Goal: Communication & Community: Answer question/provide support

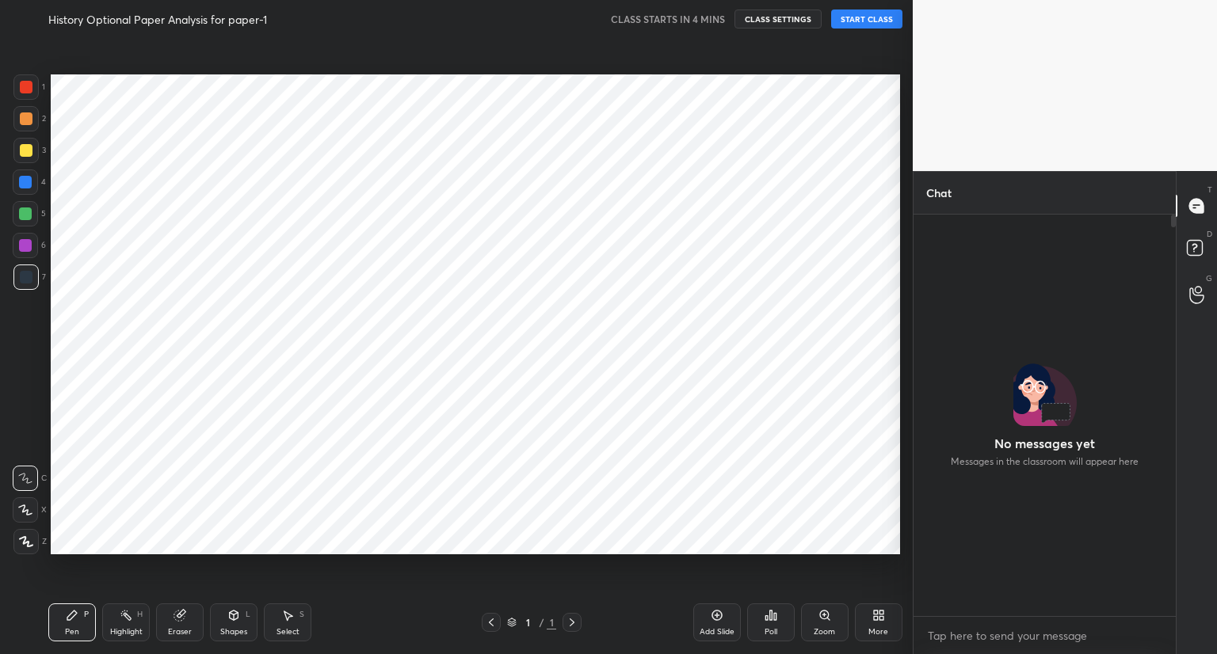
scroll to position [553, 849]
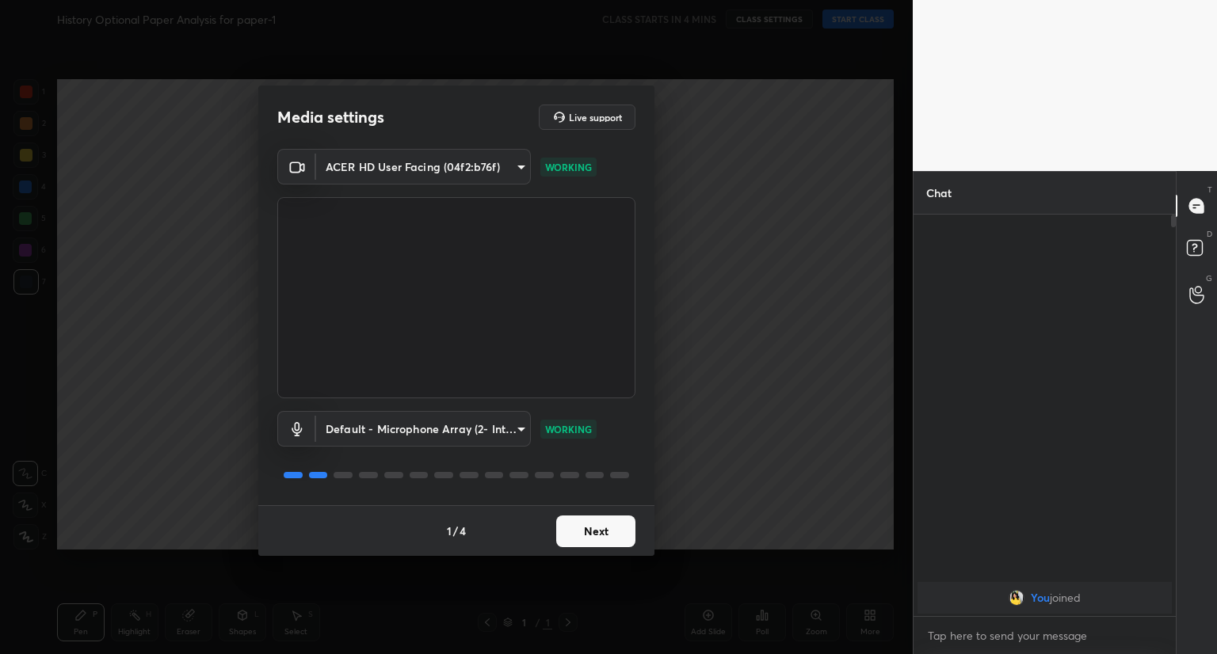
click at [602, 530] on button "Next" at bounding box center [595, 532] width 79 height 32
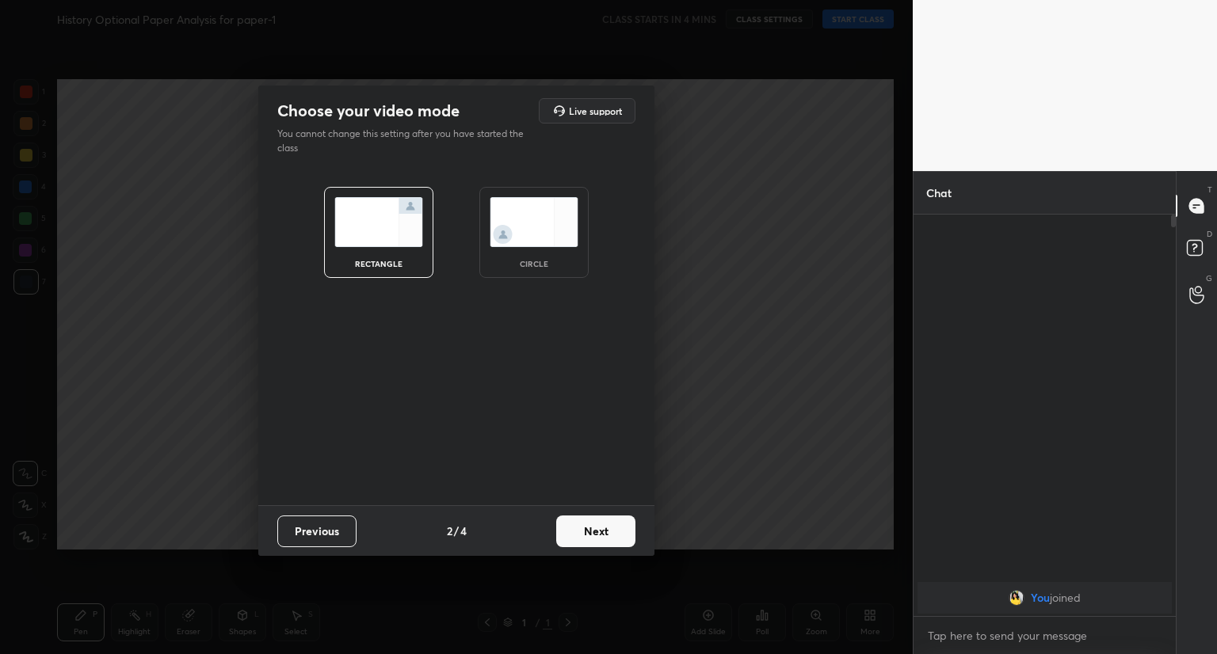
click at [602, 530] on button "Next" at bounding box center [595, 532] width 79 height 32
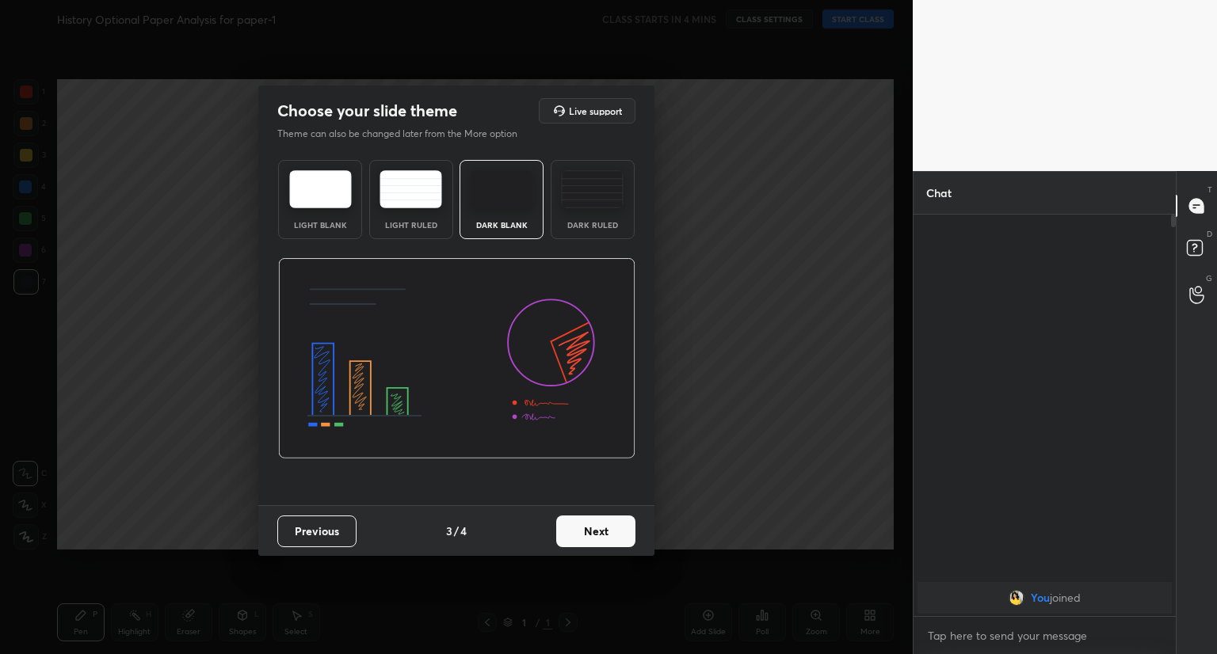
click at [602, 530] on button "Next" at bounding box center [595, 532] width 79 height 32
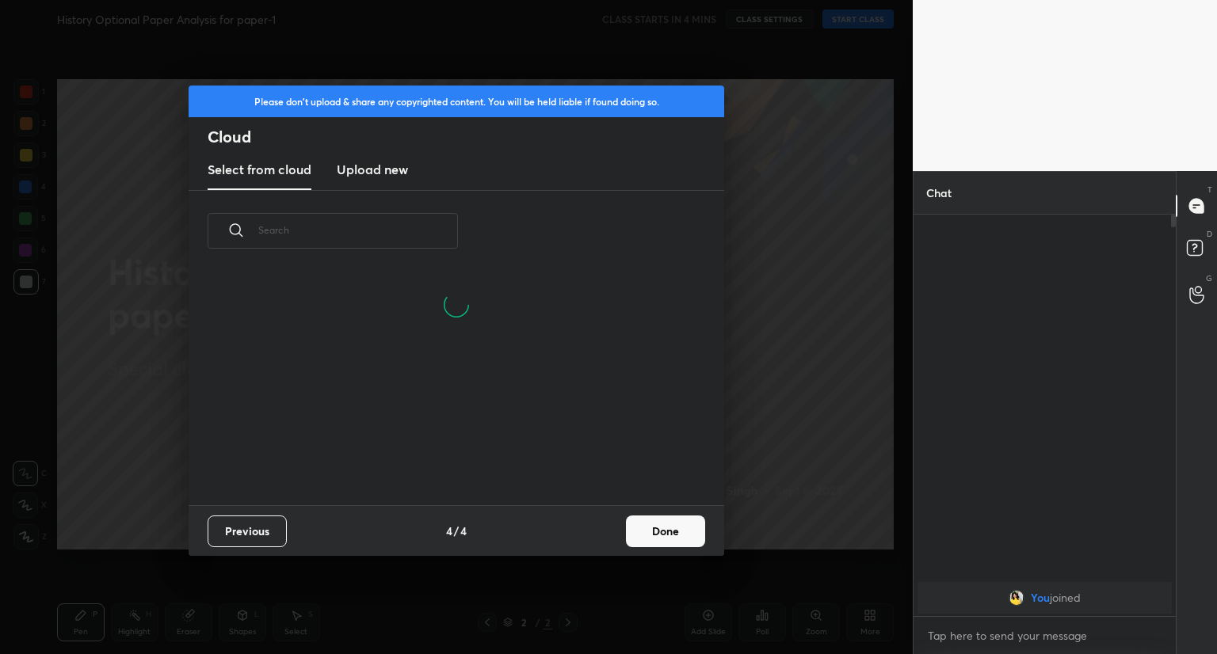
click at [665, 536] on button "Done" at bounding box center [665, 532] width 79 height 32
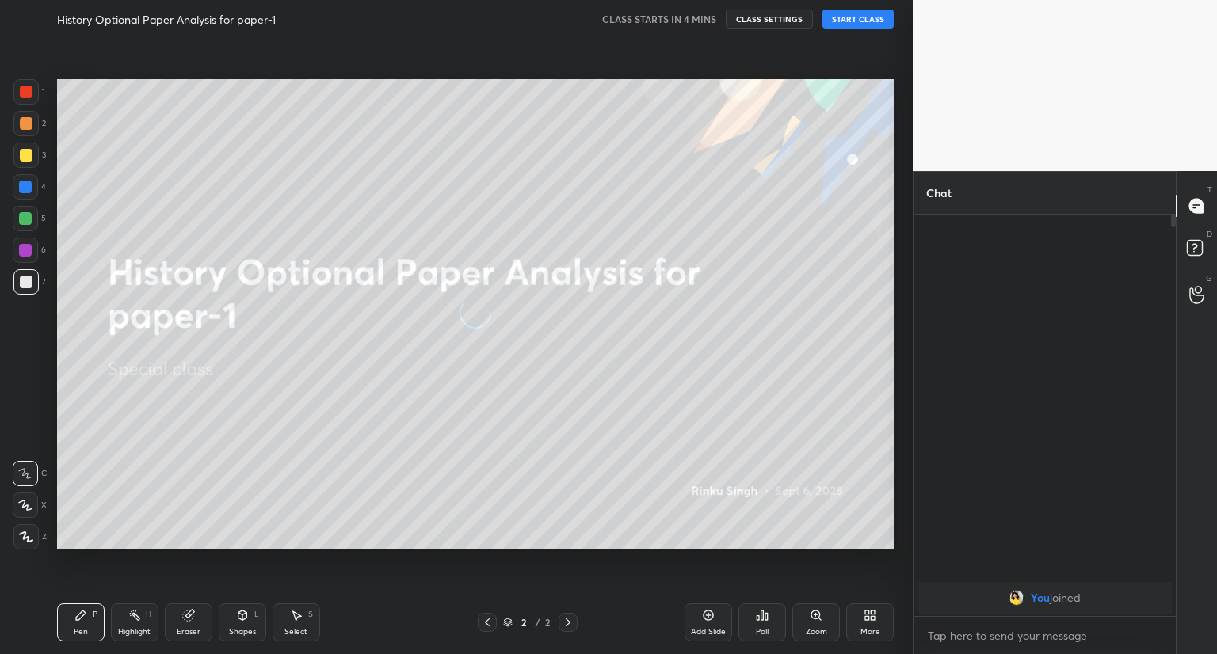
scroll to position [0, 0]
click at [855, 23] on button "START CLASS" at bounding box center [857, 19] width 71 height 19
click at [977, 269] on div "You joined Farheen joined" at bounding box center [1045, 416] width 262 height 402
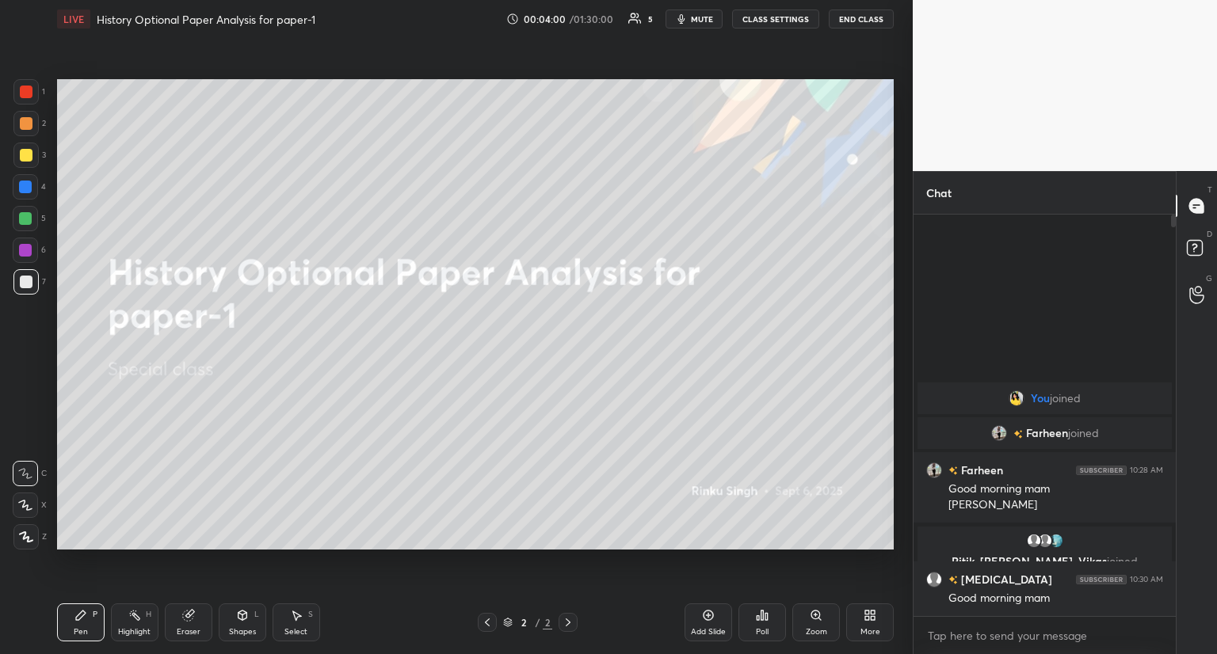
drag, startPoint x: 1176, startPoint y: 353, endPoint x: 1185, endPoint y: 593, distance: 240.3
click at [1185, 593] on div "T Messages (T) D Doubts (D) G Raise Hand (G)" at bounding box center [1196, 412] width 41 height 483
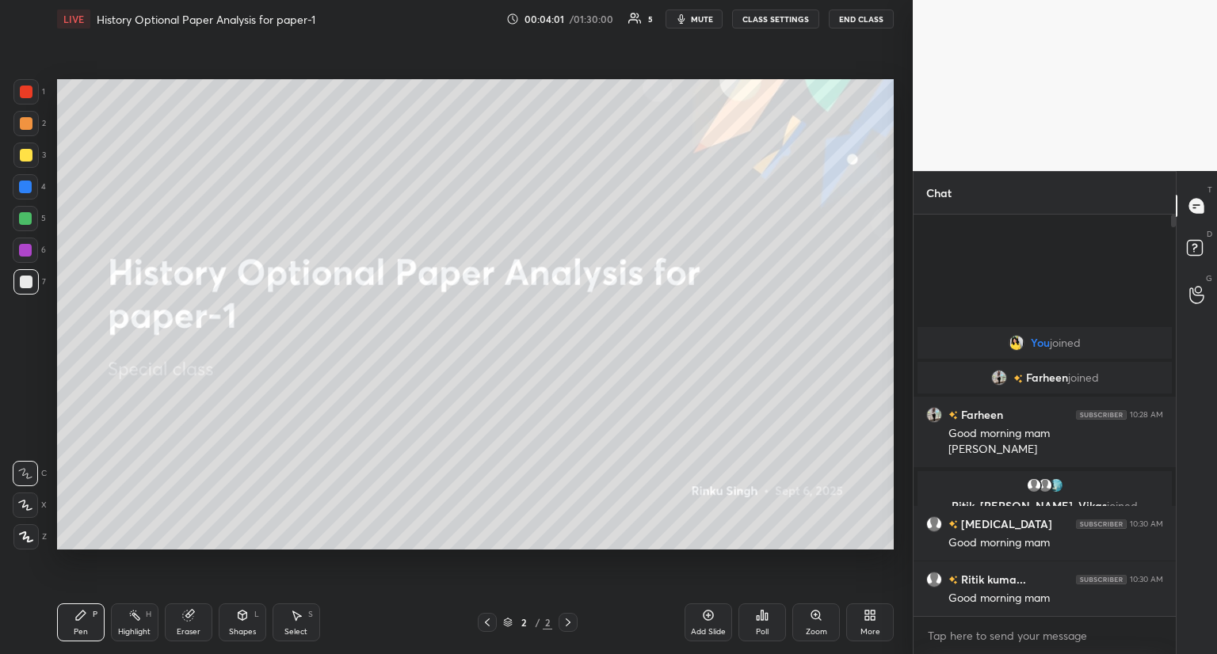
click at [879, 620] on div "More" at bounding box center [870, 623] width 48 height 38
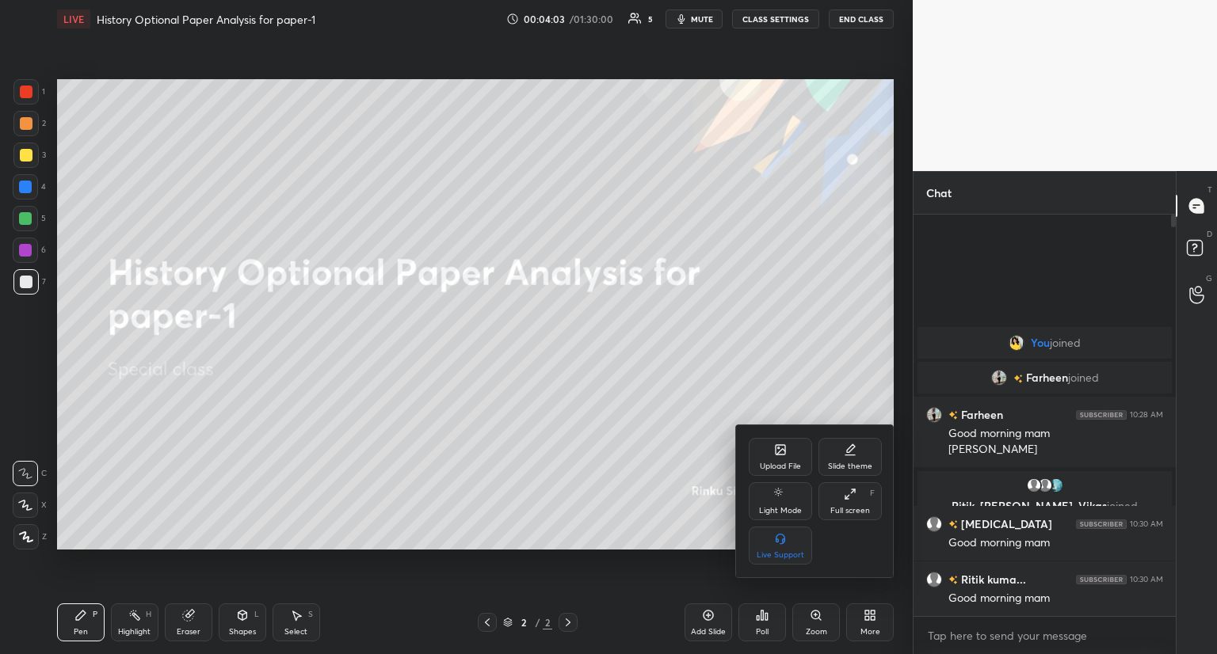
click at [774, 456] on icon at bounding box center [780, 450] width 13 height 13
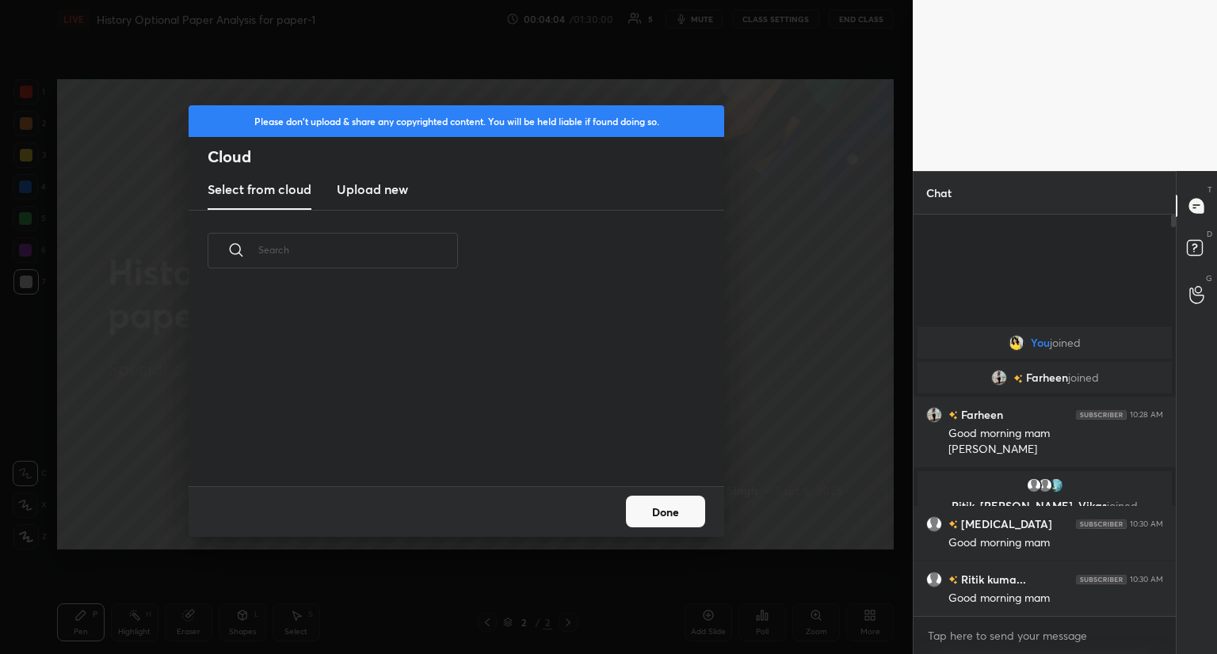
scroll to position [195, 509]
click at [383, 191] on h3 "Upload new" at bounding box center [372, 189] width 71 height 19
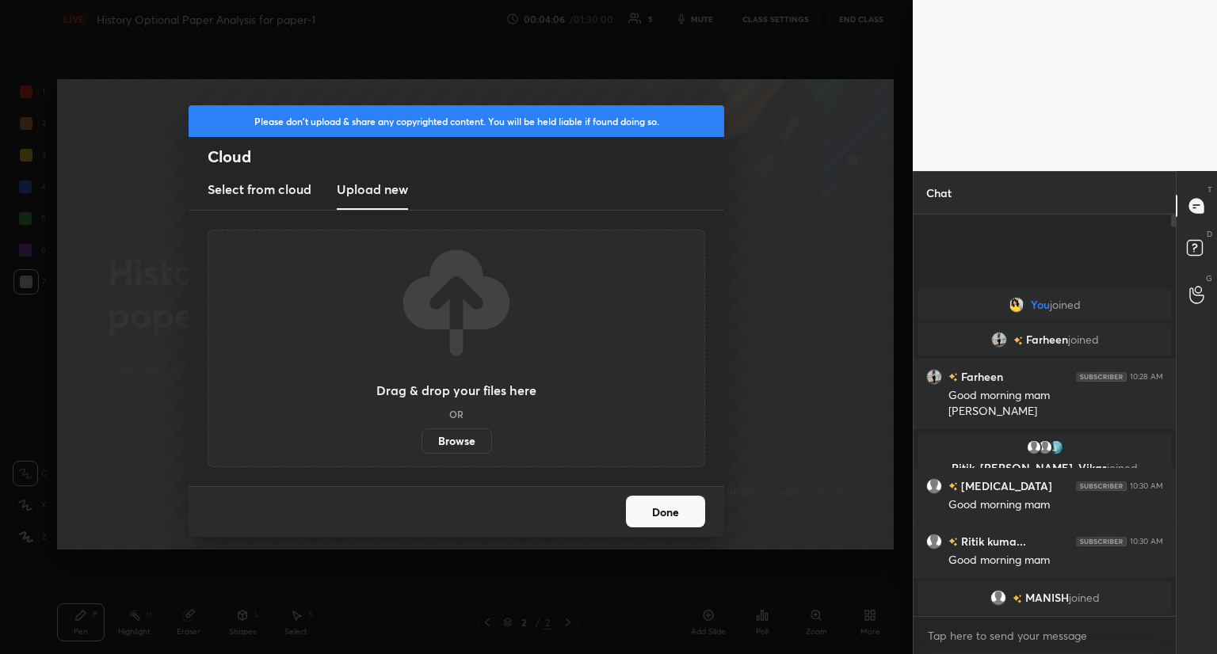
click at [462, 435] on label "Browse" at bounding box center [457, 441] width 71 height 25
click at [422, 435] on input "Browse" at bounding box center [422, 441] width 0 height 25
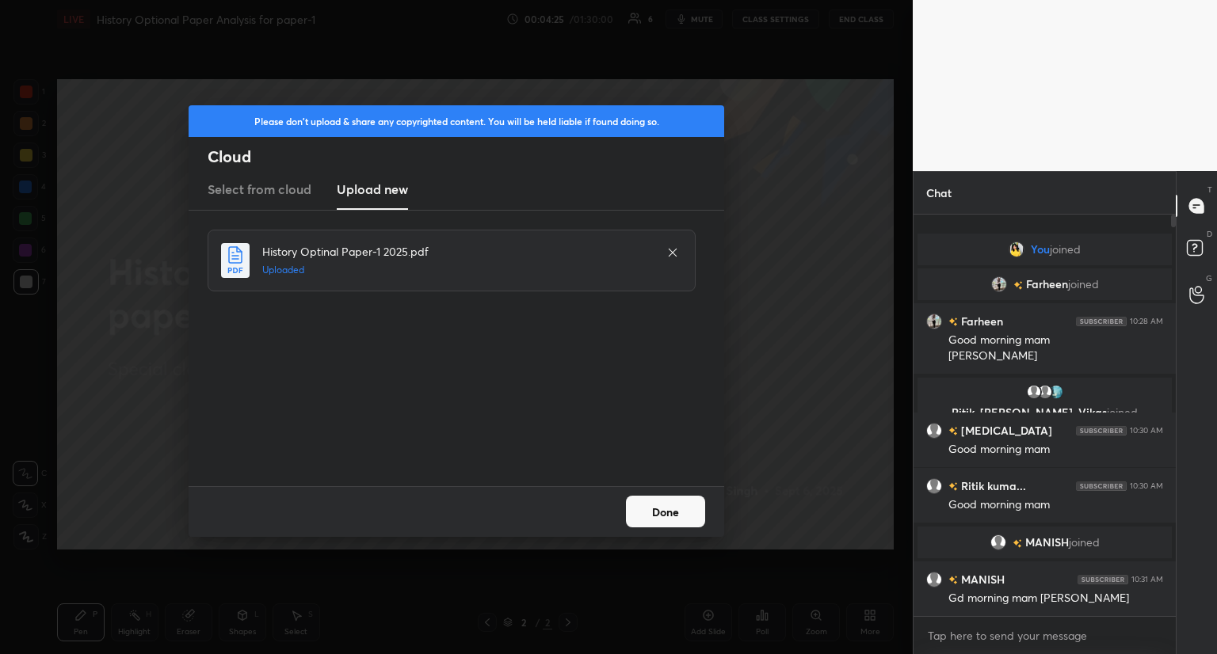
click at [675, 525] on button "Done" at bounding box center [665, 512] width 79 height 32
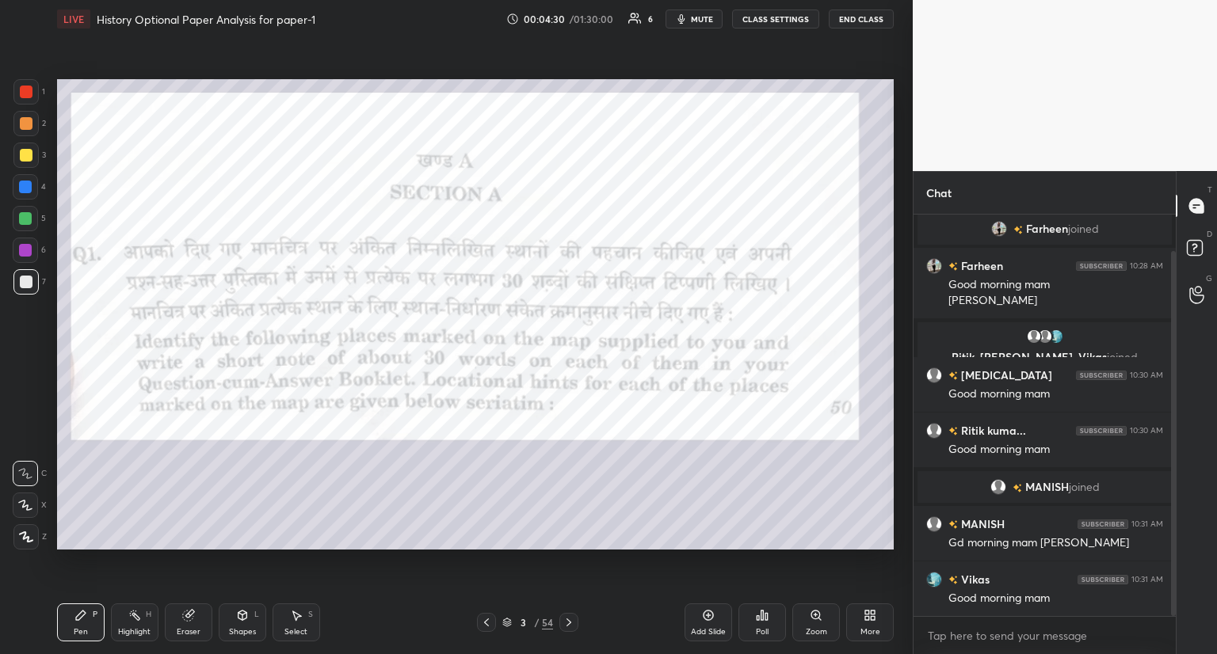
scroll to position [97, 0]
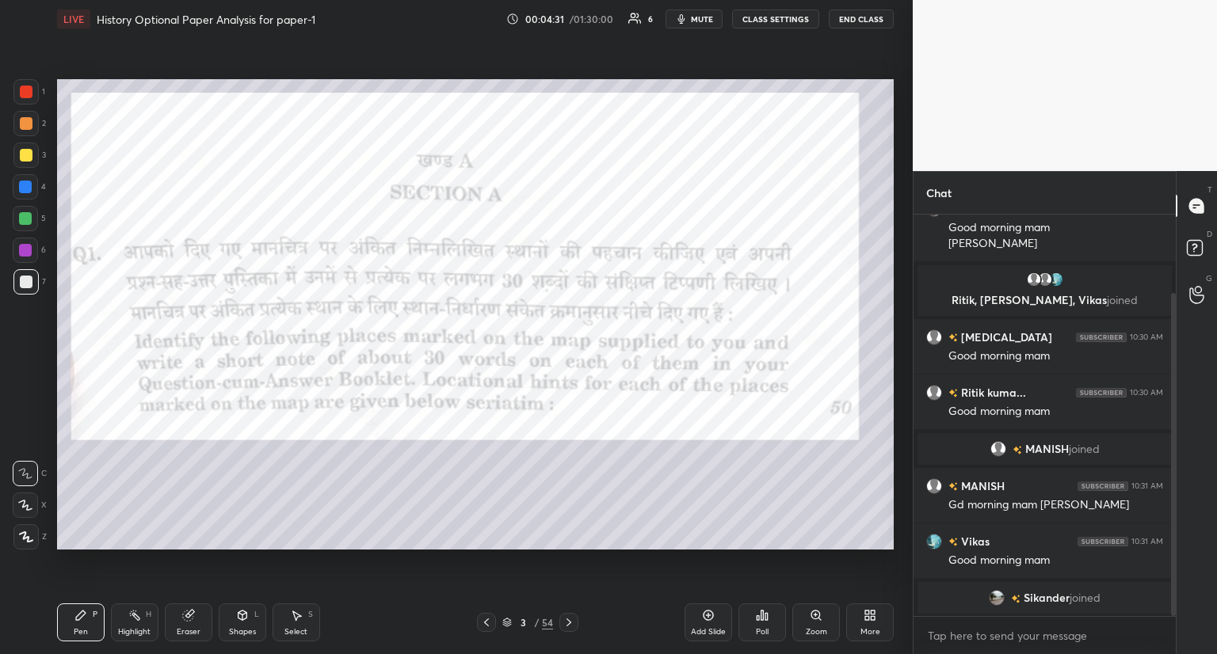
drag, startPoint x: 1175, startPoint y: 380, endPoint x: 1177, endPoint y: 528, distance: 148.2
click at [1177, 528] on div "Chat Farheen joined Farheen 10:28 AM Good morning mam Ji mam Ritik, Nikita, Vik…" at bounding box center [1065, 412] width 304 height 483
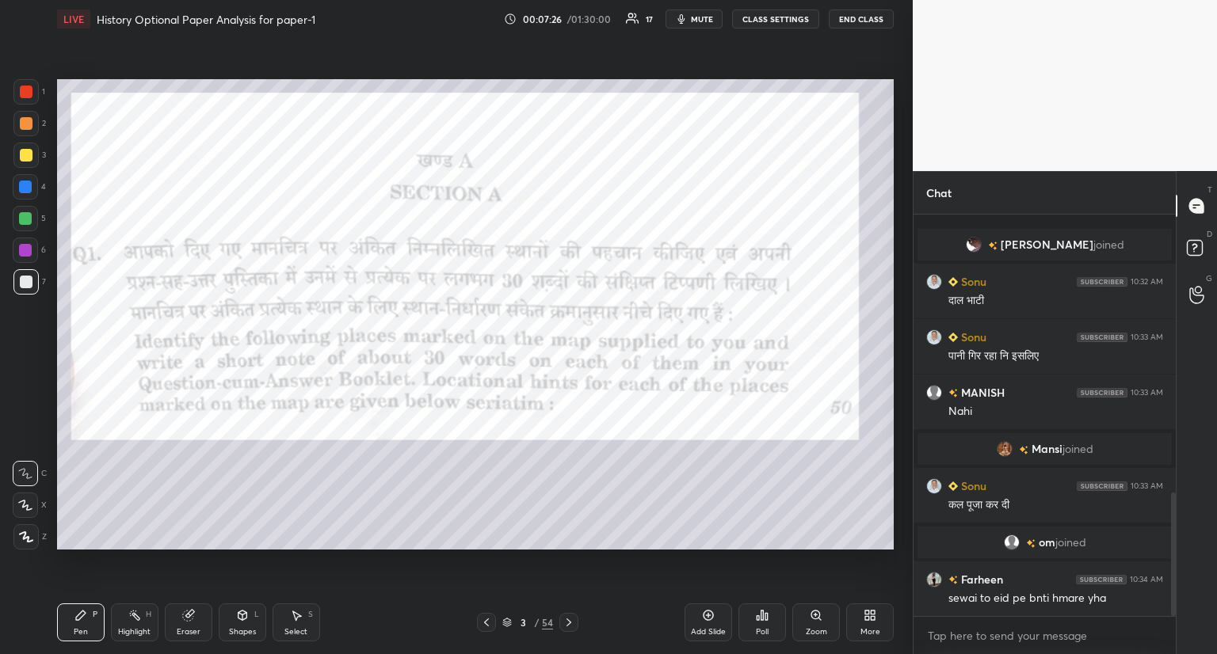
scroll to position [903, 0]
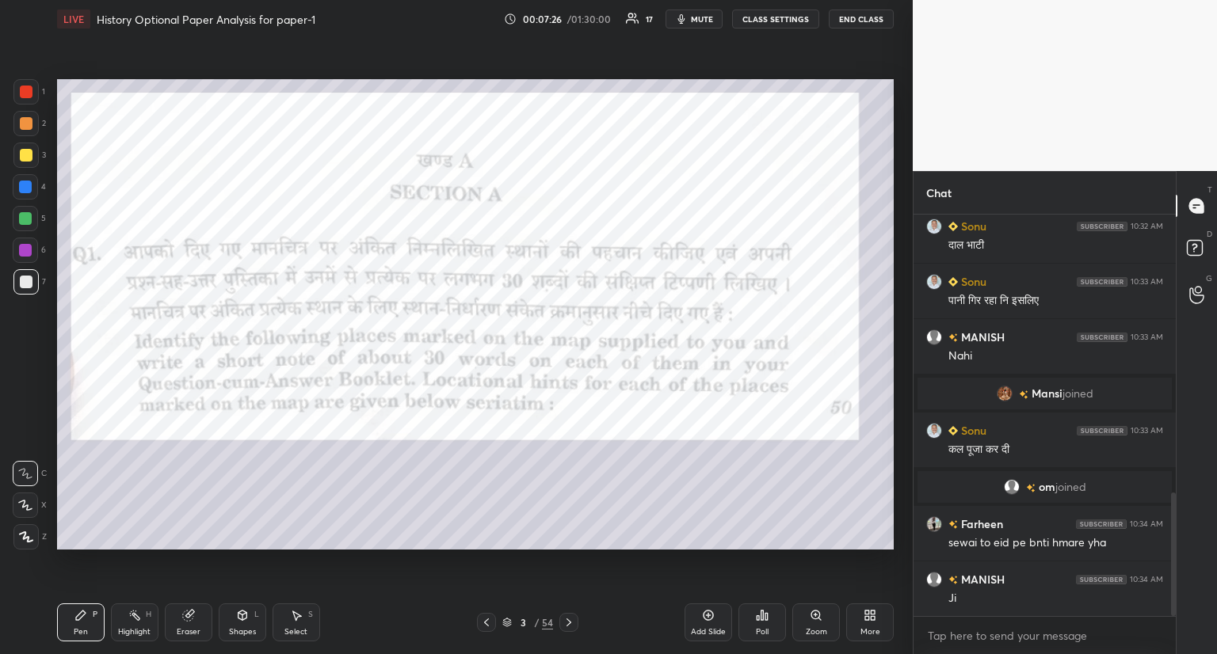
click at [482, 624] on icon at bounding box center [486, 622] width 13 height 13
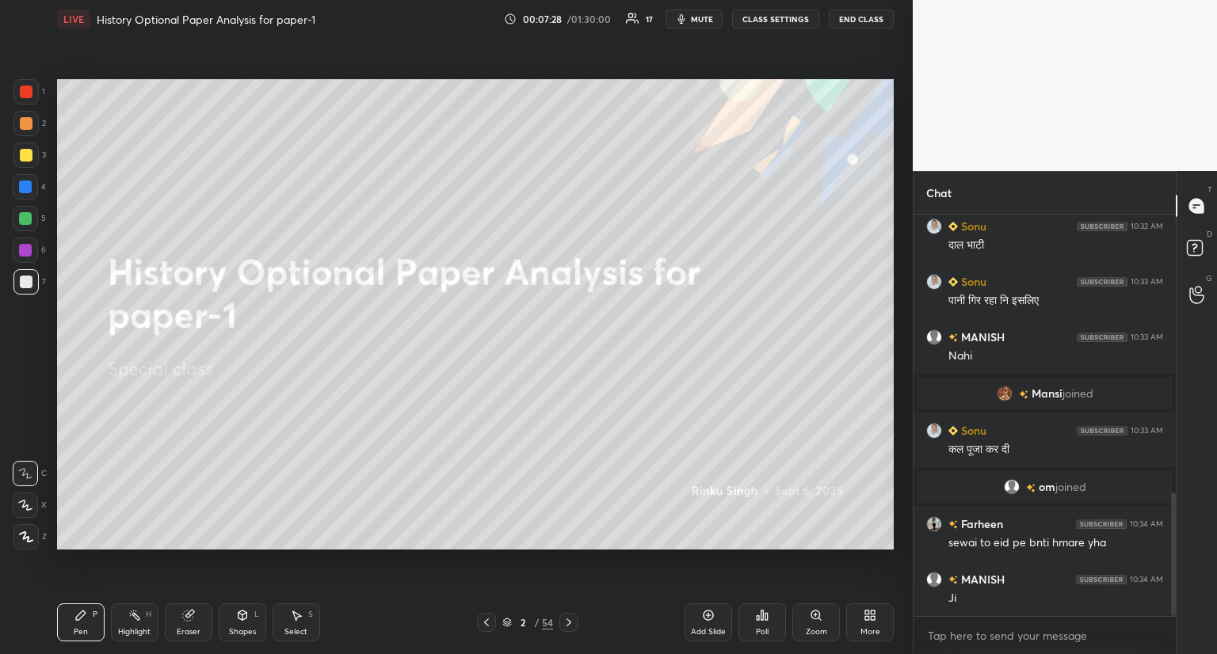
click at [709, 619] on icon at bounding box center [708, 615] width 13 height 13
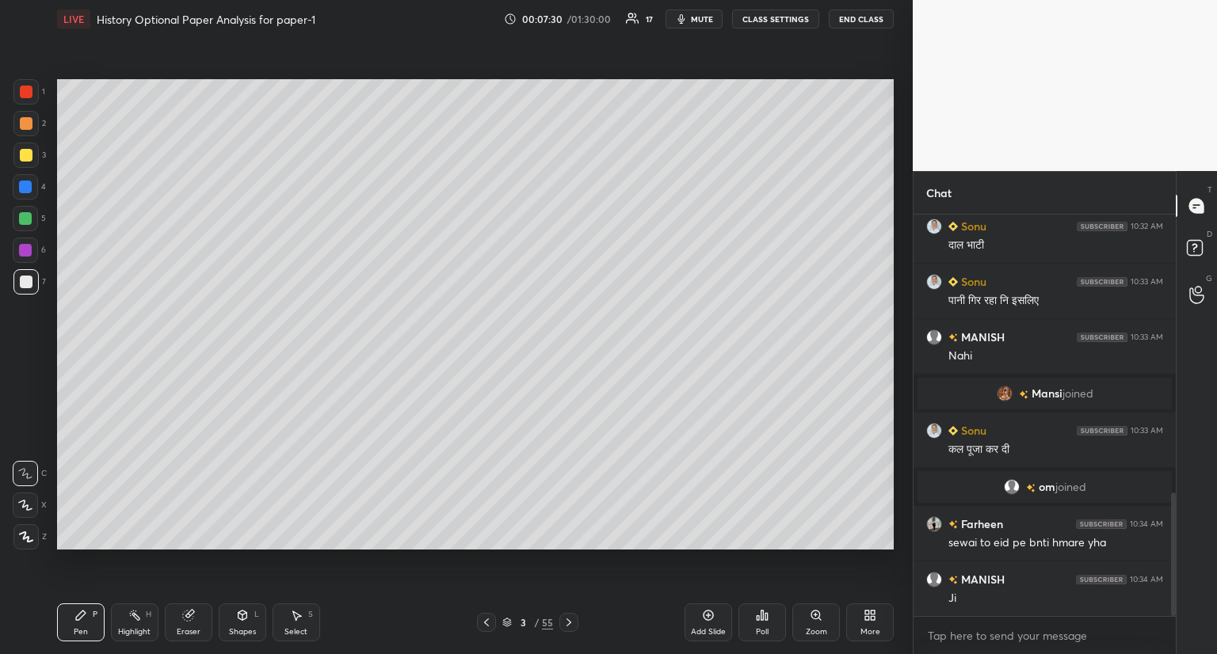
click at [24, 284] on div at bounding box center [26, 282] width 13 height 13
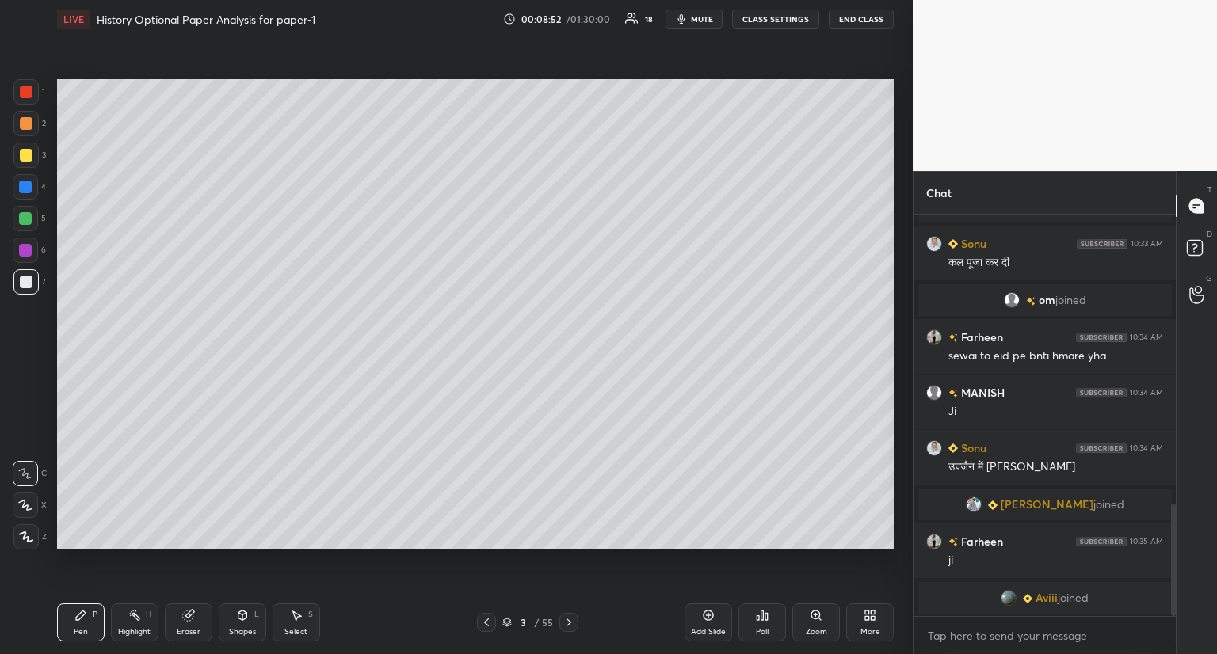
scroll to position [1047, 0]
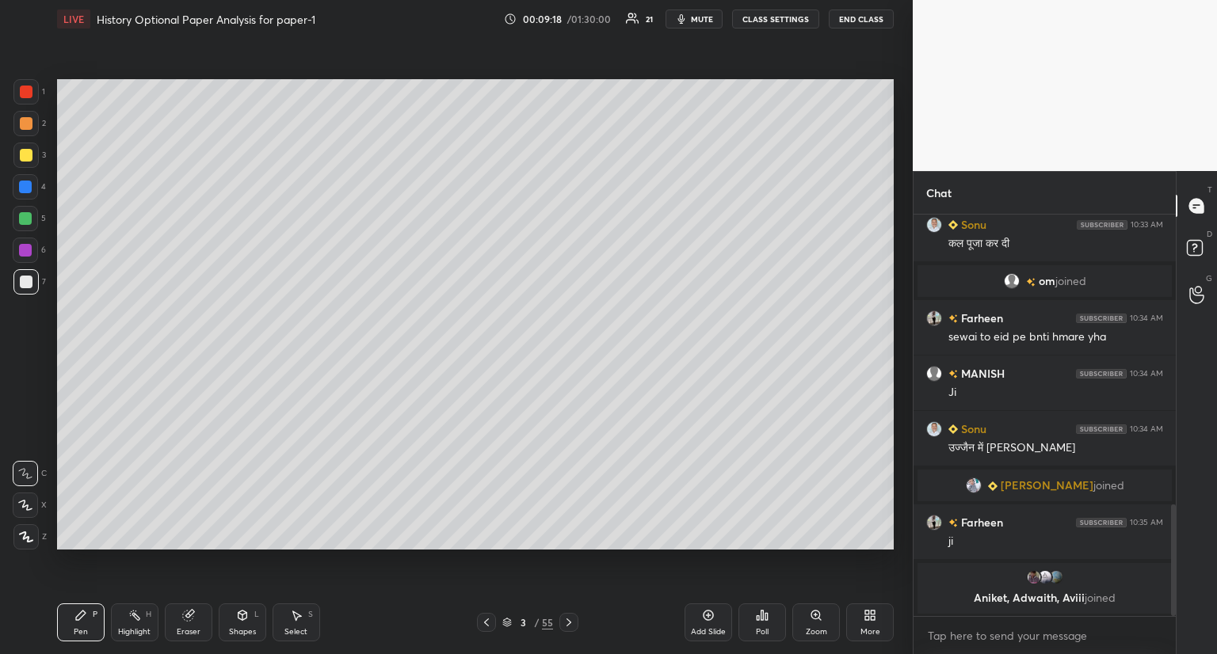
click at [574, 622] on icon at bounding box center [569, 622] width 13 height 13
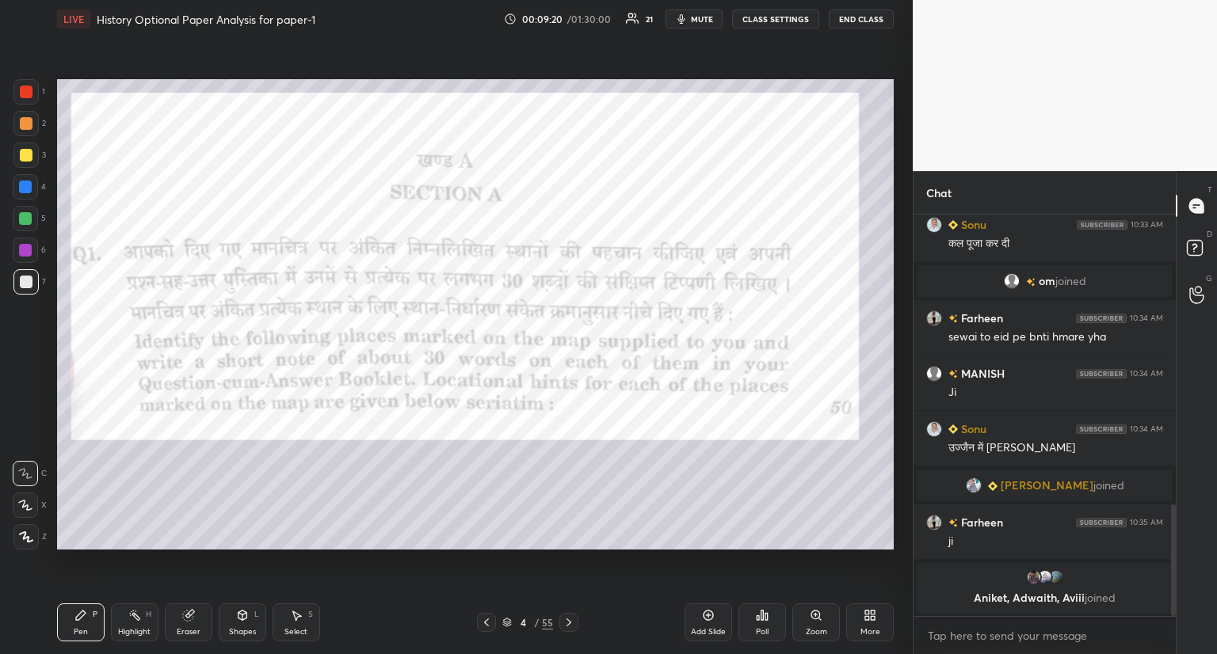
click at [26, 88] on div at bounding box center [26, 92] width 13 height 13
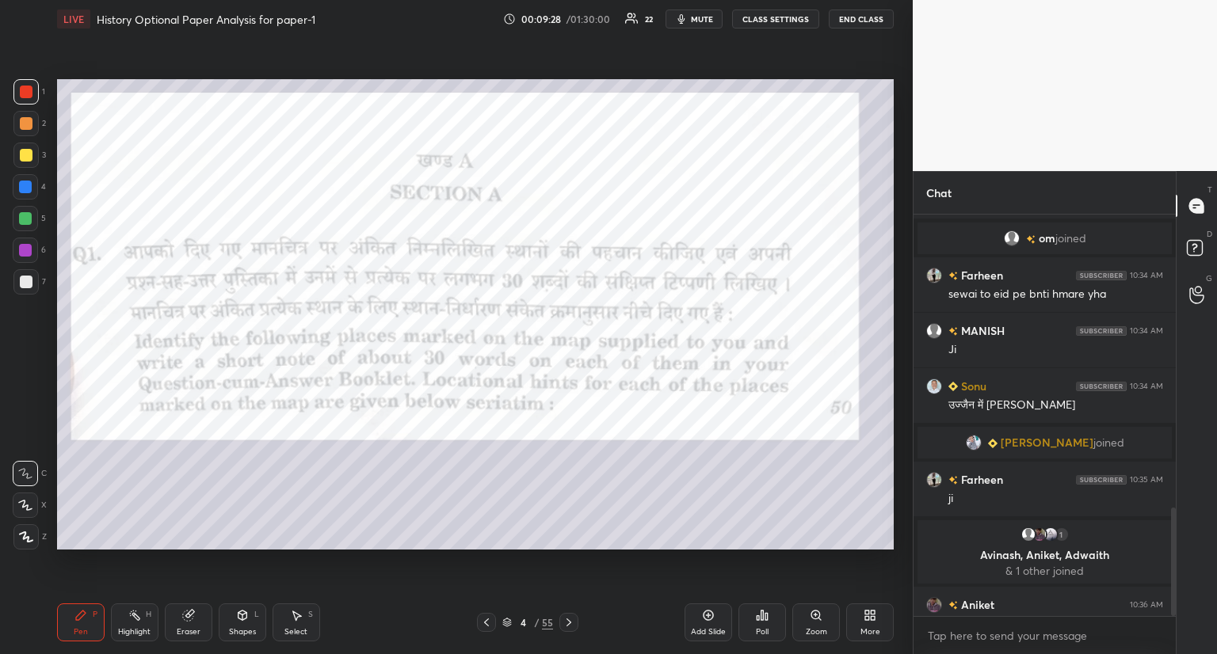
scroll to position [1086, 0]
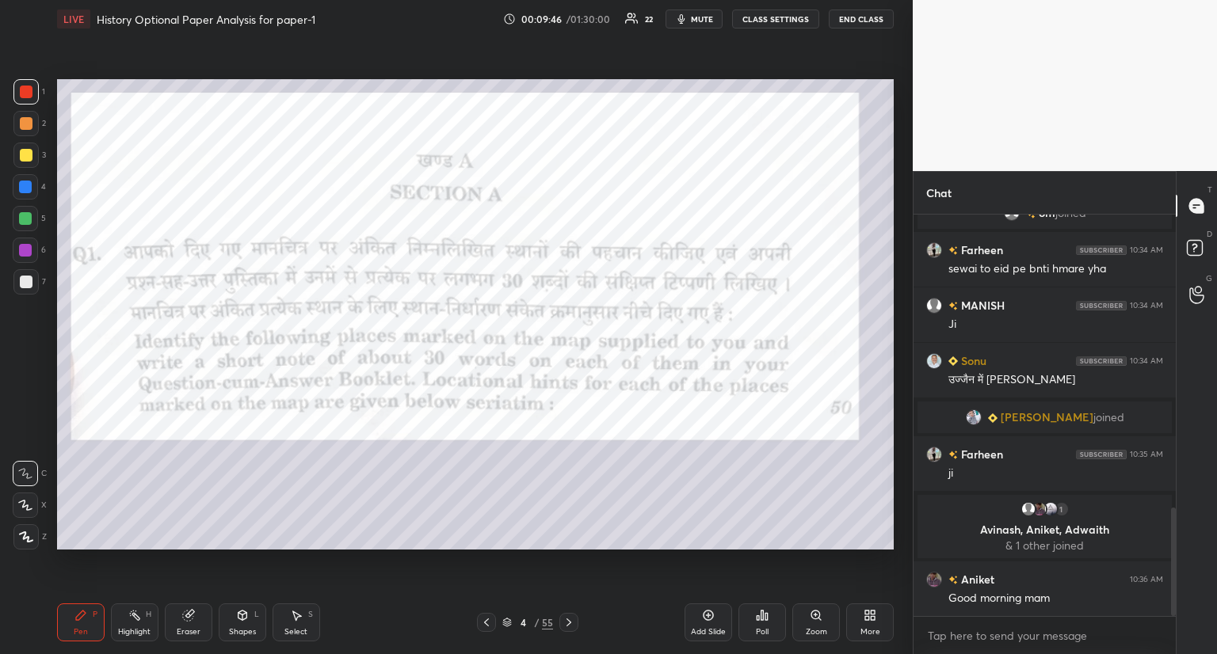
click at [572, 627] on icon at bounding box center [569, 622] width 13 height 13
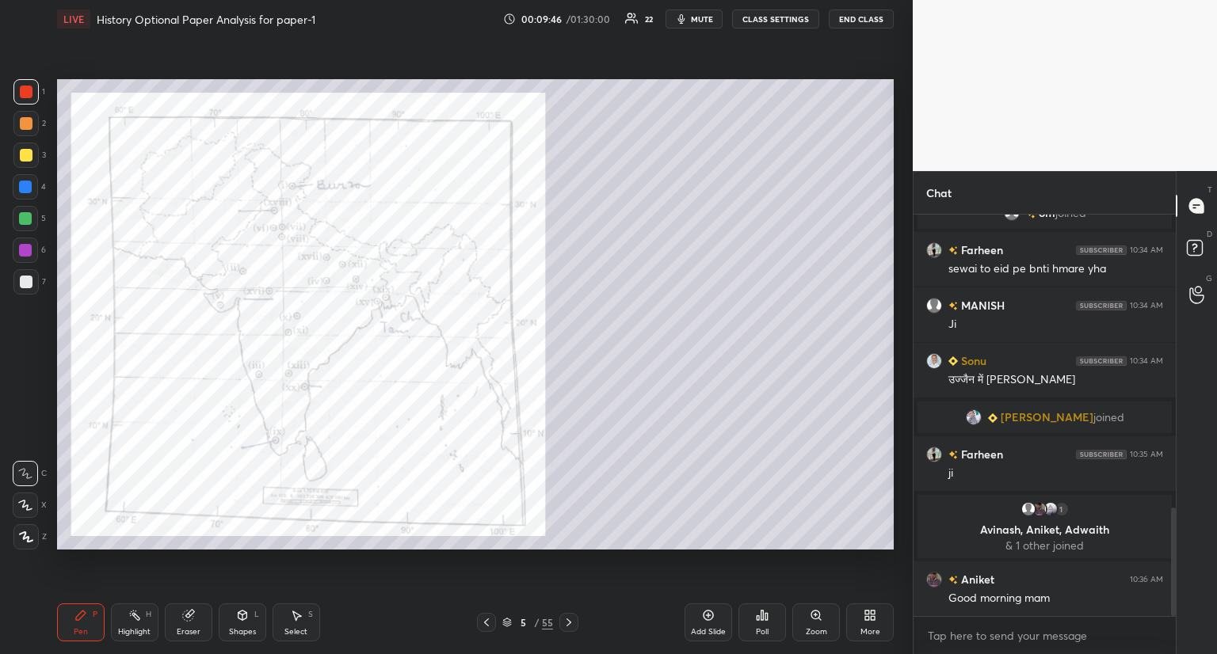
click at [570, 624] on icon at bounding box center [569, 623] width 5 height 8
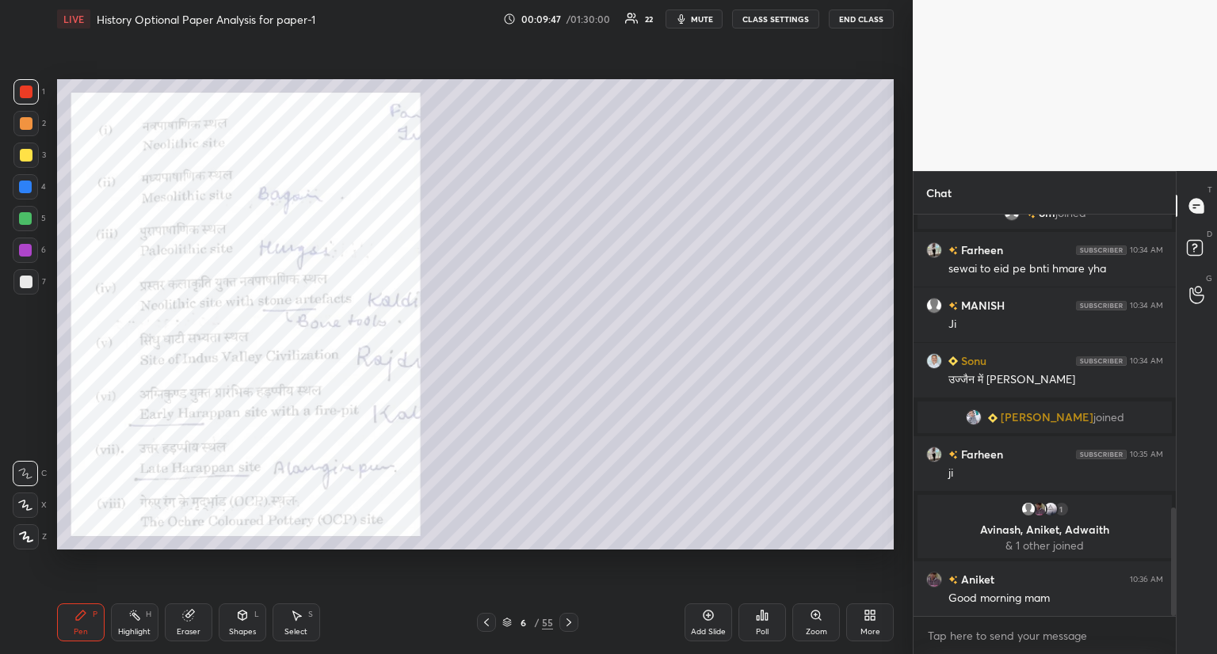
click at [483, 620] on icon at bounding box center [486, 622] width 13 height 13
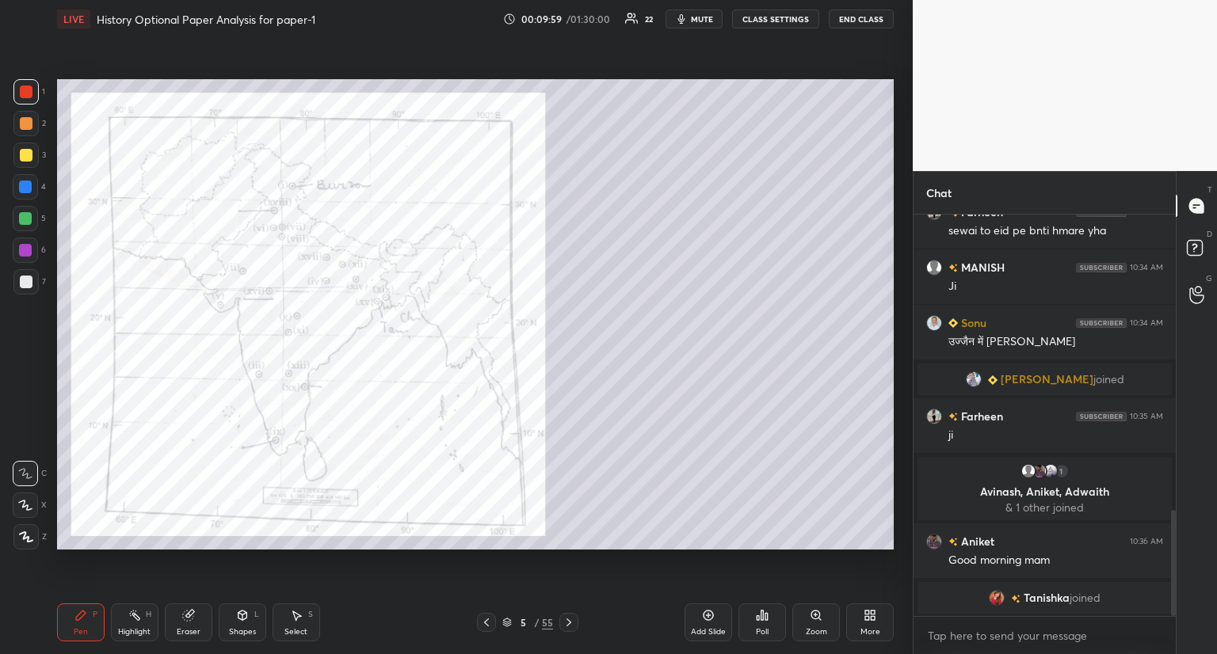
scroll to position [1143, 0]
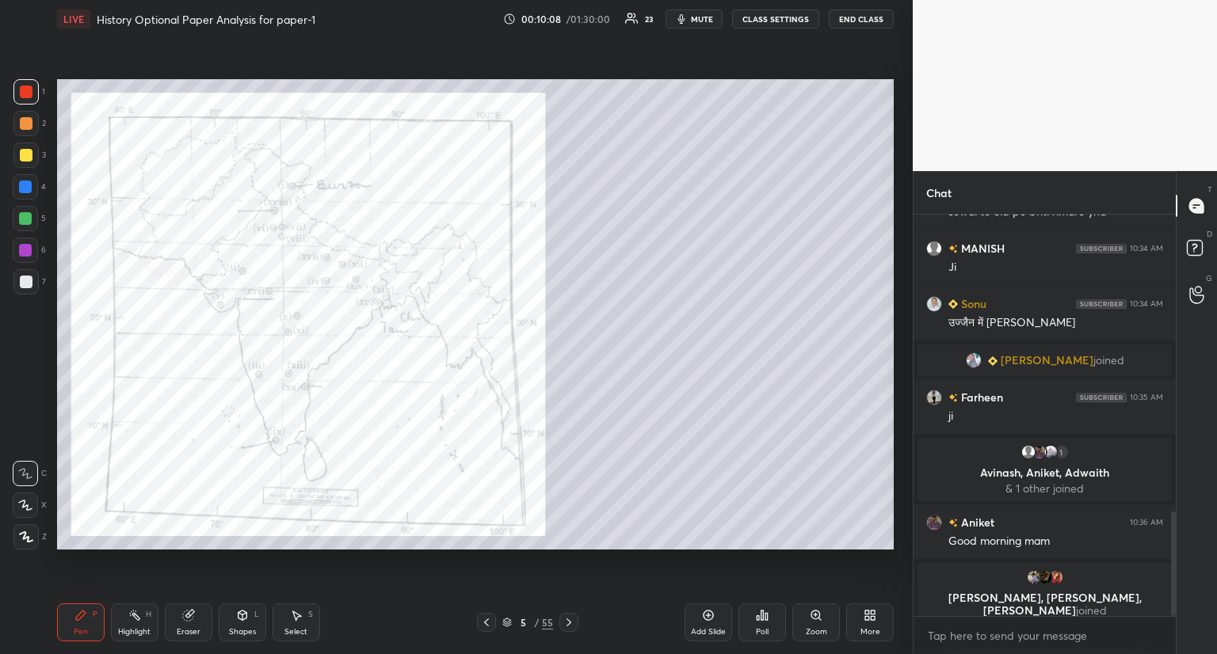
click at [818, 616] on icon at bounding box center [815, 615] width 9 height 9
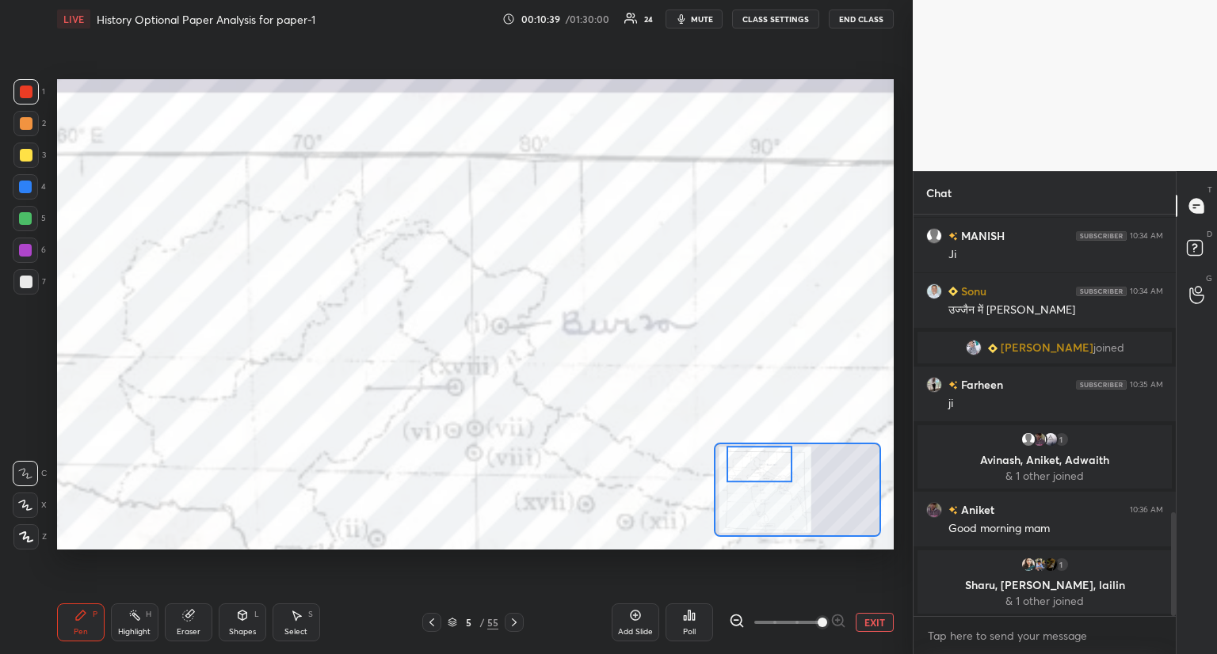
scroll to position [1223, 0]
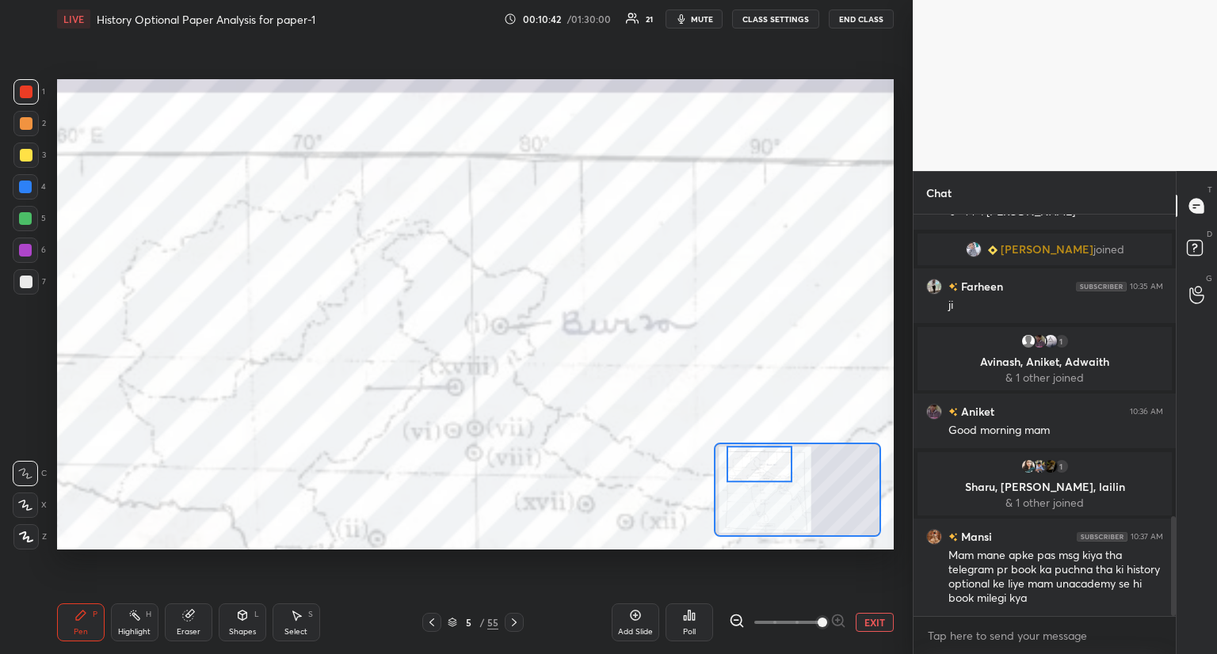
click at [770, 473] on div at bounding box center [760, 464] width 66 height 36
click at [513, 619] on icon at bounding box center [514, 622] width 13 height 13
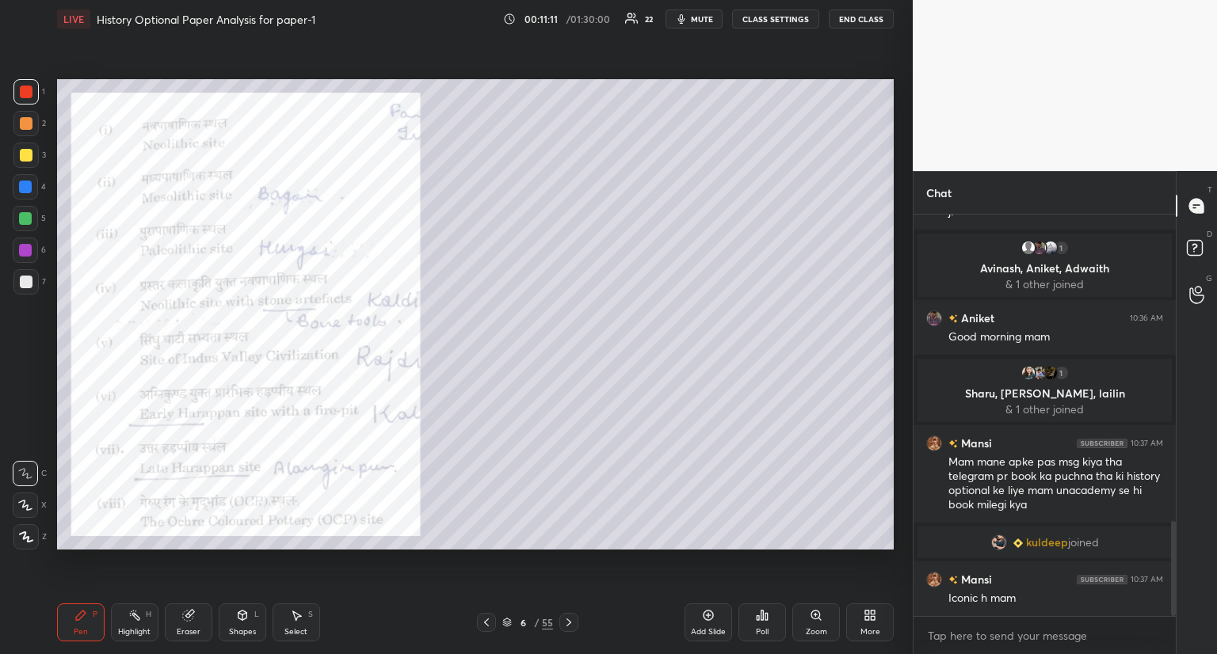
scroll to position [1292, 0]
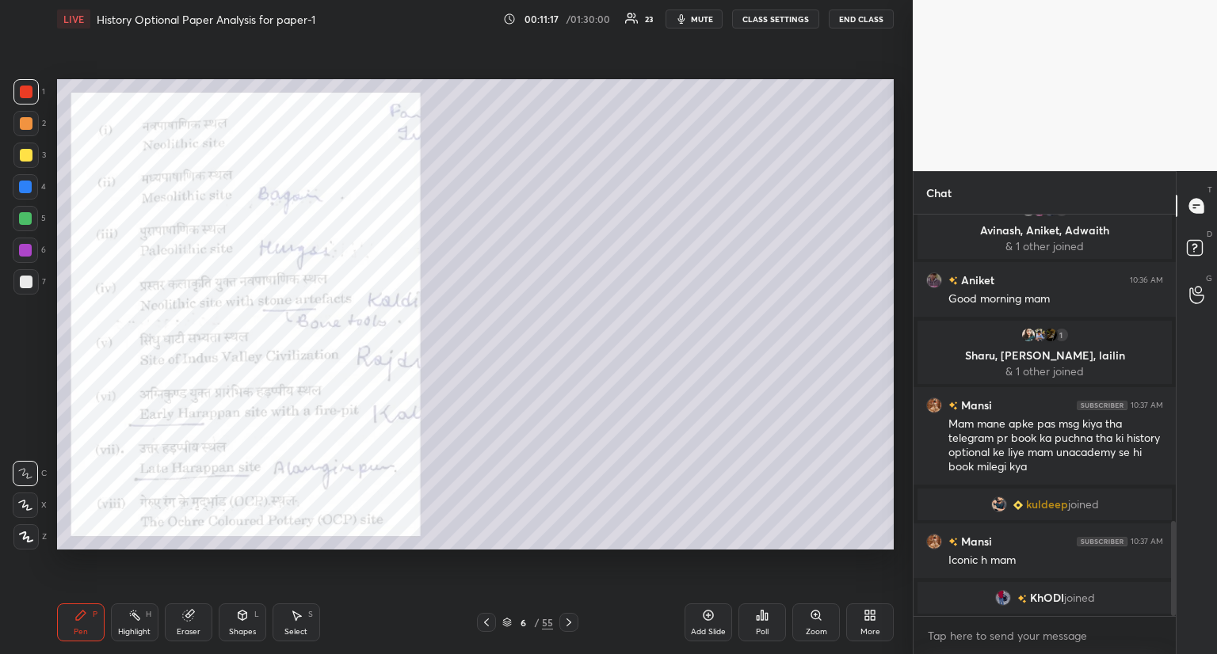
click at [485, 626] on icon at bounding box center [486, 622] width 13 height 13
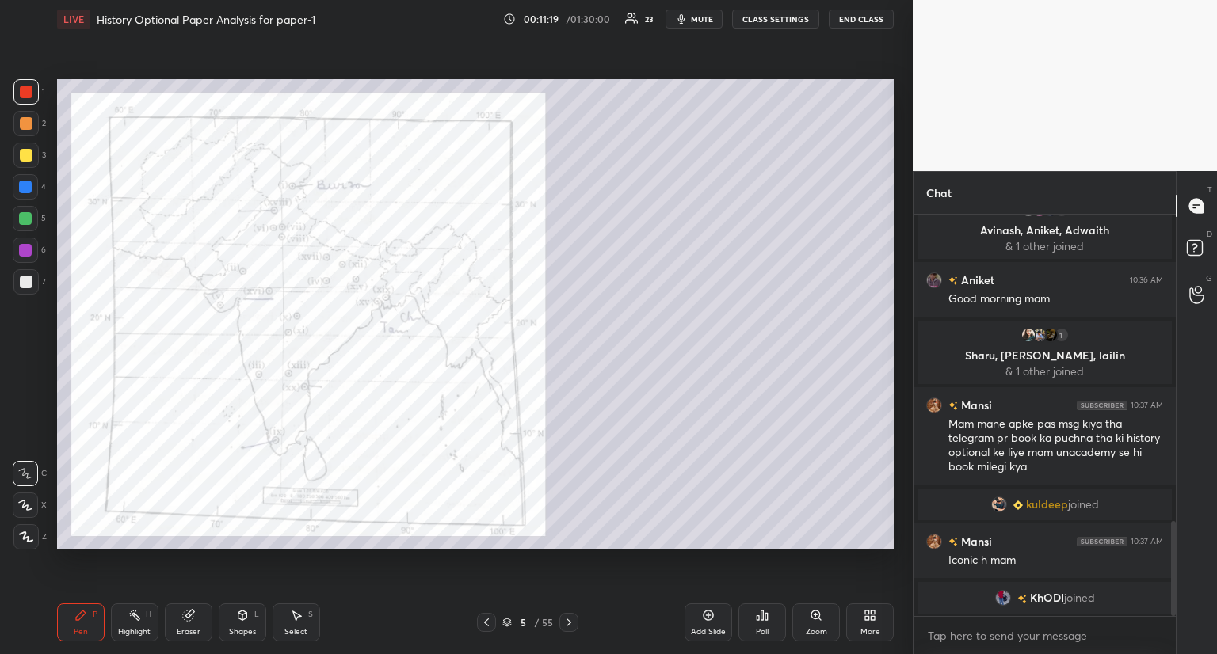
click at [818, 620] on icon at bounding box center [816, 615] width 13 height 13
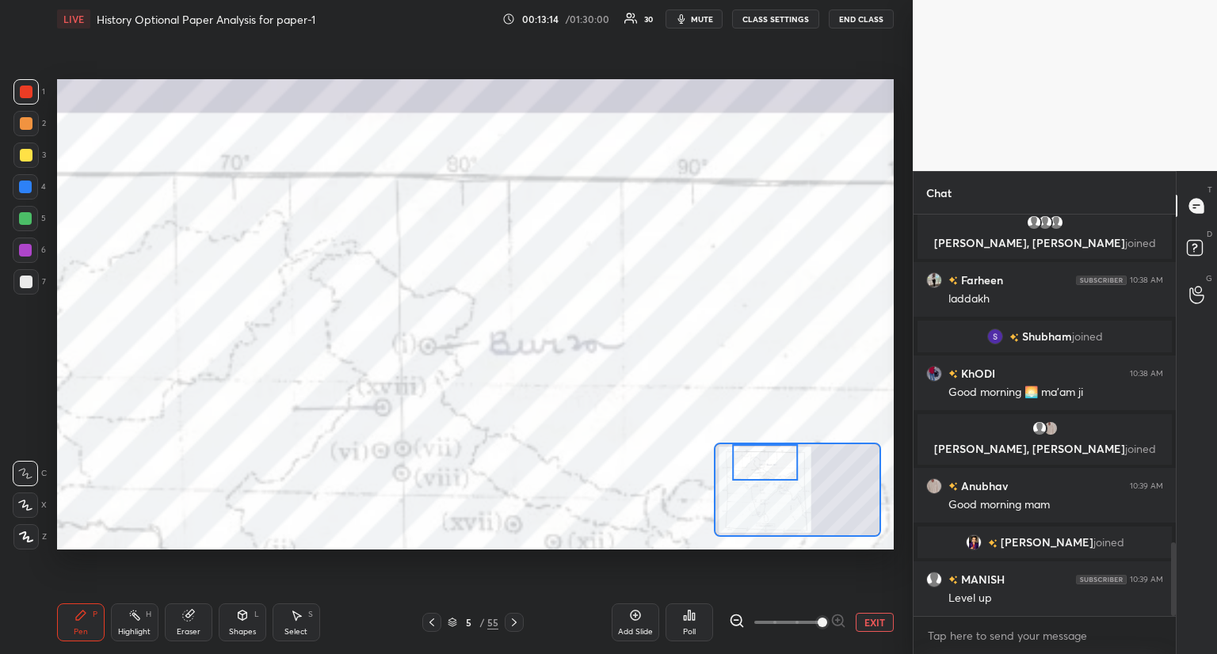
scroll to position [1788, 0]
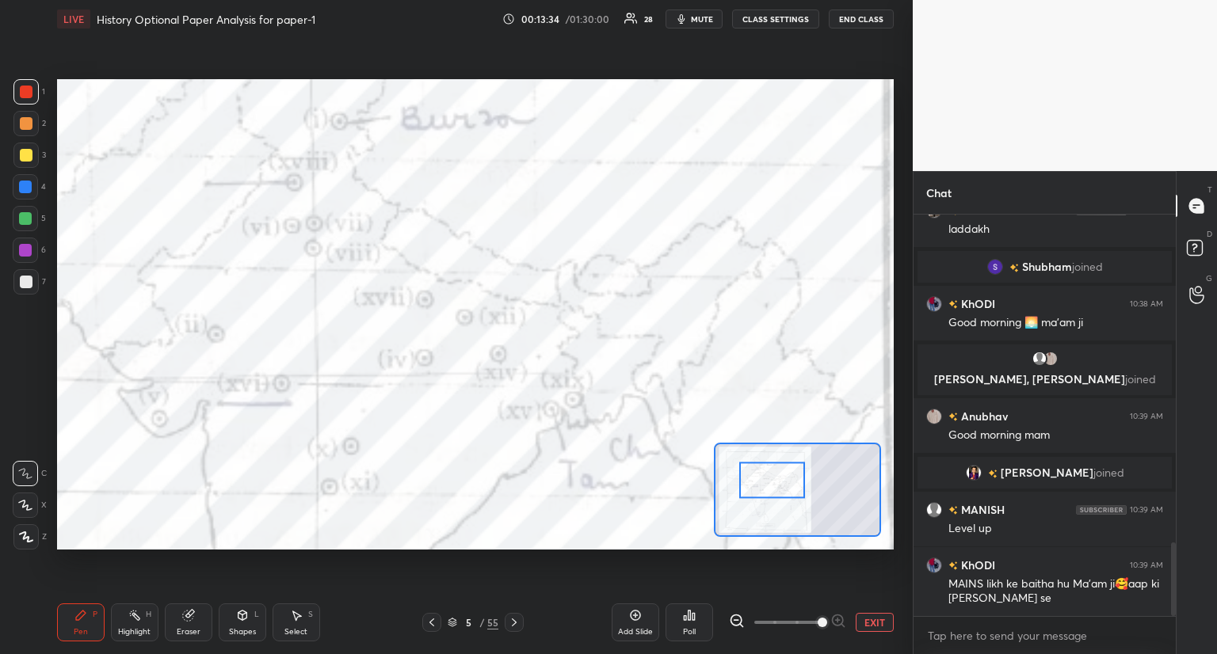
click at [513, 623] on icon at bounding box center [514, 622] width 13 height 13
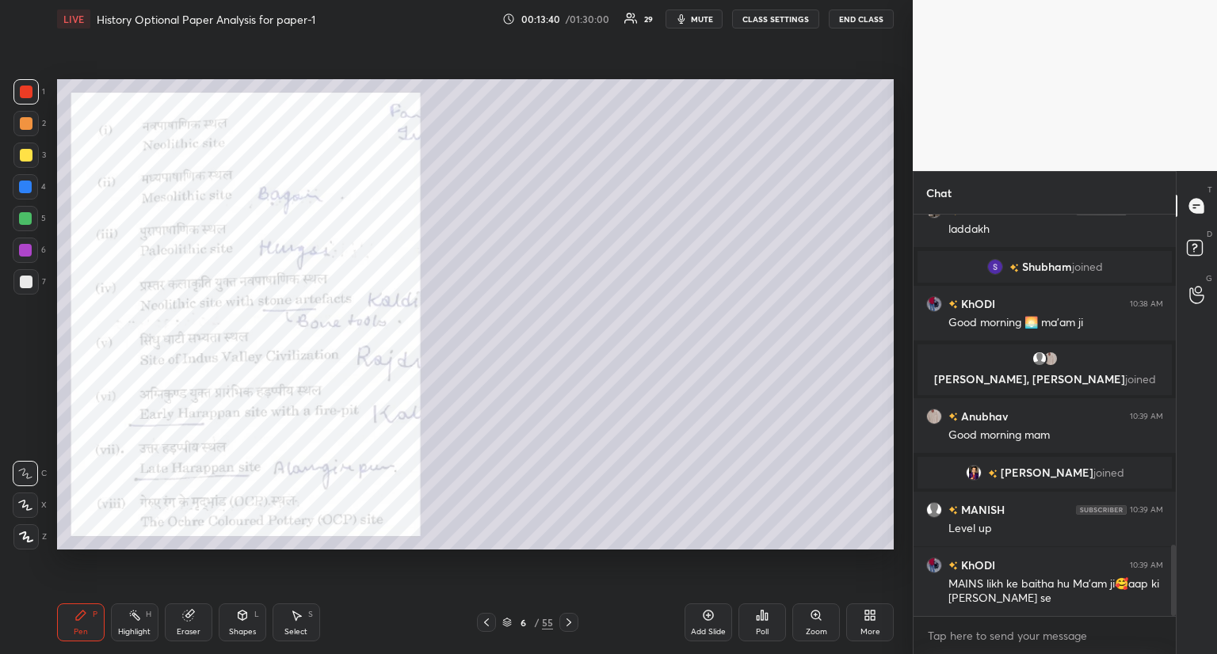
scroll to position [1857, 0]
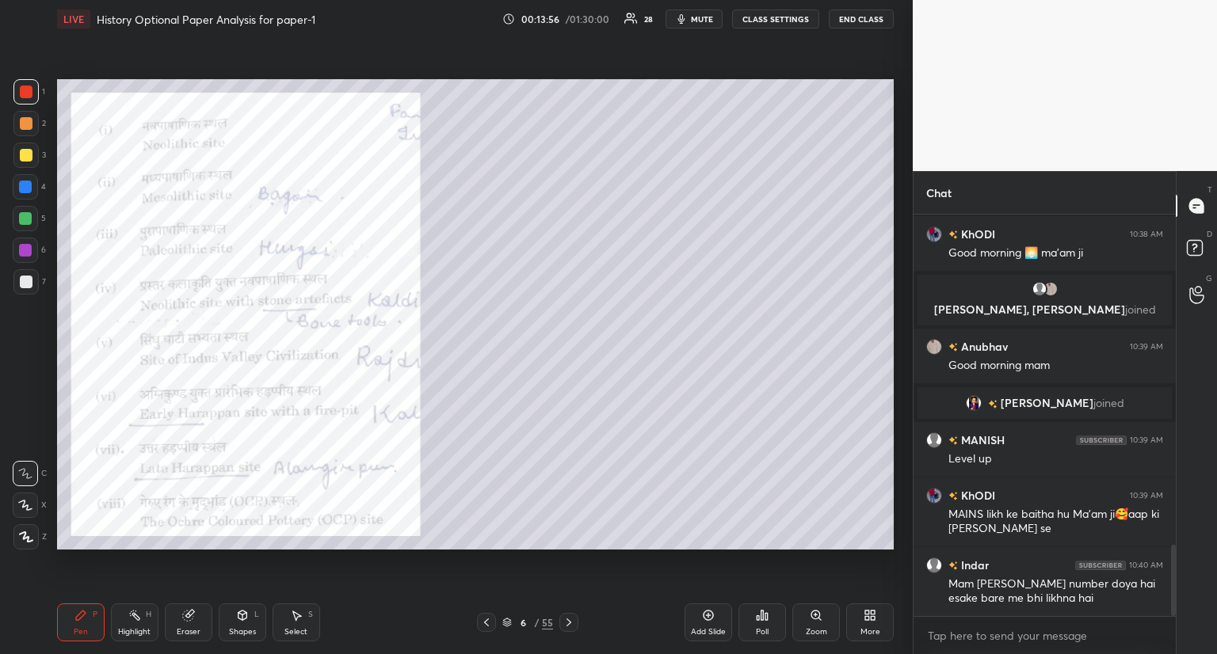
click at [494, 622] on div at bounding box center [486, 622] width 19 height 19
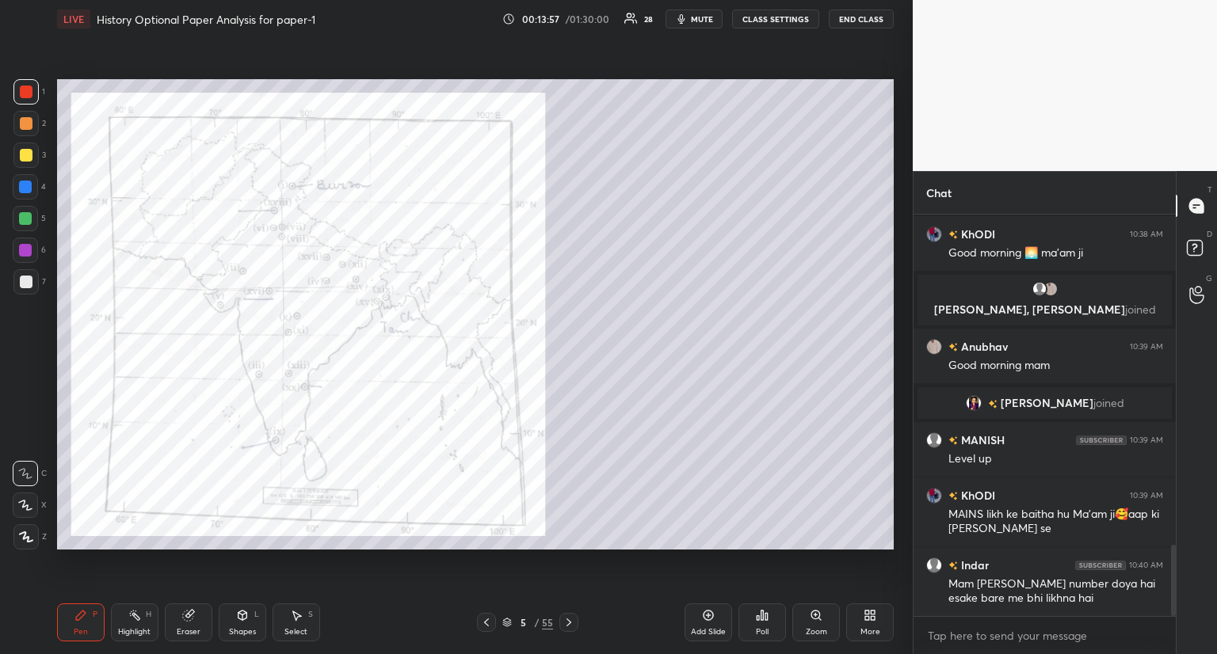
click at [494, 619] on div at bounding box center [486, 622] width 19 height 19
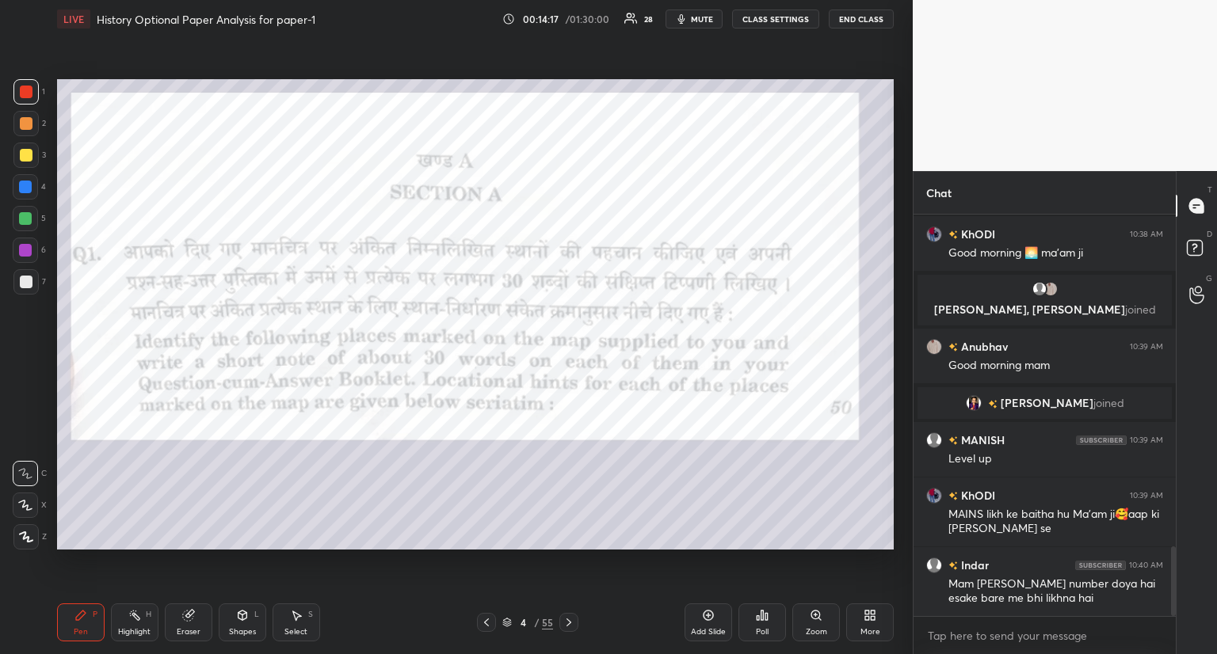
scroll to position [1913, 0]
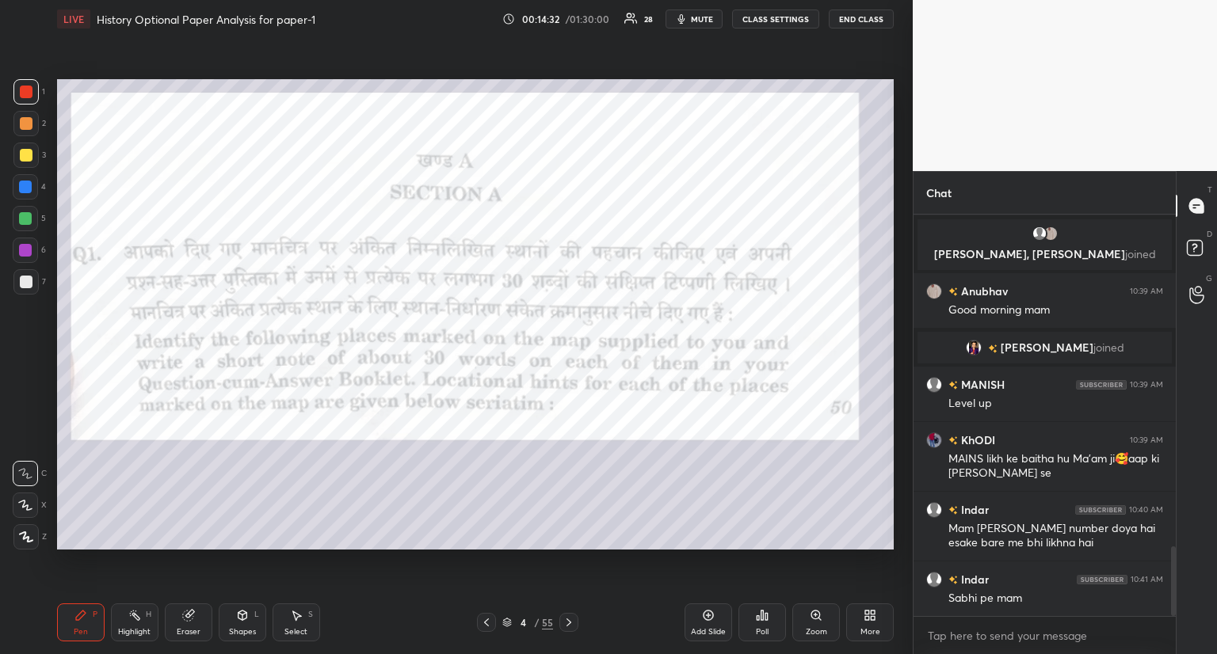
click at [574, 619] on icon at bounding box center [569, 622] width 13 height 13
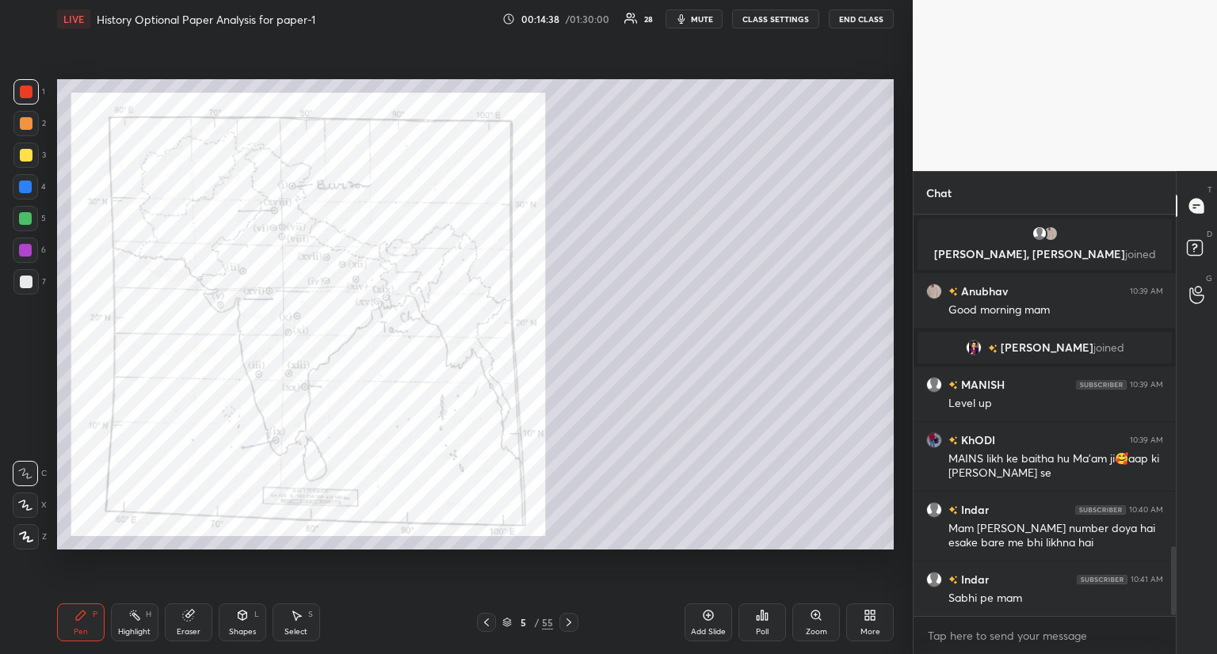
scroll to position [1951, 0]
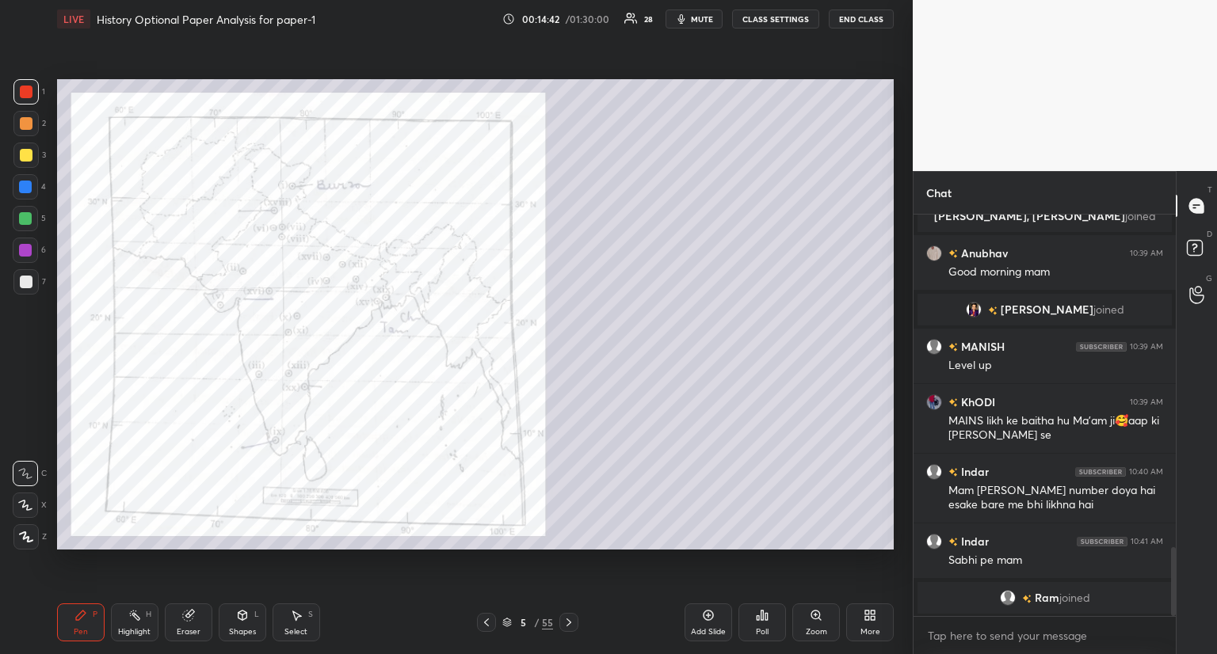
click at [822, 618] on icon at bounding box center [816, 615] width 13 height 13
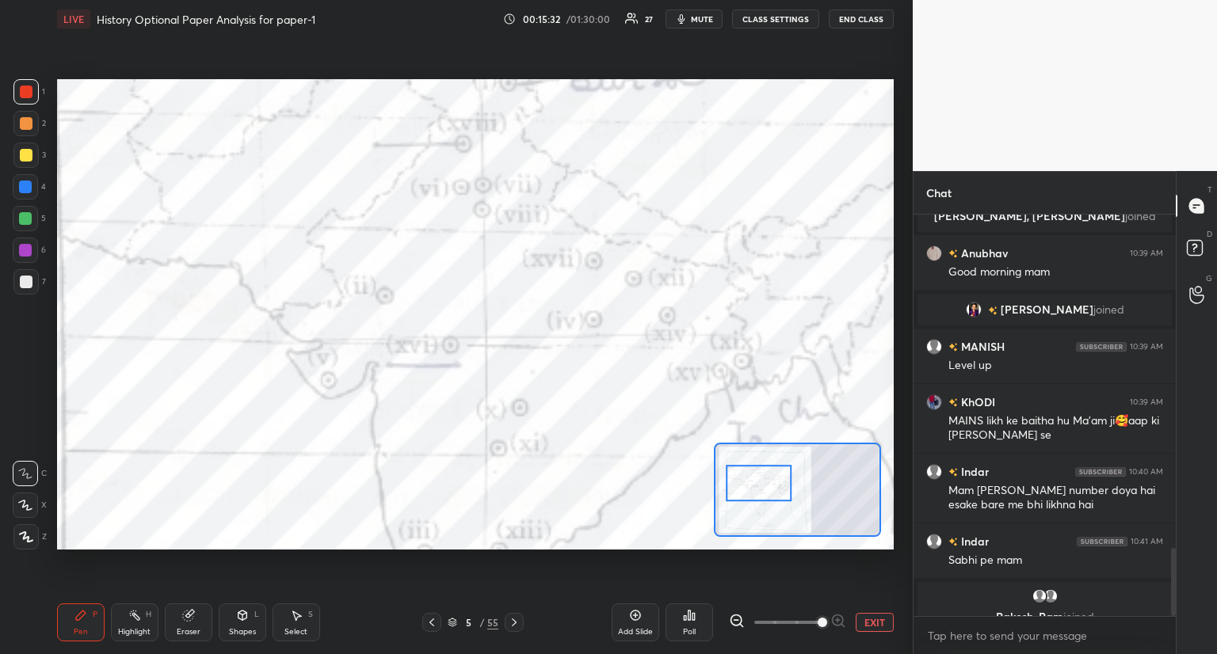
scroll to position [1970, 0]
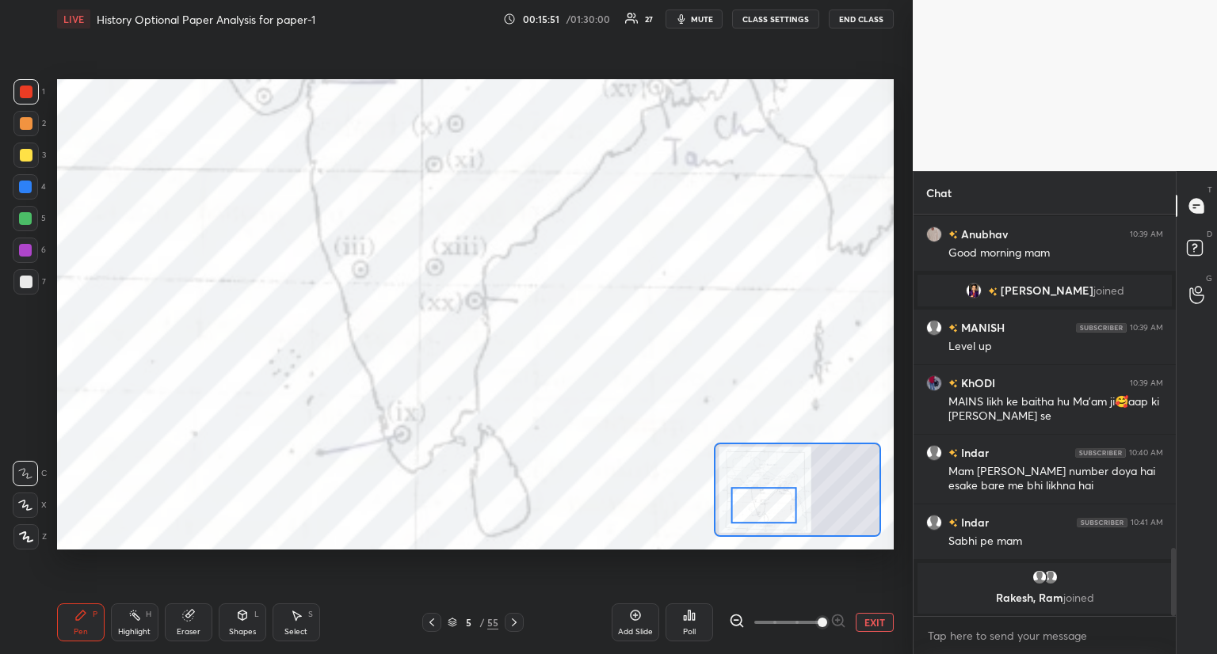
click at [515, 620] on icon at bounding box center [514, 622] width 13 height 13
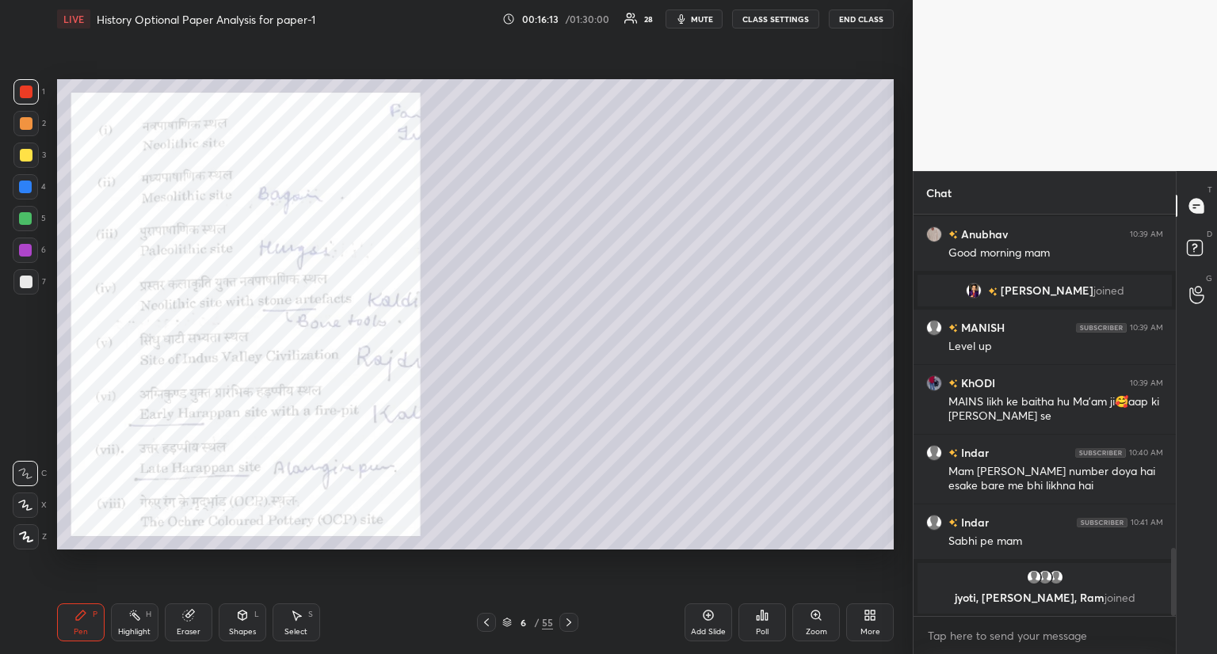
click at [483, 622] on icon at bounding box center [486, 622] width 13 height 13
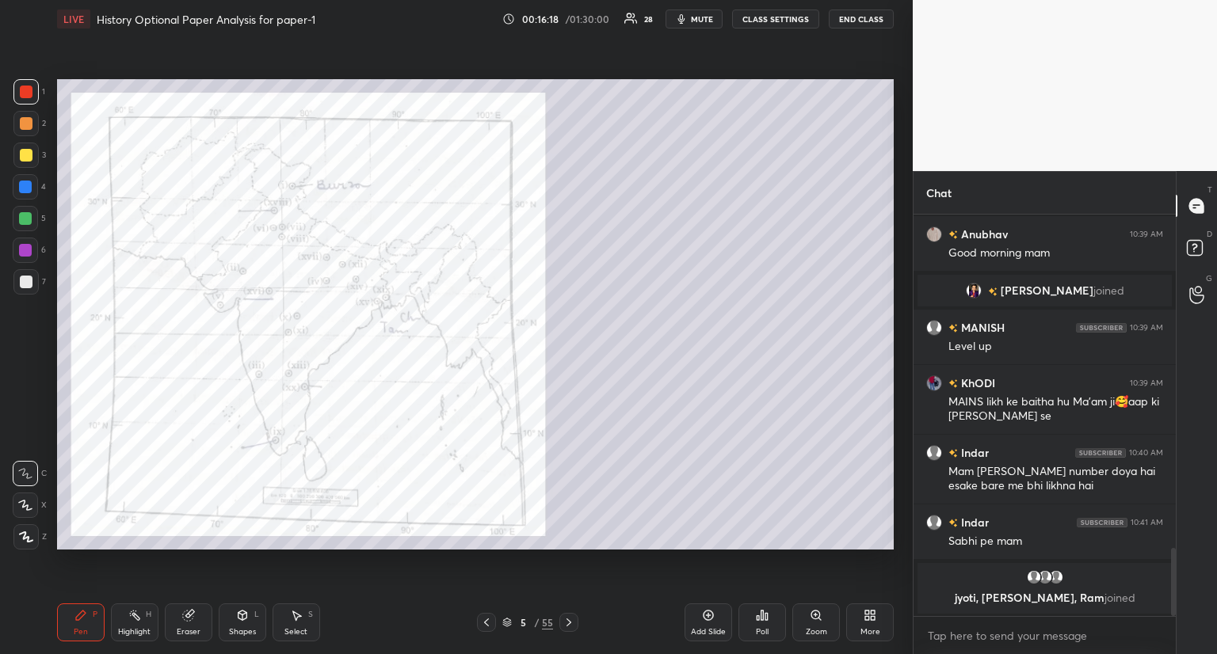
scroll to position [1981, 0]
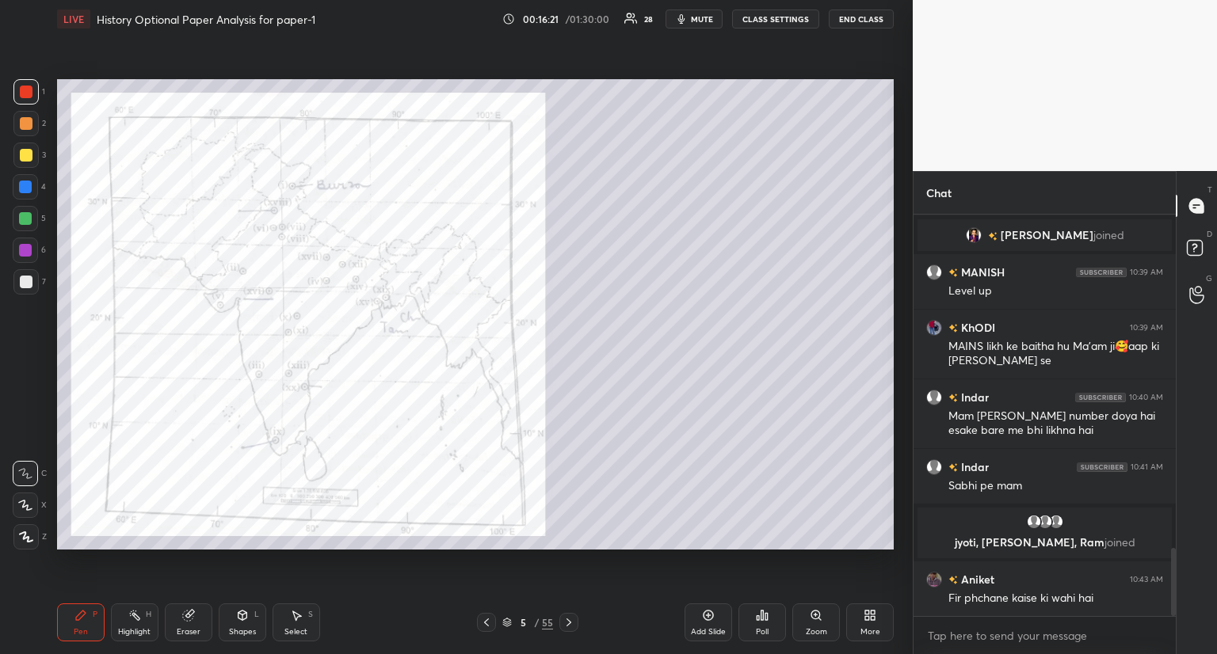
click at [813, 616] on icon at bounding box center [815, 615] width 9 height 9
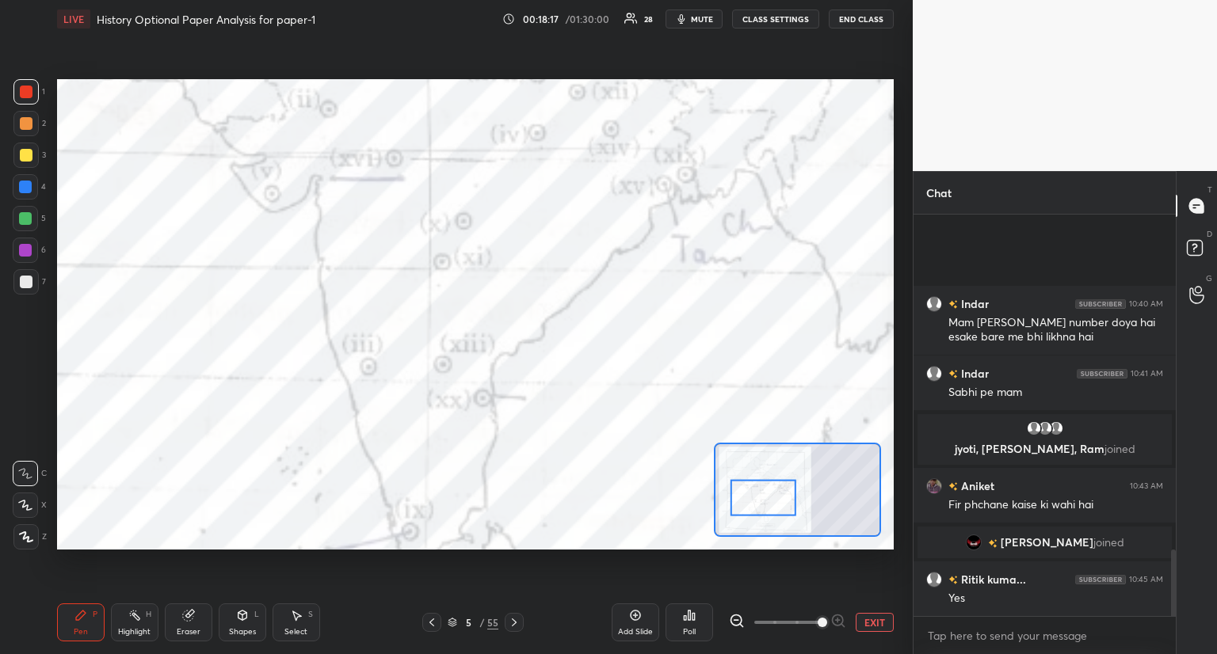
scroll to position [2013, 0]
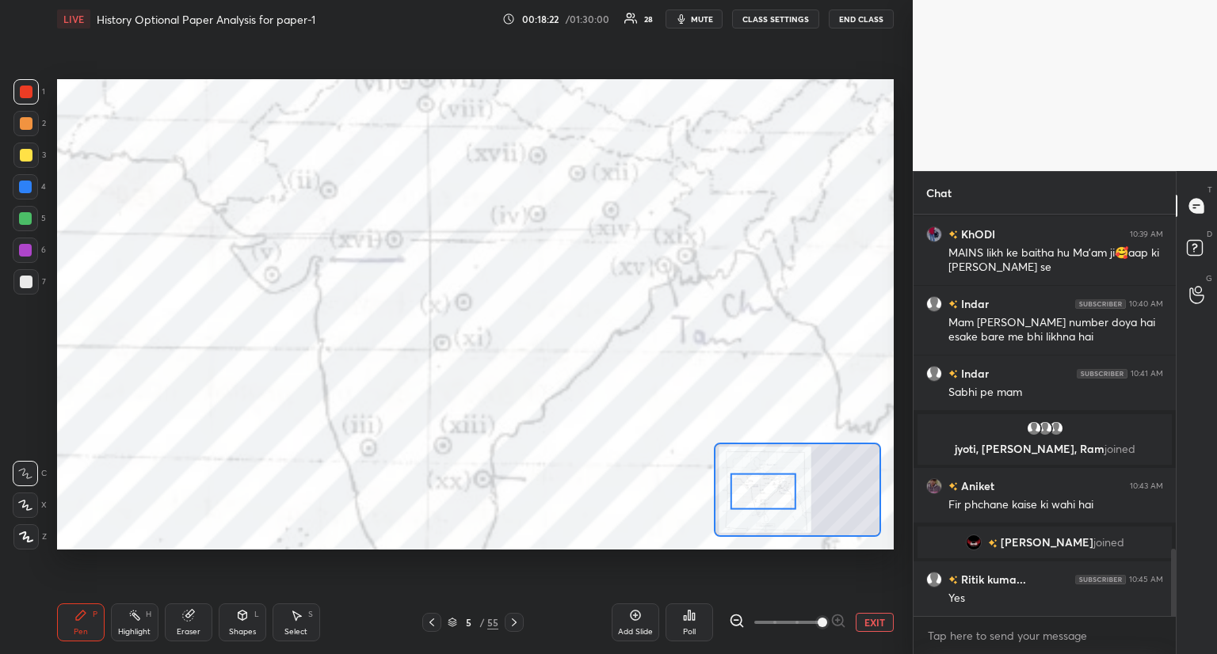
click at [773, 489] on div at bounding box center [764, 491] width 66 height 36
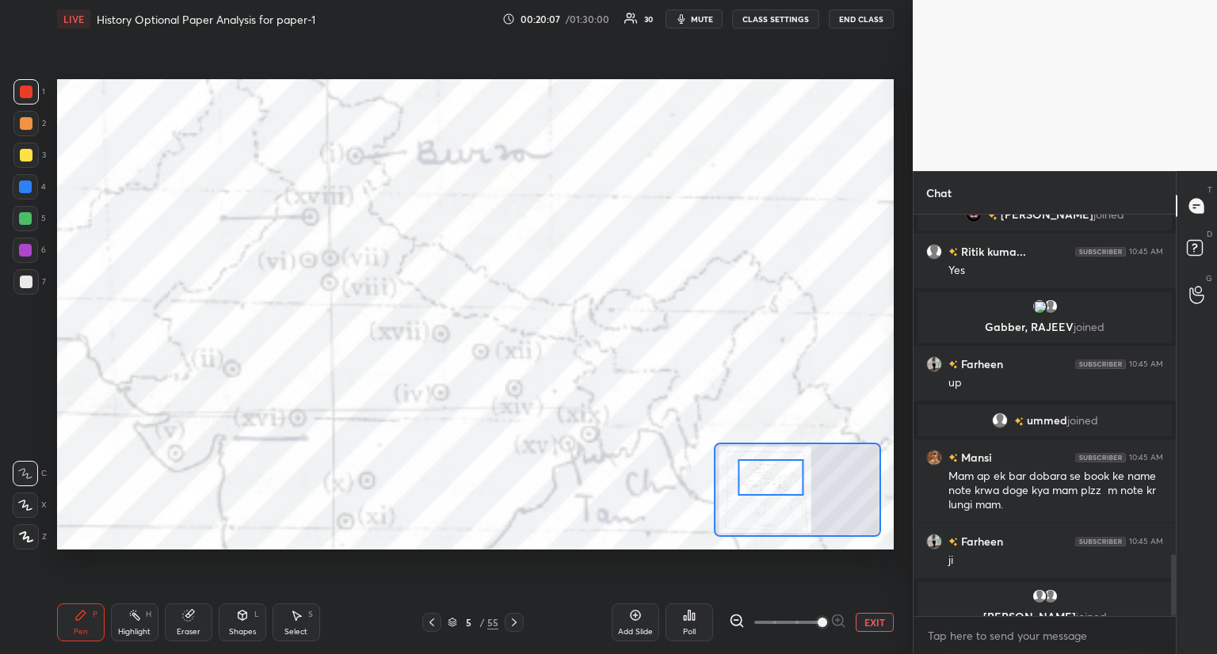
scroll to position [2239, 0]
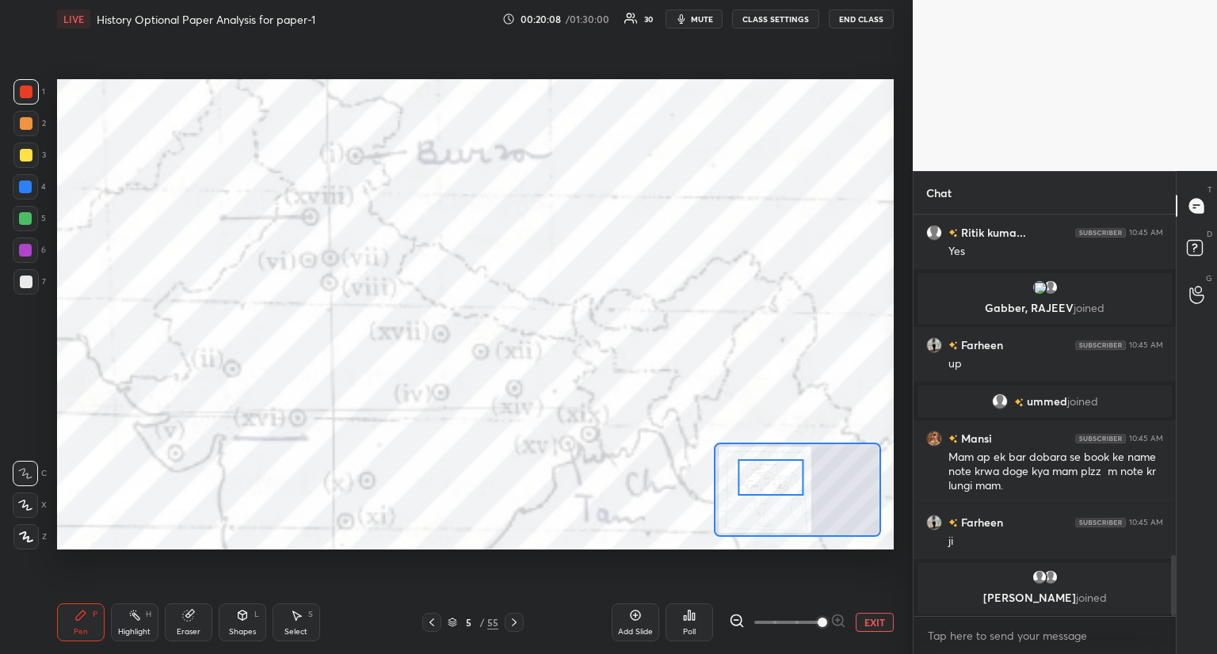
click at [187, 620] on icon at bounding box center [188, 616] width 10 height 10
click at [33, 532] on span "Erase all" at bounding box center [25, 537] width 24 height 11
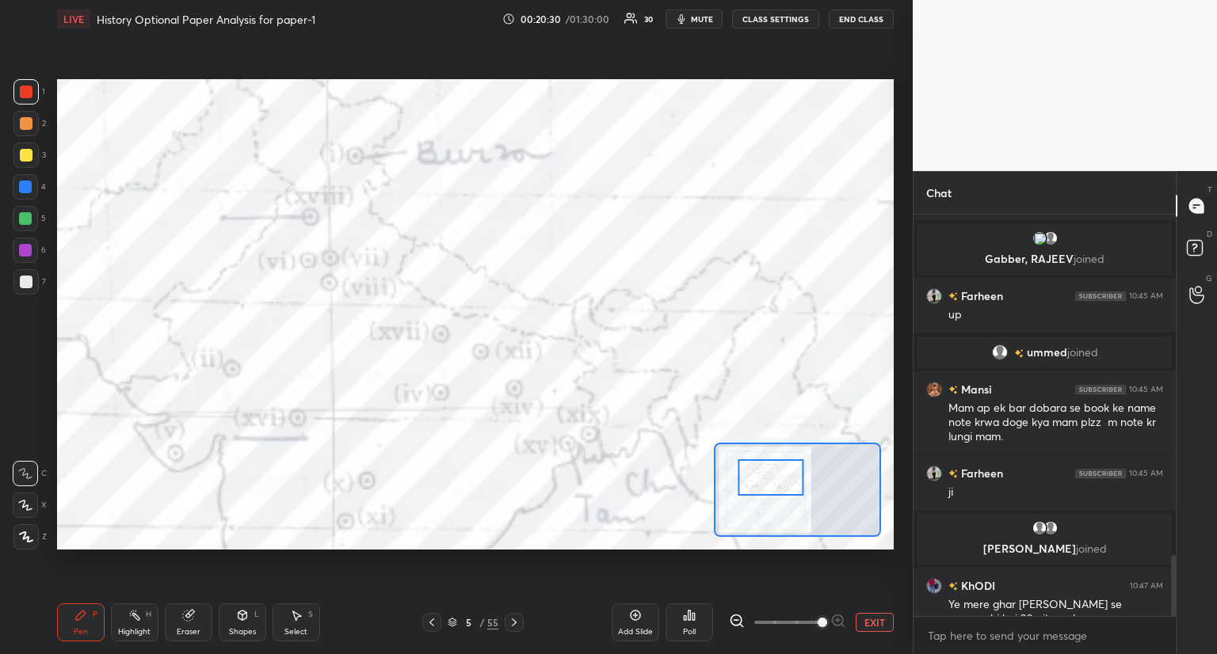
scroll to position [2260, 0]
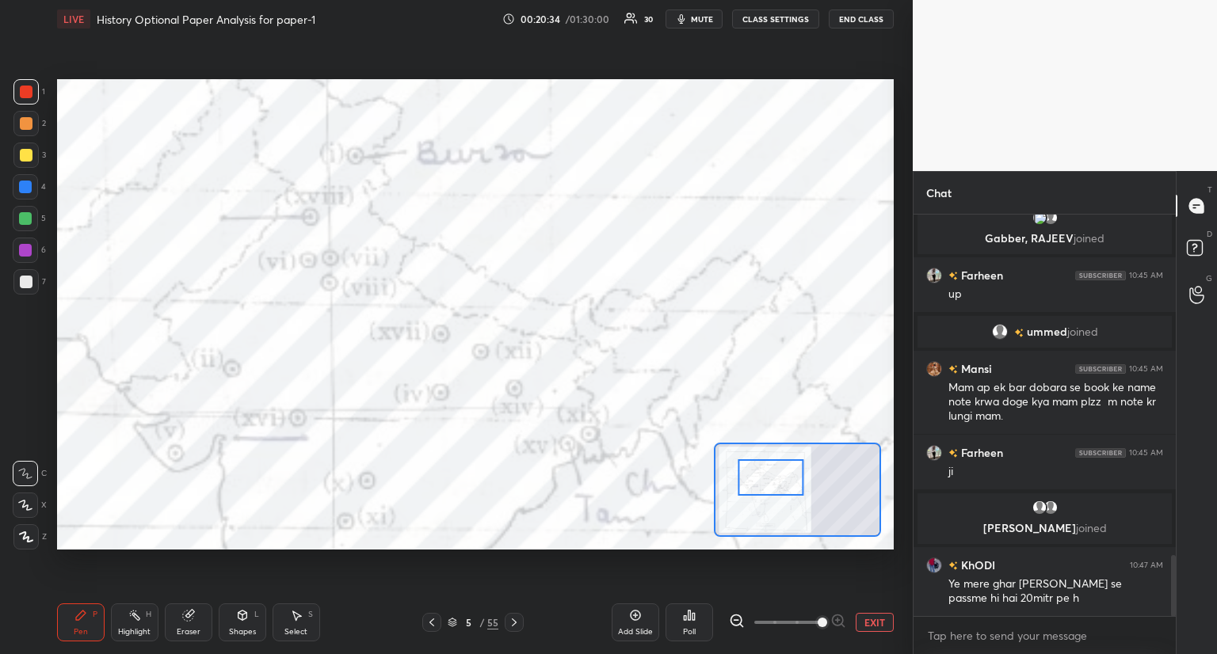
click at [513, 626] on icon at bounding box center [514, 622] width 13 height 13
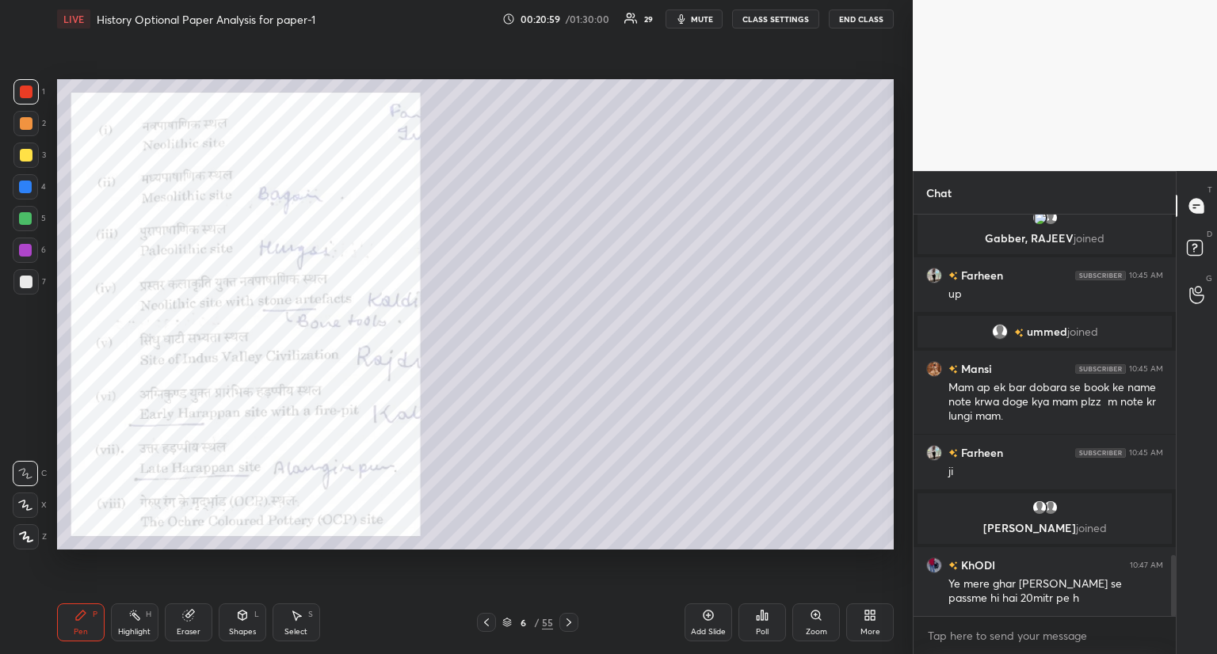
click at [485, 623] on icon at bounding box center [486, 623] width 5 height 8
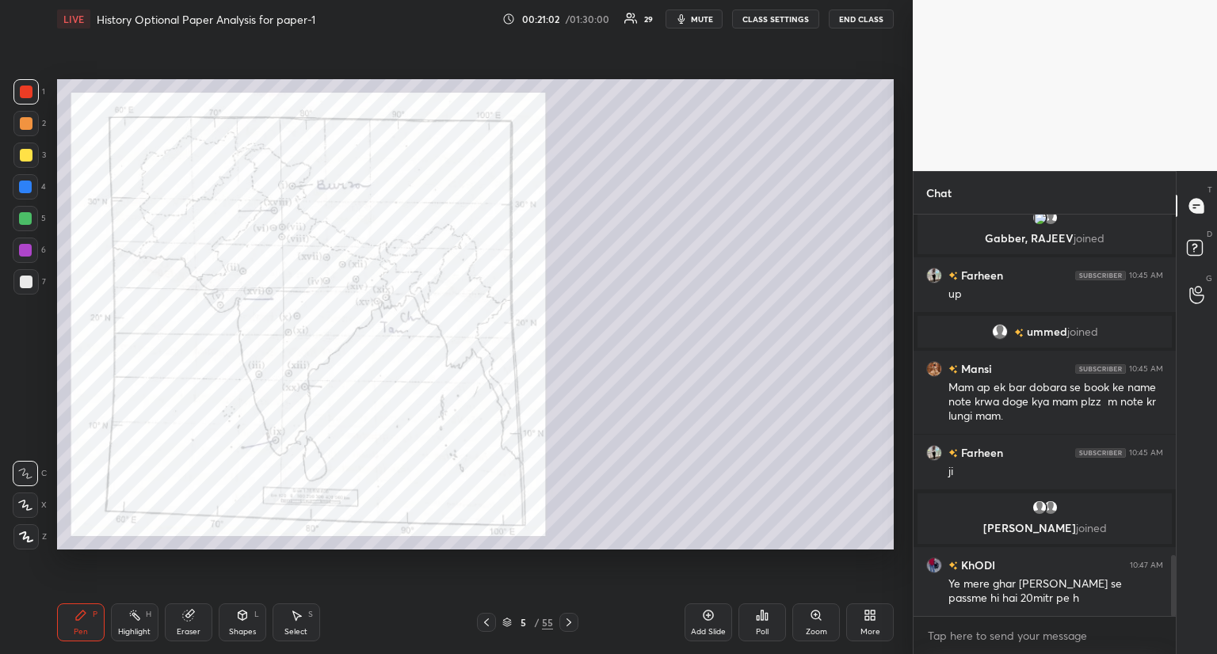
click at [819, 616] on icon at bounding box center [815, 615] width 9 height 9
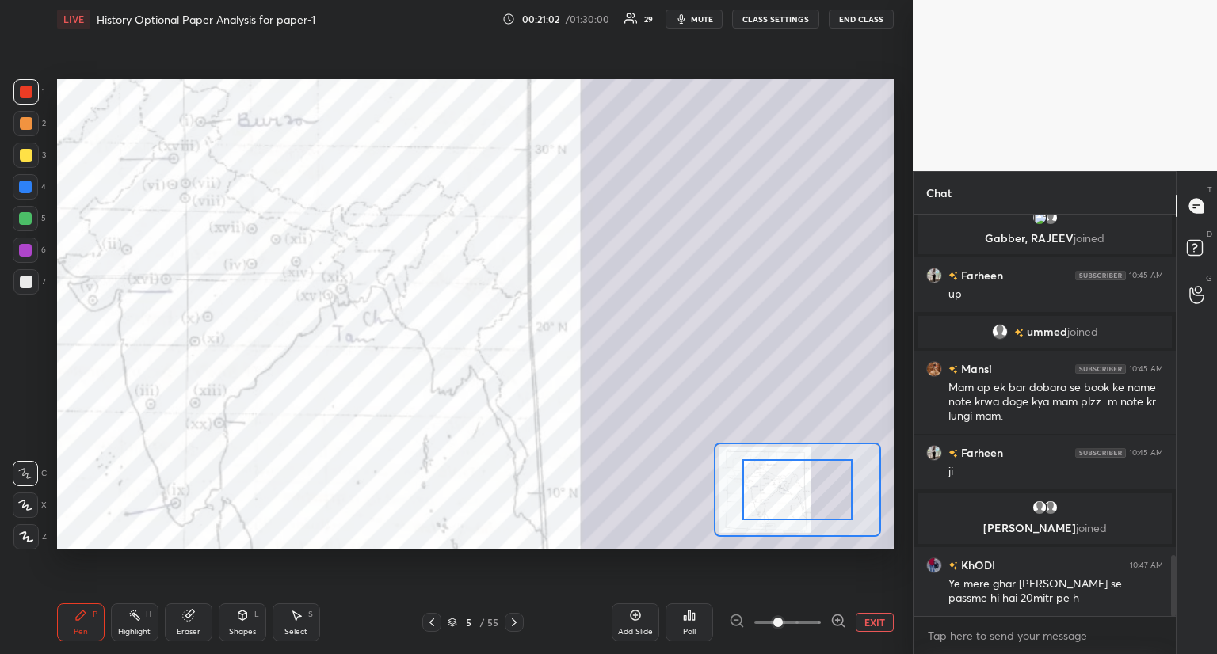
click at [819, 616] on span at bounding box center [787, 623] width 67 height 24
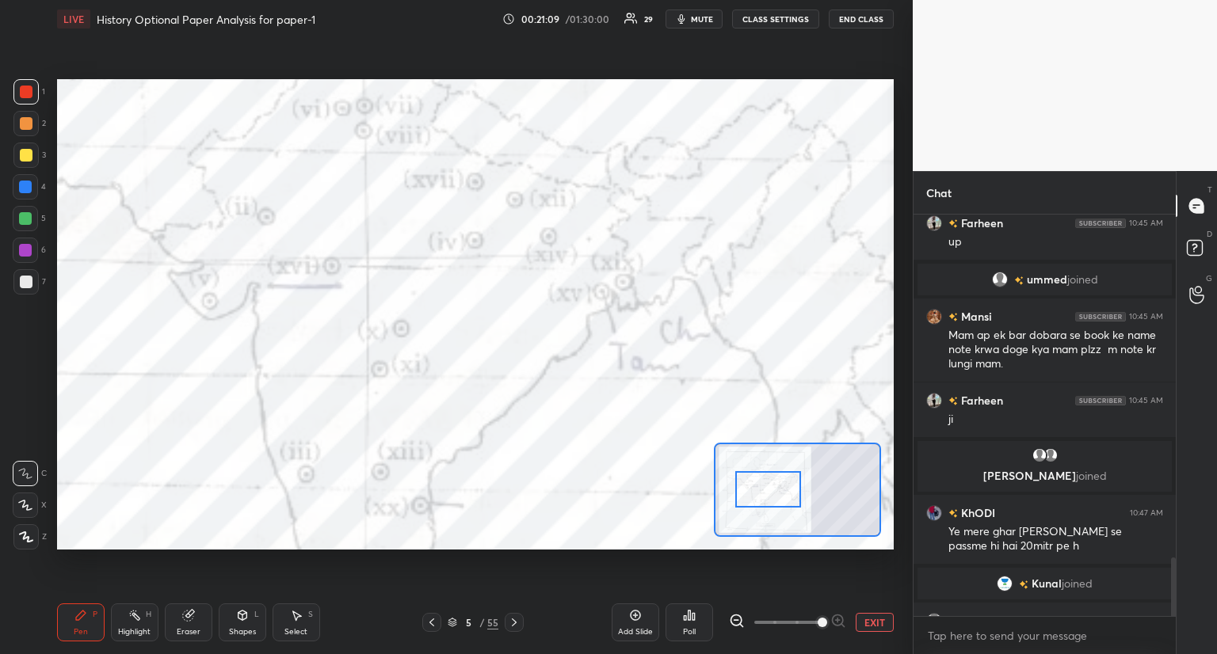
scroll to position [2339, 0]
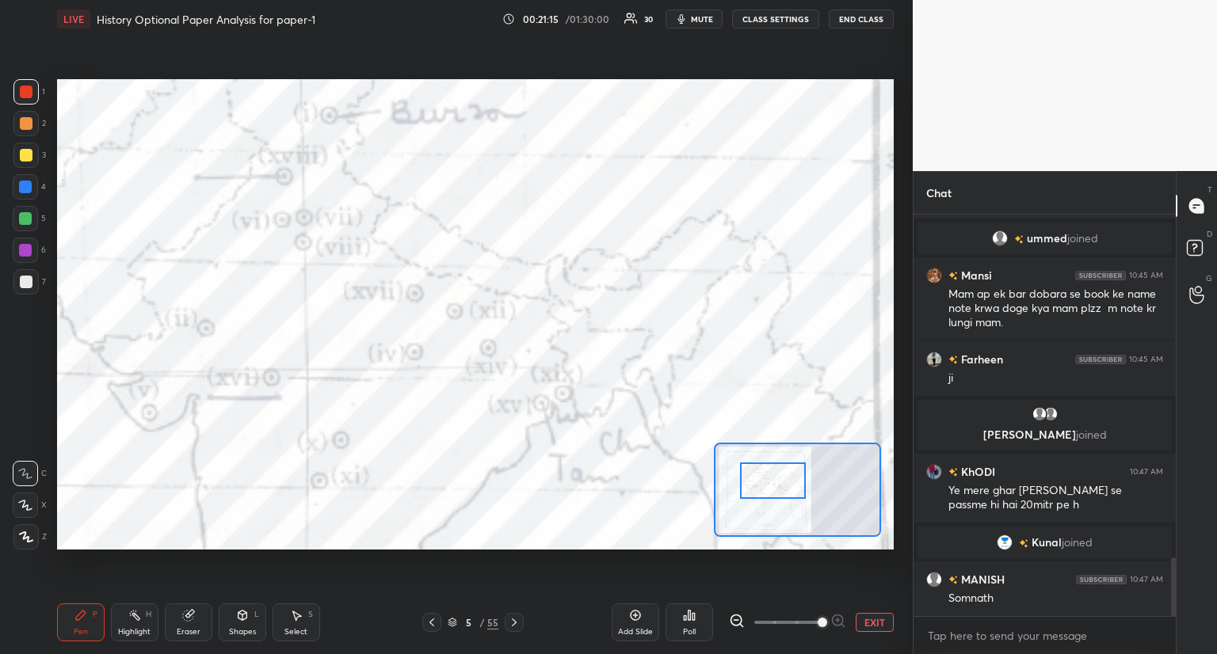
drag, startPoint x: 796, startPoint y: 492, endPoint x: 772, endPoint y: 483, distance: 26.3
click at [772, 483] on div at bounding box center [773, 481] width 66 height 36
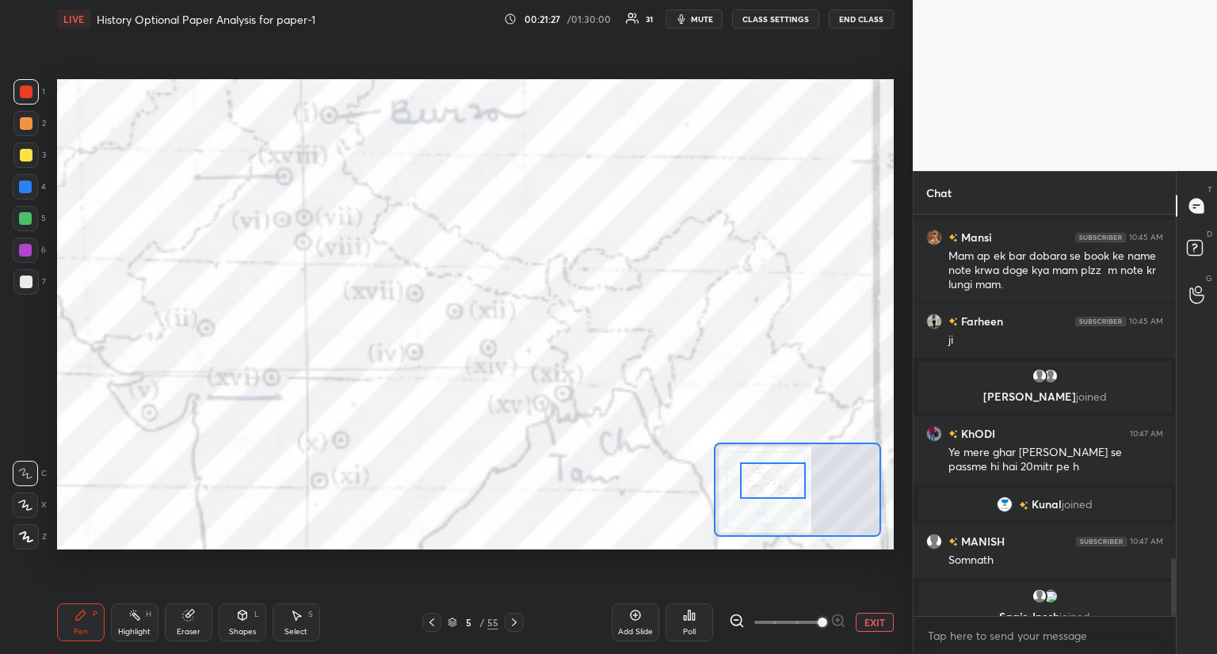
scroll to position [5, 5]
click at [508, 622] on icon at bounding box center [514, 622] width 13 height 13
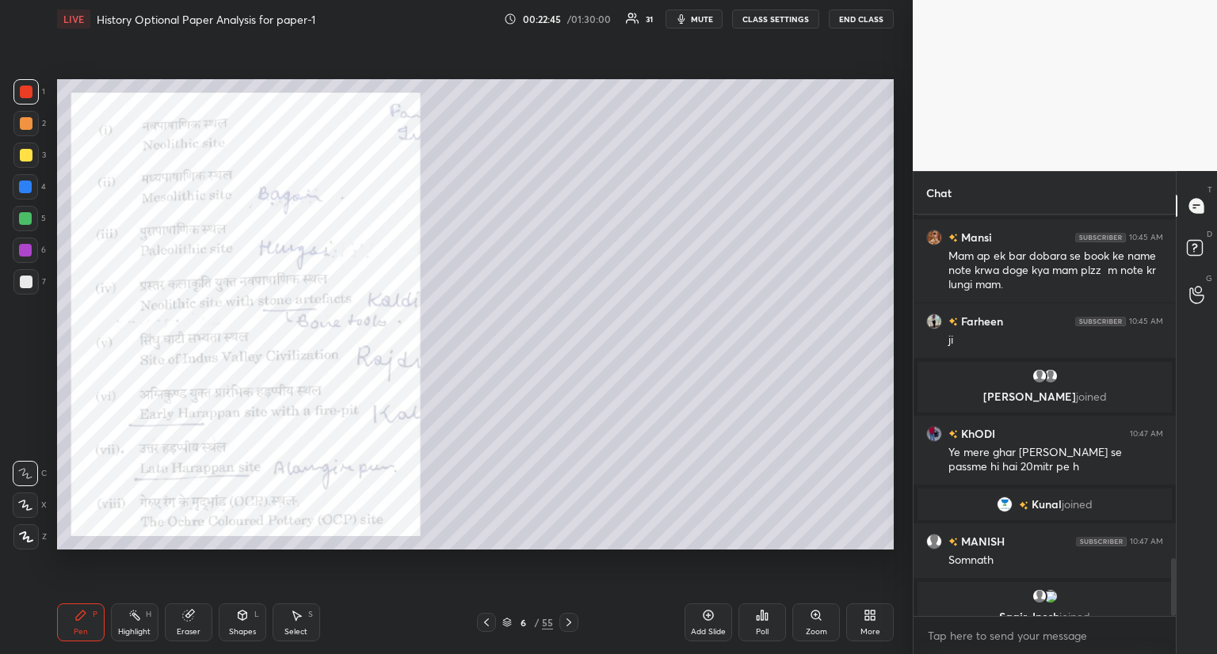
drag, startPoint x: 1173, startPoint y: 578, endPoint x: 1173, endPoint y: 608, distance: 30.1
click at [1173, 608] on div at bounding box center [1173, 588] width 5 height 58
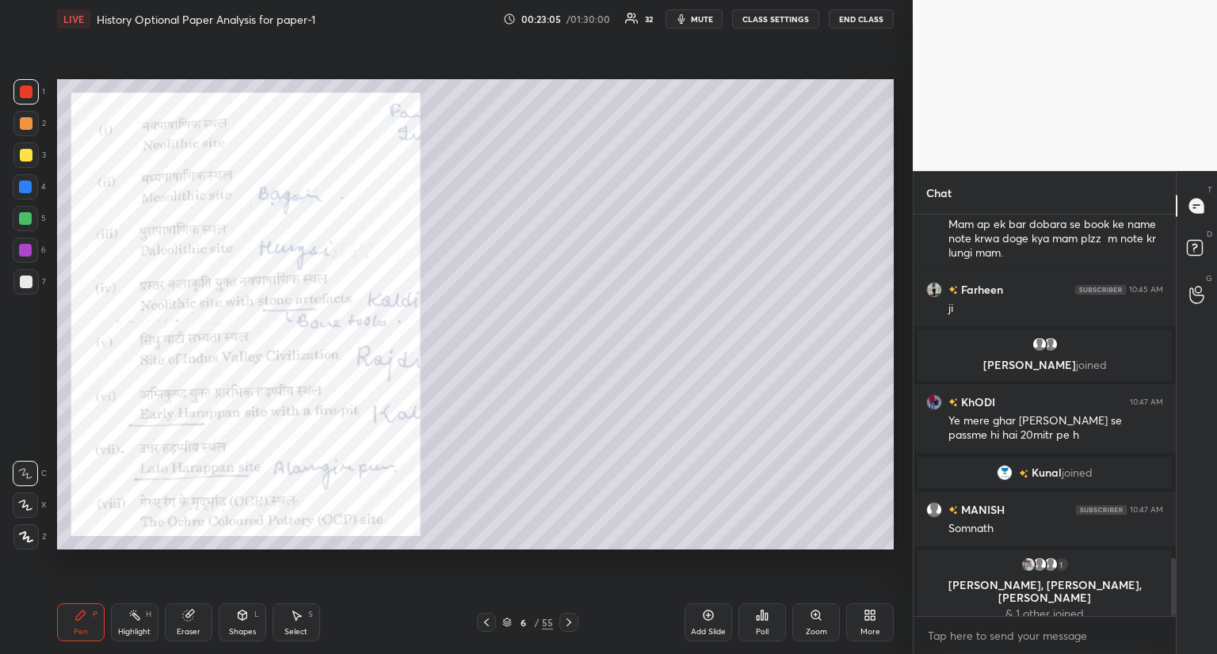
click at [29, 280] on div at bounding box center [26, 282] width 13 height 13
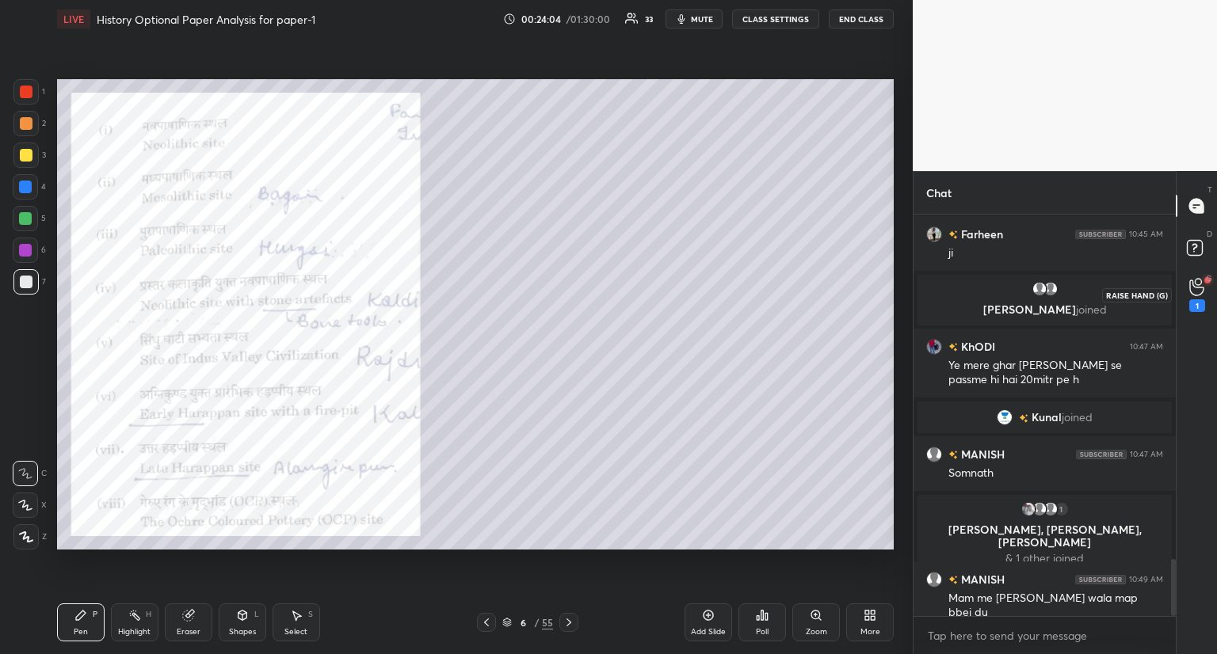
click at [1193, 284] on icon at bounding box center [1196, 287] width 15 height 18
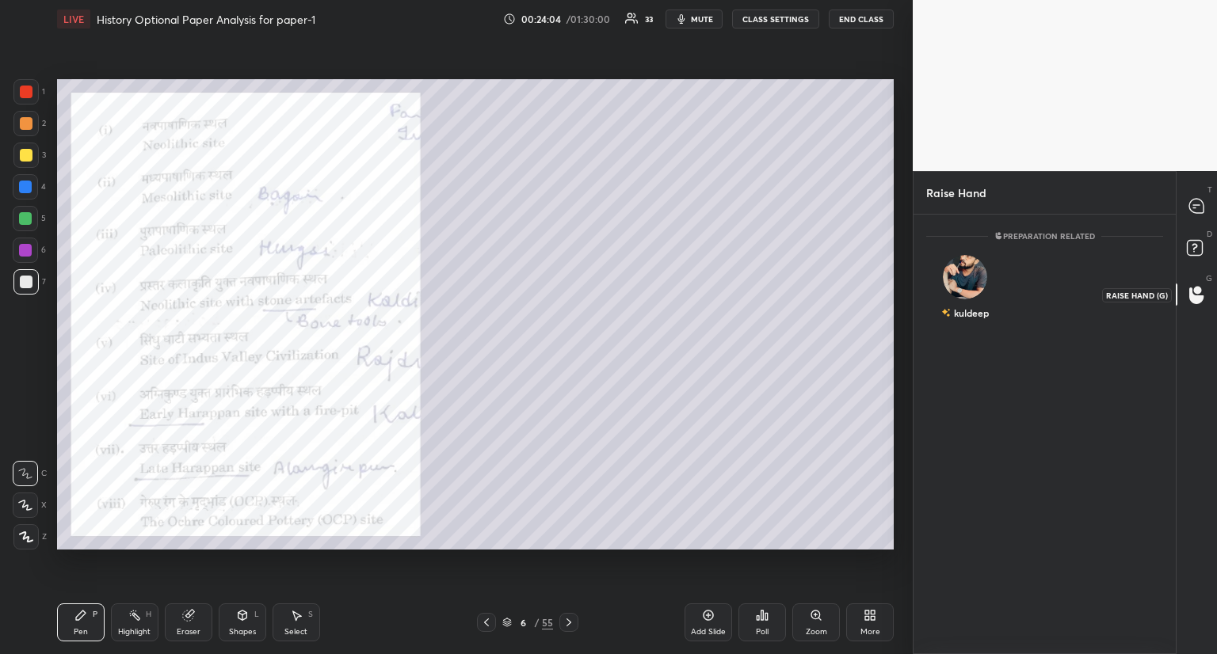
scroll to position [5, 5]
click at [1195, 210] on icon at bounding box center [1196, 206] width 14 height 14
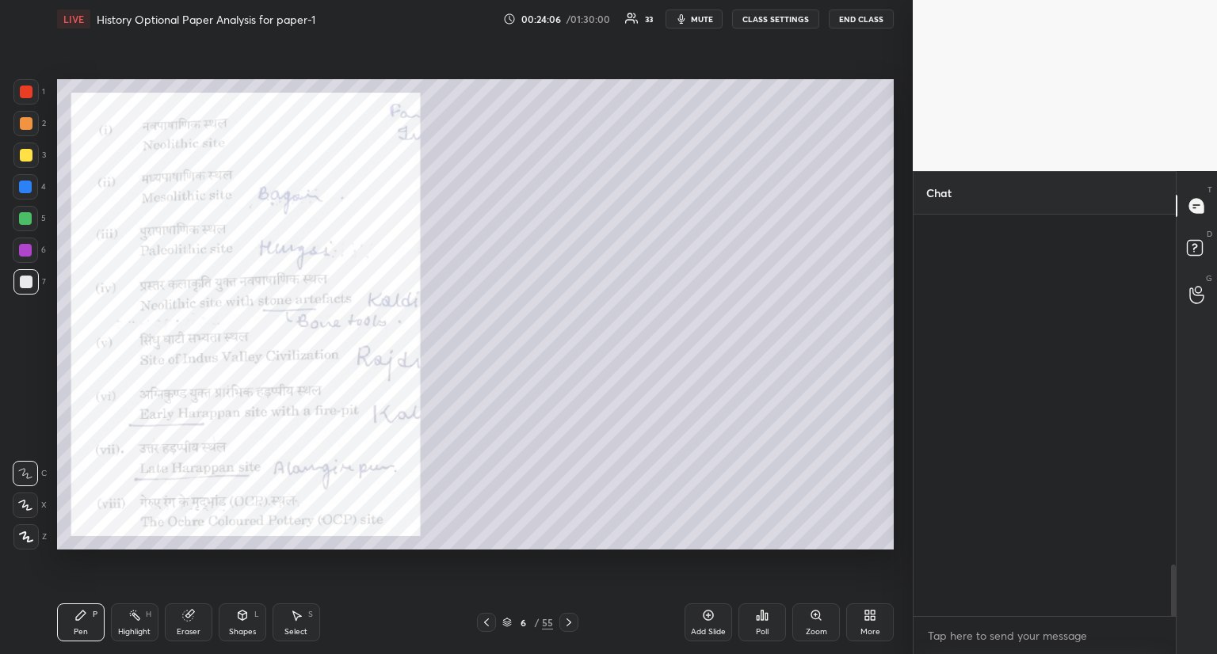
scroll to position [397, 258]
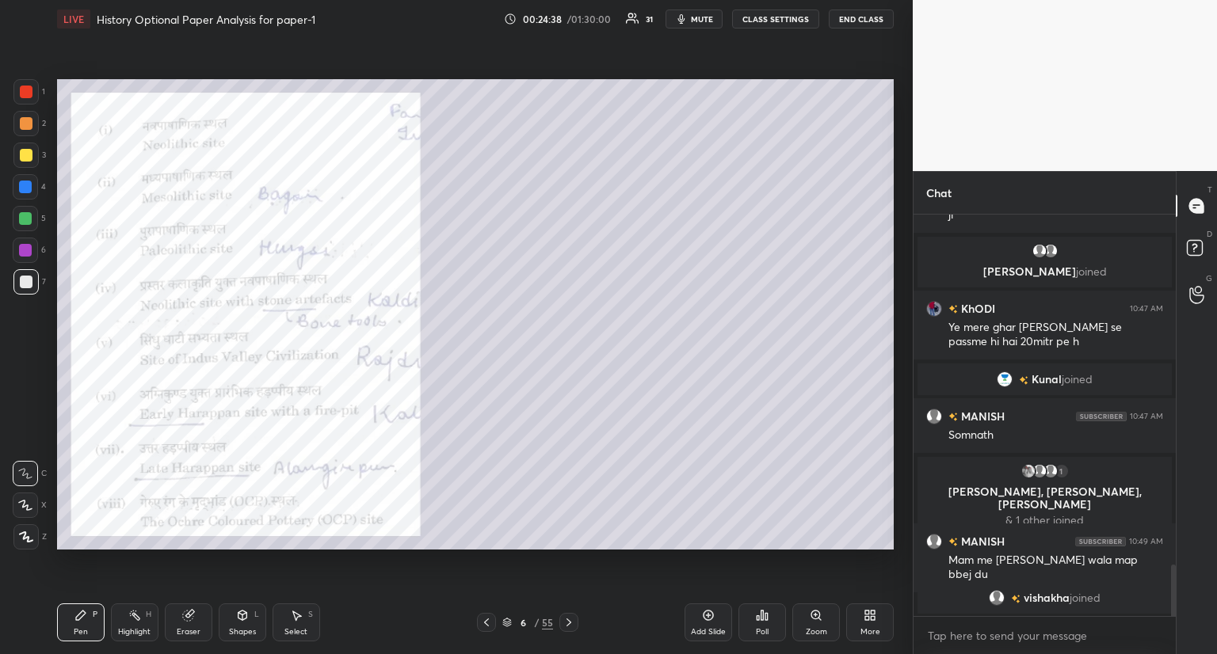
click at [482, 623] on icon at bounding box center [486, 622] width 13 height 13
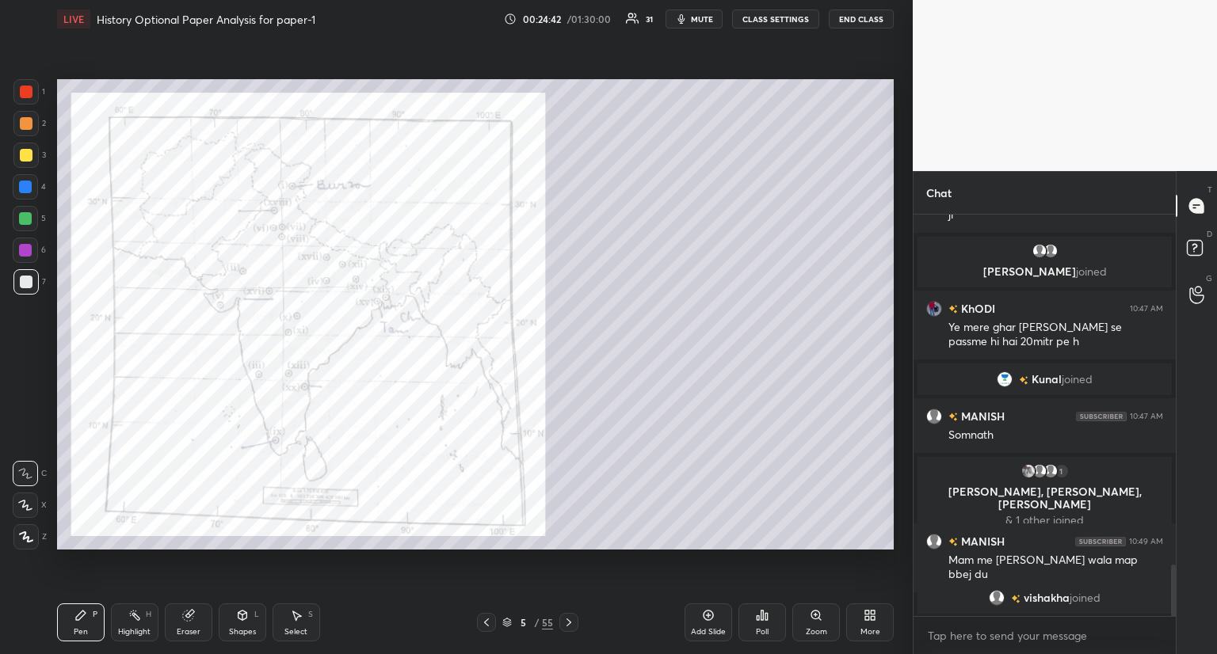
click at [815, 613] on icon at bounding box center [815, 615] width 9 height 9
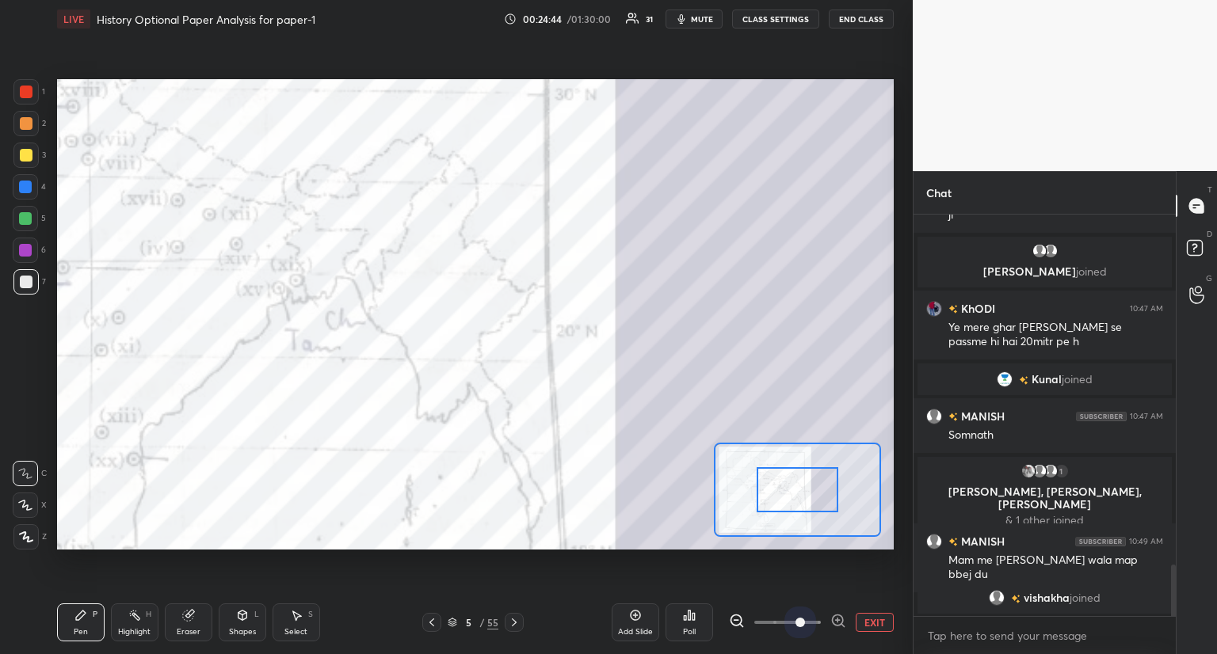
click at [801, 622] on span at bounding box center [787, 623] width 67 height 24
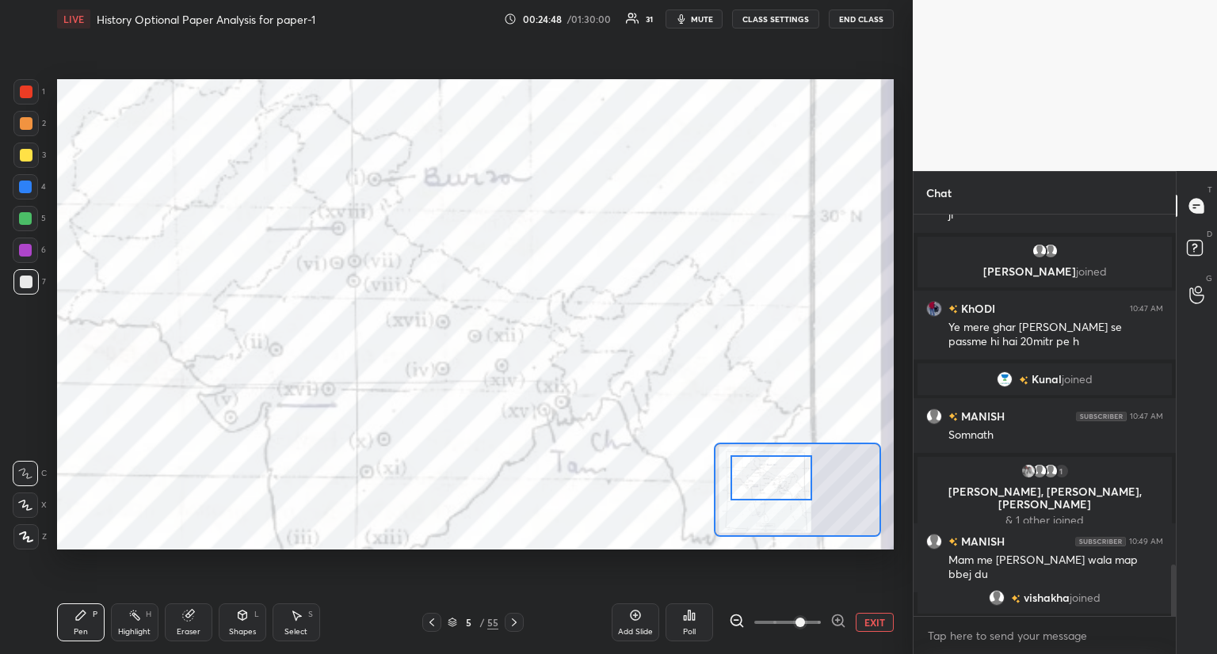
drag, startPoint x: 807, startPoint y: 485, endPoint x: 780, endPoint y: 473, distance: 28.7
click at [780, 473] on div at bounding box center [772, 478] width 82 height 45
click at [25, 93] on div at bounding box center [26, 92] width 13 height 13
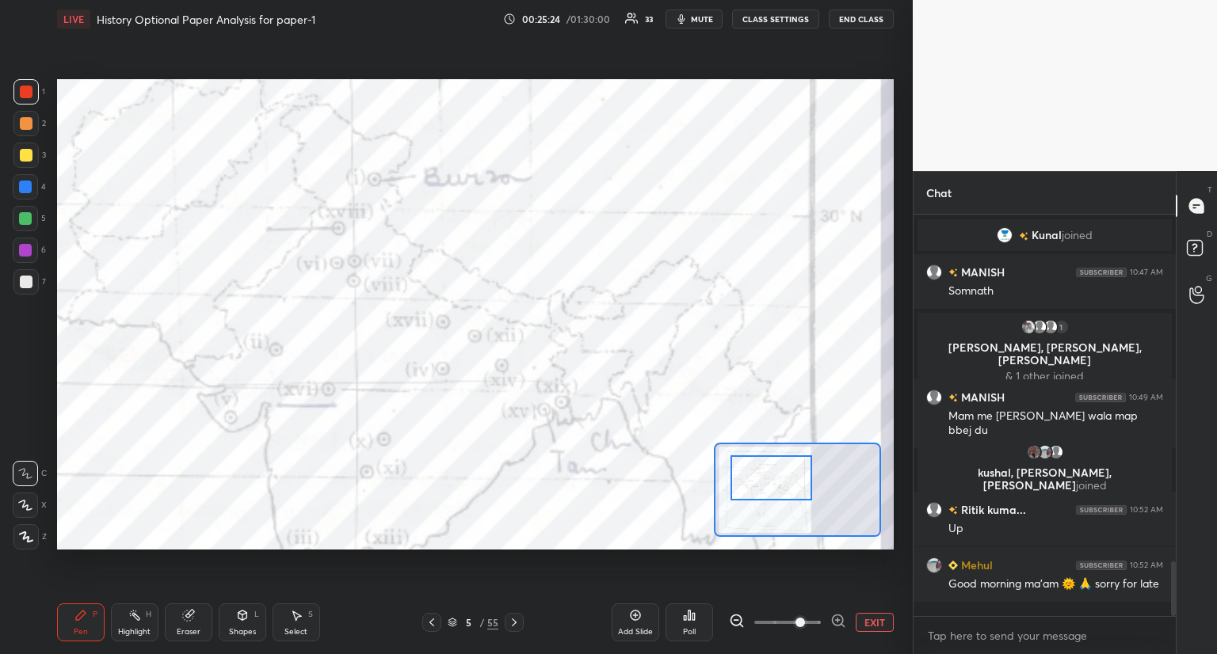
scroll to position [2624, 0]
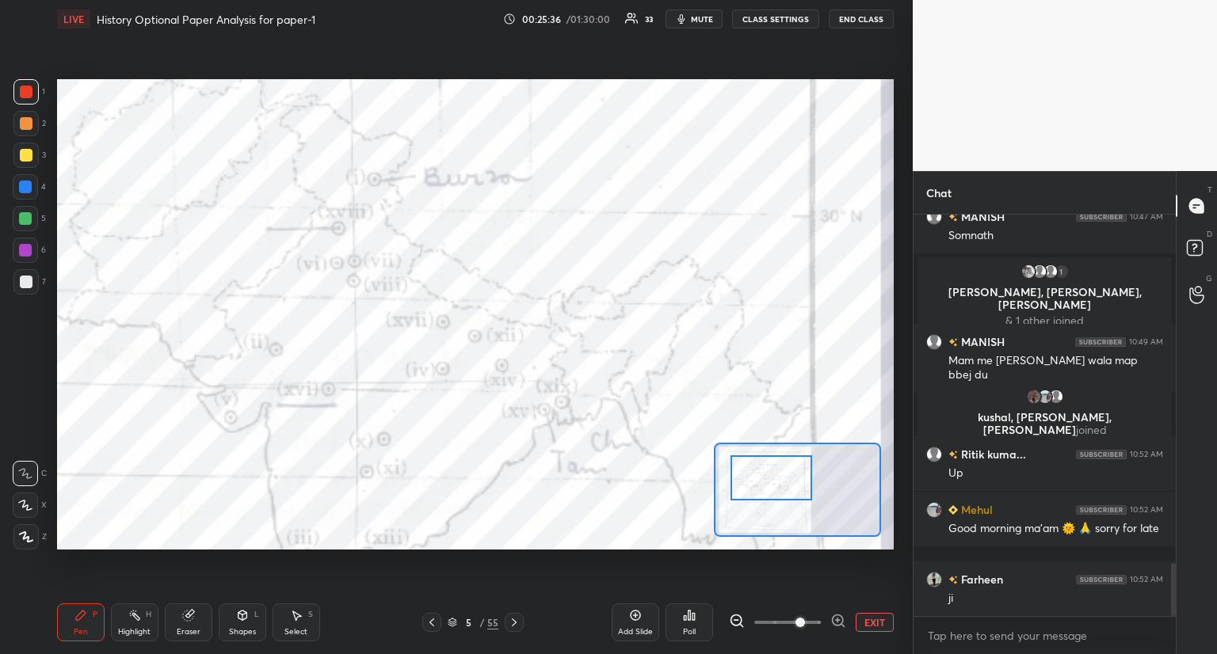
click at [513, 628] on icon at bounding box center [514, 622] width 13 height 13
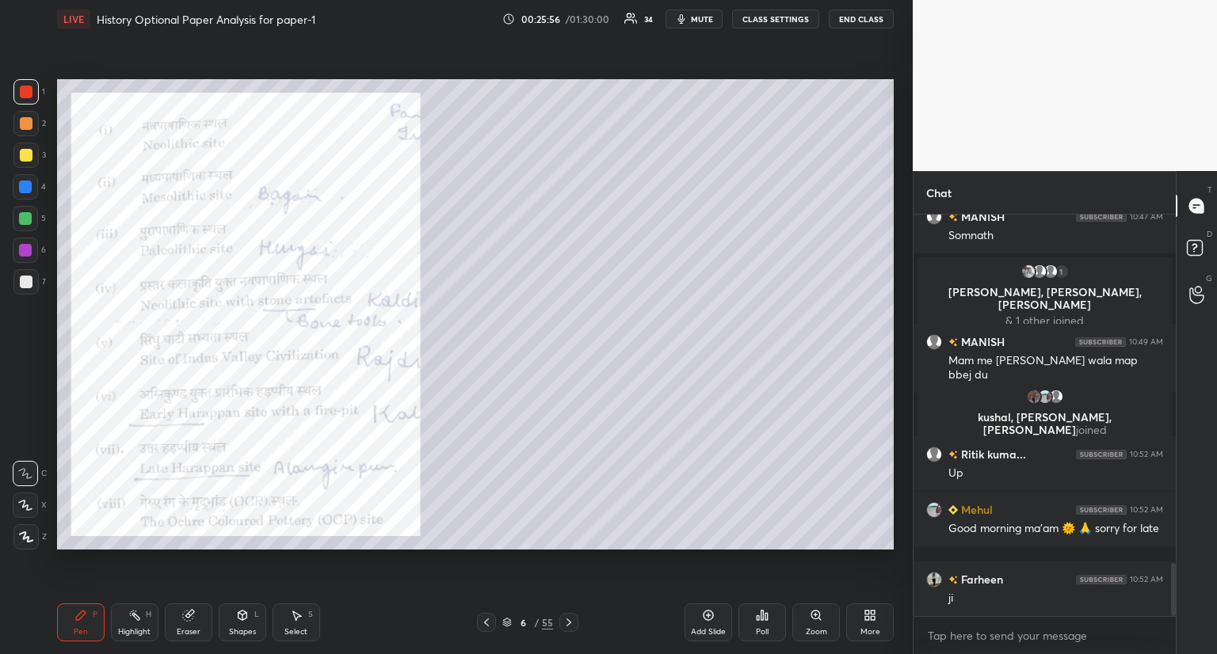
click at [485, 623] on icon at bounding box center [486, 623] width 5 height 8
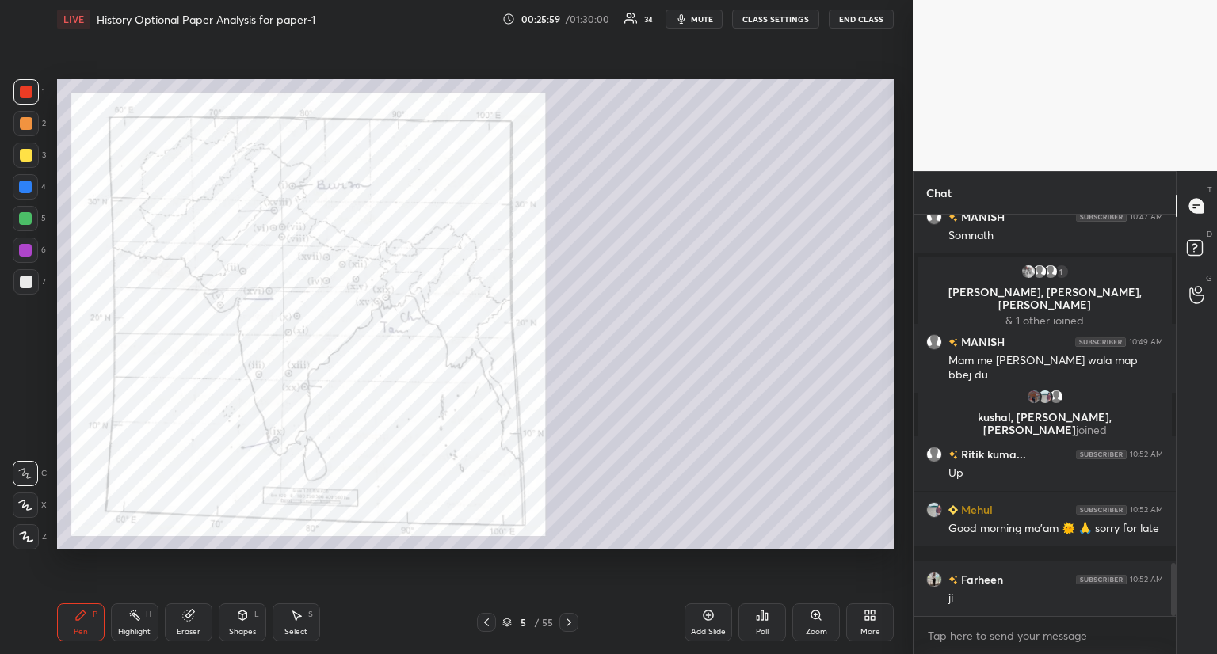
click at [820, 614] on icon at bounding box center [815, 615] width 9 height 9
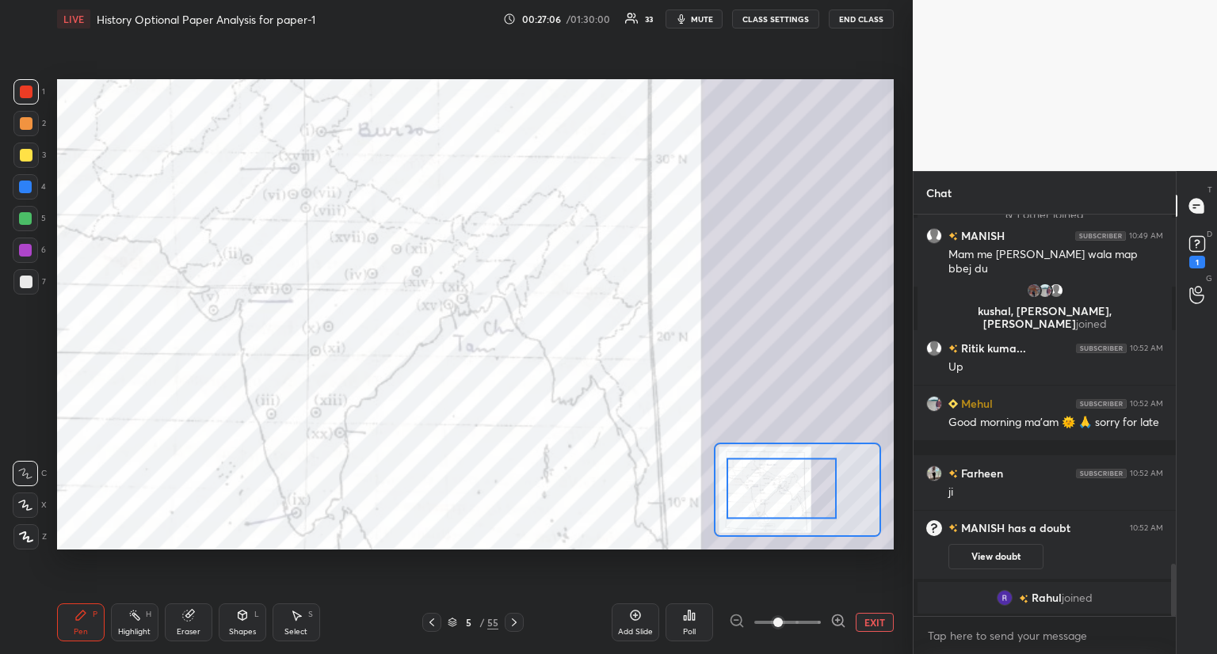
scroll to position [2768, 0]
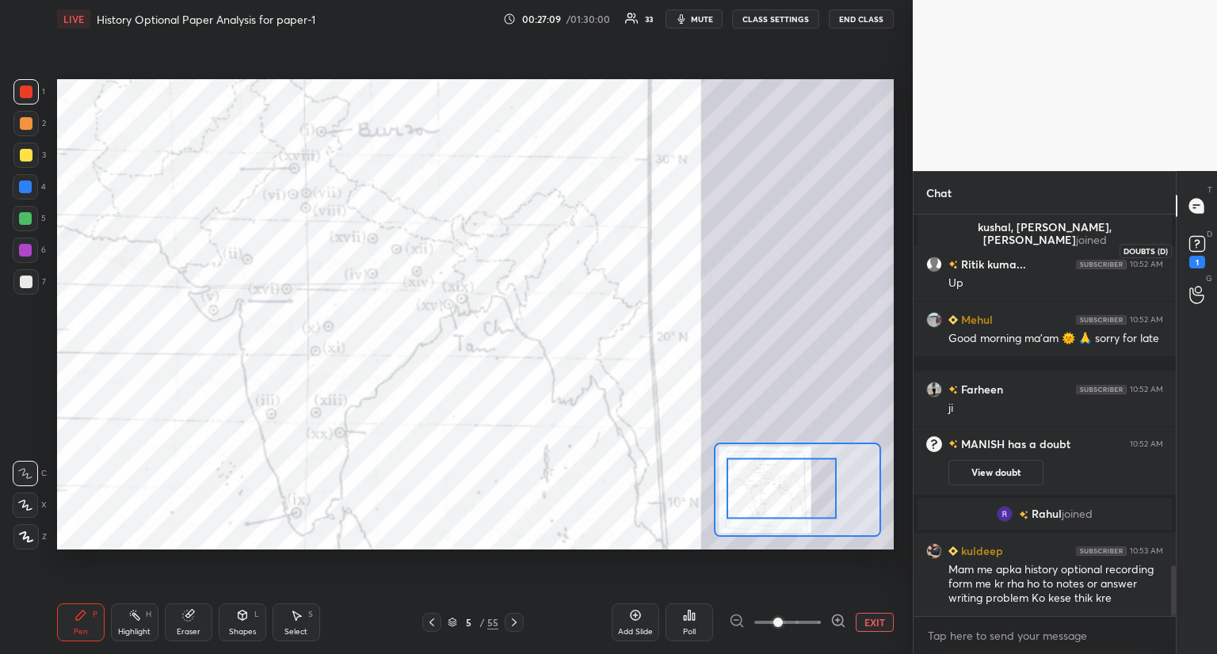
click at [1200, 257] on div "1" at bounding box center [1197, 262] width 16 height 13
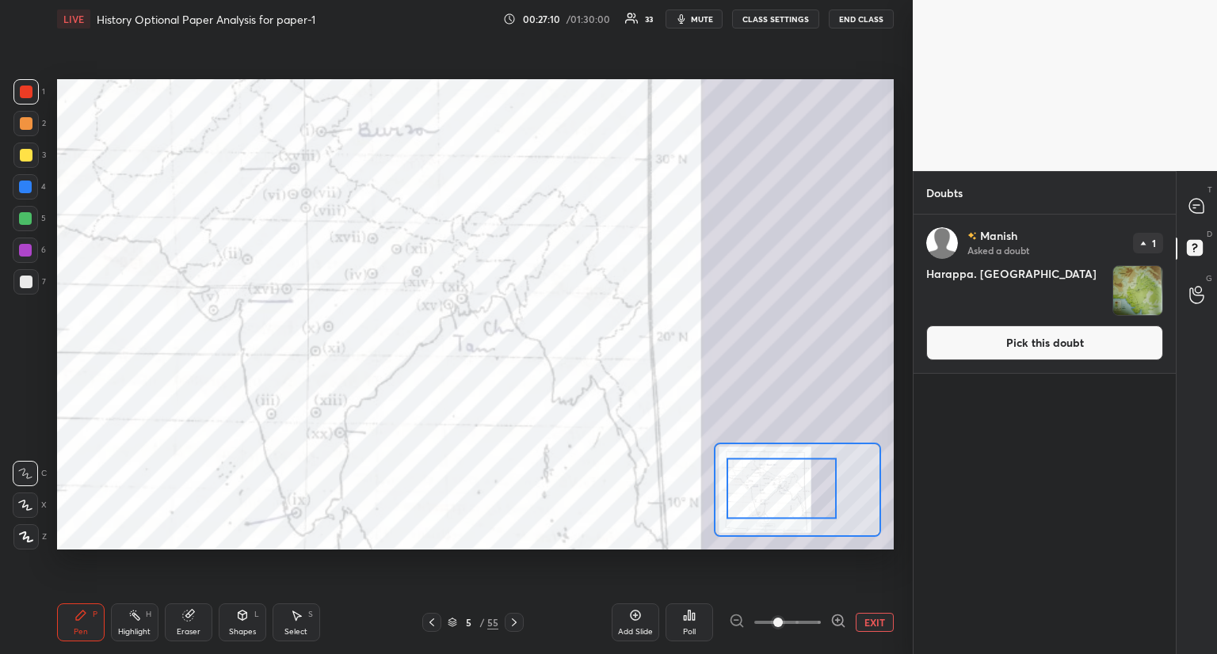
click at [1085, 334] on button "Pick this doubt" at bounding box center [1044, 343] width 237 height 35
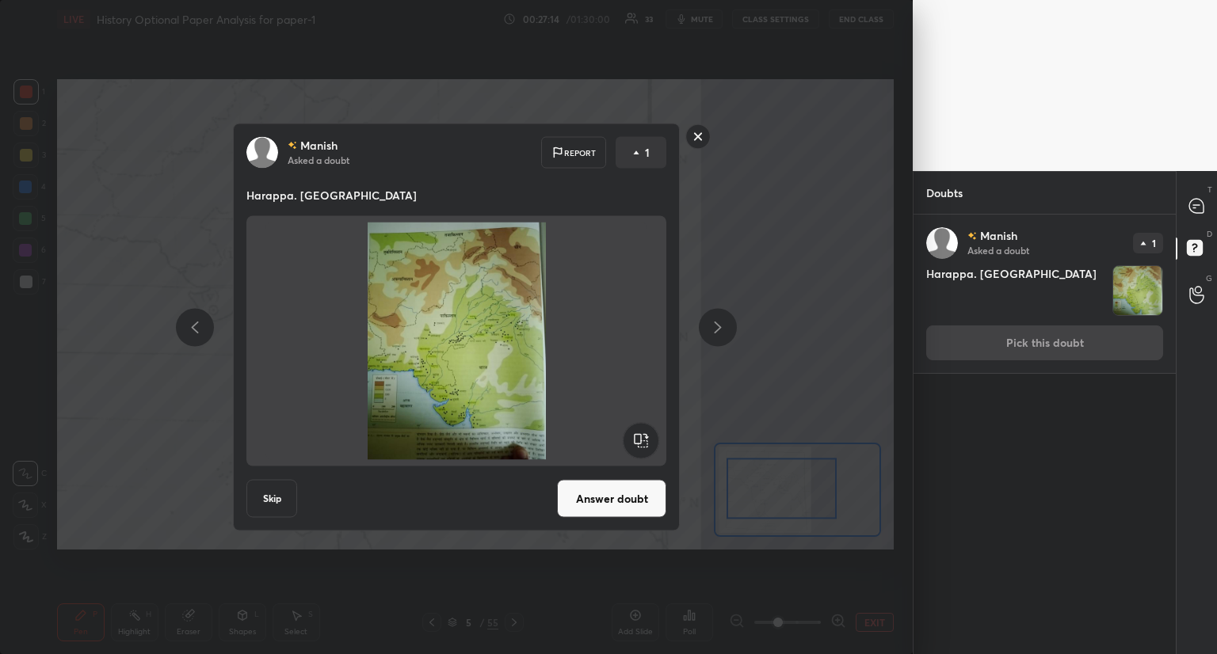
click at [605, 495] on button "Answer doubt" at bounding box center [611, 499] width 109 height 38
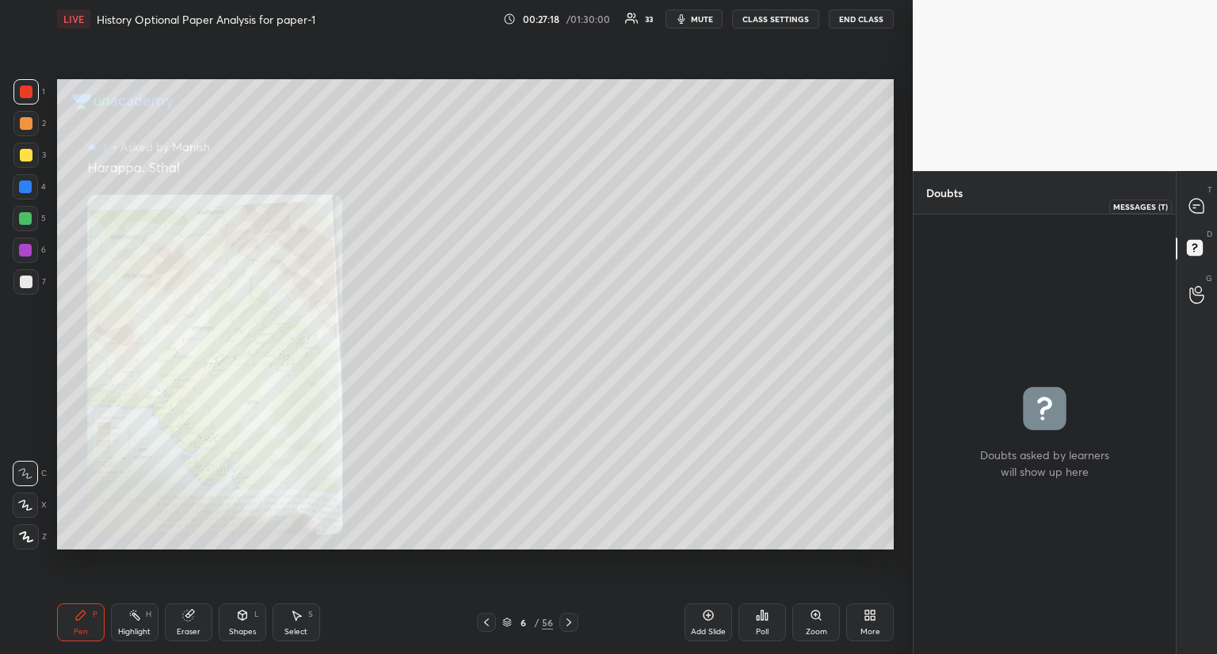
click at [1197, 205] on icon at bounding box center [1196, 205] width 6 height 0
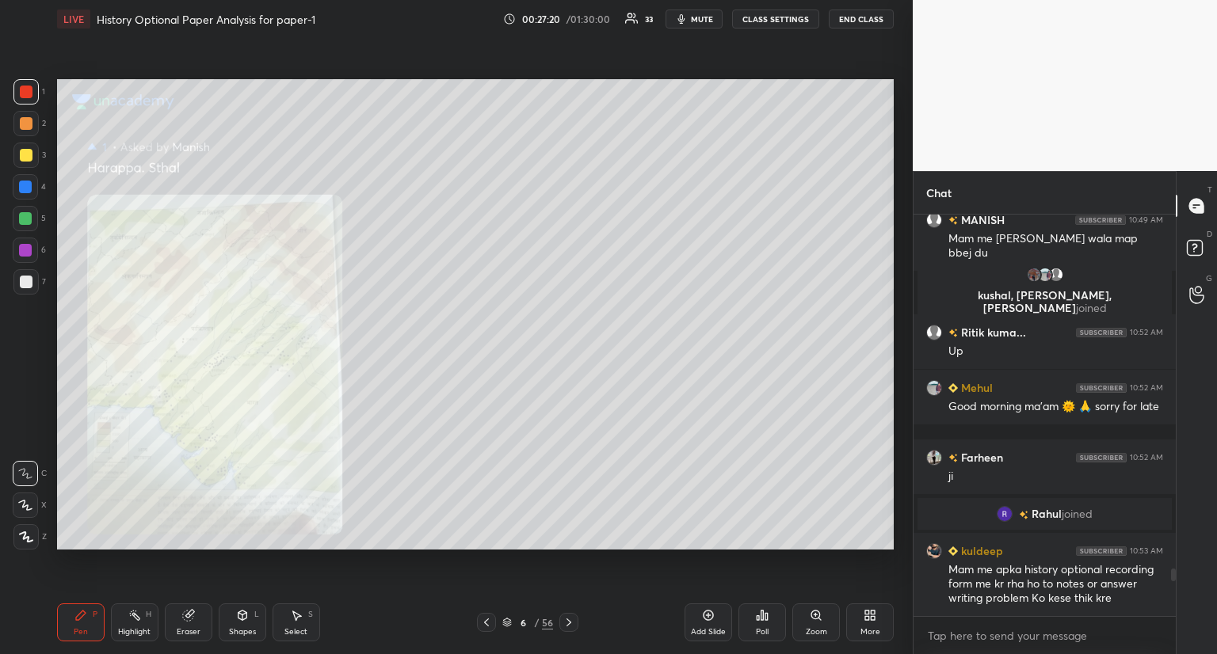
click at [807, 628] on div "Zoom" at bounding box center [816, 632] width 21 height 8
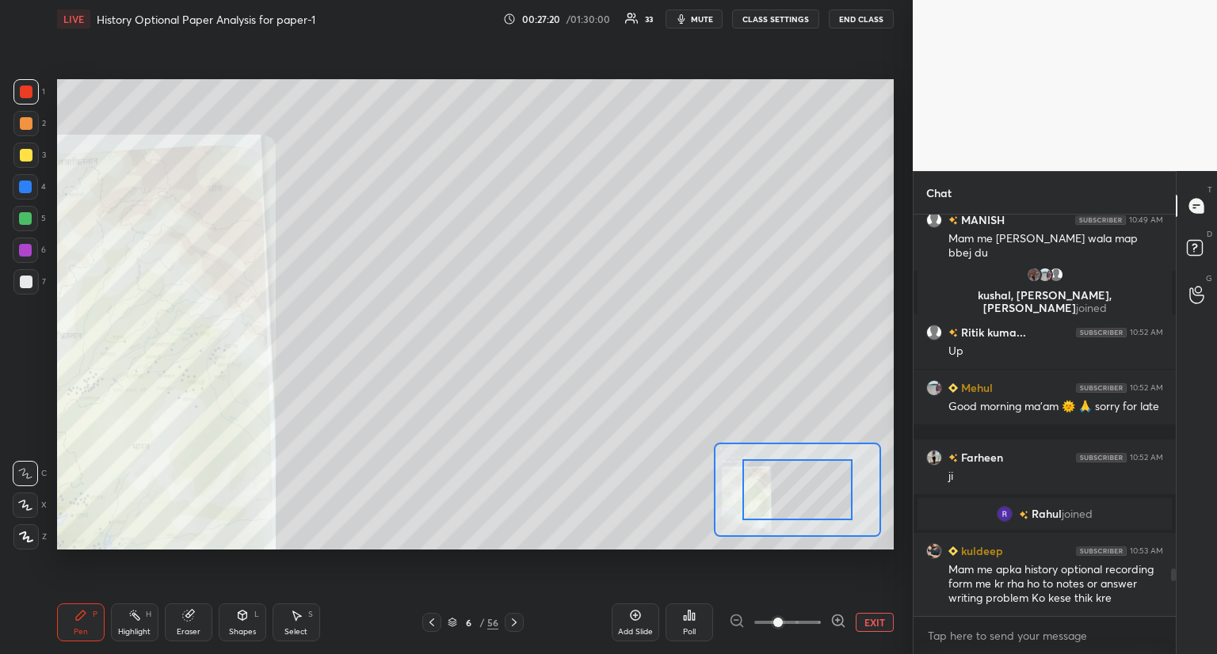
click at [807, 627] on span at bounding box center [787, 623] width 67 height 24
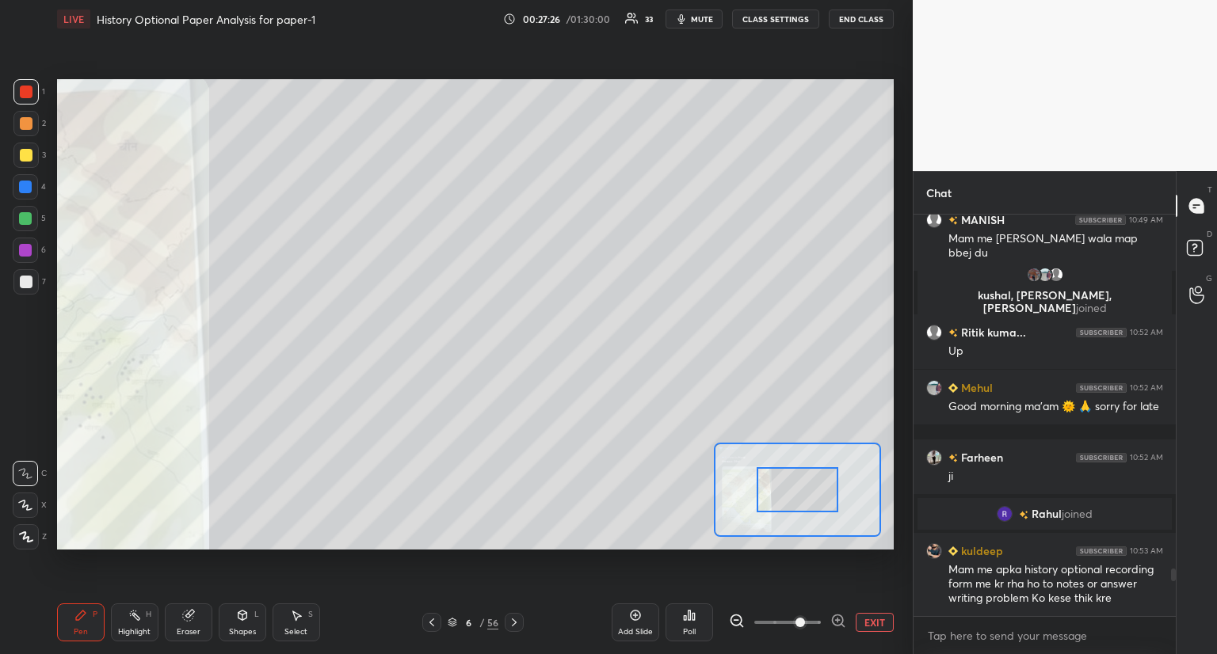
click at [805, 619] on span at bounding box center [801, 623] width 10 height 10
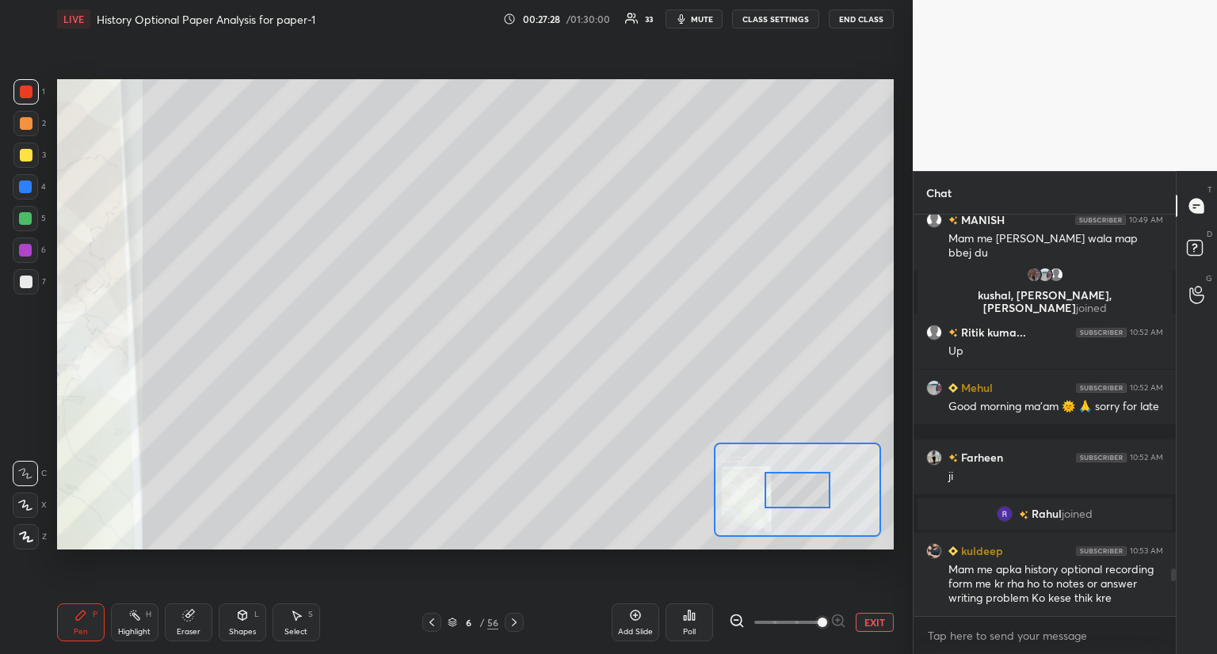
click at [818, 628] on span at bounding box center [823, 623] width 10 height 10
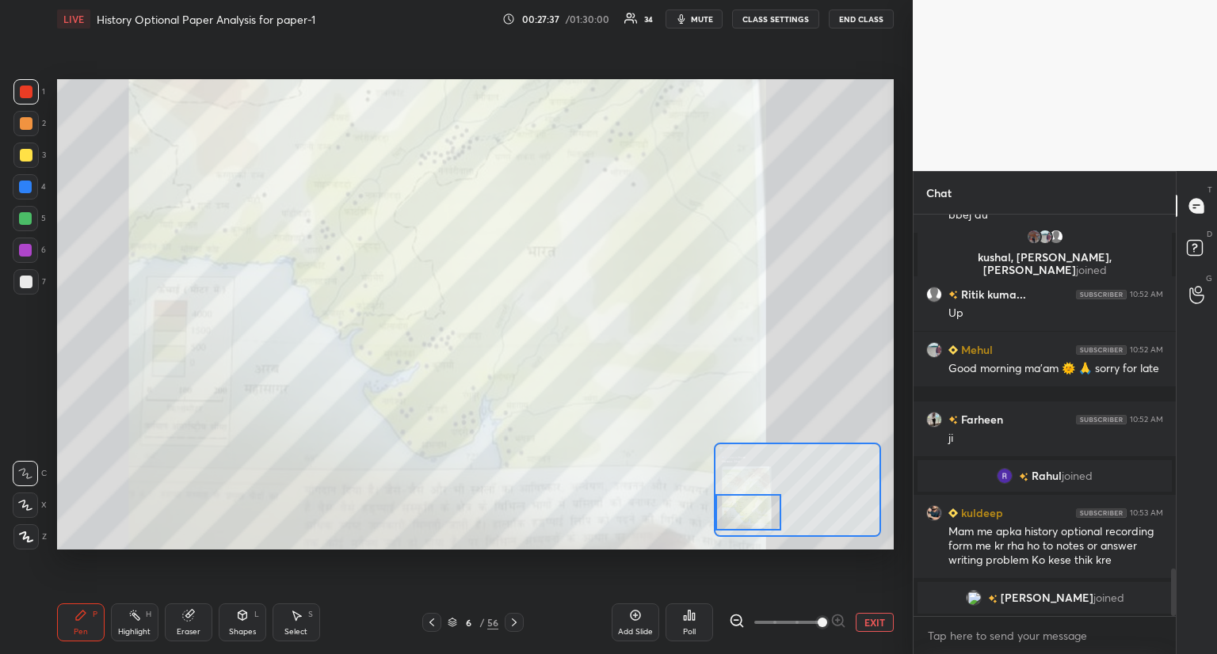
scroll to position [3032, 0]
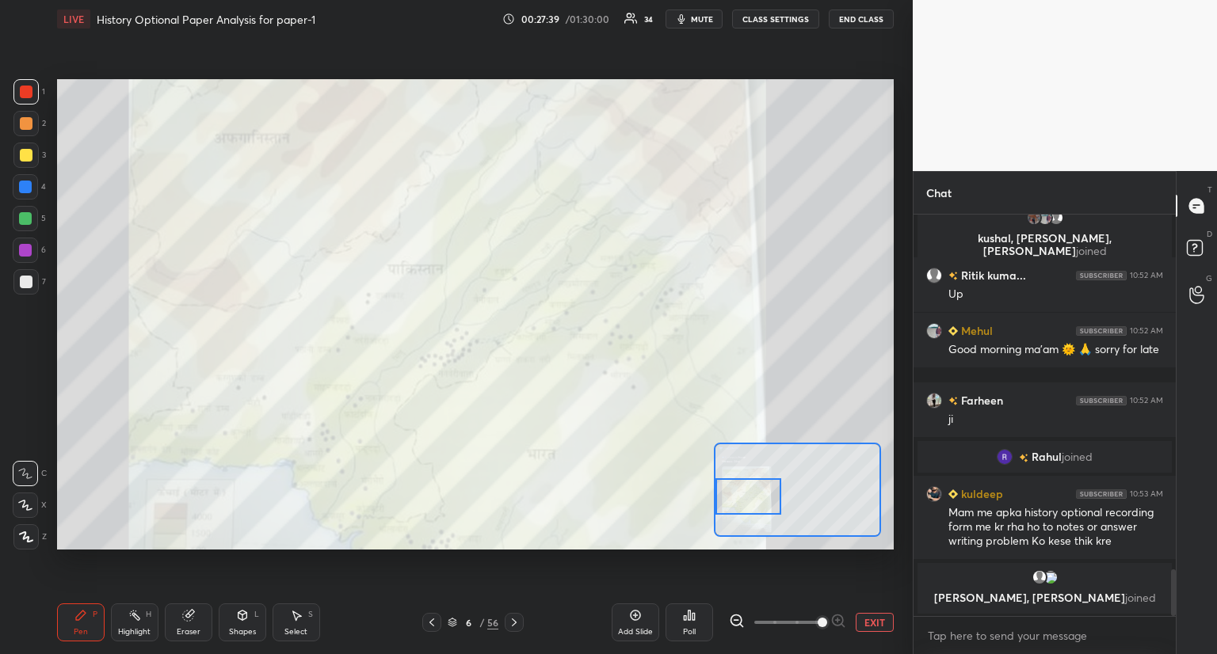
drag, startPoint x: 807, startPoint y: 496, endPoint x: 742, endPoint y: 502, distance: 65.3
click at [742, 502] on div at bounding box center [748, 497] width 66 height 36
click at [875, 621] on button "EXIT" at bounding box center [875, 622] width 38 height 19
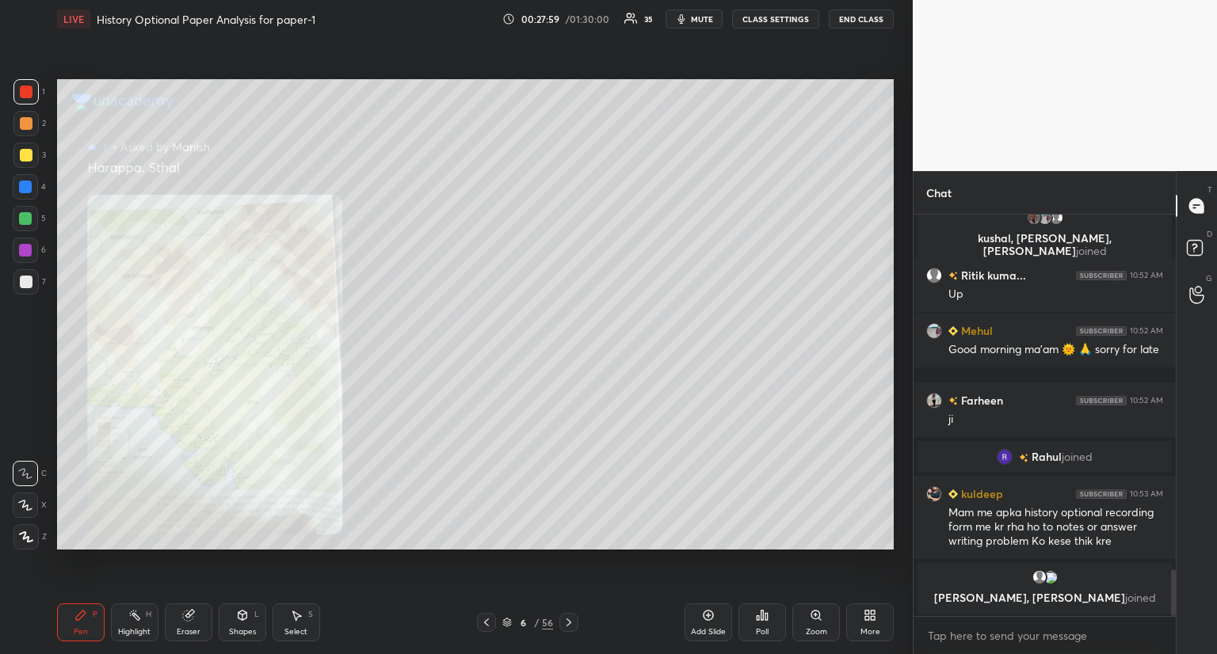
click at [485, 622] on icon at bounding box center [486, 623] width 5 height 8
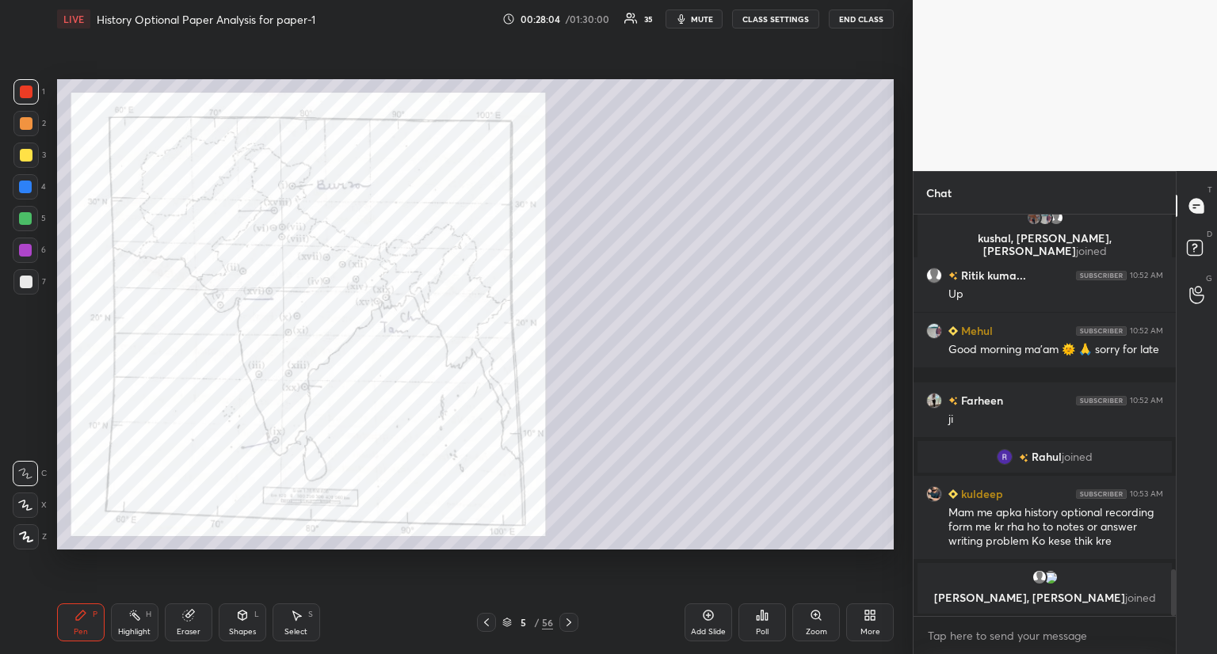
click at [815, 613] on icon at bounding box center [815, 614] width 0 height 3
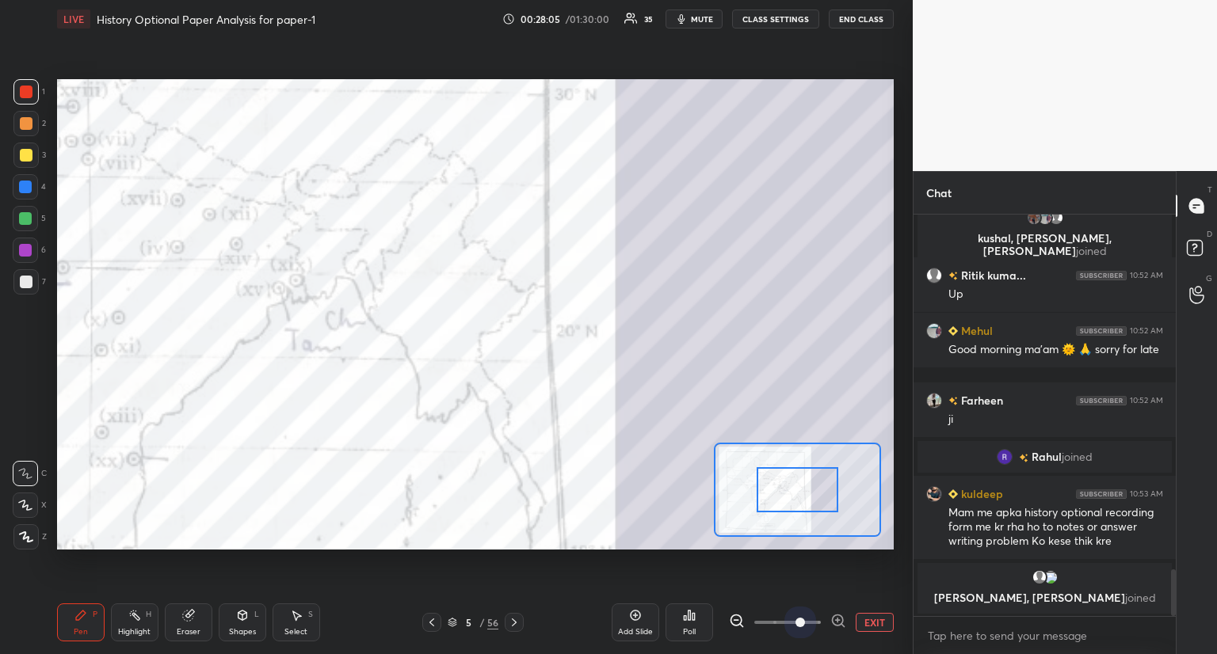
click at [802, 620] on span at bounding box center [787, 623] width 67 height 24
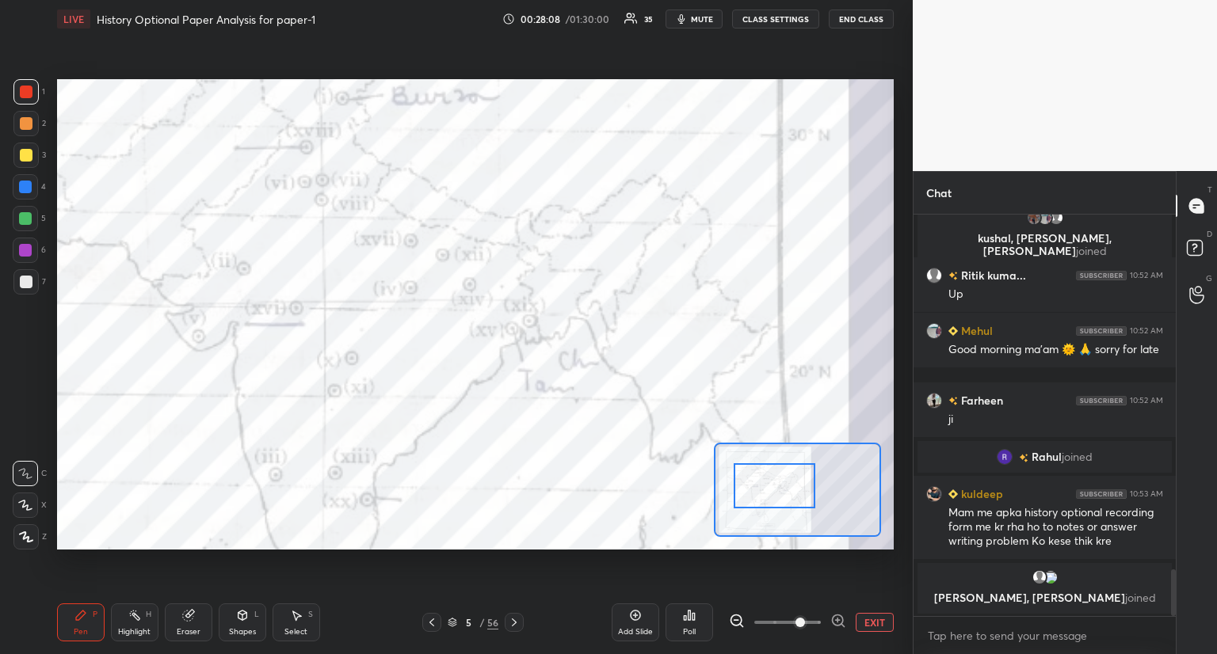
drag, startPoint x: 819, startPoint y: 496, endPoint x: 796, endPoint y: 492, distance: 23.3
click at [796, 492] on div at bounding box center [775, 486] width 82 height 45
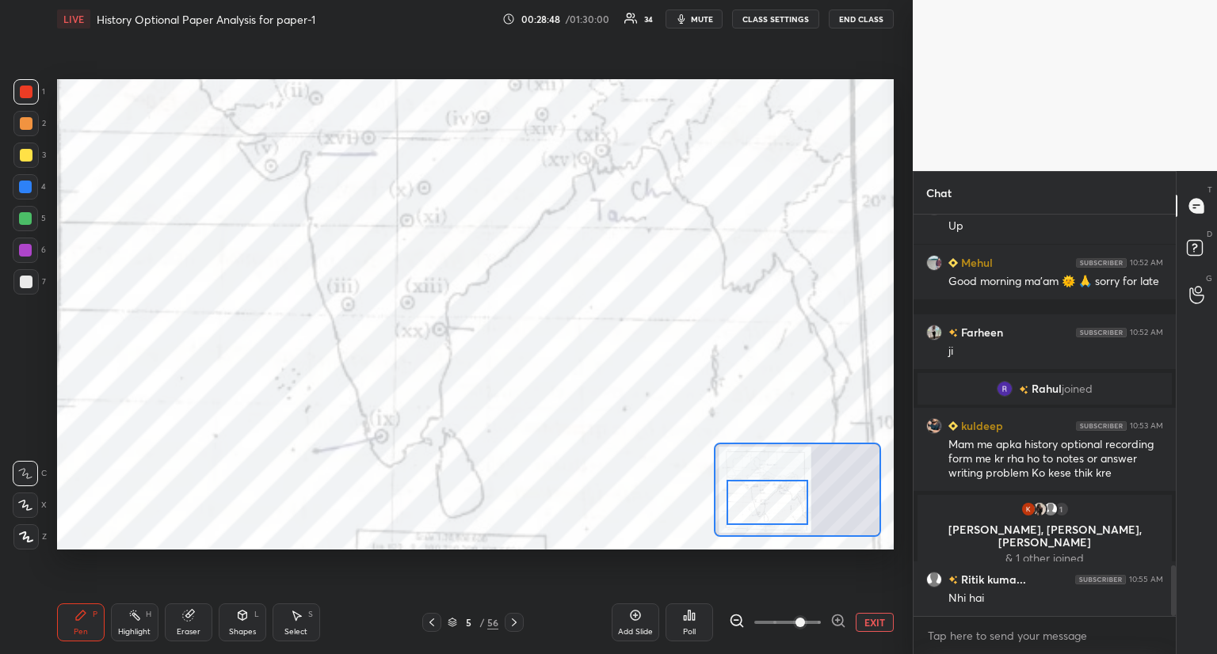
scroll to position [2808, 0]
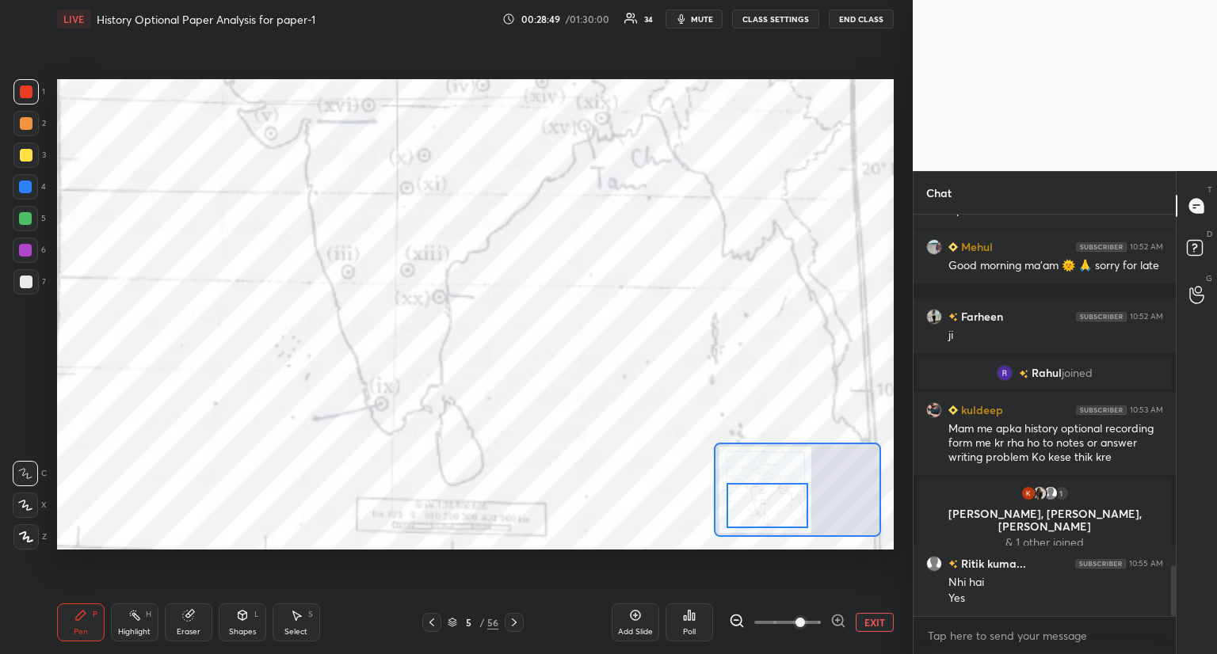
drag, startPoint x: 761, startPoint y: 498, endPoint x: 754, endPoint y: 518, distance: 21.1
click at [754, 518] on div at bounding box center [768, 505] width 82 height 45
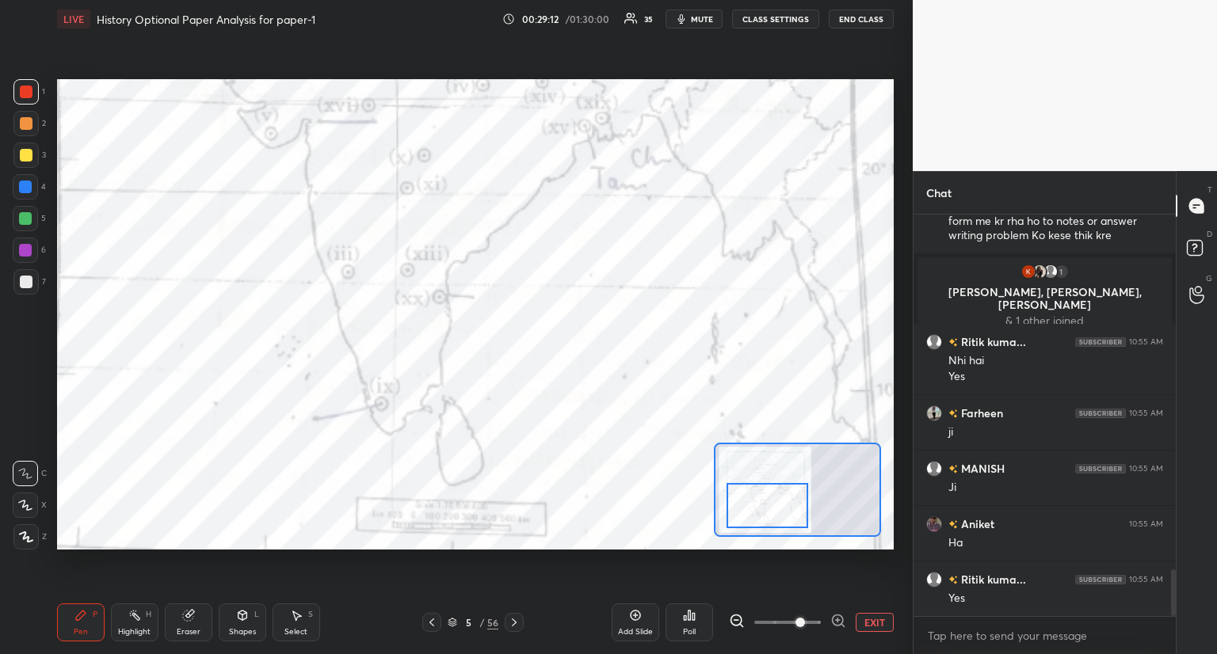
scroll to position [3068, 0]
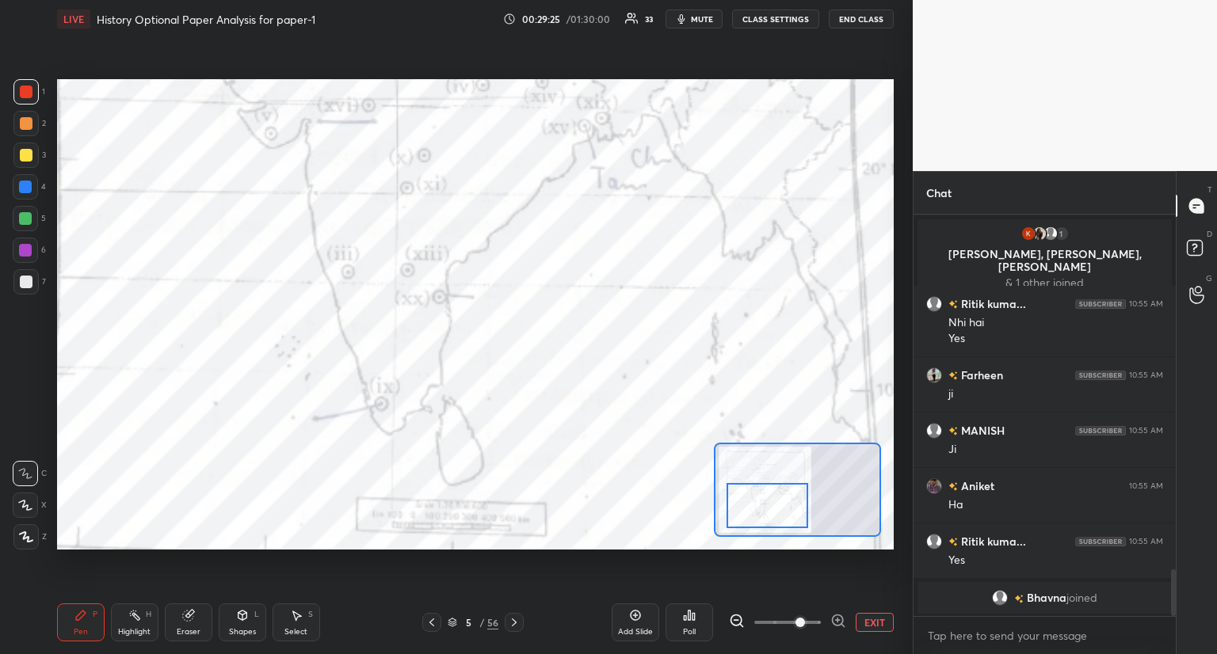
click at [510, 618] on icon at bounding box center [514, 622] width 13 height 13
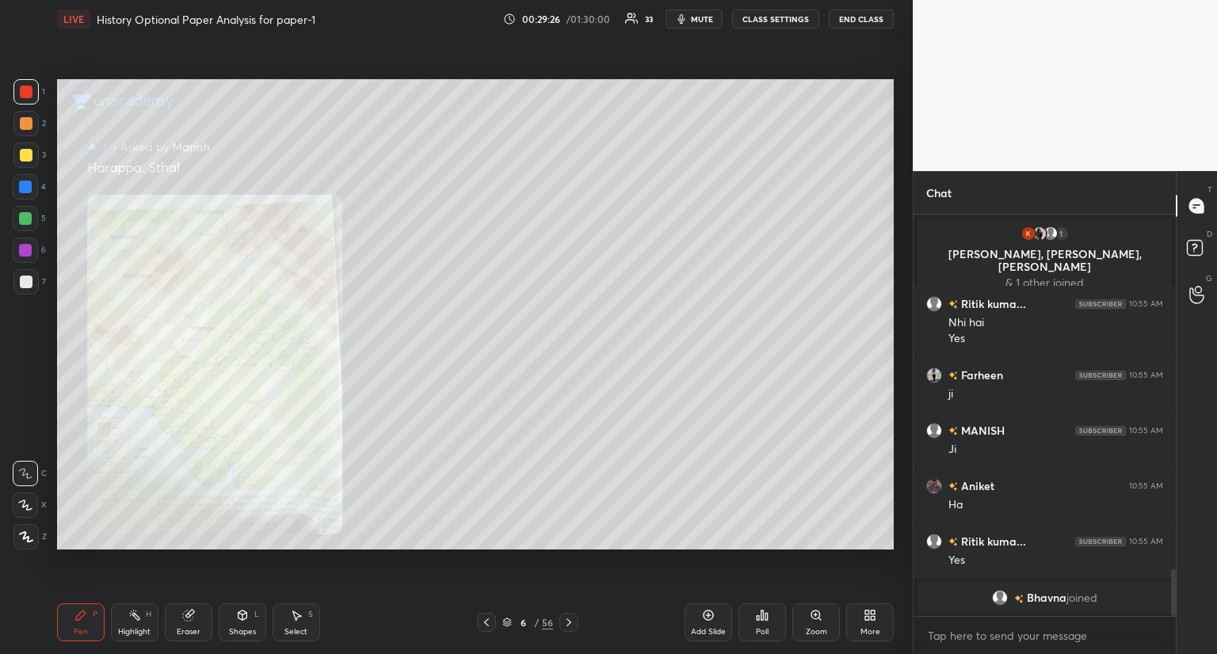
click at [564, 622] on icon at bounding box center [569, 622] width 13 height 13
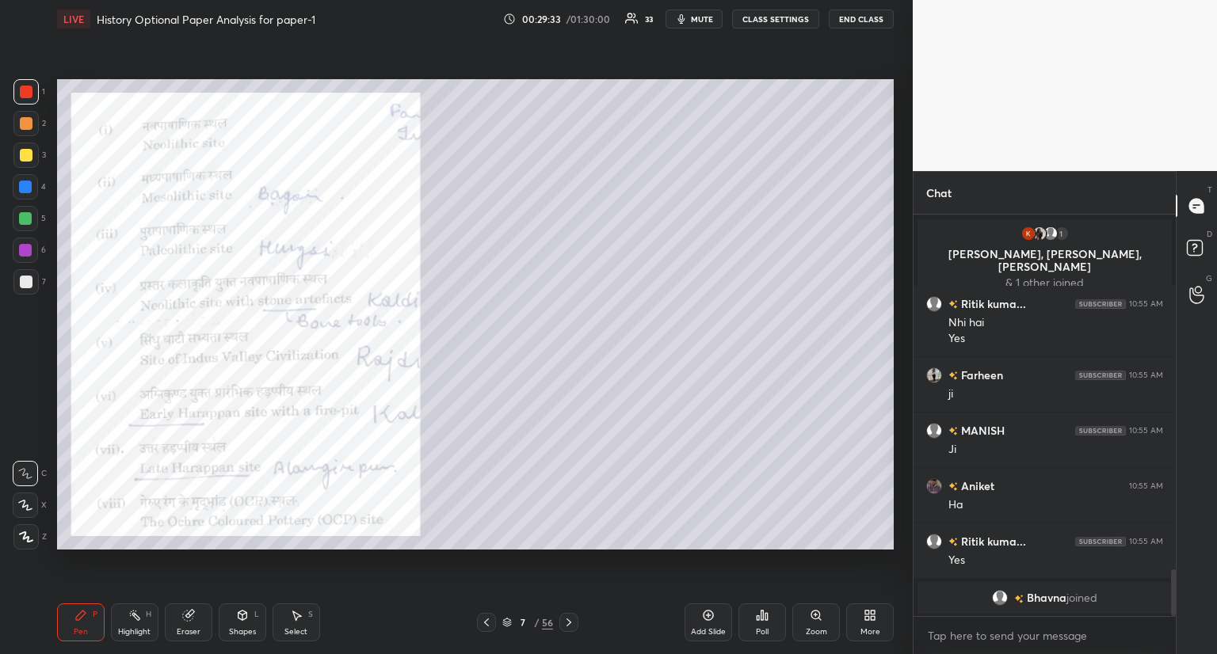
click at [563, 624] on icon at bounding box center [569, 622] width 13 height 13
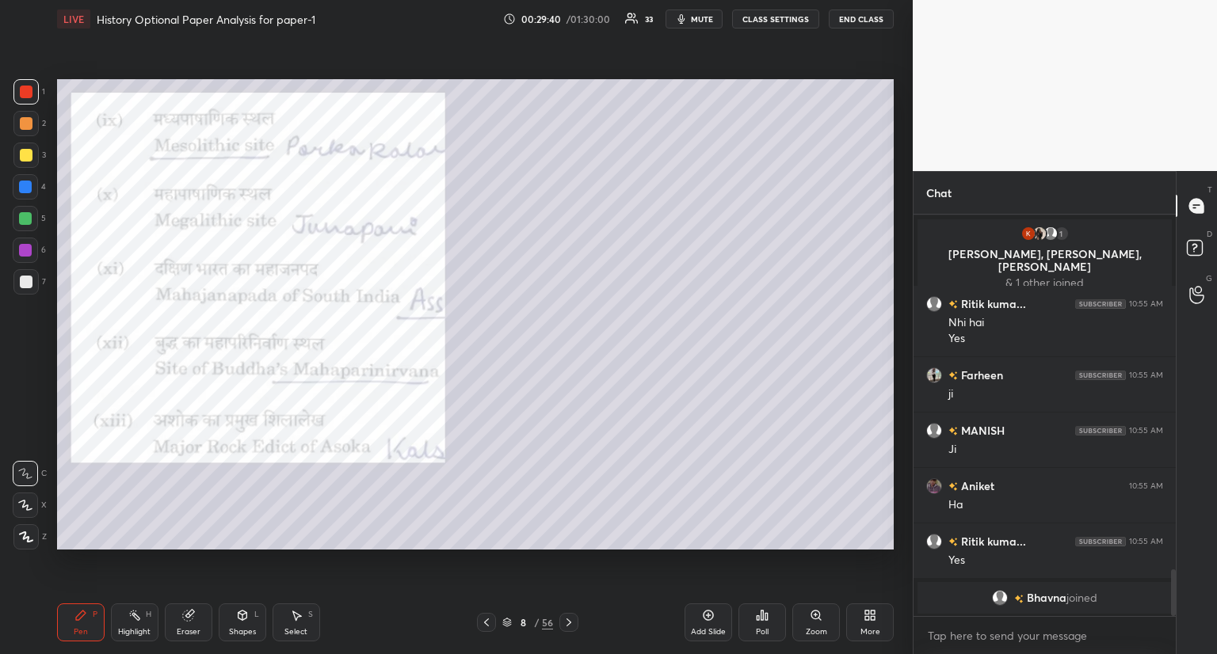
scroll to position [3087, 0]
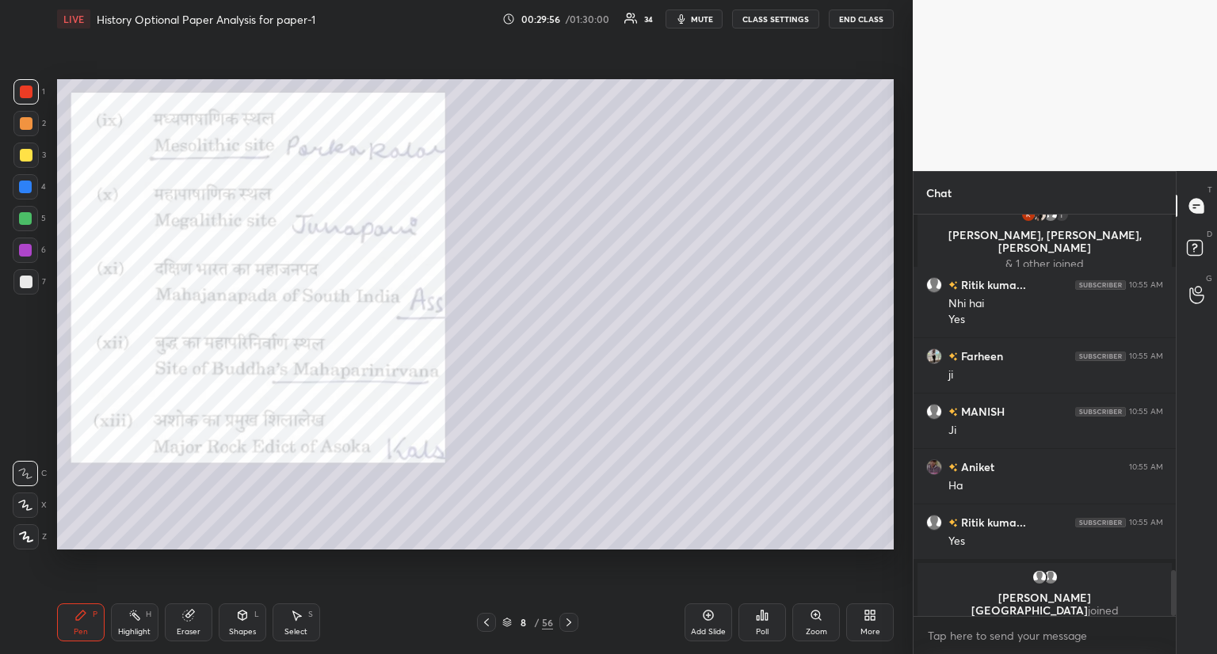
click at [486, 619] on icon at bounding box center [486, 622] width 13 height 13
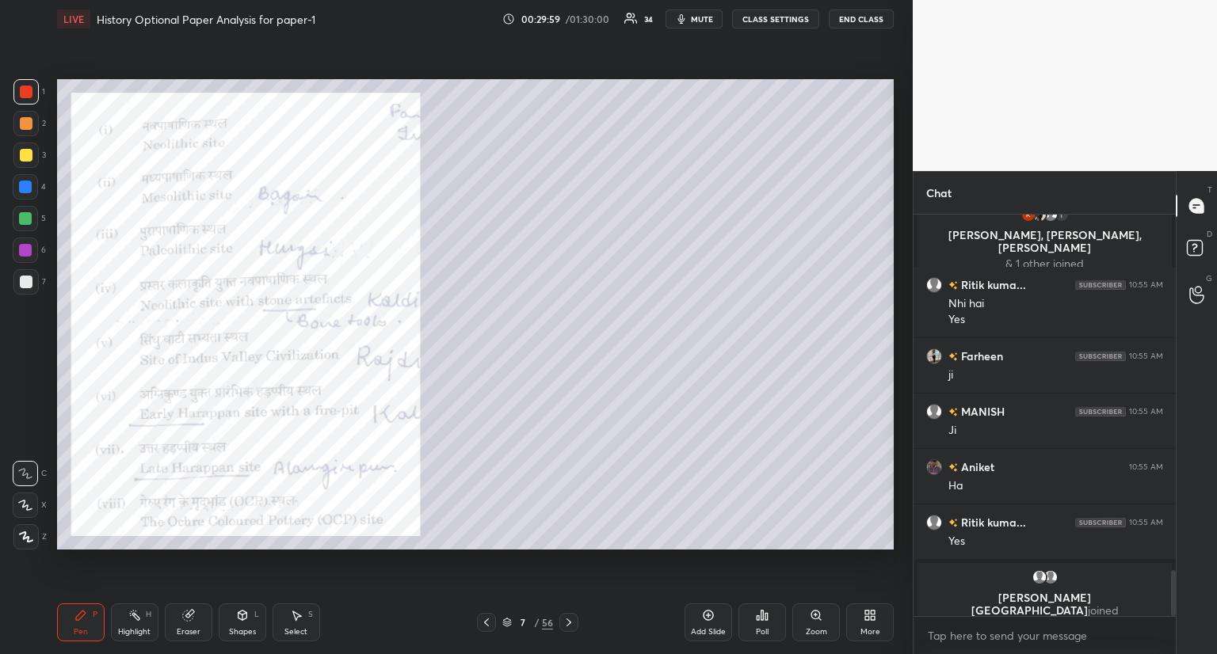
click at [484, 623] on icon at bounding box center [486, 622] width 13 height 13
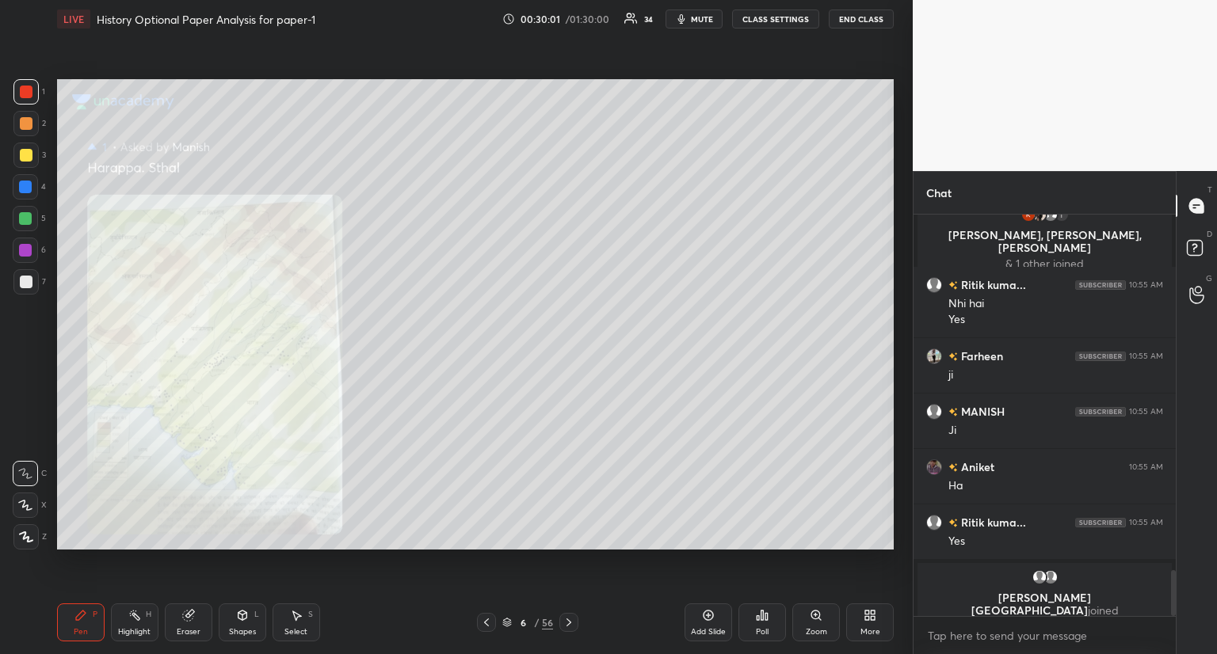
click at [490, 620] on icon at bounding box center [486, 622] width 13 height 13
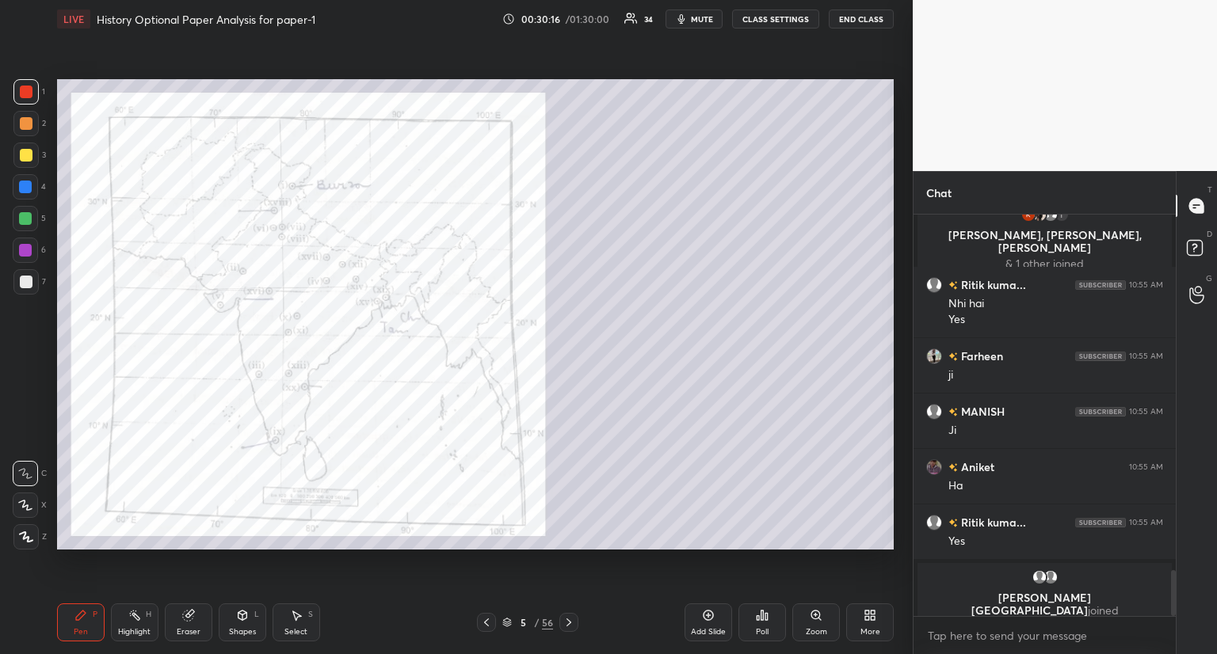
click at [817, 617] on icon at bounding box center [815, 615] width 9 height 9
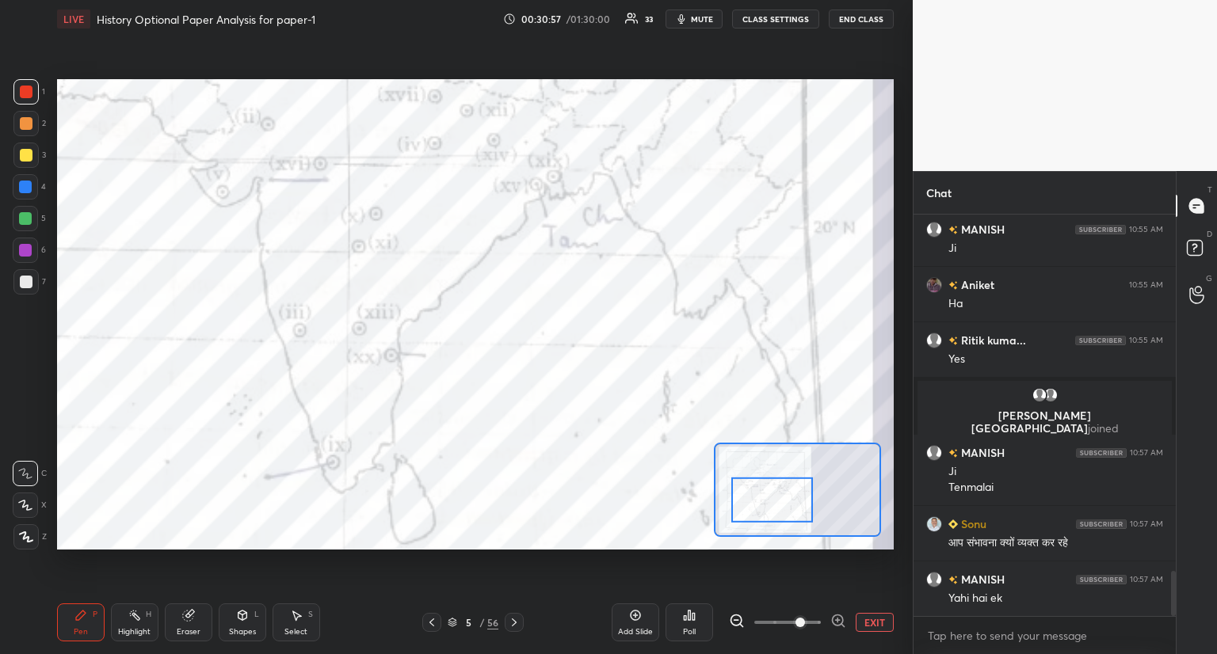
scroll to position [3201, 0]
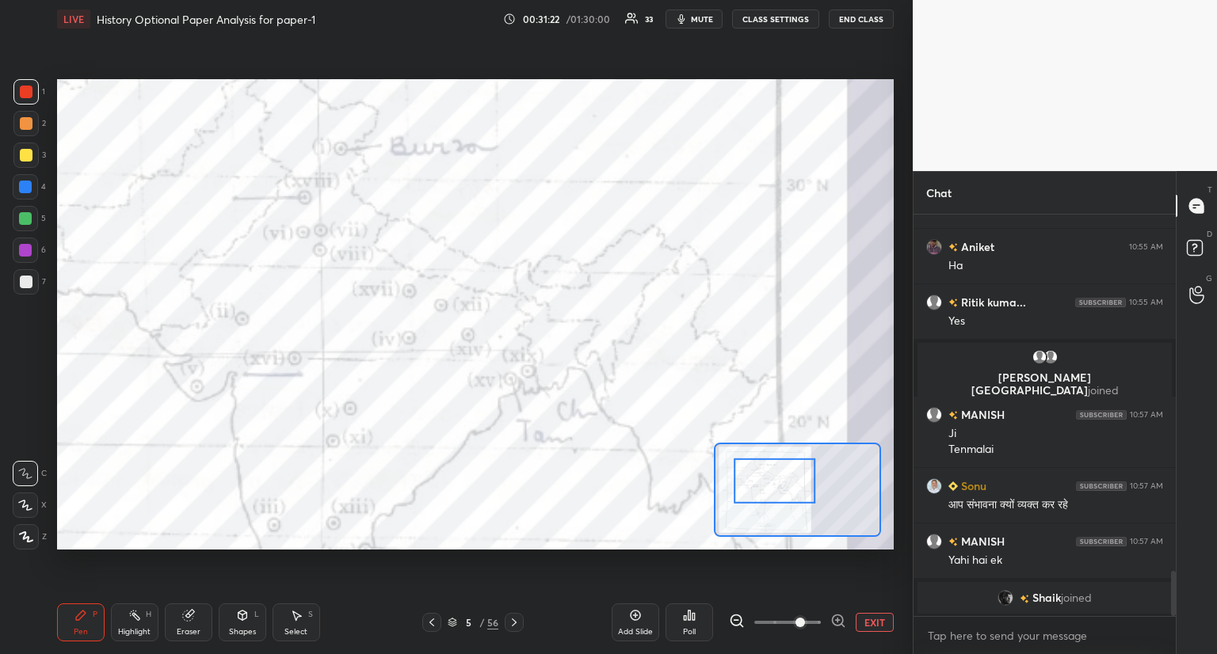
click at [511, 619] on icon at bounding box center [514, 622] width 13 height 13
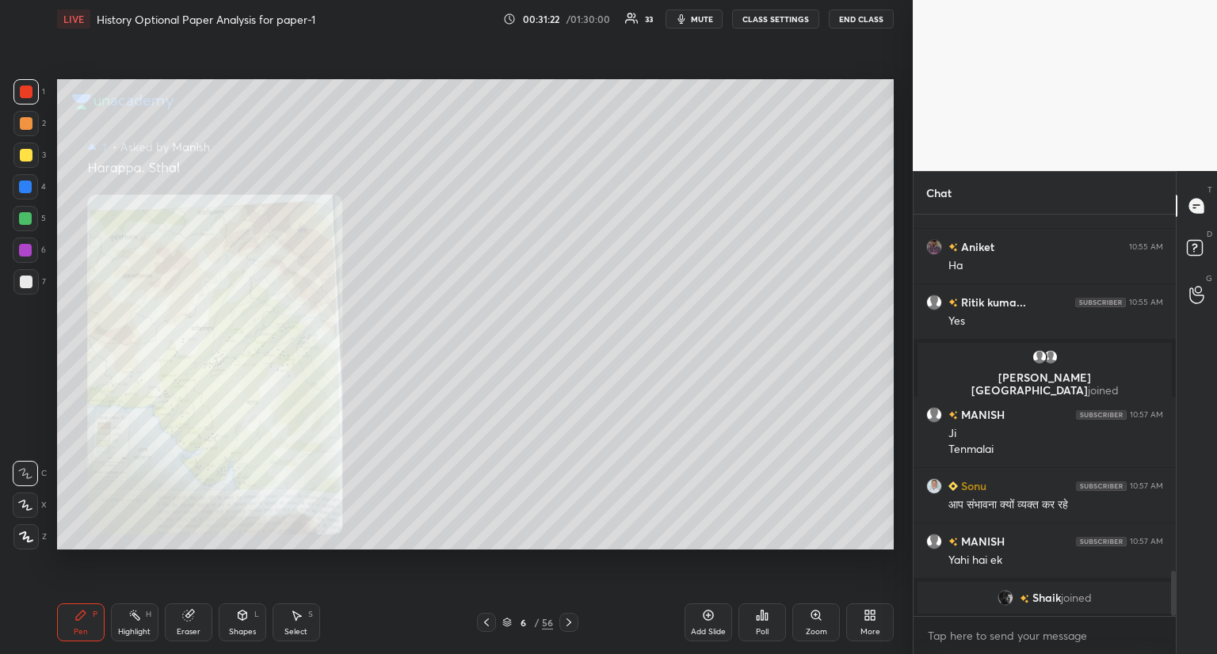
click at [513, 621] on div "6 / 56" at bounding box center [527, 623] width 51 height 14
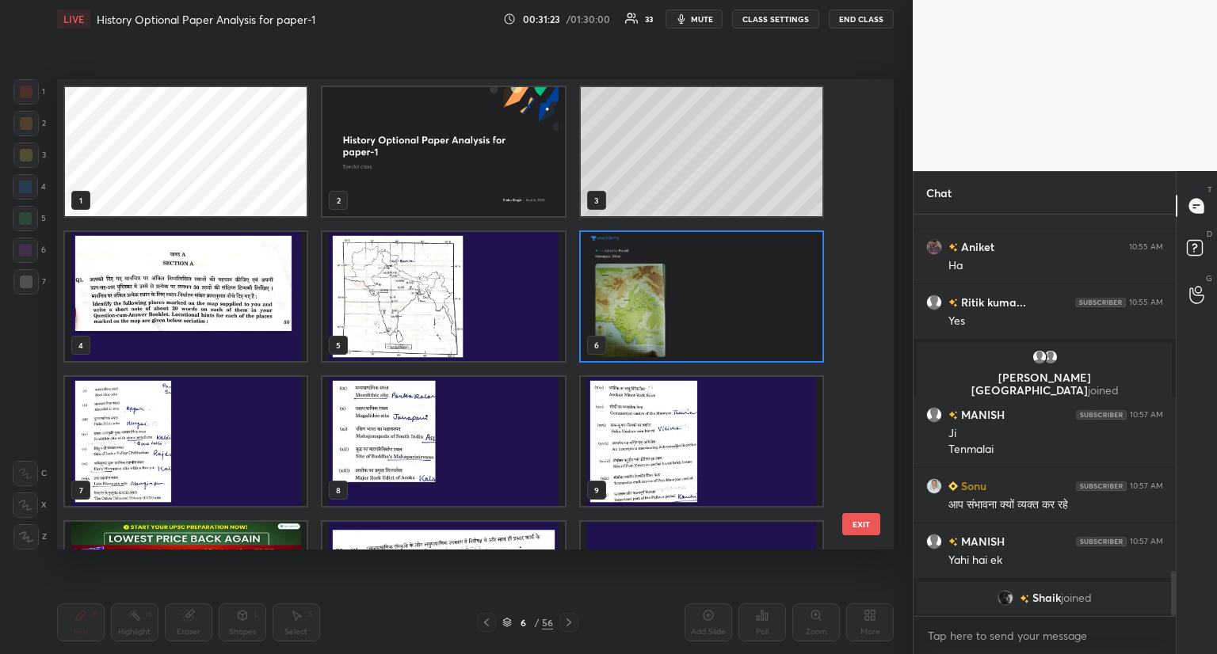
scroll to position [466, 830]
click at [658, 456] on img "grid" at bounding box center [702, 441] width 242 height 129
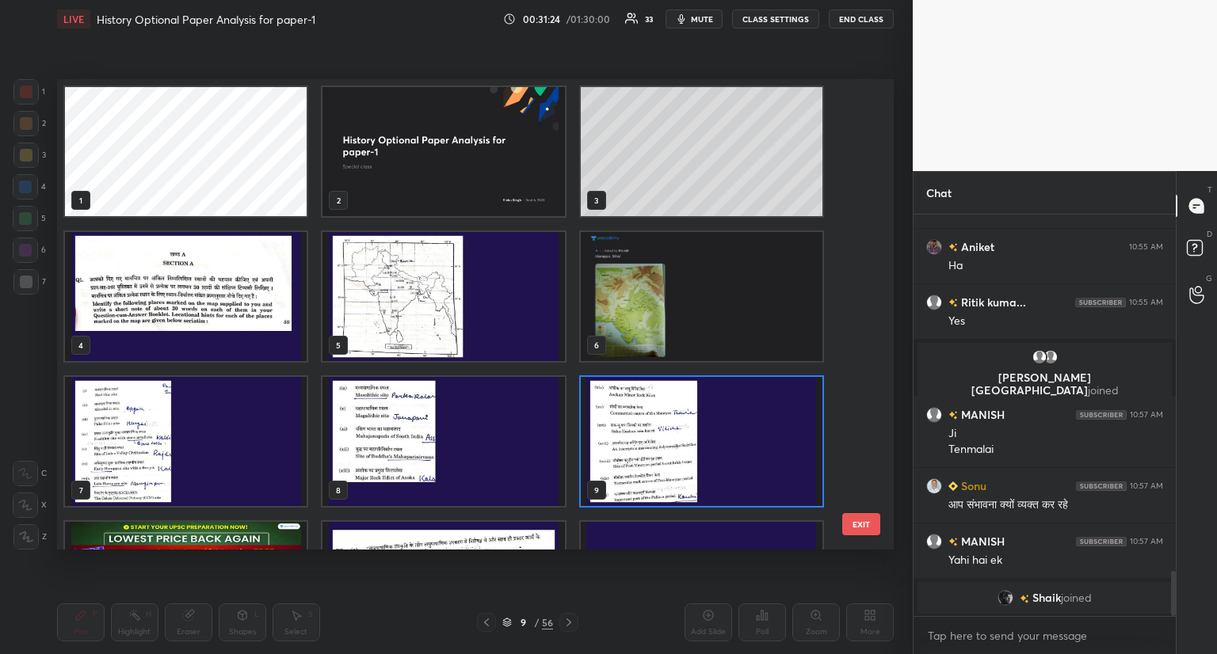
click at [661, 456] on img "grid" at bounding box center [702, 441] width 242 height 129
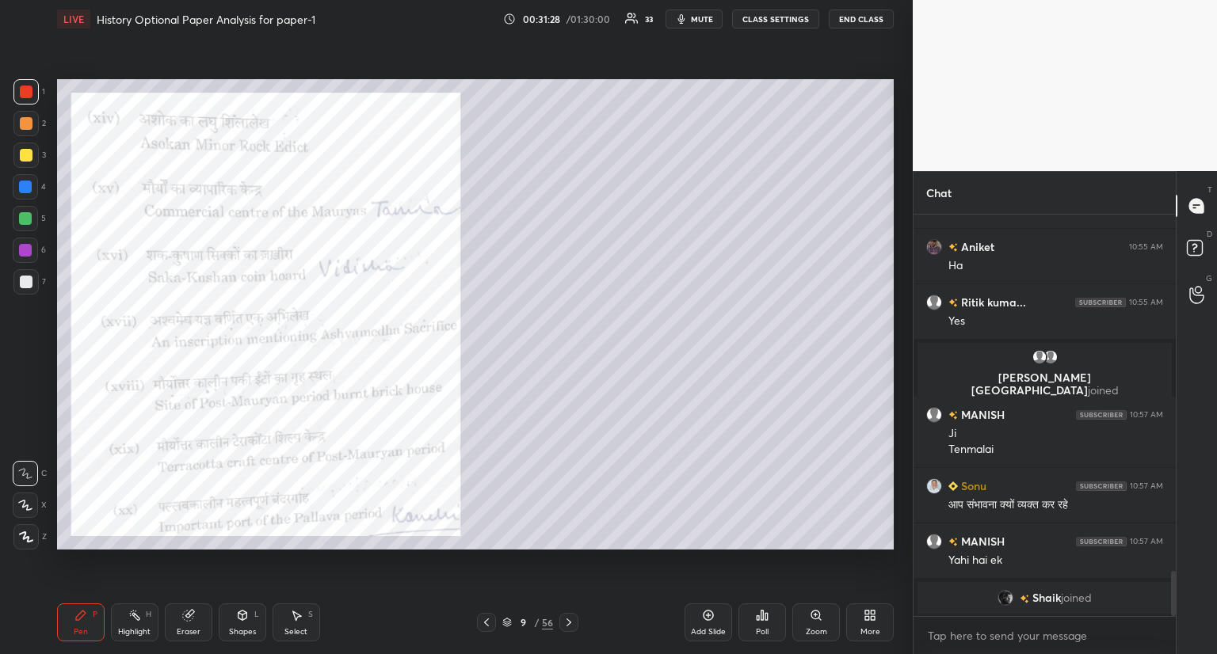
click at [481, 618] on icon at bounding box center [486, 622] width 13 height 13
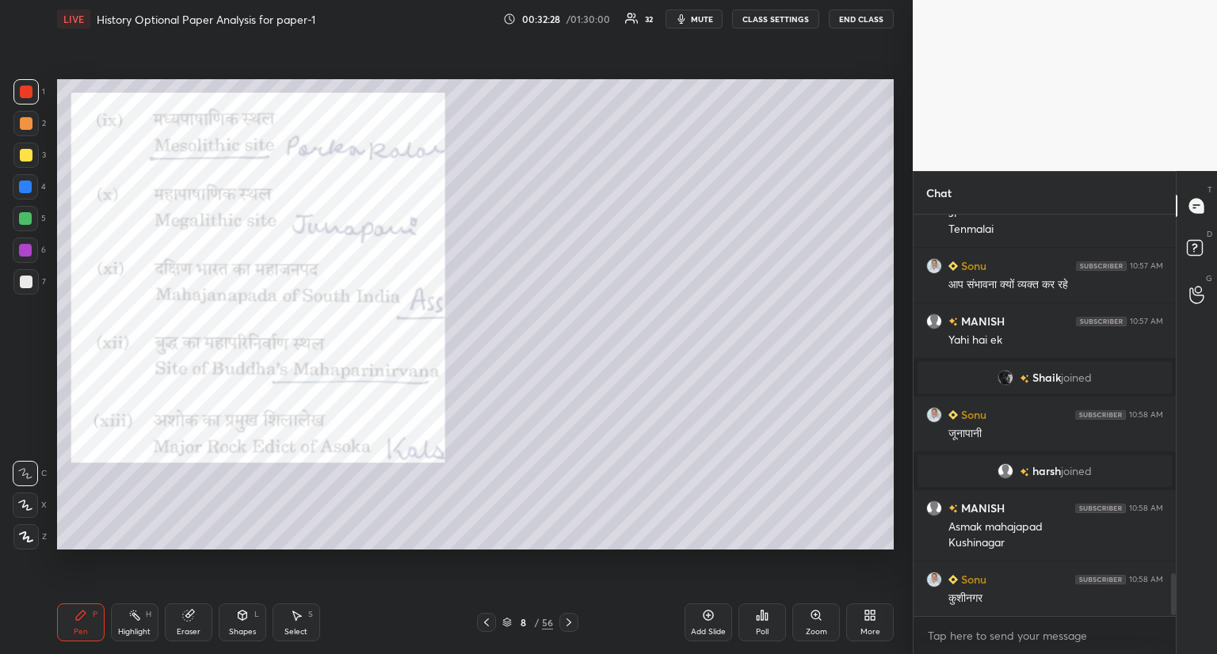
scroll to position [3413, 0]
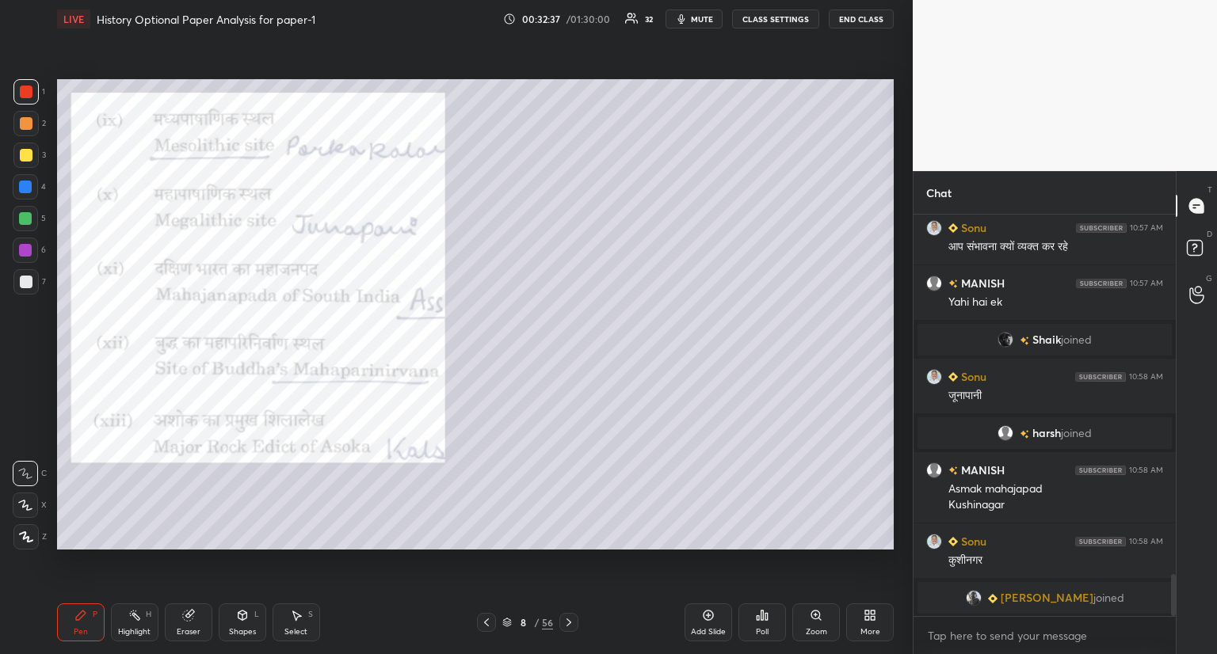
click at [485, 620] on icon at bounding box center [486, 622] width 13 height 13
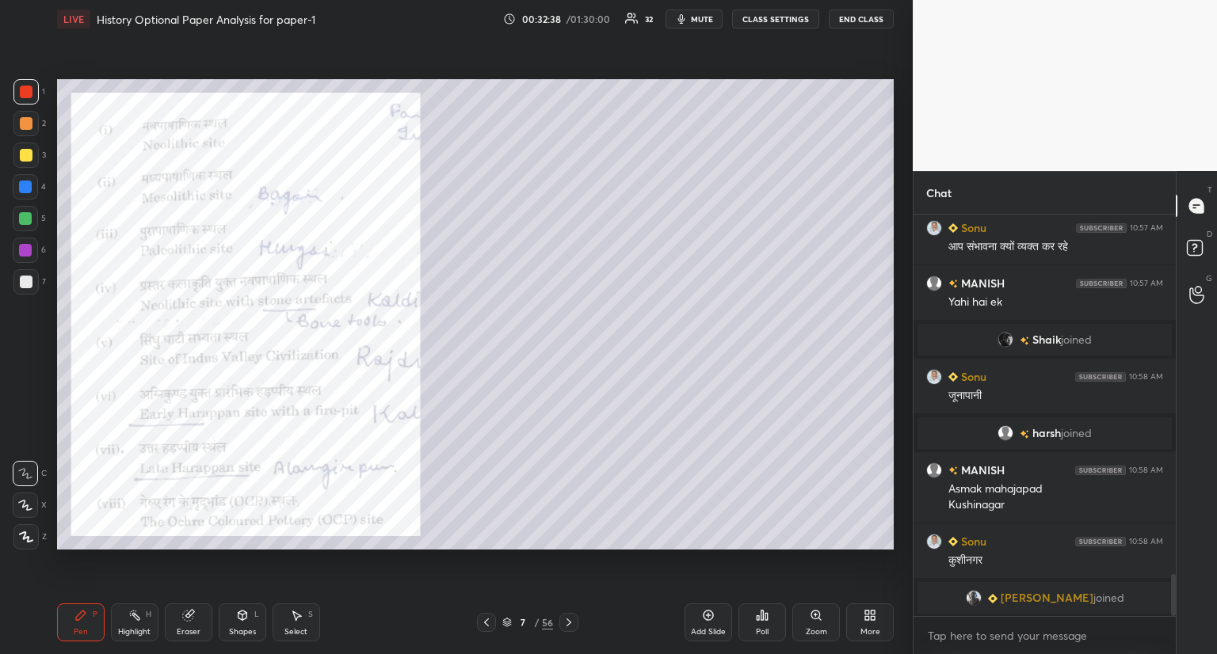
click at [485, 620] on icon at bounding box center [486, 622] width 13 height 13
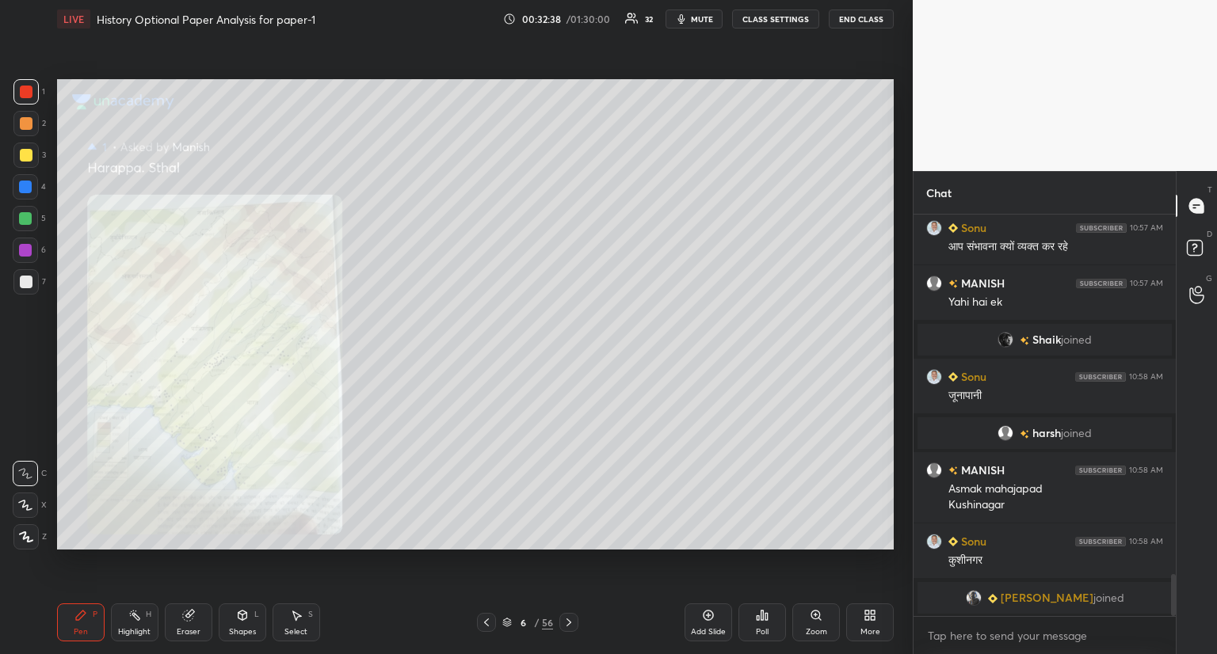
click at [485, 618] on icon at bounding box center [486, 622] width 13 height 13
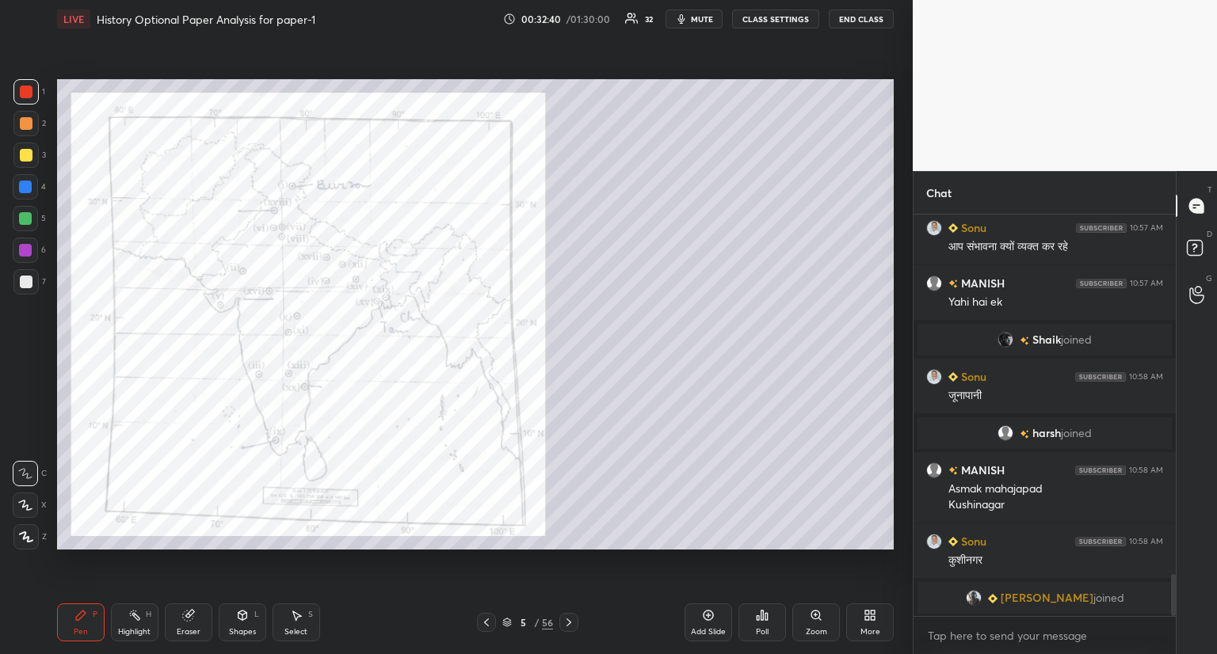
click at [815, 617] on icon at bounding box center [815, 615] width 9 height 9
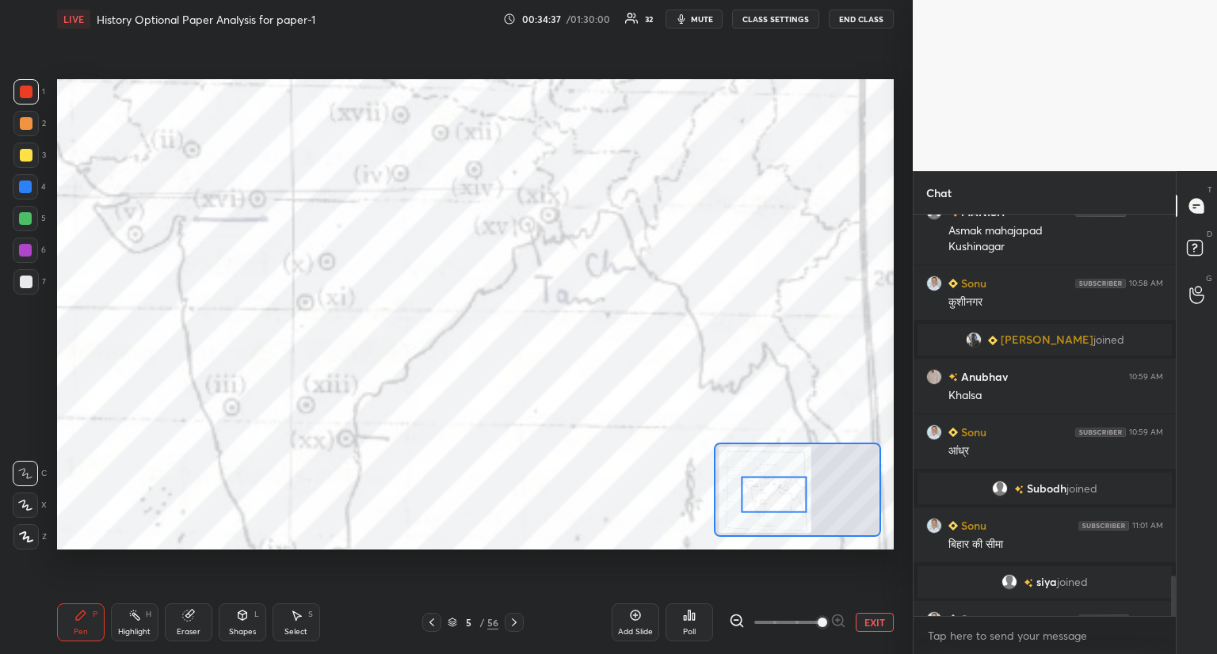
scroll to position [3570, 0]
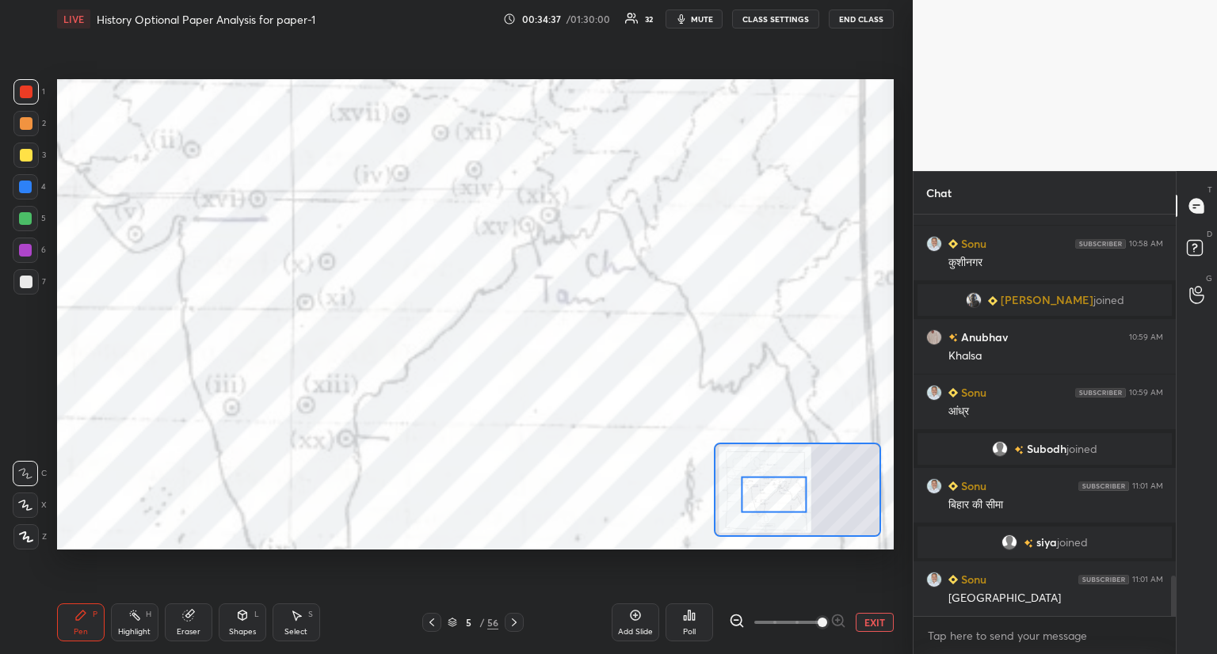
click at [433, 619] on icon at bounding box center [431, 622] width 13 height 13
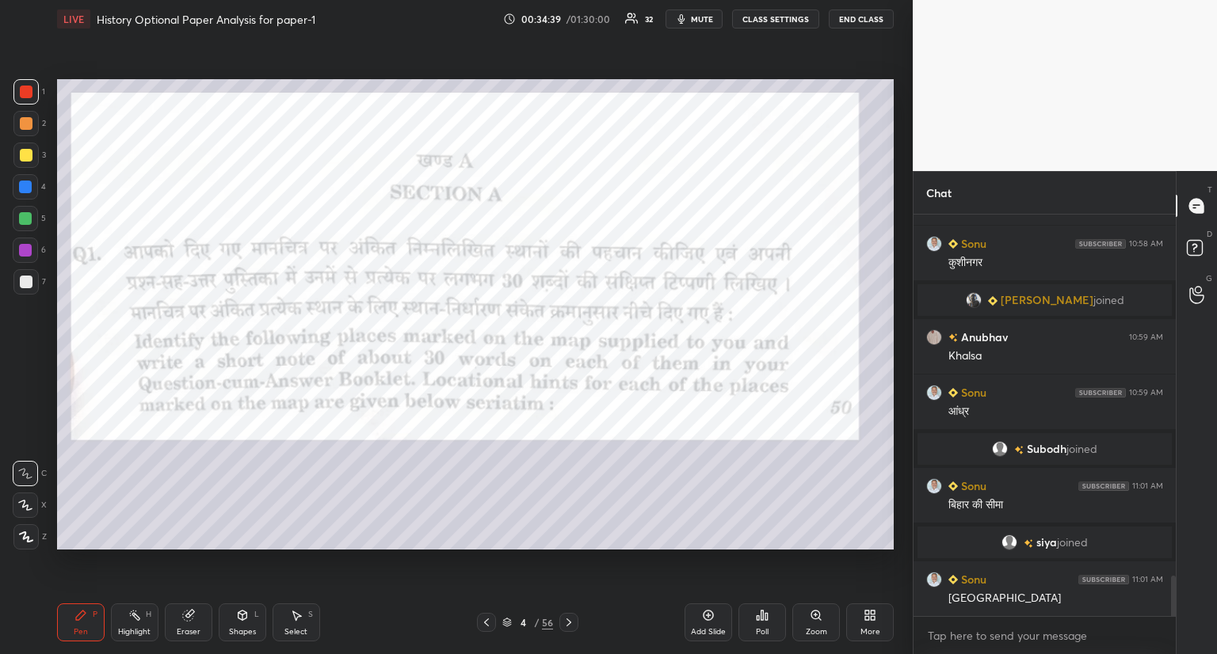
click at [568, 620] on icon at bounding box center [569, 622] width 13 height 13
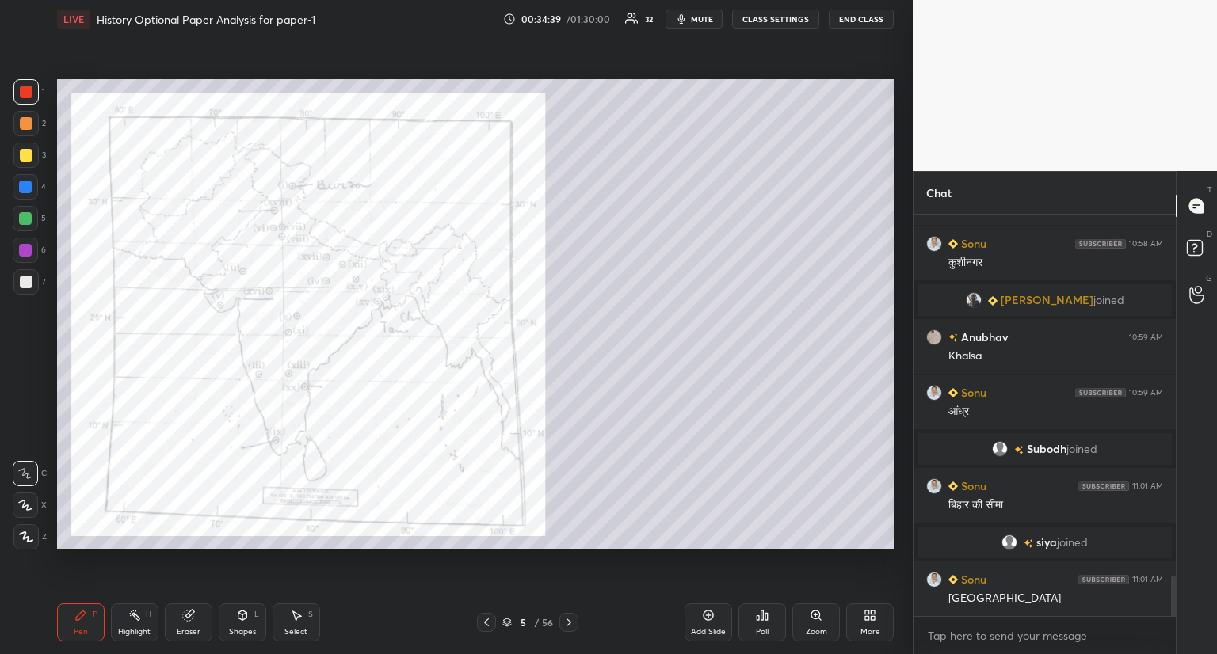
click at [568, 620] on icon at bounding box center [569, 622] width 13 height 13
click at [570, 620] on icon at bounding box center [569, 622] width 13 height 13
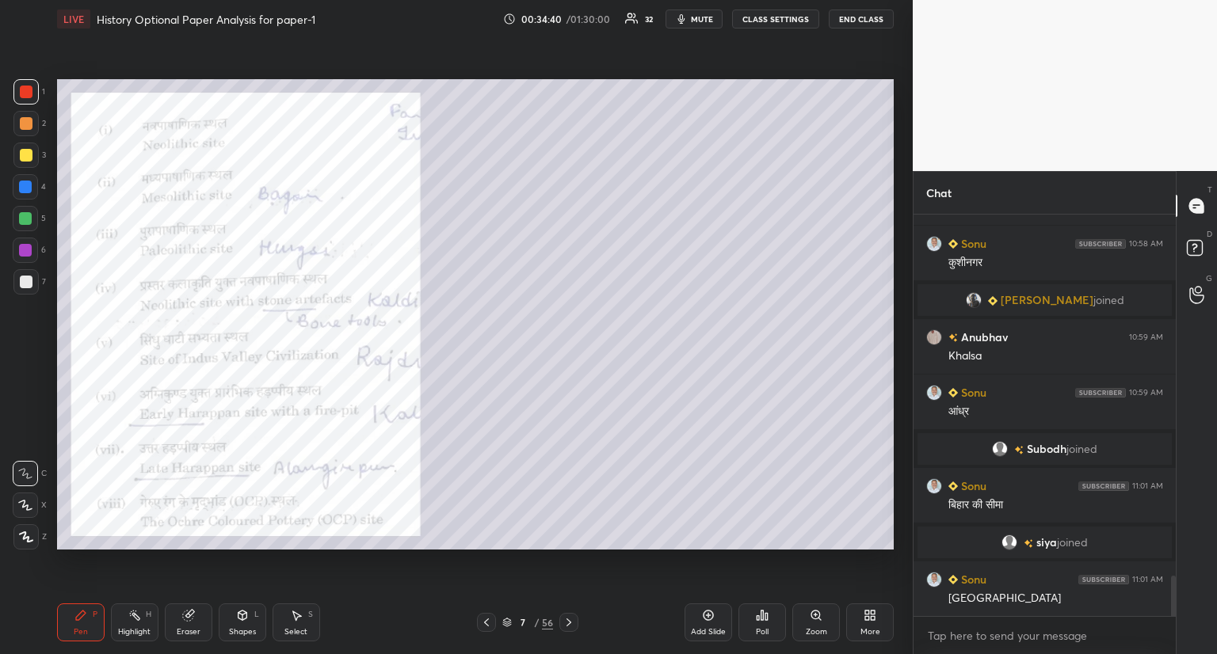
click at [574, 620] on icon at bounding box center [569, 622] width 13 height 13
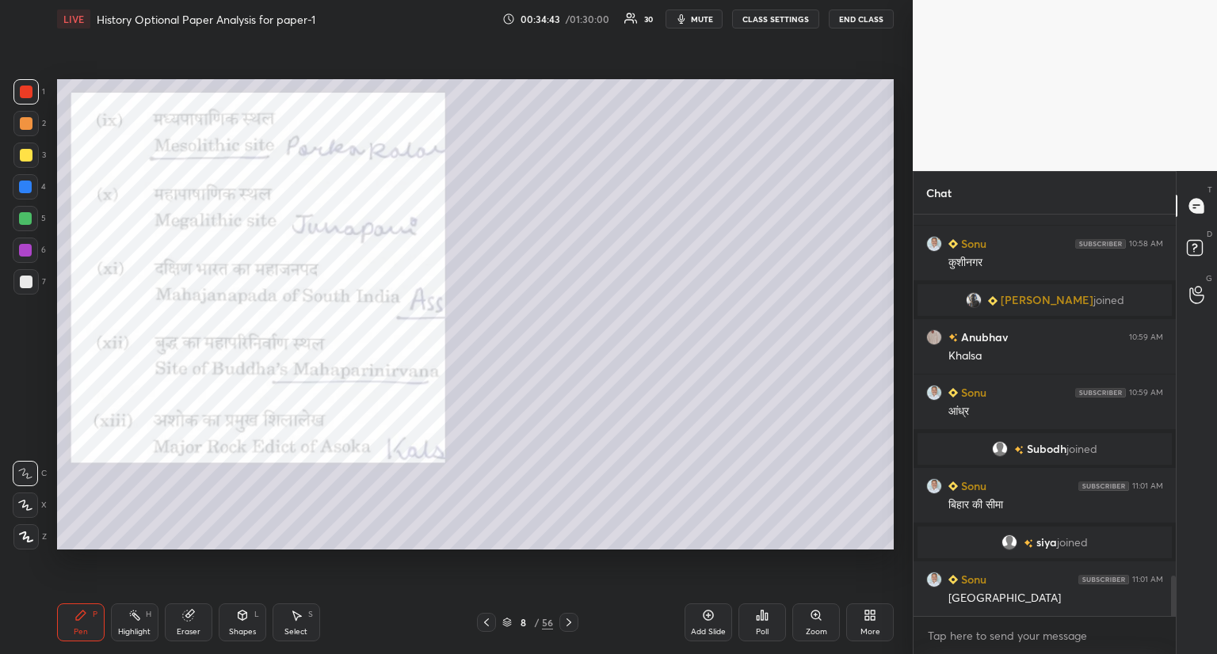
click at [567, 620] on icon at bounding box center [569, 623] width 5 height 8
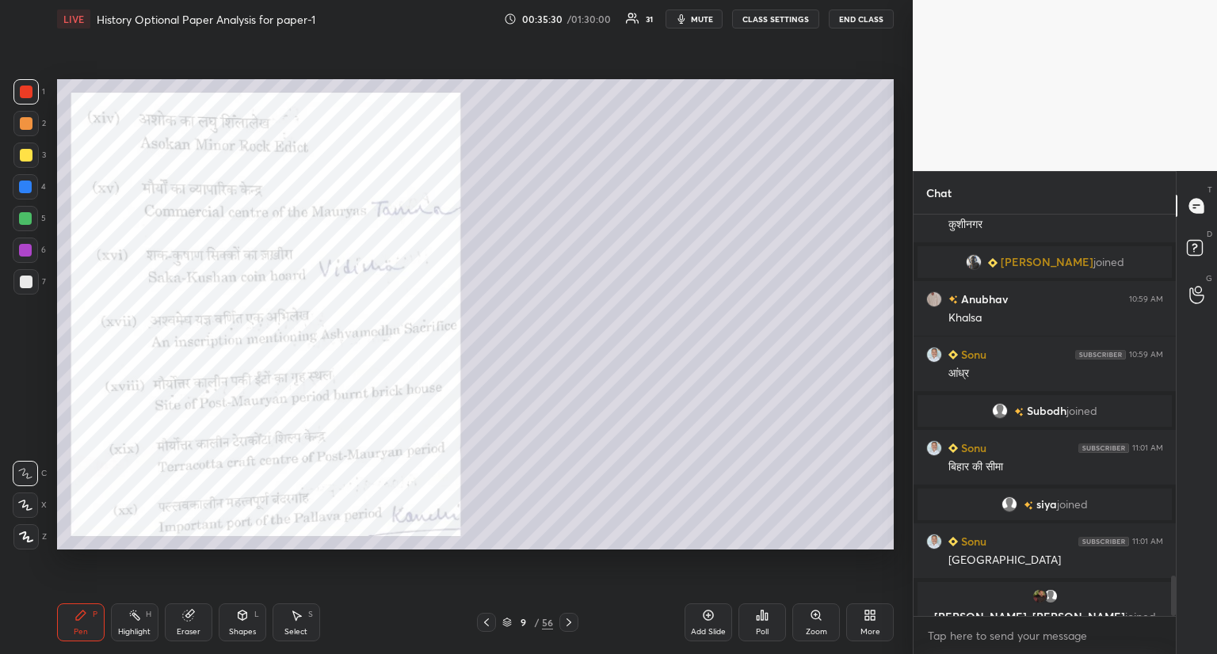
scroll to position [3627, 0]
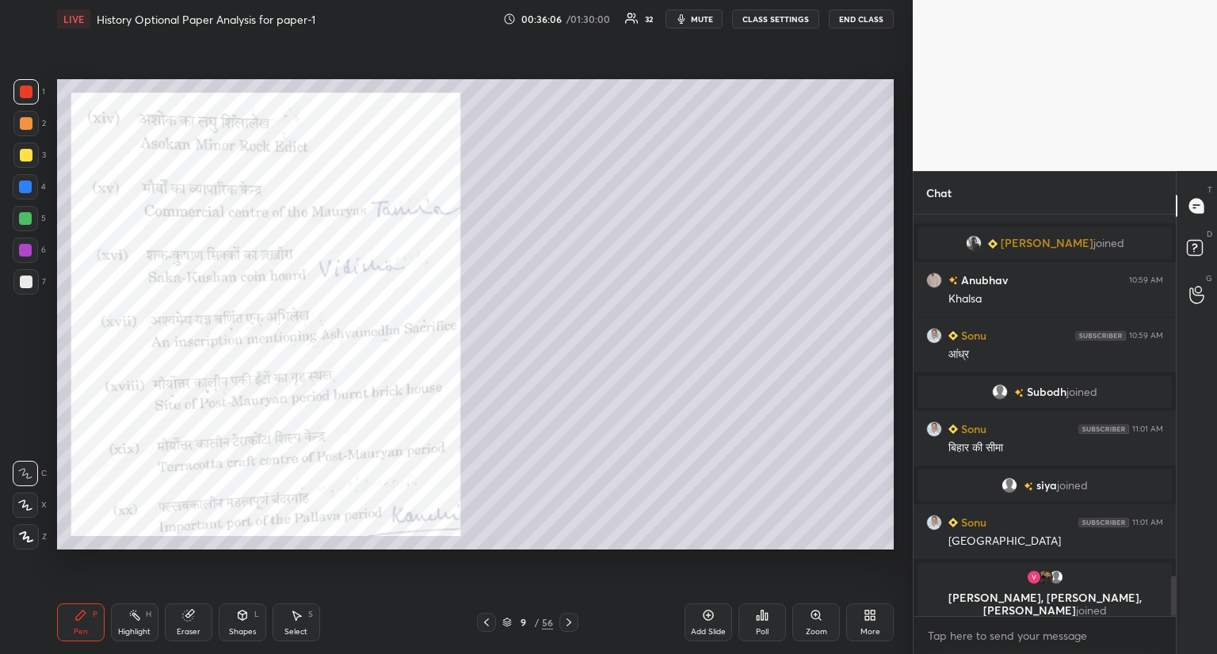
click at [487, 622] on icon at bounding box center [486, 622] width 13 height 13
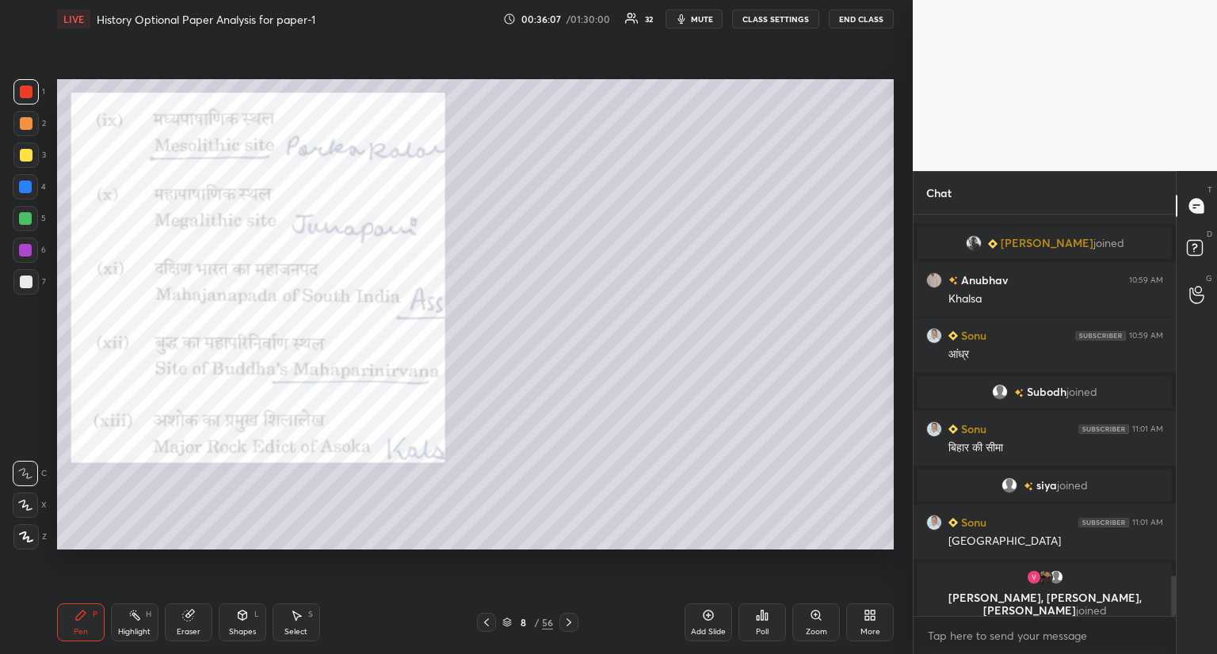
click at [487, 622] on icon at bounding box center [486, 622] width 13 height 13
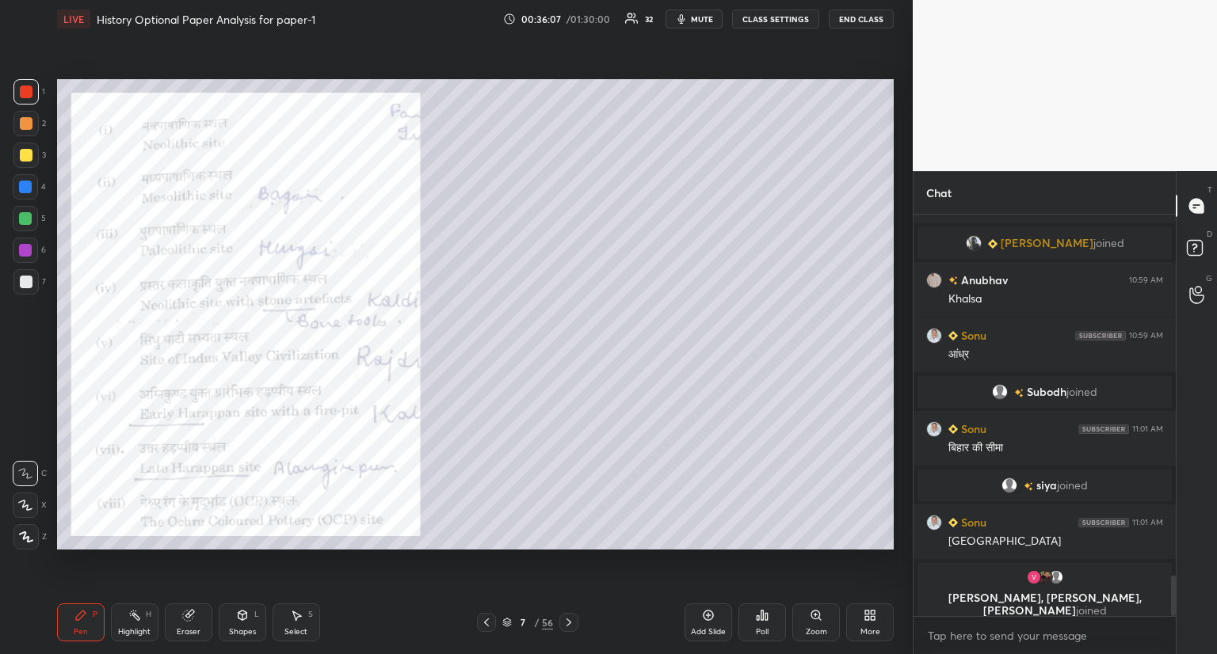
click at [487, 623] on icon at bounding box center [486, 622] width 13 height 13
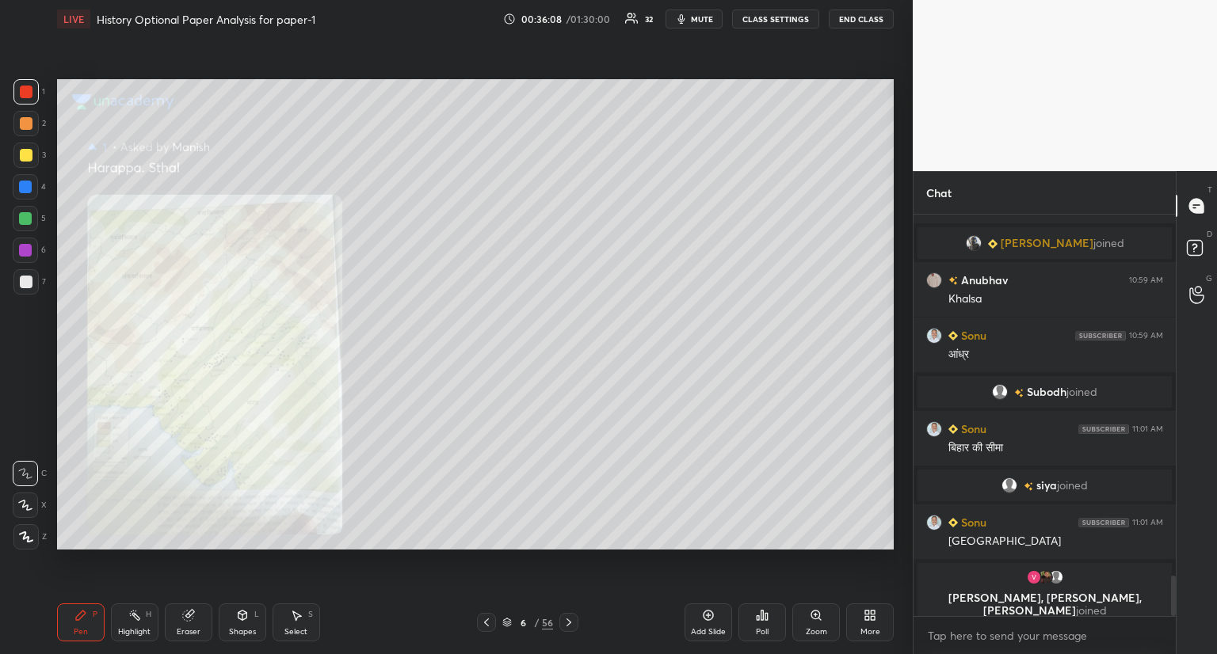
click at [566, 621] on icon at bounding box center [569, 622] width 13 height 13
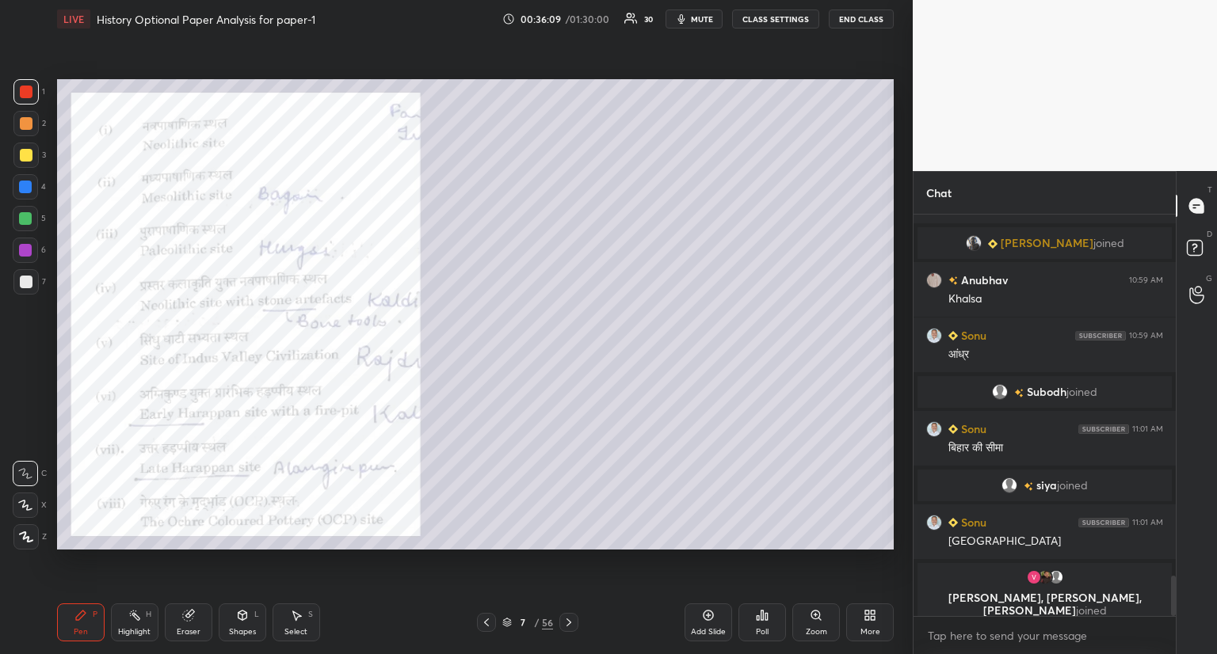
click at [487, 620] on icon at bounding box center [486, 622] width 13 height 13
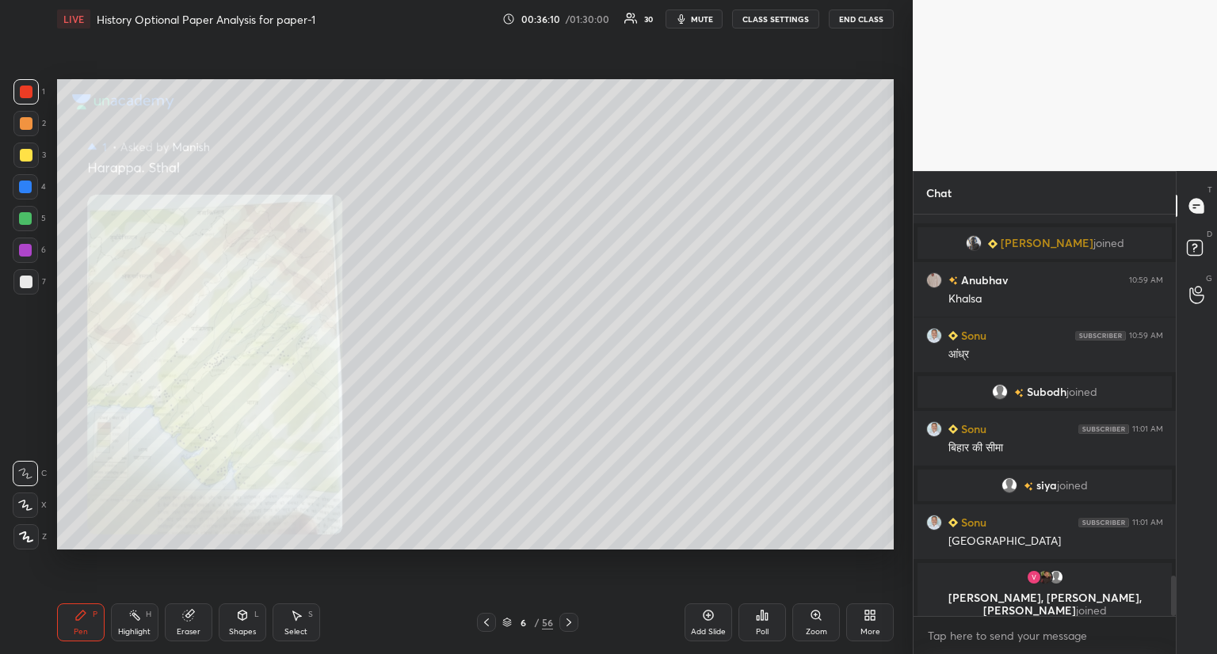
click at [487, 622] on icon at bounding box center [486, 622] width 13 height 13
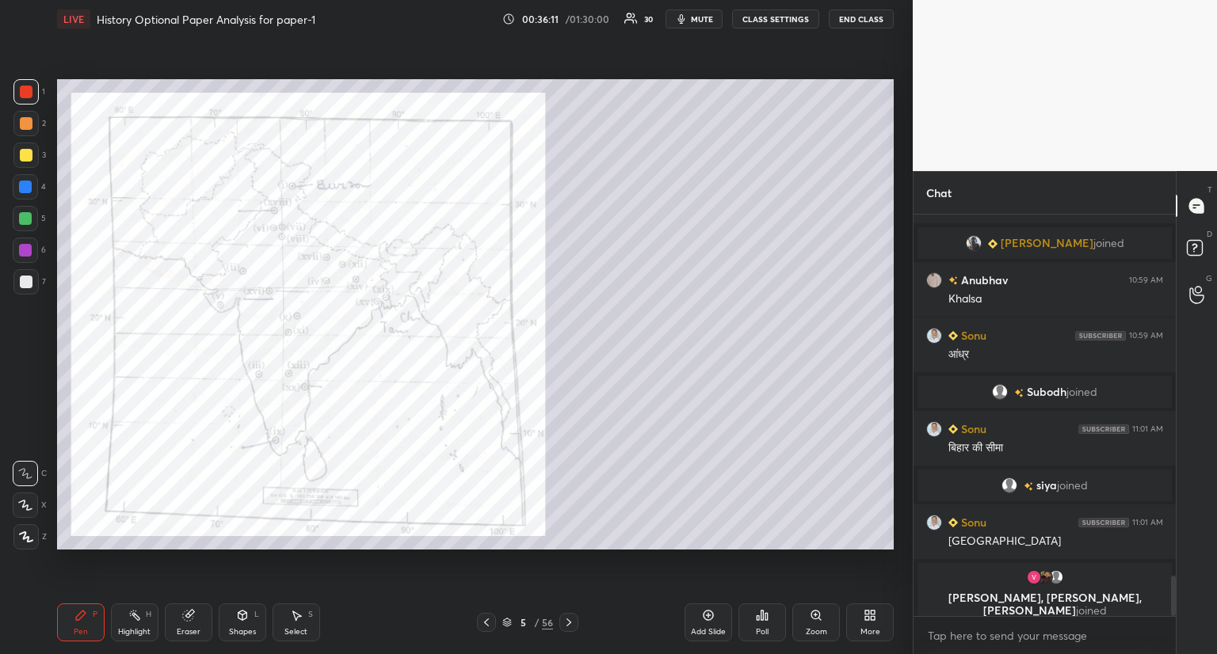
click at [811, 621] on icon at bounding box center [816, 615] width 13 height 13
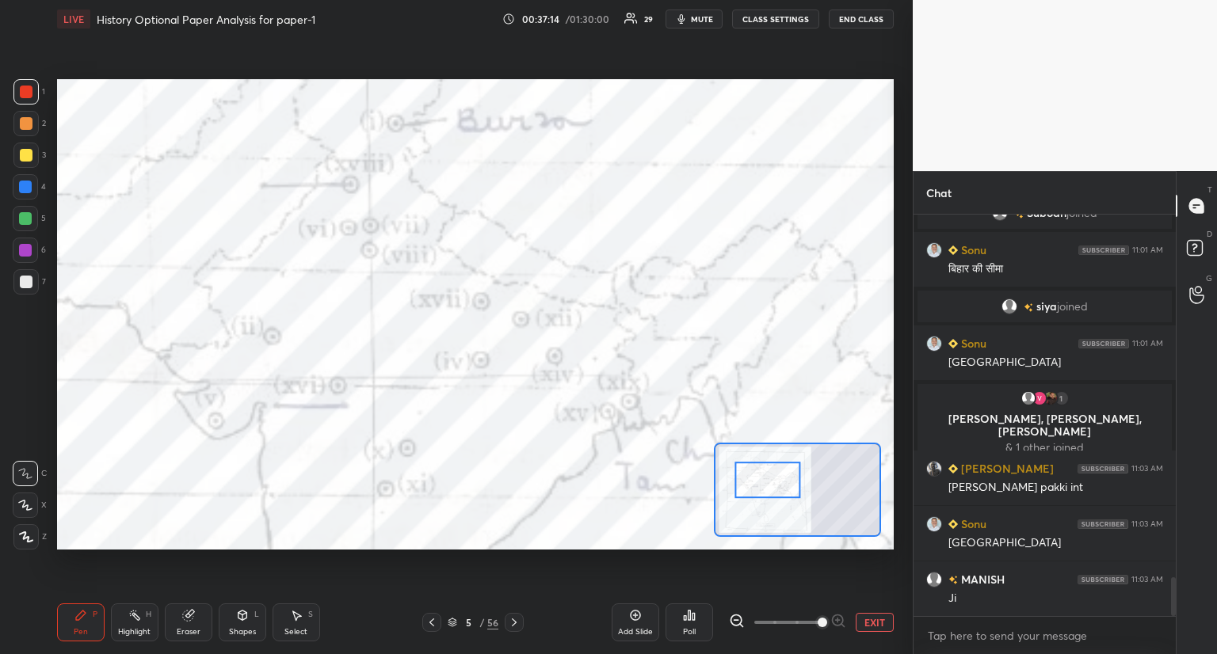
scroll to position [3724, 0]
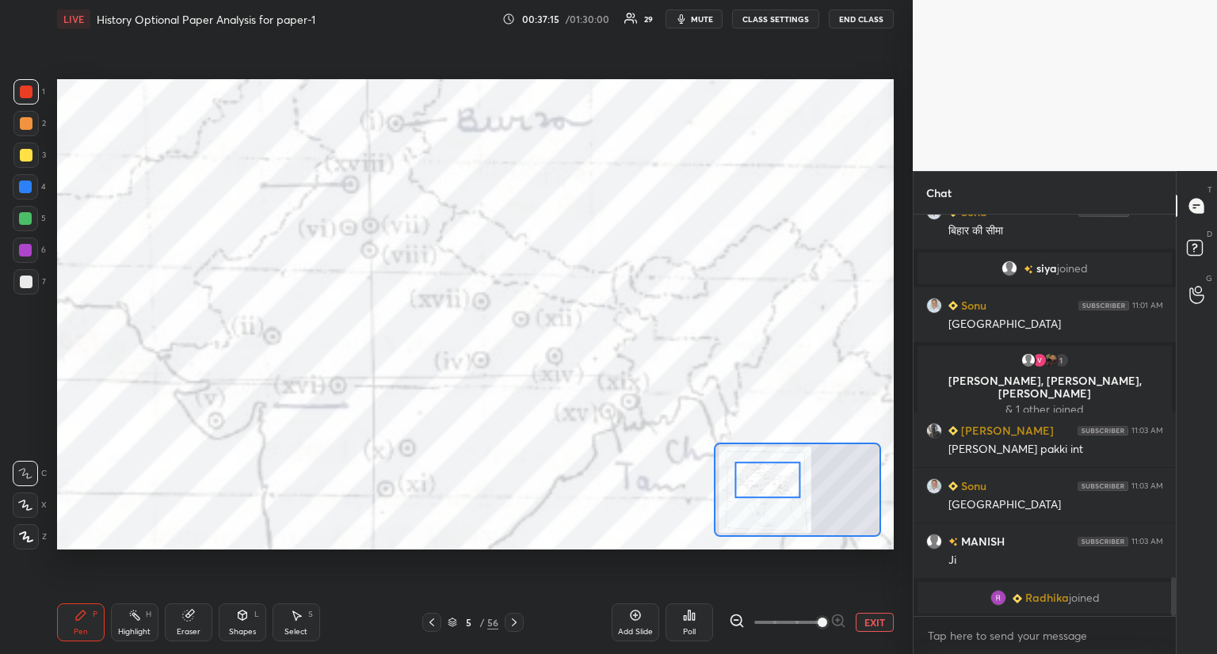
click at [517, 622] on icon at bounding box center [514, 622] width 13 height 13
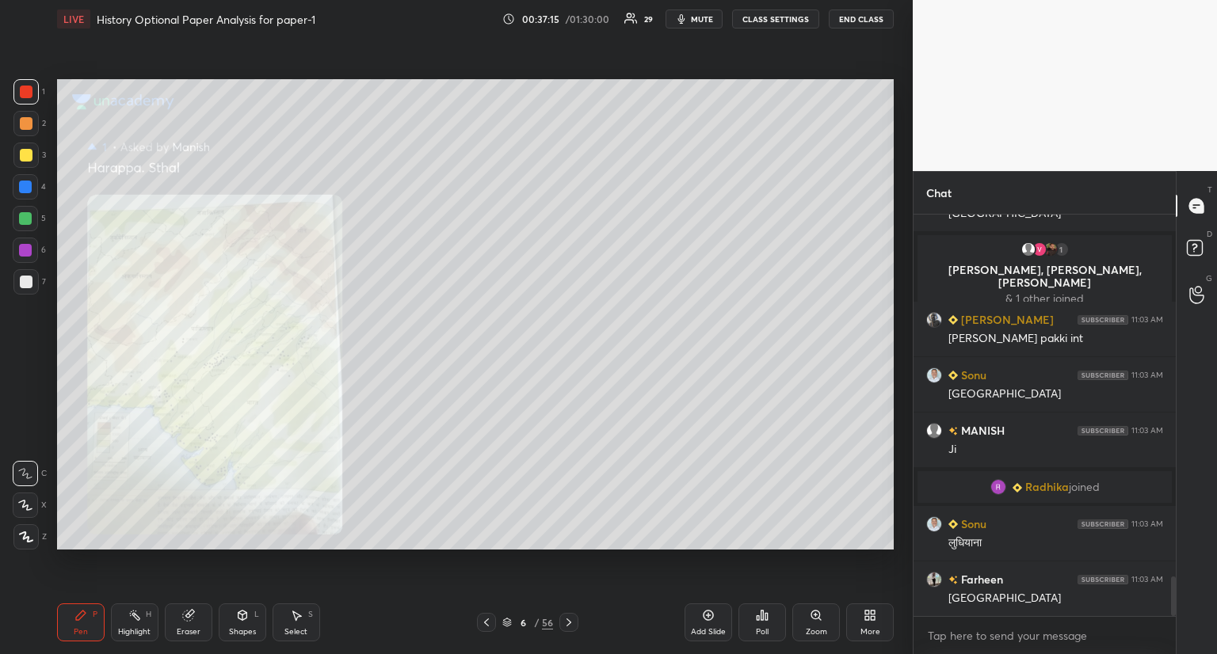
scroll to position [3707, 0]
click at [517, 623] on div "6" at bounding box center [523, 623] width 16 height 10
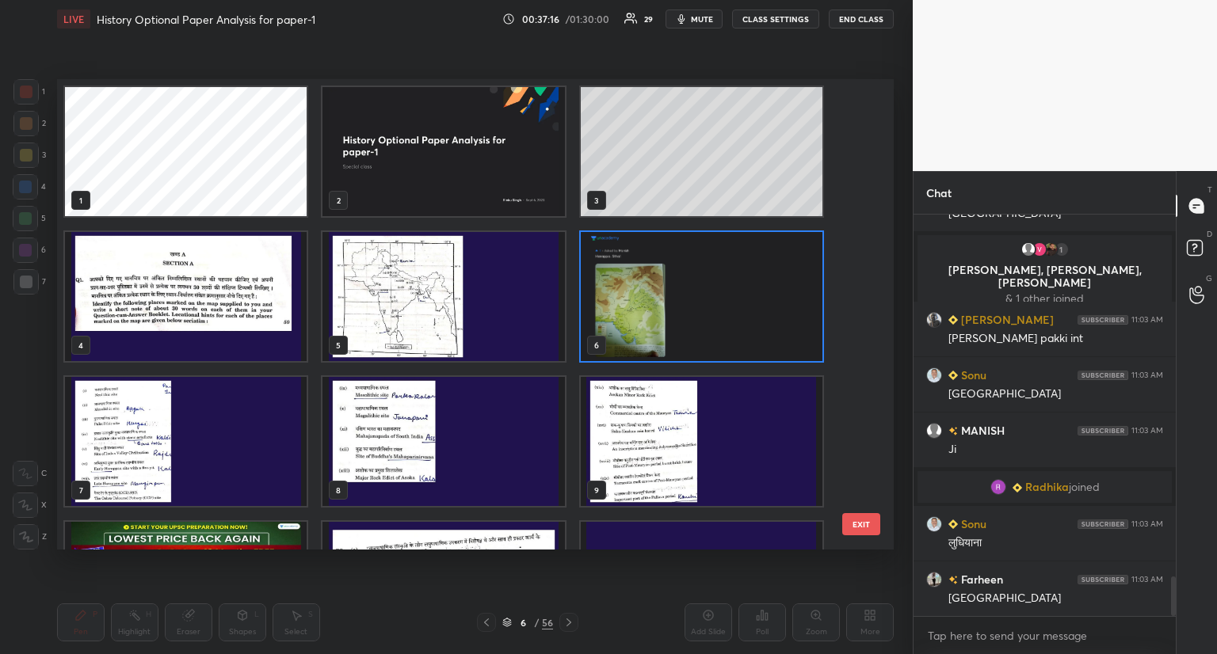
scroll to position [466, 830]
click at [628, 453] on img "grid" at bounding box center [702, 441] width 242 height 129
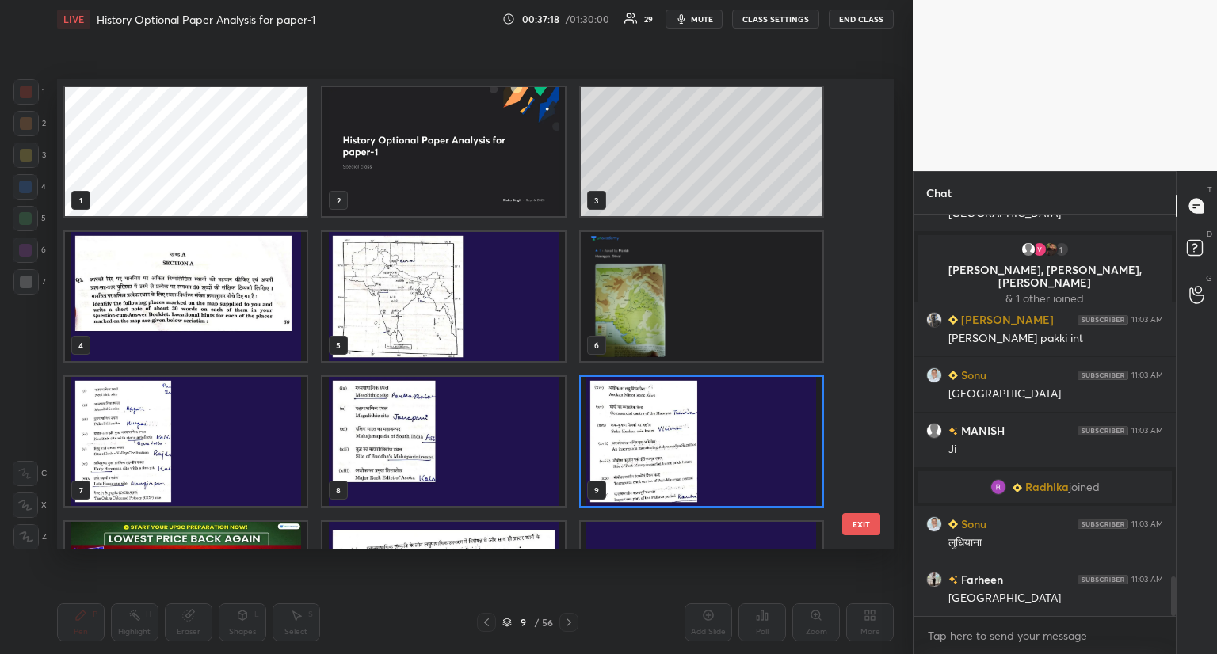
click at [631, 457] on img "grid" at bounding box center [702, 441] width 242 height 129
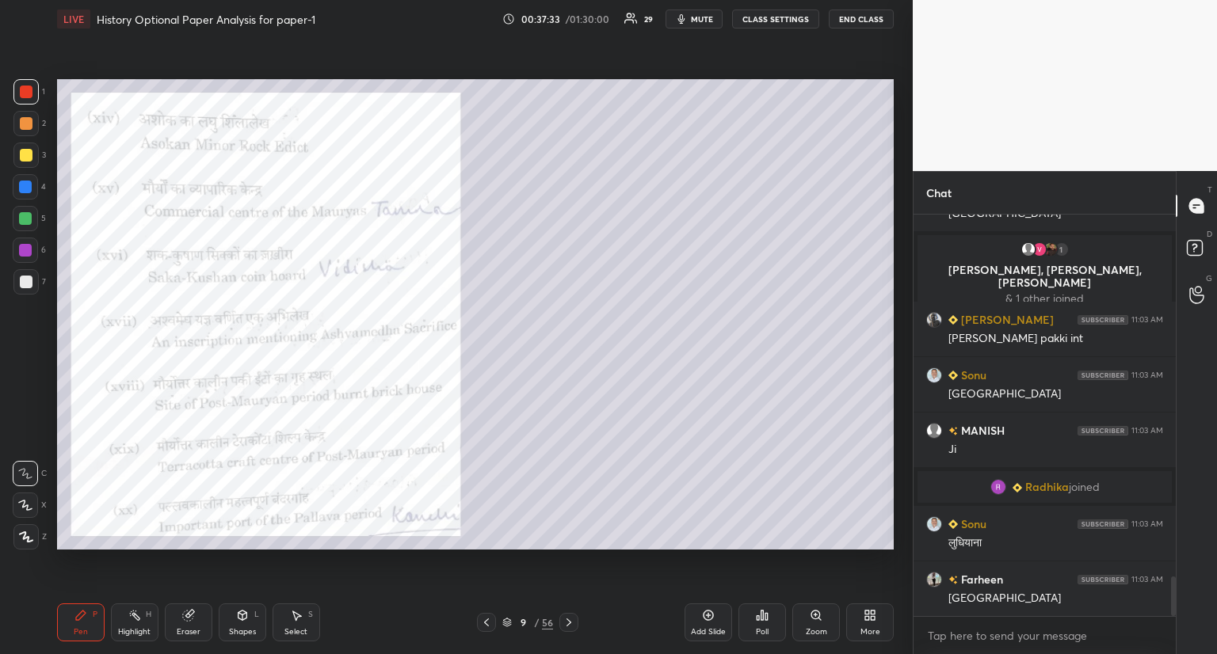
click at [487, 620] on icon at bounding box center [486, 623] width 5 height 8
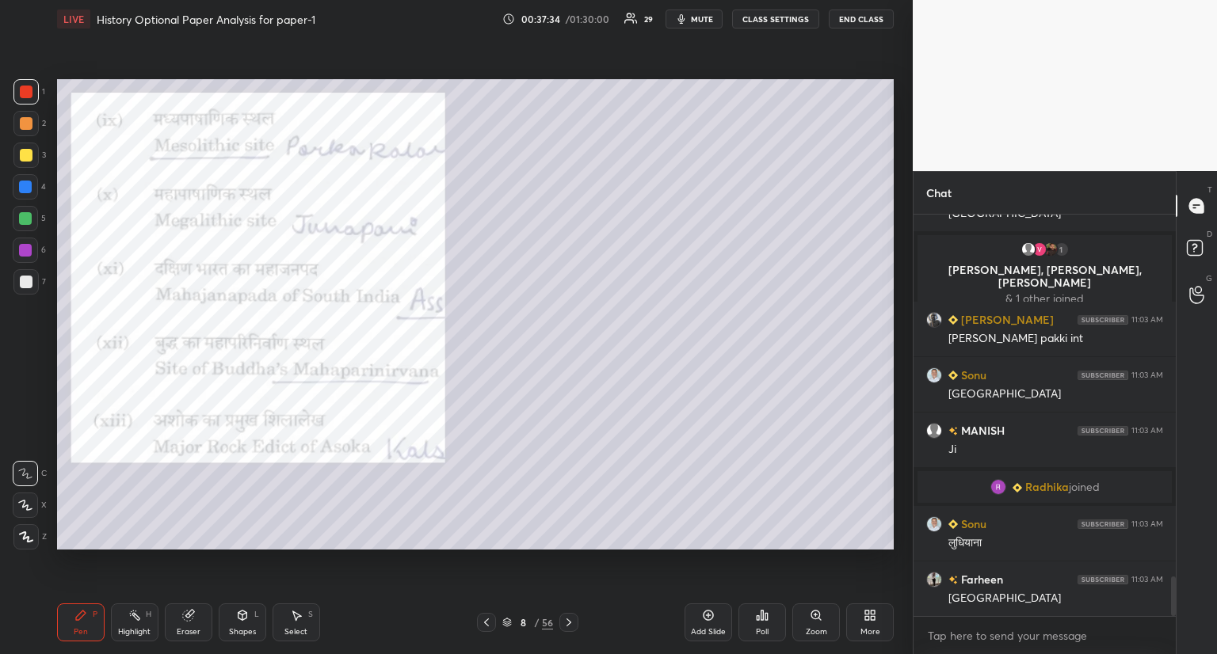
click at [488, 620] on icon at bounding box center [486, 622] width 13 height 13
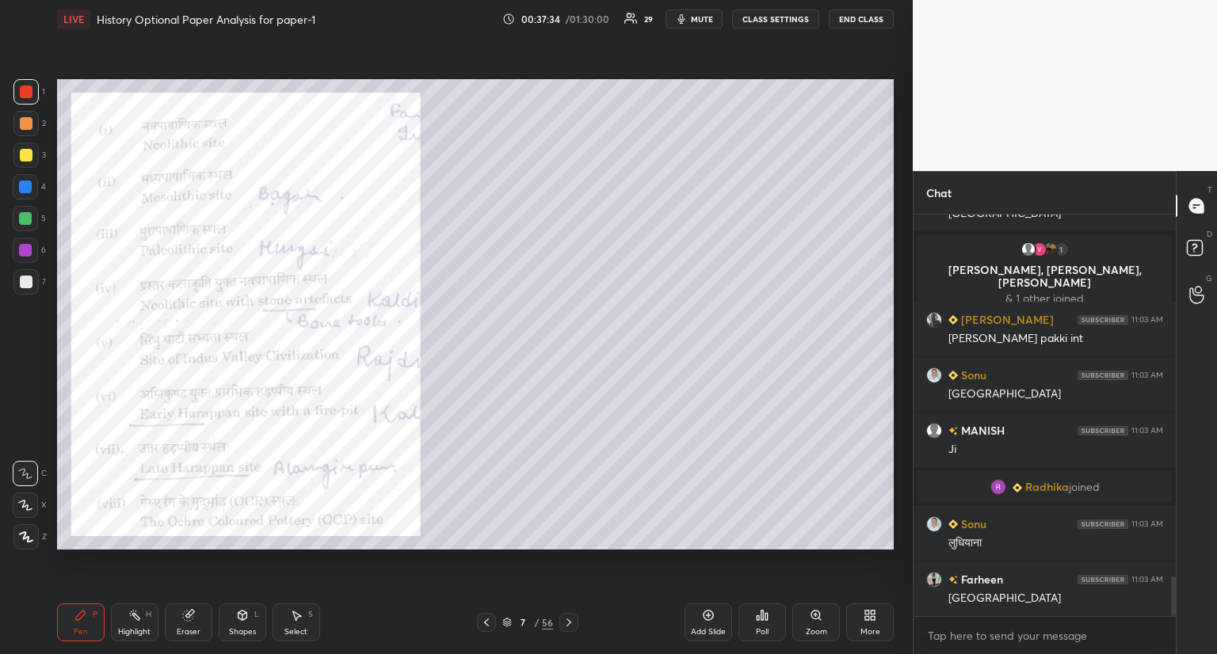
click at [490, 621] on icon at bounding box center [486, 622] width 13 height 13
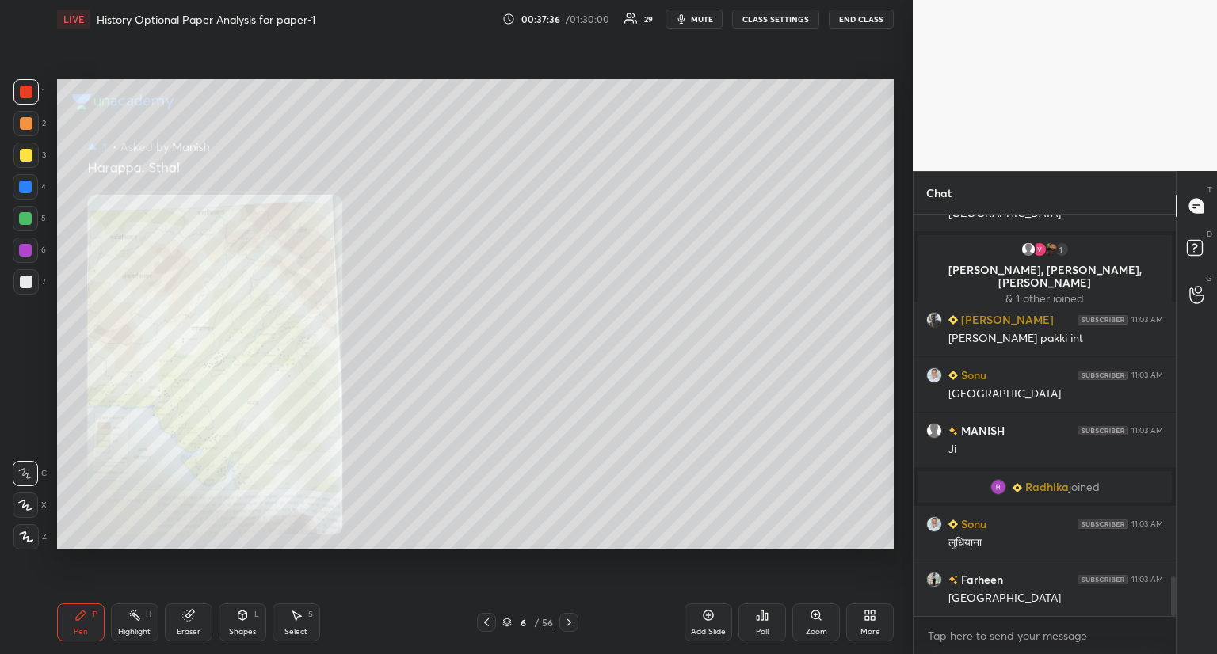
click at [487, 622] on icon at bounding box center [486, 622] width 13 height 13
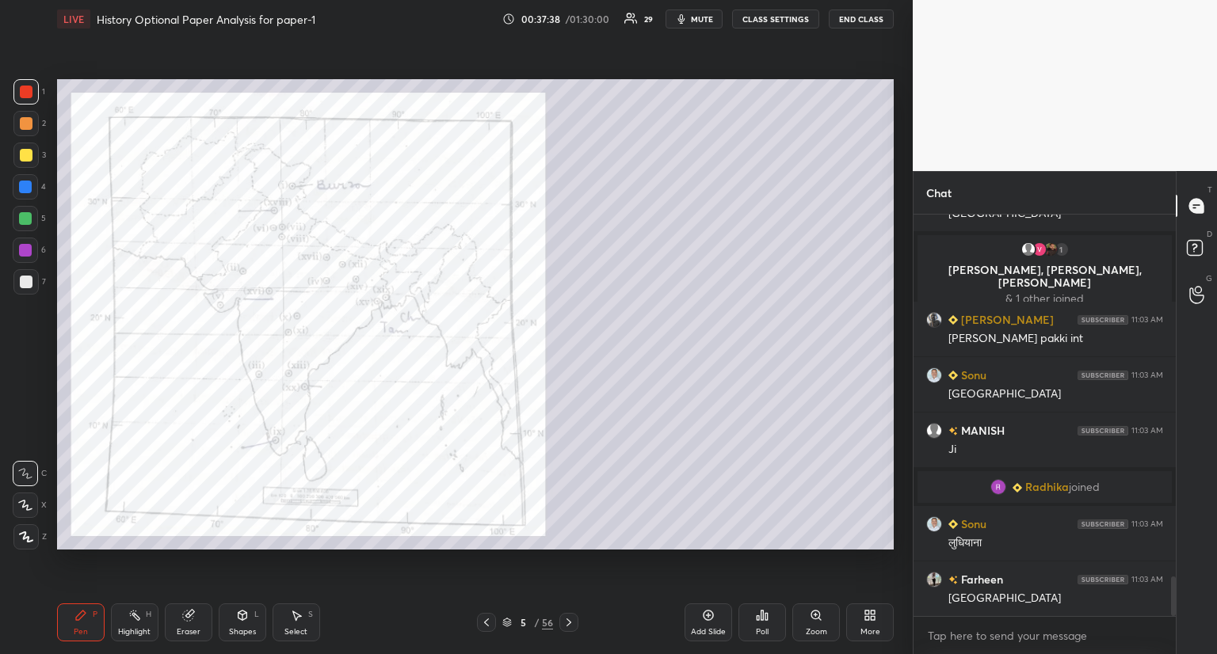
click at [814, 616] on icon at bounding box center [815, 615] width 9 height 9
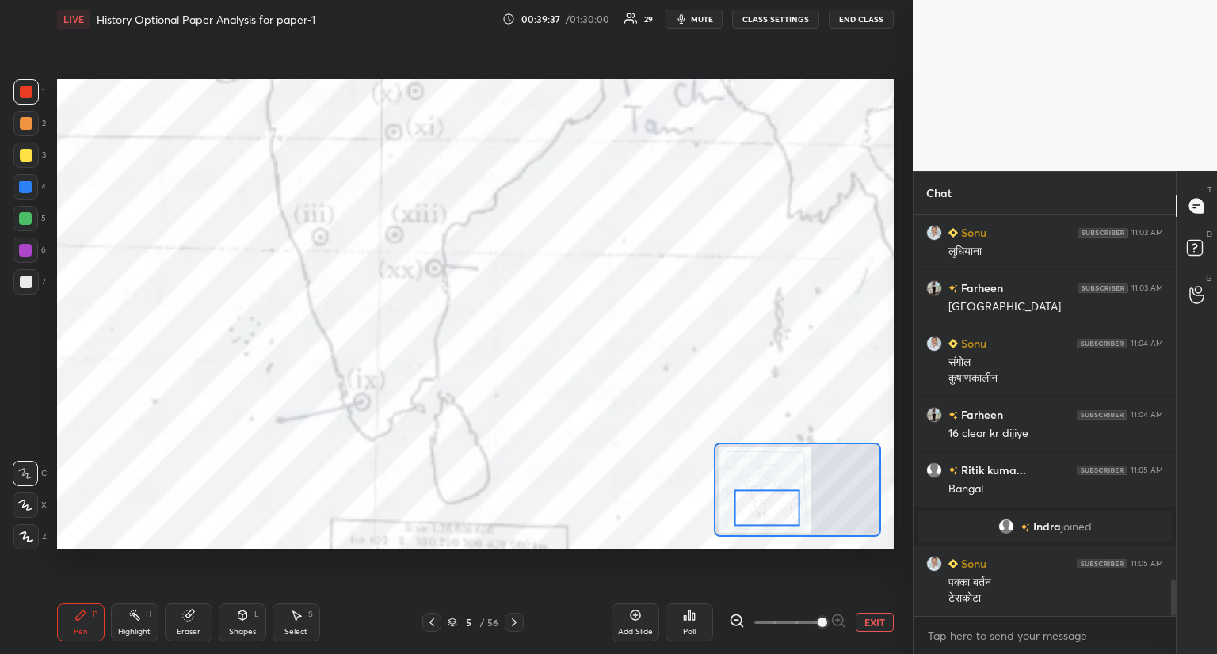
scroll to position [4009, 0]
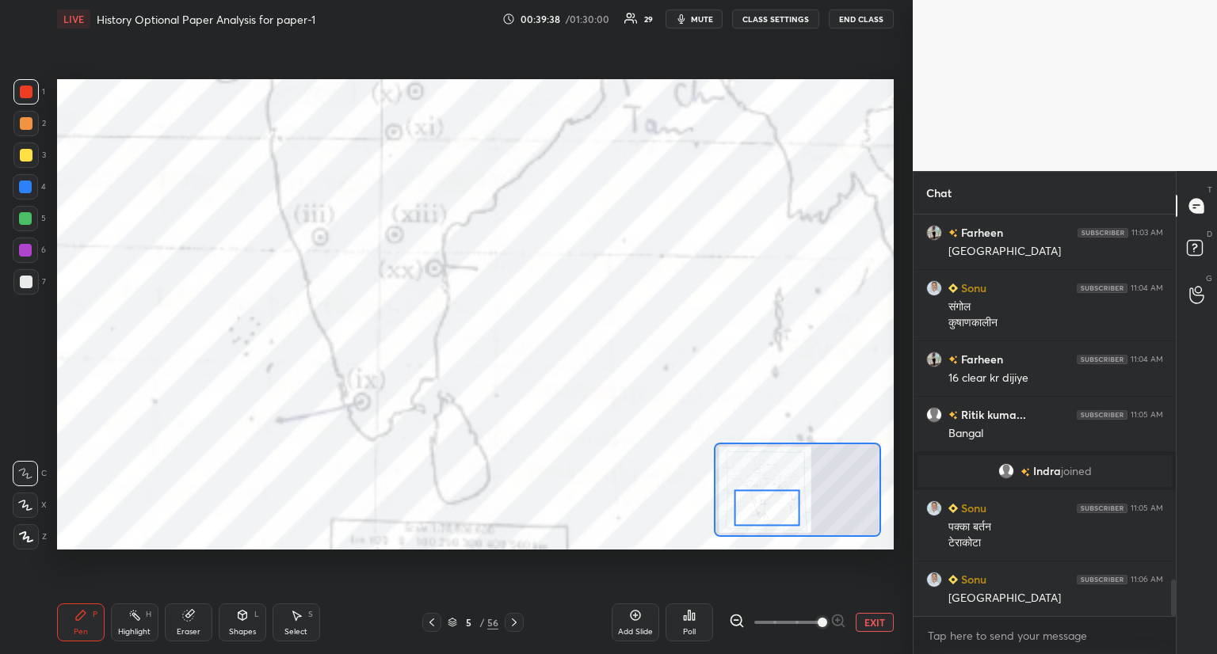
click at [514, 622] on icon at bounding box center [514, 623] width 5 height 8
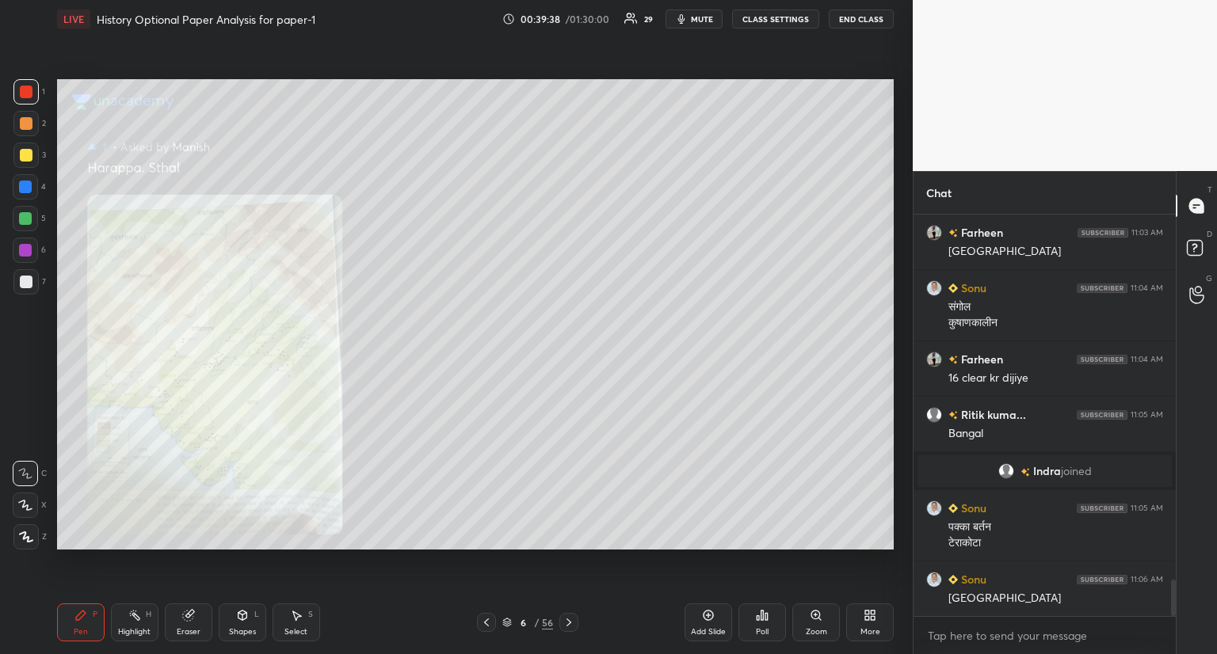
click at [513, 622] on div "6 / 56" at bounding box center [527, 623] width 51 height 14
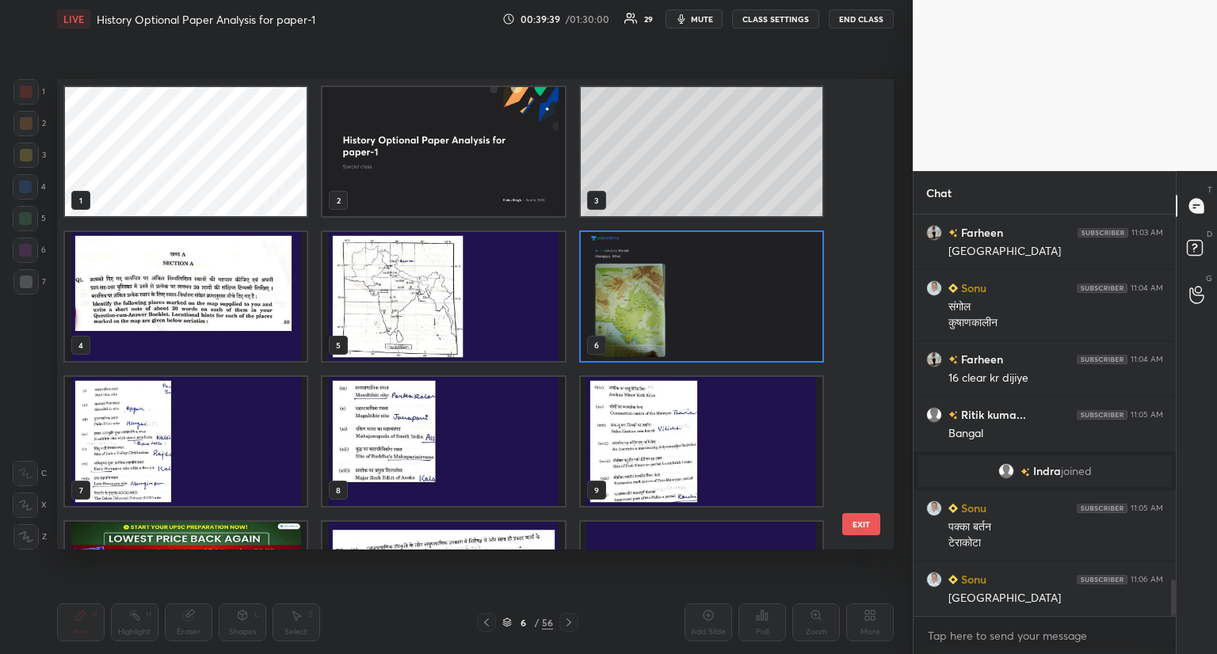
scroll to position [4065, 0]
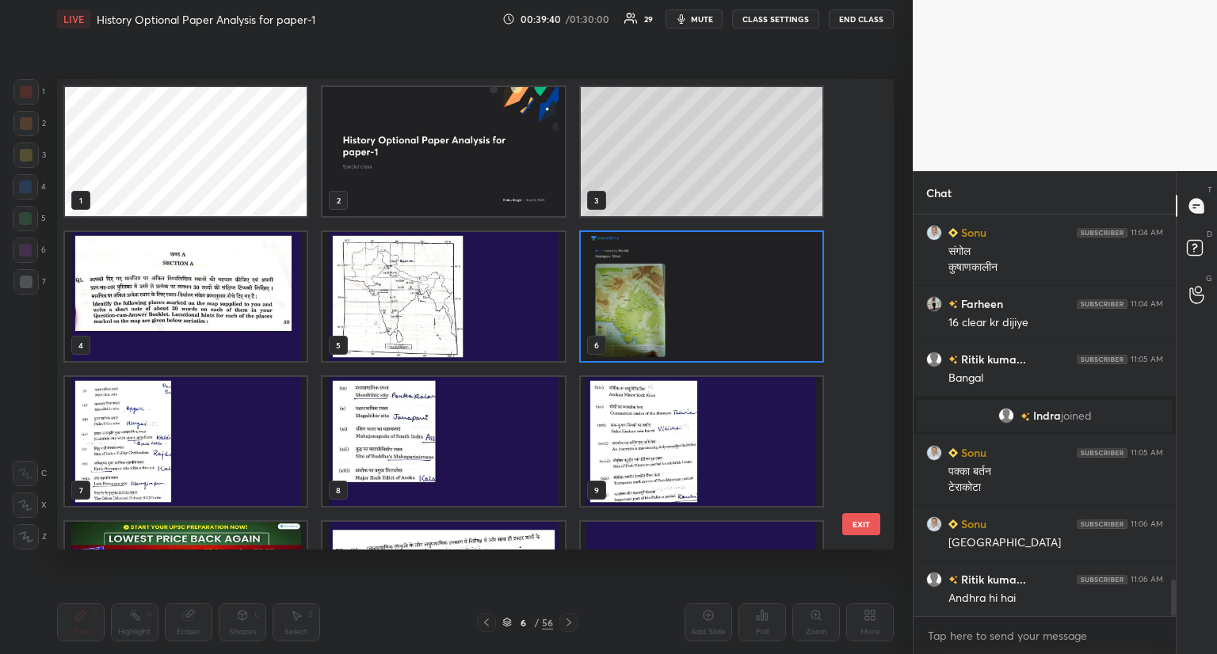
click at [674, 451] on img "grid" at bounding box center [702, 441] width 242 height 129
click at [680, 460] on img "grid" at bounding box center [702, 441] width 242 height 129
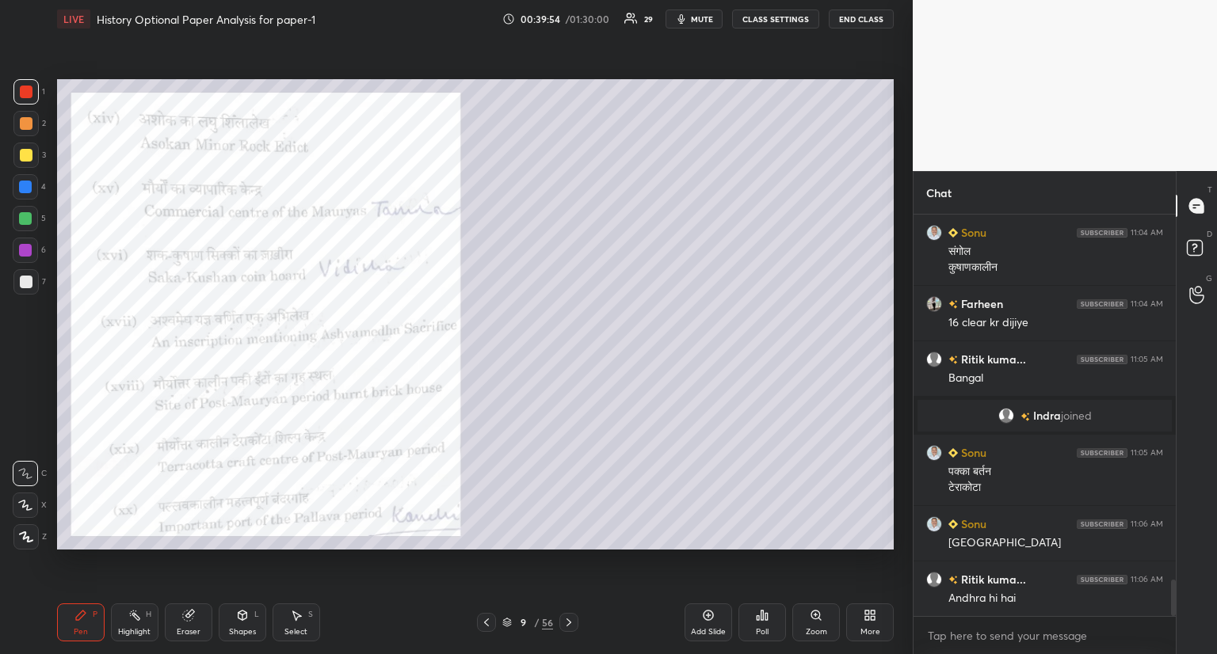
click at [818, 616] on icon at bounding box center [815, 615] width 9 height 9
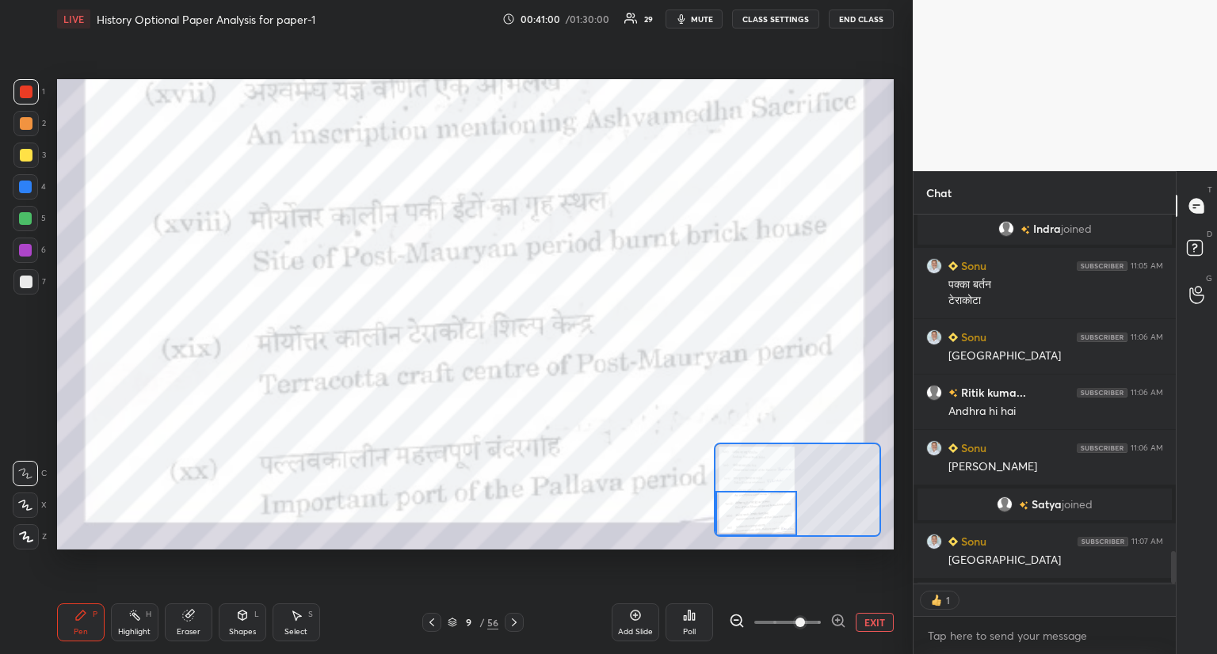
scroll to position [4279, 0]
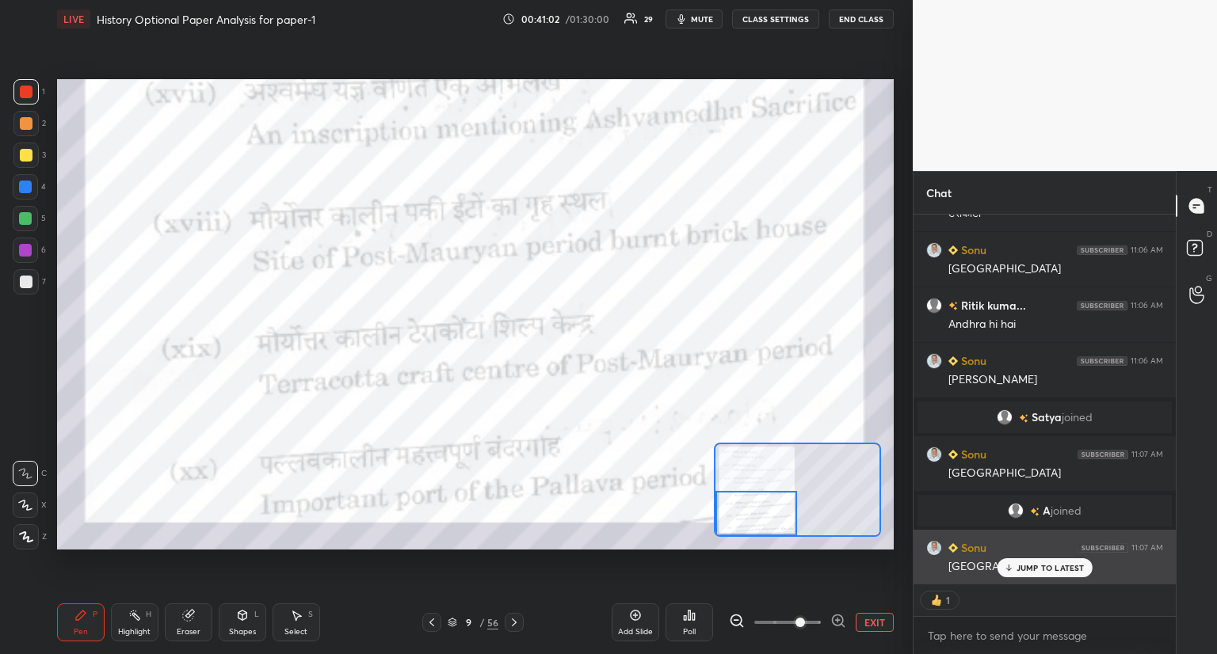
click at [1031, 572] on p "JUMP TO LATEST" at bounding box center [1051, 568] width 68 height 10
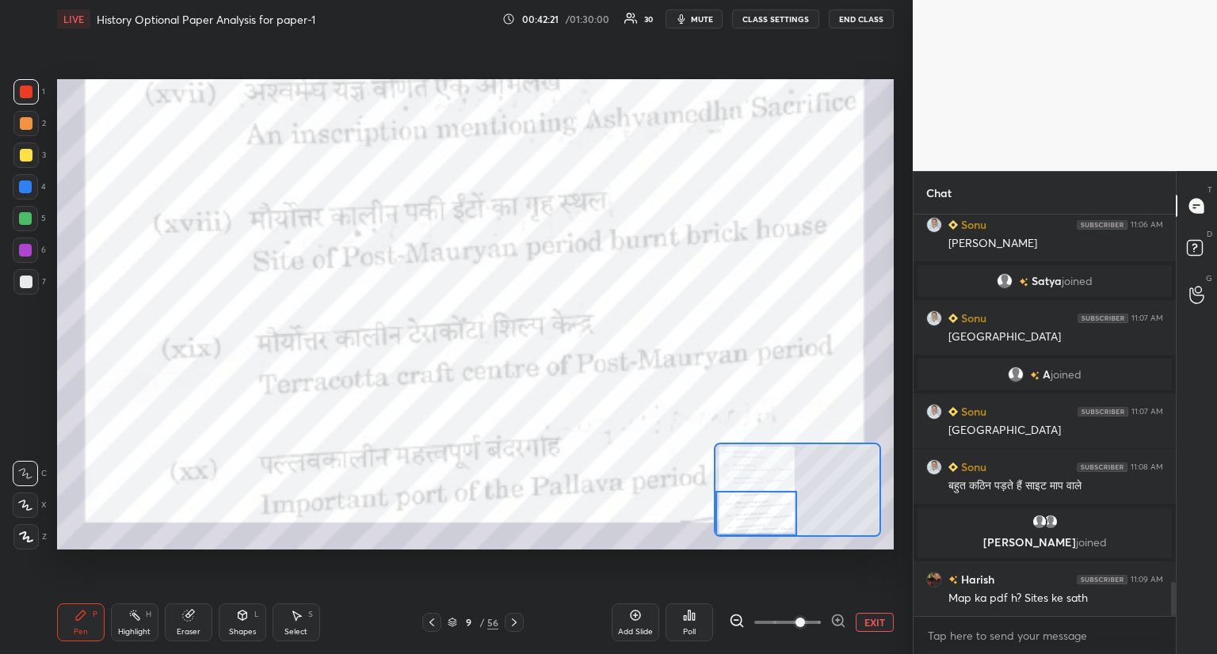
scroll to position [4409, 0]
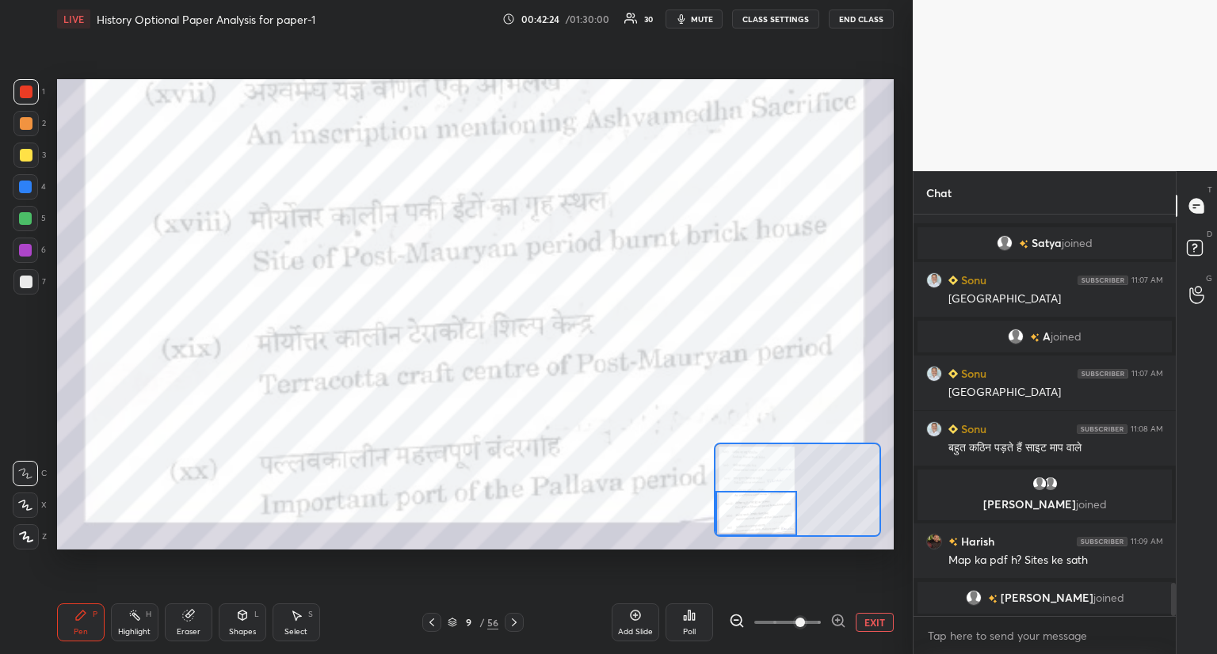
click at [872, 616] on button "EXIT" at bounding box center [875, 622] width 38 height 19
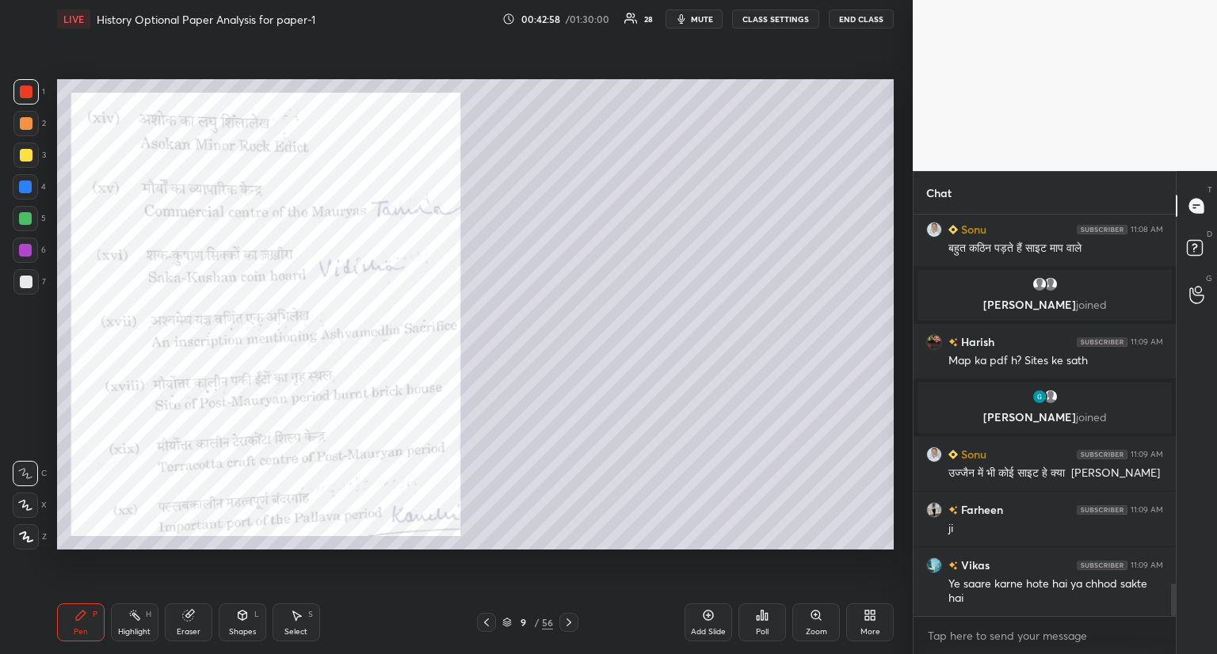
scroll to position [4632, 0]
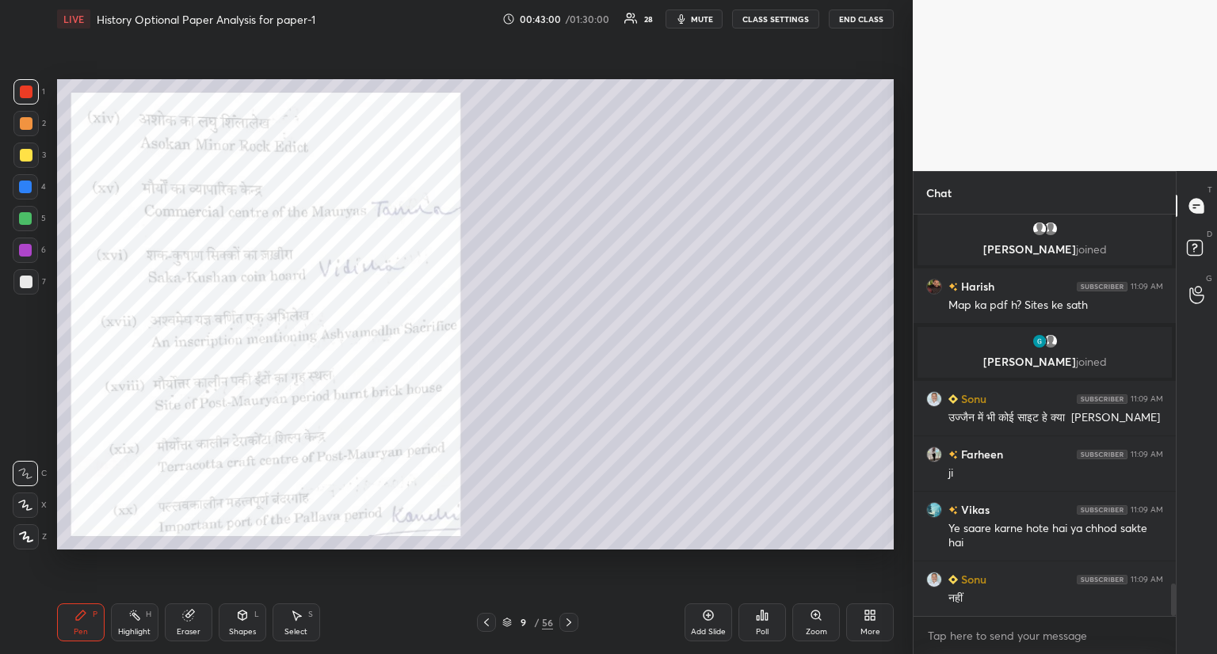
click at [483, 620] on icon at bounding box center [486, 622] width 13 height 13
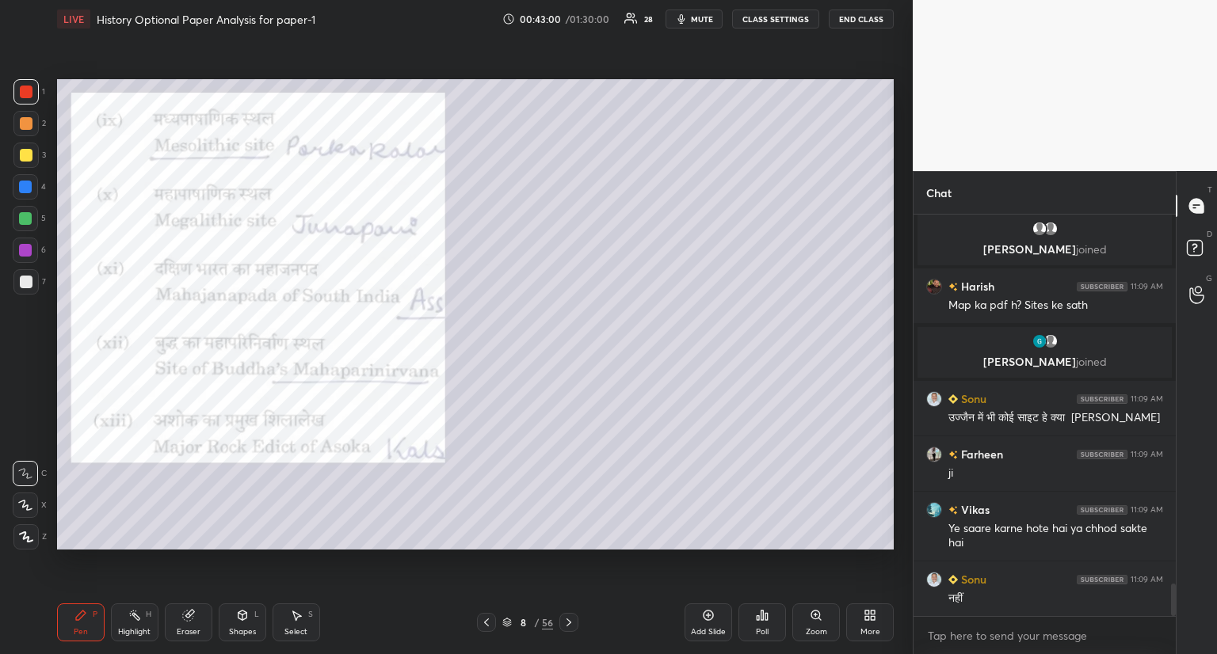
click at [488, 620] on icon at bounding box center [486, 623] width 5 height 8
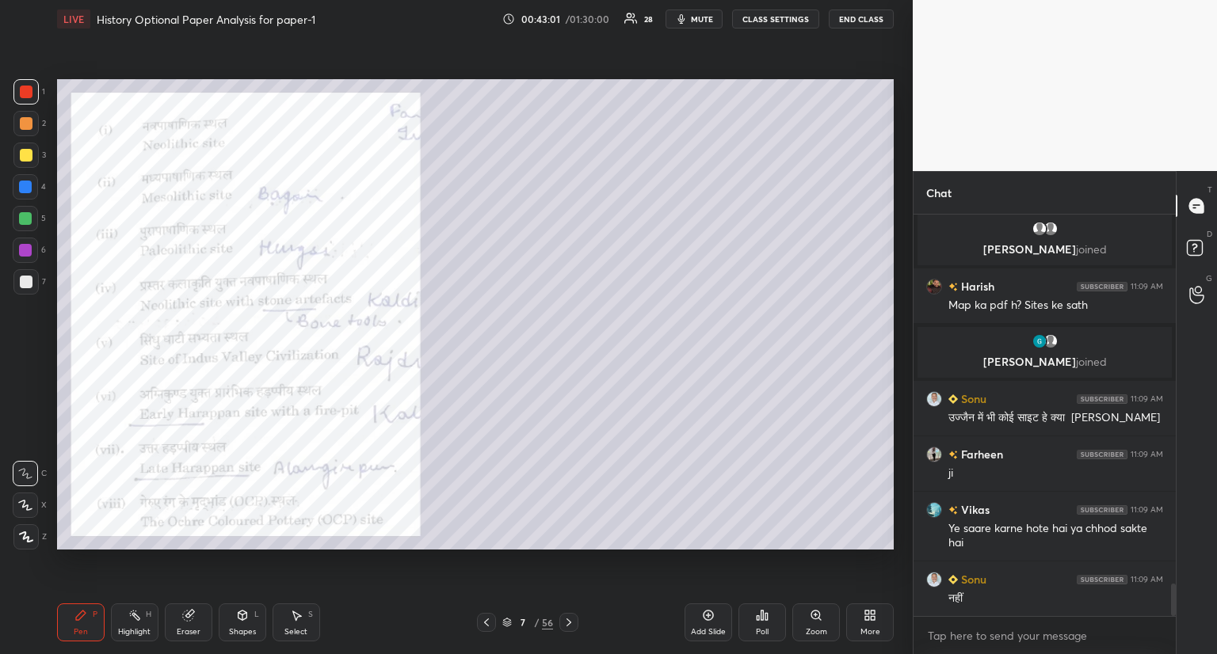
click at [494, 618] on div at bounding box center [486, 622] width 19 height 19
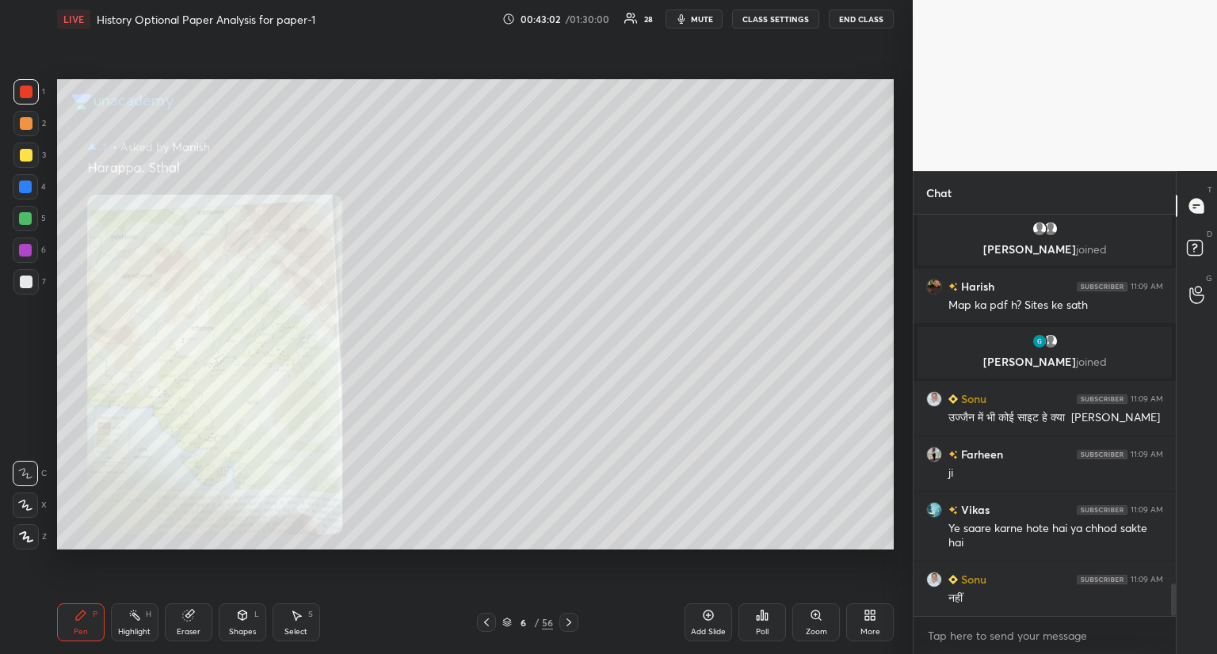
click at [489, 622] on icon at bounding box center [486, 622] width 13 height 13
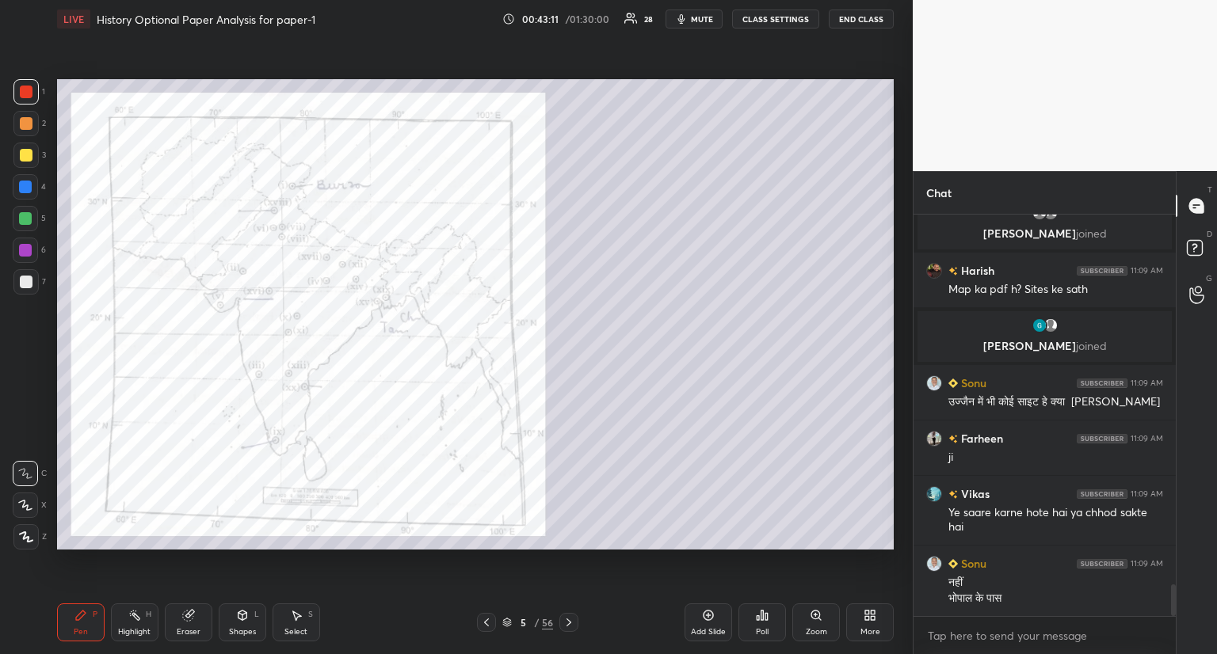
scroll to position [4703, 0]
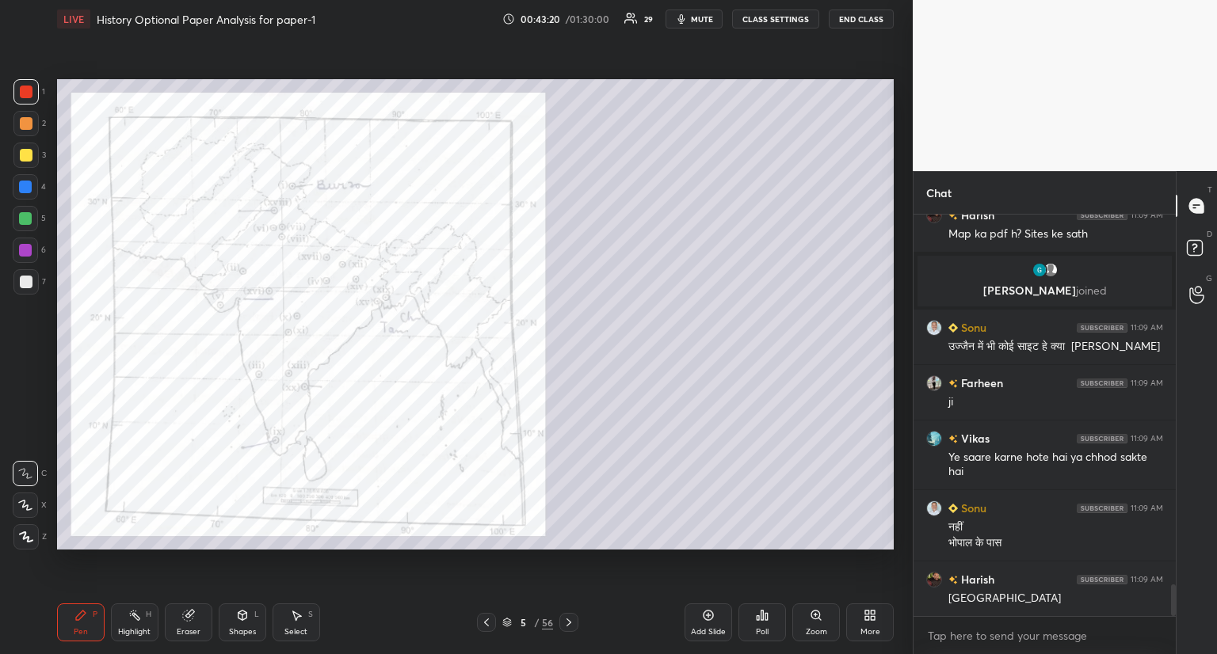
click at [816, 618] on icon at bounding box center [815, 615] width 9 height 9
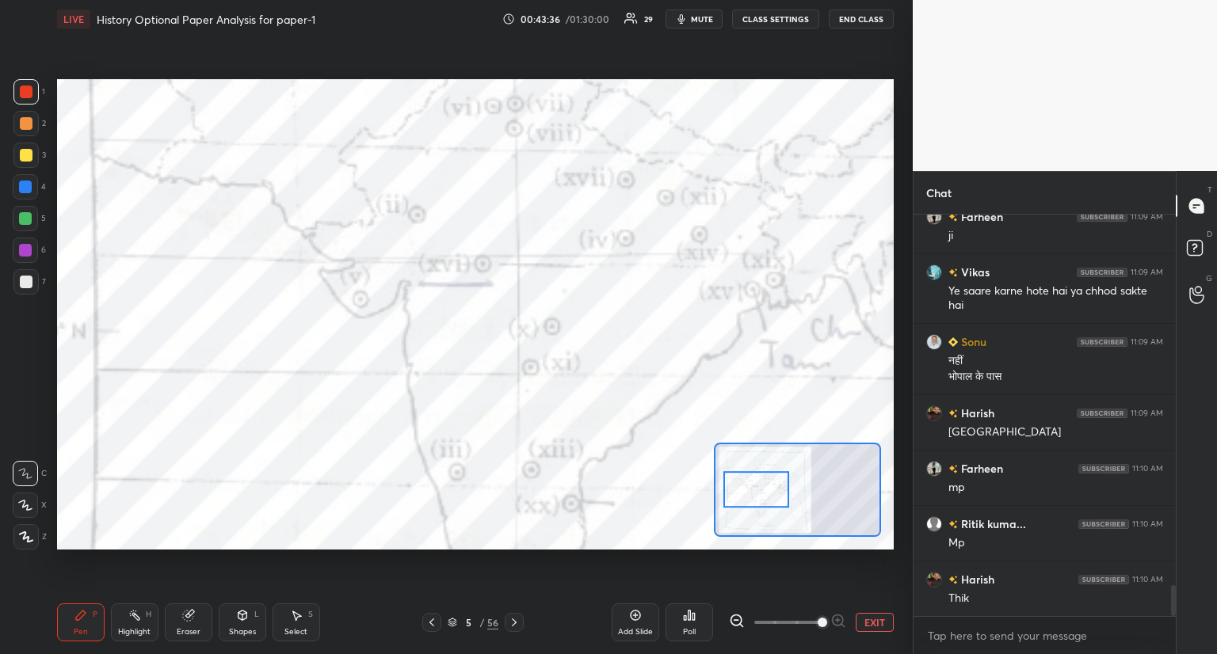
scroll to position [4925, 0]
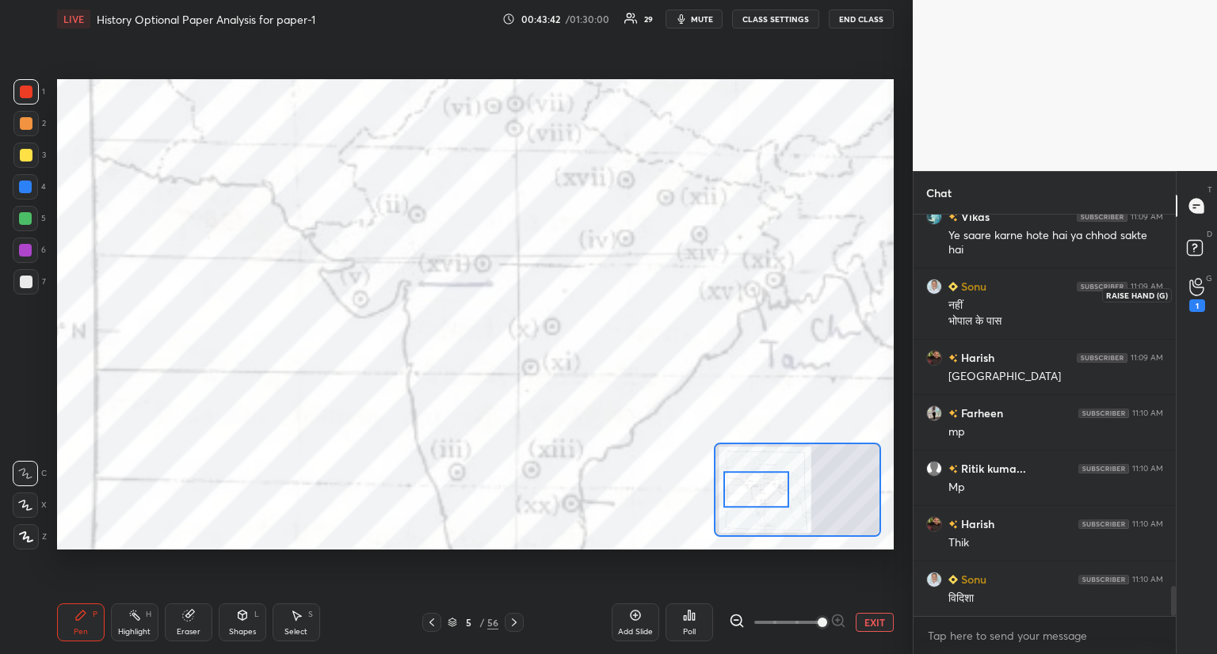
click at [1196, 282] on icon at bounding box center [1196, 287] width 15 height 18
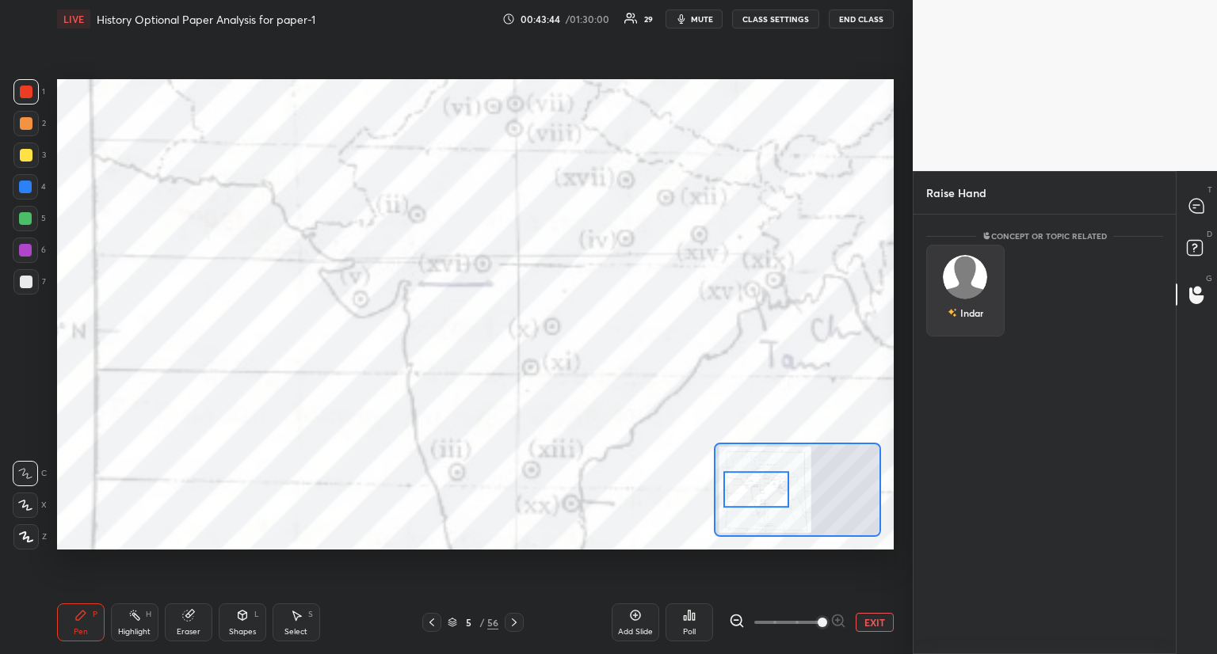
click at [970, 279] on img "grid" at bounding box center [965, 277] width 44 height 44
click at [957, 324] on button "INVITE" at bounding box center [965, 324] width 64 height 21
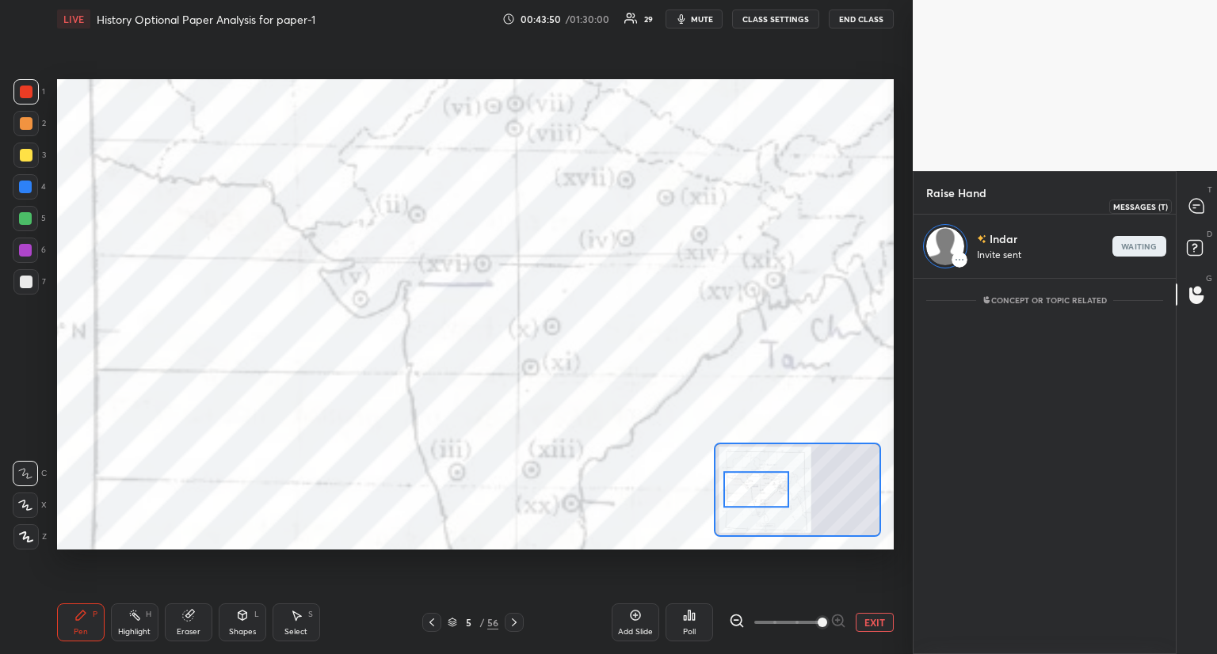
click at [1198, 207] on icon at bounding box center [1196, 206] width 14 height 14
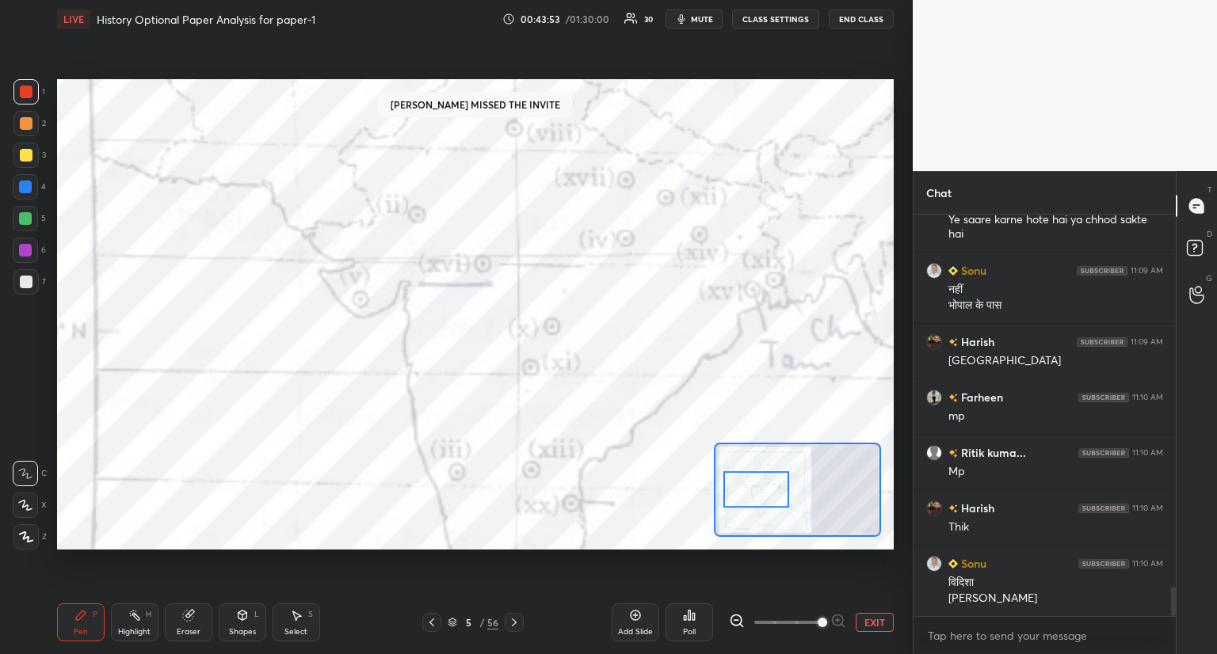
scroll to position [5199, 0]
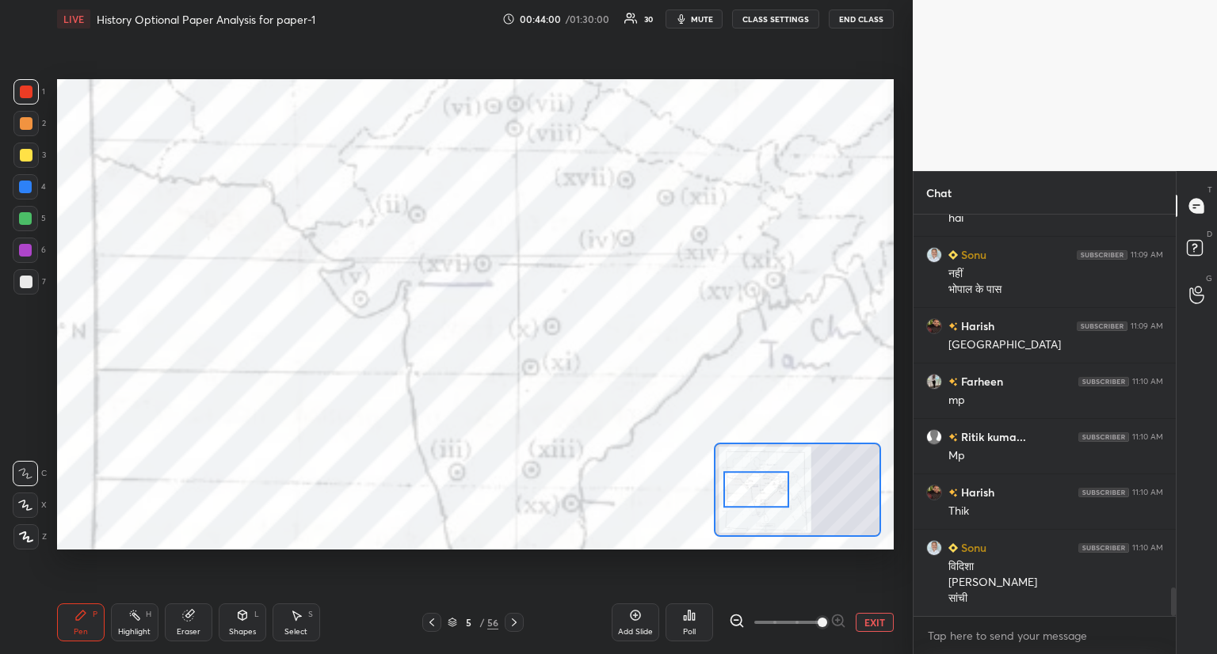
click at [883, 622] on button "EXIT" at bounding box center [875, 622] width 38 height 19
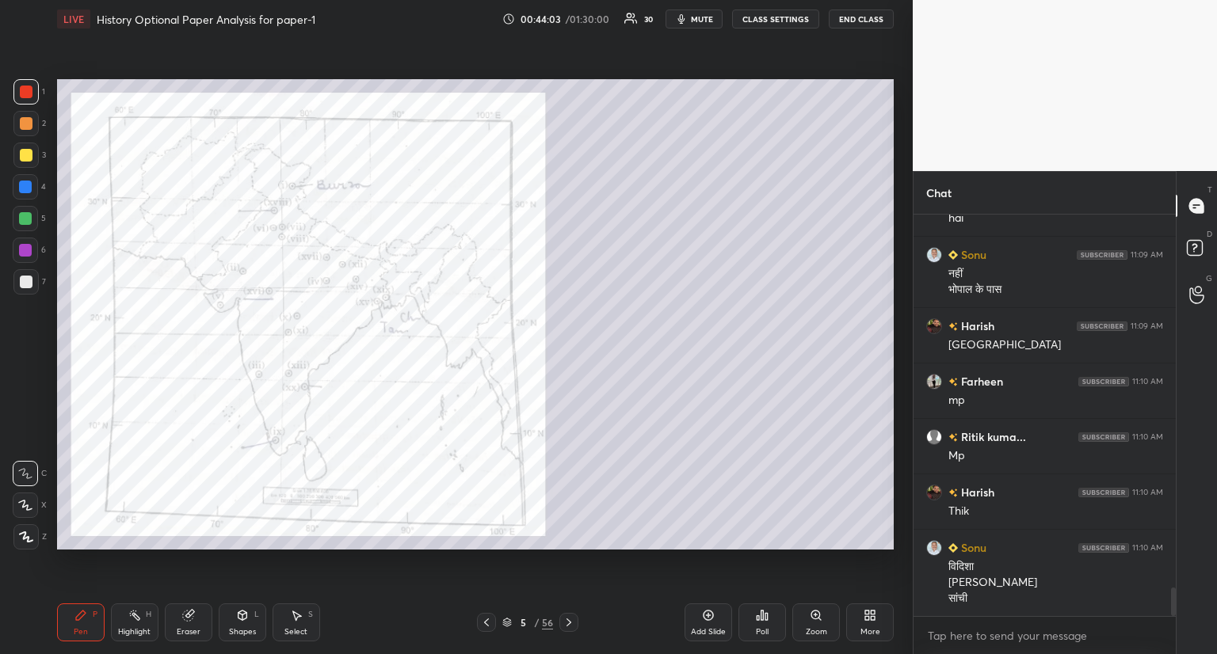
click at [565, 622] on icon at bounding box center [569, 622] width 13 height 13
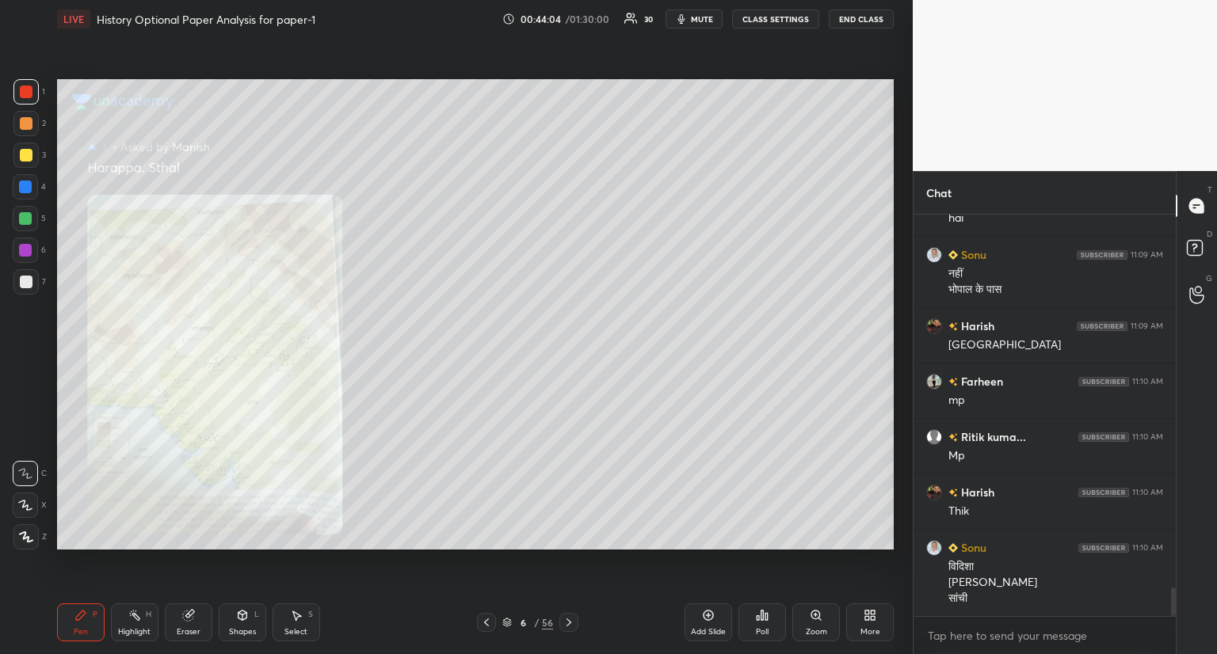
click at [570, 620] on icon at bounding box center [569, 622] width 13 height 13
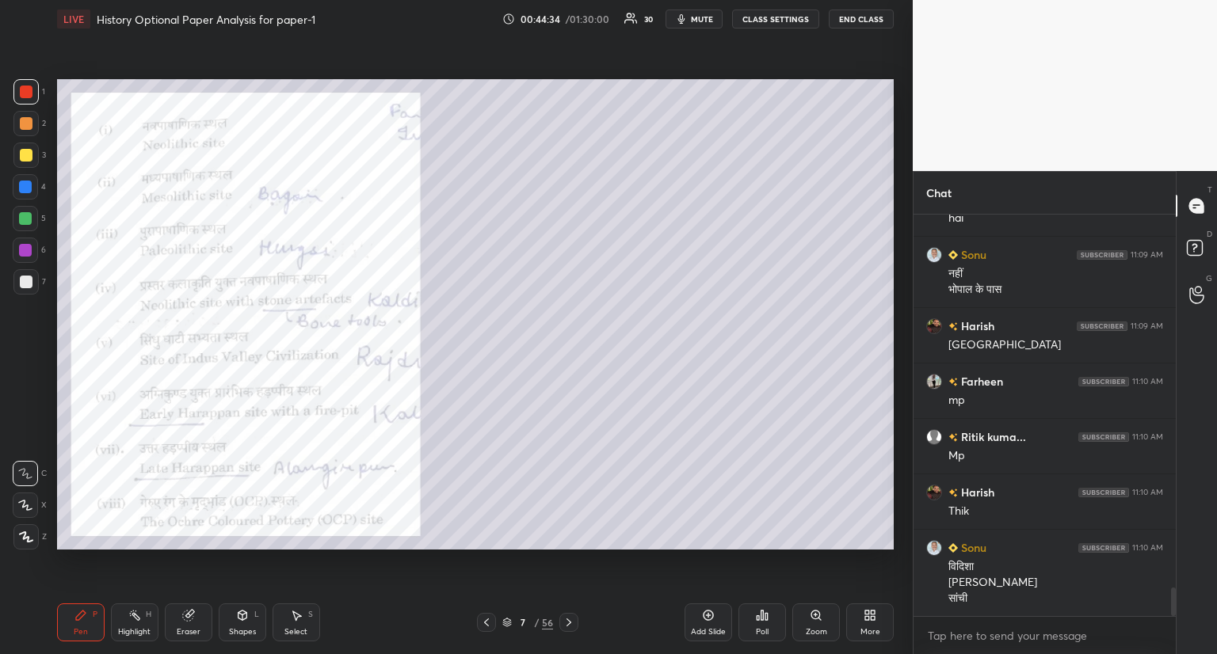
click at [570, 624] on icon at bounding box center [569, 622] width 13 height 13
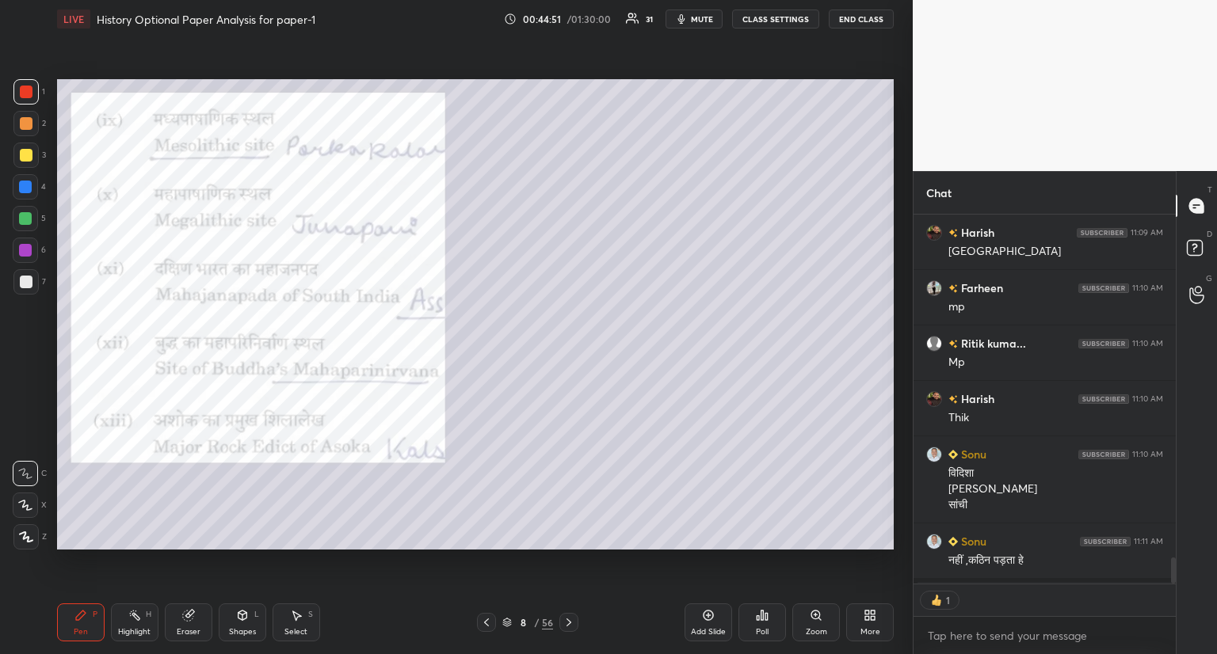
scroll to position [6, 5]
click at [563, 620] on icon at bounding box center [569, 622] width 13 height 13
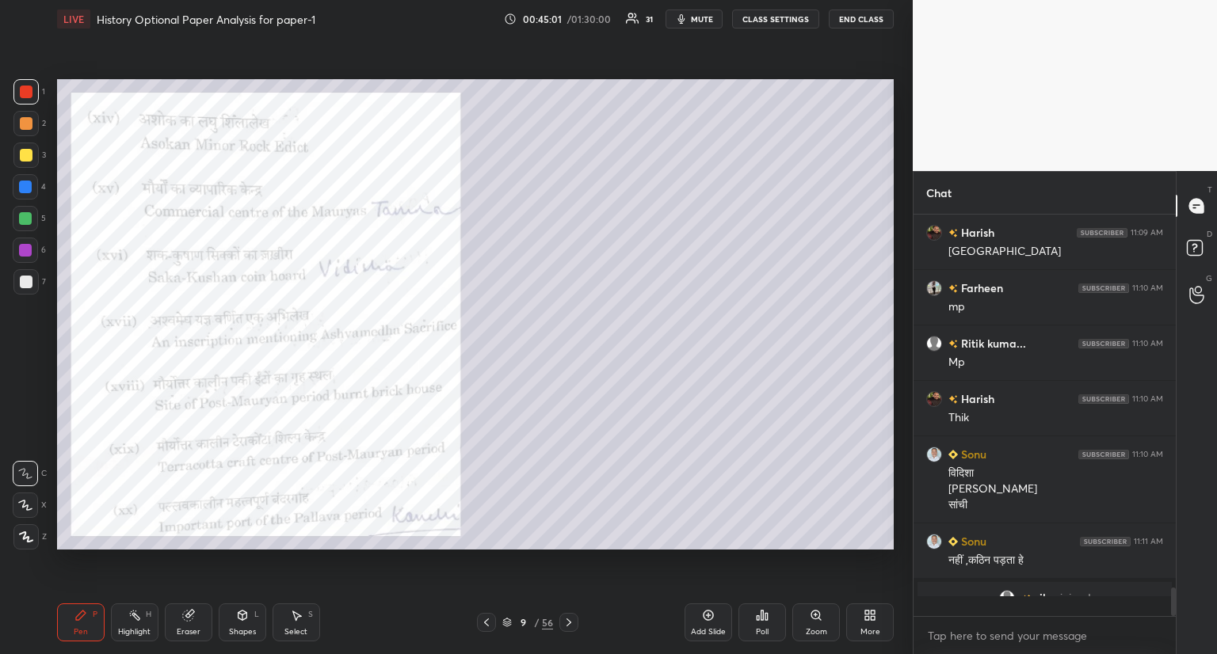
scroll to position [5293, 0]
click at [567, 620] on icon at bounding box center [569, 623] width 5 height 8
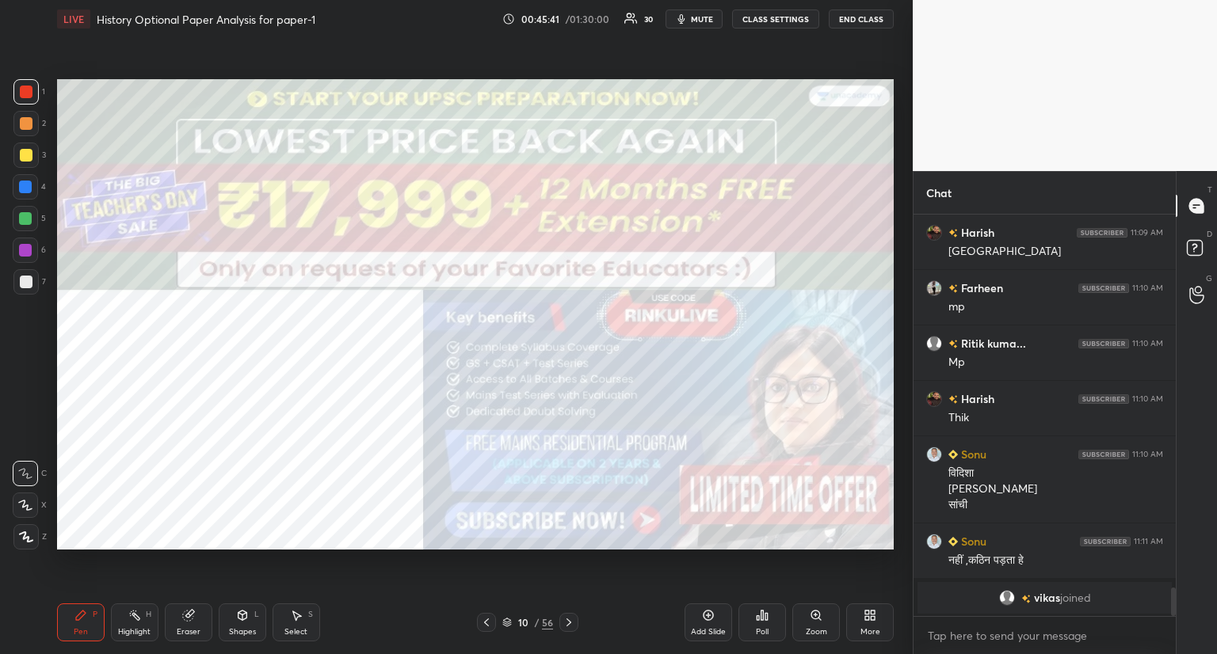
scroll to position [4905, 0]
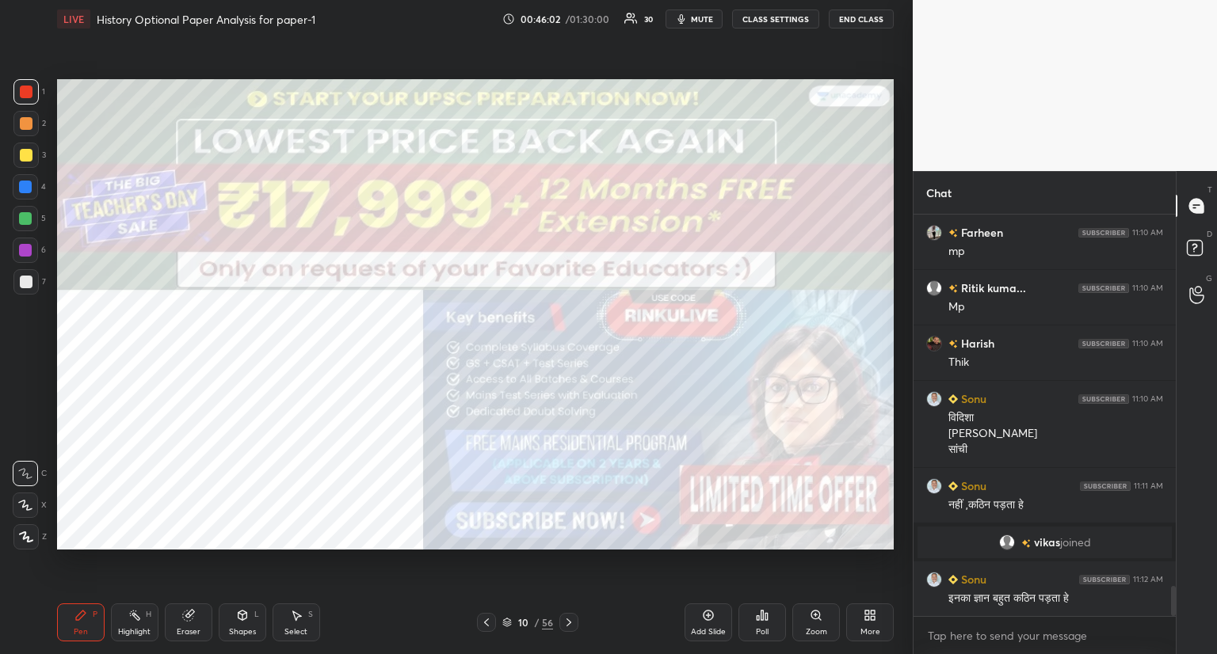
click at [569, 620] on icon at bounding box center [569, 622] width 13 height 13
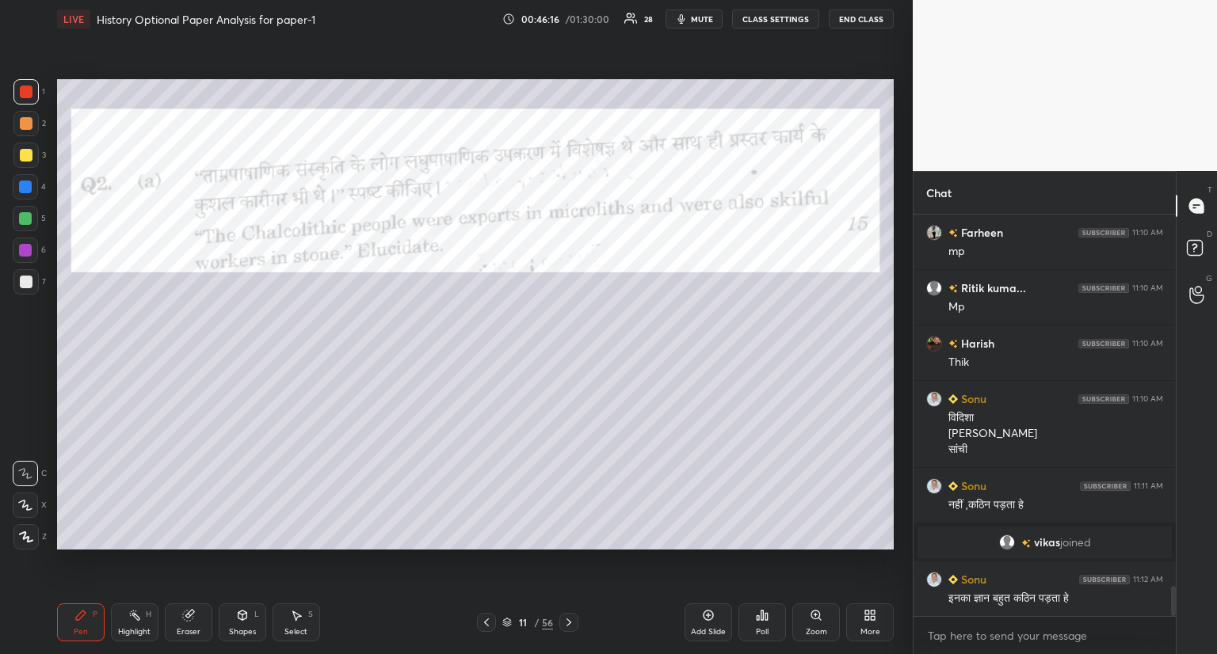
click at [25, 160] on div at bounding box center [26, 155] width 13 height 13
click at [21, 89] on div at bounding box center [26, 92] width 13 height 13
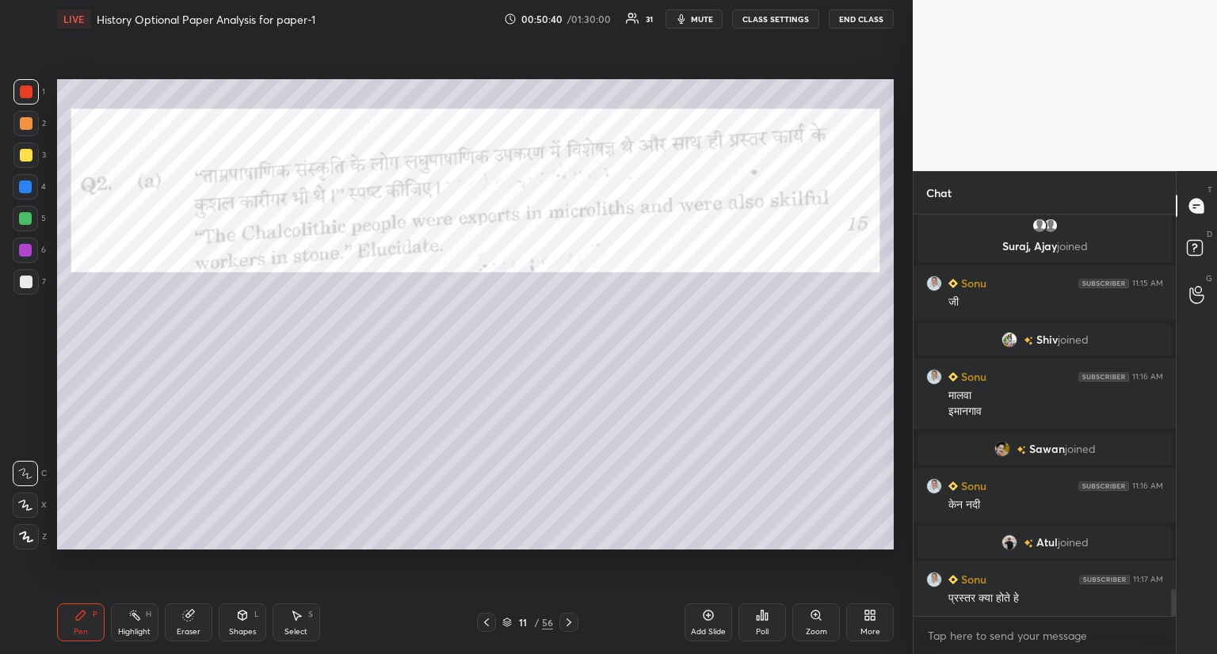
scroll to position [5543, 0]
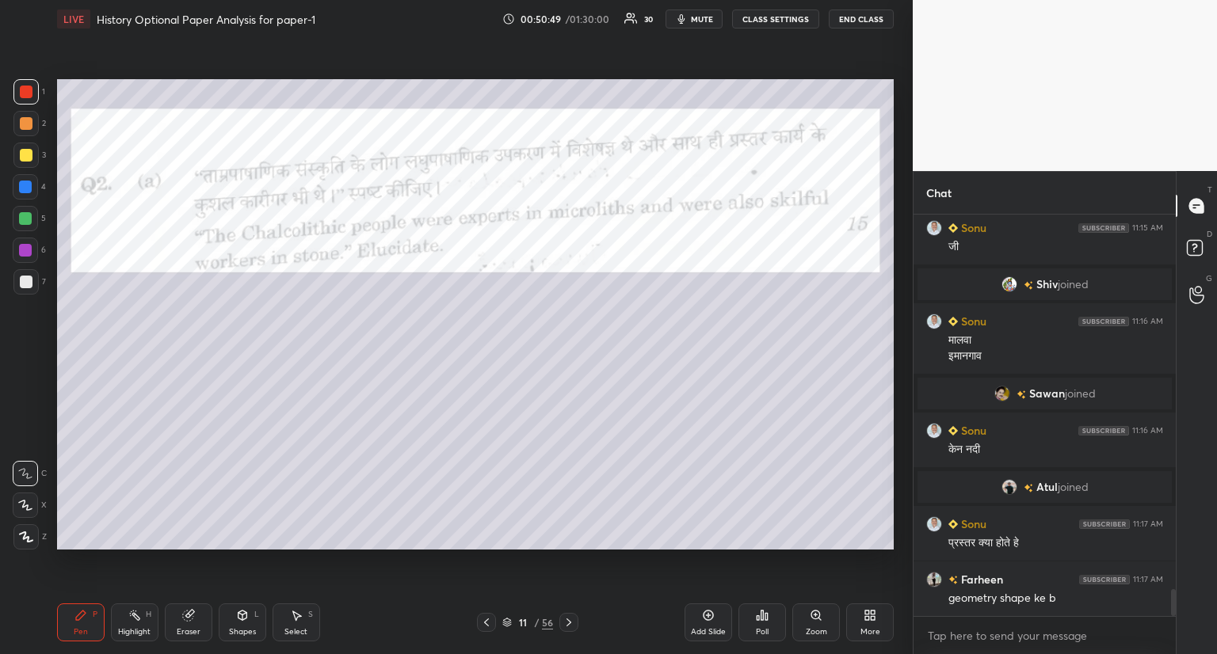
click at [567, 625] on icon at bounding box center [569, 623] width 5 height 8
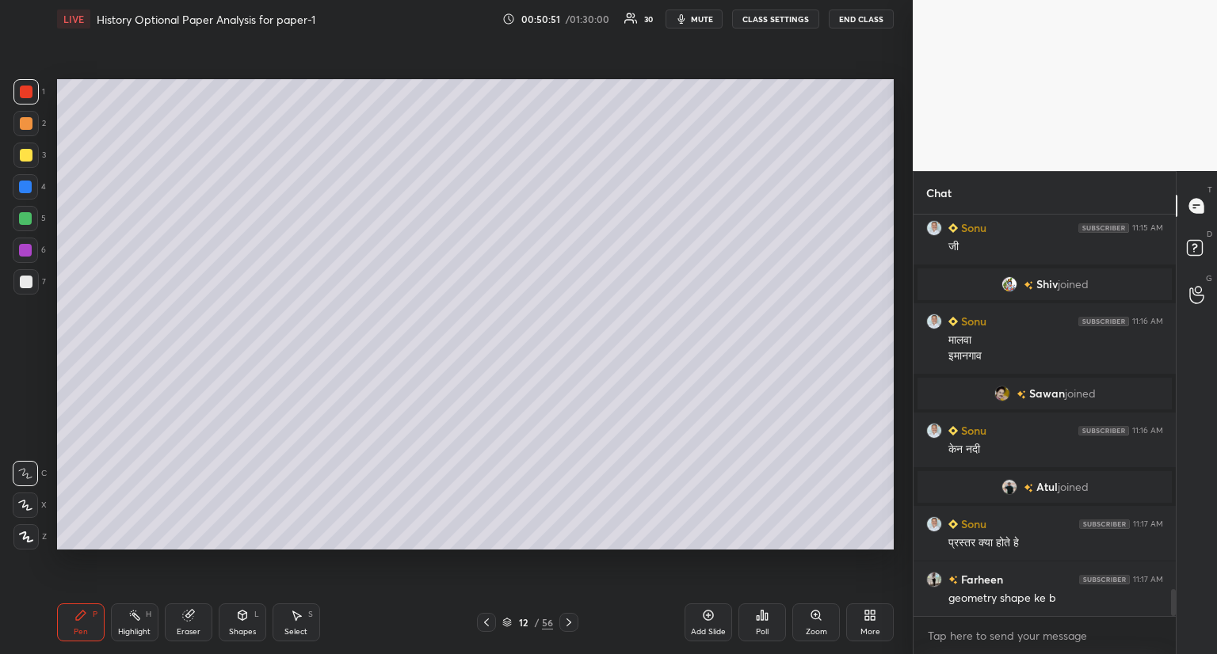
click at [570, 620] on icon at bounding box center [569, 622] width 13 height 13
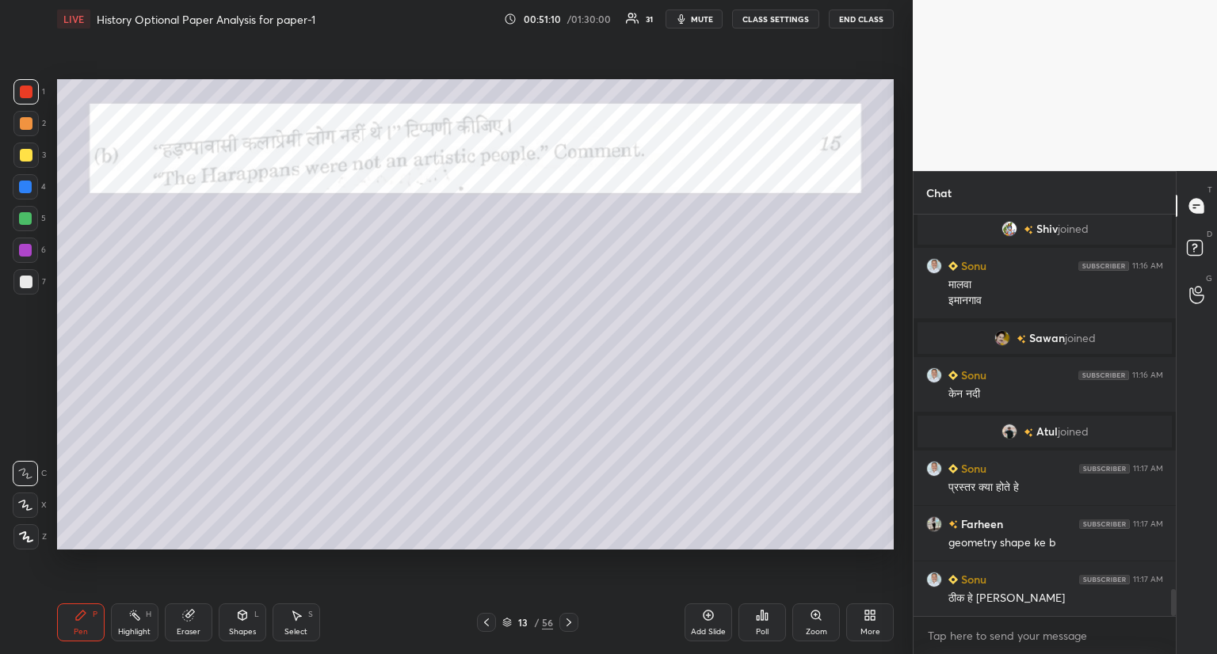
scroll to position [5654, 0]
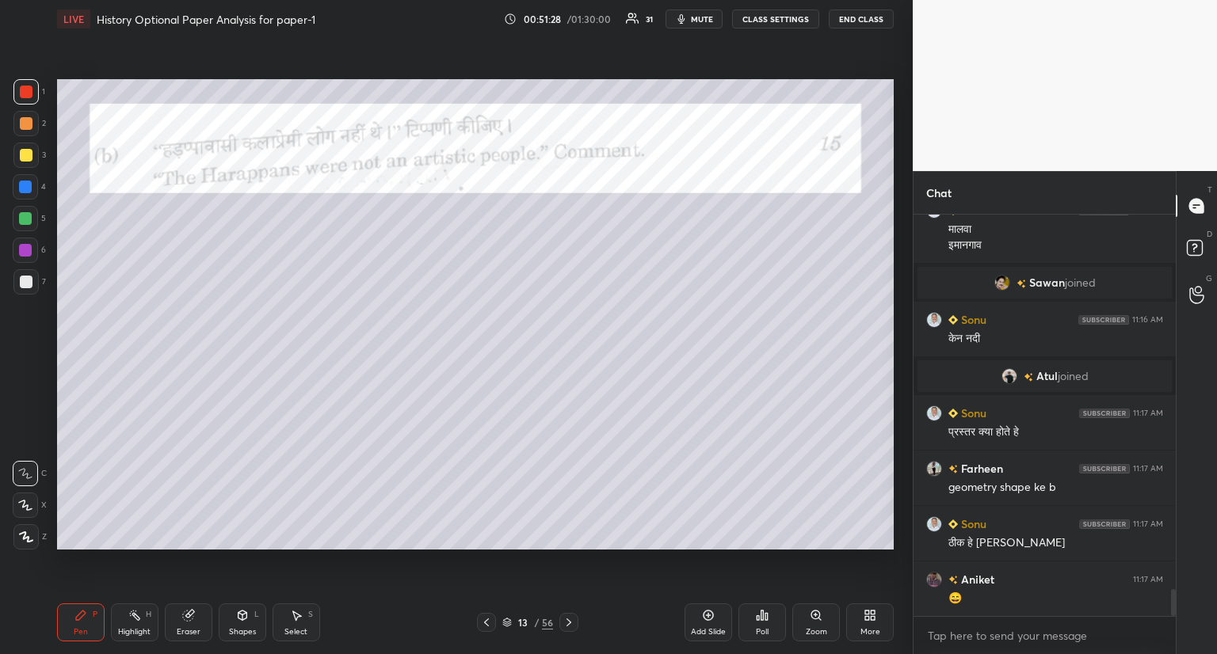
click at [25, 155] on div at bounding box center [26, 155] width 13 height 13
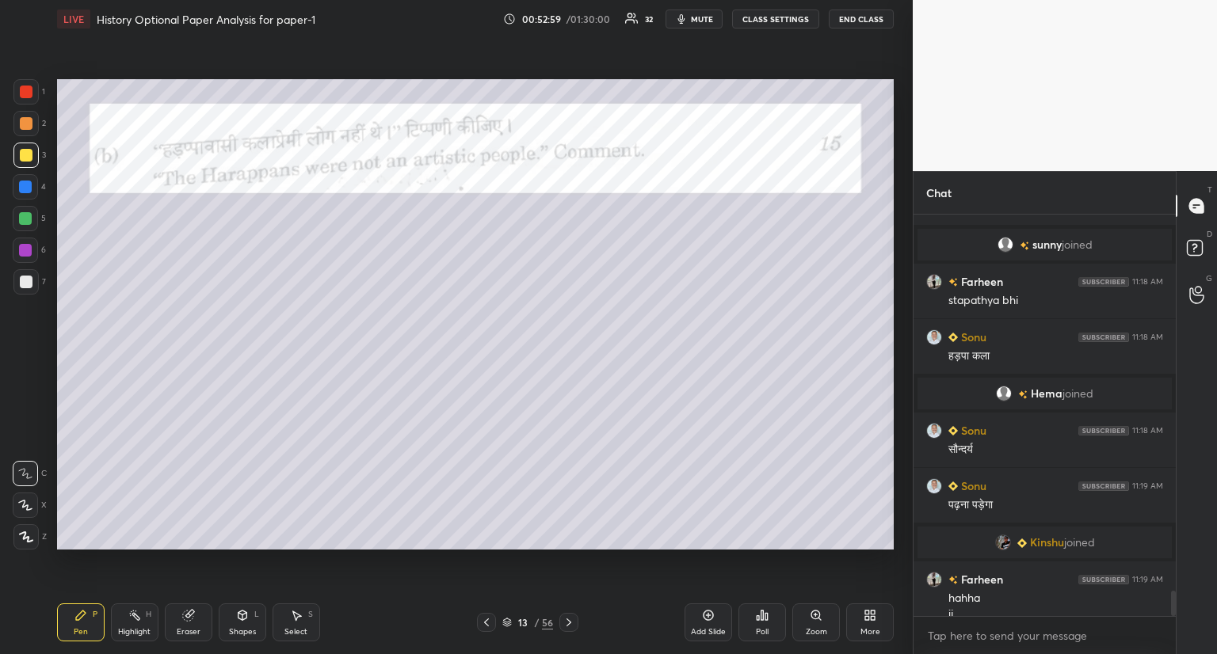
scroll to position [5881, 0]
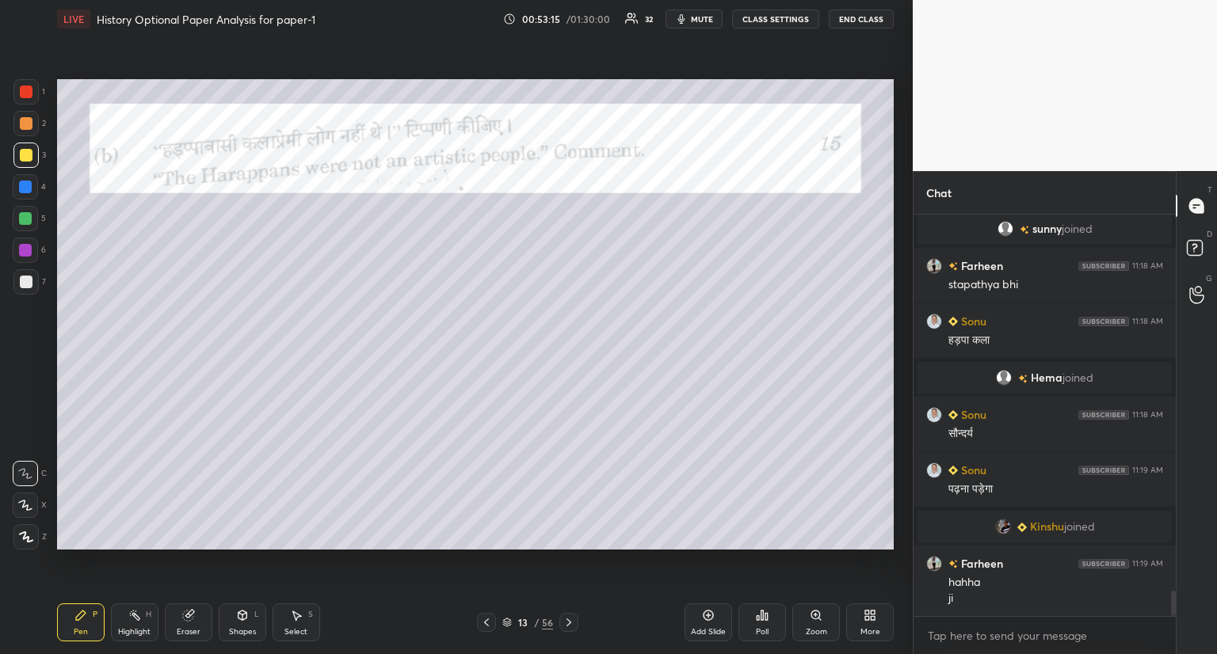
click at [561, 628] on div at bounding box center [568, 622] width 19 height 19
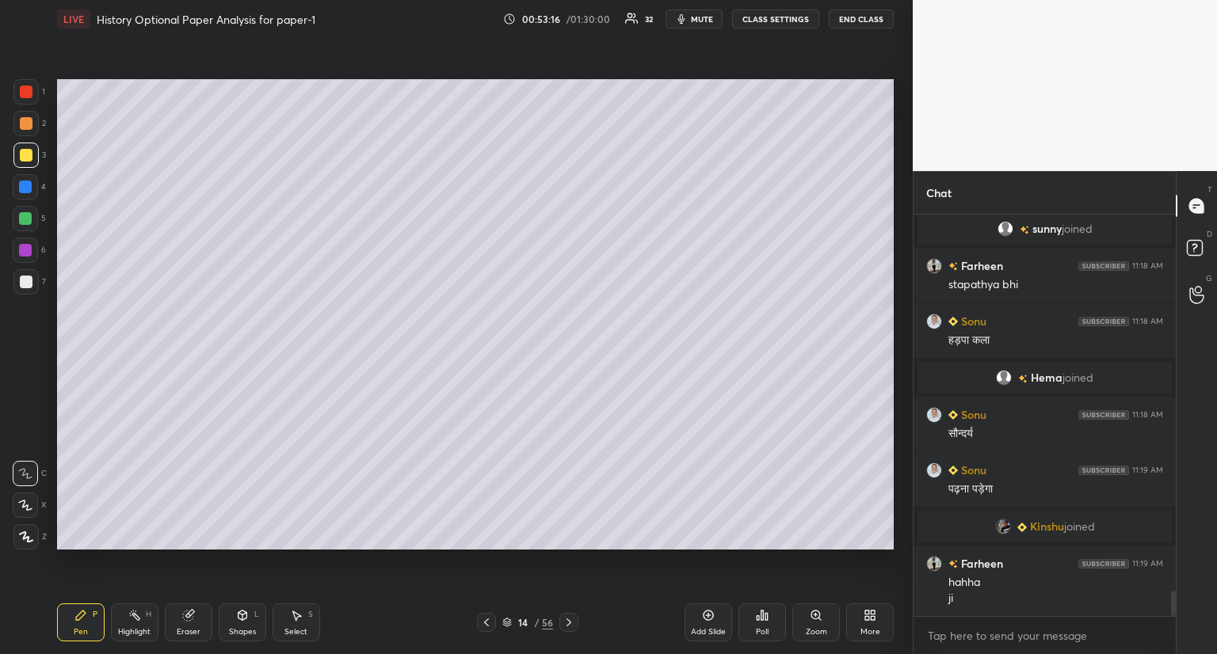
click at [568, 616] on icon at bounding box center [569, 622] width 13 height 13
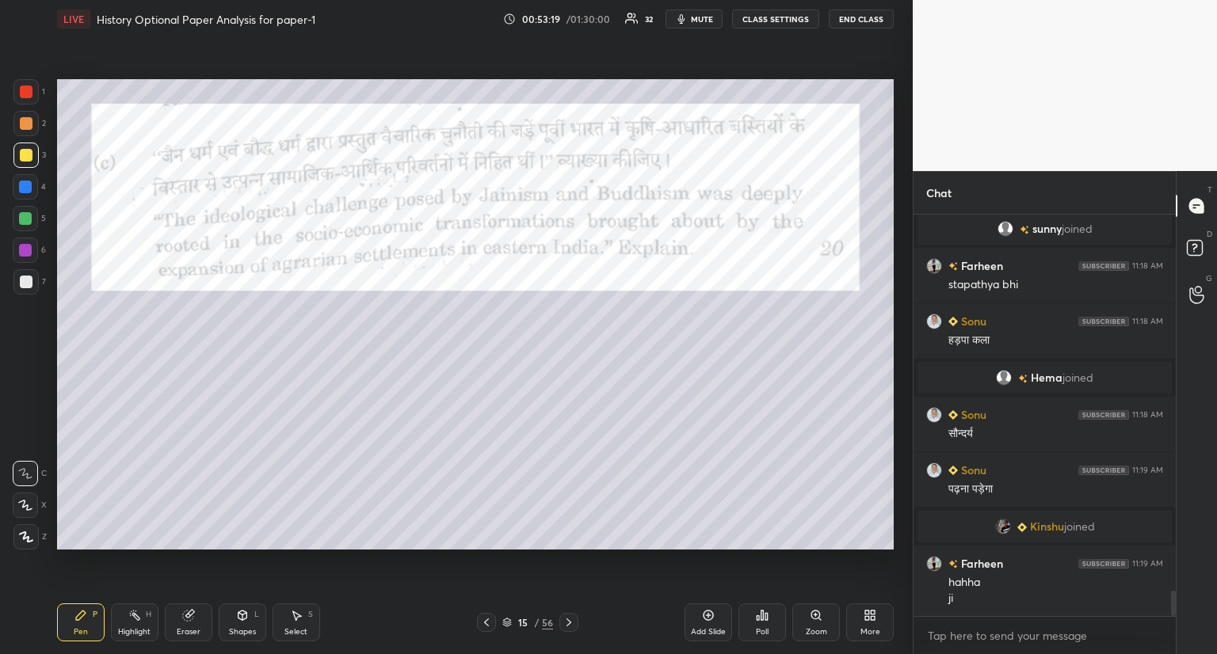
click at [29, 92] on div at bounding box center [26, 92] width 13 height 13
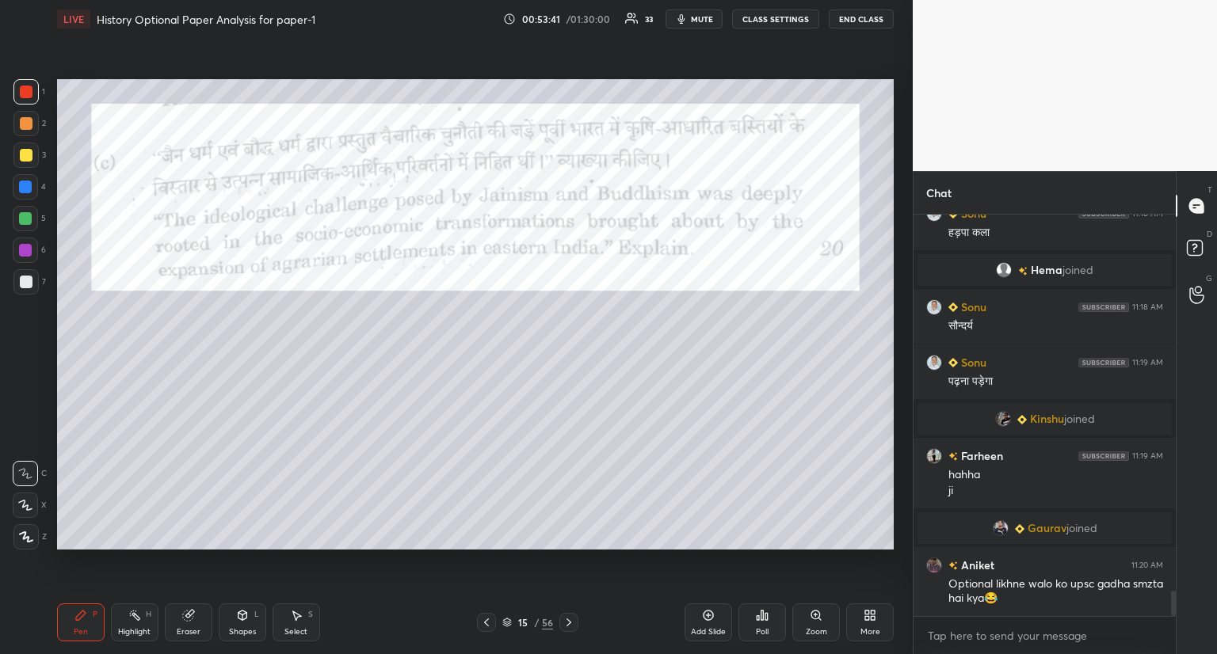
scroll to position [5997, 0]
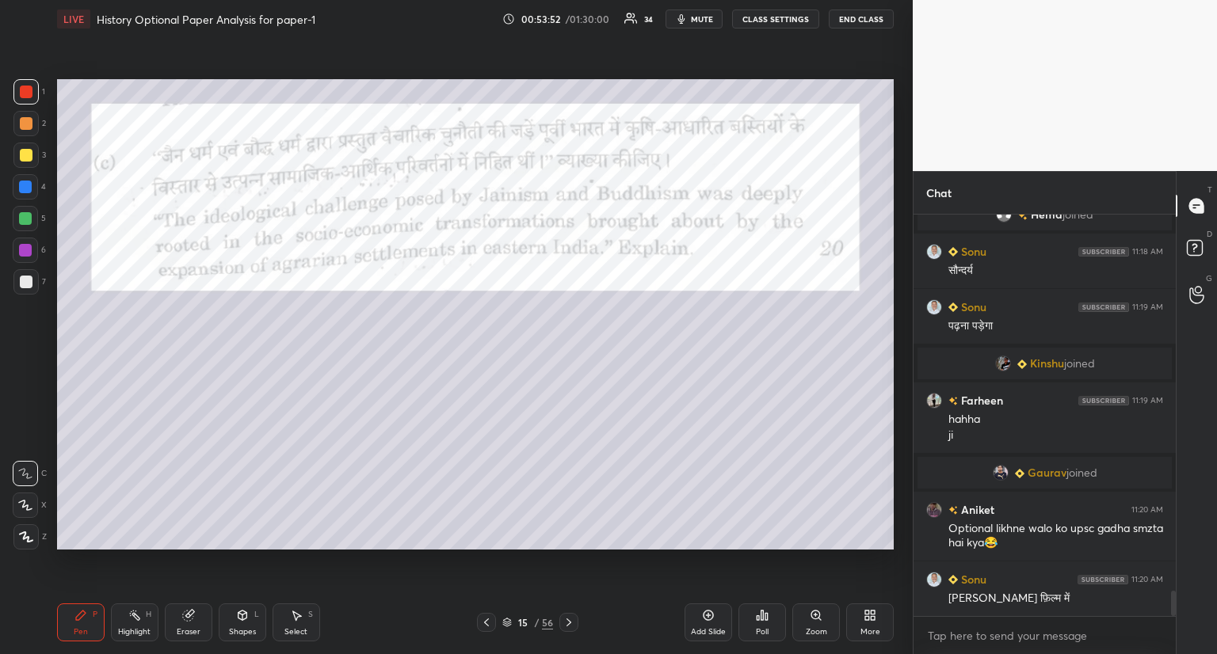
click at [485, 619] on icon at bounding box center [486, 622] width 13 height 13
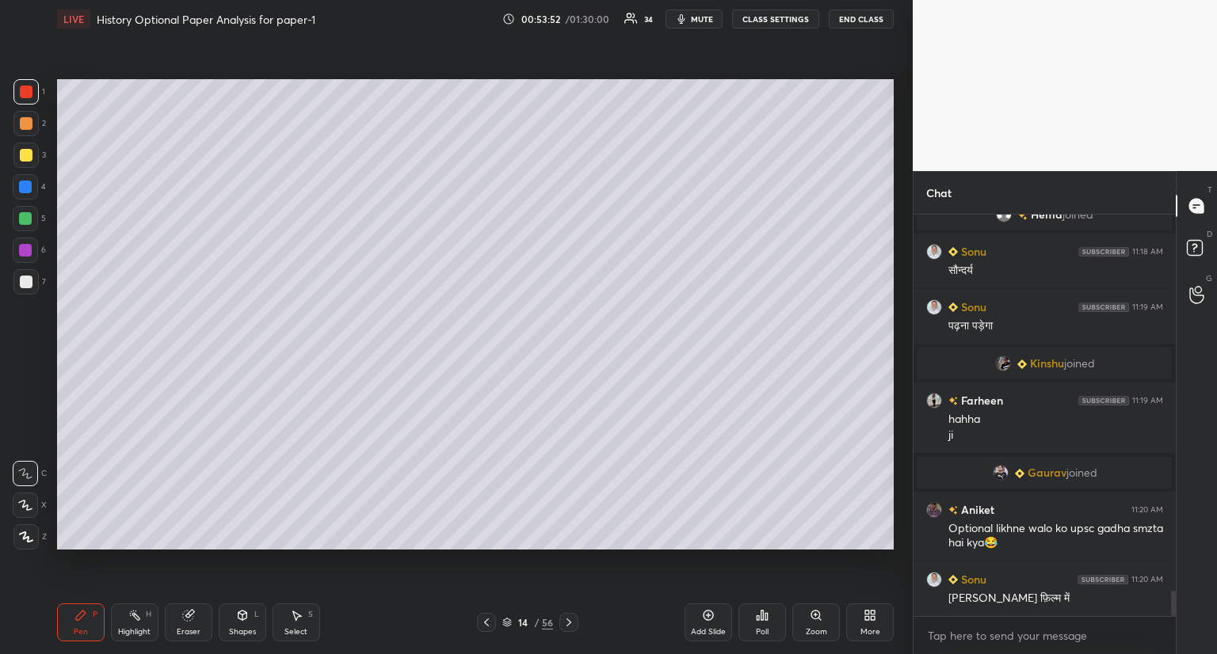
click at [487, 617] on icon at bounding box center [486, 622] width 13 height 13
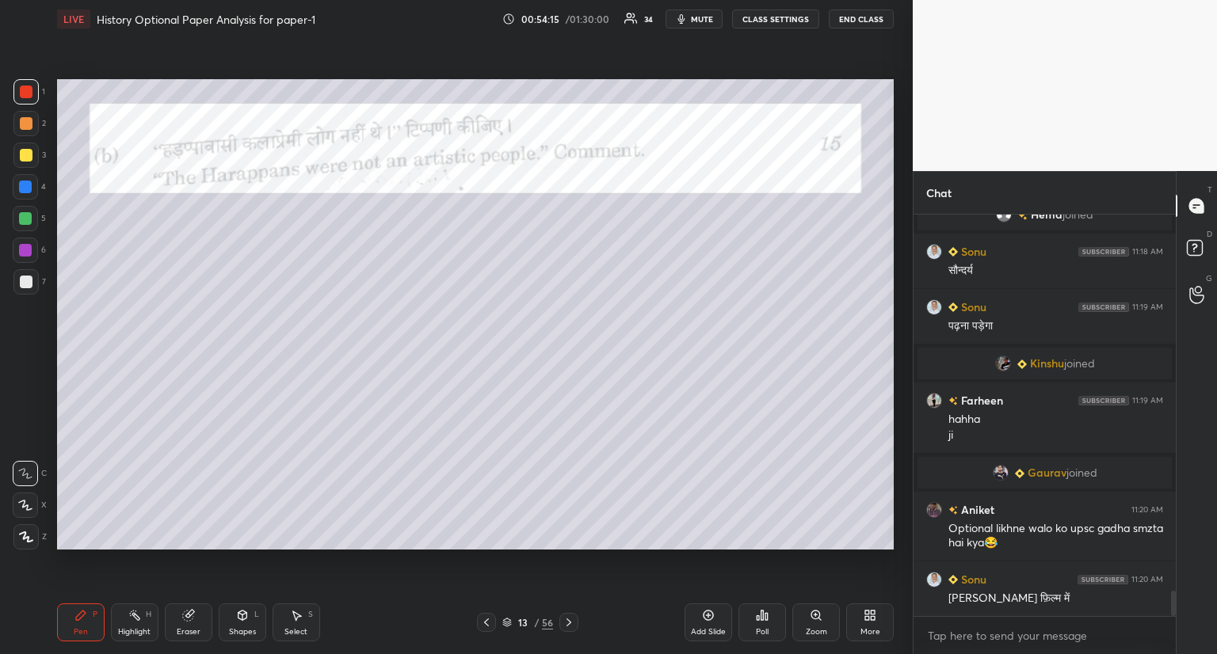
click at [568, 624] on icon at bounding box center [569, 622] width 13 height 13
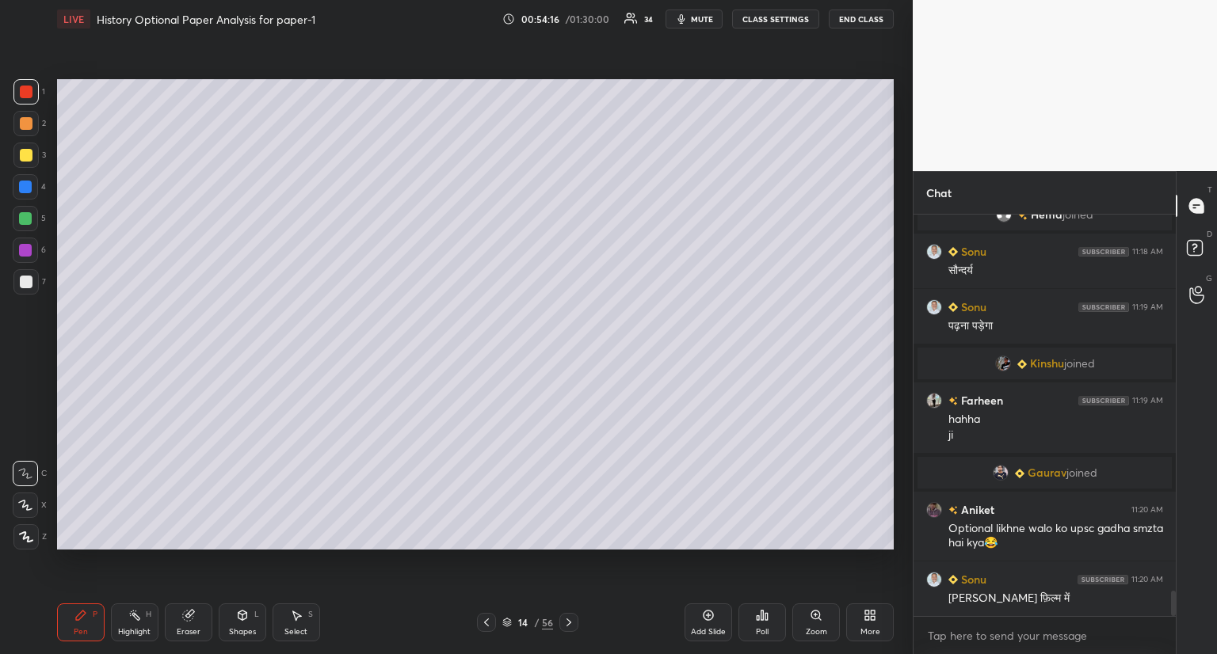
click at [570, 623] on icon at bounding box center [569, 622] width 13 height 13
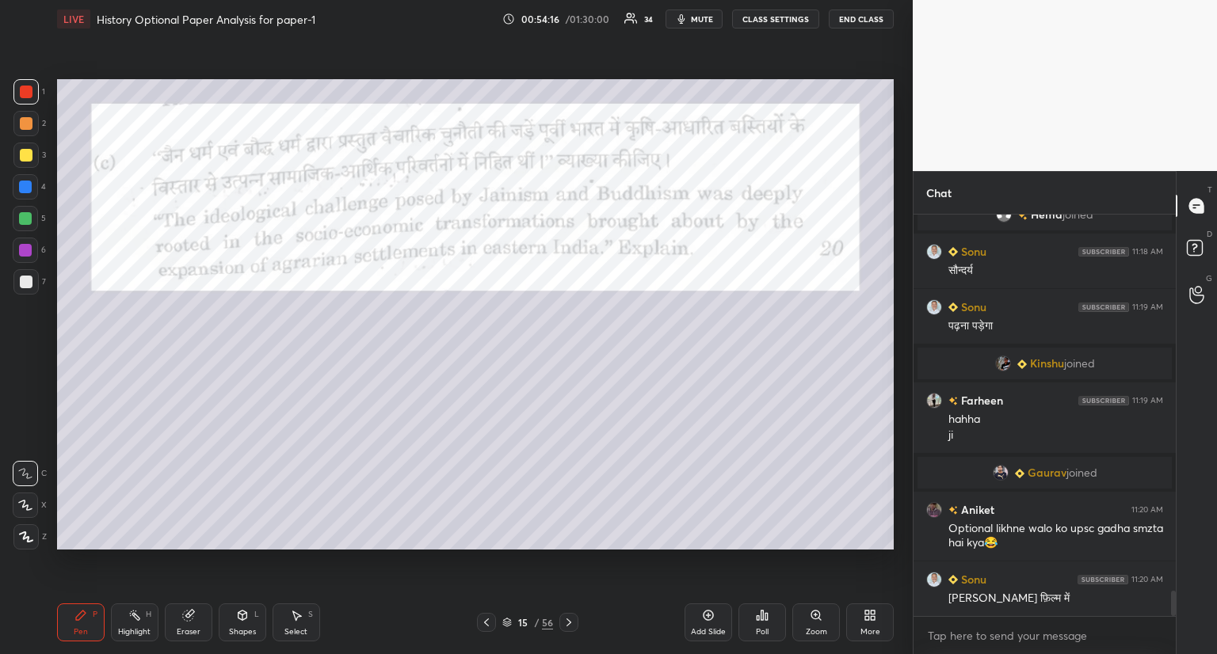
click at [569, 626] on icon at bounding box center [569, 622] width 13 height 13
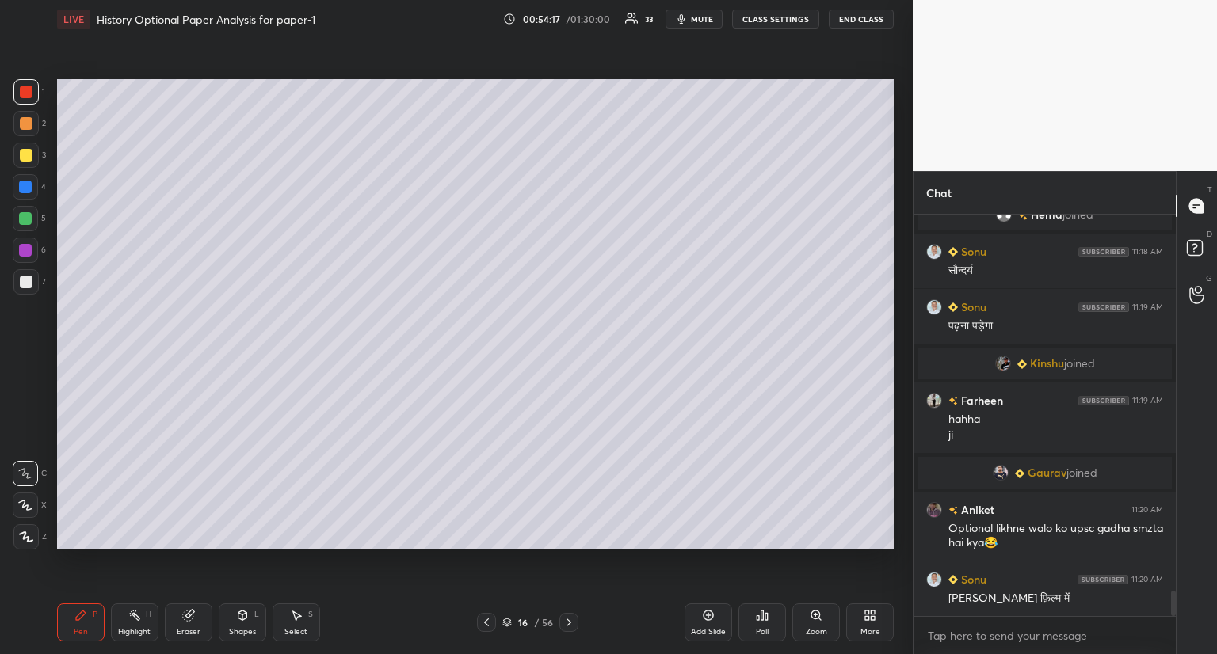
click at [488, 622] on icon at bounding box center [486, 622] width 13 height 13
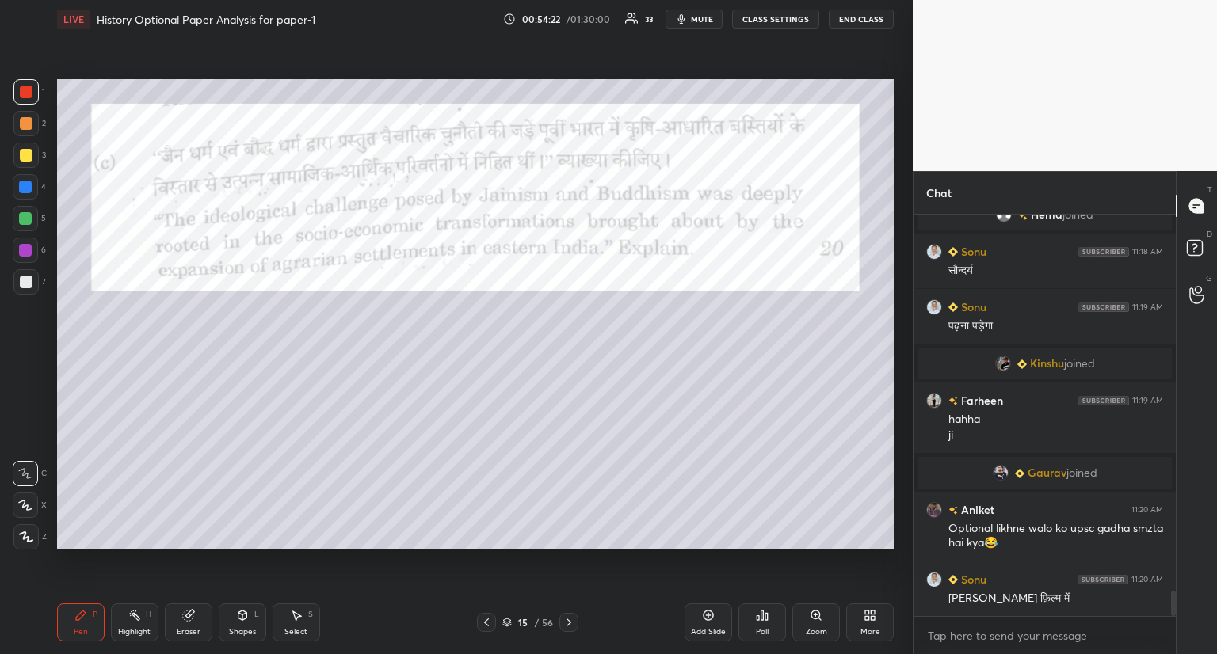
click at [20, 283] on div at bounding box center [26, 282] width 13 height 13
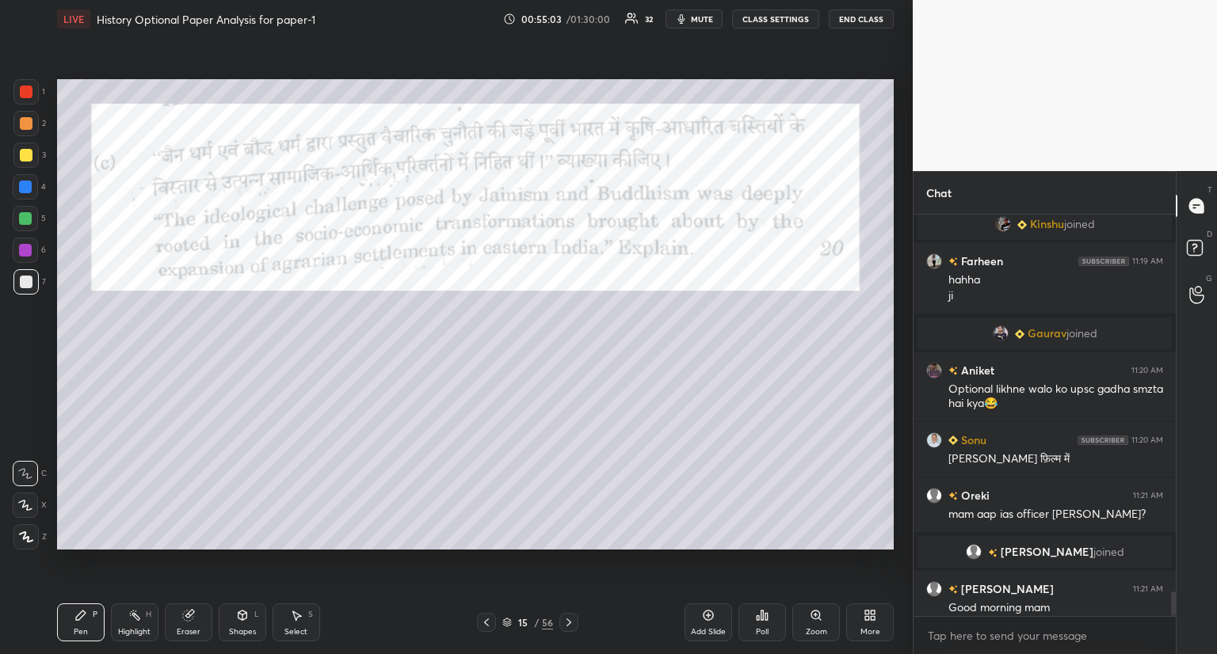
scroll to position [6100, 0]
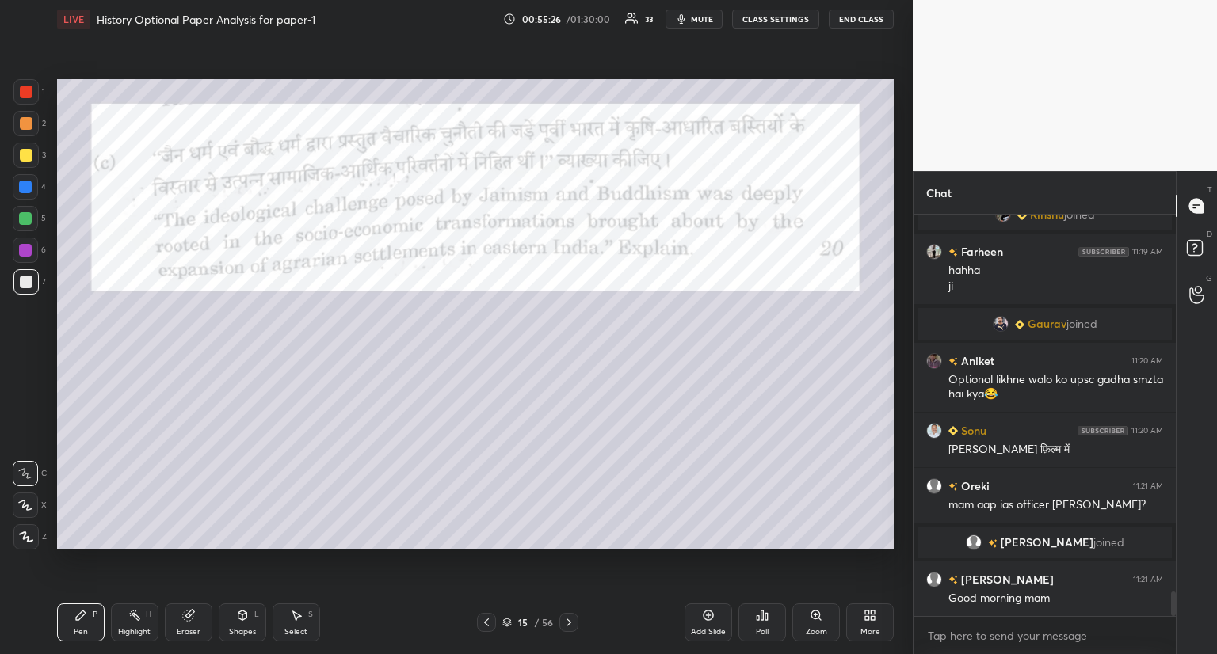
click at [574, 621] on icon at bounding box center [569, 622] width 13 height 13
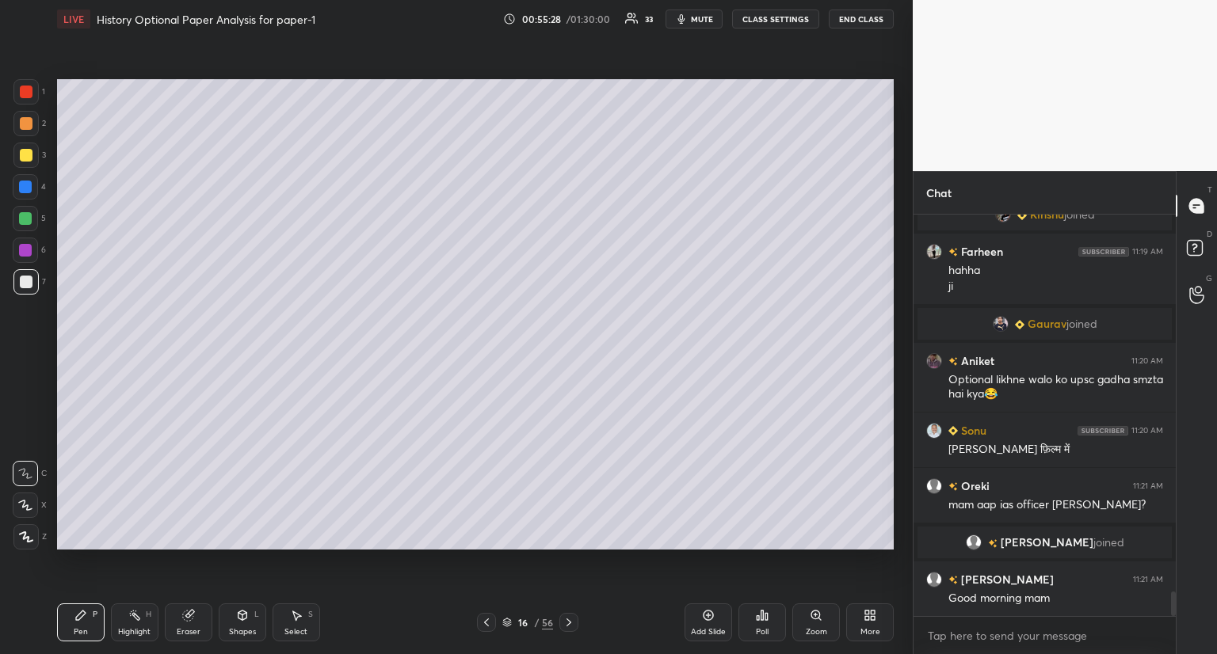
click at [32, 288] on div at bounding box center [25, 281] width 25 height 25
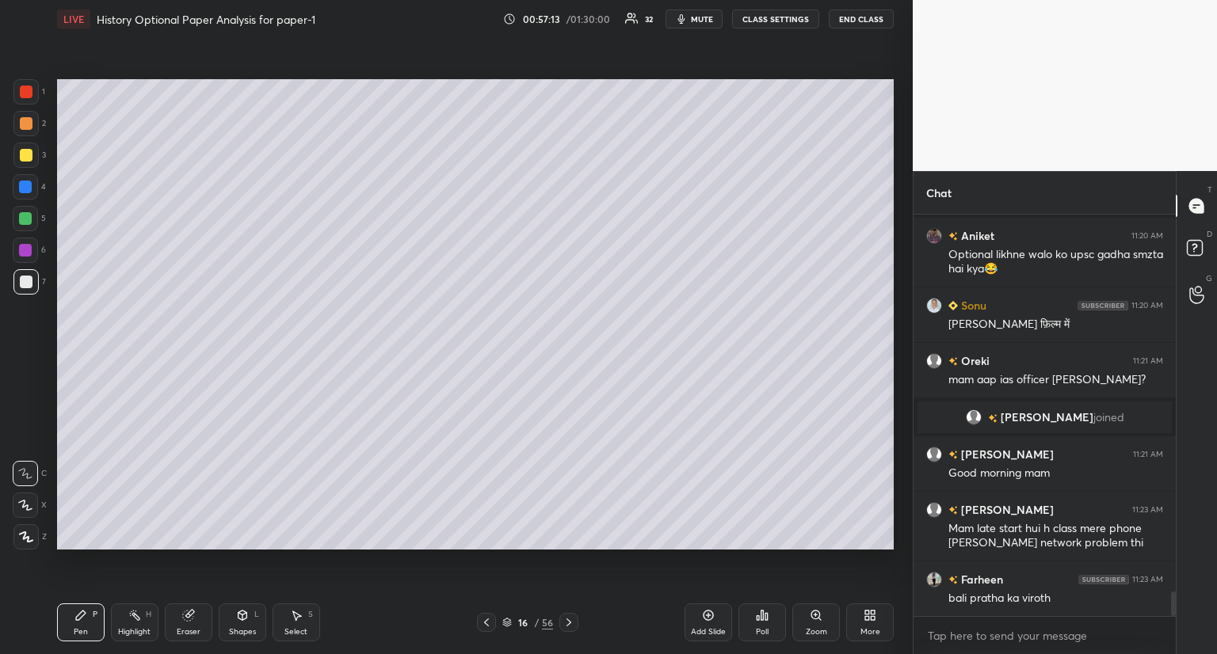
scroll to position [6263, 0]
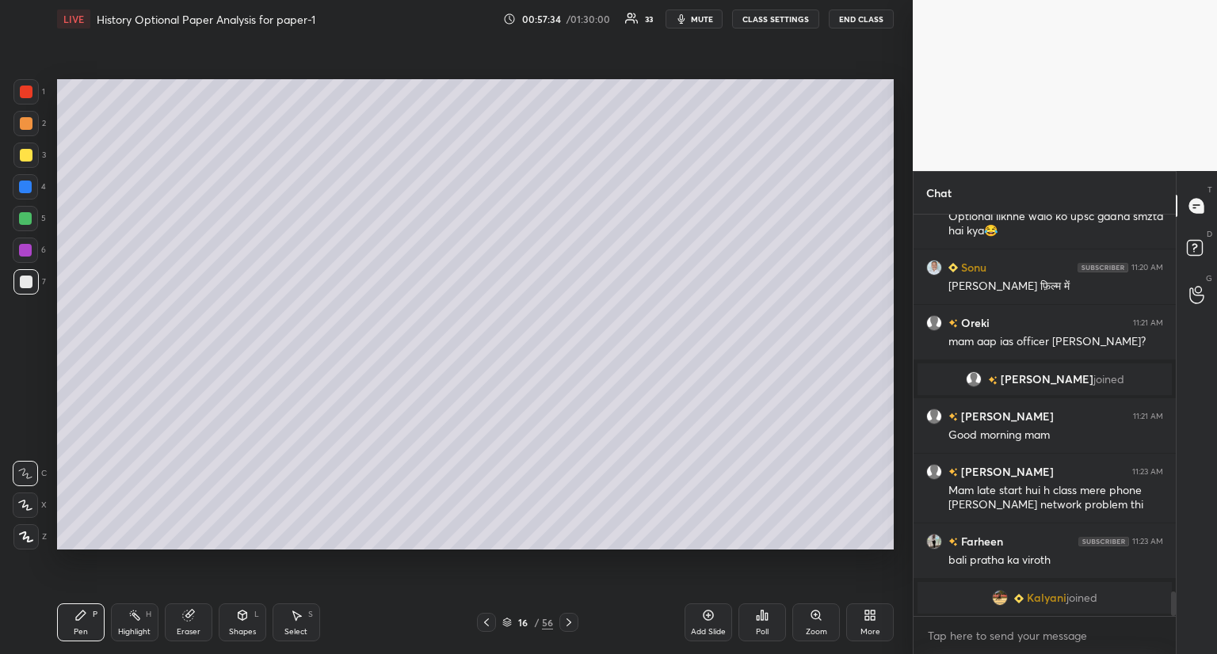
click at [702, 607] on div "Add Slide" at bounding box center [709, 623] width 48 height 38
click at [488, 619] on icon at bounding box center [487, 622] width 13 height 13
click at [488, 618] on icon at bounding box center [487, 622] width 13 height 13
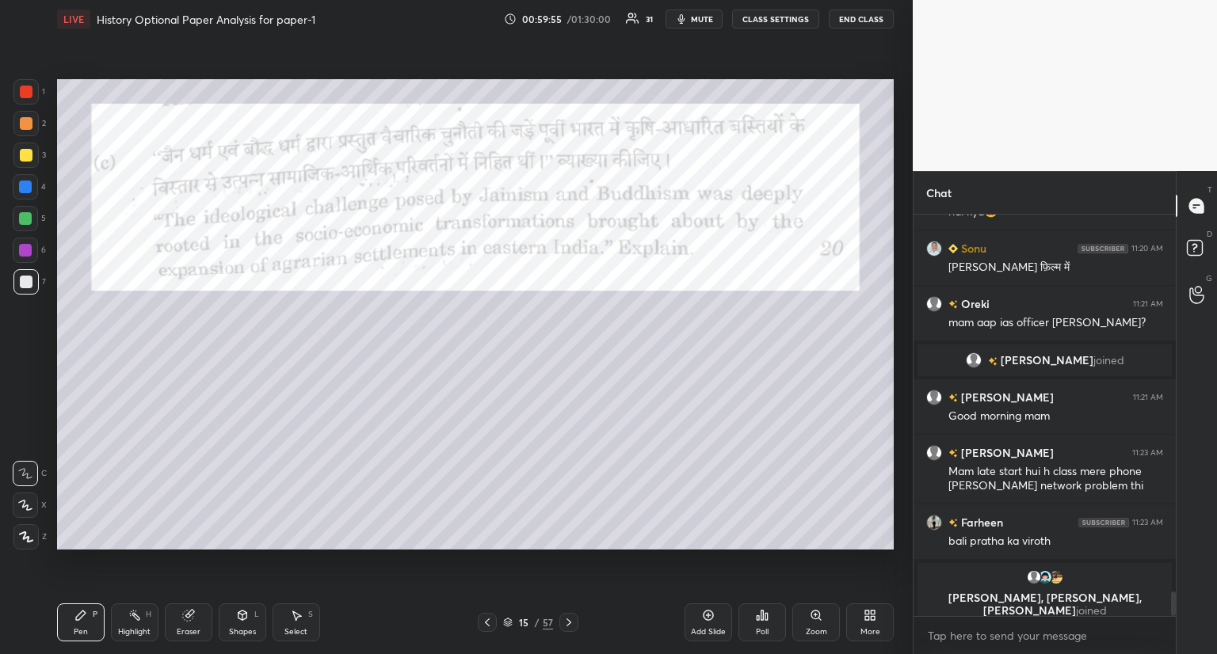
scroll to position [6294, 0]
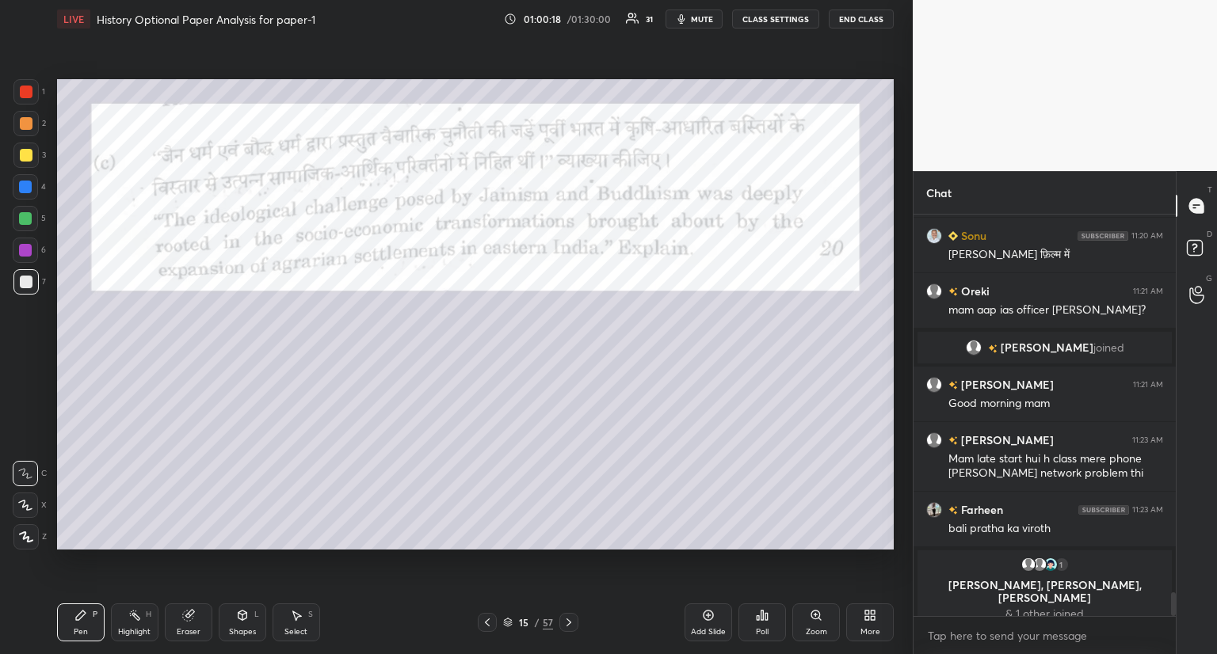
click at [567, 622] on icon at bounding box center [569, 622] width 13 height 13
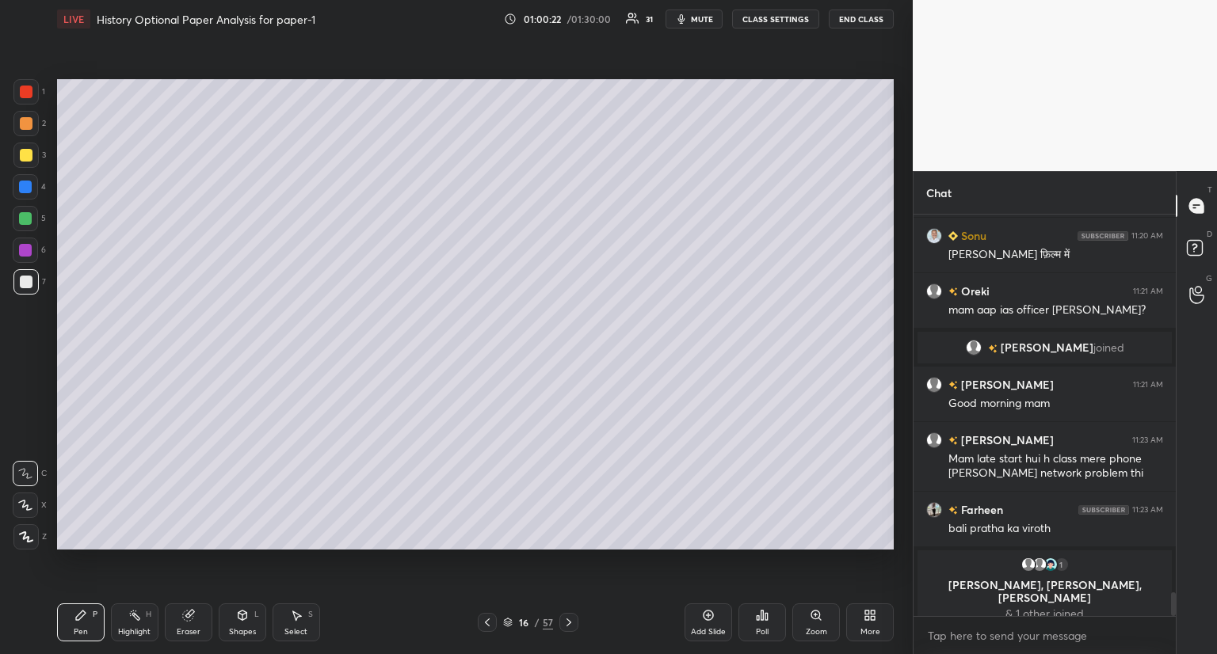
click at [571, 618] on icon at bounding box center [569, 622] width 13 height 13
click at [575, 620] on div at bounding box center [568, 622] width 19 height 19
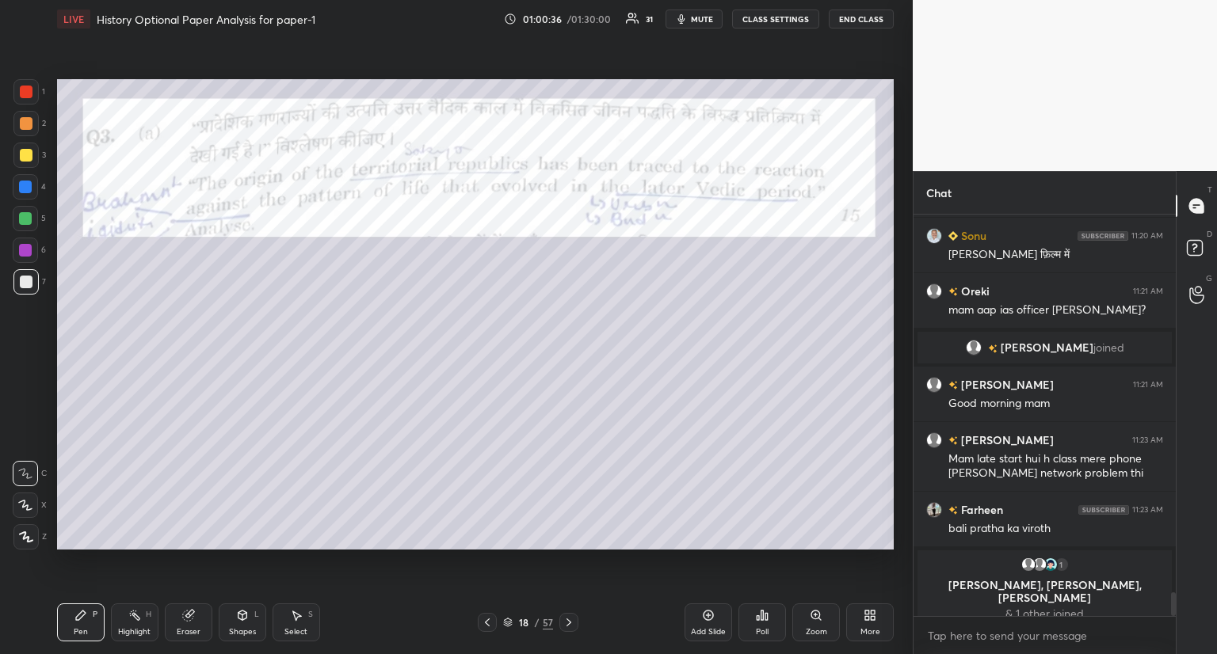
click at [29, 93] on div at bounding box center [26, 92] width 13 height 13
click at [27, 534] on icon at bounding box center [26, 537] width 14 height 11
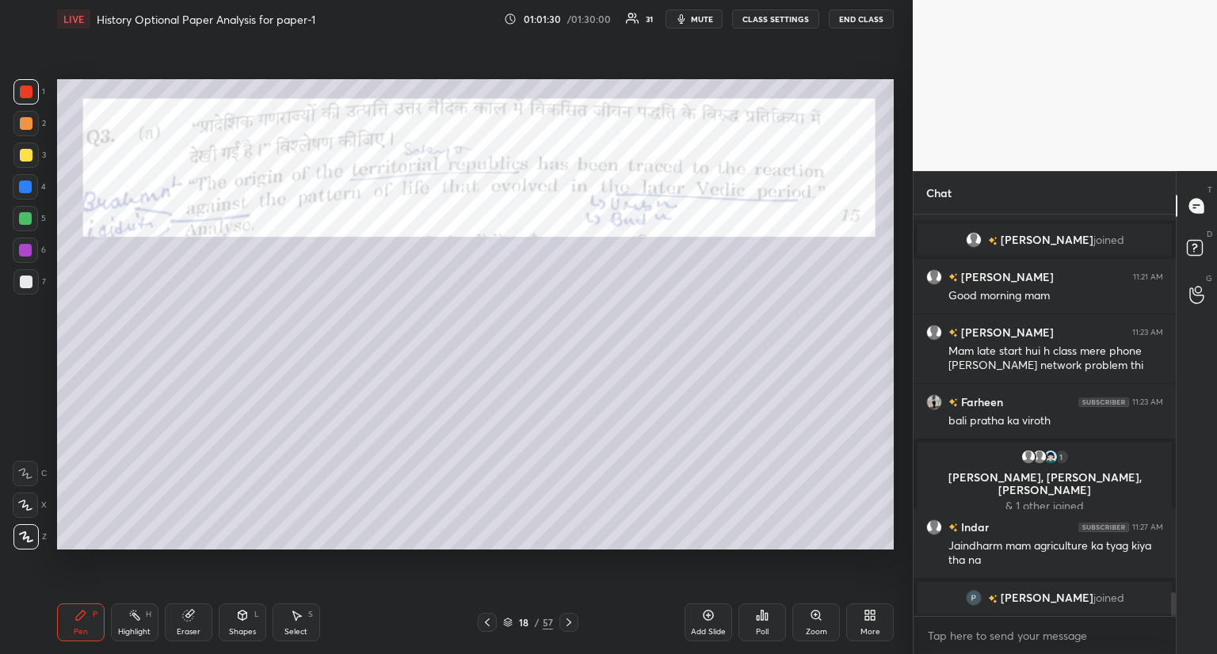
scroll to position [6382, 0]
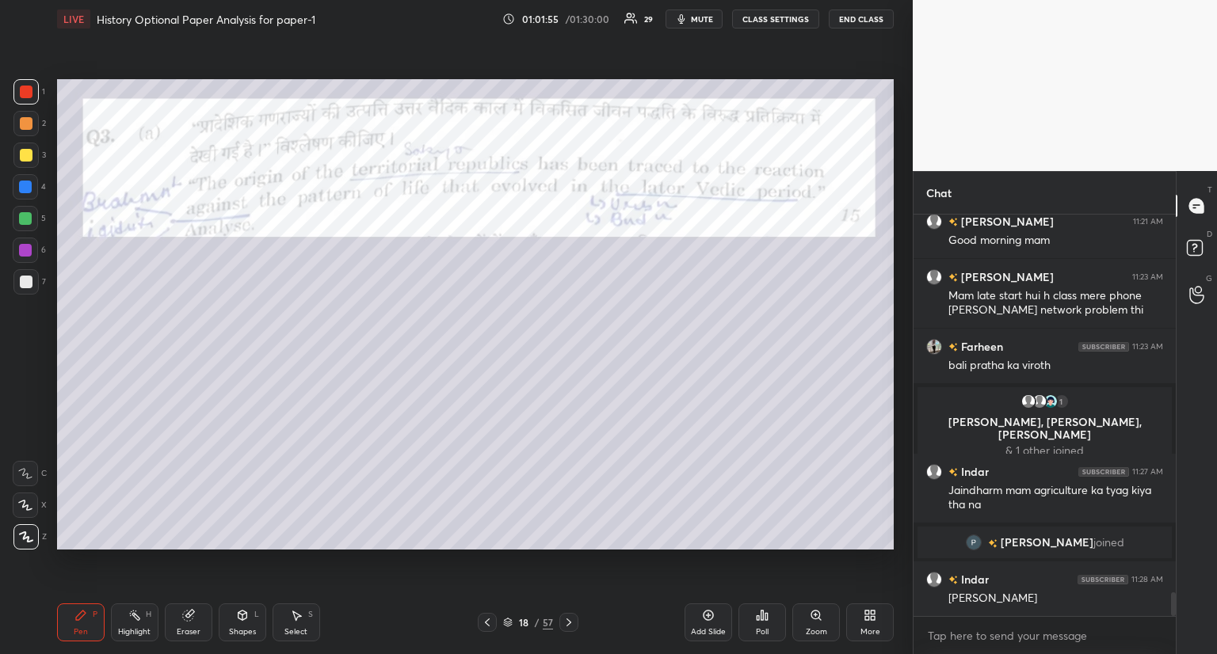
click at [32, 280] on div at bounding box center [26, 282] width 13 height 13
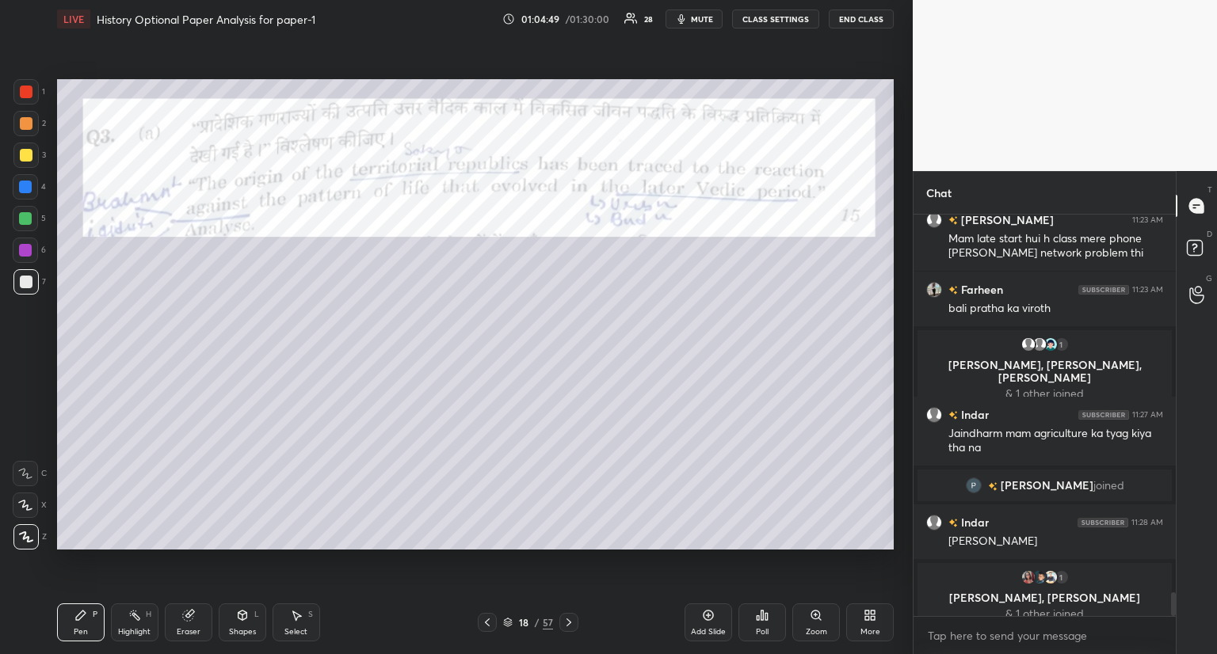
scroll to position [6451, 0]
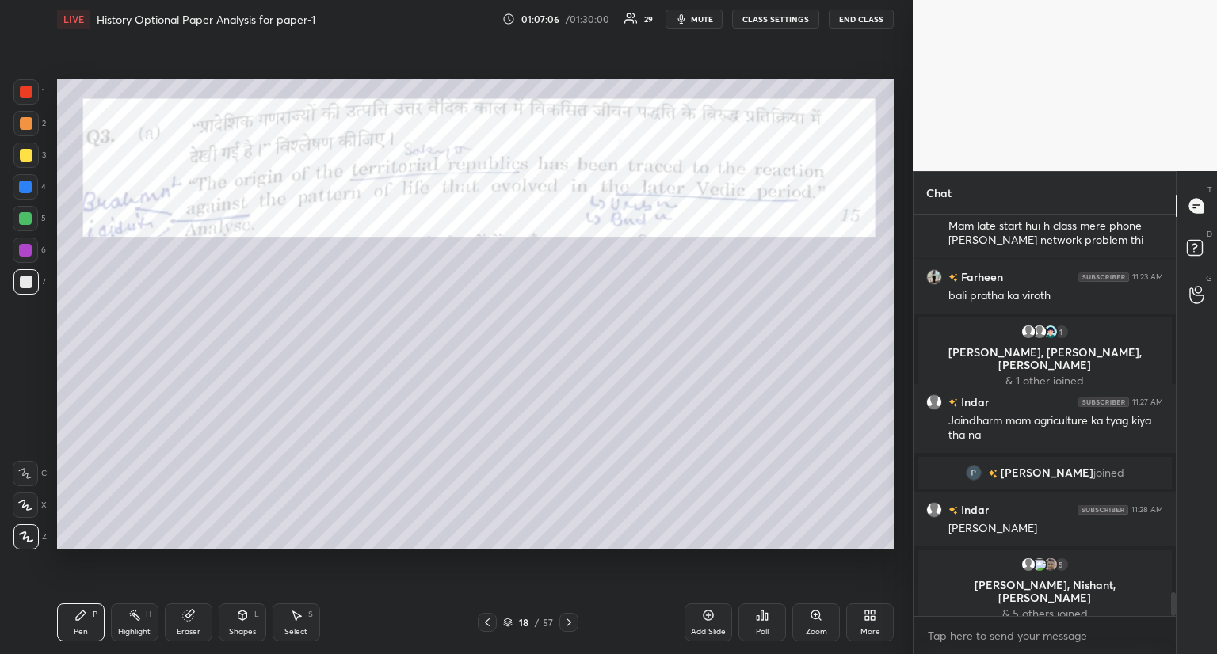
click at [567, 618] on icon at bounding box center [569, 622] width 13 height 13
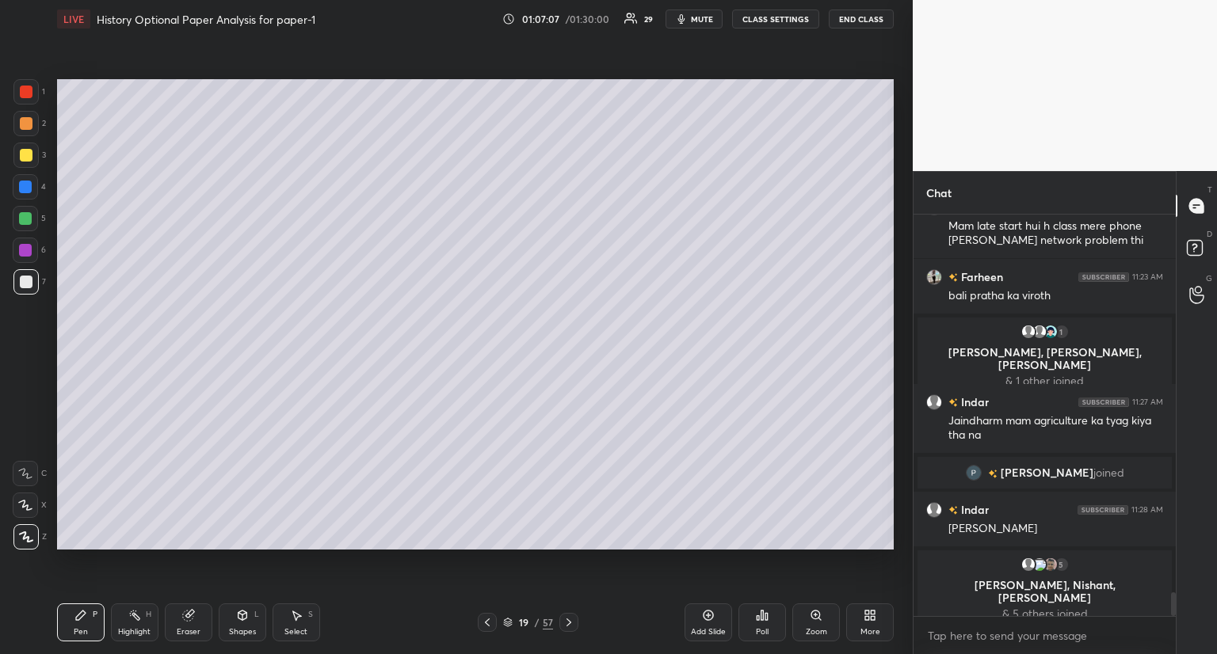
click at [564, 617] on icon at bounding box center [569, 622] width 13 height 13
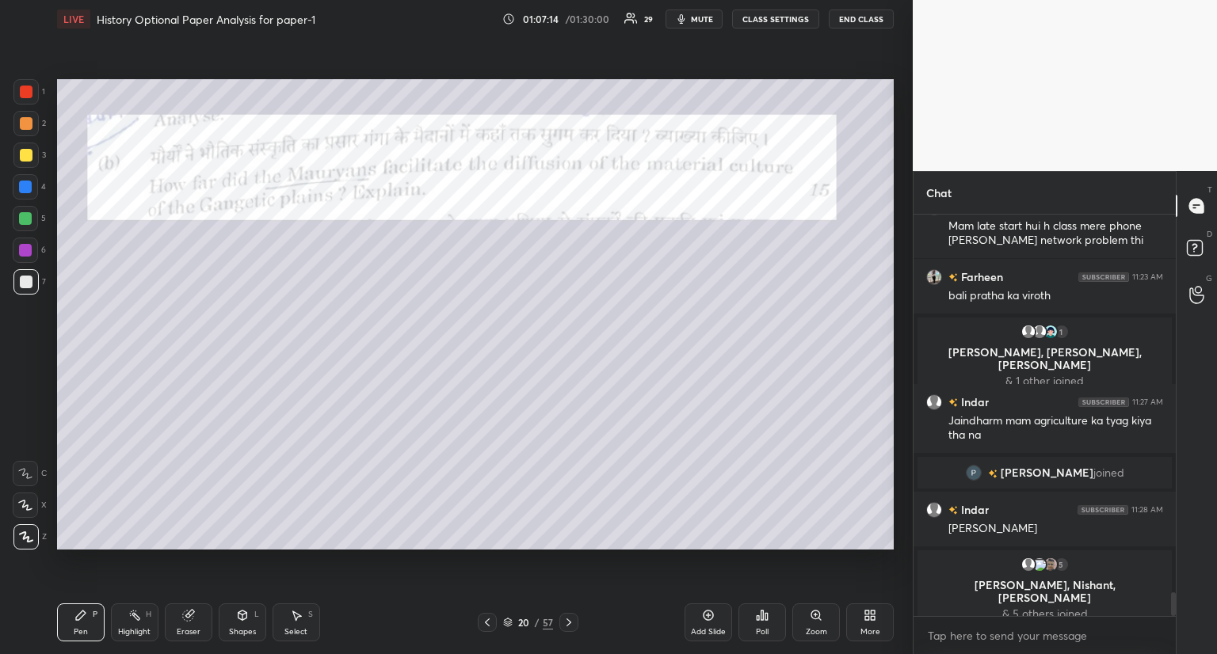
scroll to position [6475, 0]
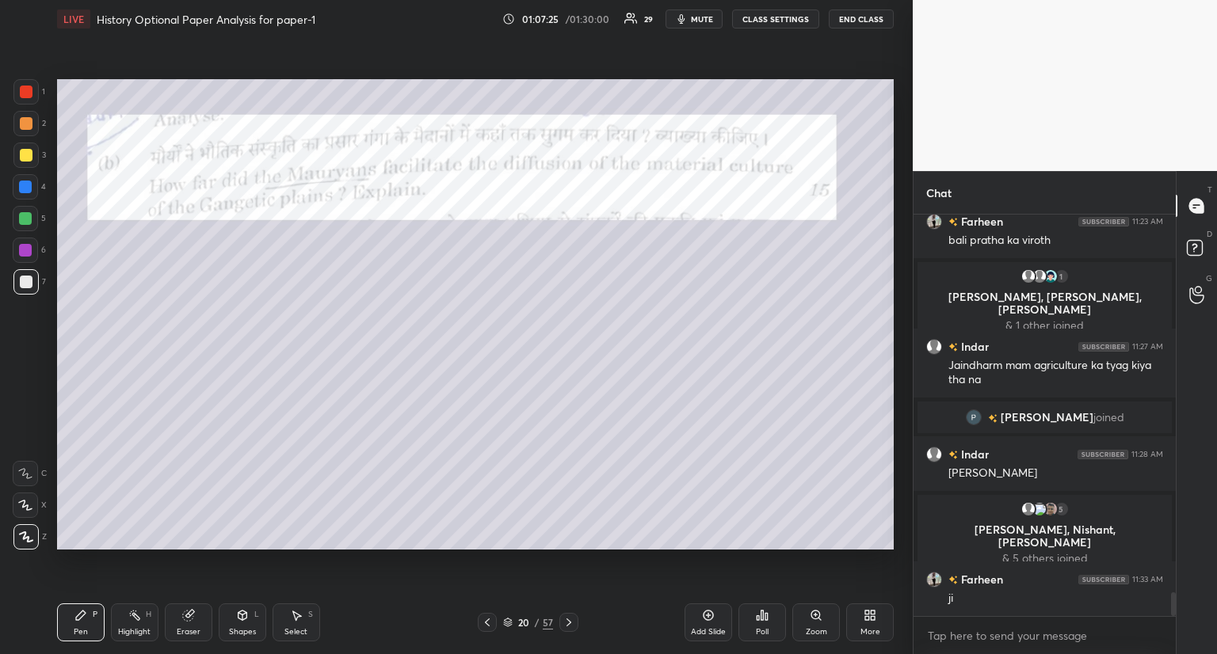
click at [32, 94] on div at bounding box center [26, 92] width 13 height 13
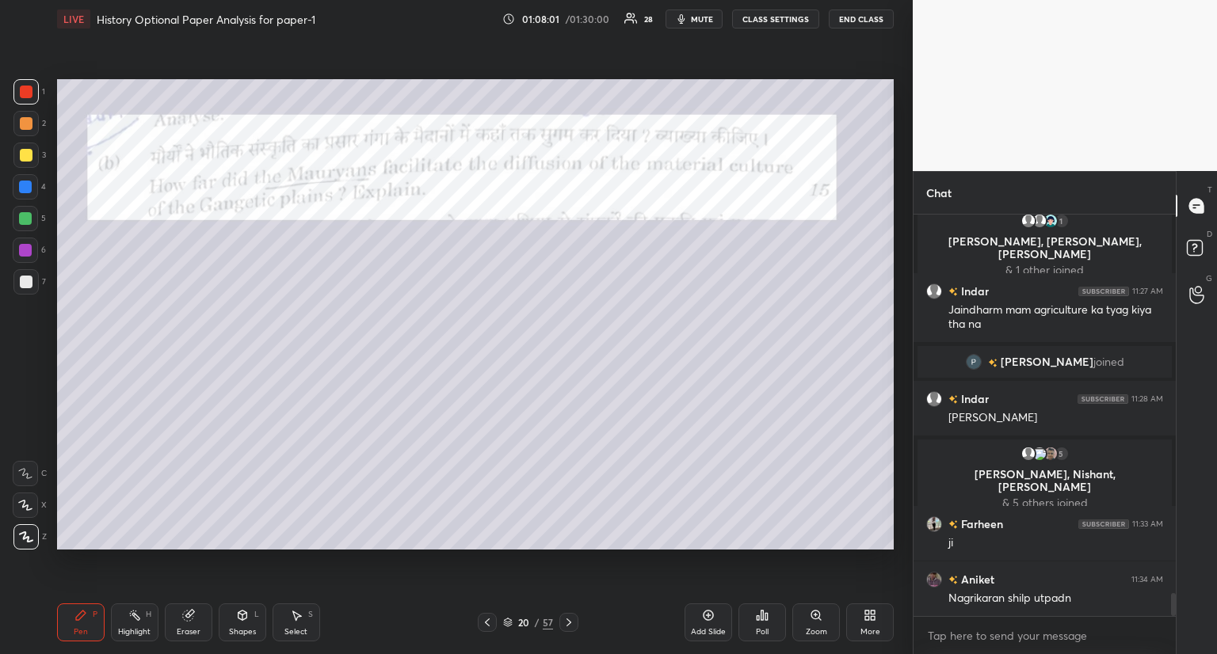
click at [32, 282] on div at bounding box center [25, 281] width 25 height 25
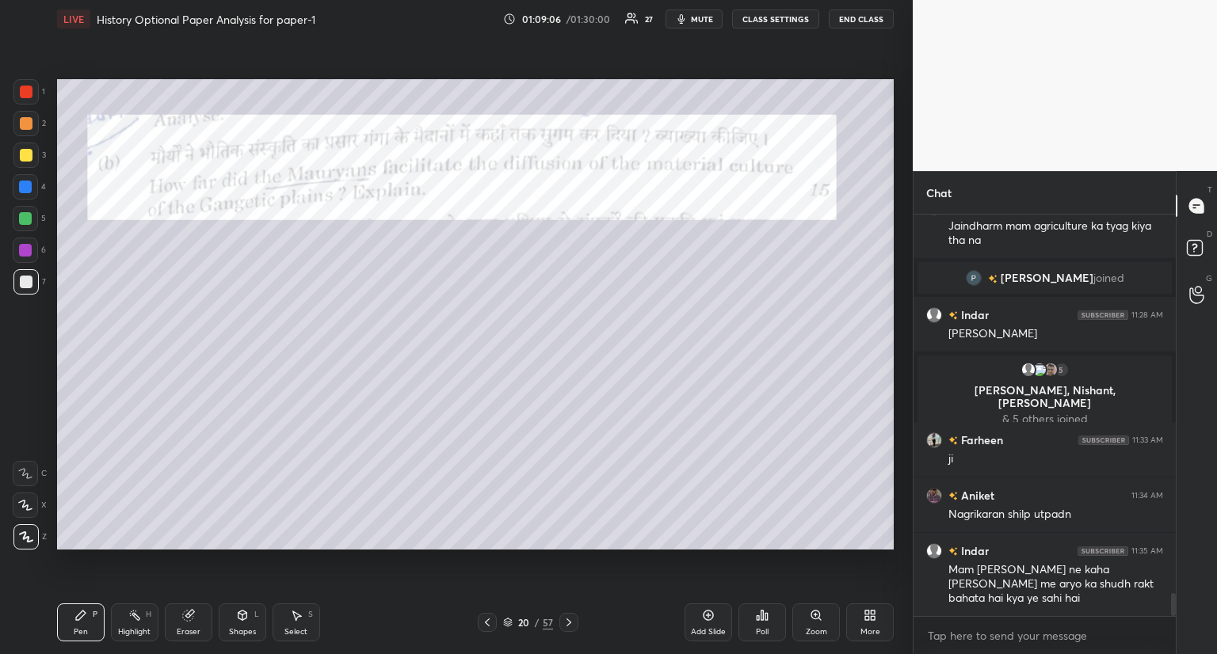
scroll to position [6670, 0]
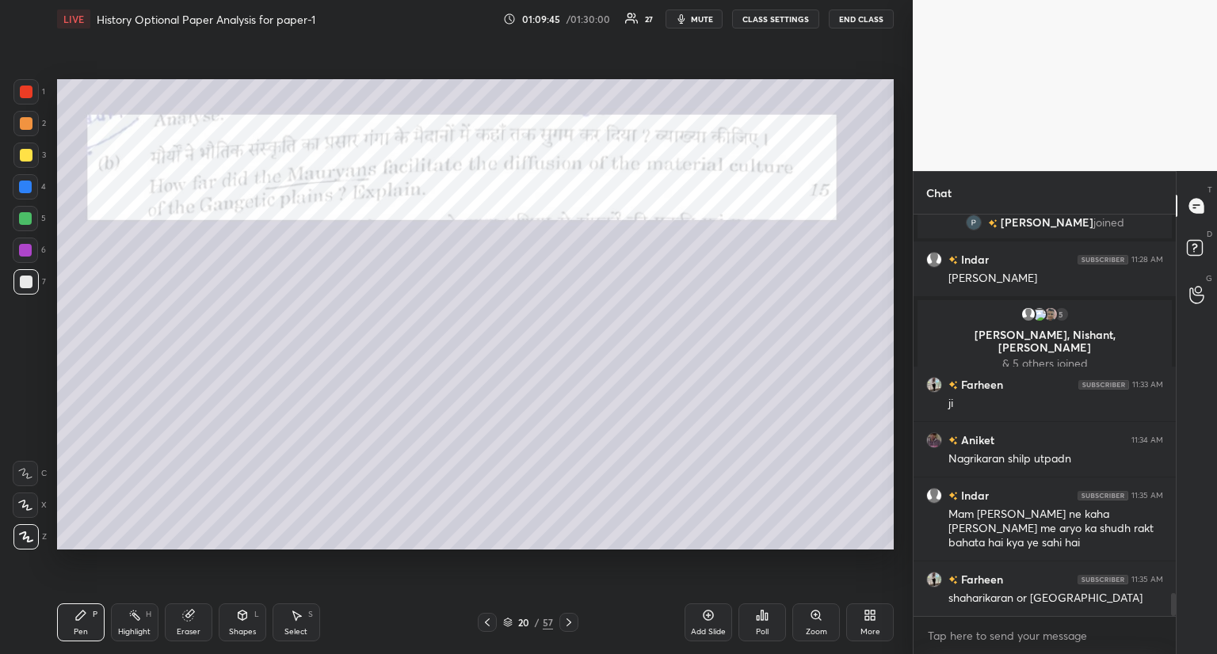
click at [35, 98] on div at bounding box center [25, 91] width 25 height 25
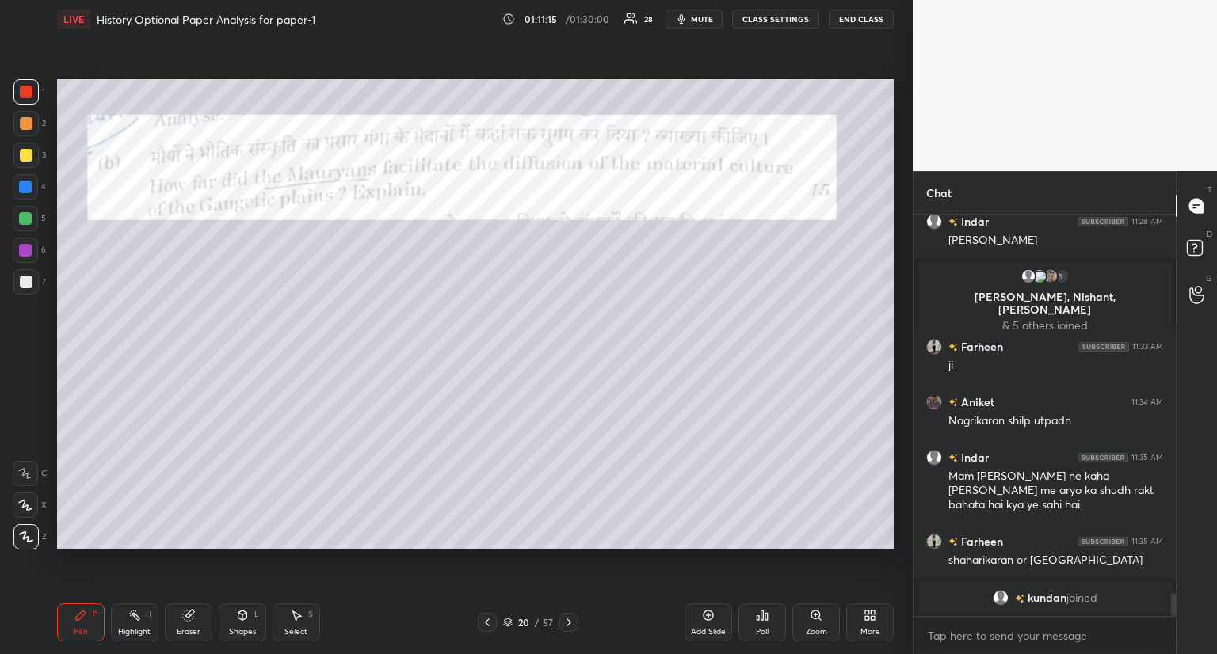
click at [570, 615] on div at bounding box center [568, 622] width 19 height 19
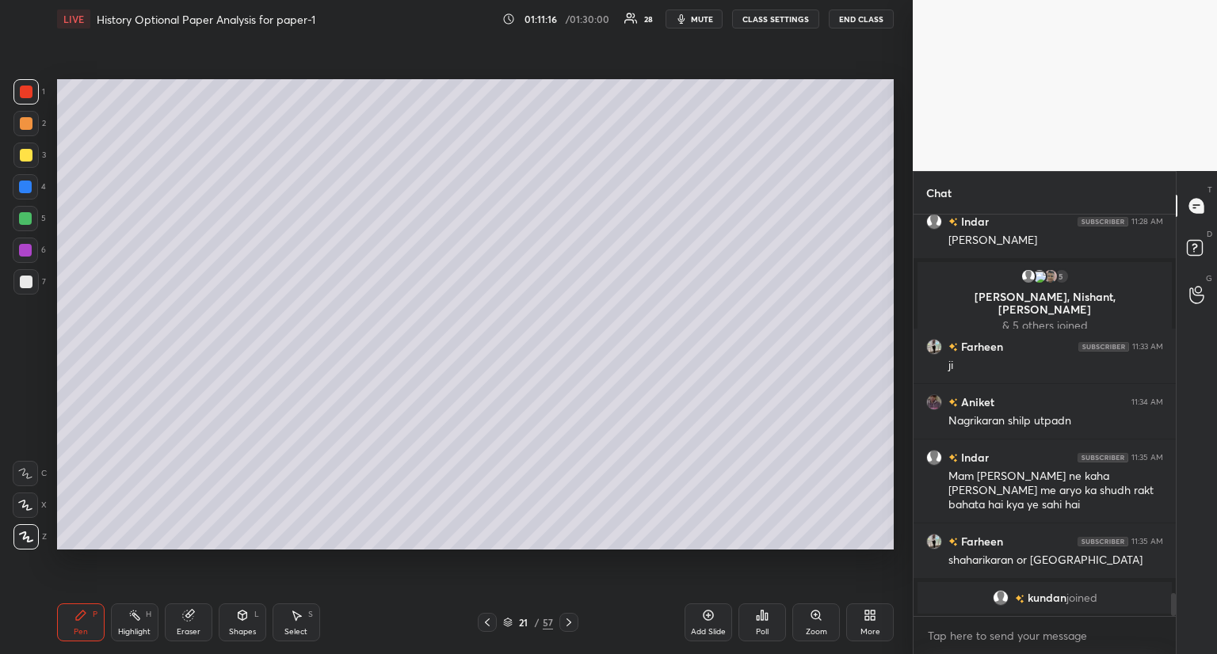
click at [572, 612] on div "Pen P Highlight H Eraser Shapes L Select S 21 / 57 Add Slide Poll Zoom More" at bounding box center [475, 622] width 837 height 63
click at [570, 619] on icon at bounding box center [569, 622] width 13 height 13
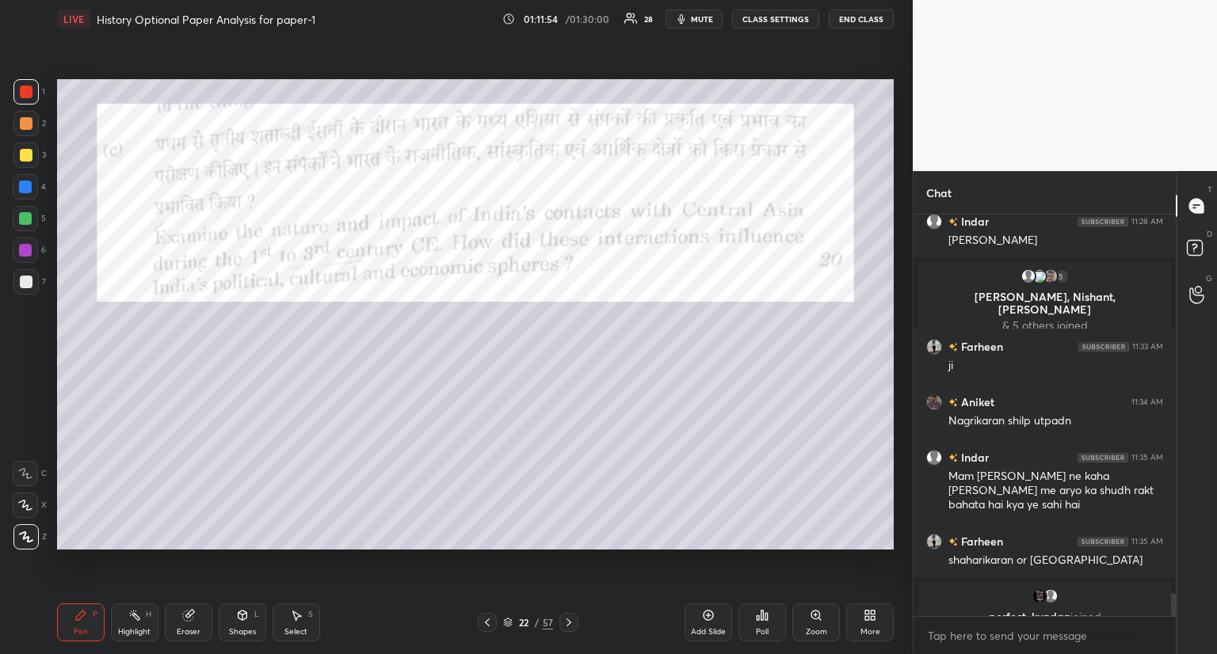
scroll to position [6727, 0]
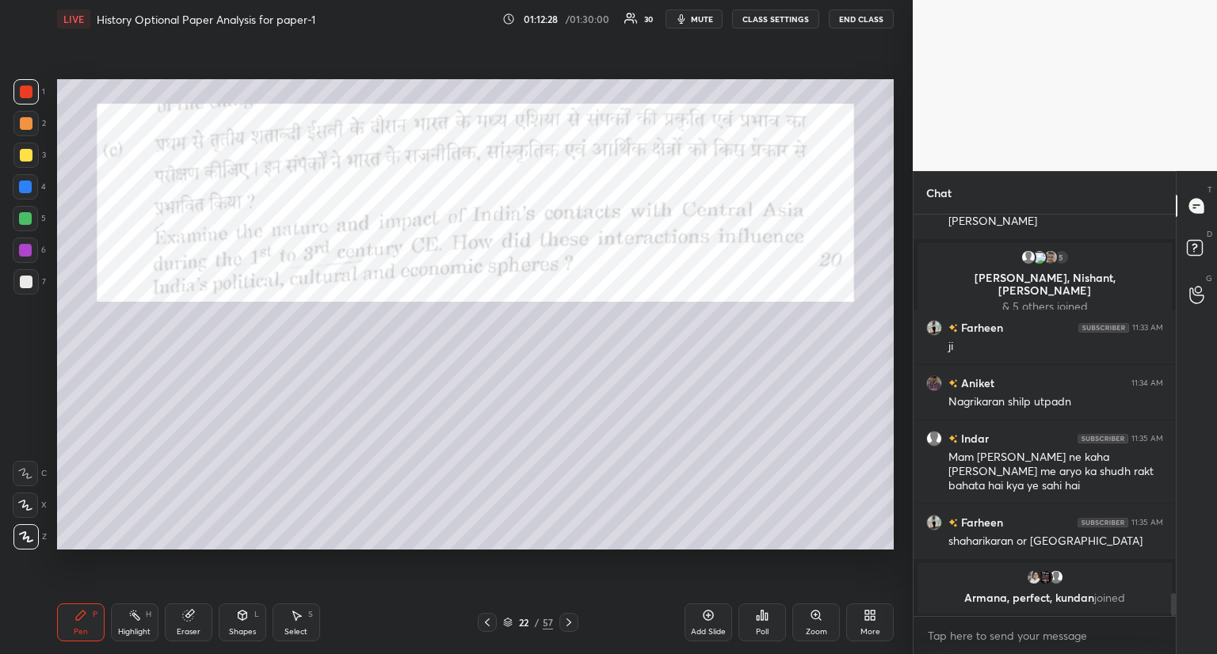
click at [26, 285] on div at bounding box center [26, 282] width 13 height 13
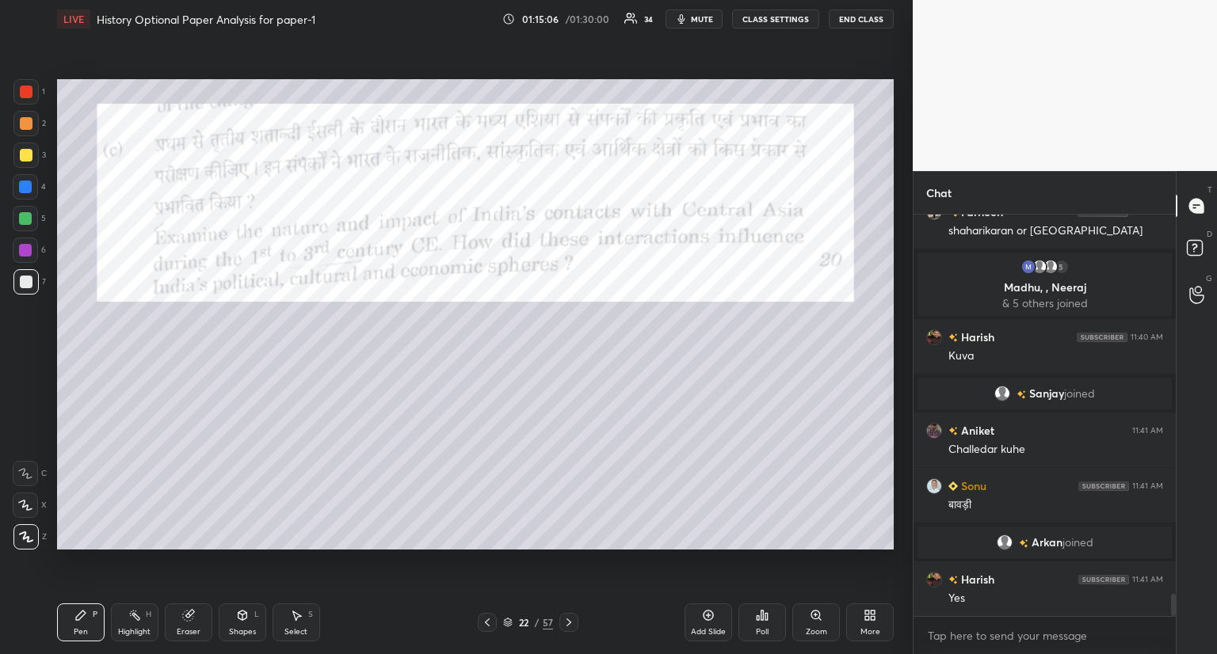
scroll to position [6989, 0]
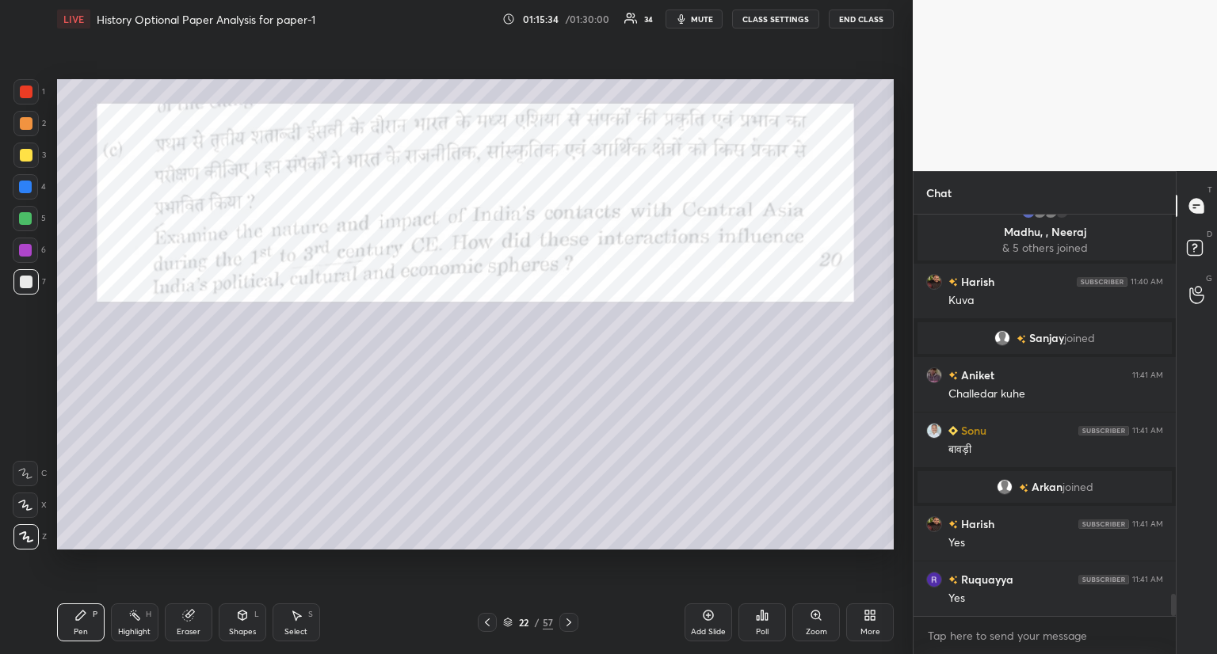
click at [707, 612] on icon at bounding box center [708, 615] width 13 height 13
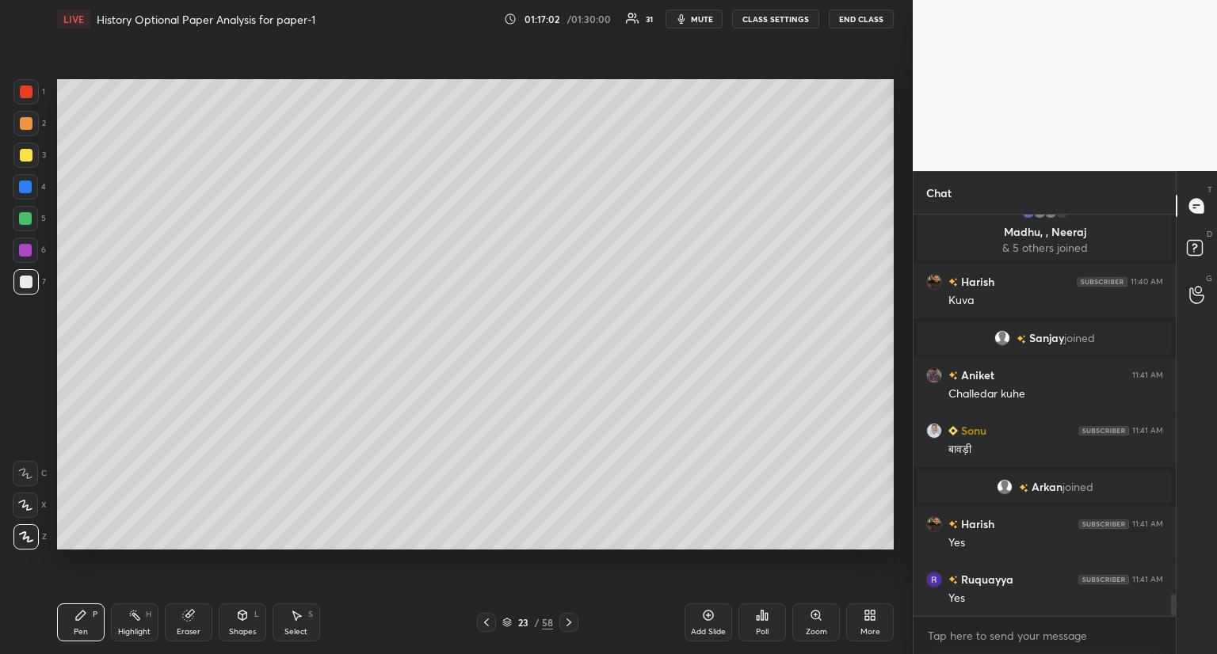
click at [704, 606] on div "Add Slide" at bounding box center [709, 623] width 48 height 38
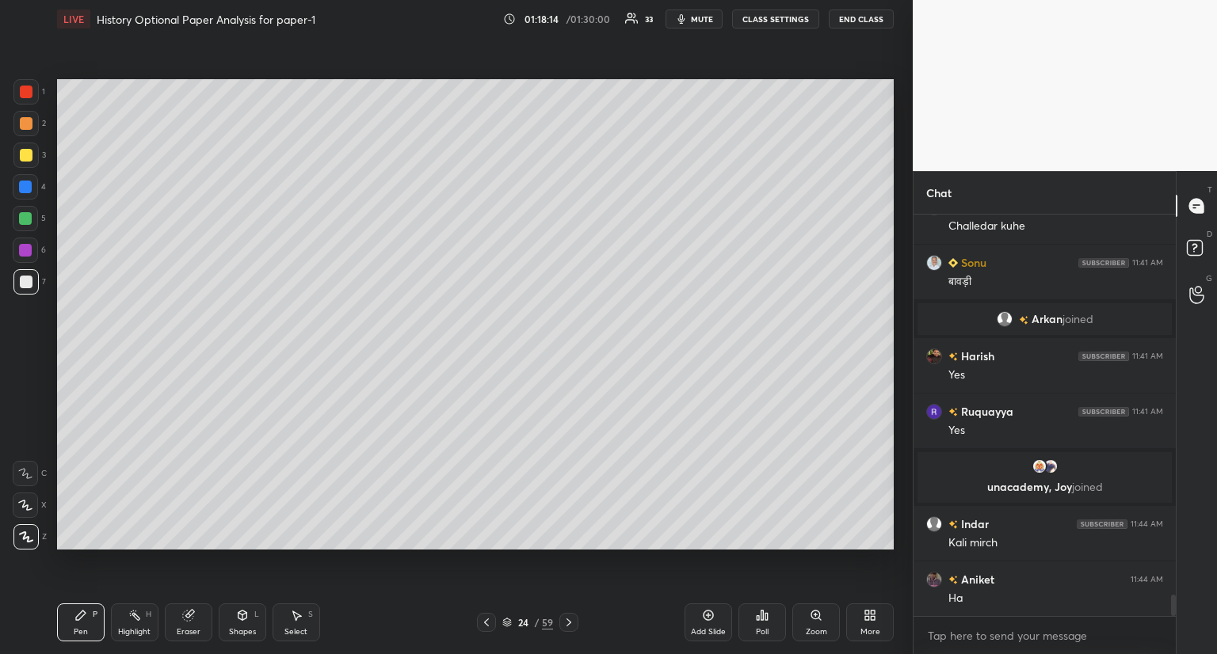
scroll to position [7180, 0]
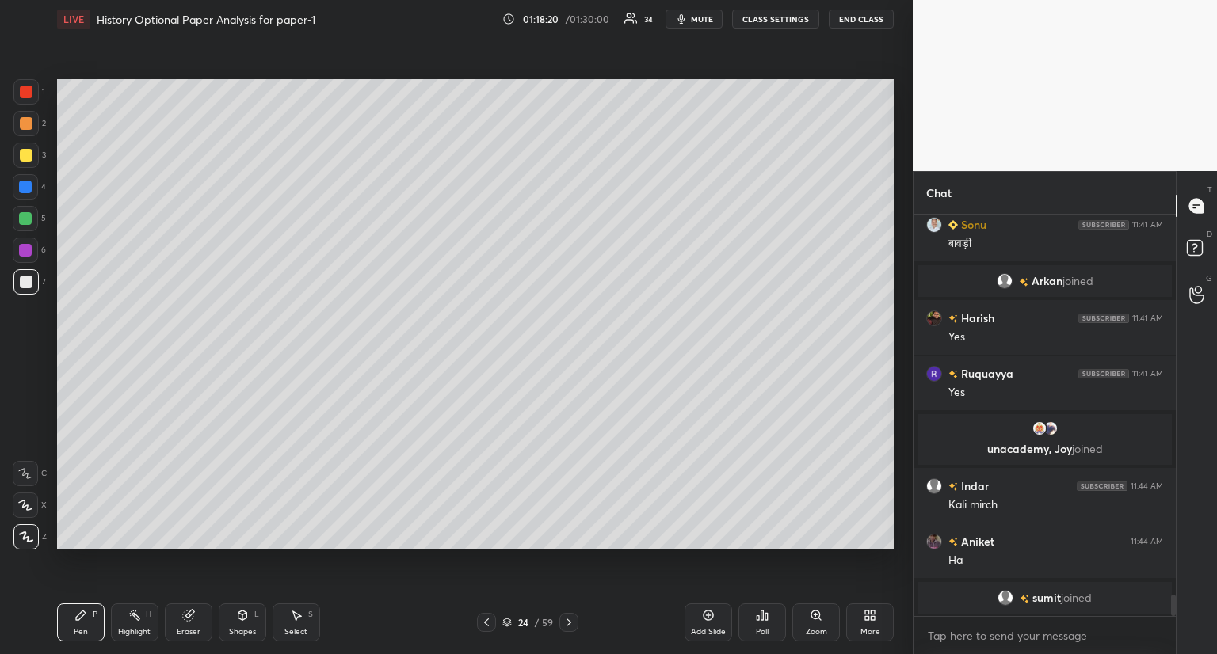
click at [704, 619] on icon at bounding box center [708, 615] width 13 height 13
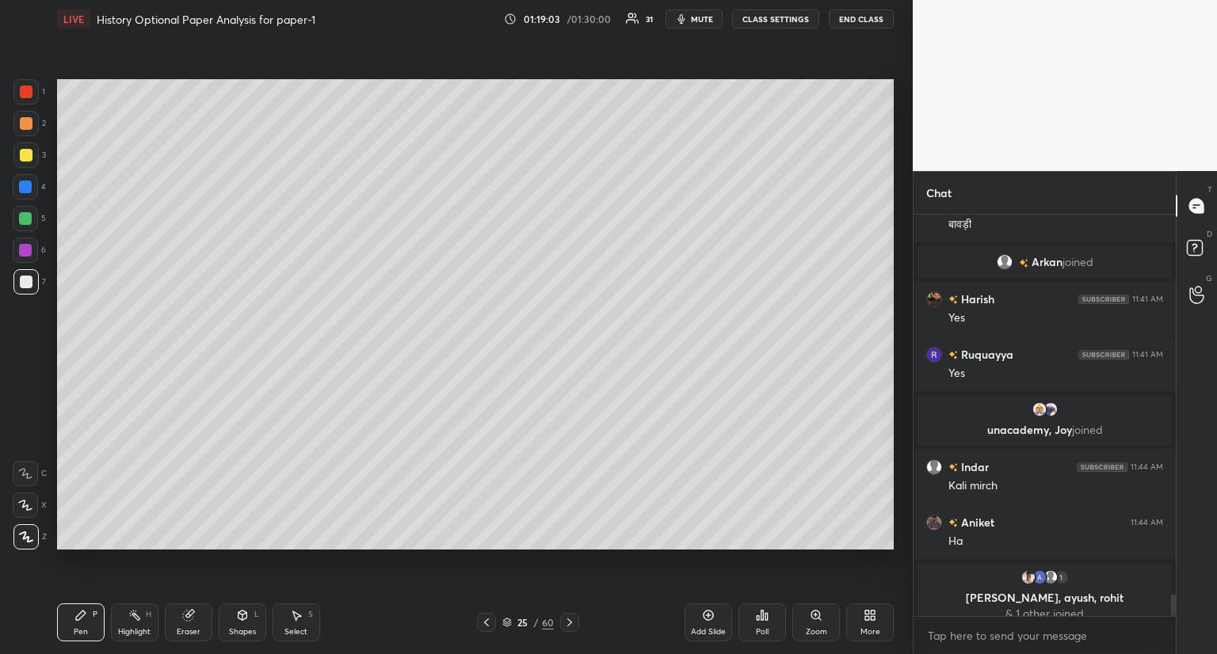
scroll to position [7212, 0]
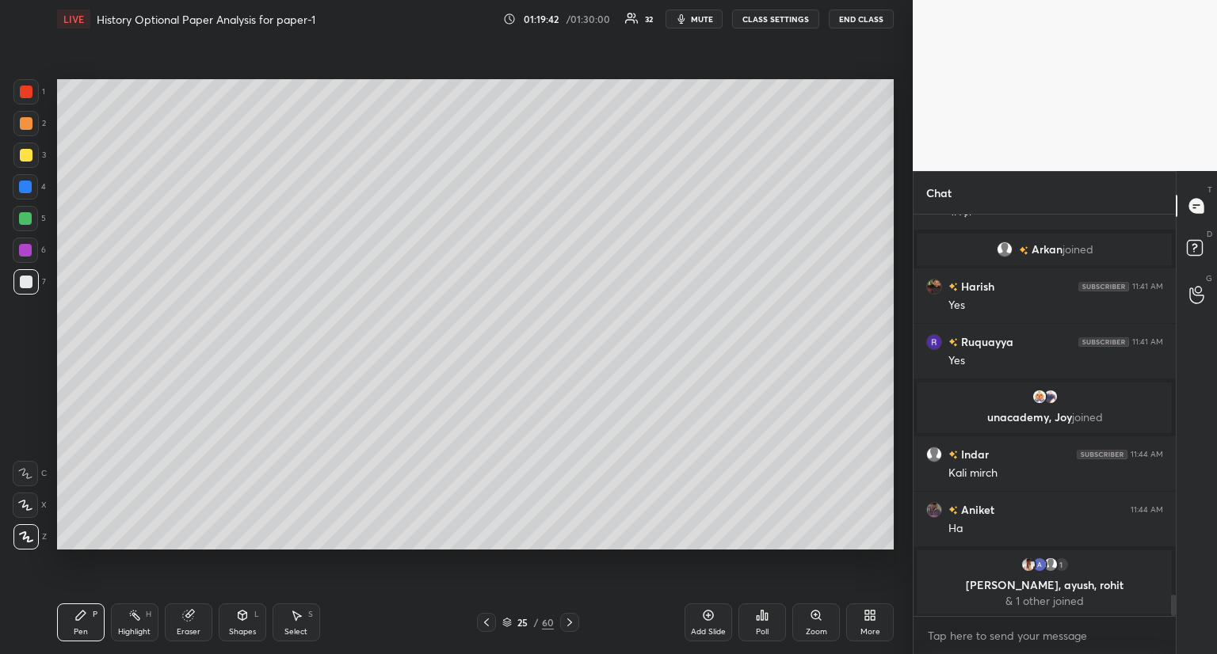
click at [568, 619] on icon at bounding box center [569, 622] width 13 height 13
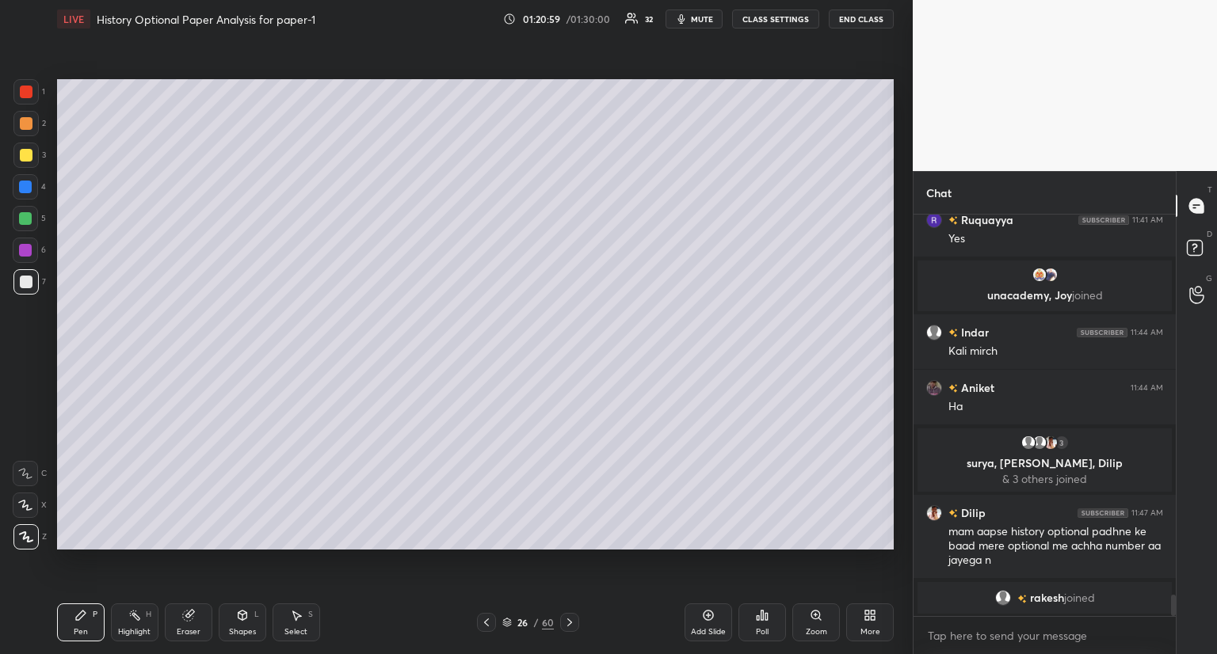
scroll to position [7261, 0]
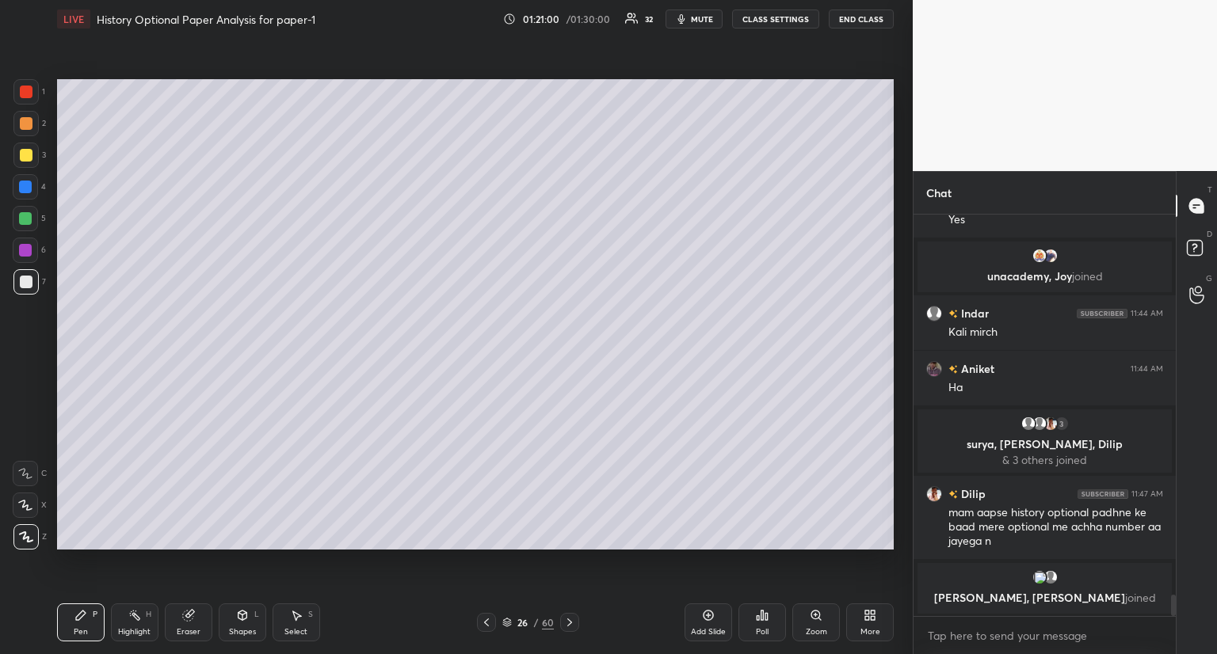
click at [569, 622] on icon at bounding box center [569, 623] width 5 height 8
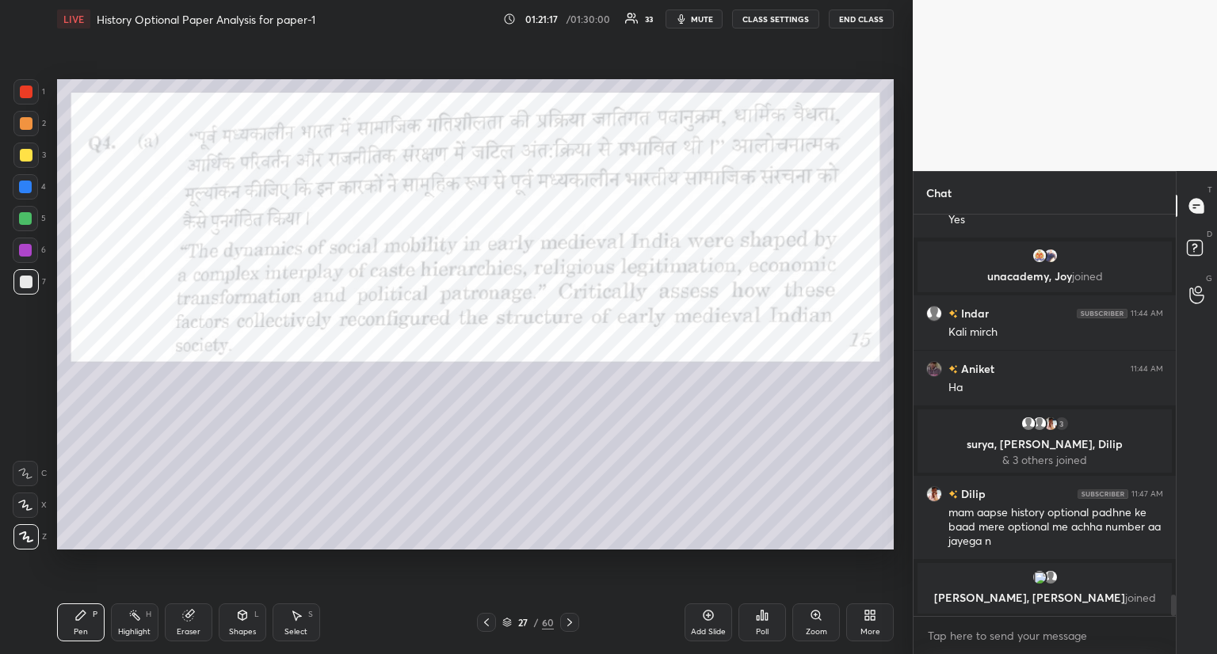
click at [567, 622] on icon at bounding box center [569, 622] width 13 height 13
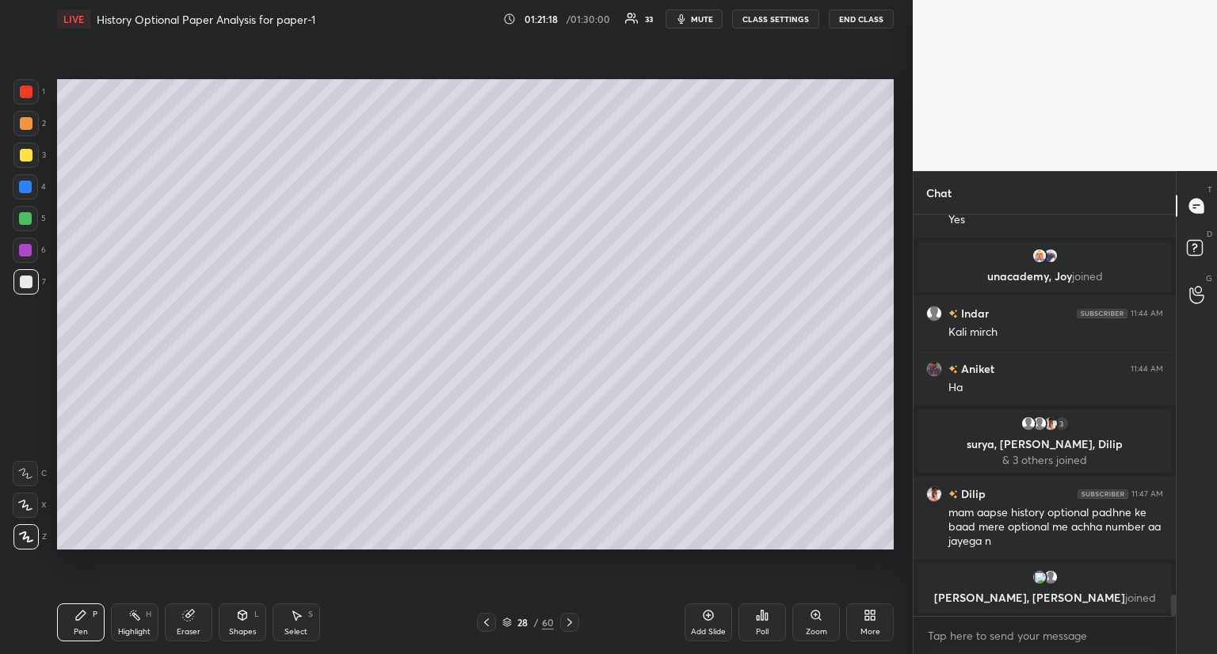
click at [567, 619] on icon at bounding box center [569, 622] width 13 height 13
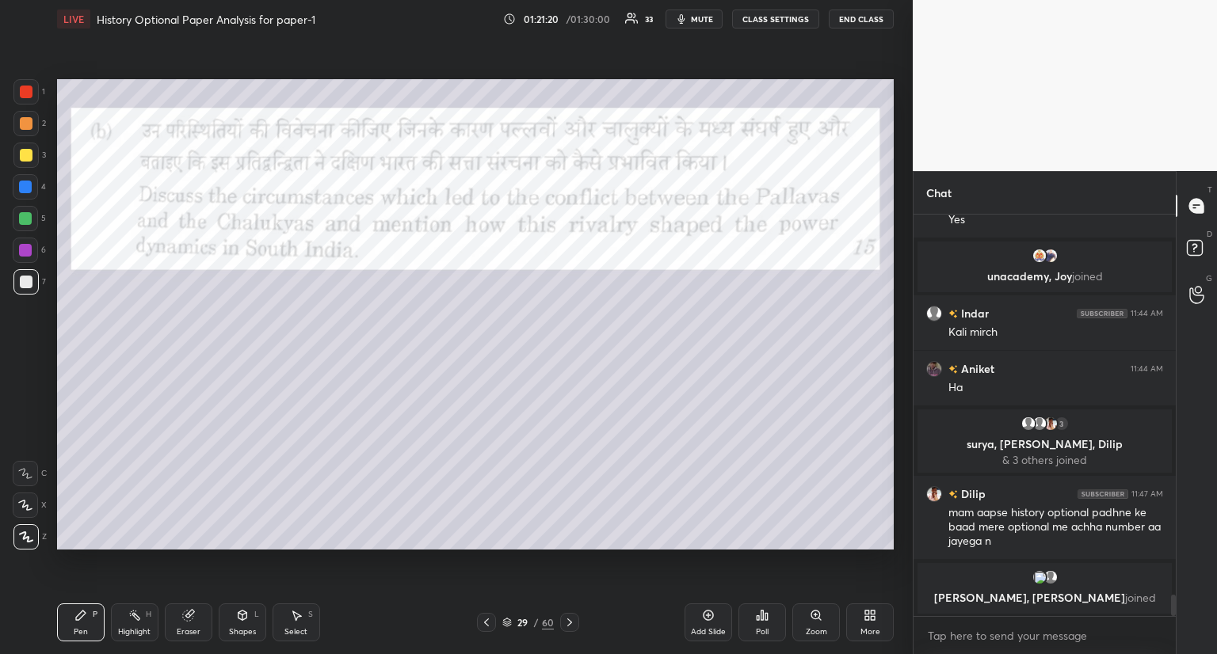
click at [479, 621] on div at bounding box center [486, 622] width 19 height 19
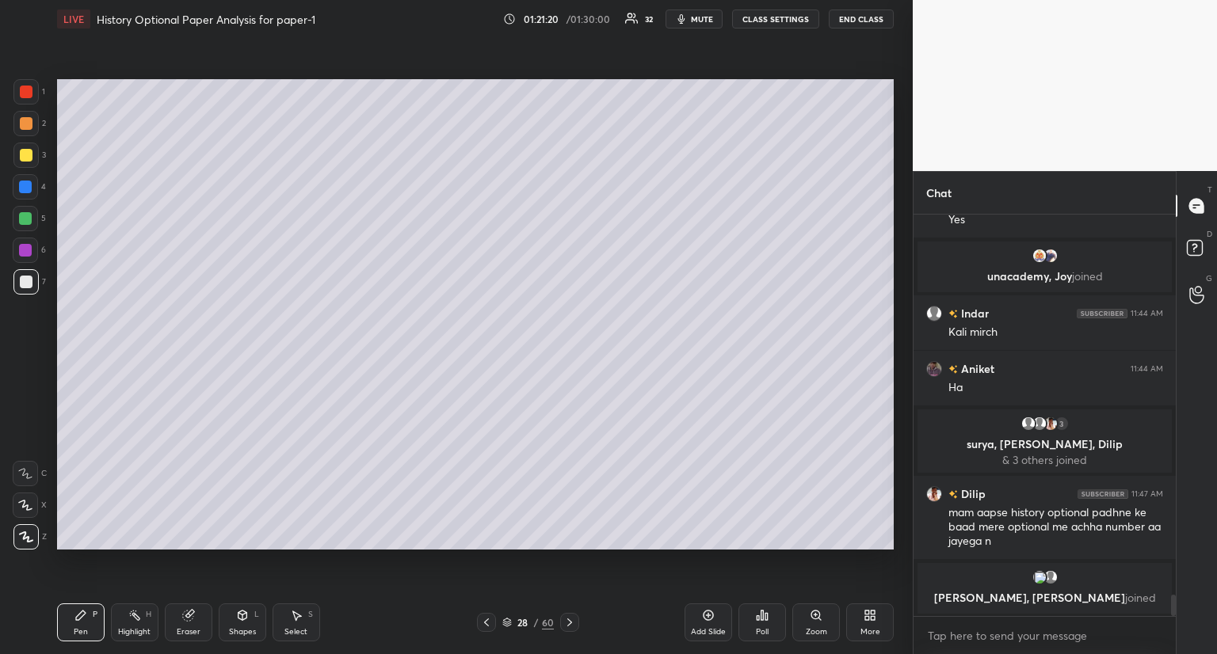
click at [490, 624] on icon at bounding box center [486, 622] width 13 height 13
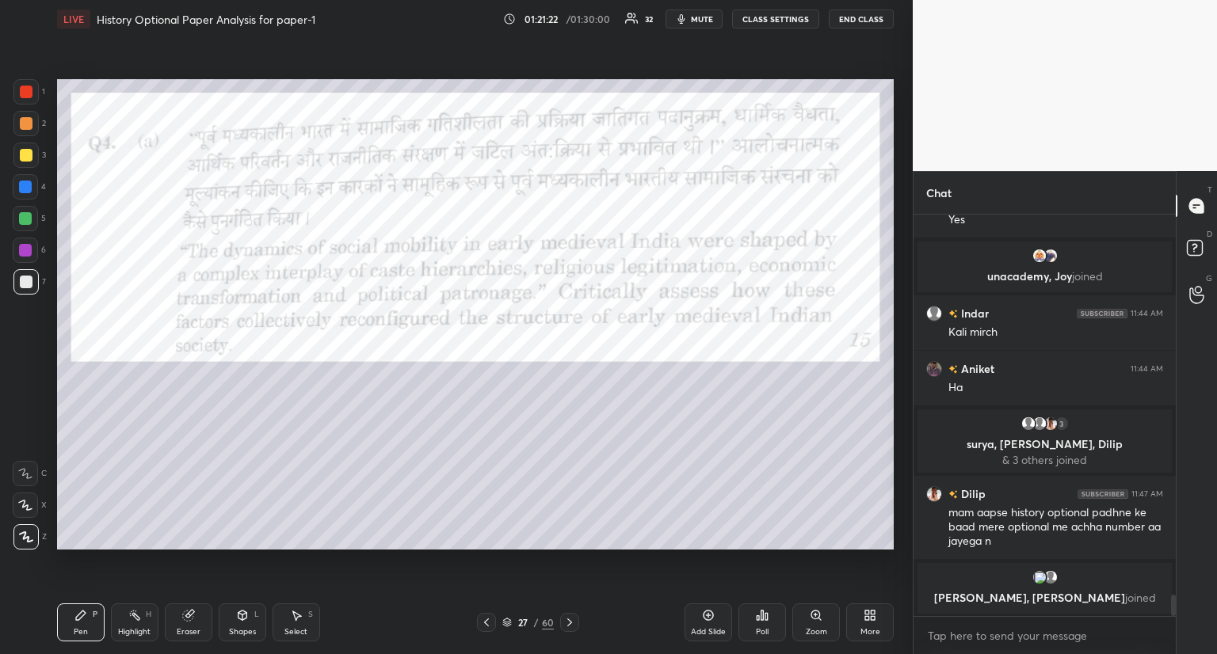
click at [494, 625] on div at bounding box center [486, 622] width 19 height 19
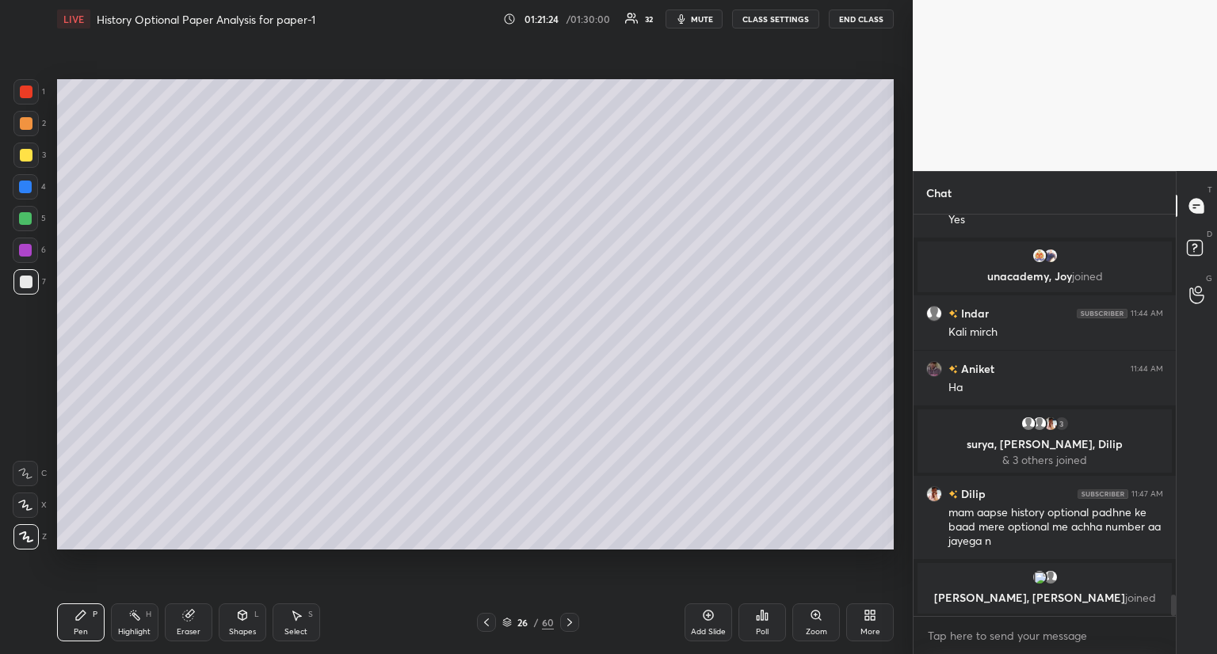
click at [568, 620] on icon at bounding box center [569, 622] width 13 height 13
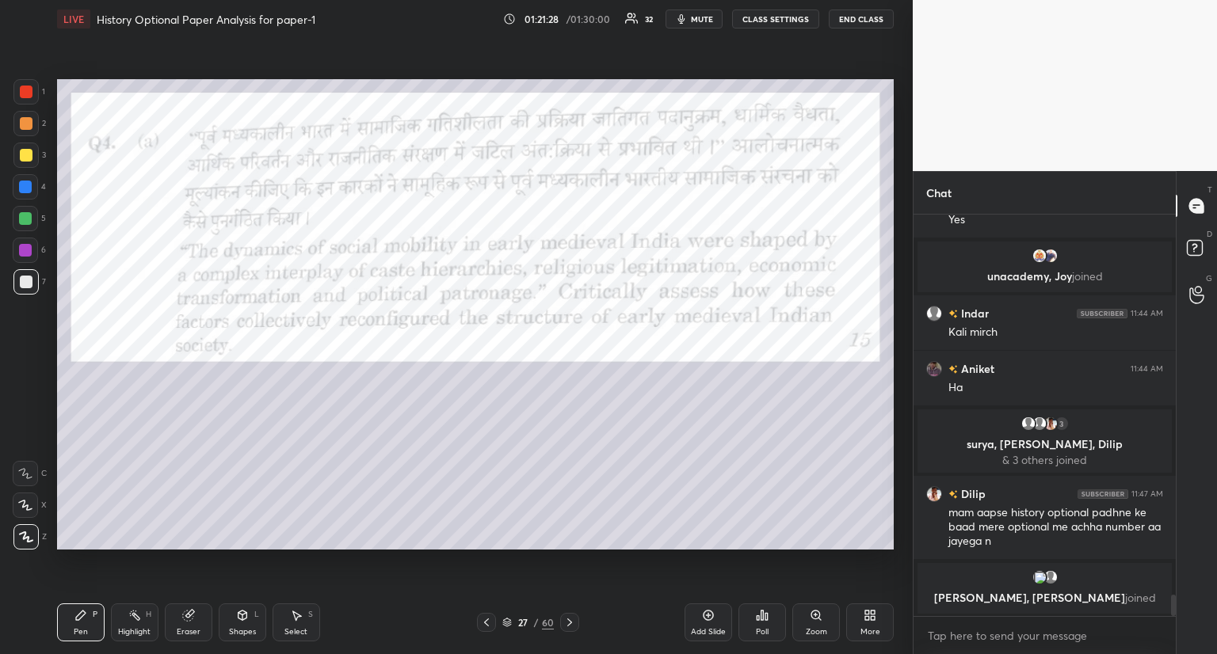
click at [570, 625] on icon at bounding box center [569, 622] width 13 height 13
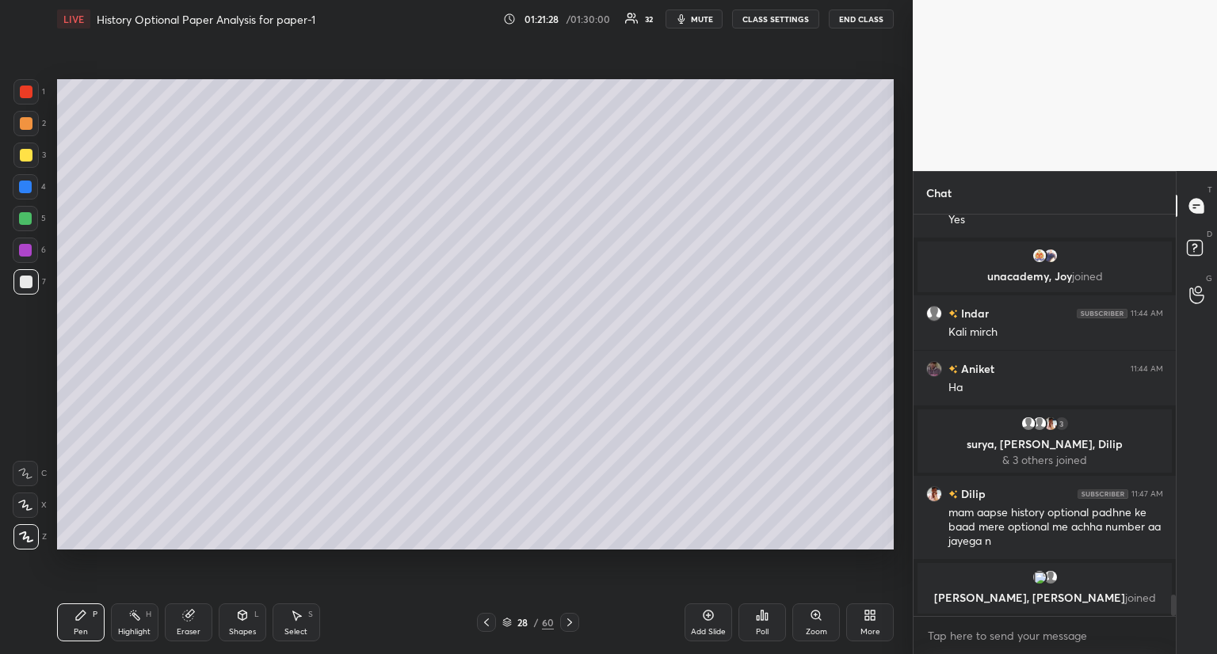
click at [570, 626] on icon at bounding box center [569, 622] width 13 height 13
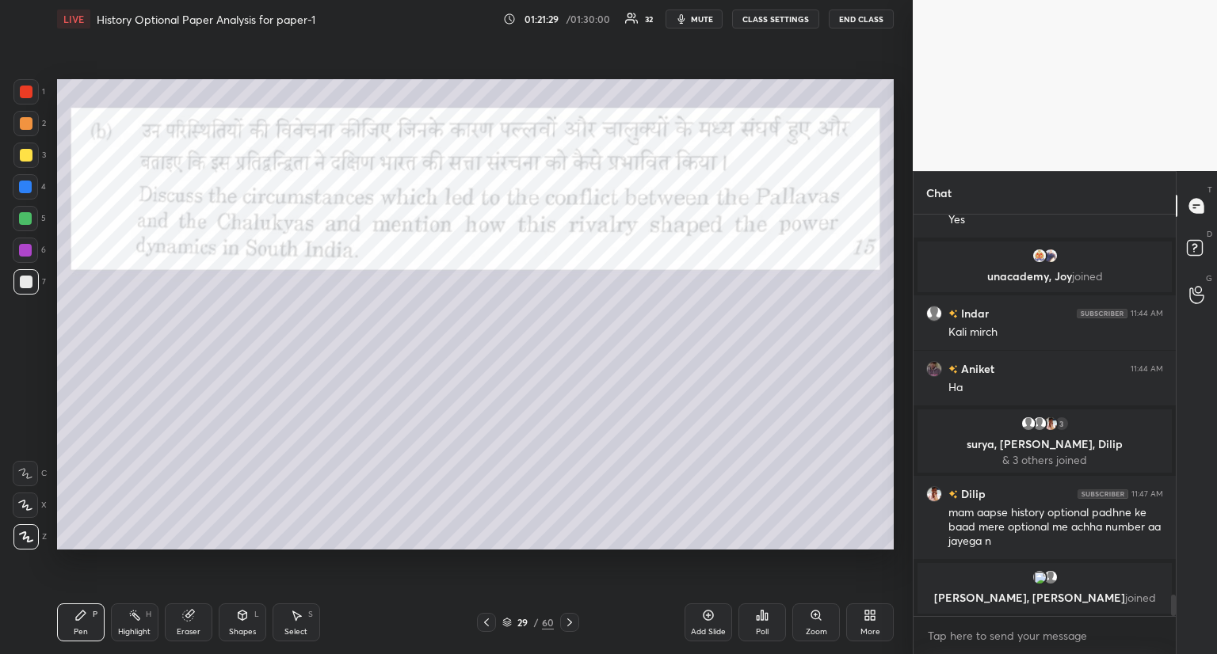
click at [570, 627] on icon at bounding box center [569, 622] width 13 height 13
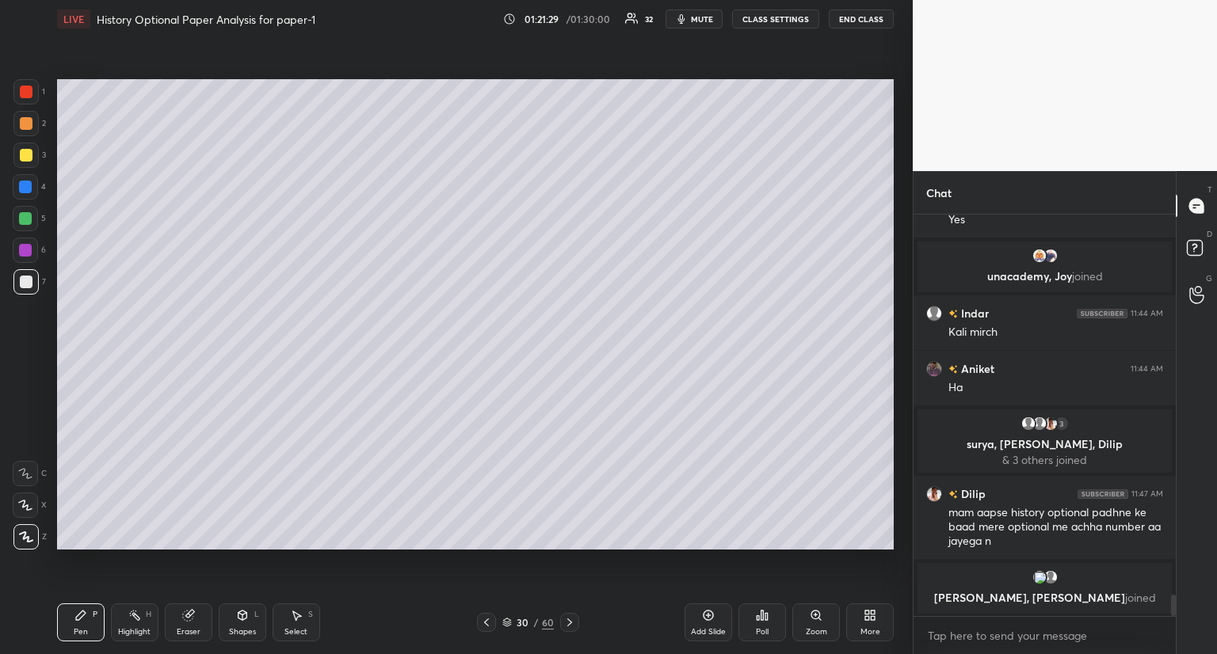
click at [570, 627] on icon at bounding box center [569, 622] width 13 height 13
click at [570, 628] on icon at bounding box center [569, 622] width 13 height 13
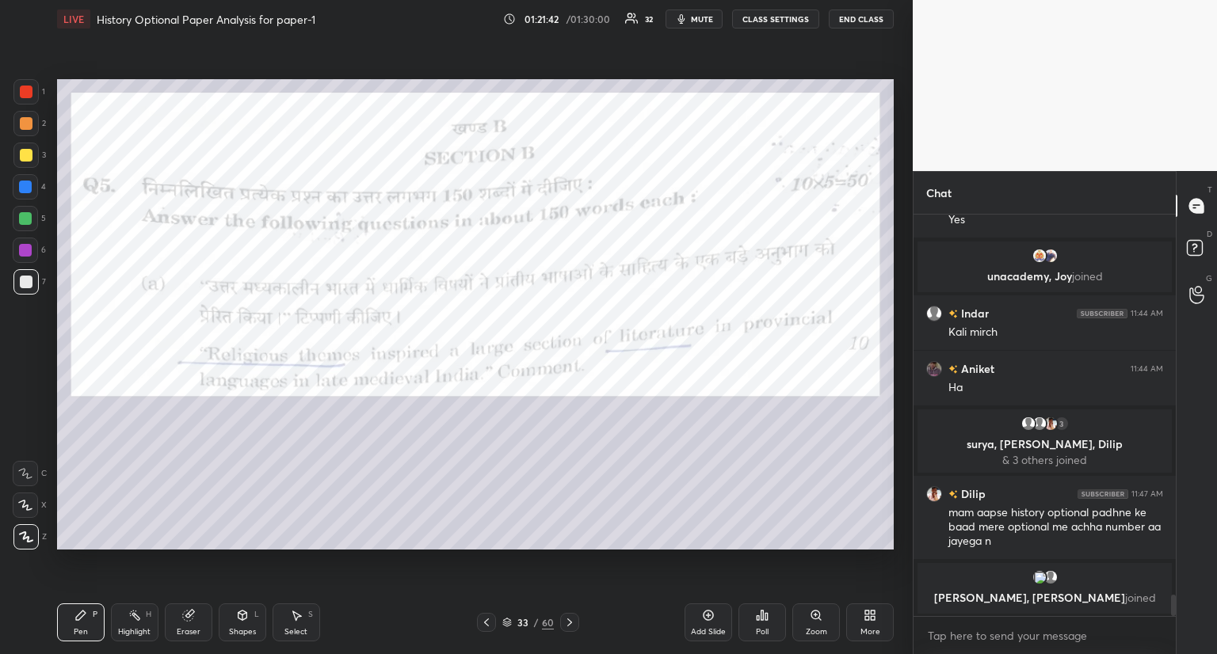
click at [485, 617] on icon at bounding box center [486, 622] width 13 height 13
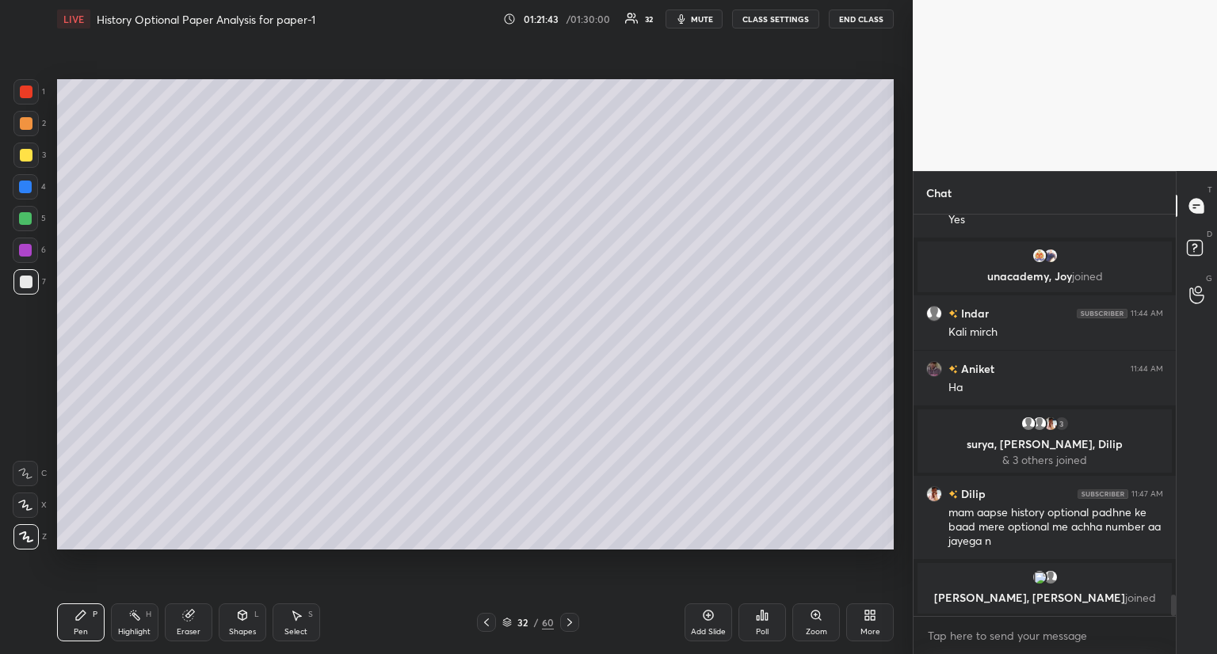
click at [485, 617] on icon at bounding box center [486, 622] width 13 height 13
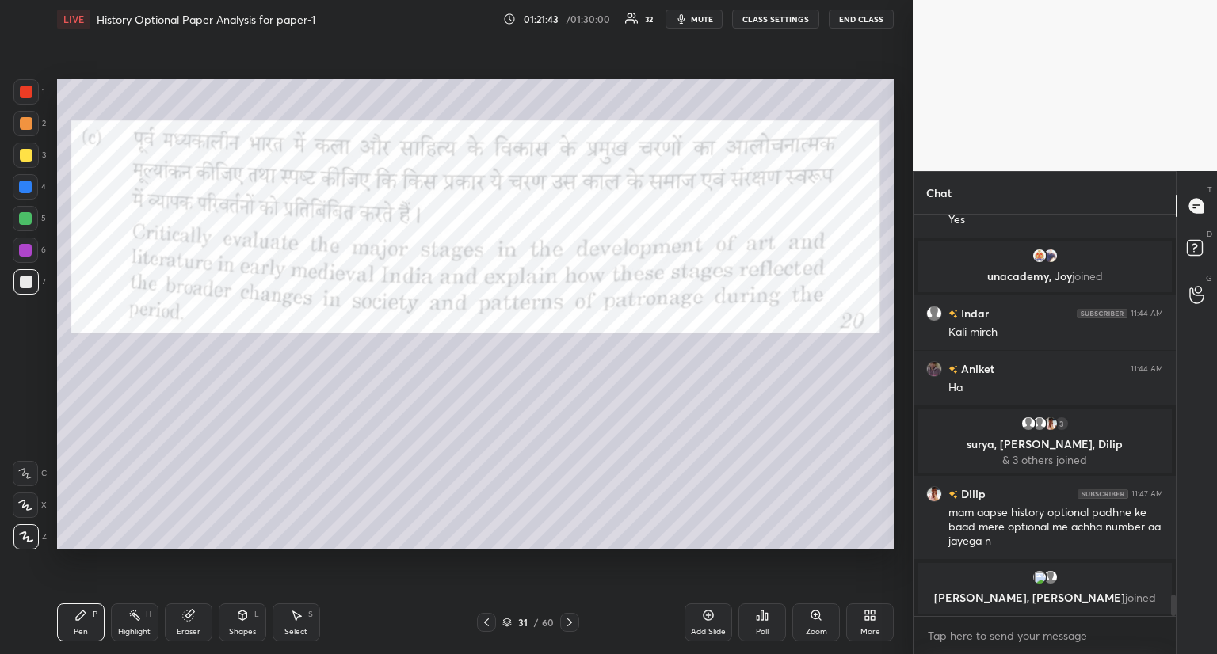
click at [486, 617] on icon at bounding box center [486, 622] width 13 height 13
click at [485, 619] on icon at bounding box center [486, 622] width 13 height 13
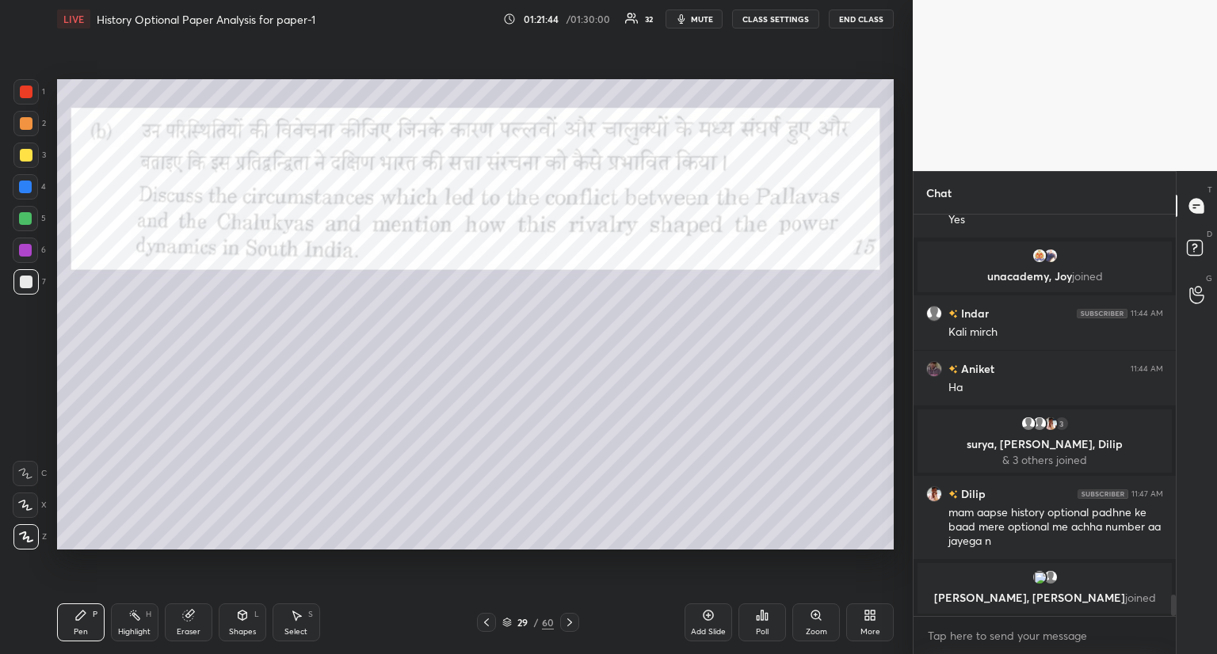
click at [485, 619] on icon at bounding box center [486, 622] width 13 height 13
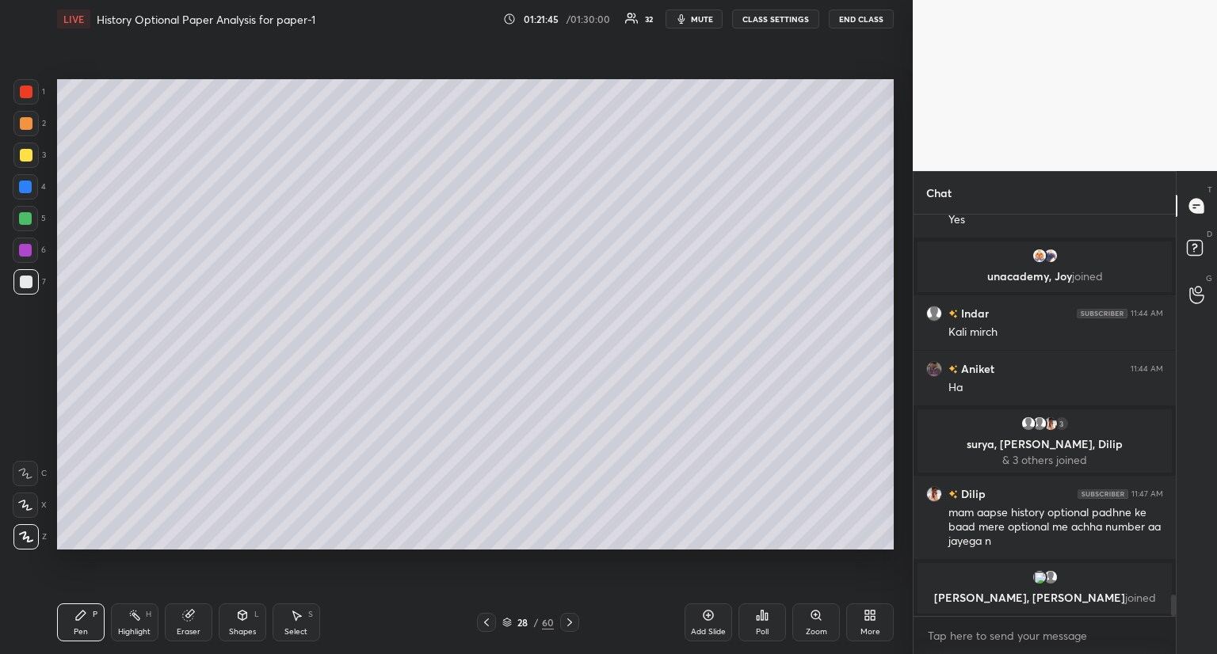
click at [485, 619] on icon at bounding box center [486, 622] width 13 height 13
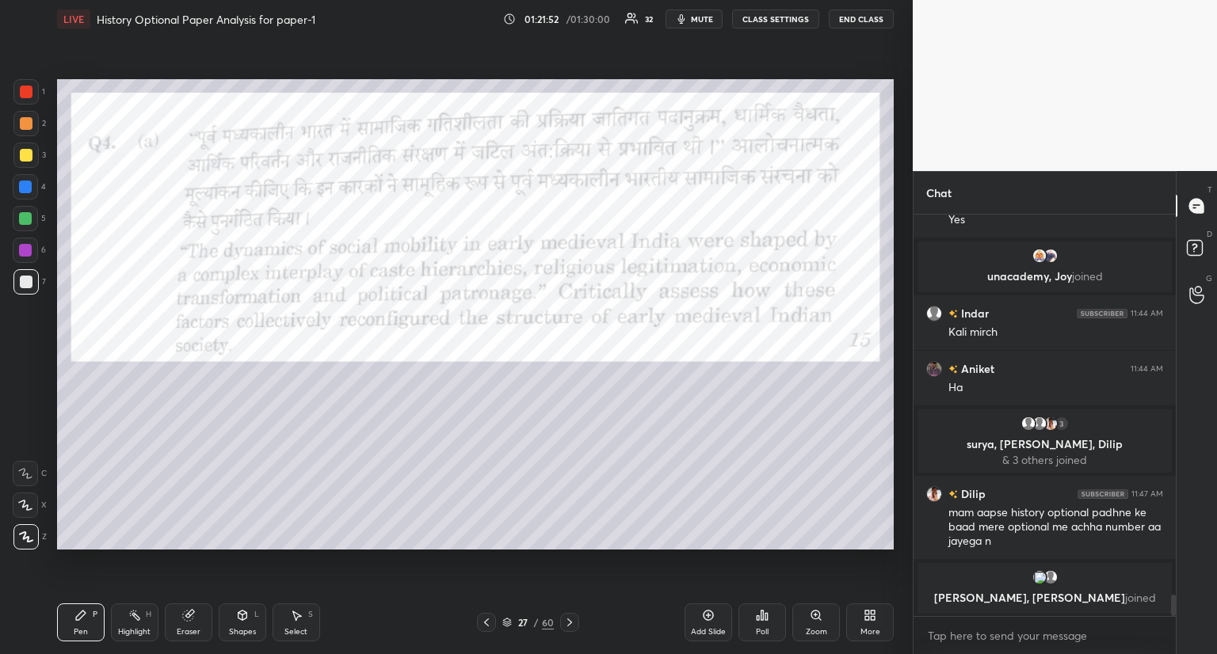
click at [29, 96] on div at bounding box center [26, 92] width 13 height 13
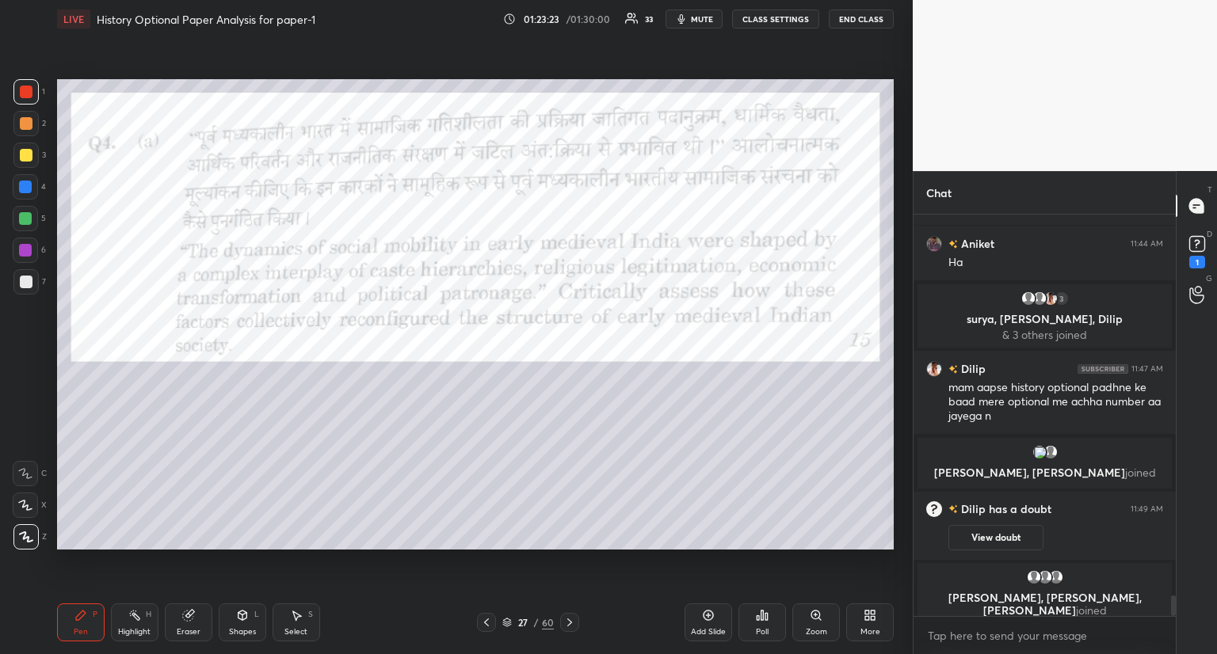
scroll to position [7306, 0]
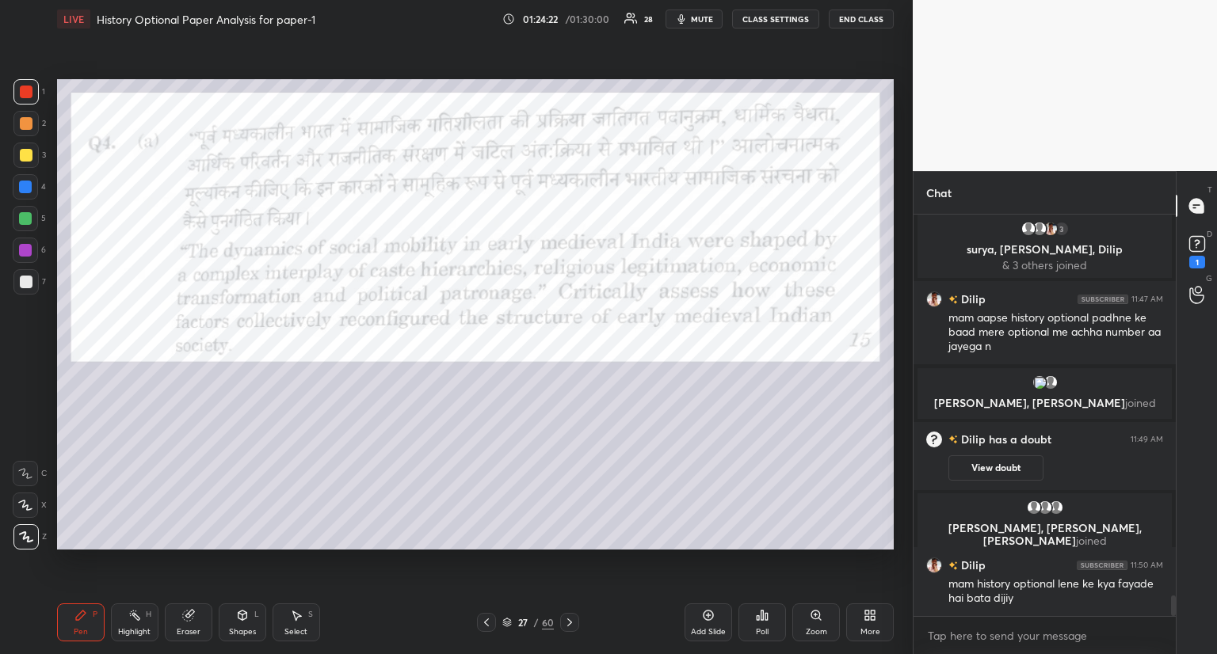
click at [705, 617] on icon at bounding box center [708, 615] width 13 height 13
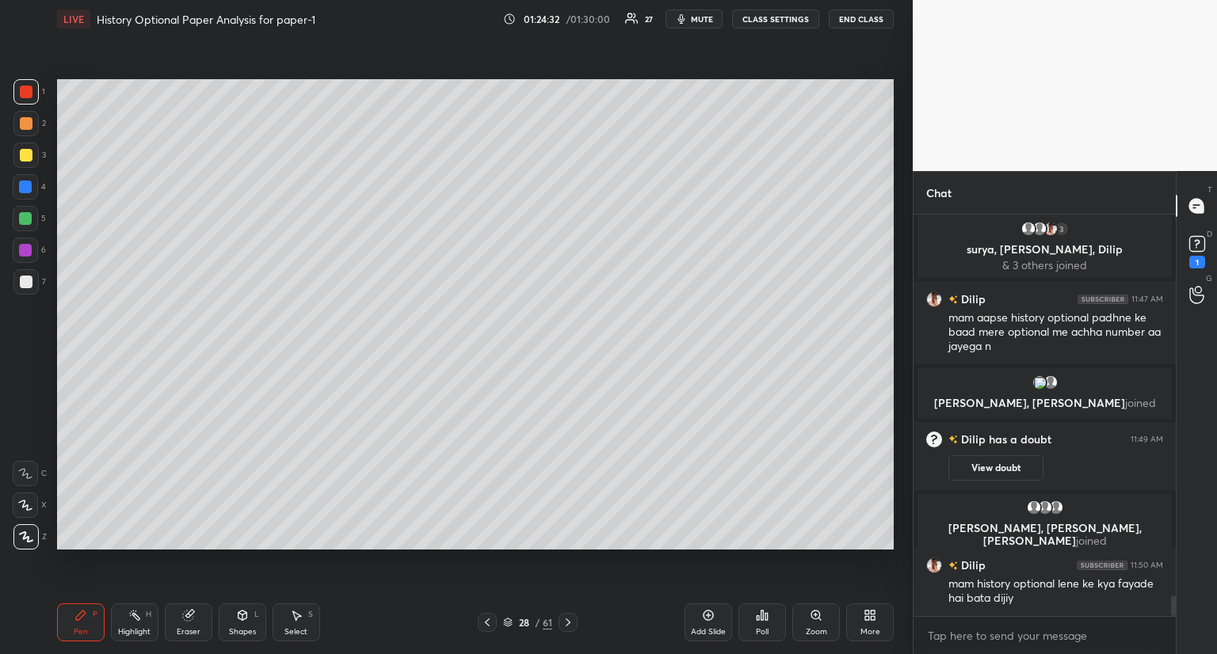
click at [29, 277] on div at bounding box center [26, 282] width 13 height 13
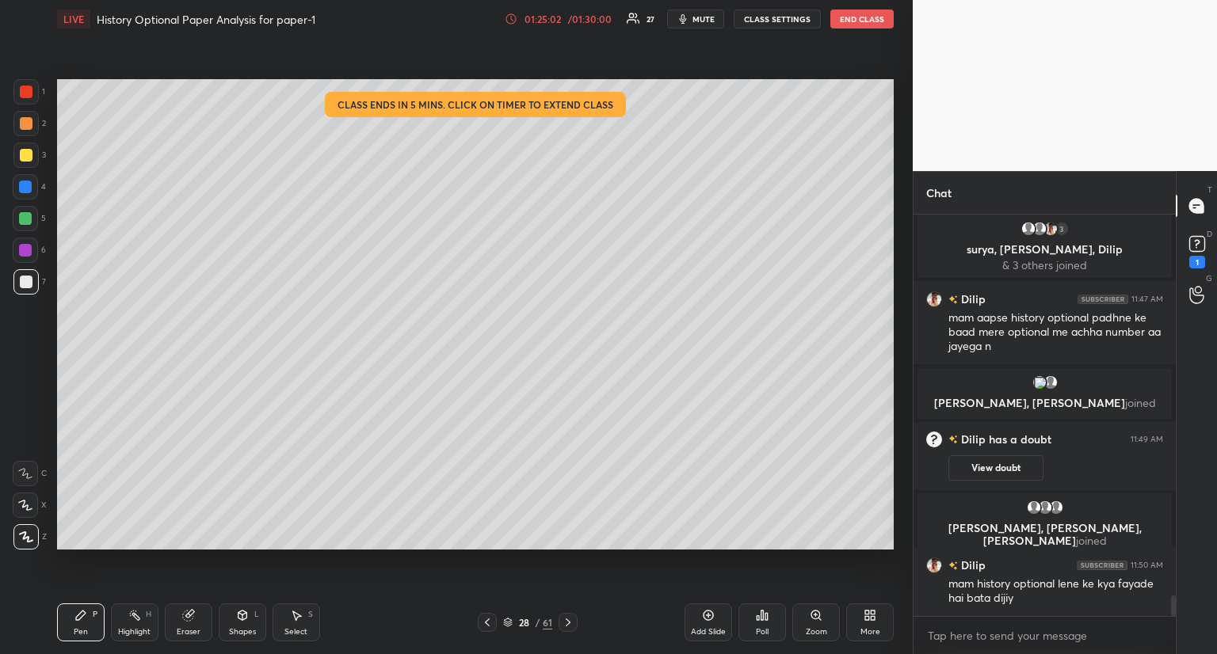
click at [487, 618] on icon at bounding box center [487, 622] width 13 height 13
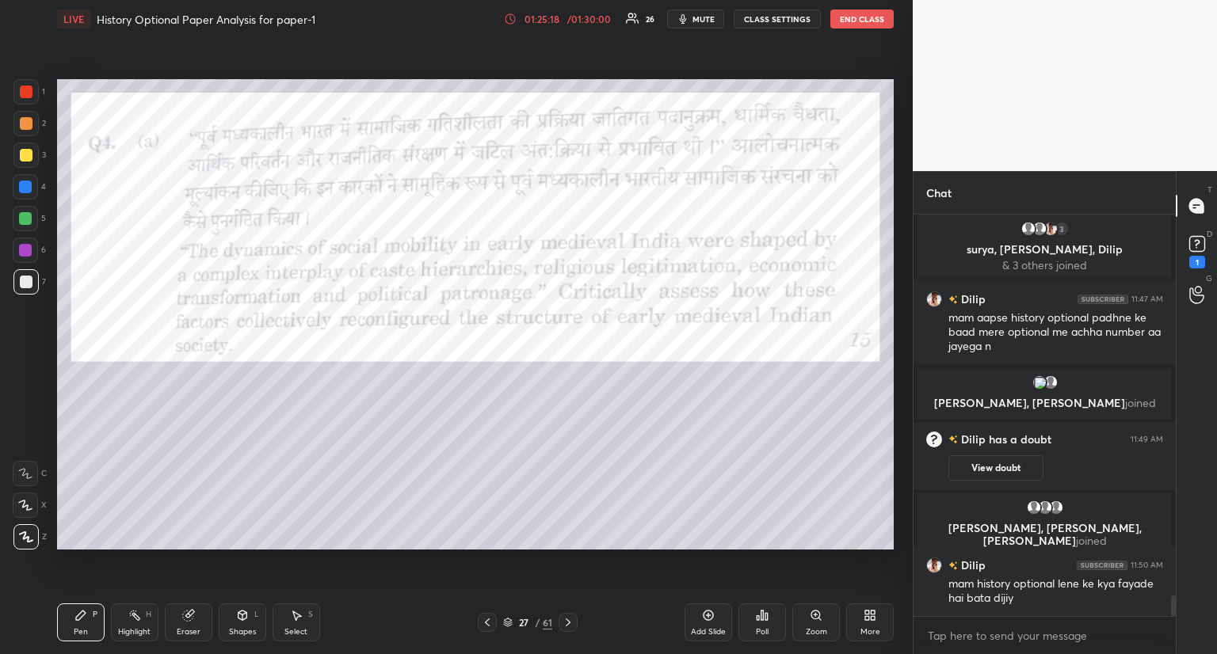
click at [562, 622] on icon at bounding box center [568, 622] width 13 height 13
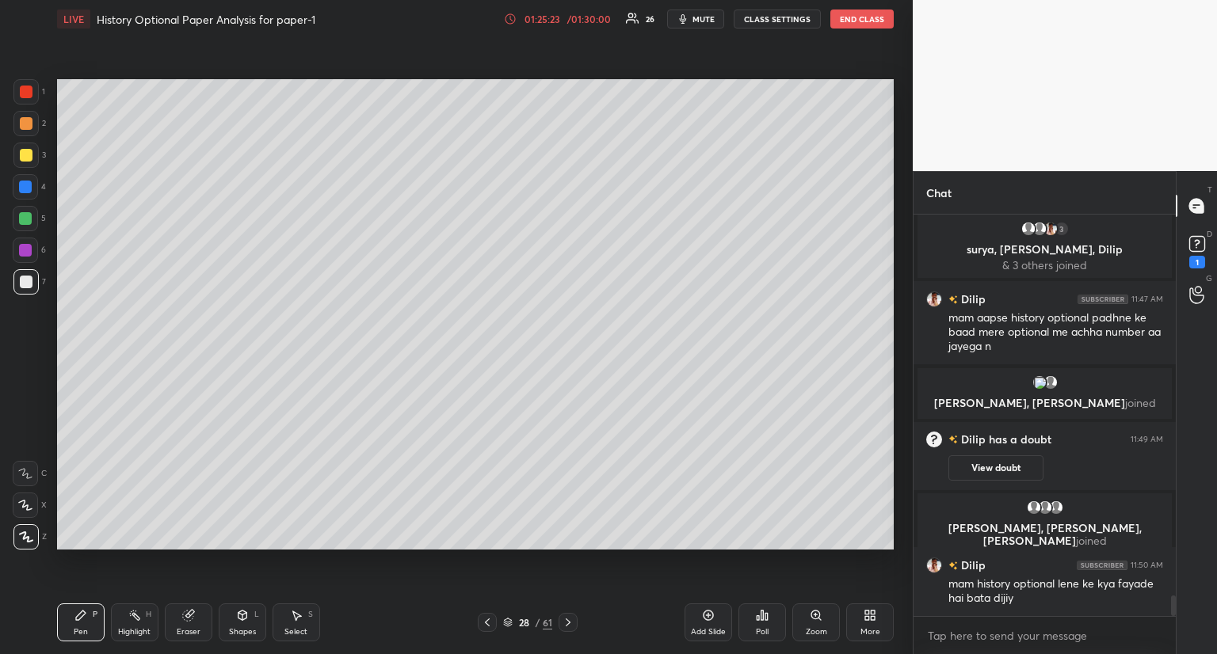
scroll to position [7344, 0]
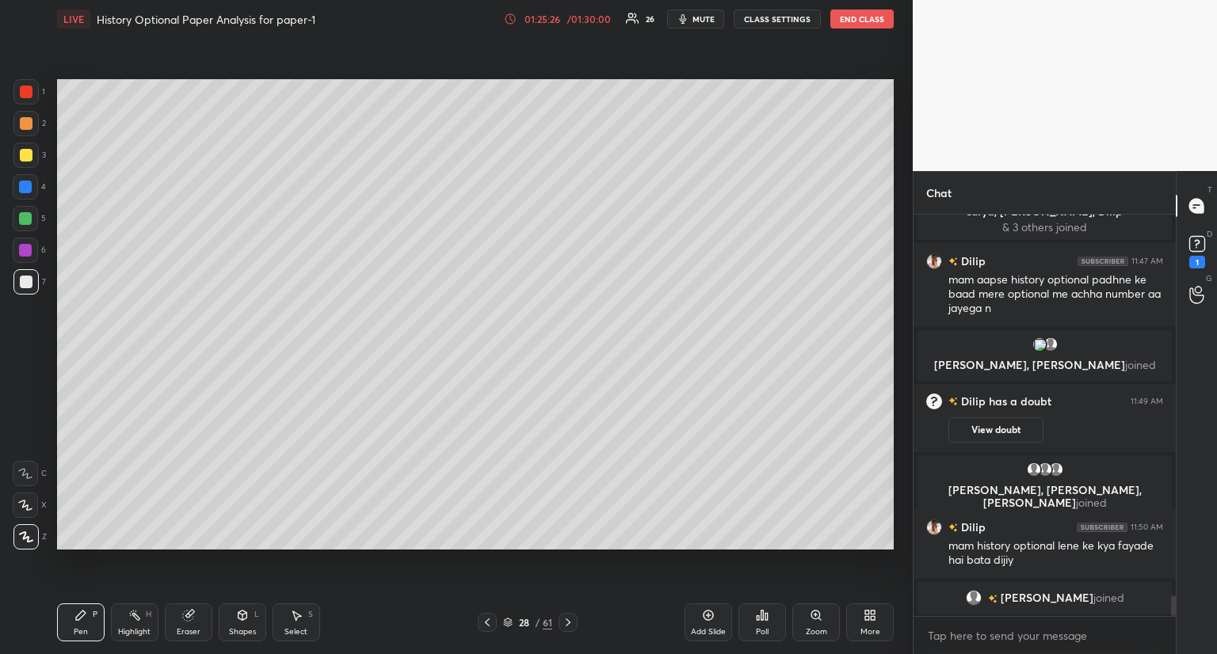
click at [567, 622] on icon at bounding box center [568, 622] width 13 height 13
click at [570, 620] on icon at bounding box center [568, 622] width 13 height 13
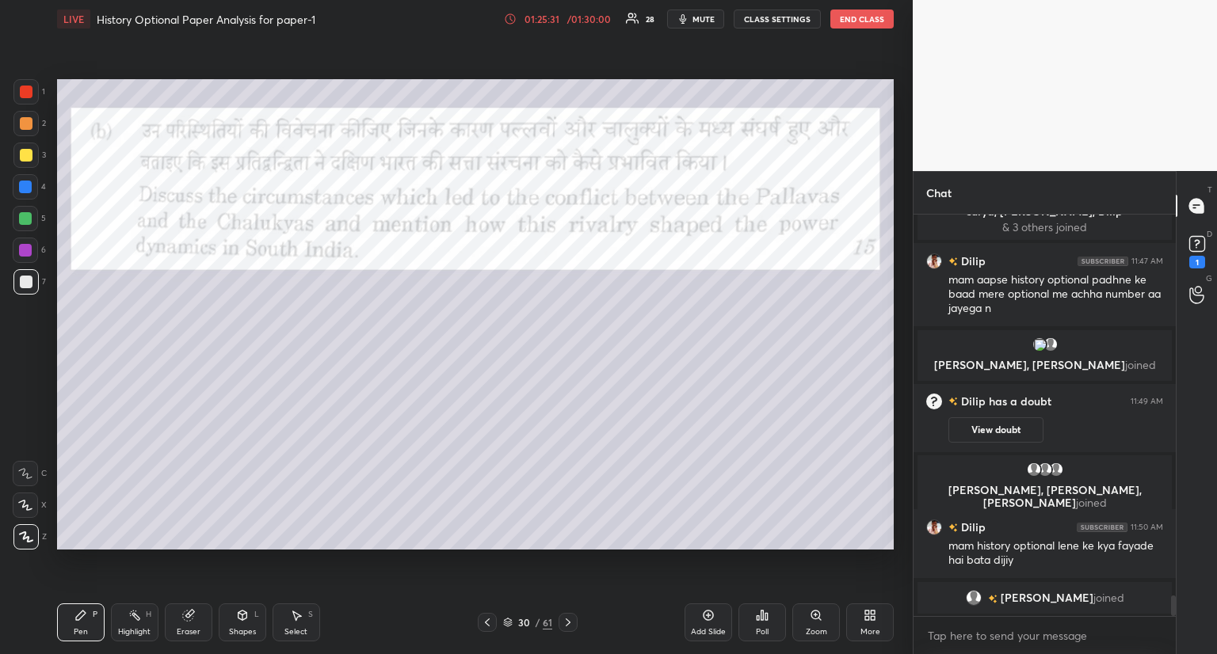
click at [25, 90] on div at bounding box center [26, 92] width 13 height 13
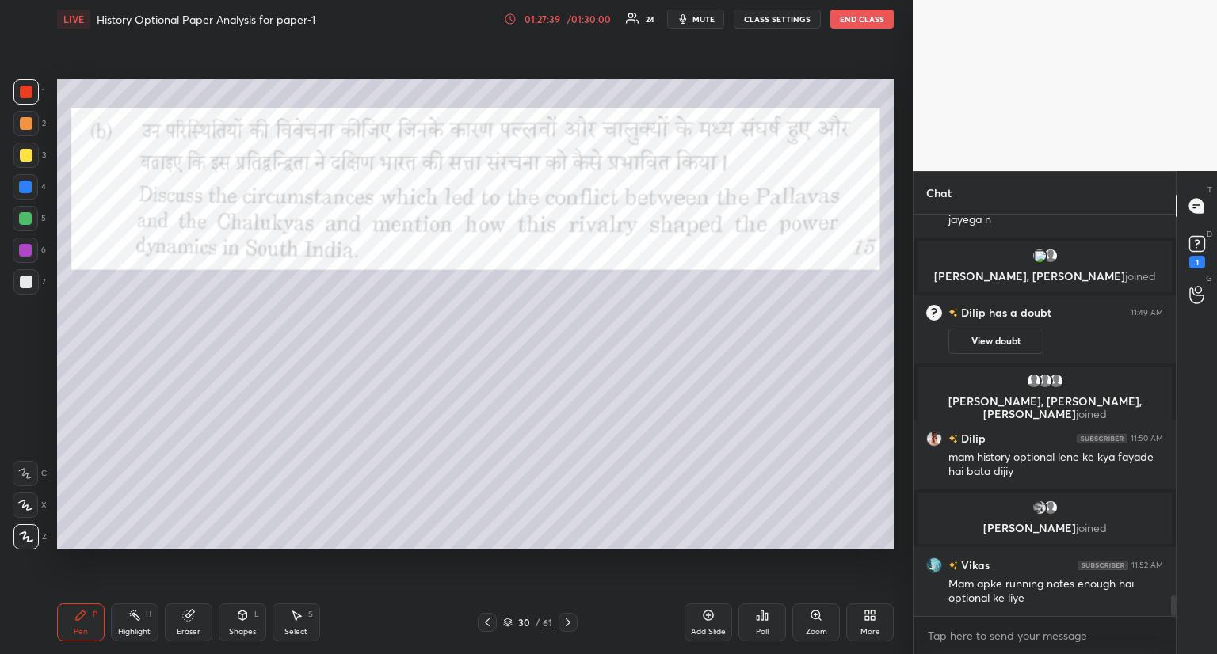
scroll to position [7442, 0]
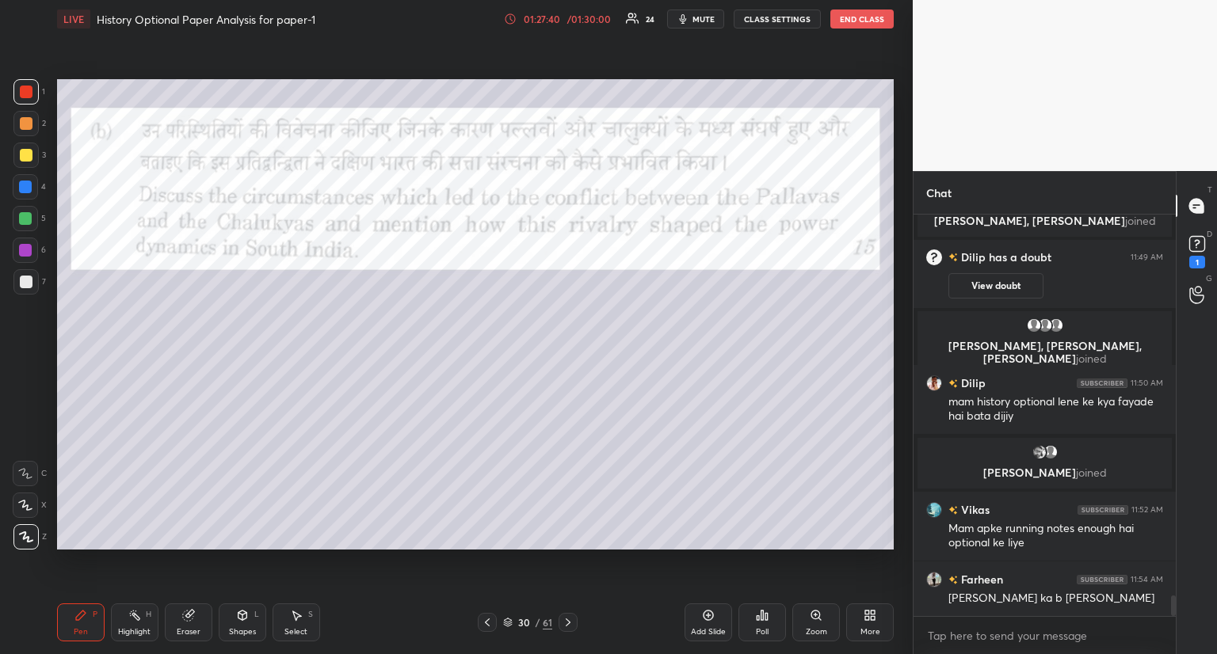
click at [559, 619] on div at bounding box center [568, 622] width 19 height 19
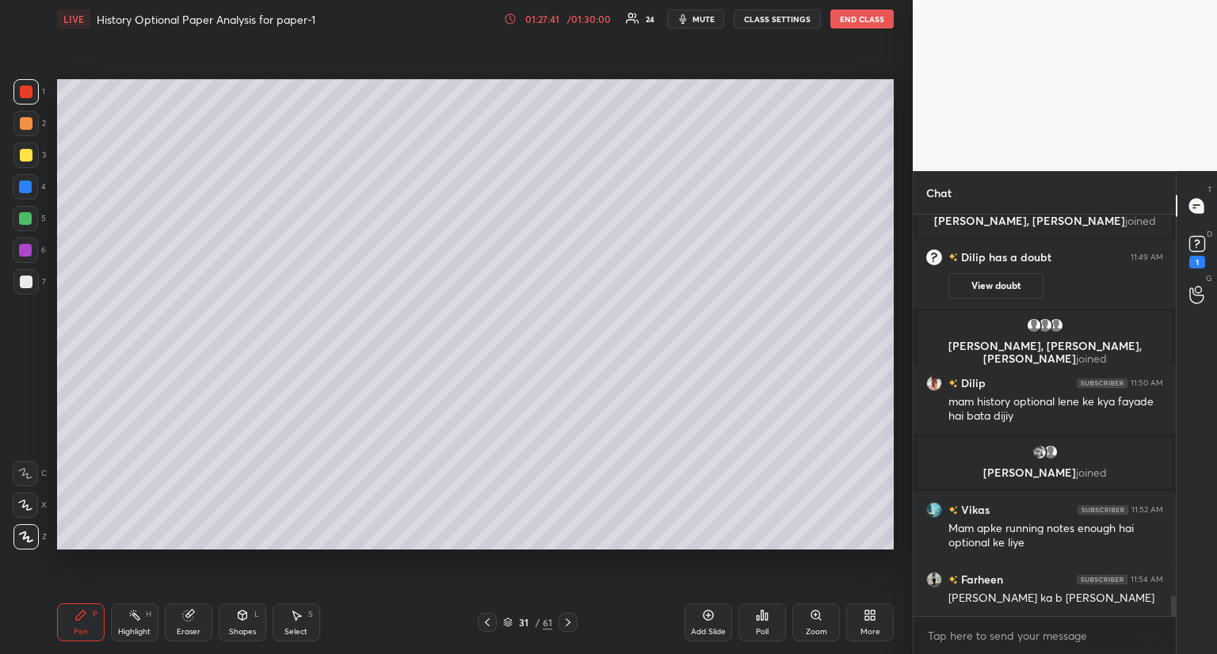
click at [563, 616] on icon at bounding box center [568, 622] width 13 height 13
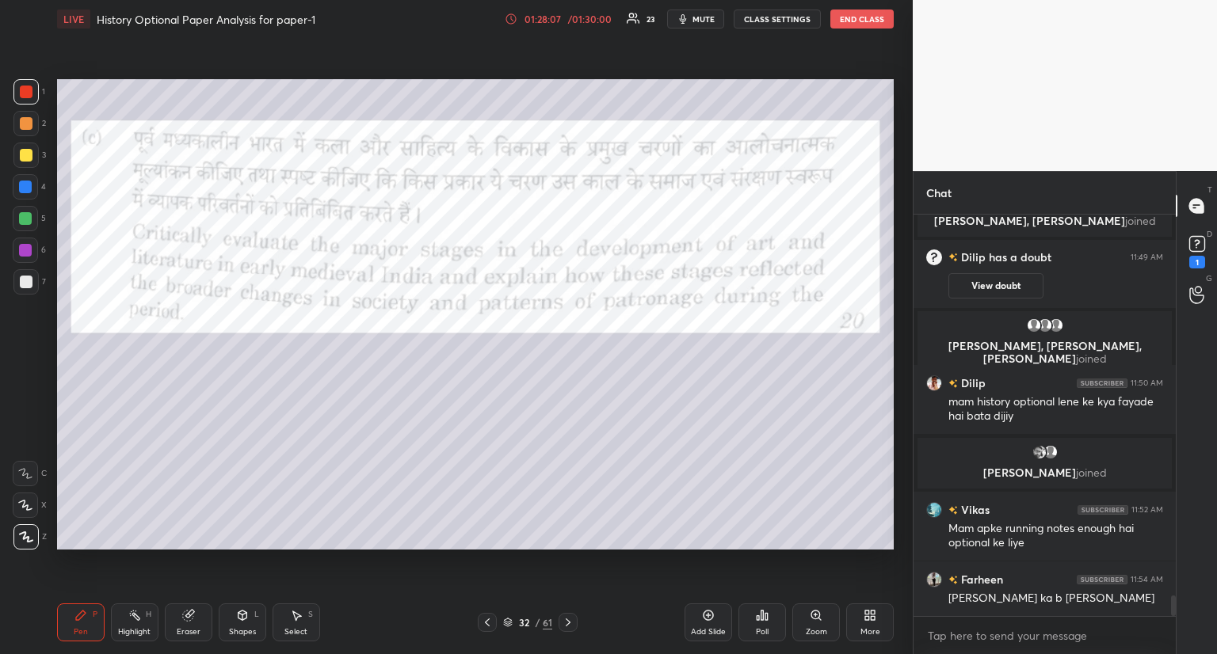
scroll to position [7497, 0]
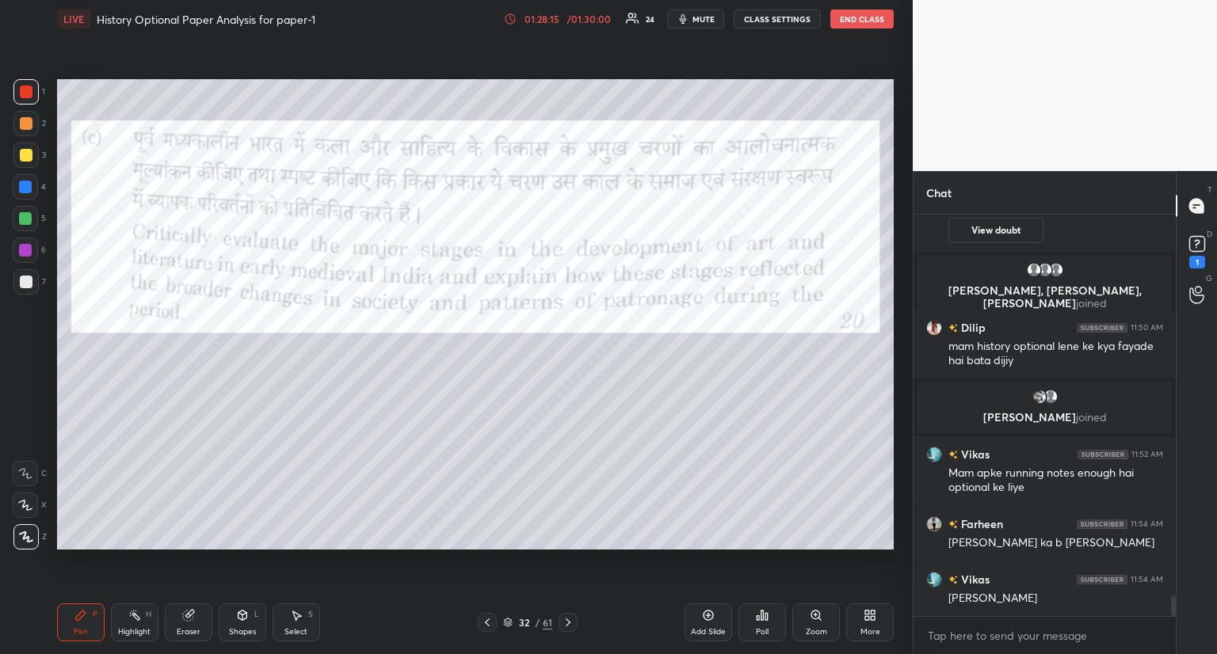
click at [565, 624] on icon at bounding box center [568, 622] width 13 height 13
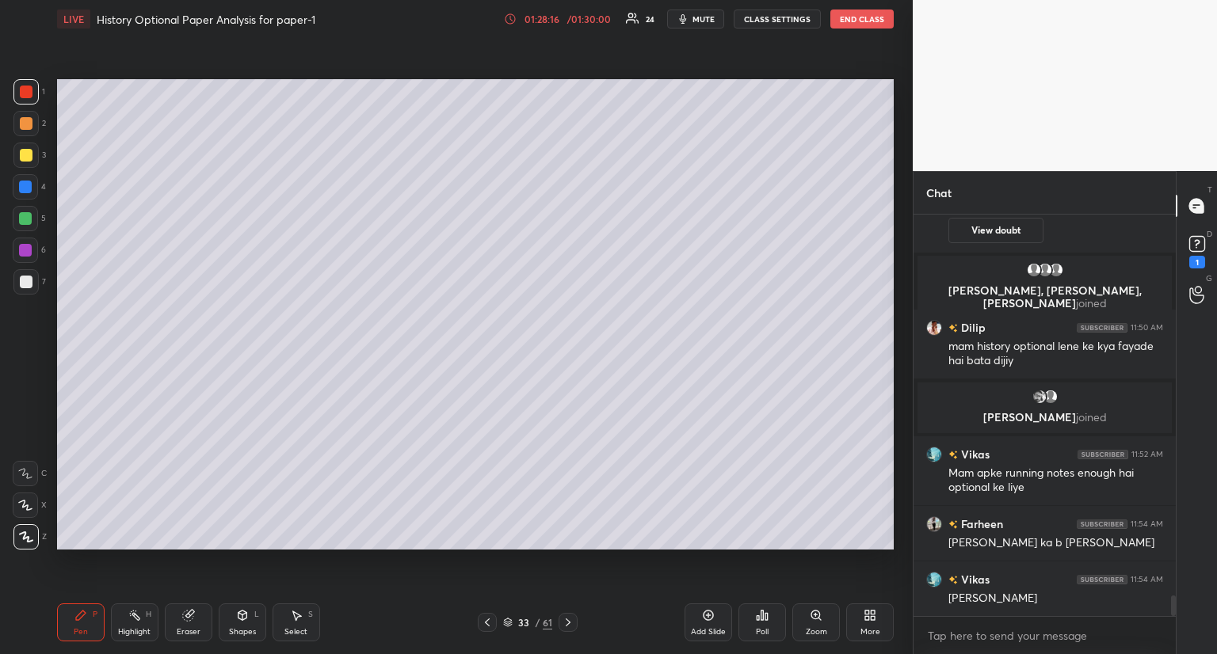
click at [567, 624] on icon at bounding box center [568, 622] width 13 height 13
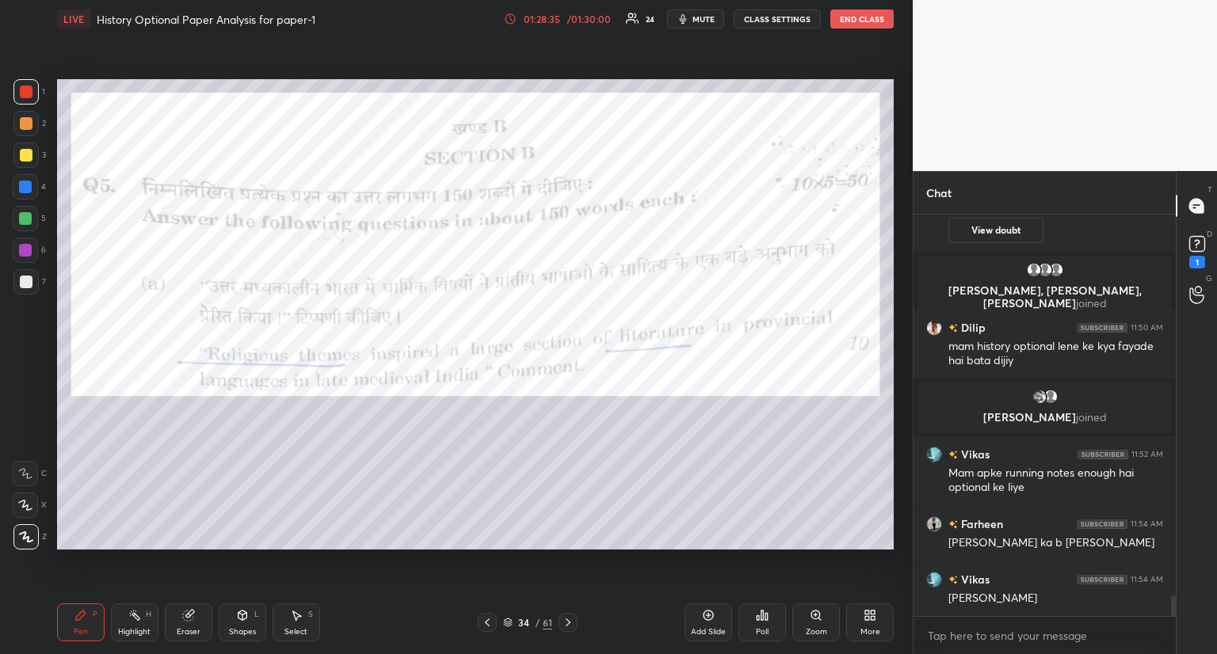
click at [708, 616] on icon at bounding box center [708, 615] width 5 height 5
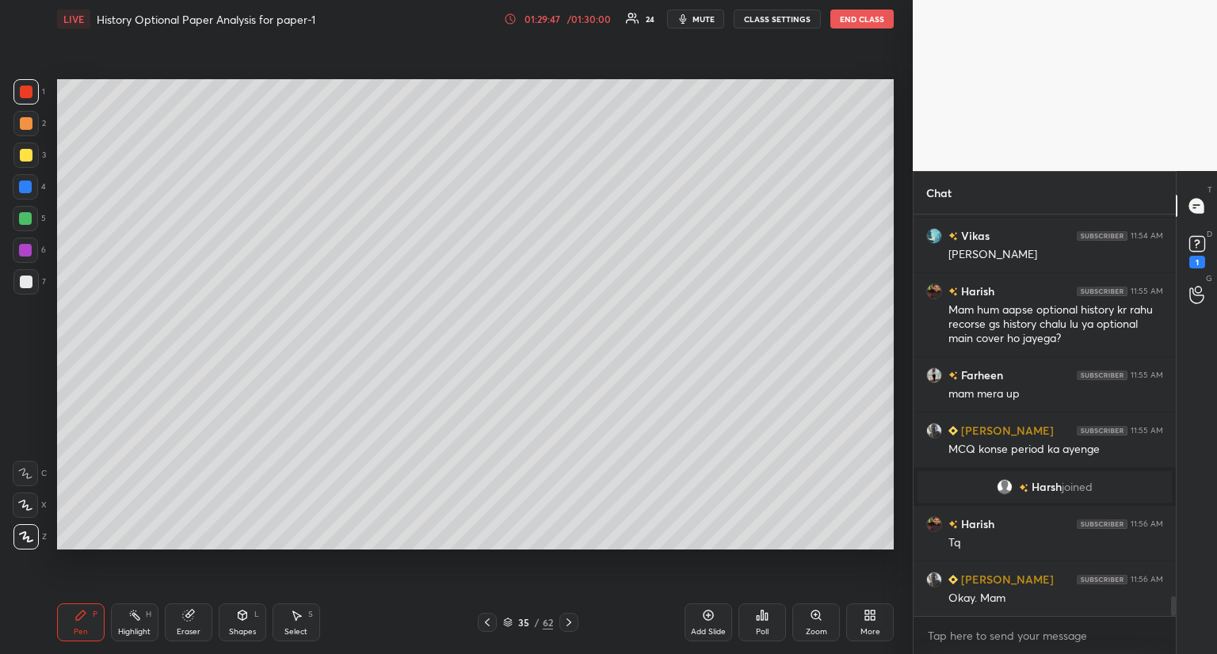
scroll to position [7851, 0]
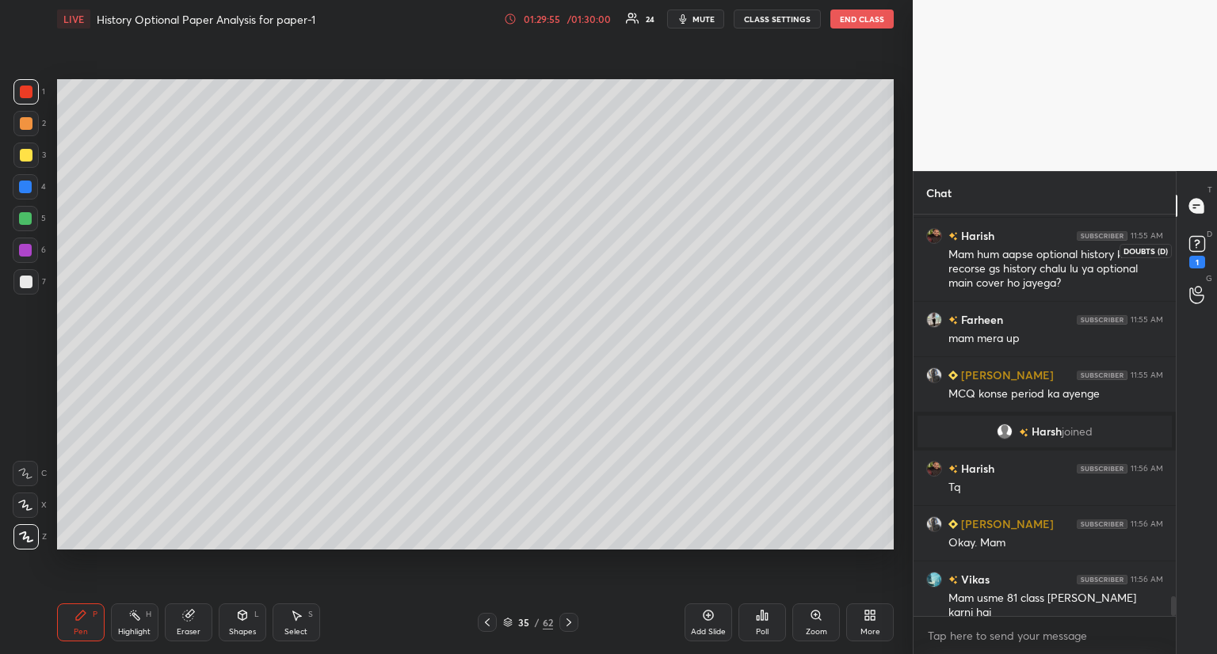
click at [1200, 250] on rect at bounding box center [1196, 244] width 15 height 15
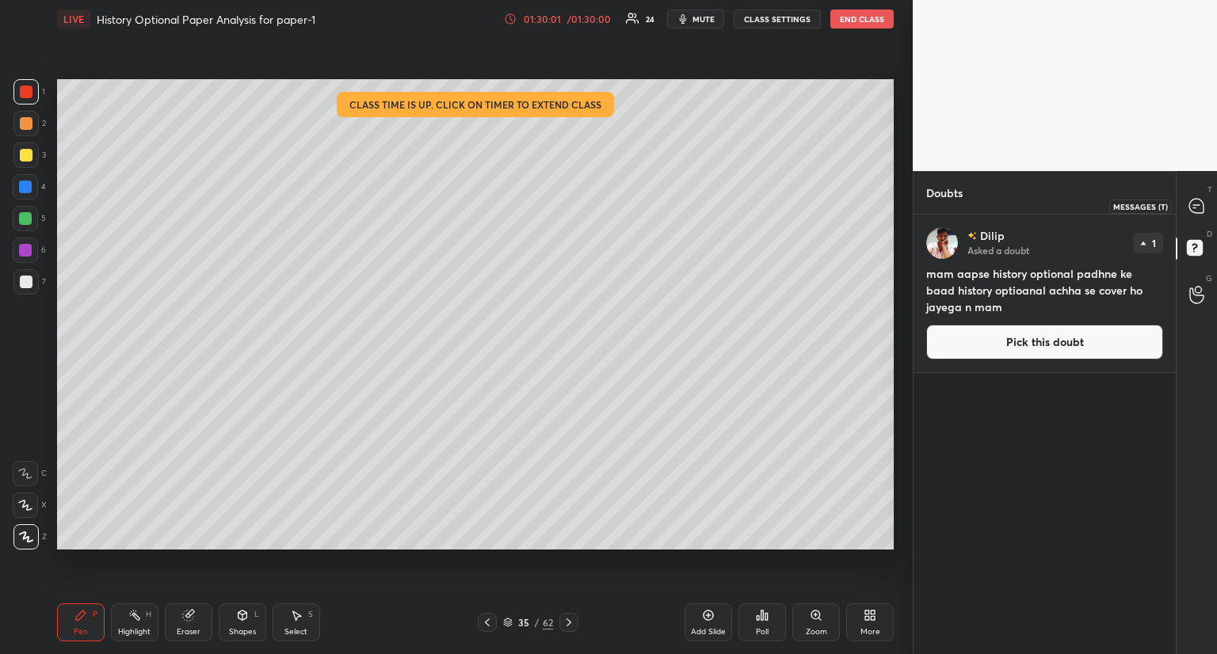
click at [1200, 207] on icon at bounding box center [1196, 206] width 14 height 14
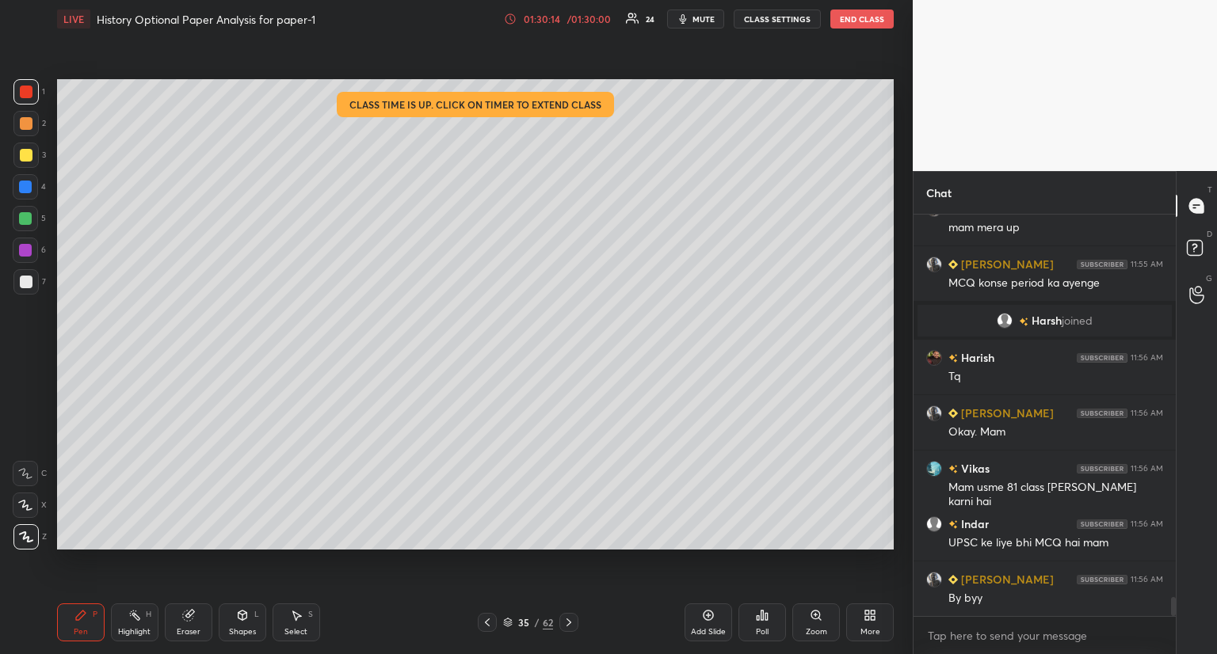
scroll to position [8291, 0]
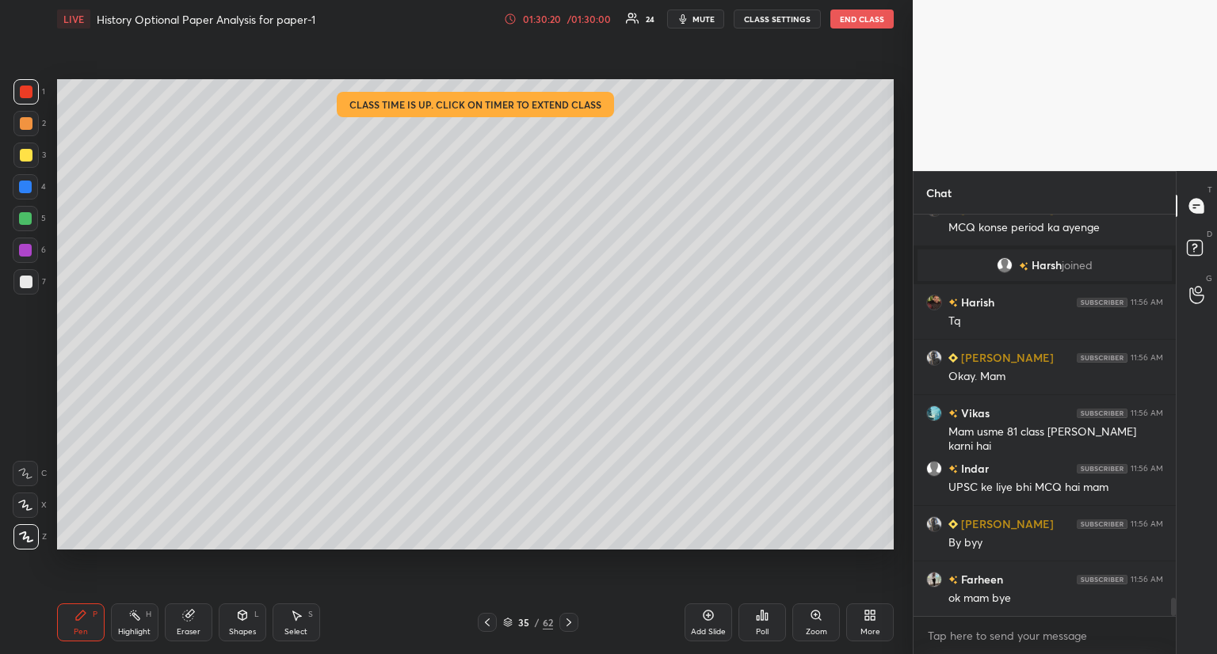
click at [857, 18] on button "End Class" at bounding box center [861, 19] width 63 height 19
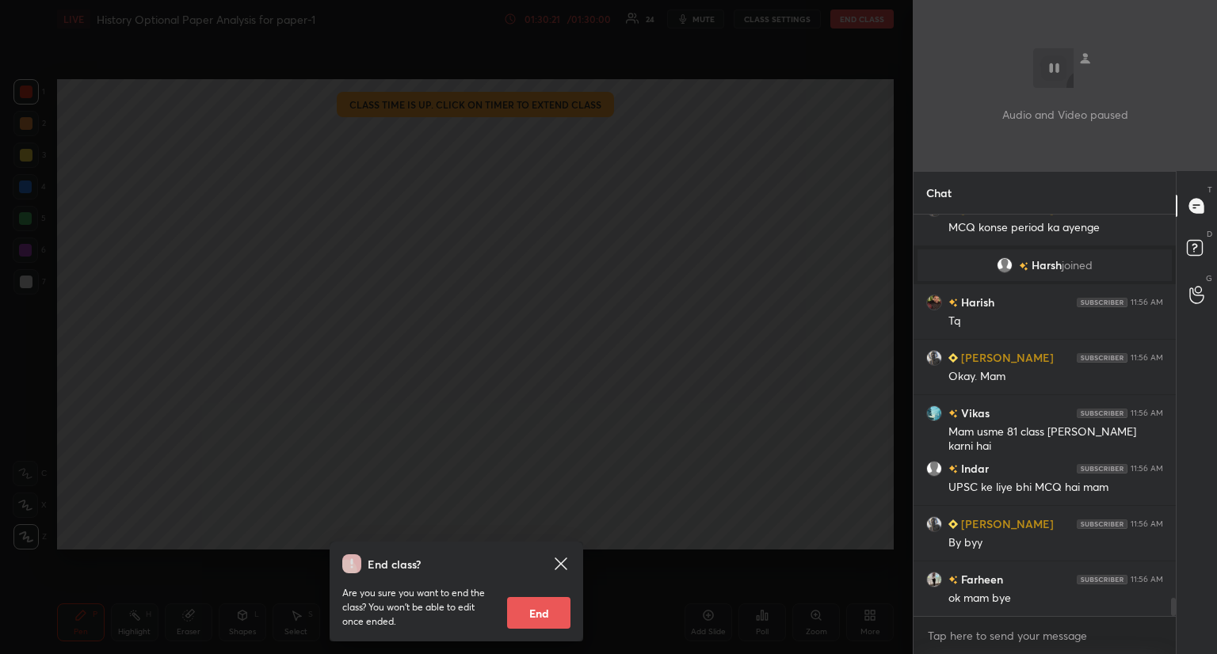
click at [538, 615] on button "End" at bounding box center [538, 613] width 63 height 32
type textarea "x"
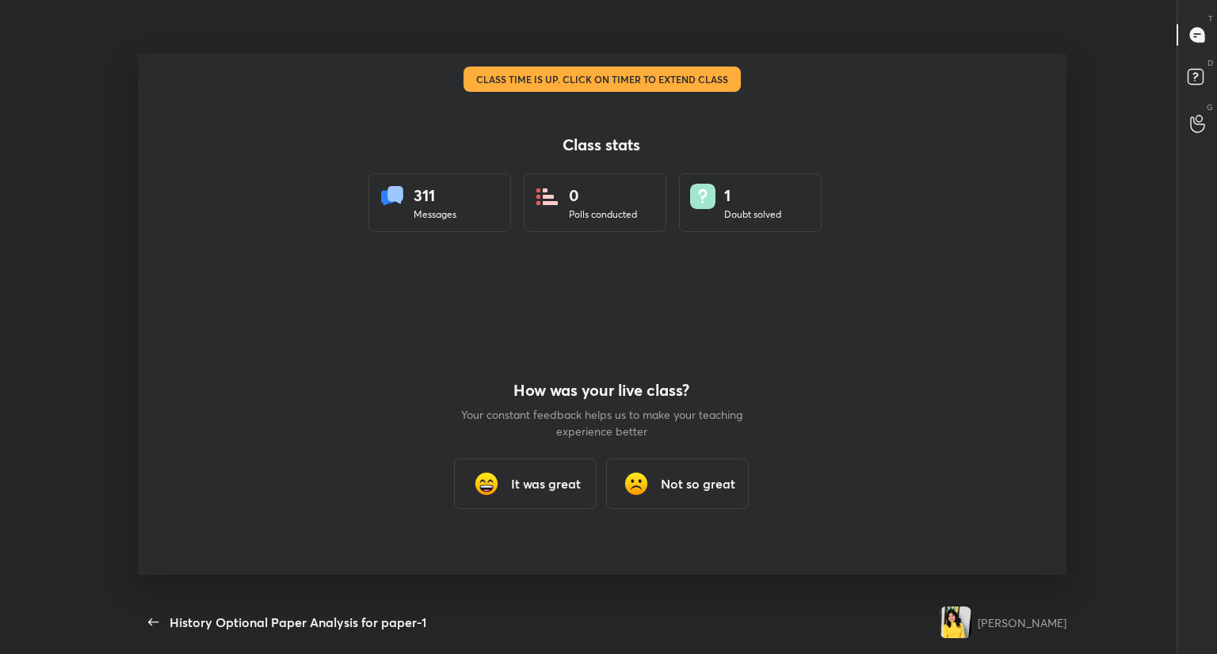
scroll to position [0, 0]
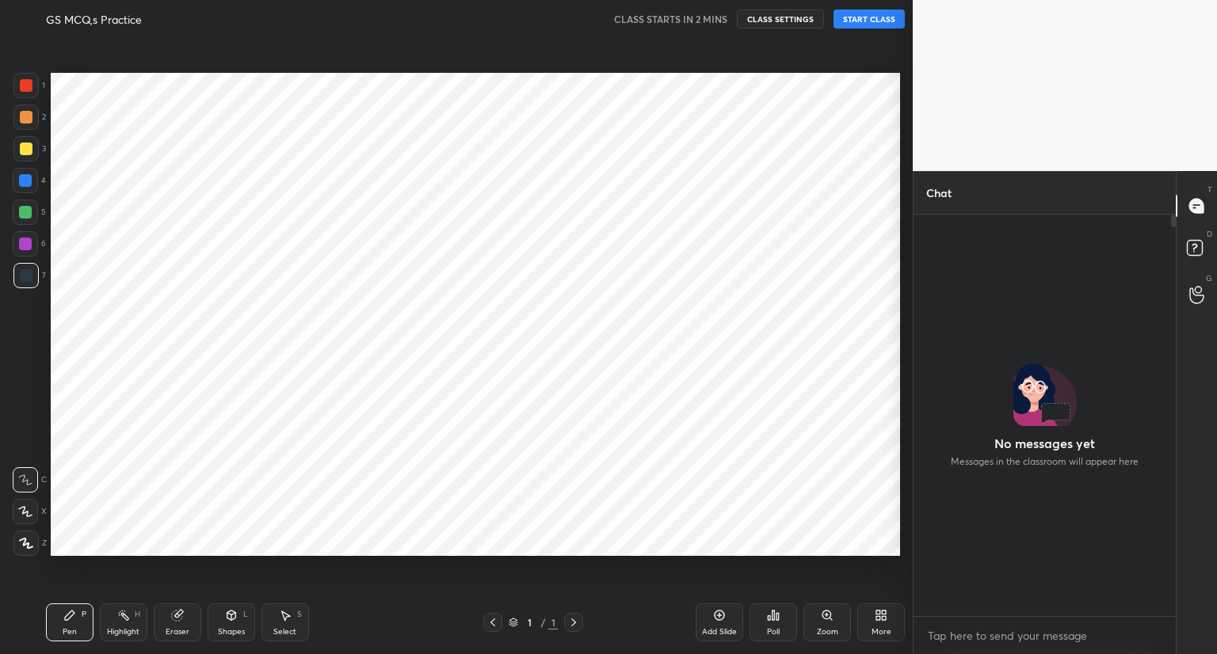
scroll to position [78682, 78386]
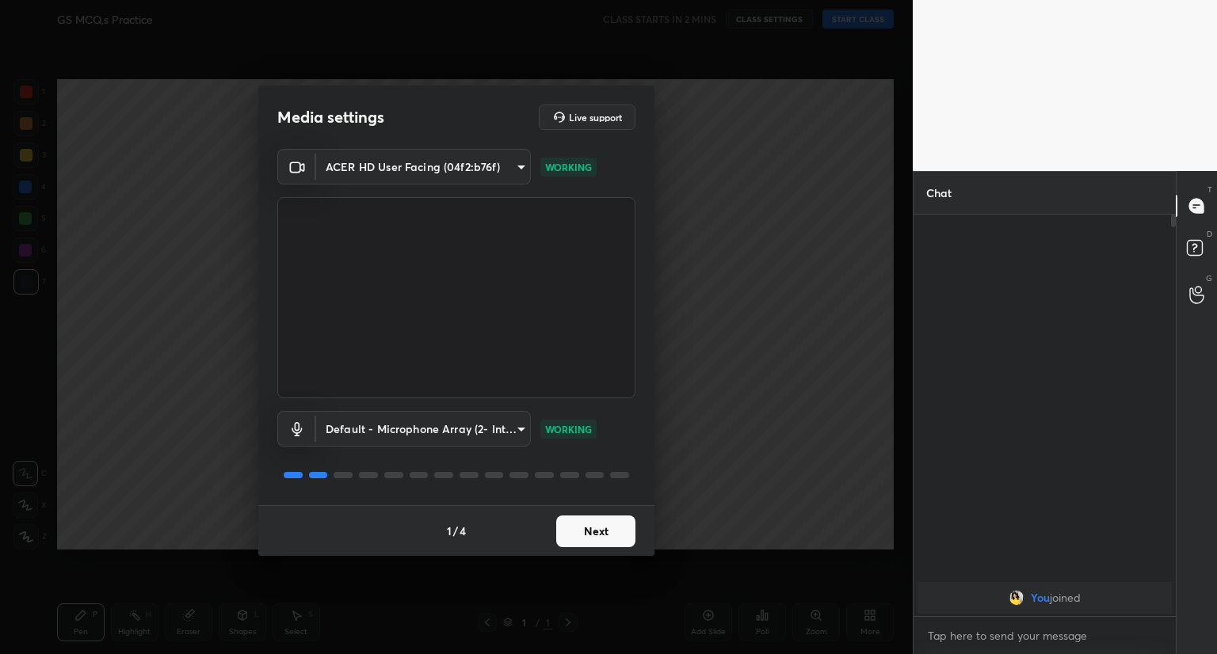
click at [586, 527] on button "Next" at bounding box center [595, 532] width 79 height 32
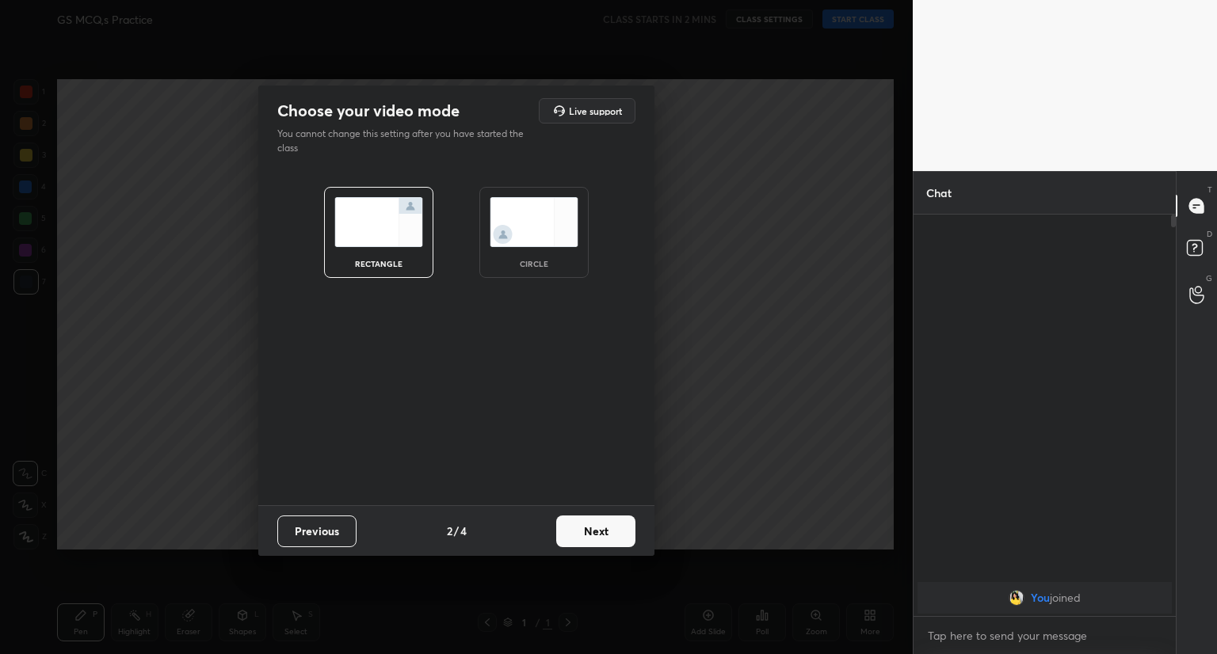
click at [586, 527] on button "Next" at bounding box center [595, 532] width 79 height 32
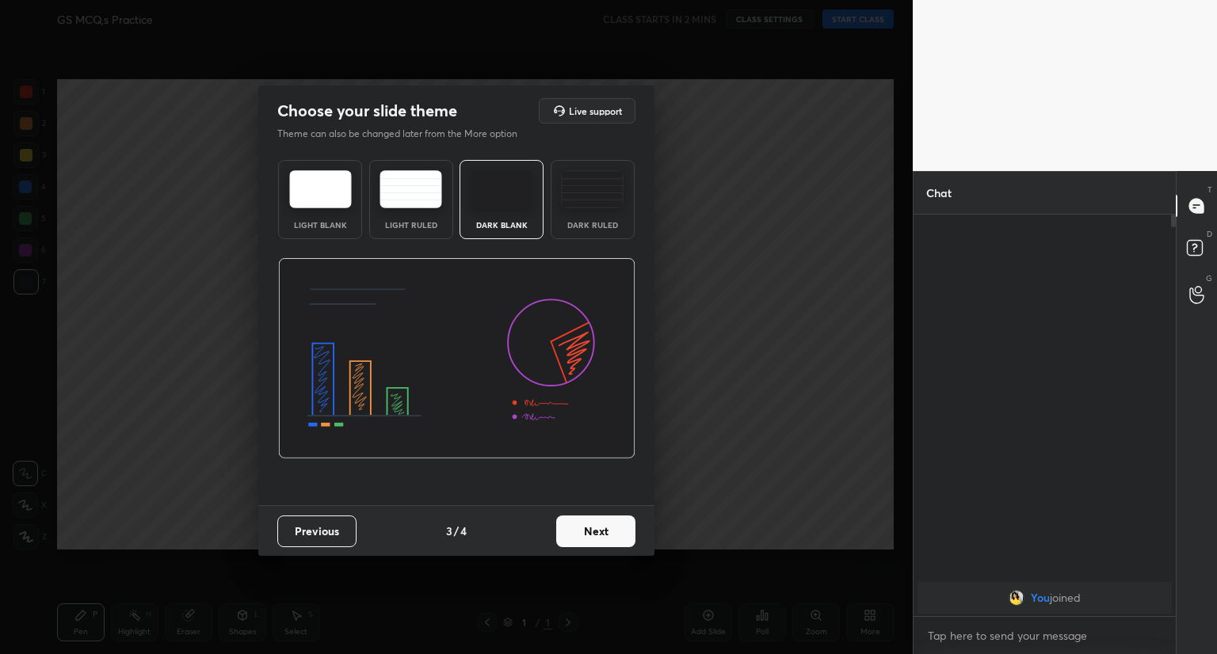
click at [603, 532] on button "Next" at bounding box center [595, 532] width 79 height 32
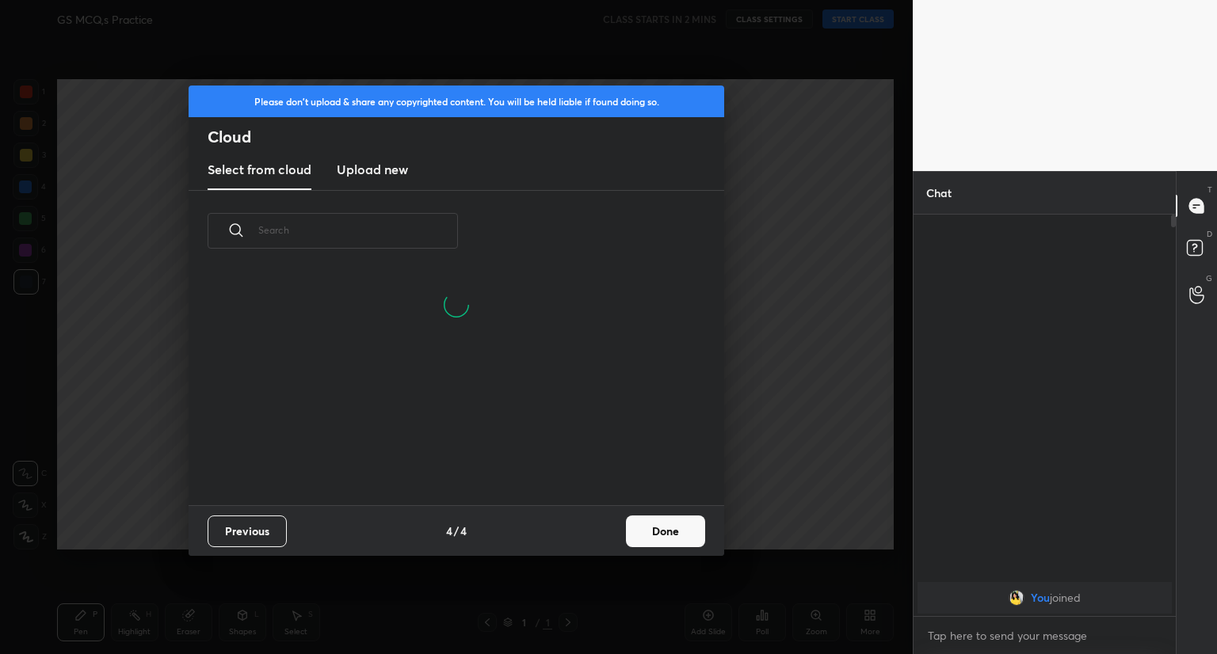
click at [655, 540] on button "Done" at bounding box center [665, 532] width 79 height 32
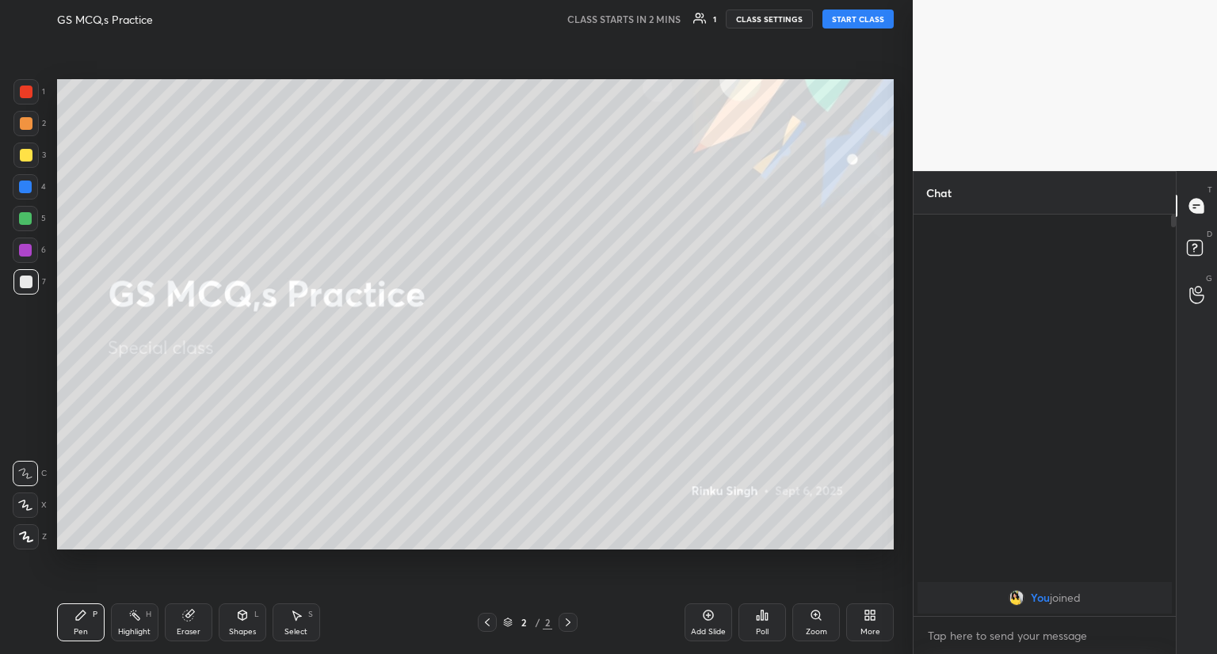
click at [865, 20] on button "START CLASS" at bounding box center [857, 19] width 71 height 19
click at [696, 20] on span "mute" at bounding box center [702, 18] width 22 height 11
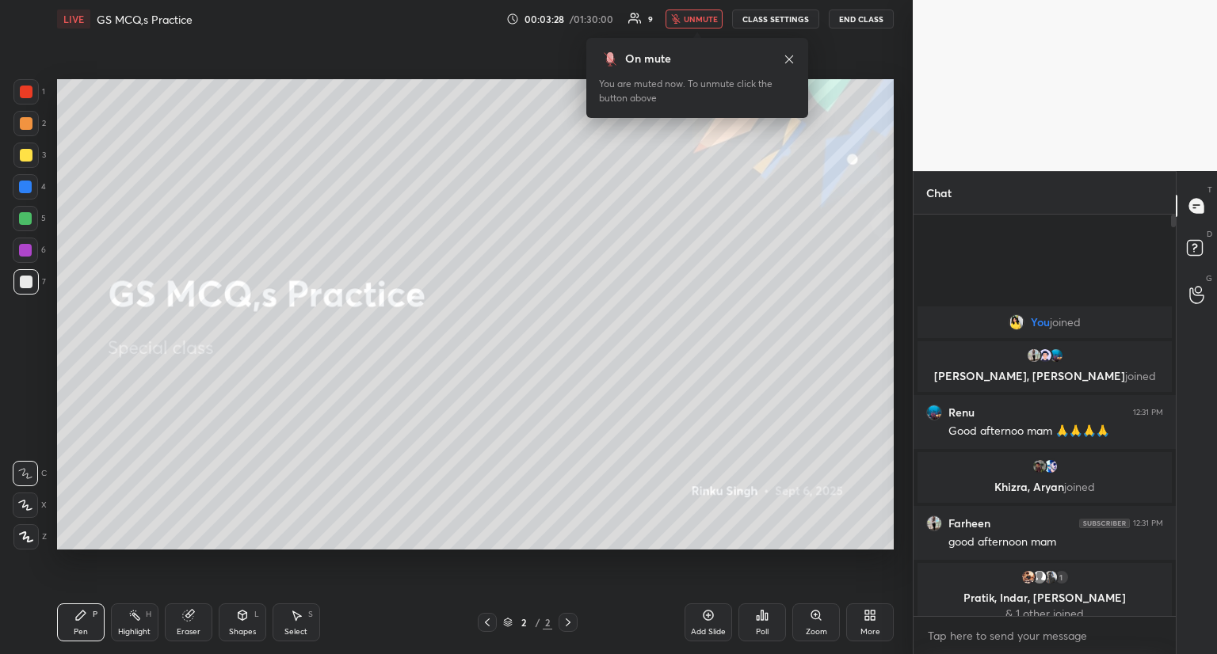
click at [870, 612] on icon at bounding box center [870, 615] width 13 height 13
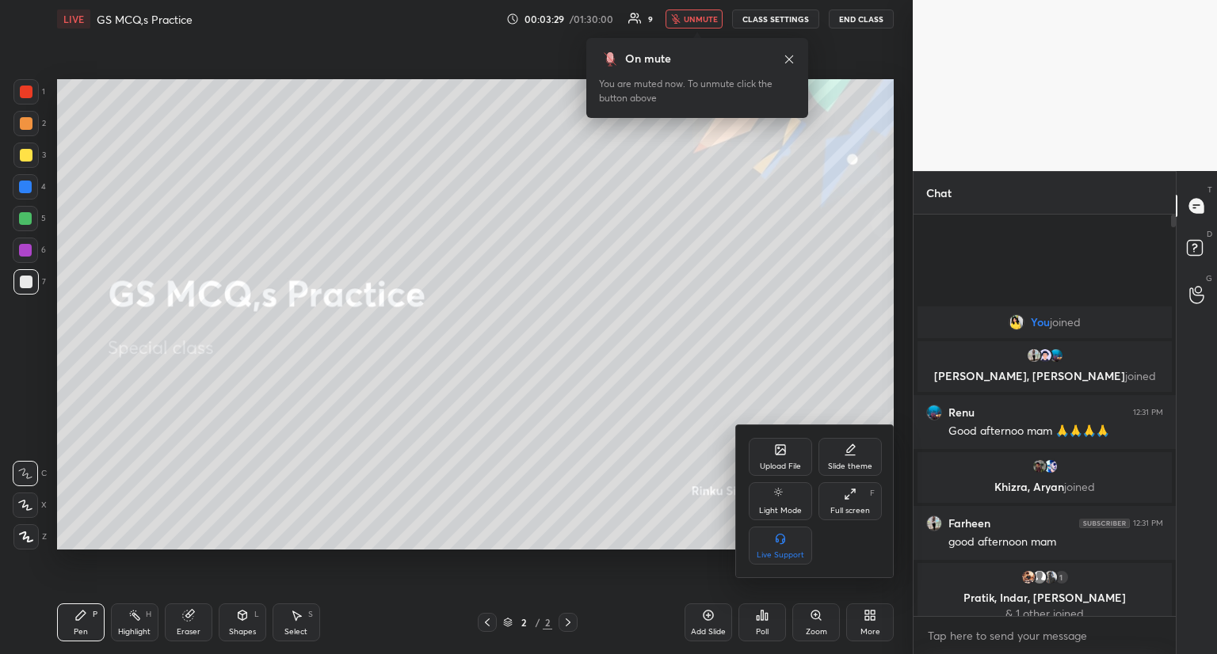
click at [689, 20] on div at bounding box center [608, 327] width 1217 height 654
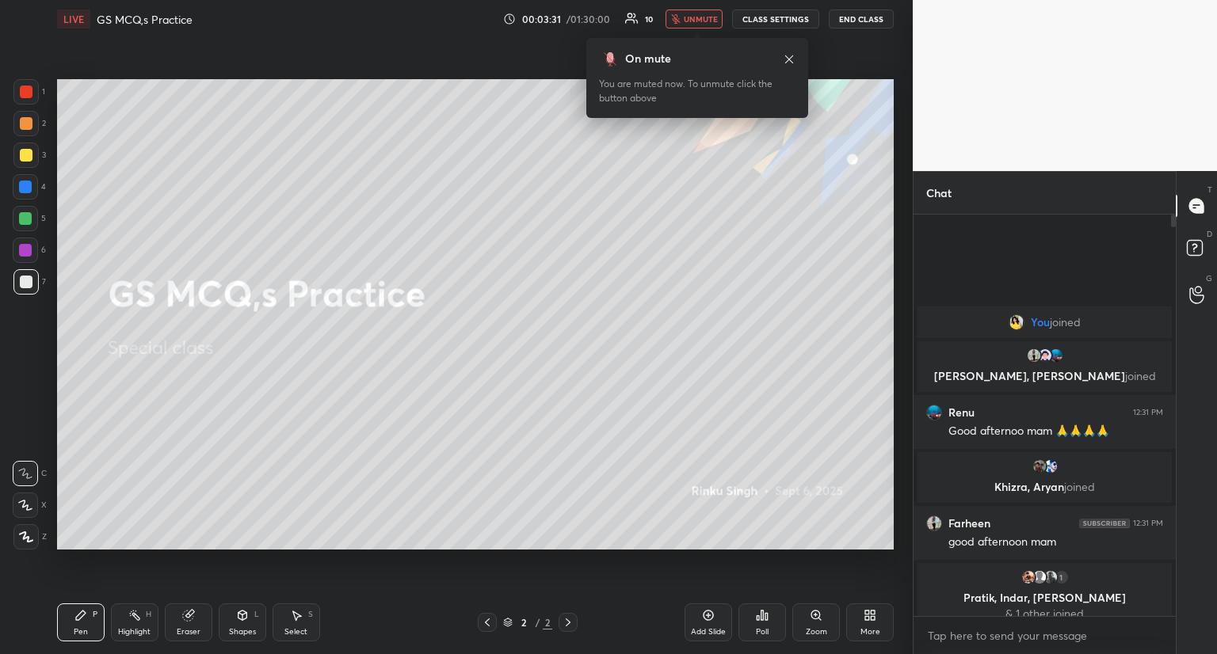
click at [698, 17] on span "unmute" at bounding box center [701, 18] width 34 height 11
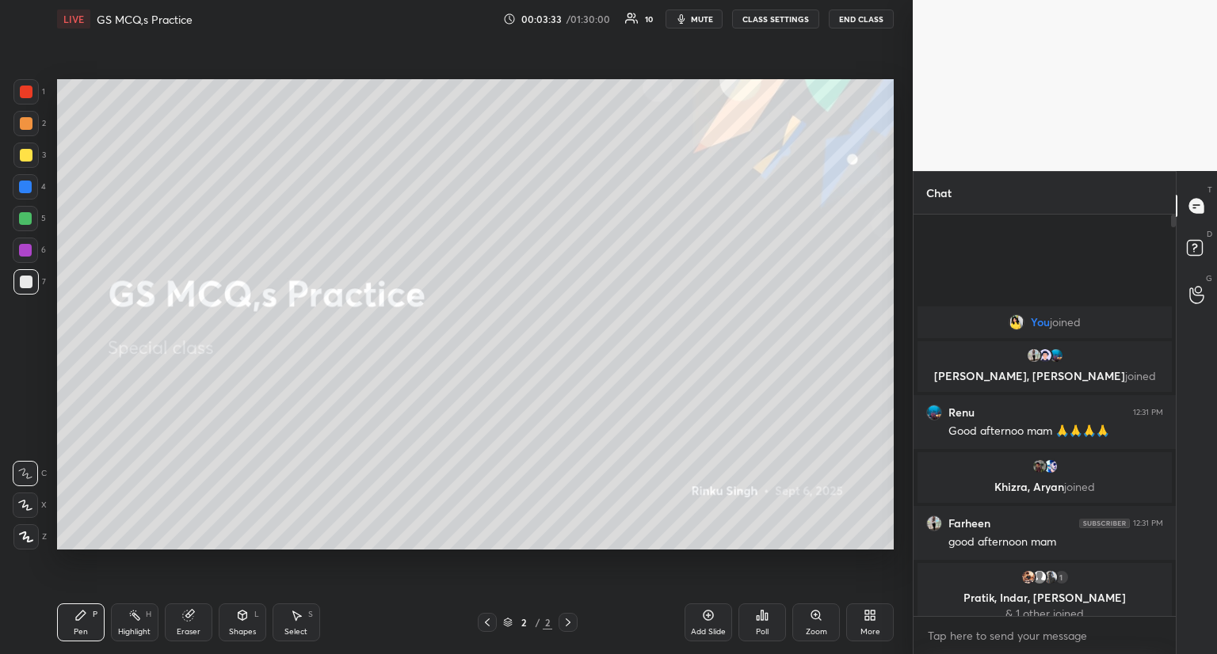
click at [864, 619] on icon at bounding box center [870, 615] width 13 height 13
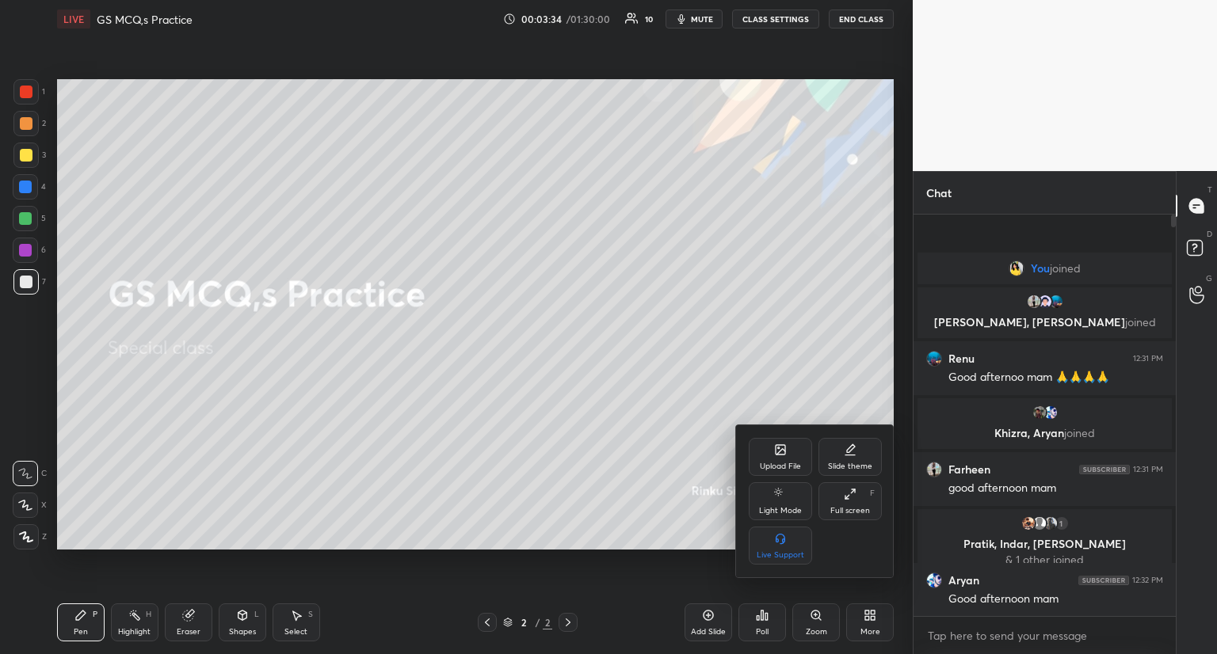
click at [769, 463] on div "Upload File" at bounding box center [780, 467] width 41 height 8
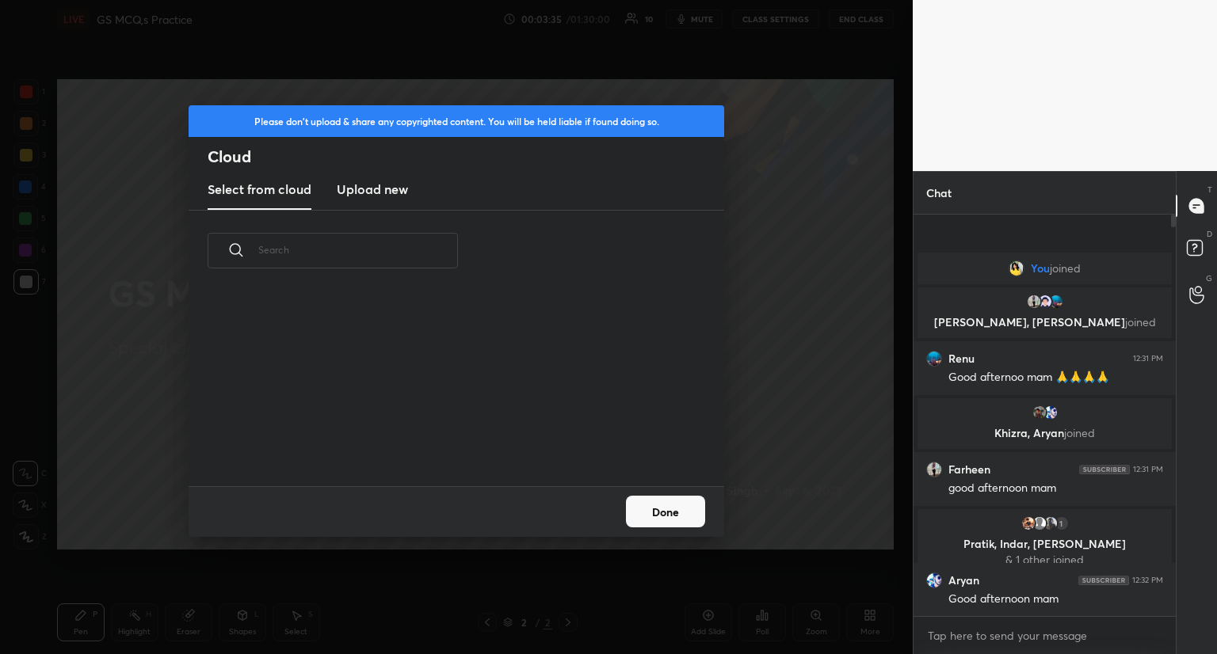
scroll to position [195, 509]
click at [389, 196] on h3 "Upload new" at bounding box center [372, 189] width 71 height 19
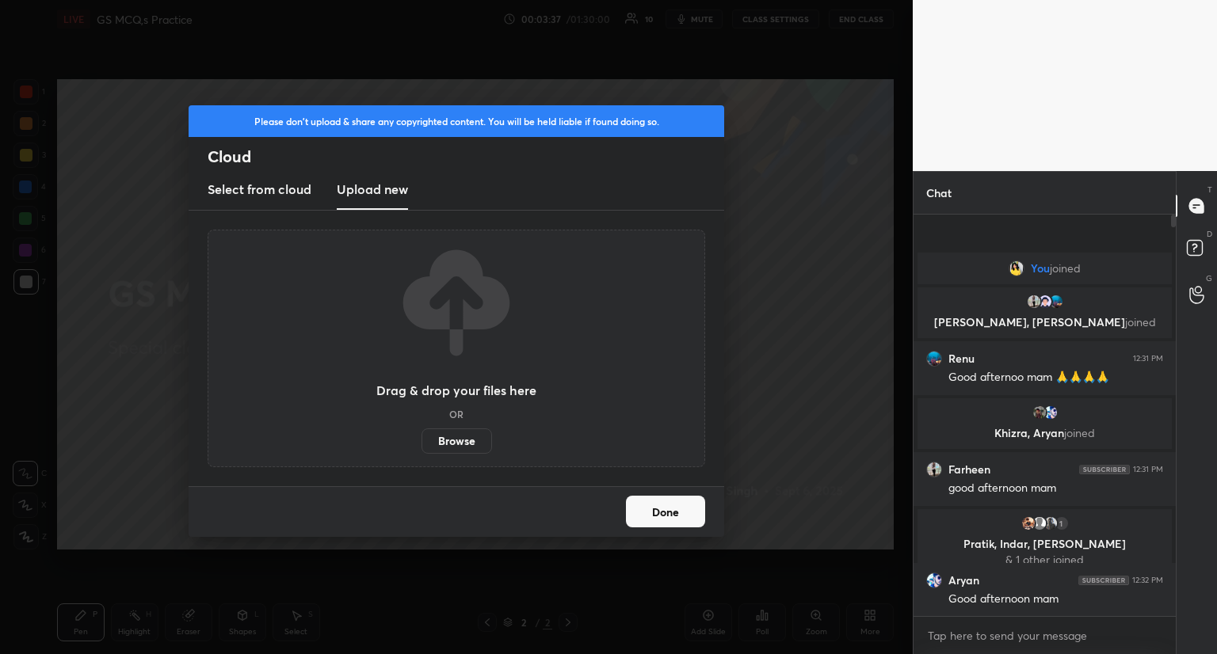
click at [458, 435] on label "Browse" at bounding box center [457, 441] width 71 height 25
click at [422, 435] on input "Browse" at bounding box center [422, 441] width 0 height 25
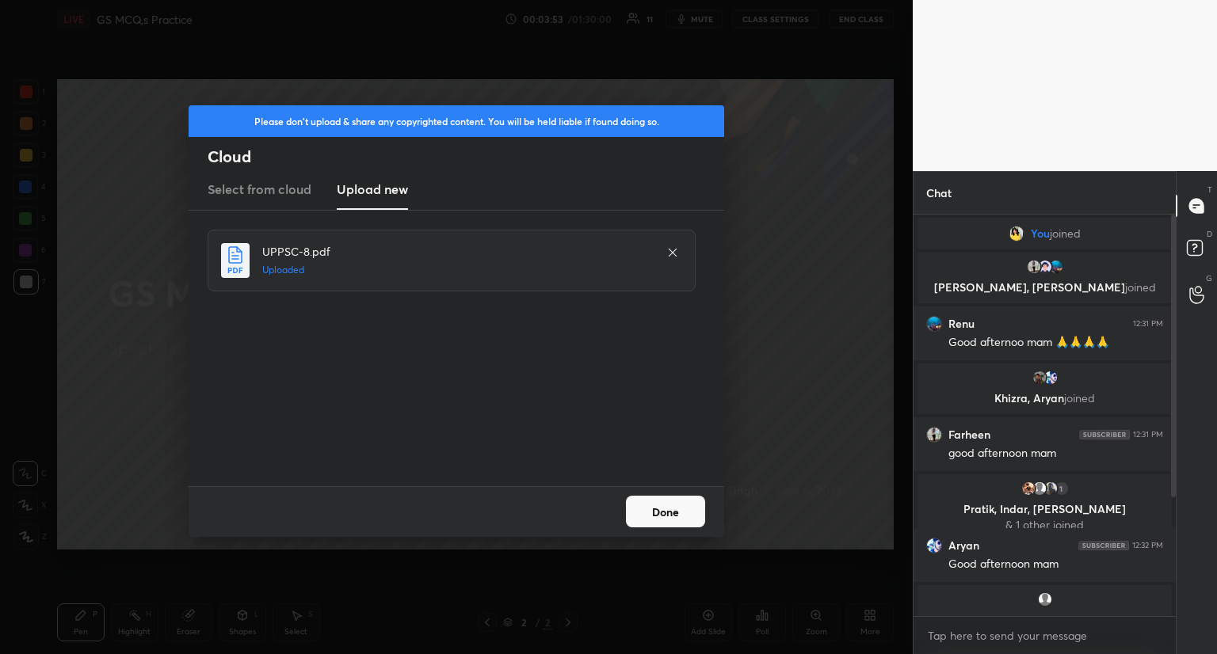
click at [663, 514] on button "Done" at bounding box center [665, 512] width 79 height 32
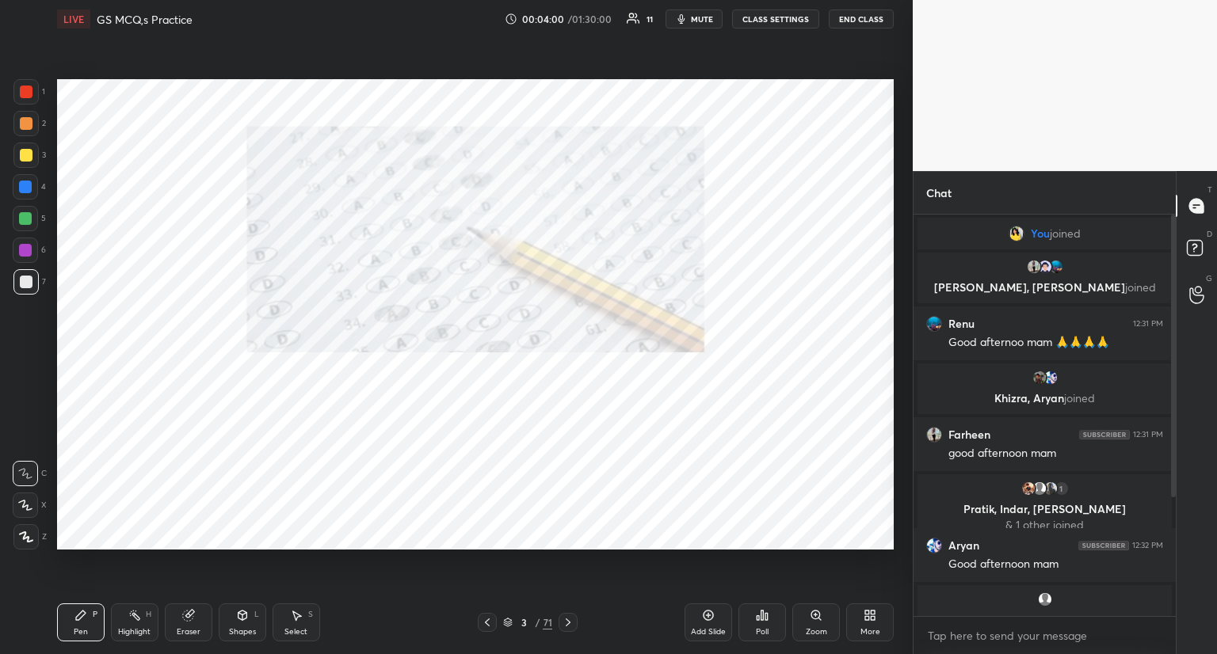
scroll to position [241, 0]
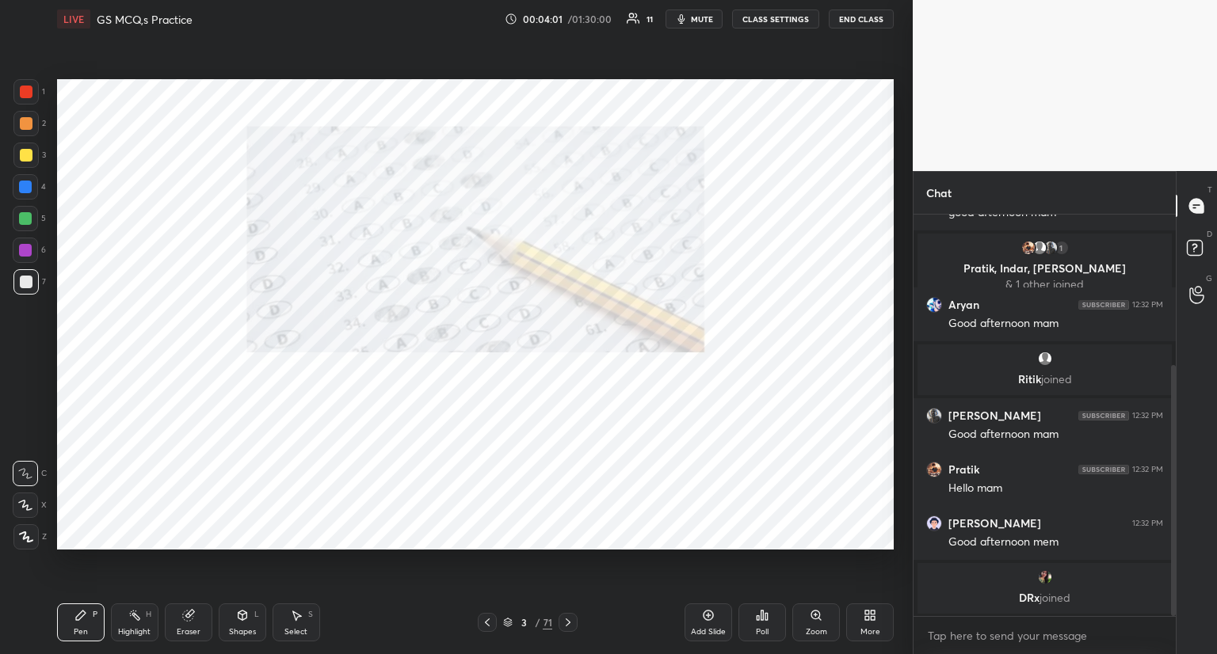
drag, startPoint x: 1171, startPoint y: 479, endPoint x: 1183, endPoint y: 651, distance: 172.4
click at [1183, 651] on div "Chat Khizra, [PERSON_NAME] joined [PERSON_NAME] 12:31 PM good afternoon mam 1 P…" at bounding box center [1065, 412] width 304 height 483
click at [707, 17] on span "mute" at bounding box center [702, 18] width 22 height 11
click at [707, 17] on span "unmute" at bounding box center [701, 18] width 34 height 11
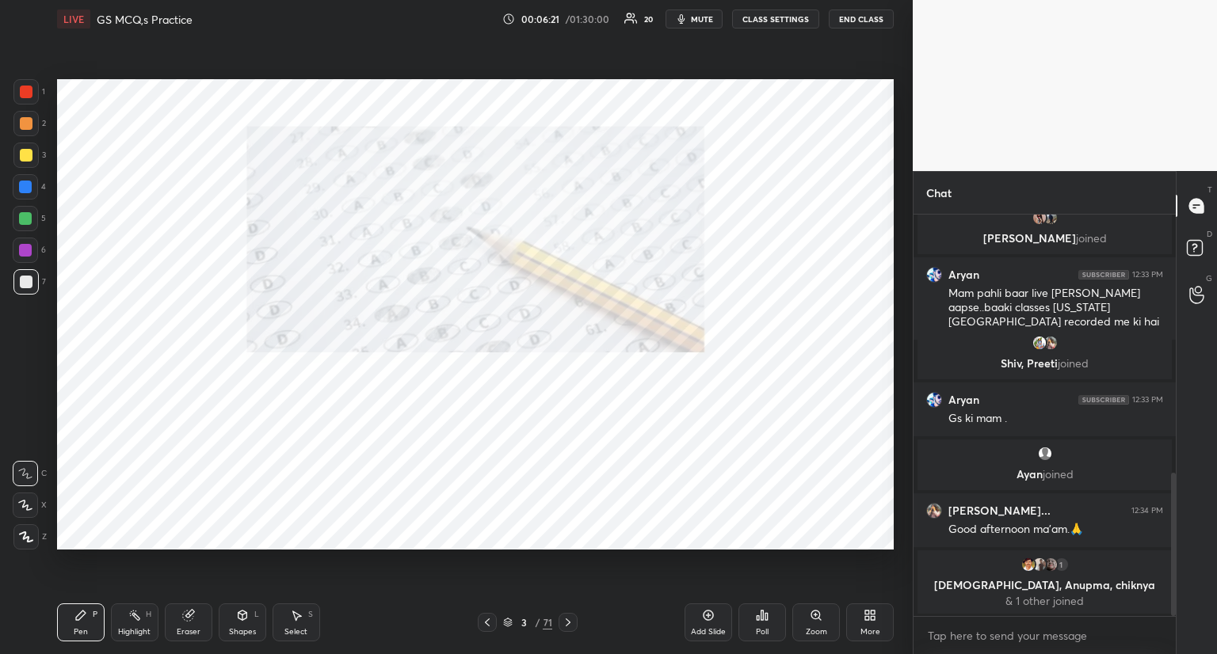
scroll to position [6, 5]
click at [568, 620] on icon at bounding box center [568, 622] width 13 height 13
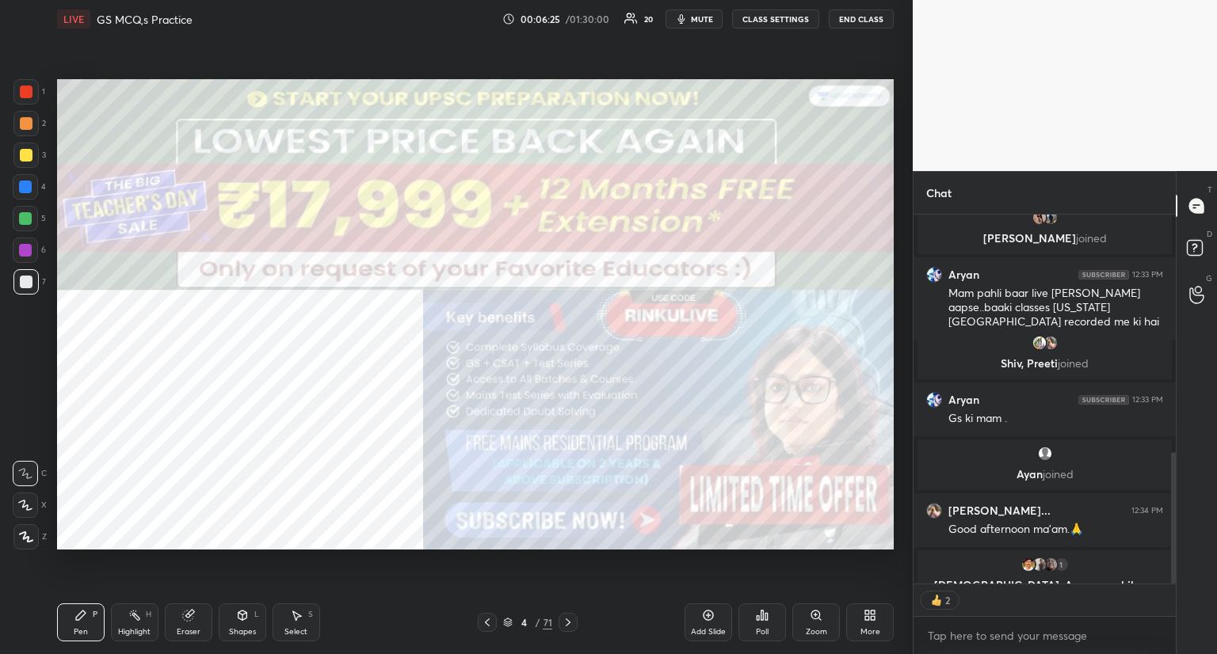
click at [37, 86] on div at bounding box center [25, 91] width 25 height 25
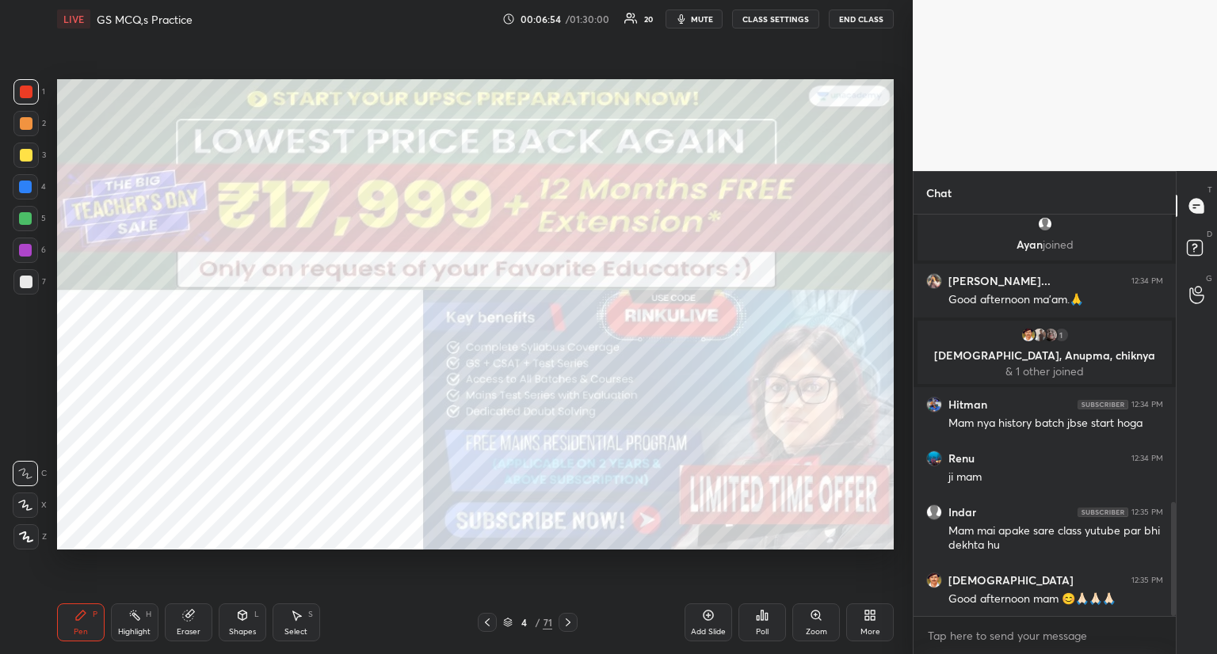
scroll to position [1013, 0]
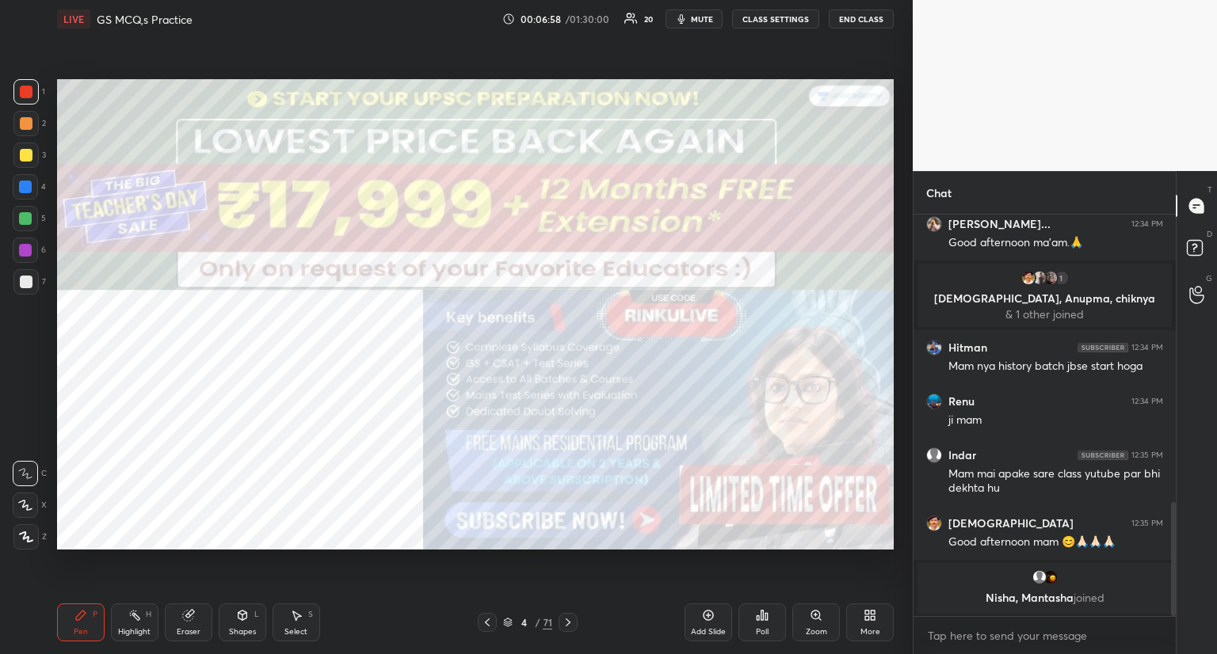
click at [570, 619] on icon at bounding box center [568, 622] width 13 height 13
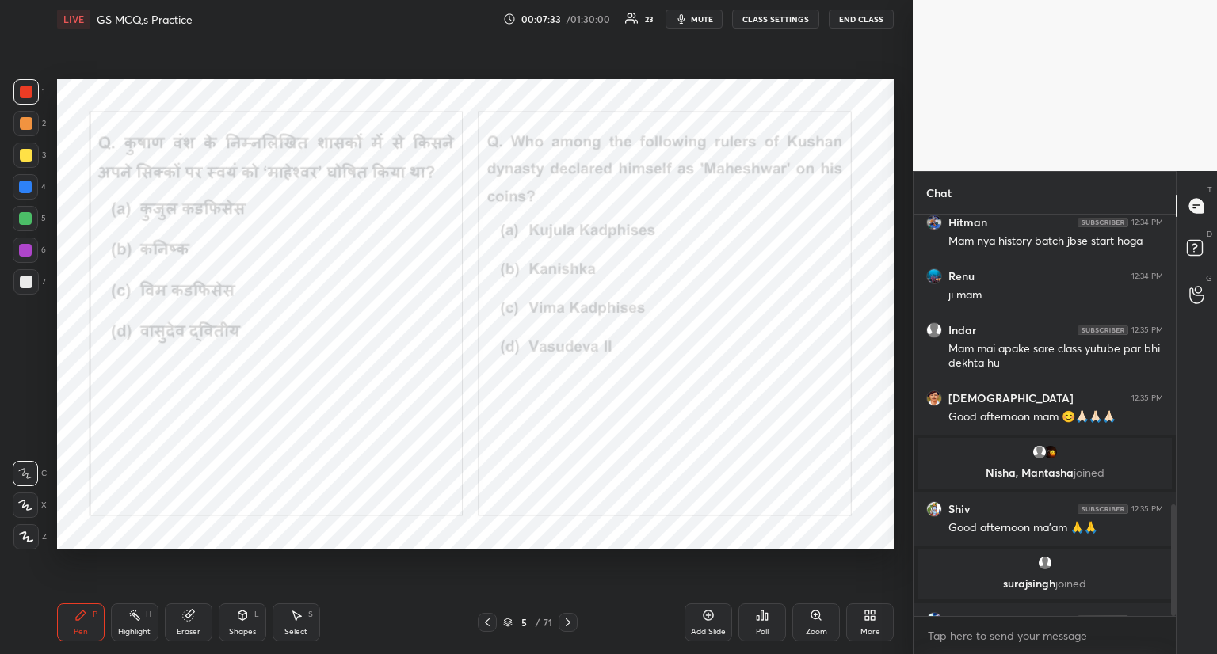
scroll to position [1041, 0]
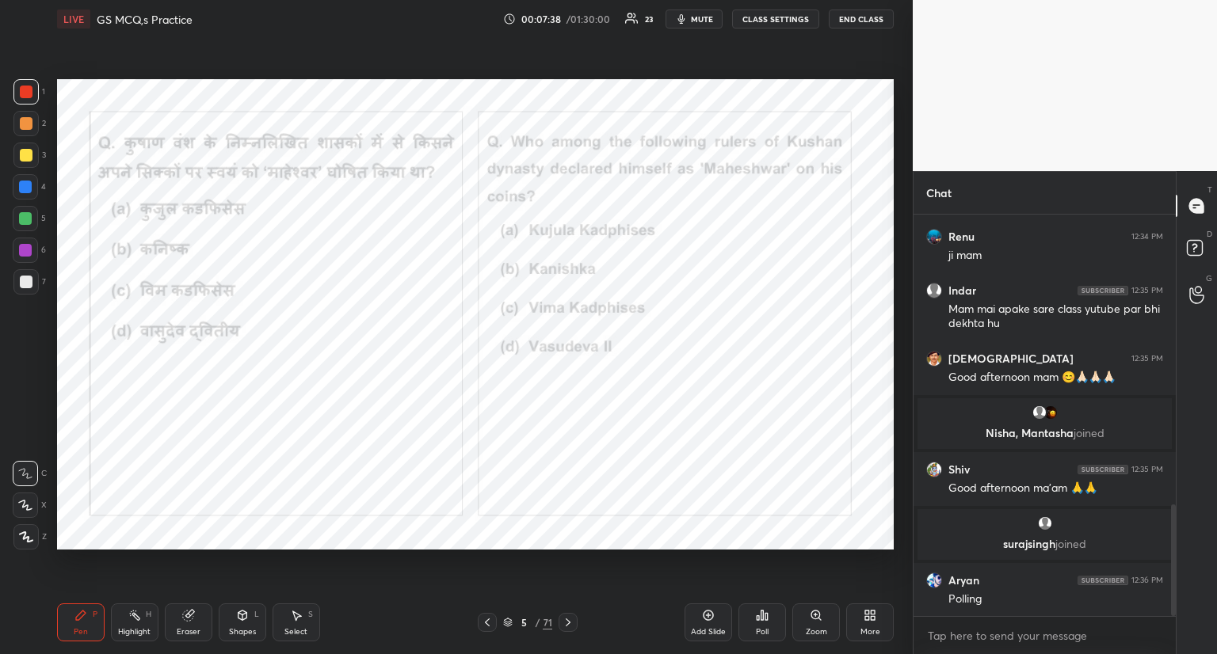
click at [768, 616] on icon at bounding box center [762, 615] width 13 height 13
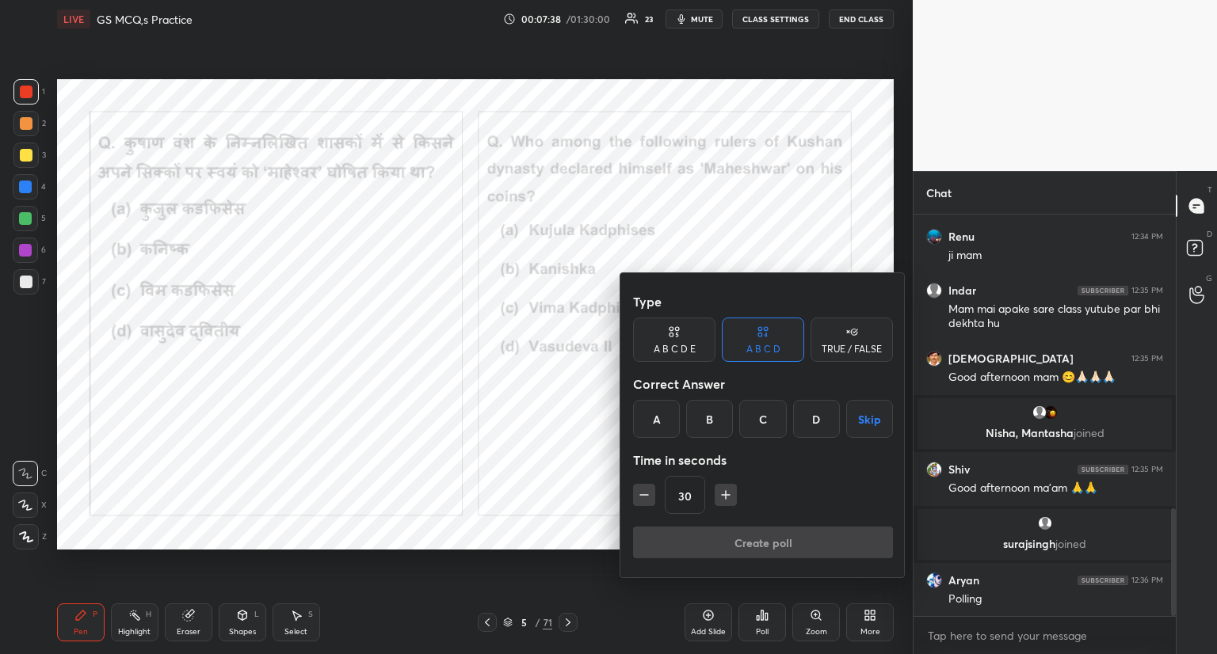
scroll to position [1098, 0]
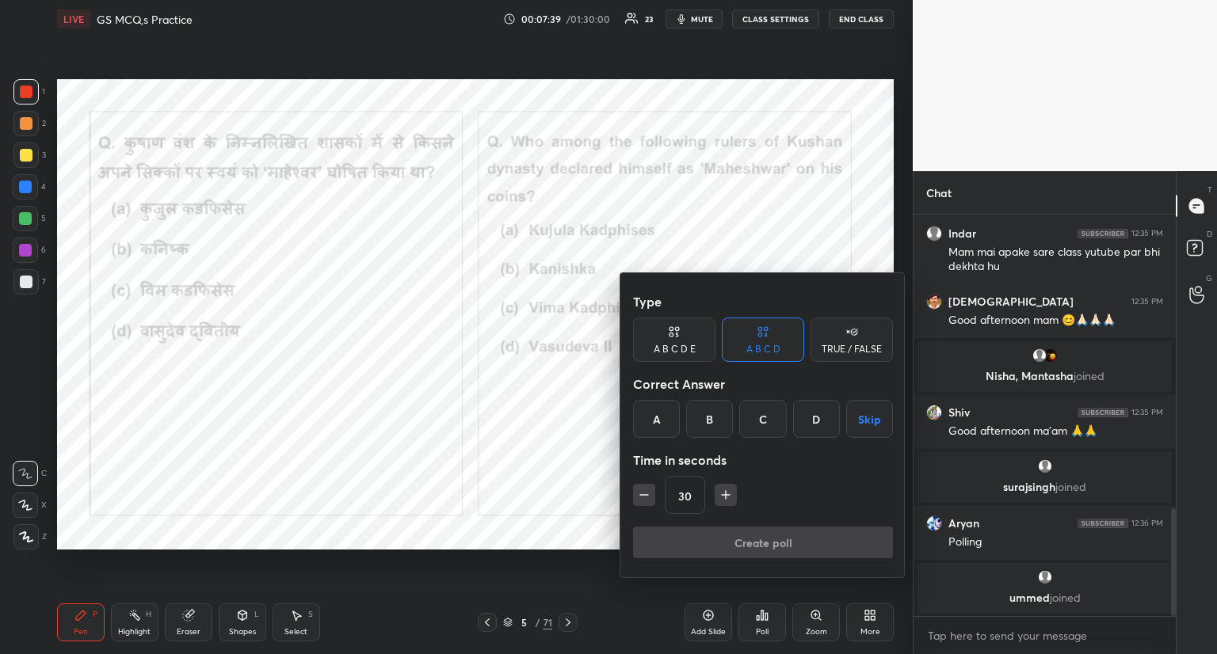
click at [760, 411] on div "C" at bounding box center [762, 419] width 47 height 38
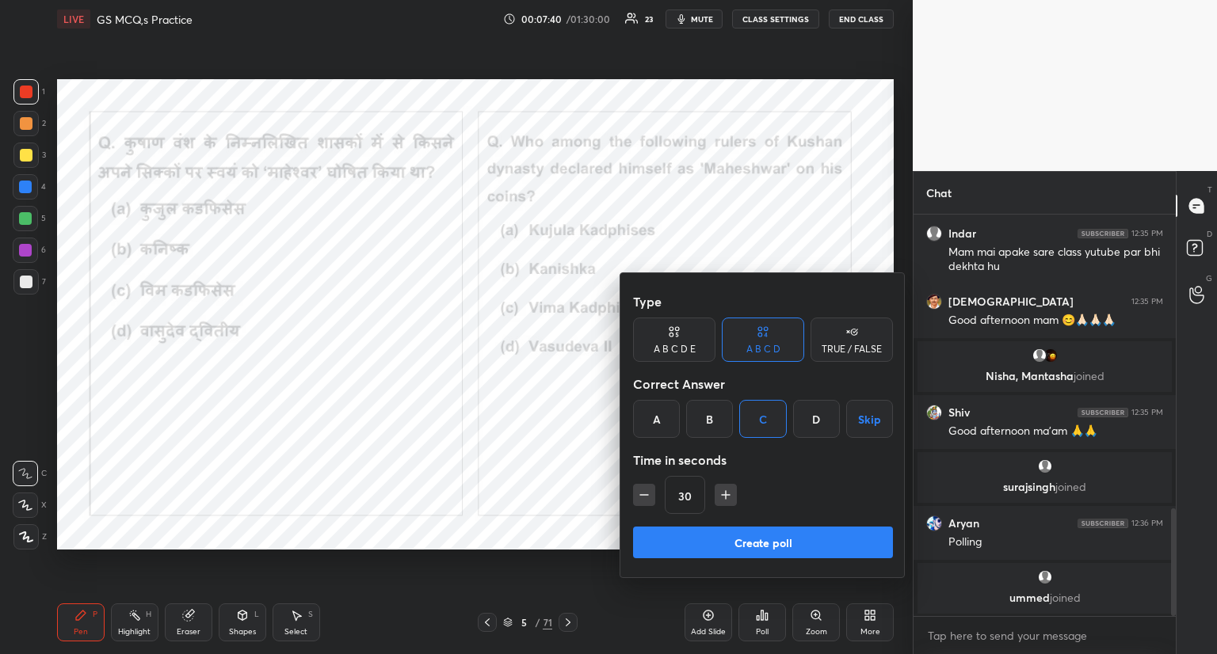
click at [742, 541] on button "Create poll" at bounding box center [763, 543] width 260 height 32
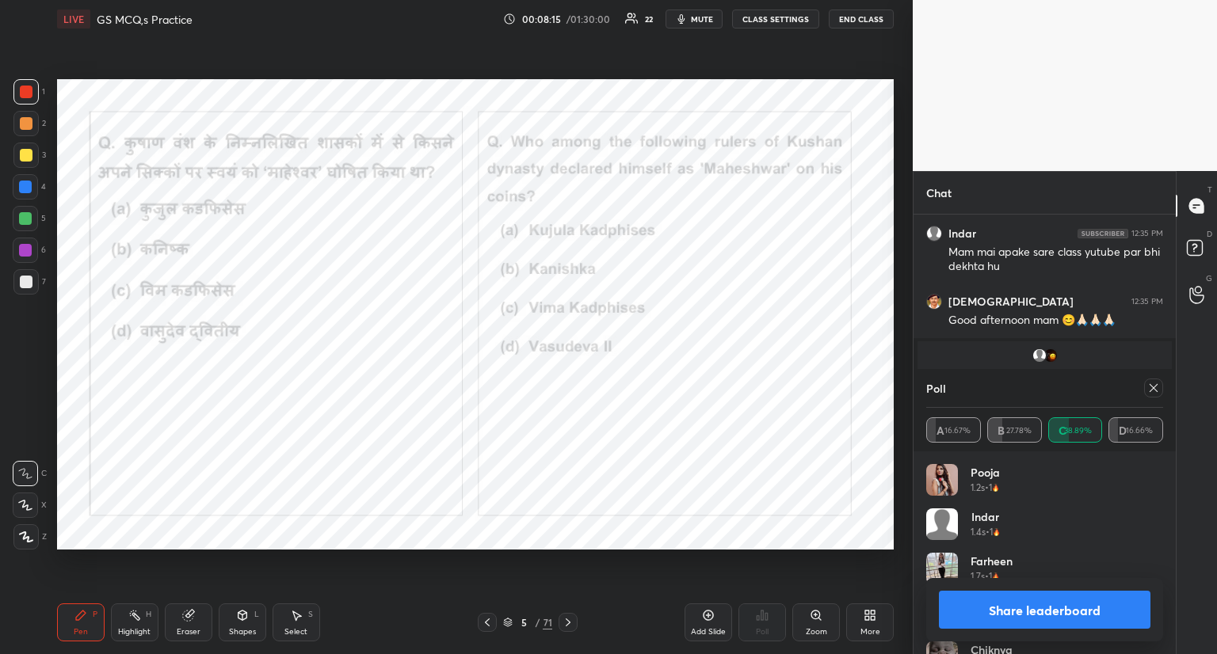
scroll to position [1206, 0]
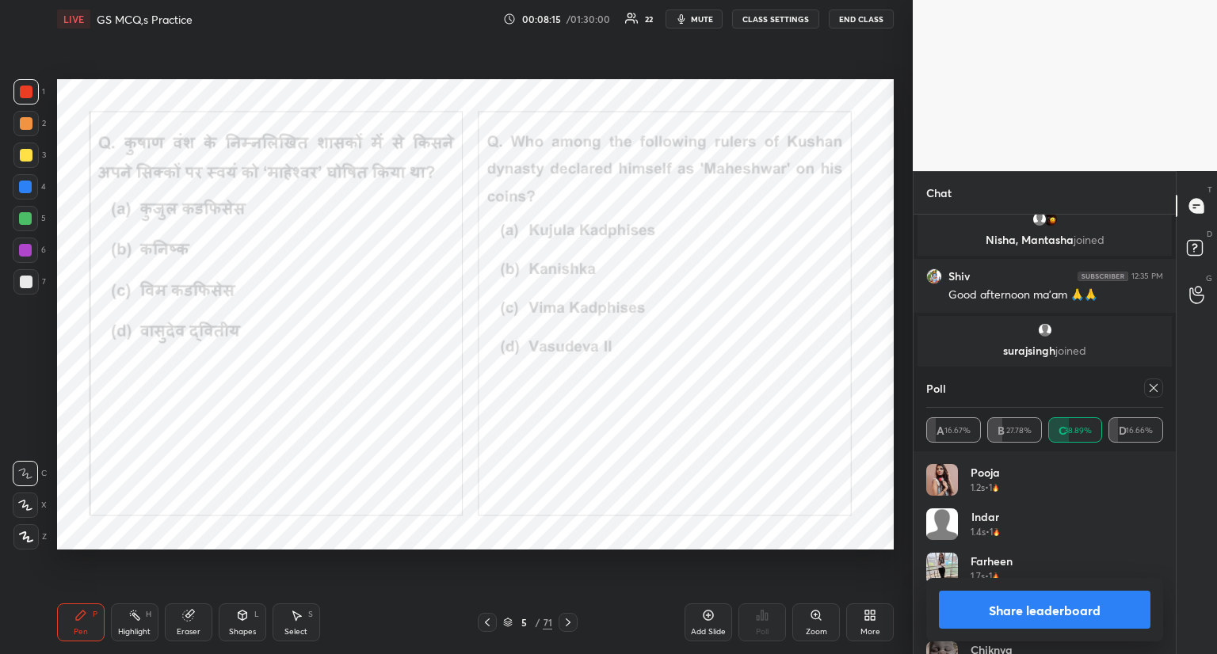
click at [1152, 387] on icon at bounding box center [1154, 388] width 8 height 8
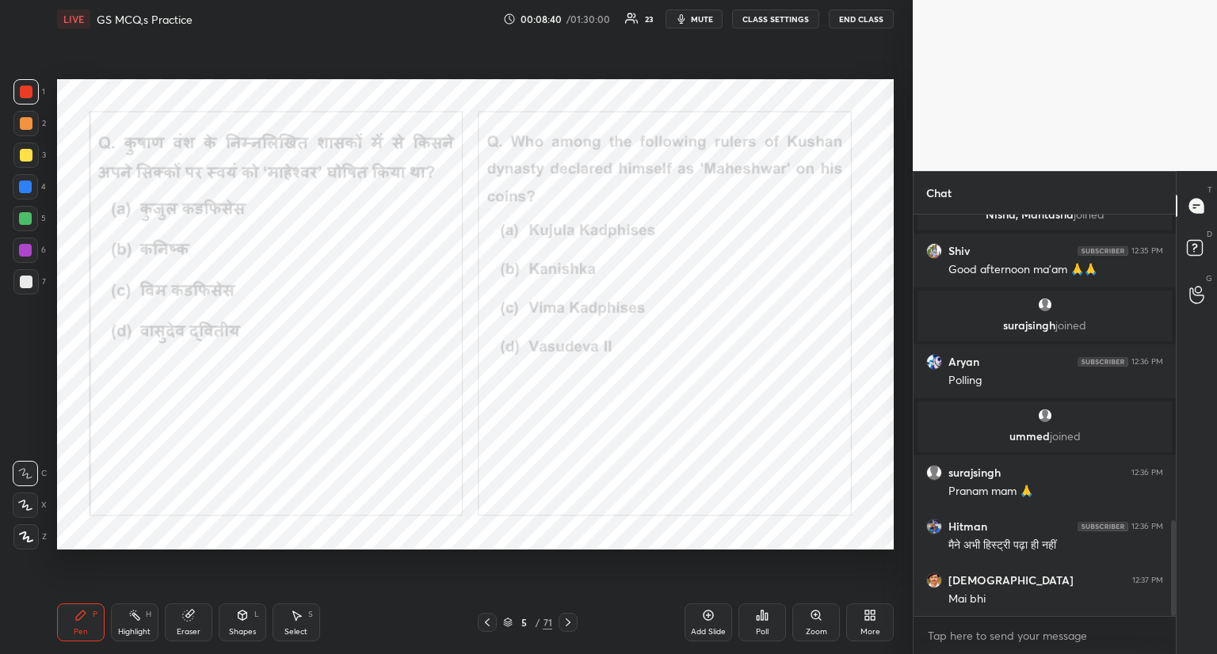
scroll to position [1288, 0]
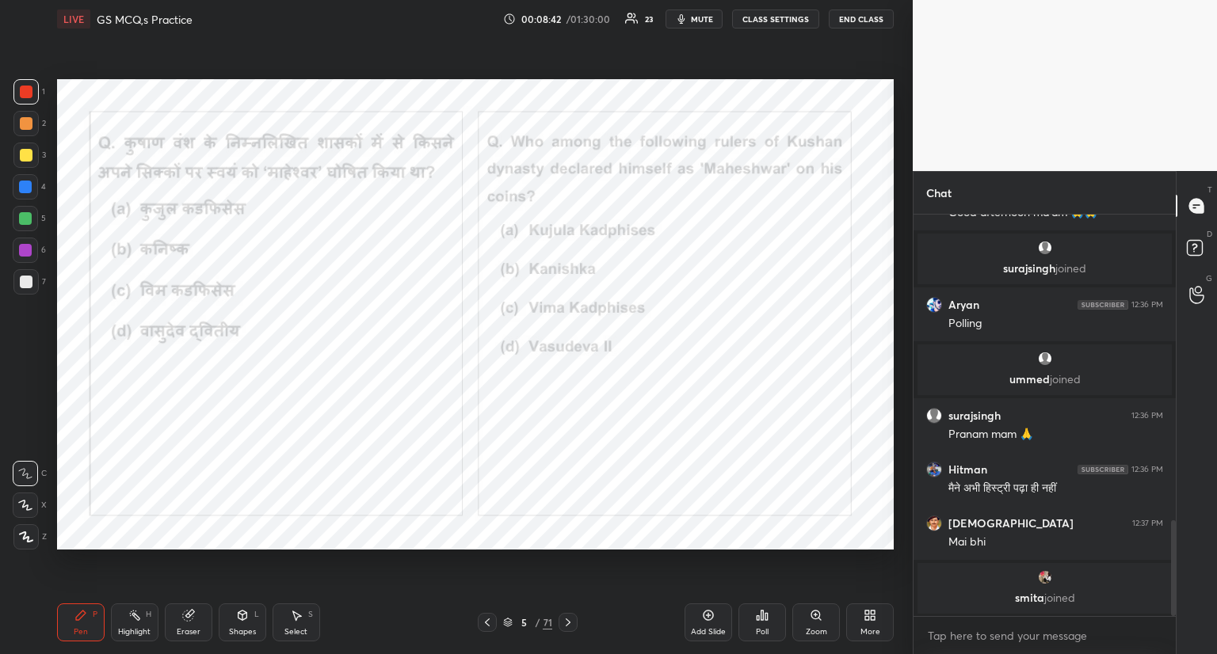
click at [22, 544] on div at bounding box center [25, 537] width 25 height 25
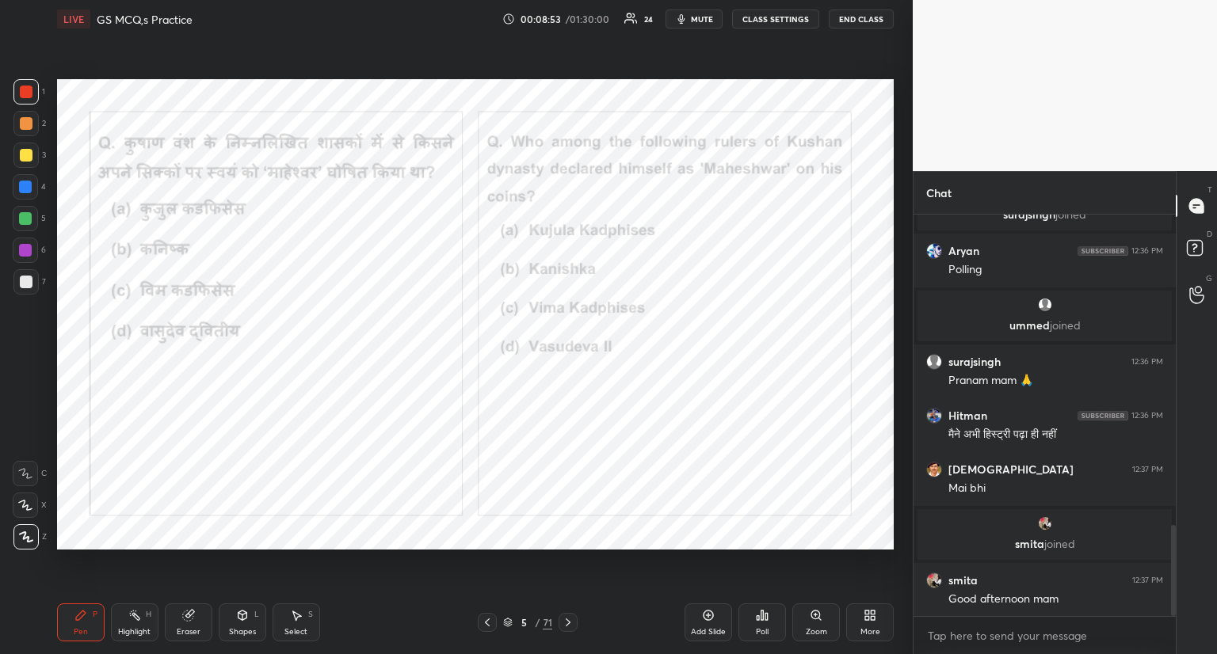
scroll to position [1379, 0]
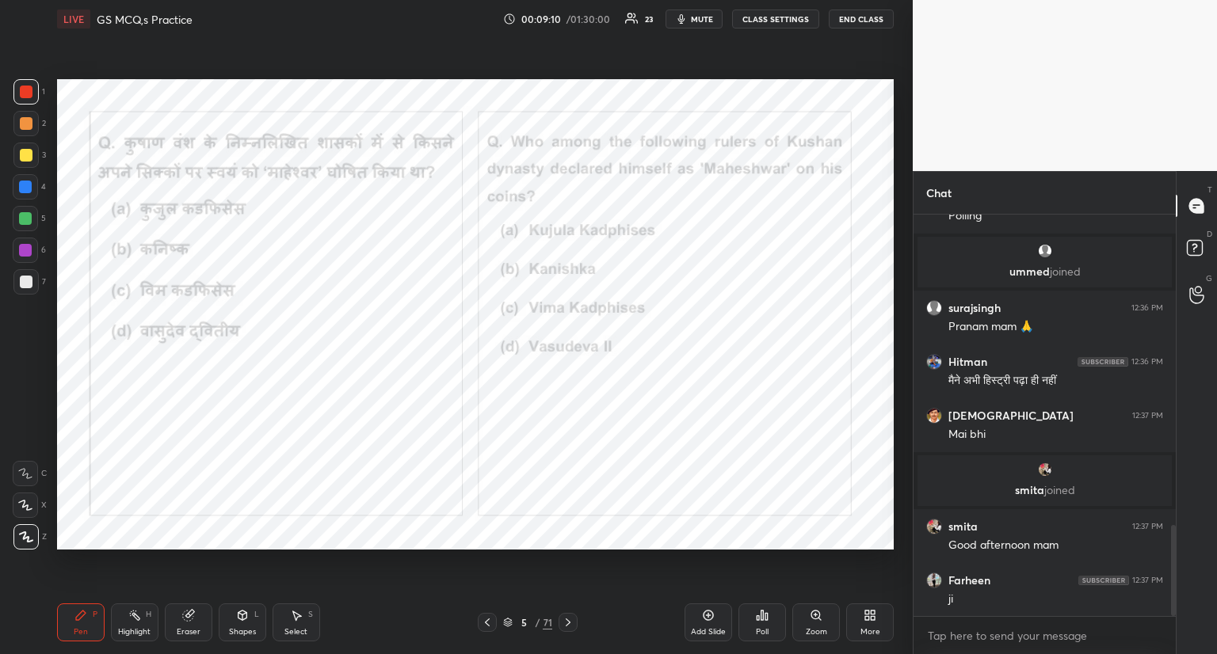
click at [570, 622] on icon at bounding box center [568, 623] width 5 height 8
click at [572, 616] on icon at bounding box center [568, 622] width 13 height 13
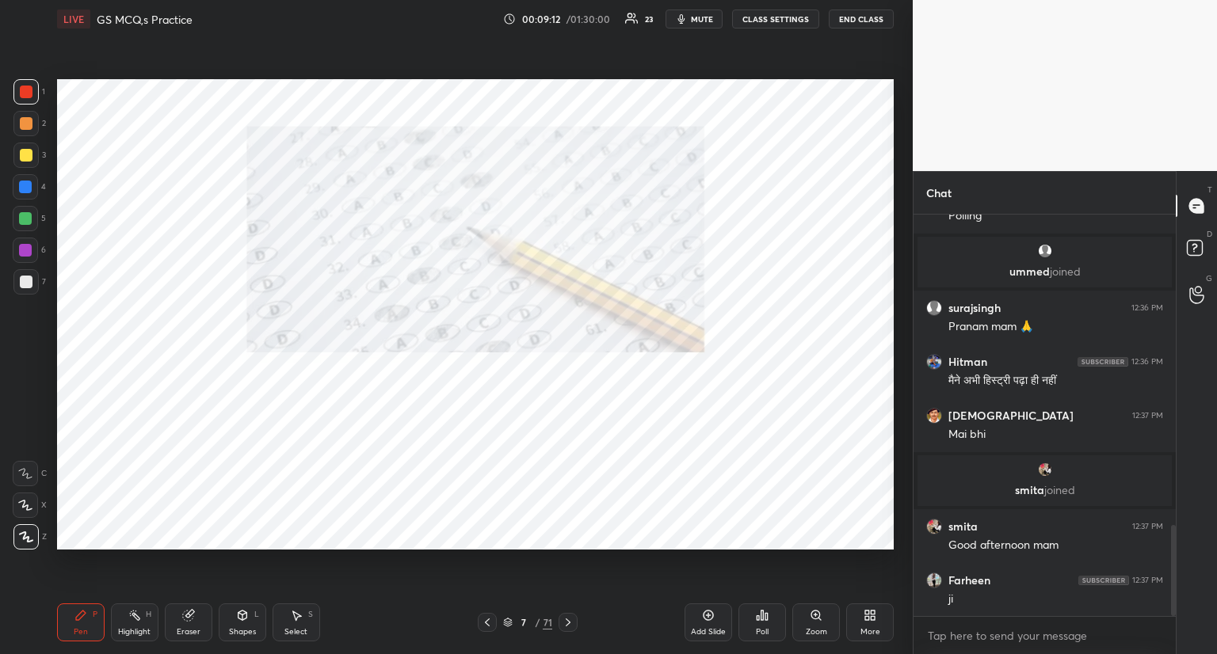
click at [564, 618] on icon at bounding box center [568, 622] width 13 height 13
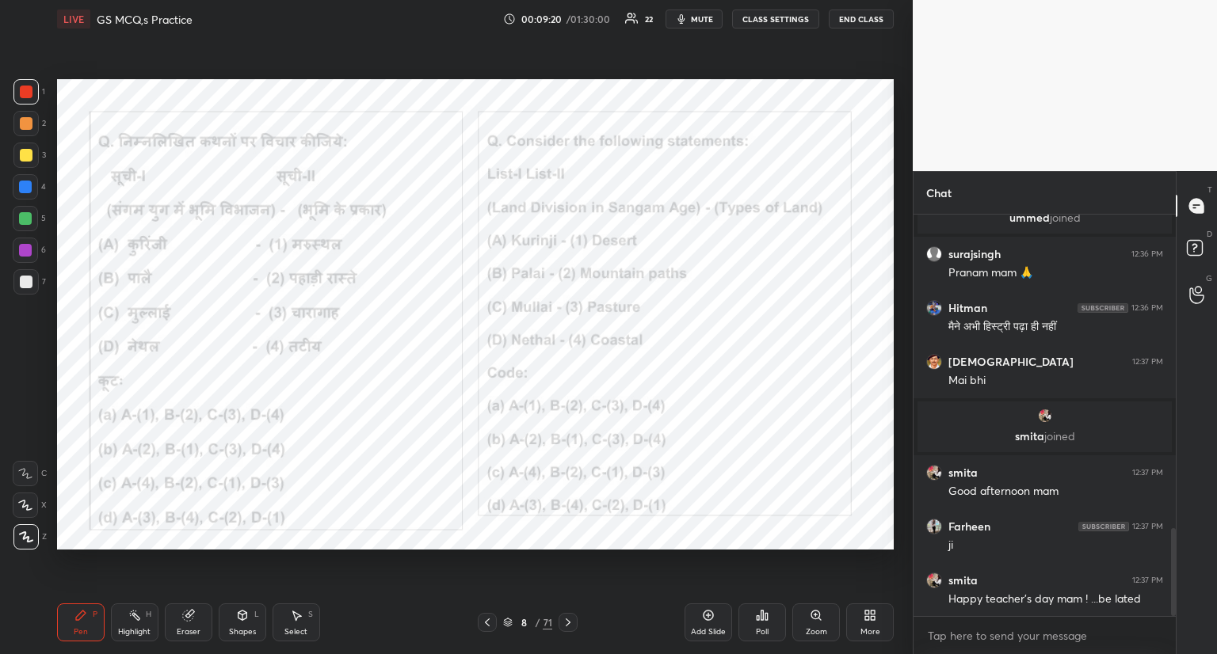
scroll to position [1490, 0]
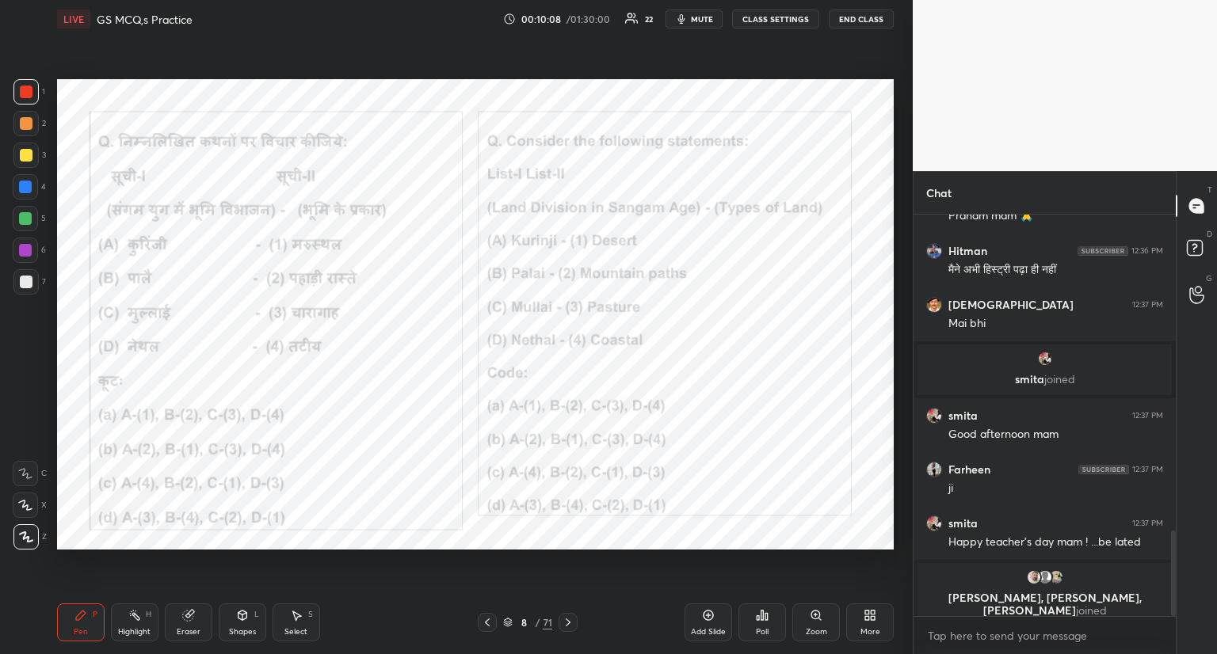
click at [769, 612] on div "Poll" at bounding box center [762, 623] width 48 height 38
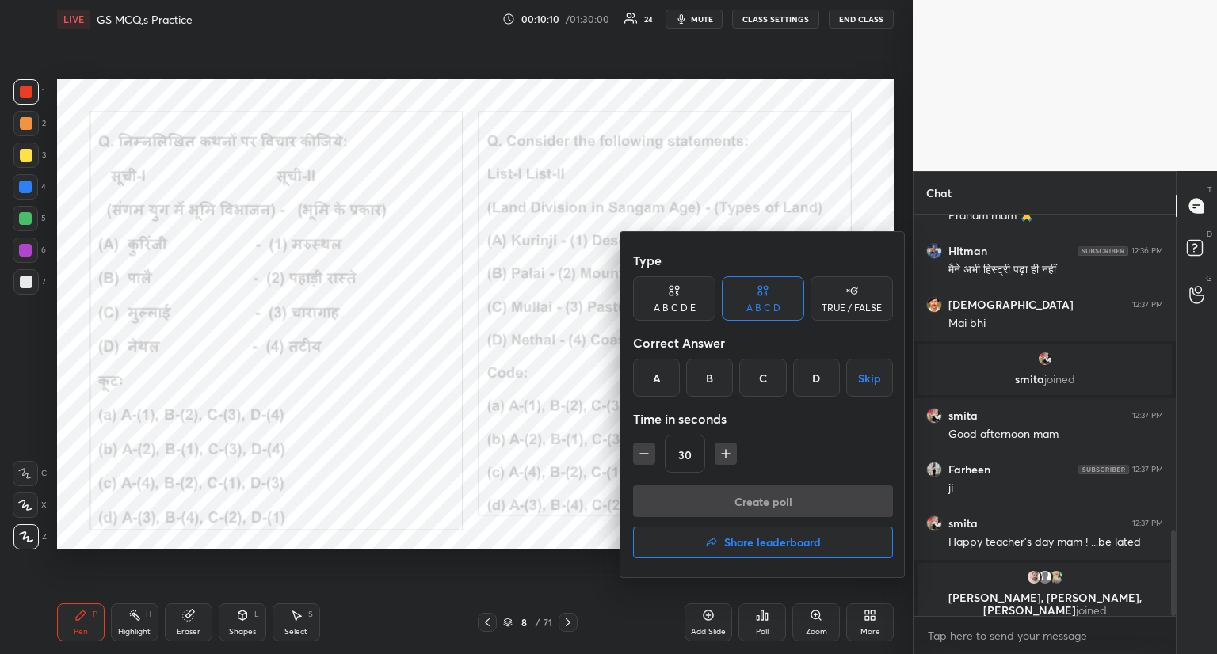
click at [710, 378] on div "B" at bounding box center [709, 378] width 47 height 38
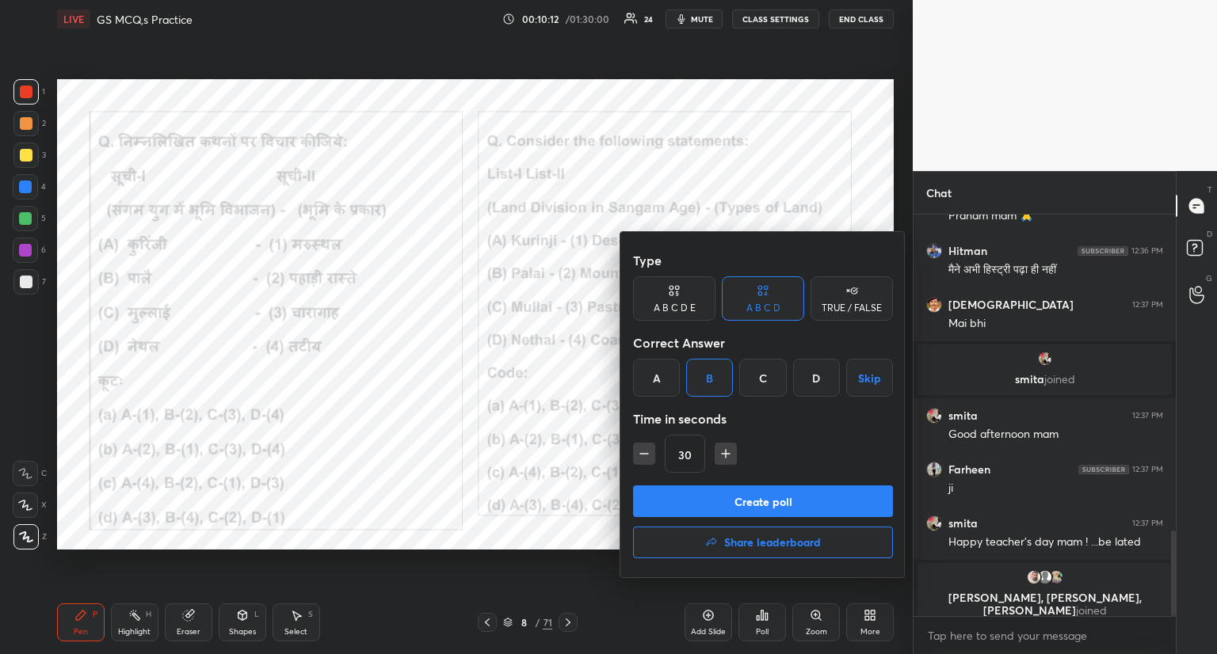
click at [696, 498] on button "Create poll" at bounding box center [763, 502] width 260 height 32
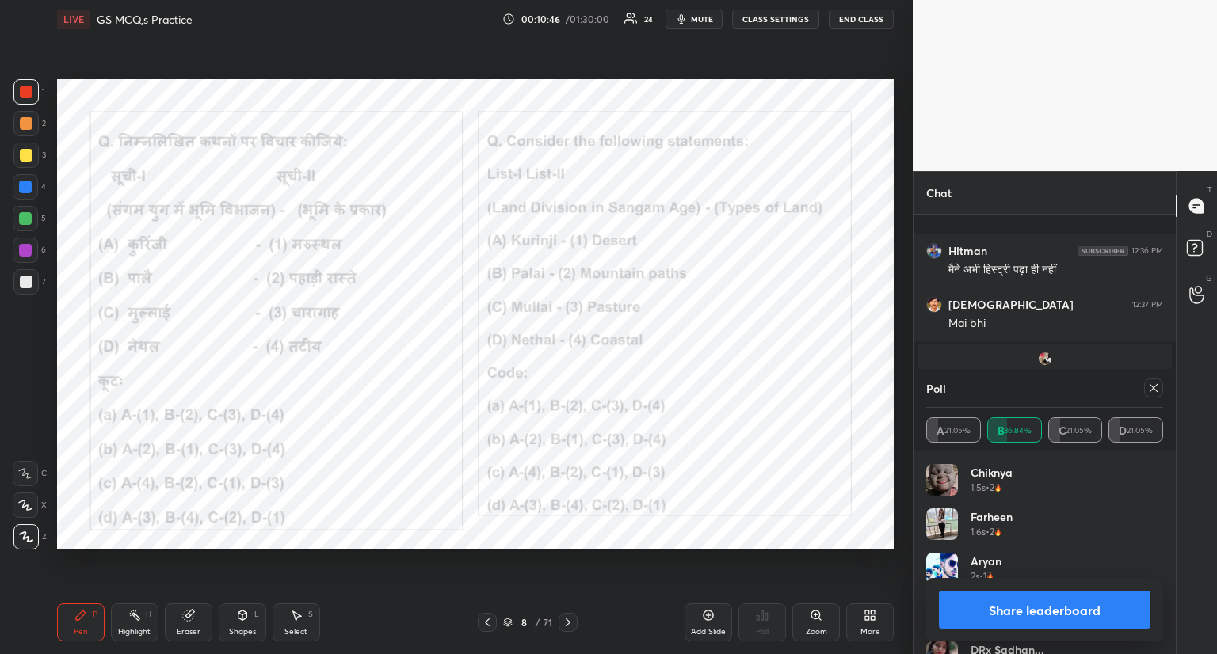
scroll to position [1585, 0]
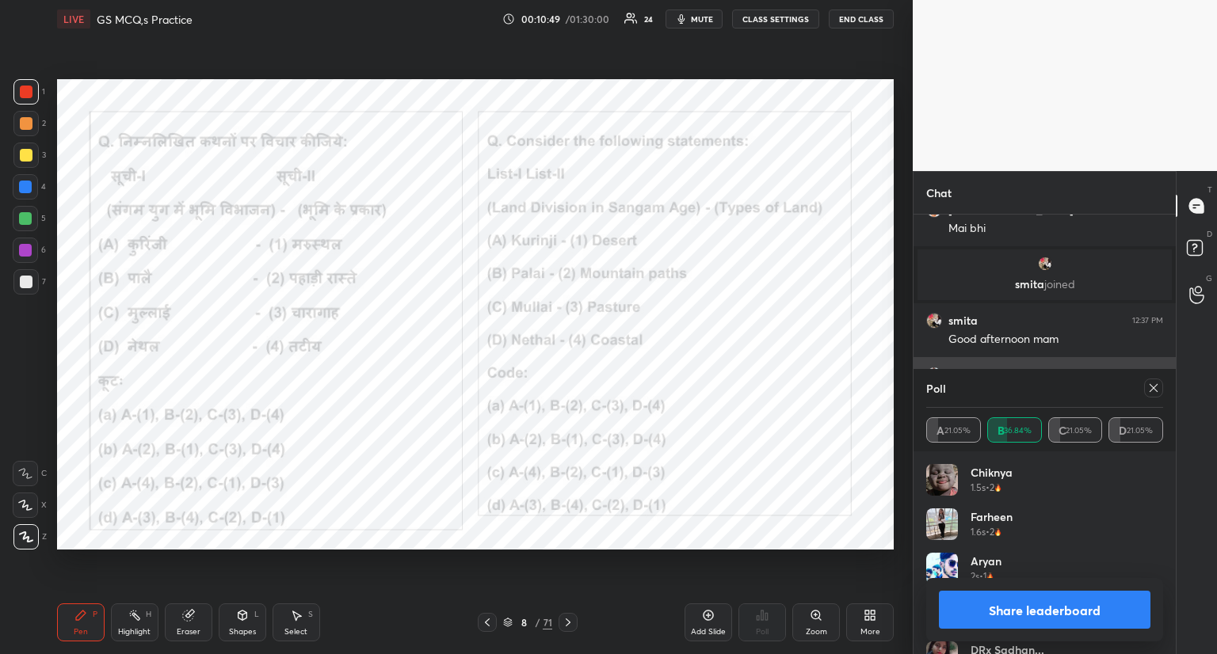
click at [1156, 385] on icon at bounding box center [1153, 388] width 13 height 13
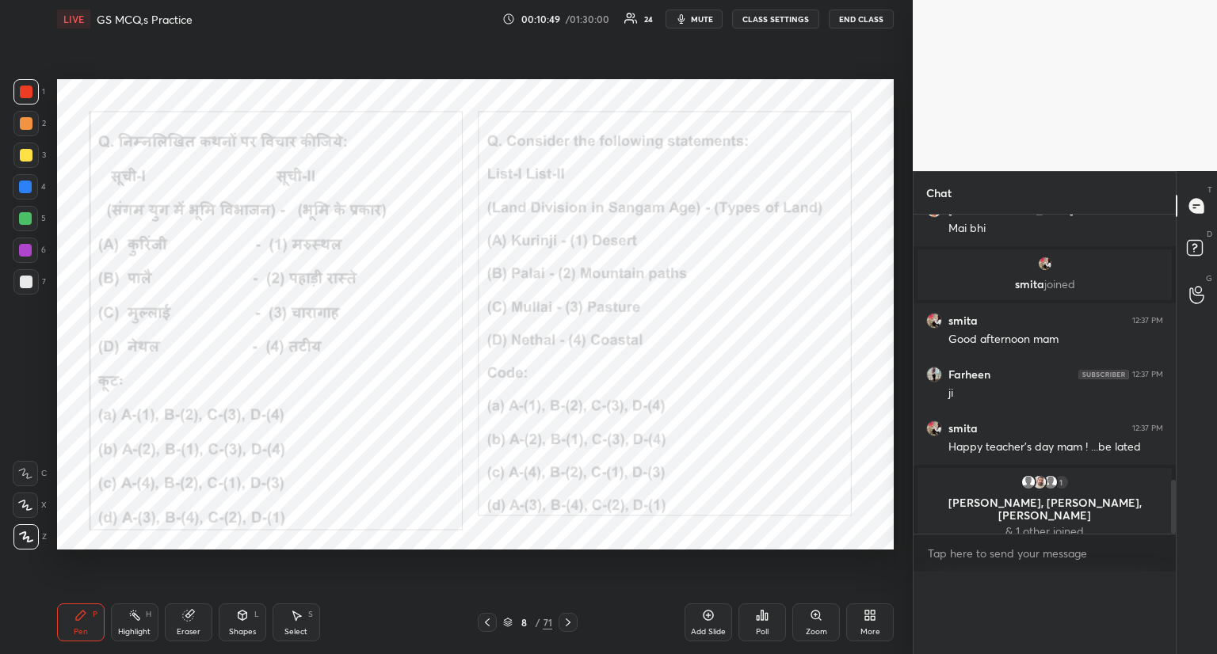
scroll to position [6, 5]
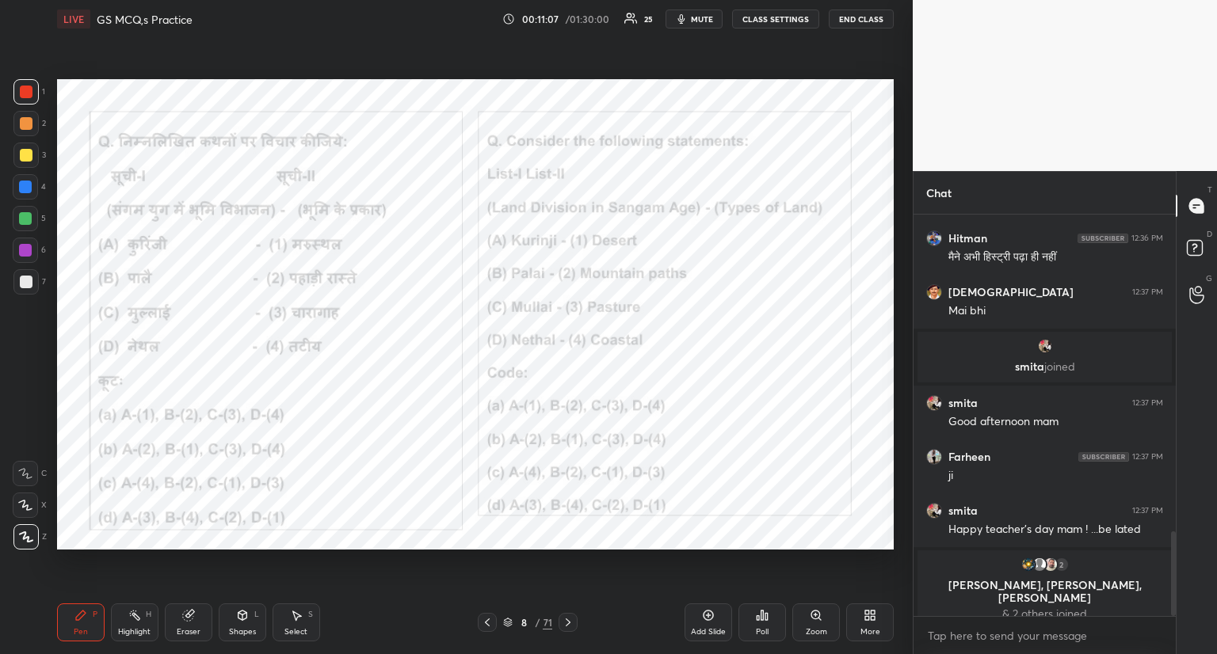
click at [566, 620] on icon at bounding box center [568, 623] width 5 height 8
click at [568, 617] on icon at bounding box center [568, 622] width 13 height 13
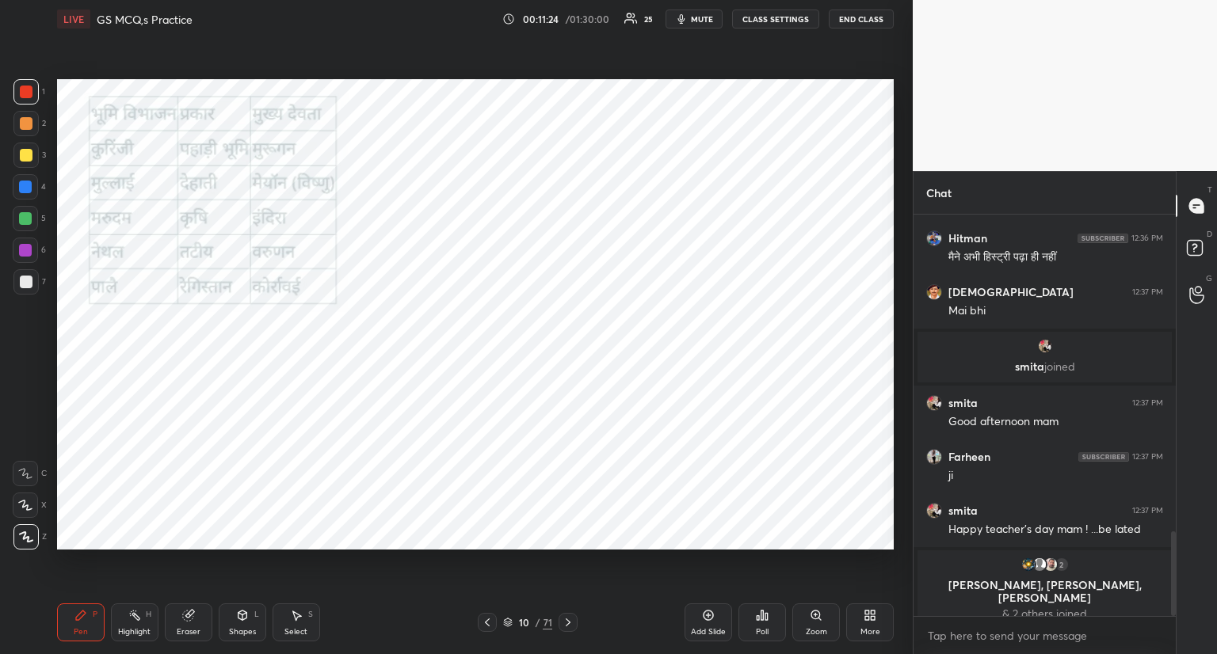
click at [487, 620] on icon at bounding box center [487, 622] width 13 height 13
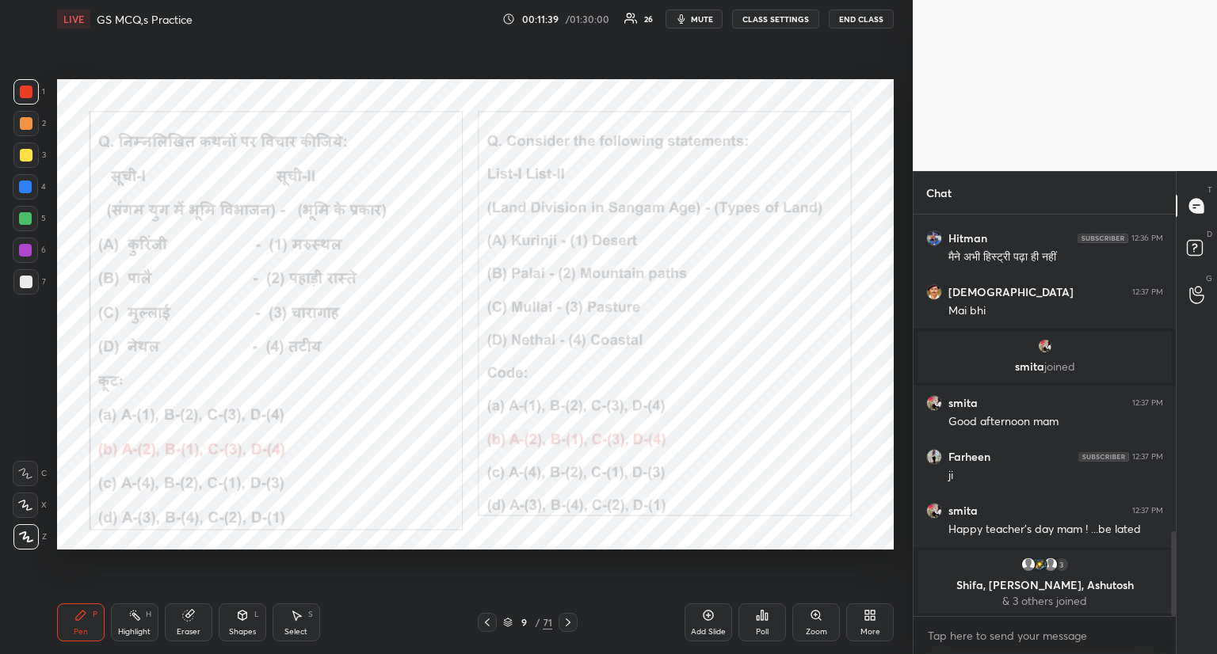
click at [568, 619] on icon at bounding box center [568, 622] width 13 height 13
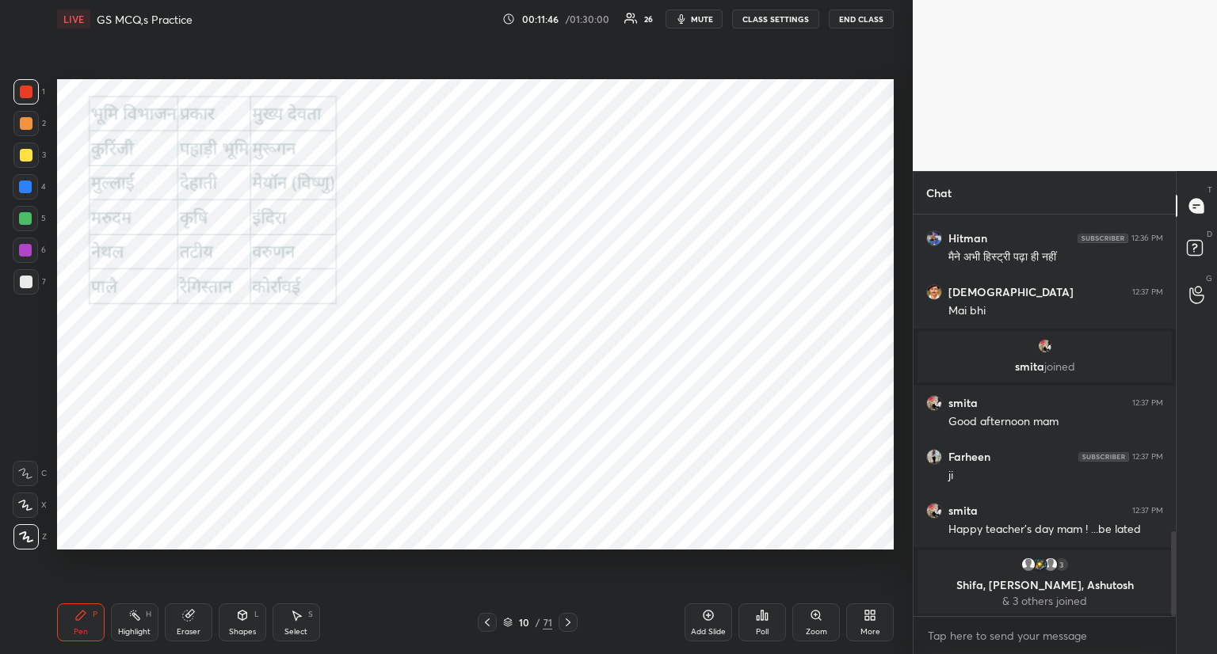
click at [570, 619] on icon at bounding box center [568, 622] width 13 height 13
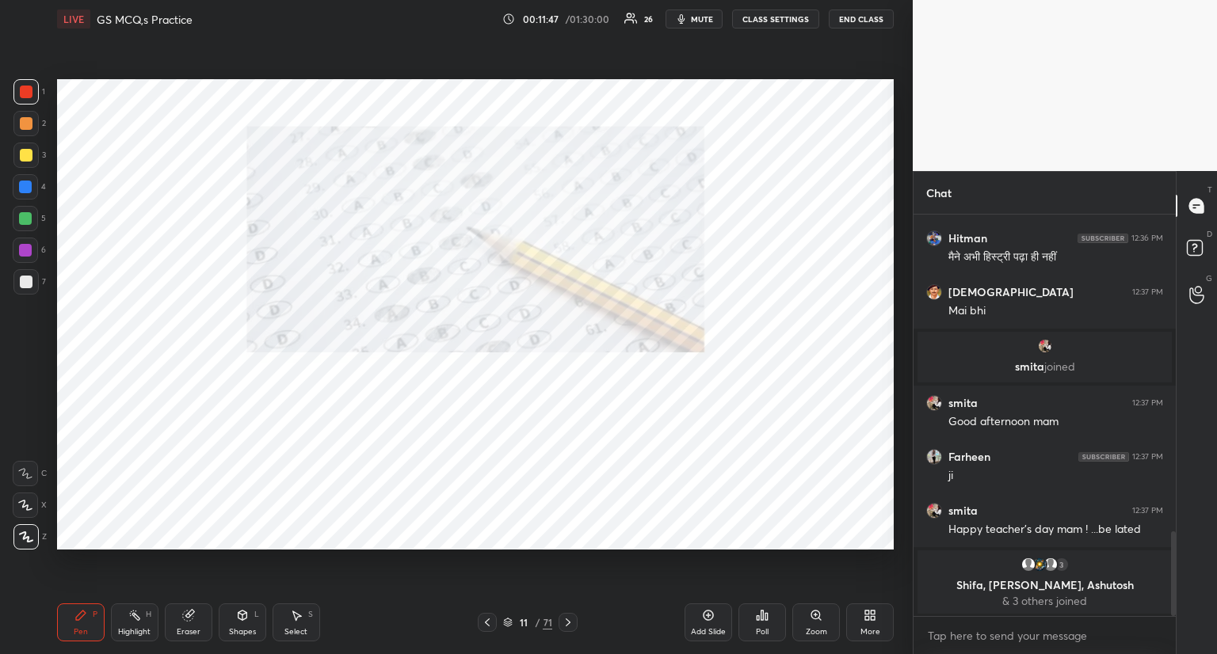
click at [567, 617] on icon at bounding box center [568, 622] width 13 height 13
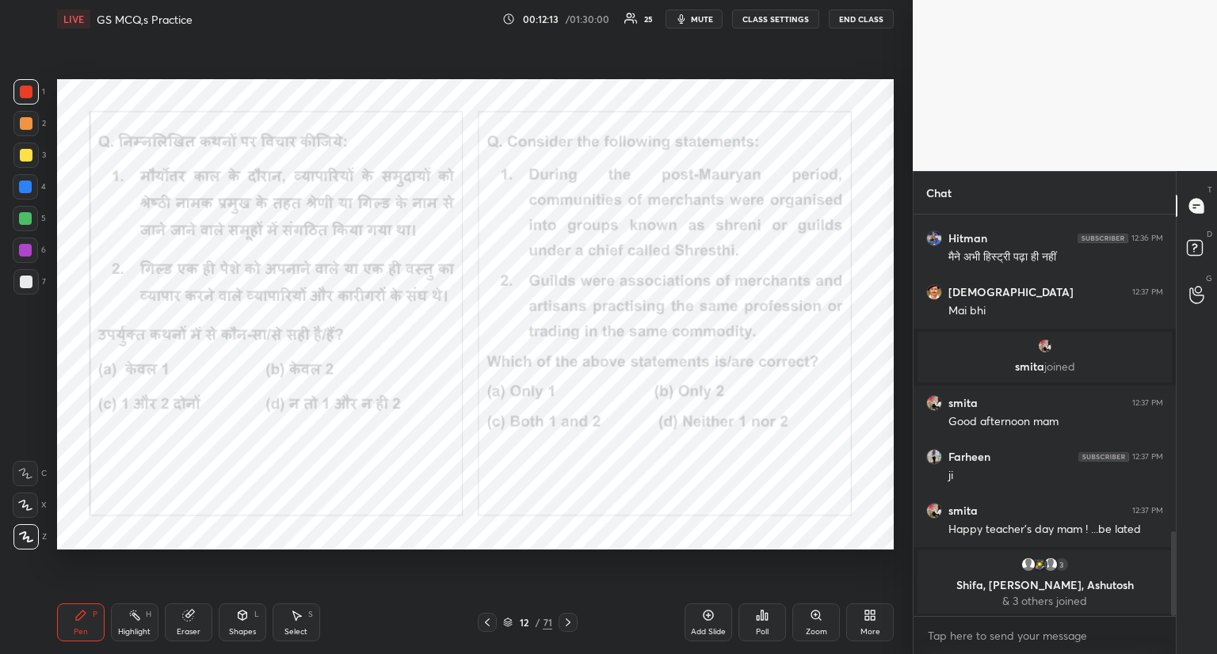
click at [764, 620] on icon at bounding box center [762, 615] width 13 height 13
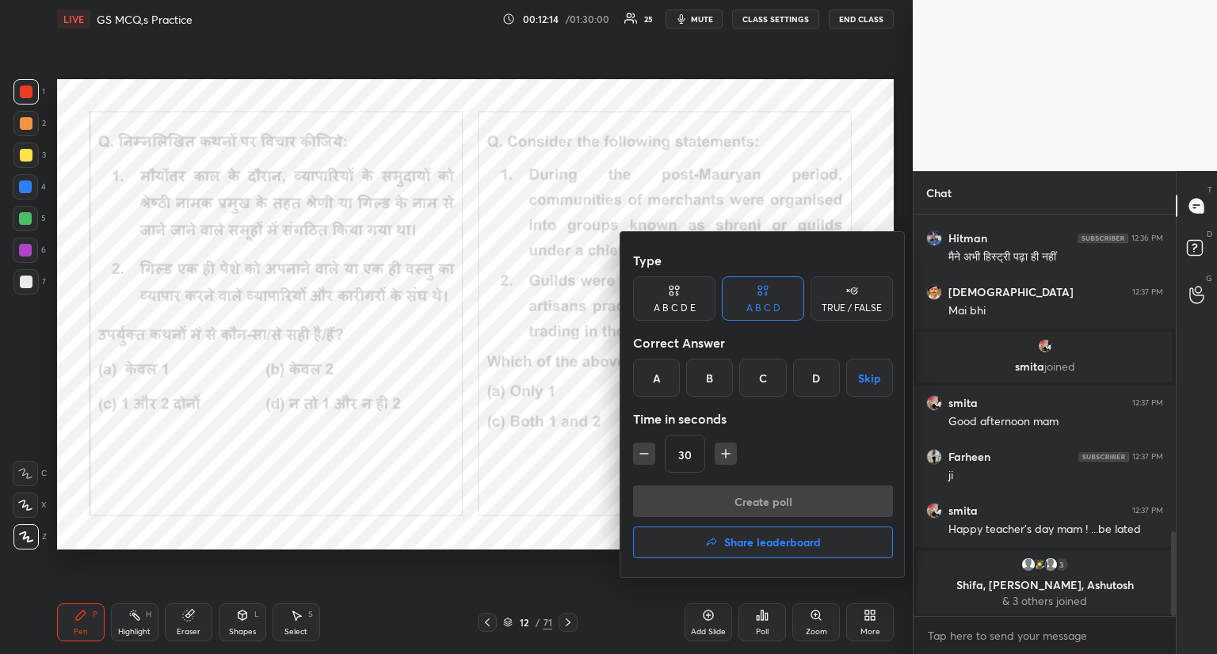
click at [765, 380] on div "C" at bounding box center [762, 378] width 47 height 38
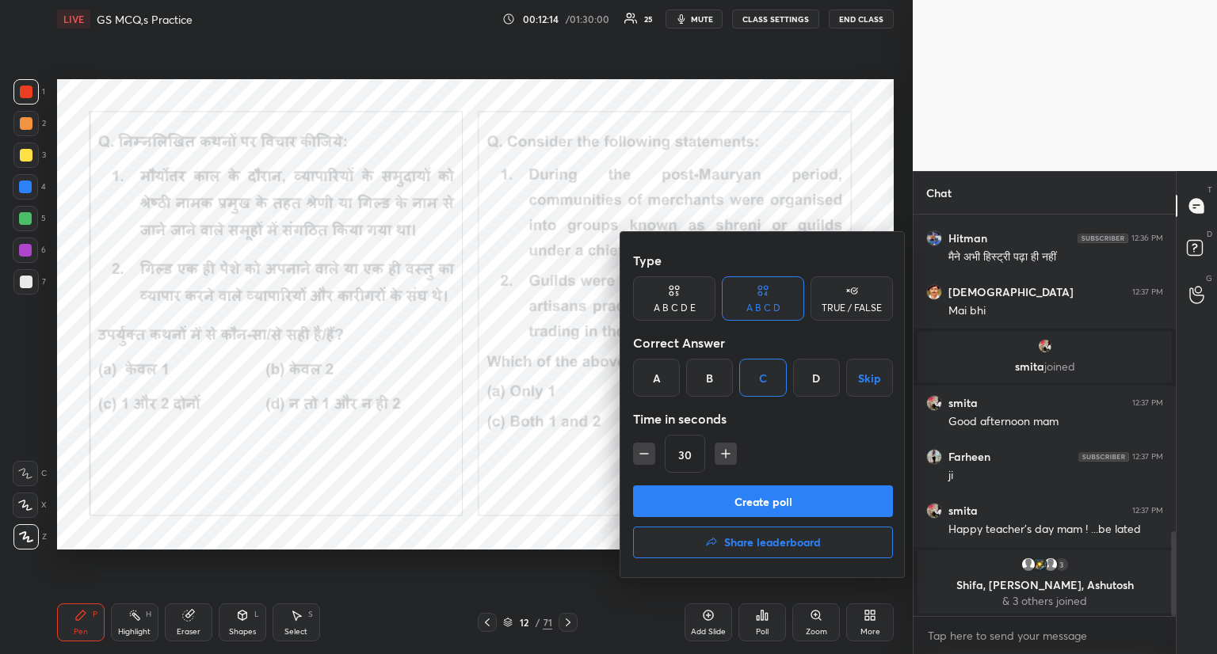
click at [735, 504] on button "Create poll" at bounding box center [763, 502] width 260 height 32
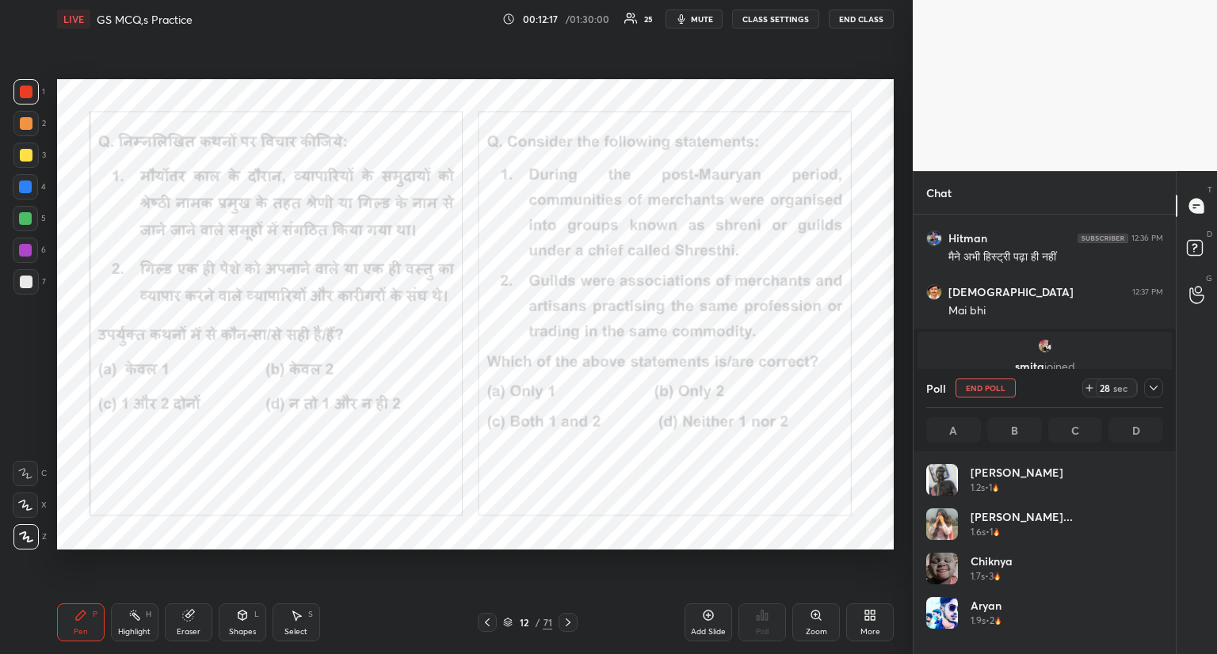
scroll to position [185, 232]
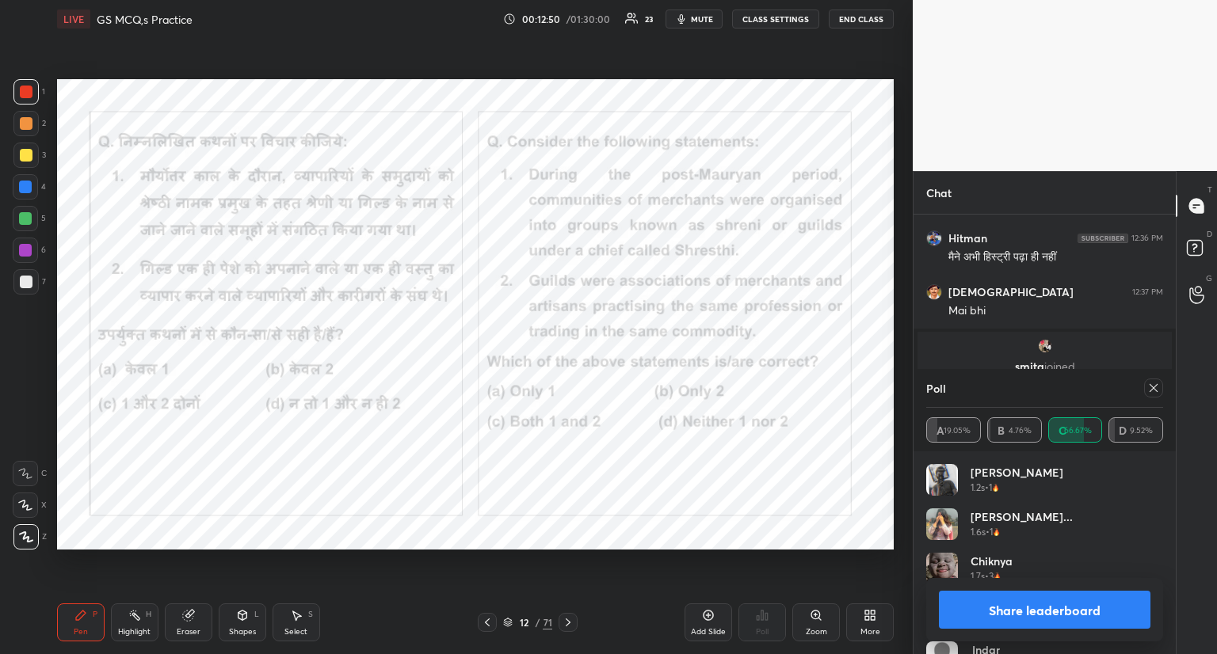
click at [1154, 391] on icon at bounding box center [1153, 388] width 13 height 13
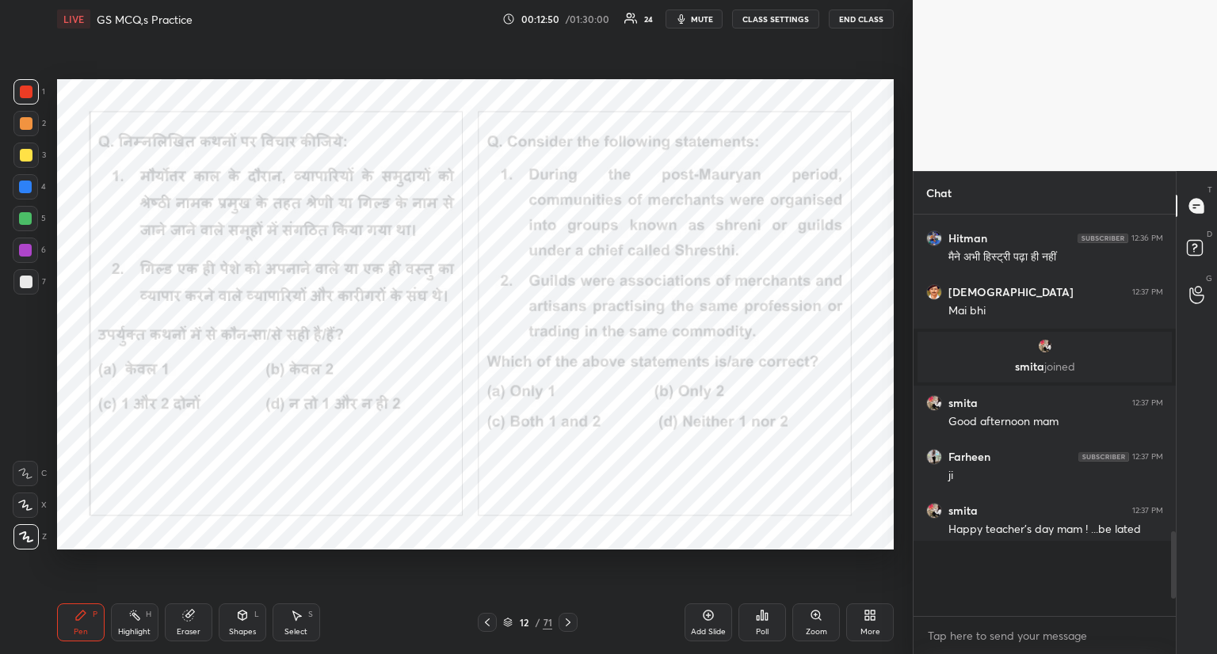
scroll to position [429, 258]
click at [567, 624] on icon at bounding box center [568, 622] width 13 height 13
click at [570, 620] on icon at bounding box center [568, 622] width 13 height 13
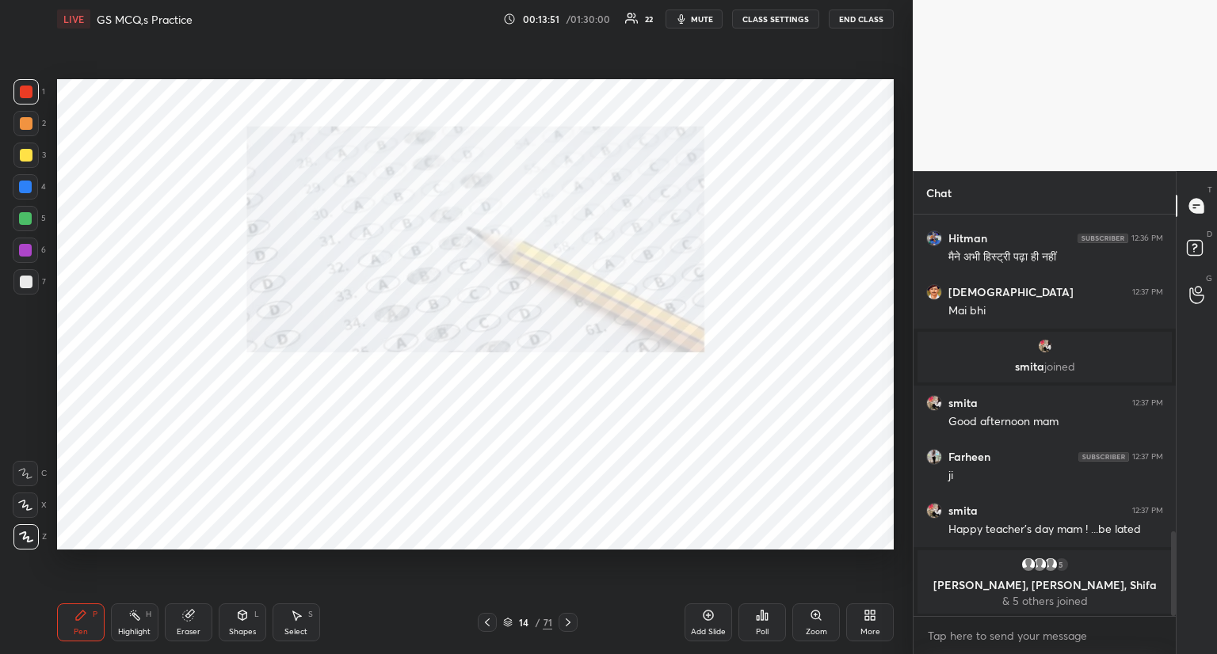
click at [570, 620] on icon at bounding box center [568, 622] width 13 height 13
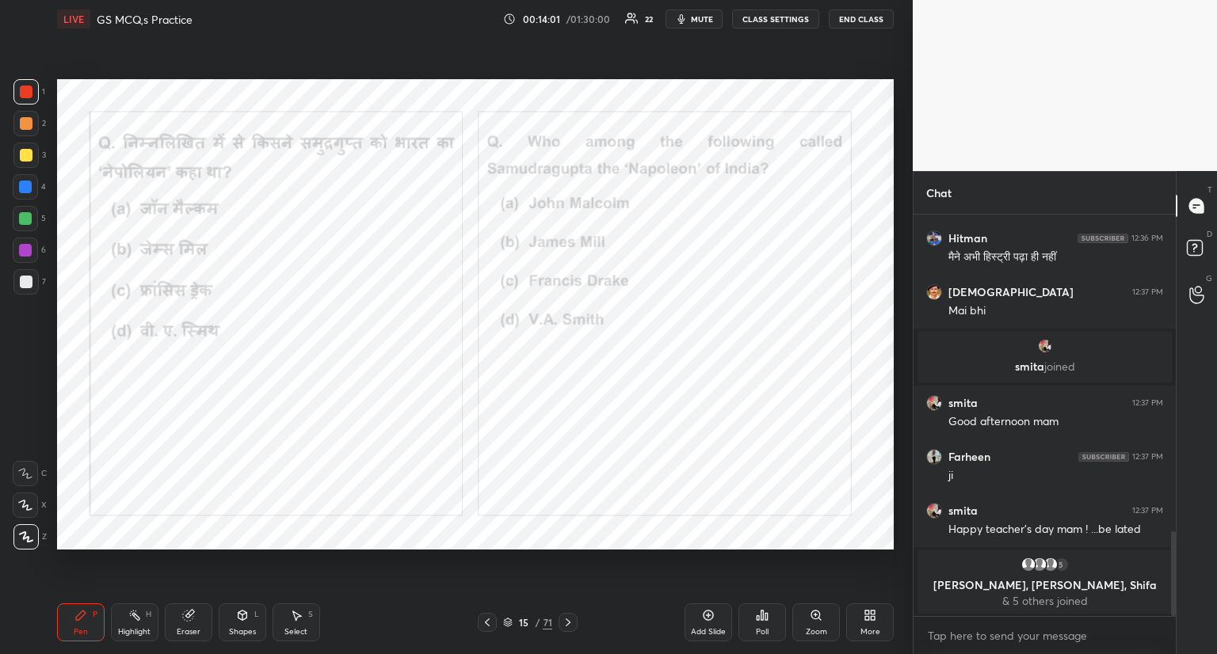
scroll to position [1433, 0]
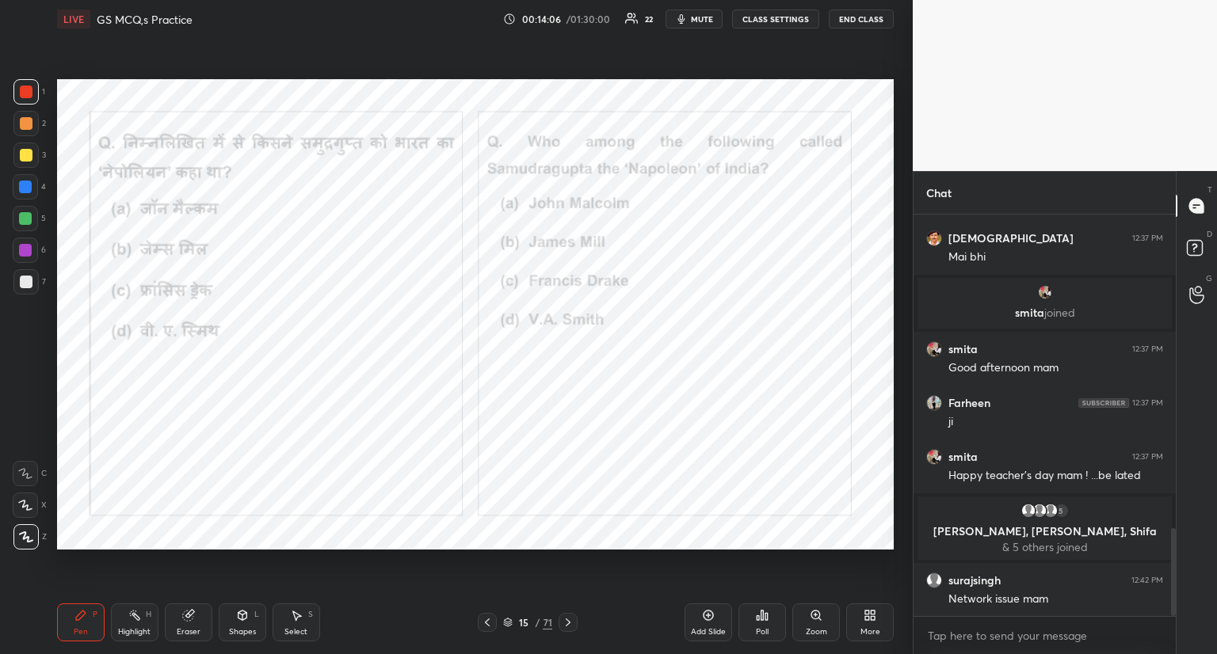
click at [760, 616] on icon at bounding box center [762, 615] width 13 height 13
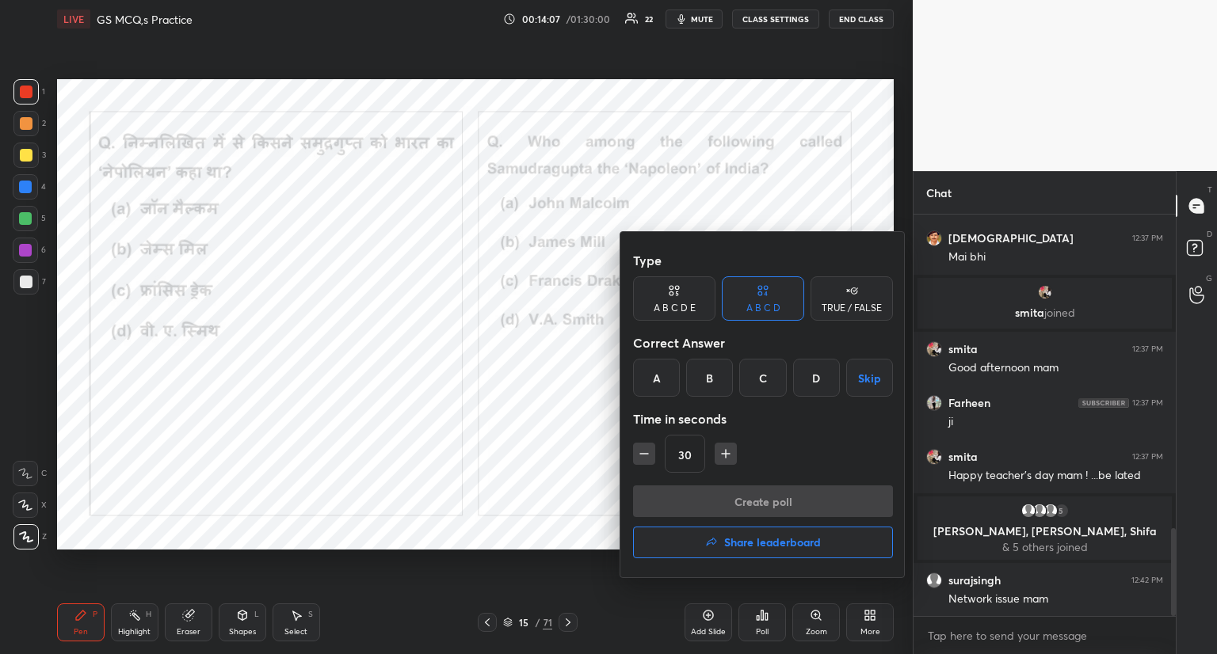
click at [815, 377] on div "D" at bounding box center [816, 378] width 47 height 38
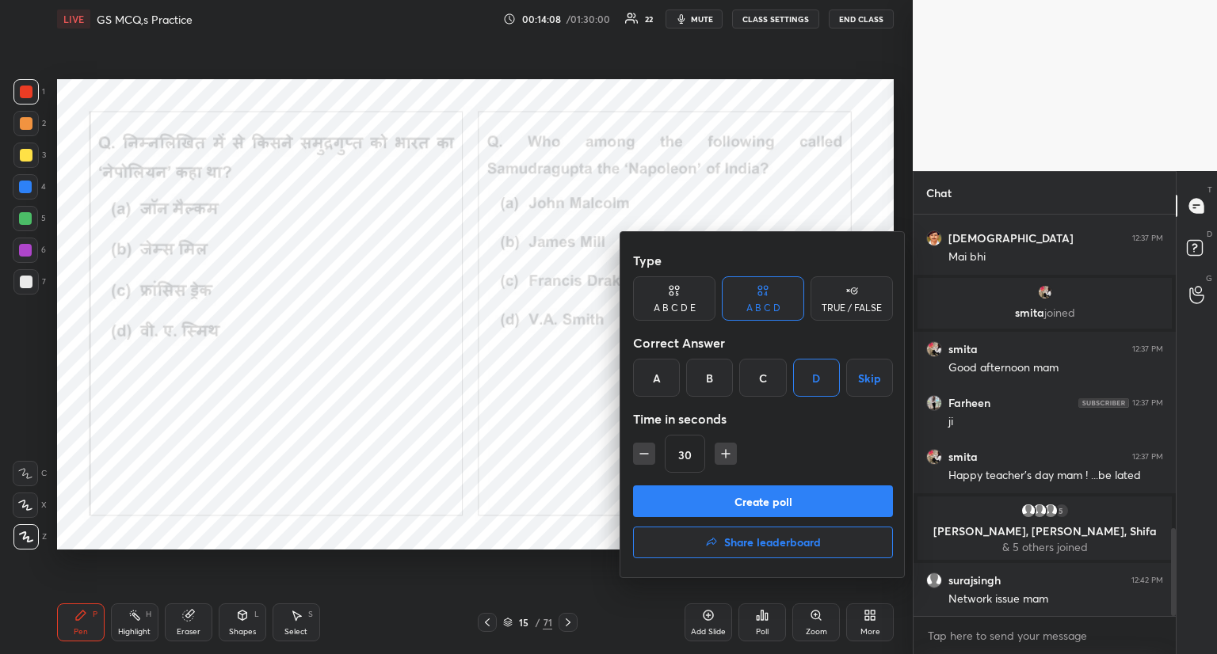
click at [789, 495] on button "Create poll" at bounding box center [763, 502] width 260 height 32
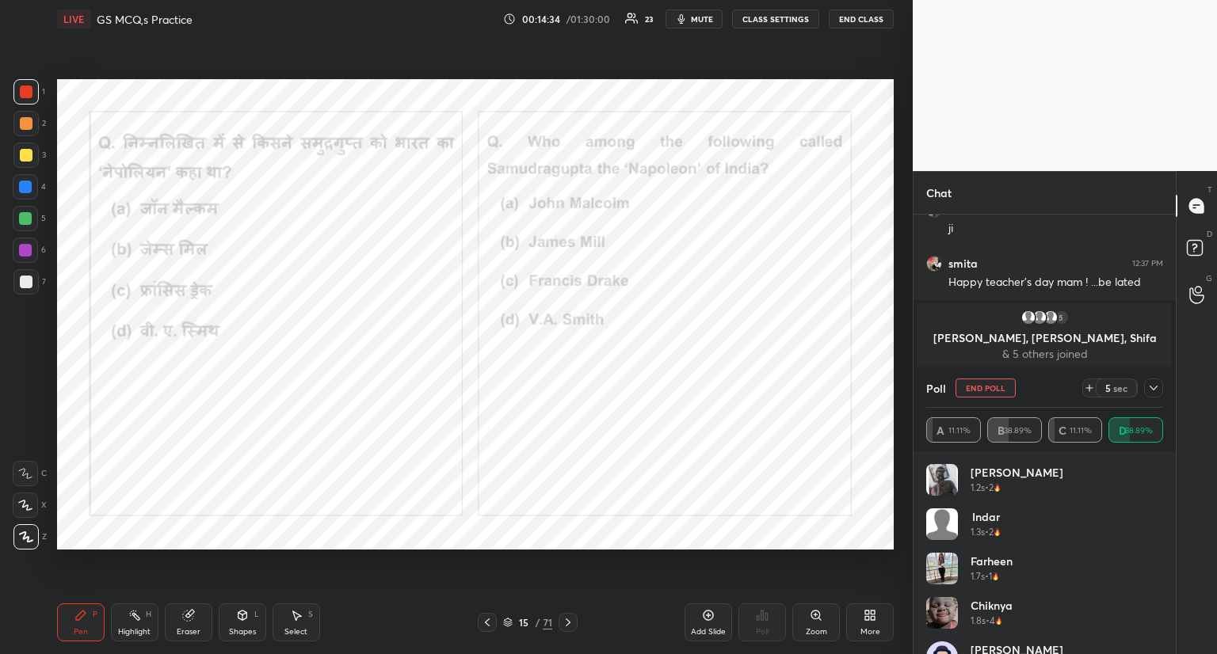
scroll to position [1650, 0]
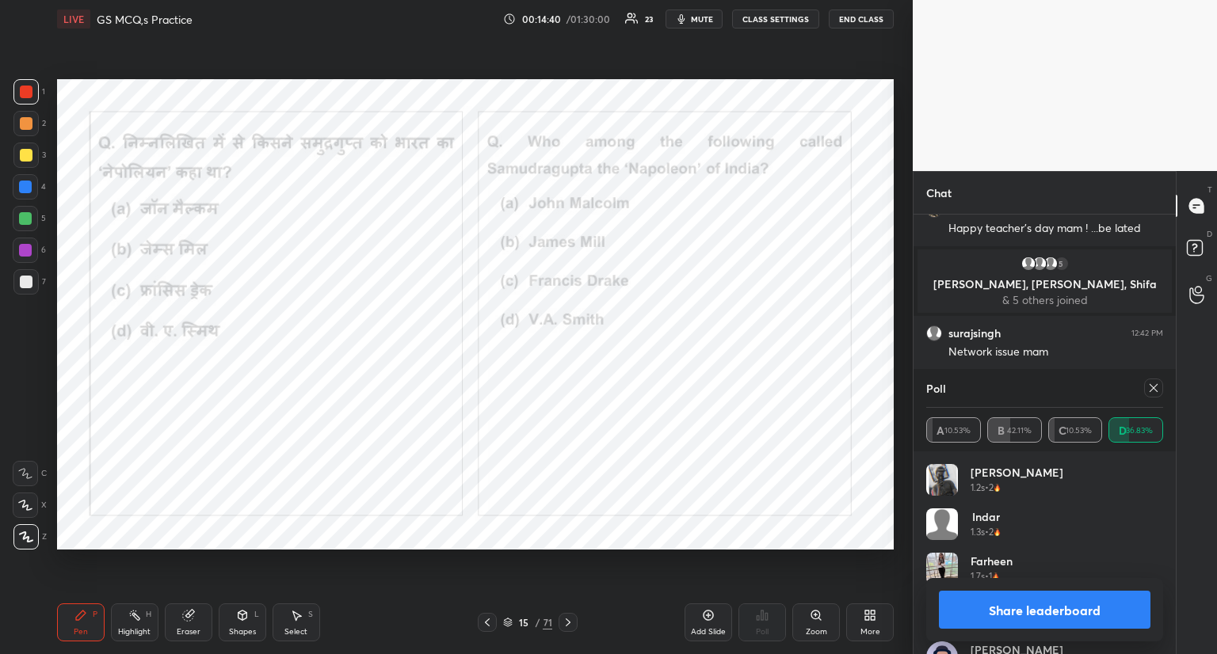
click at [1154, 394] on icon at bounding box center [1153, 388] width 13 height 13
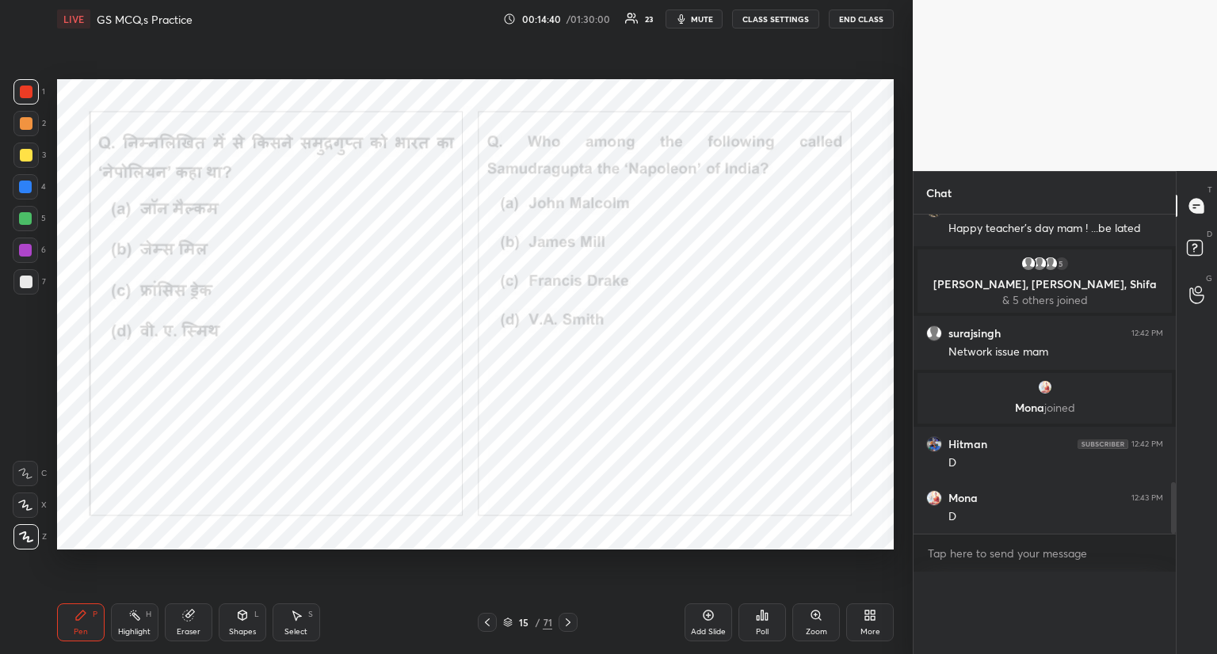
scroll to position [1631, 0]
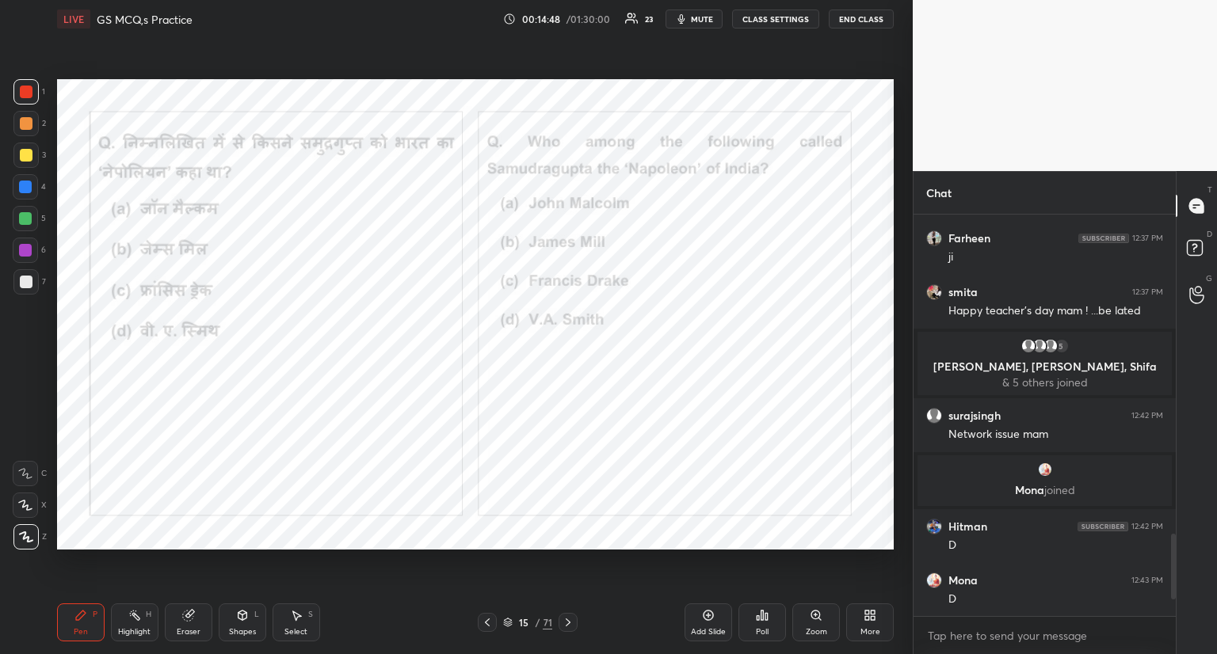
click at [570, 622] on icon at bounding box center [568, 622] width 13 height 13
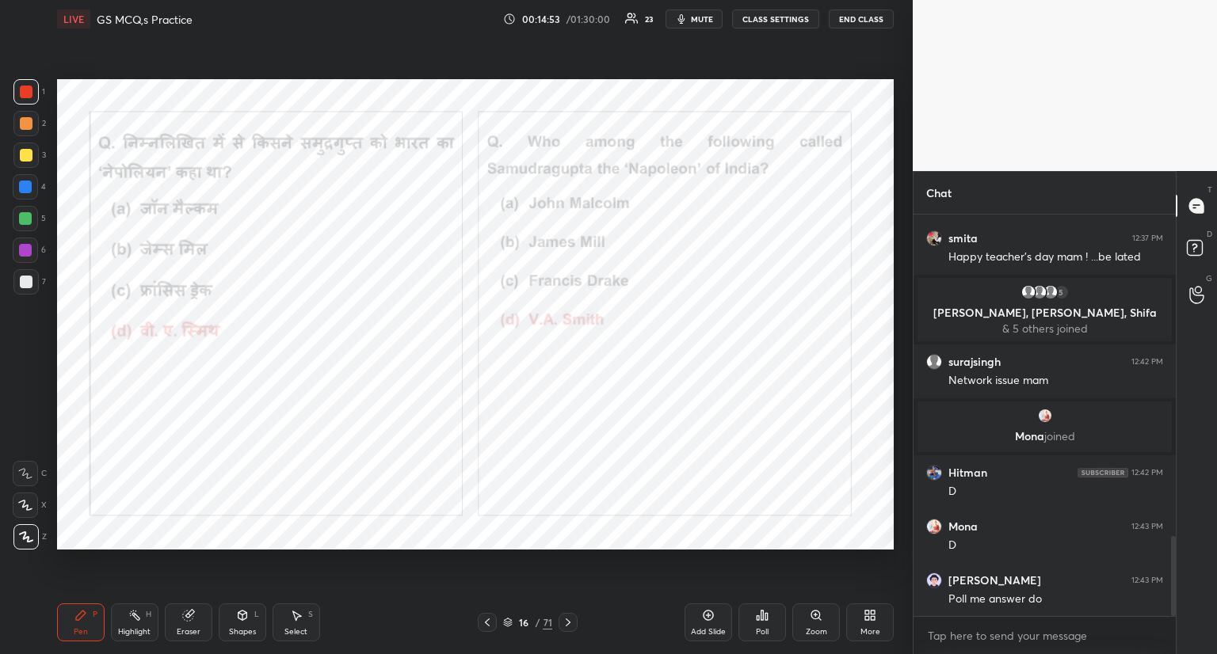
click at [569, 620] on icon at bounding box center [568, 622] width 13 height 13
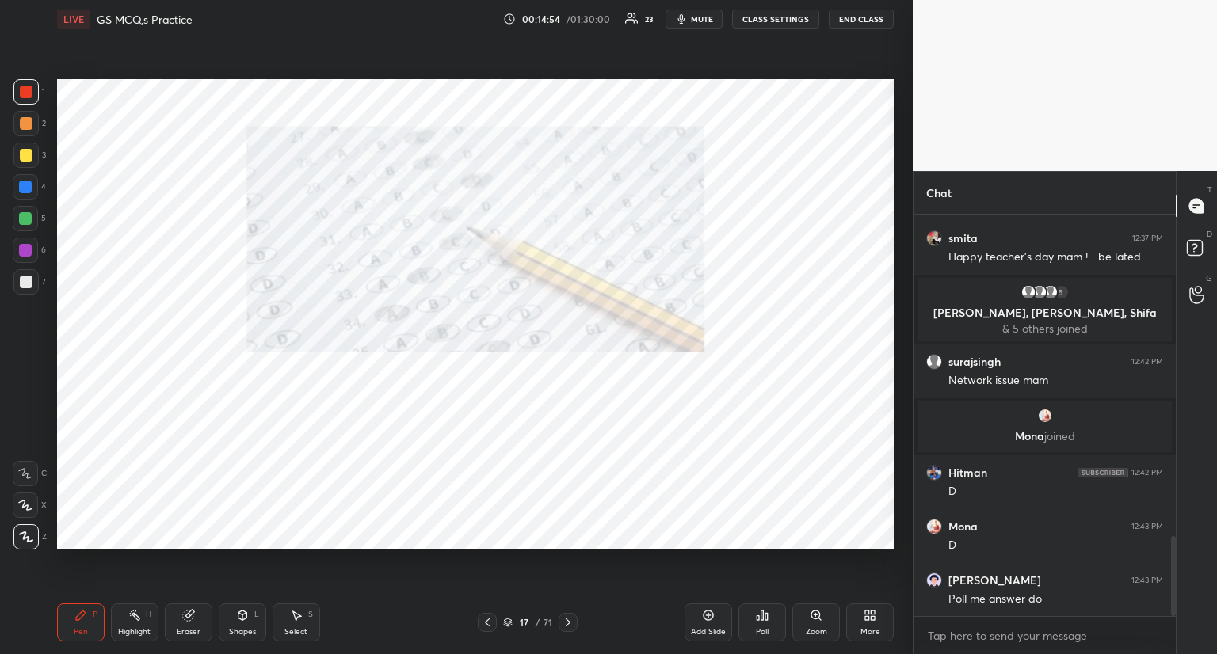
click at [570, 618] on icon at bounding box center [568, 622] width 13 height 13
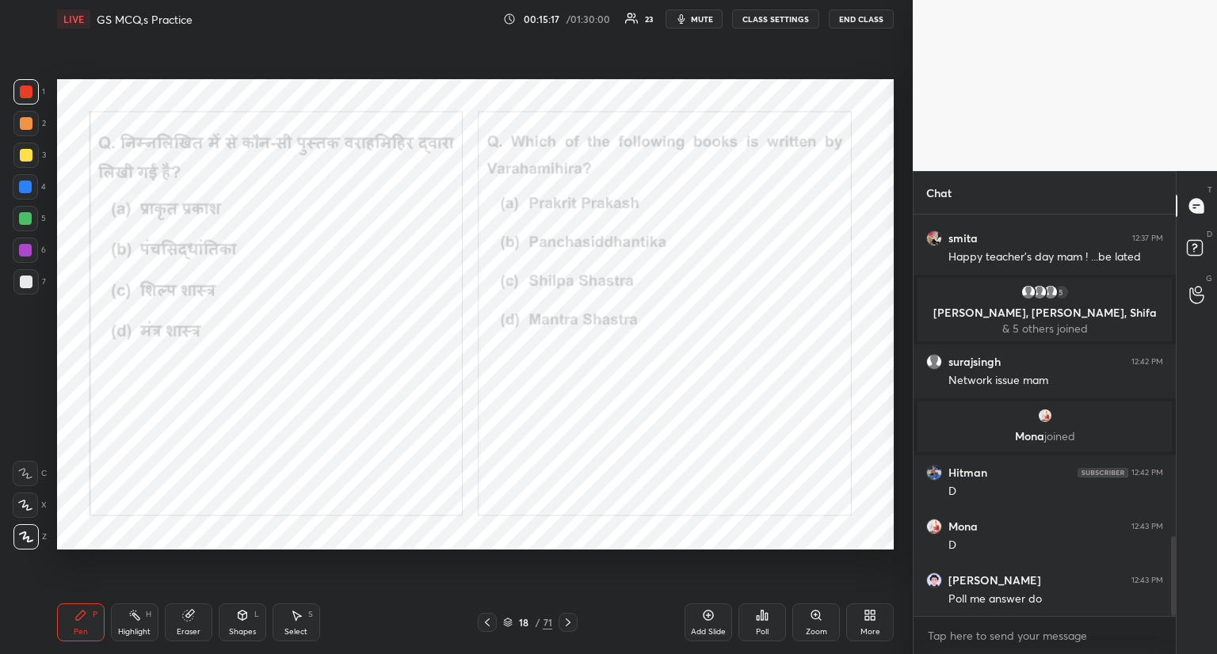
click at [765, 606] on div "Poll" at bounding box center [762, 623] width 48 height 38
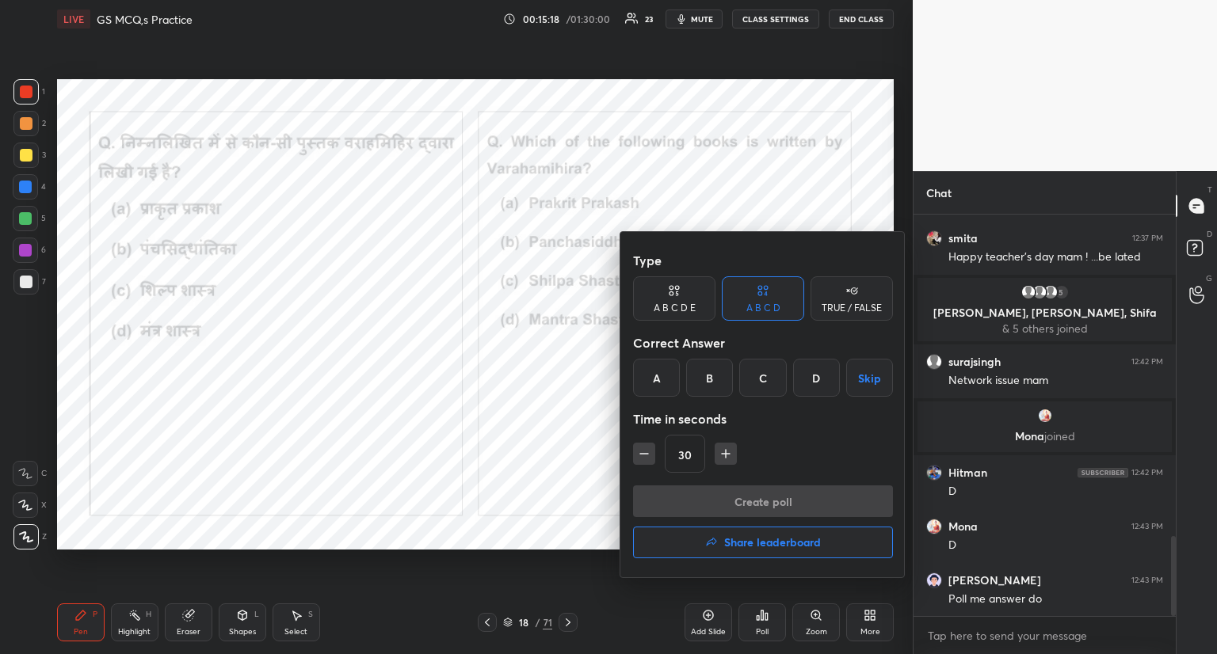
scroll to position [1678, 0]
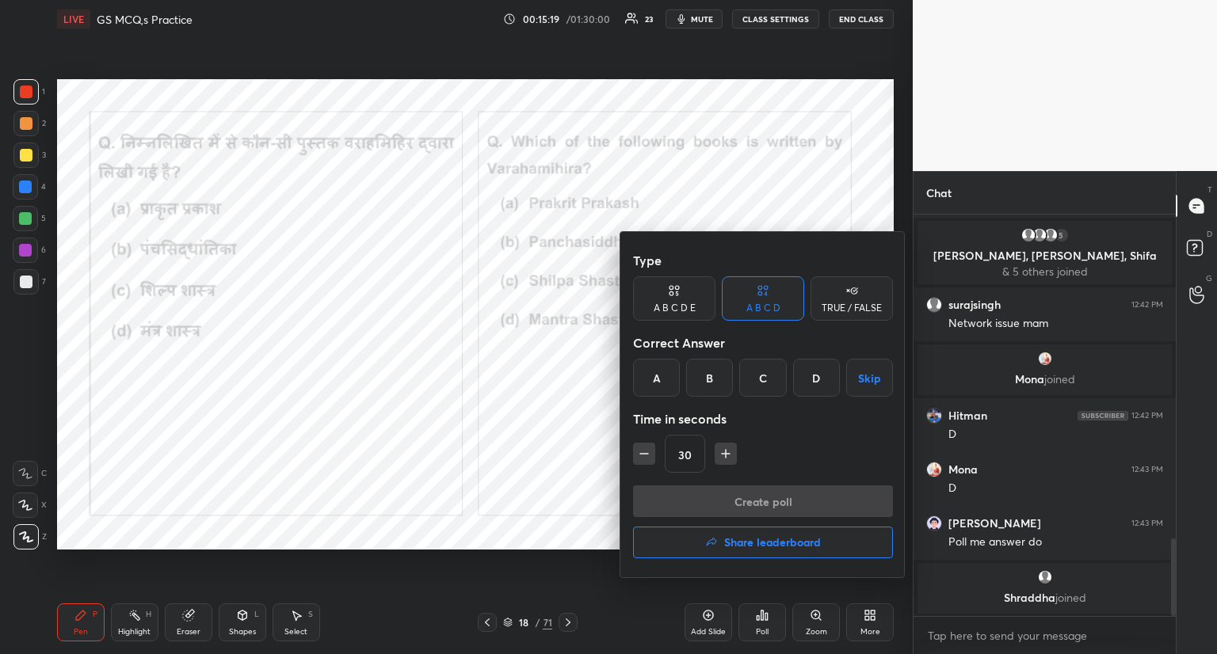
click at [710, 372] on div "B" at bounding box center [709, 378] width 47 height 38
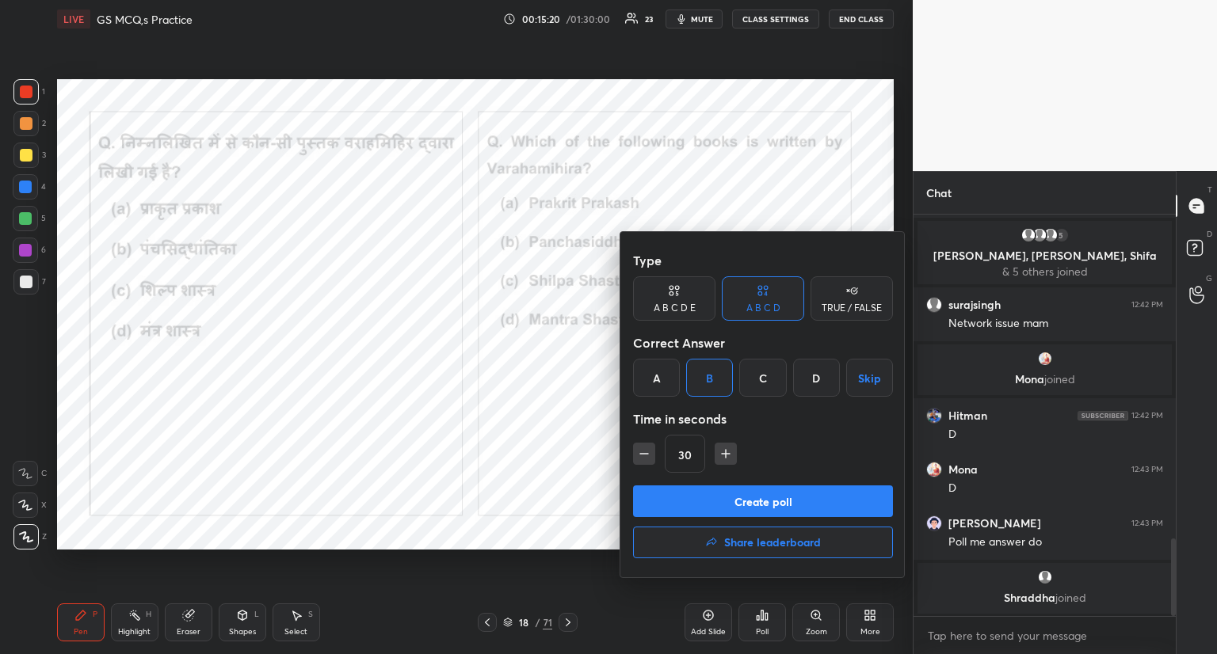
click at [717, 493] on button "Create poll" at bounding box center [763, 502] width 260 height 32
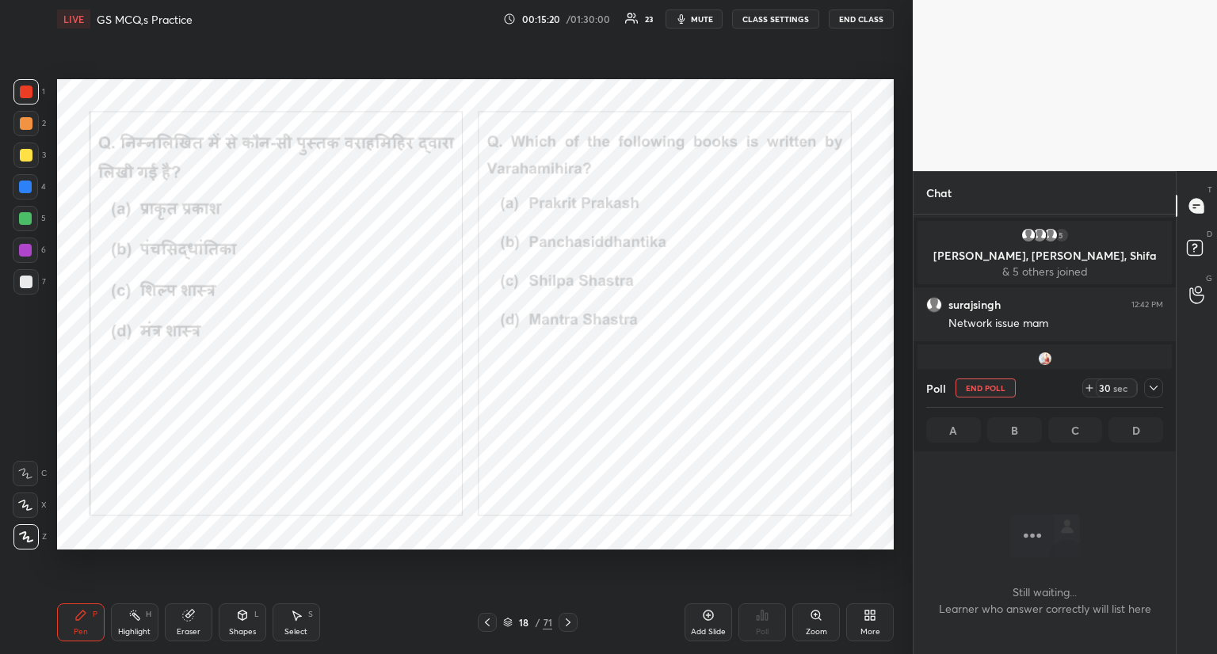
scroll to position [5, 5]
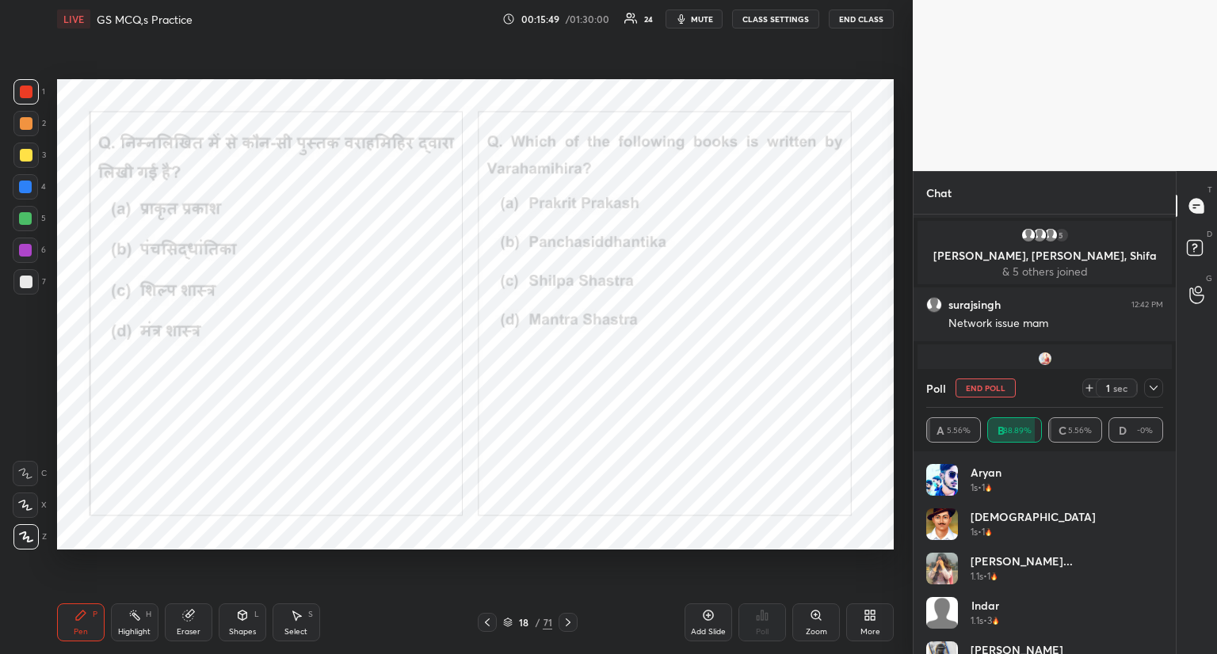
click at [985, 385] on button "End Poll" at bounding box center [986, 388] width 60 height 19
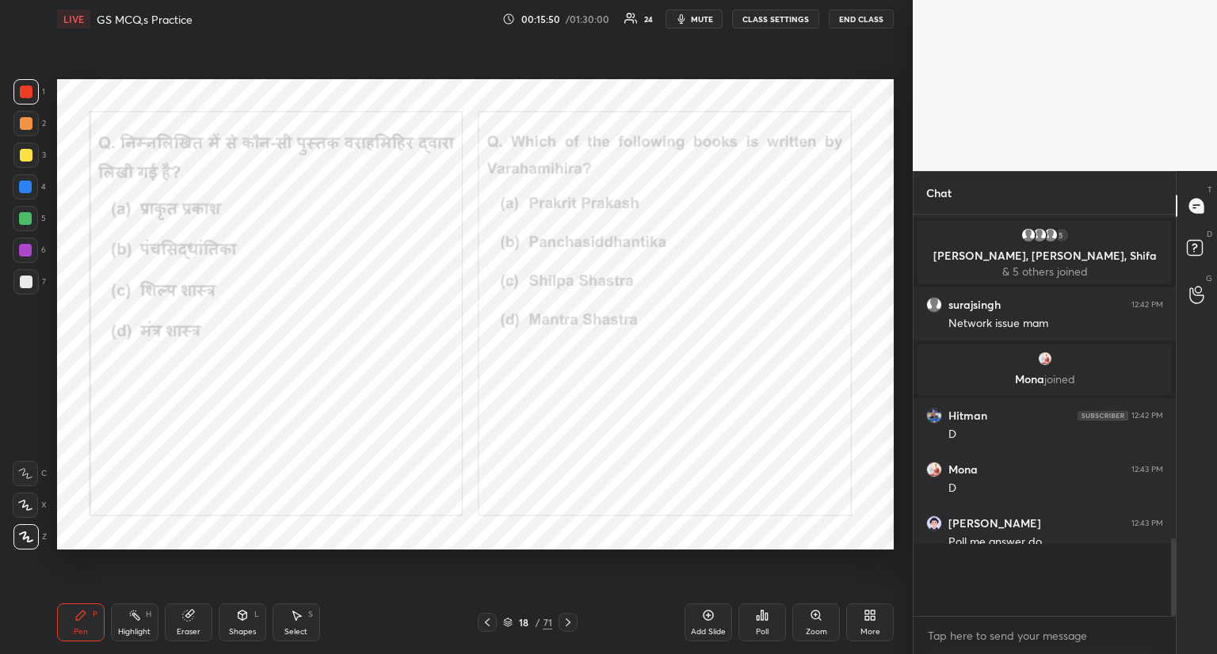
scroll to position [435, 258]
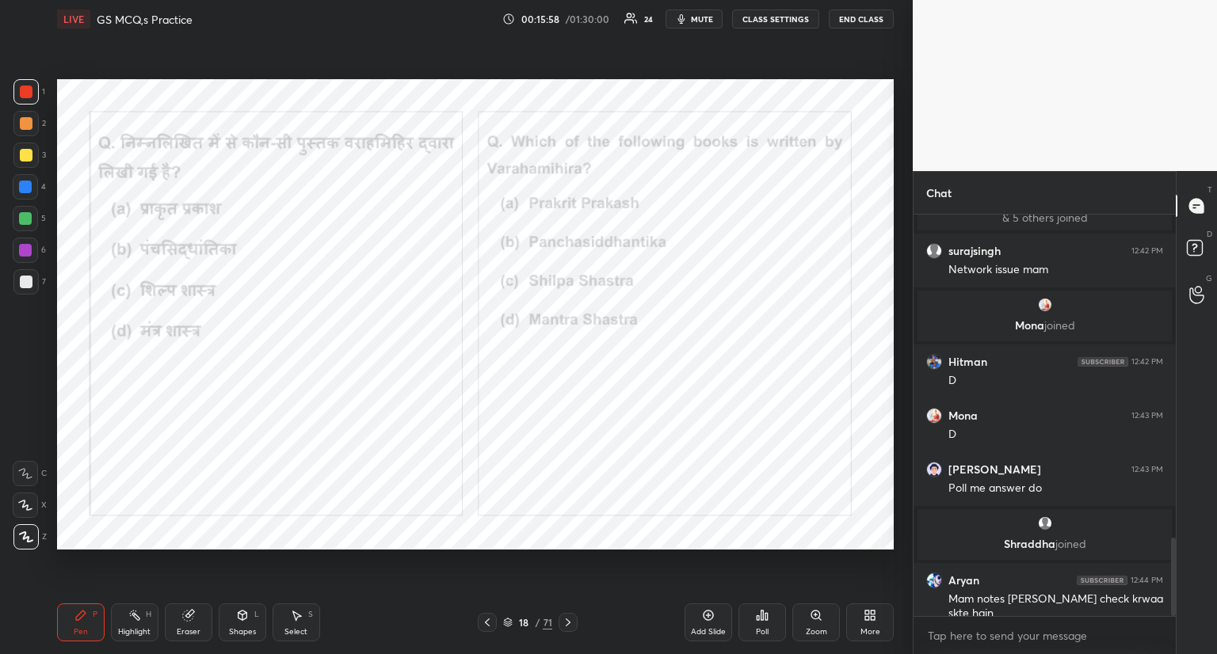
click at [566, 625] on icon at bounding box center [568, 622] width 13 height 13
click at [564, 623] on icon at bounding box center [568, 622] width 13 height 13
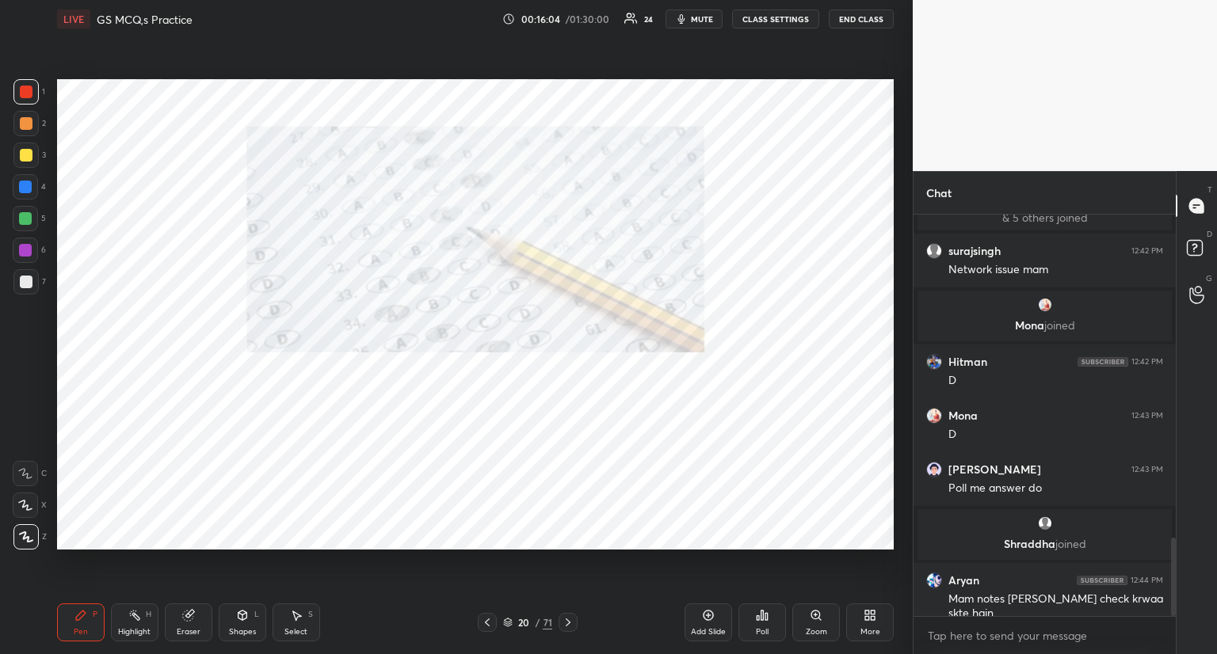
click at [566, 623] on icon at bounding box center [568, 622] width 13 height 13
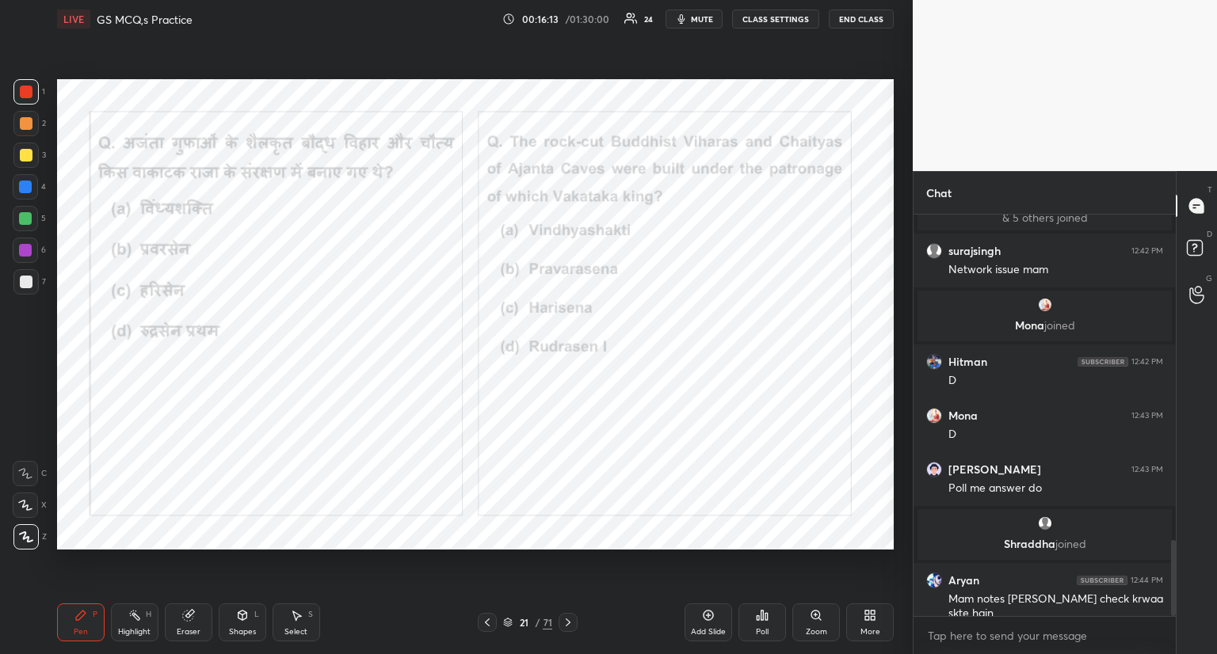
scroll to position [1718, 0]
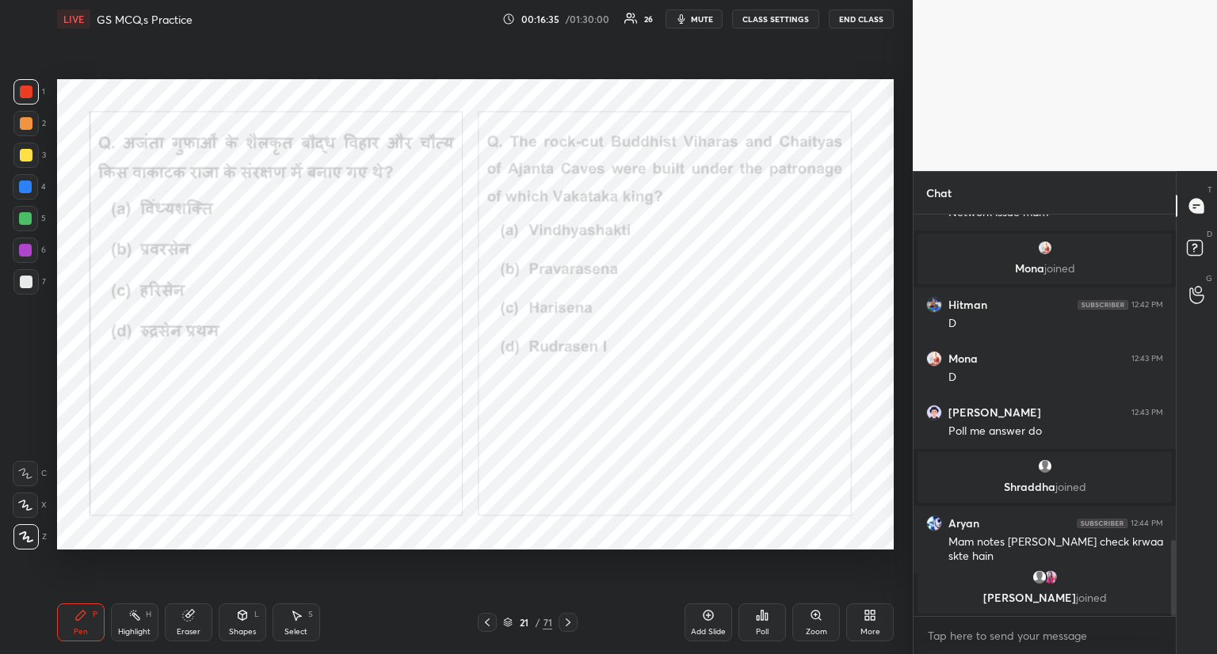
click at [764, 612] on icon at bounding box center [762, 615] width 13 height 13
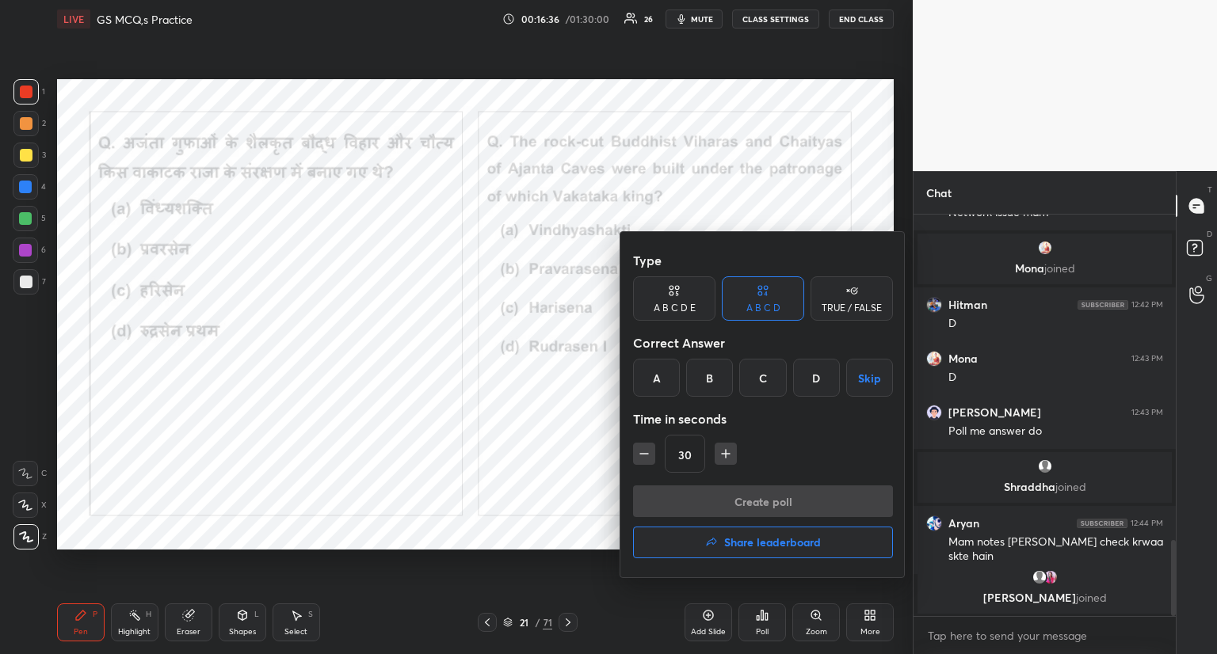
click at [767, 375] on div "C" at bounding box center [762, 378] width 47 height 38
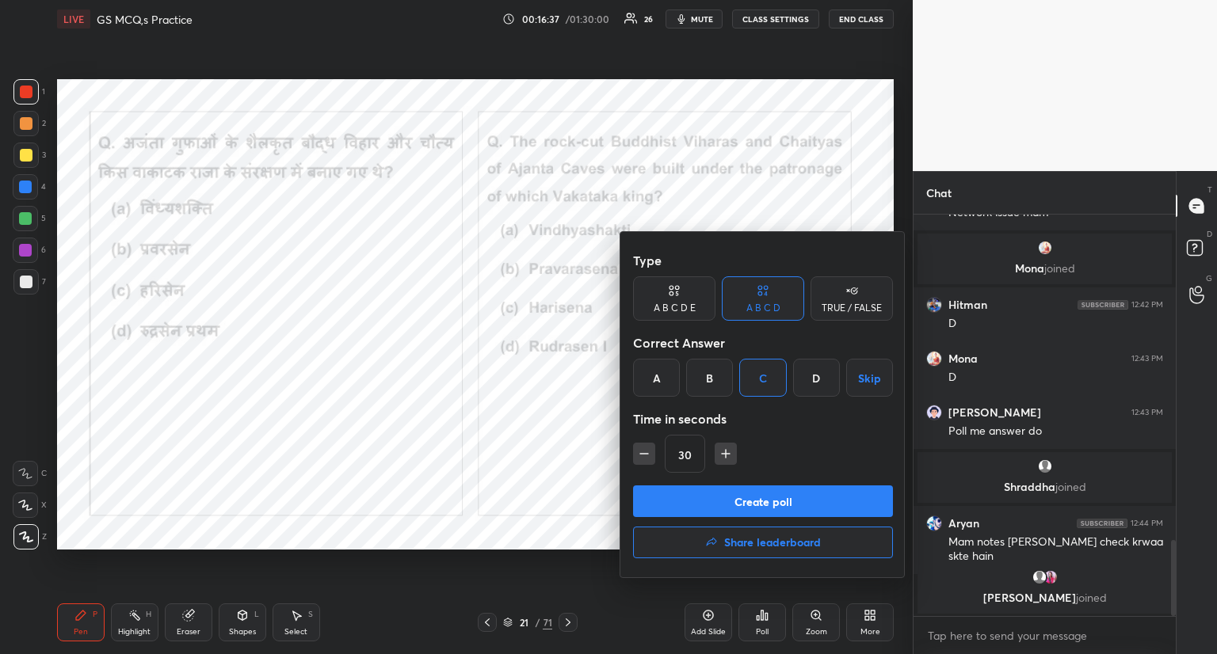
click at [737, 505] on button "Create poll" at bounding box center [763, 502] width 260 height 32
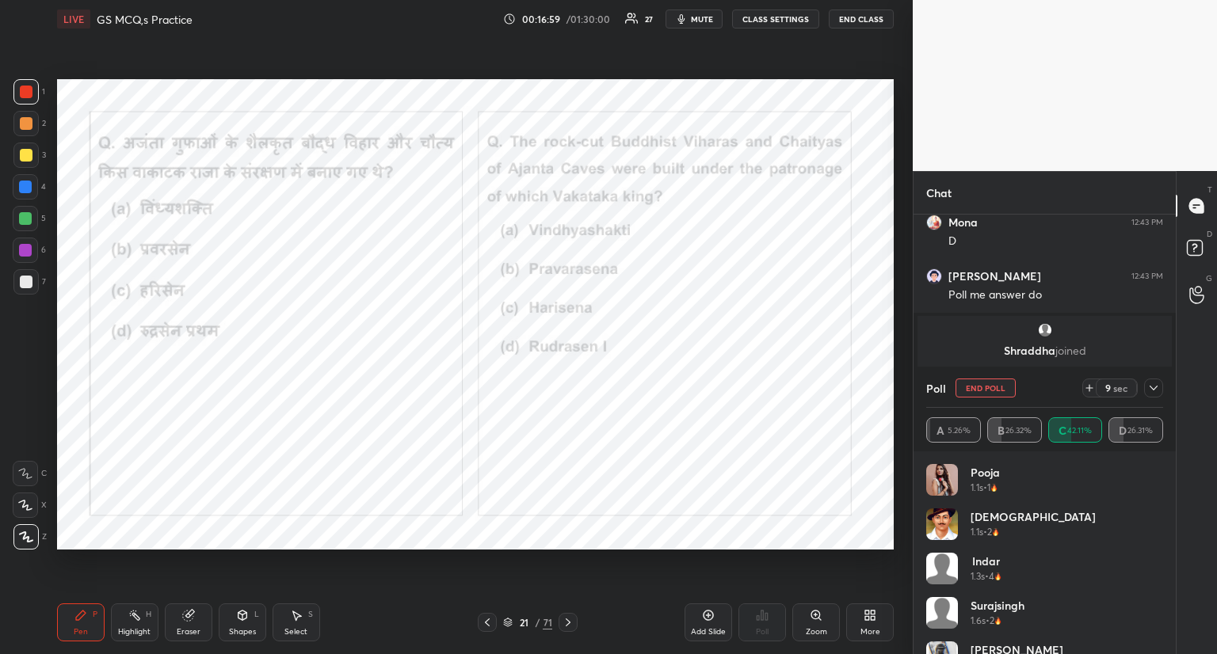
scroll to position [1848, 0]
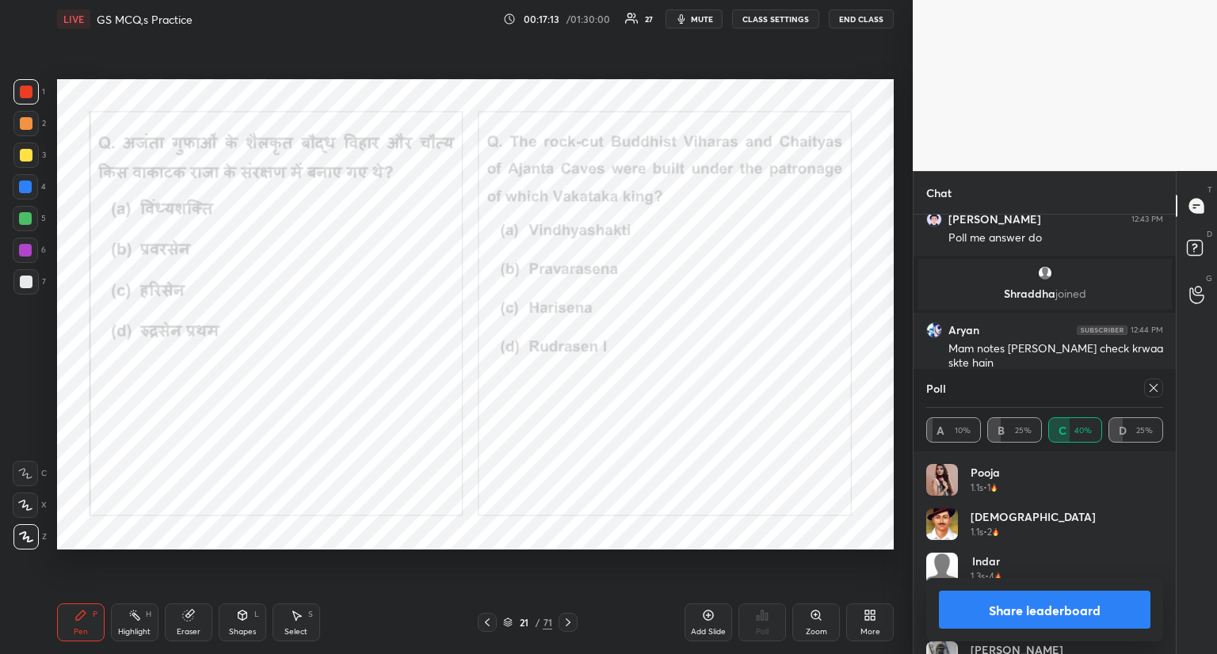
click at [1151, 392] on icon at bounding box center [1153, 388] width 13 height 13
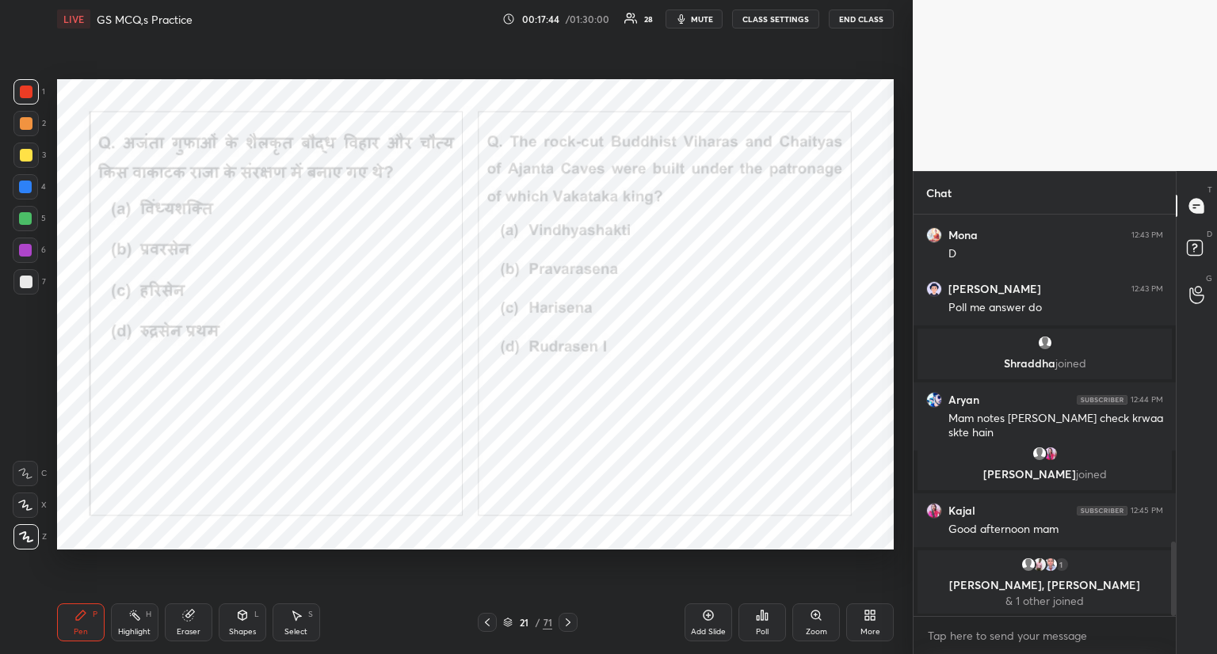
scroll to position [365, 258]
click at [570, 622] on icon at bounding box center [568, 622] width 13 height 13
click at [568, 624] on icon at bounding box center [568, 622] width 13 height 13
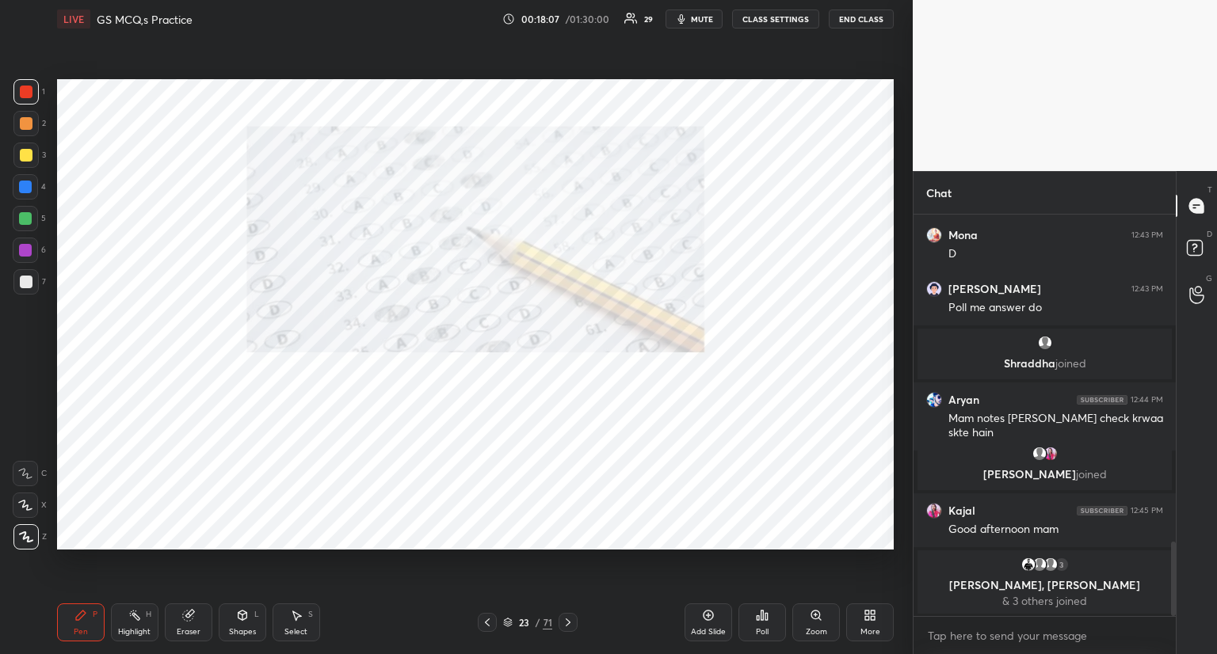
click at [564, 622] on icon at bounding box center [568, 622] width 13 height 13
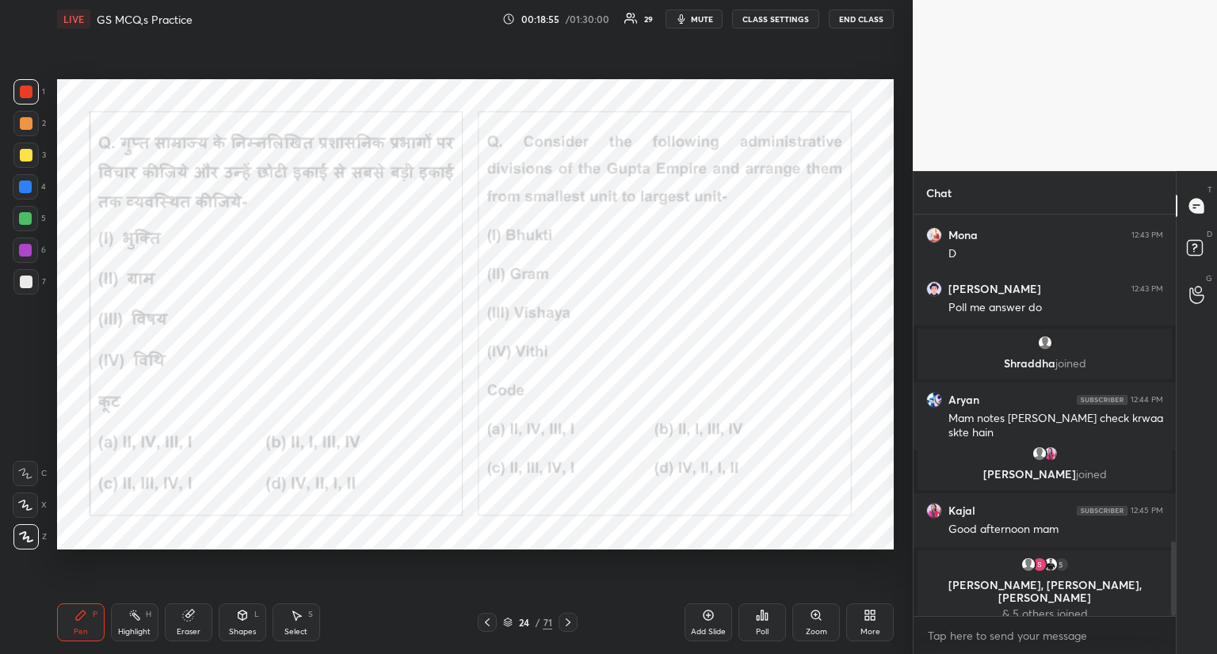
click at [765, 614] on icon at bounding box center [766, 616] width 2 height 7
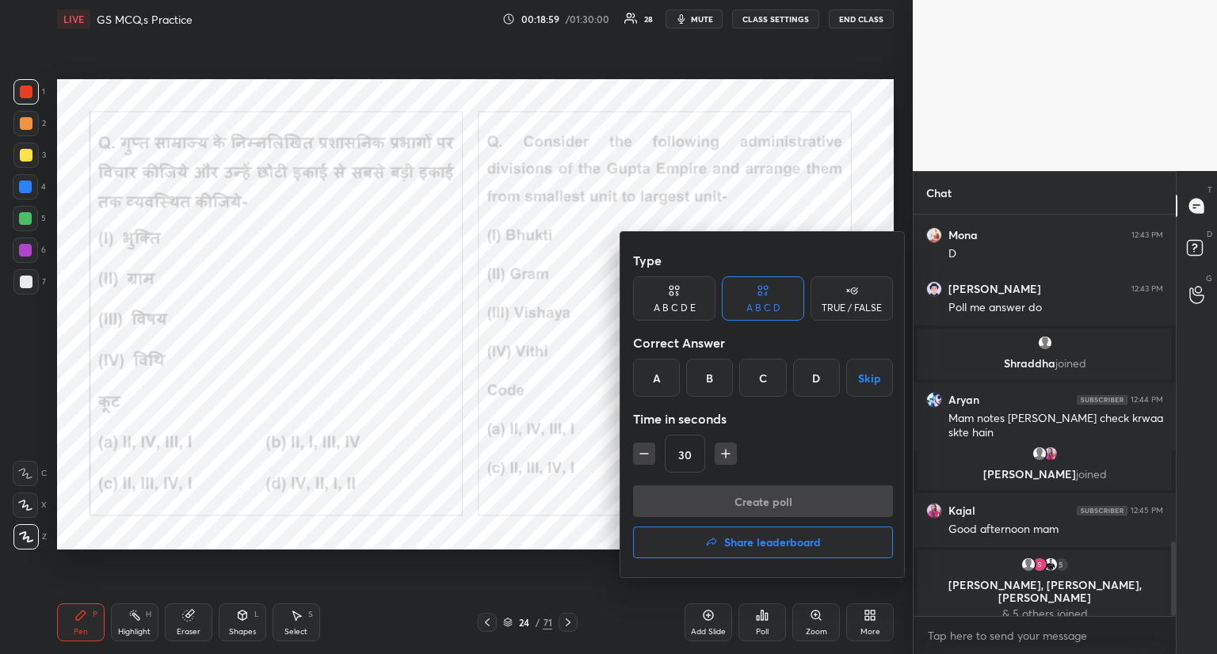
click at [658, 372] on div "A" at bounding box center [656, 378] width 47 height 38
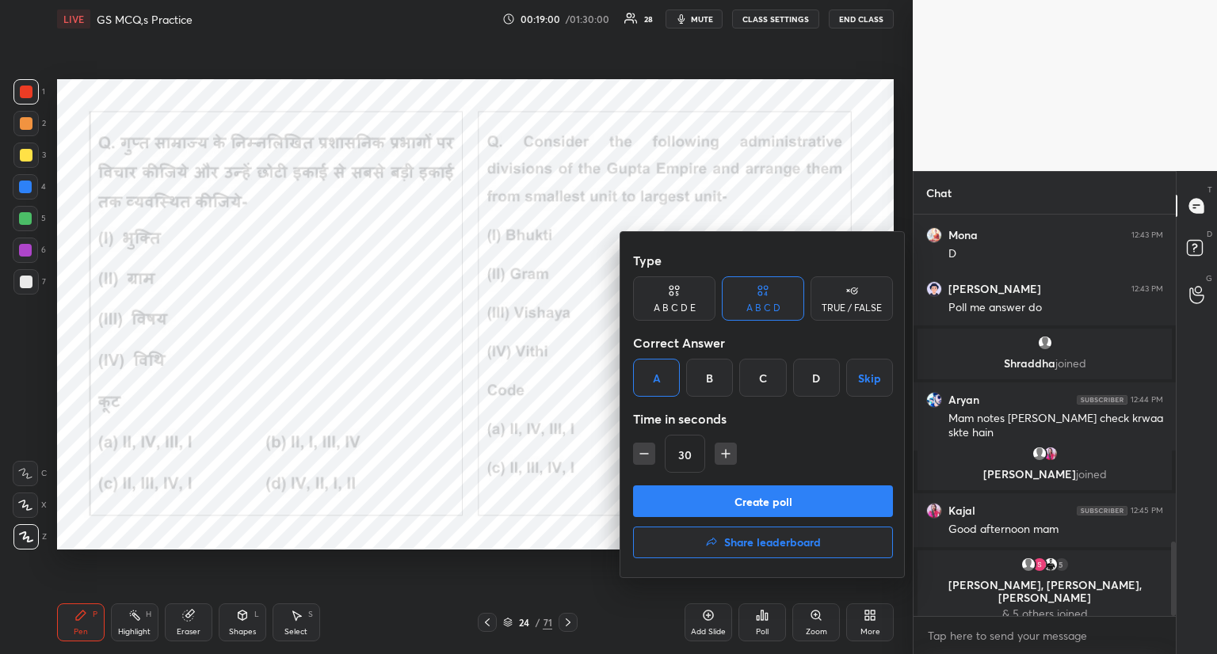
click at [697, 498] on button "Create poll" at bounding box center [763, 502] width 260 height 32
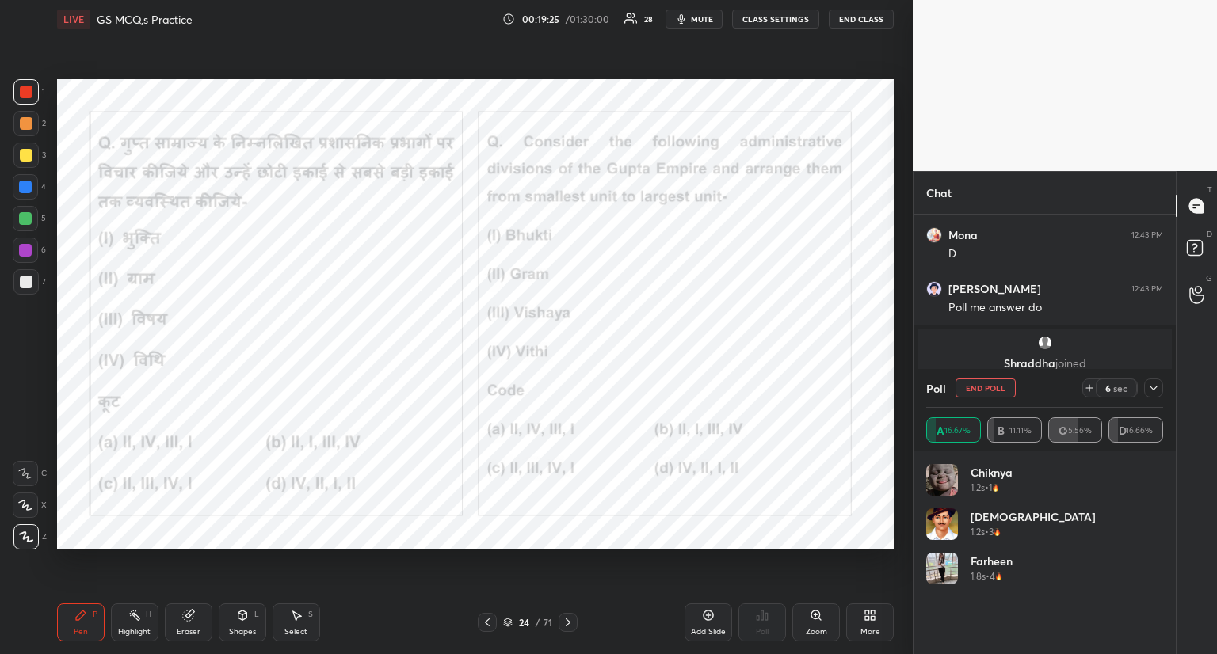
scroll to position [1897, 0]
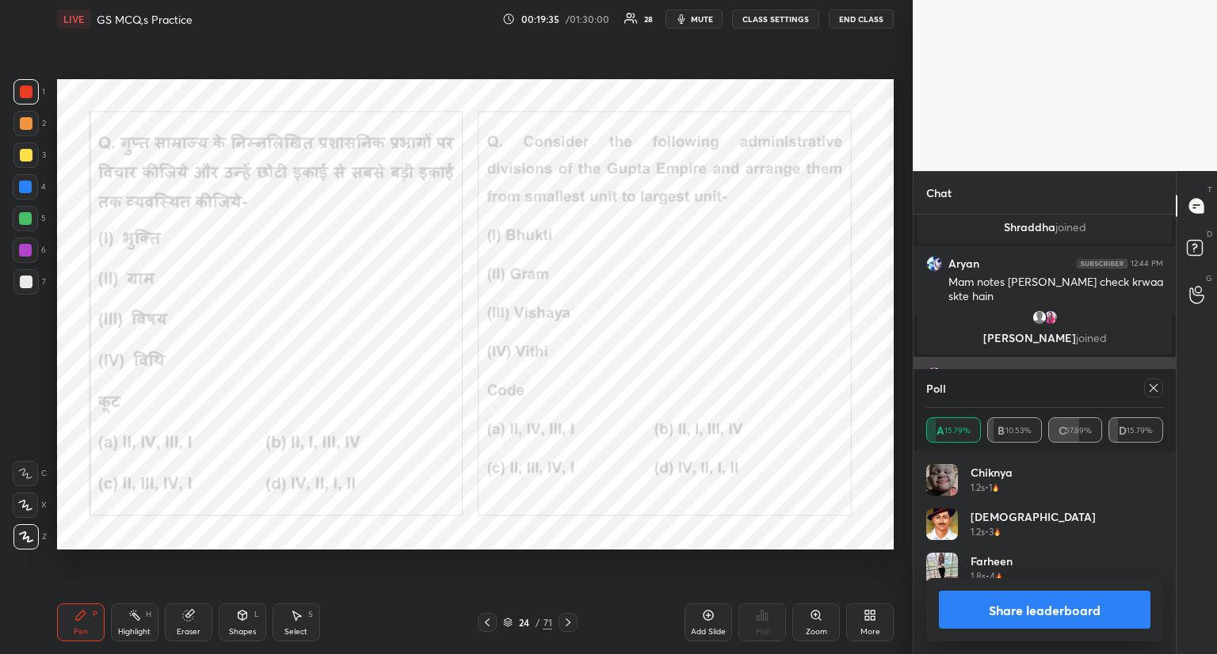
click at [1154, 391] on icon at bounding box center [1153, 388] width 13 height 13
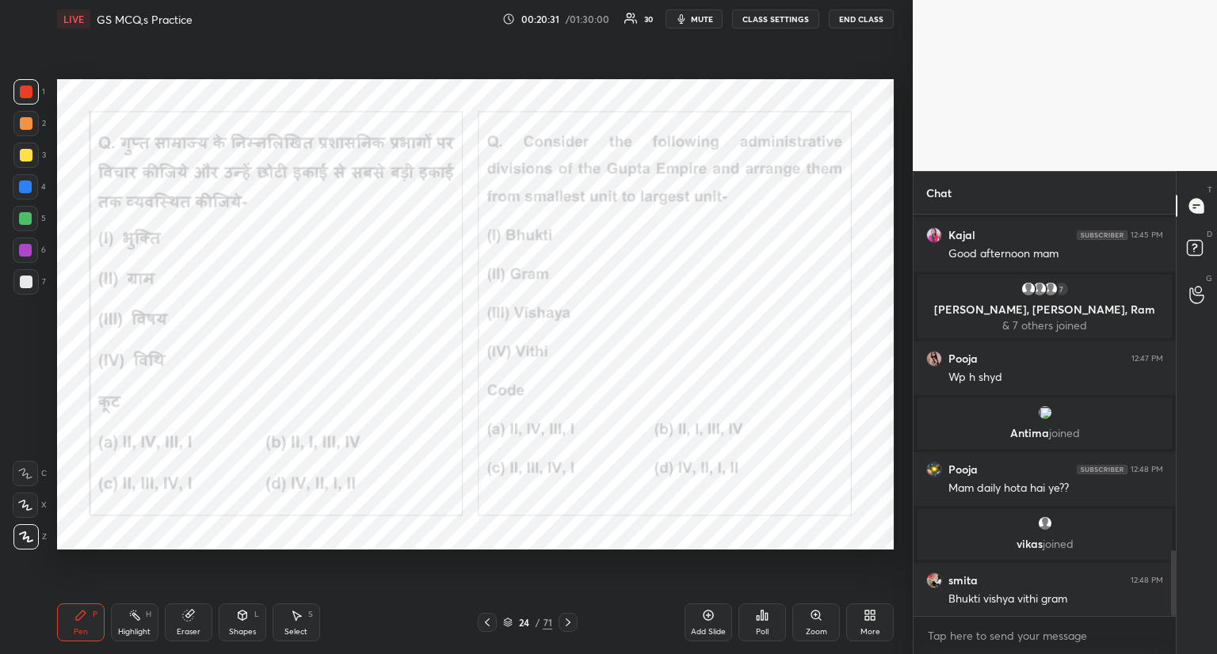
scroll to position [2051, 0]
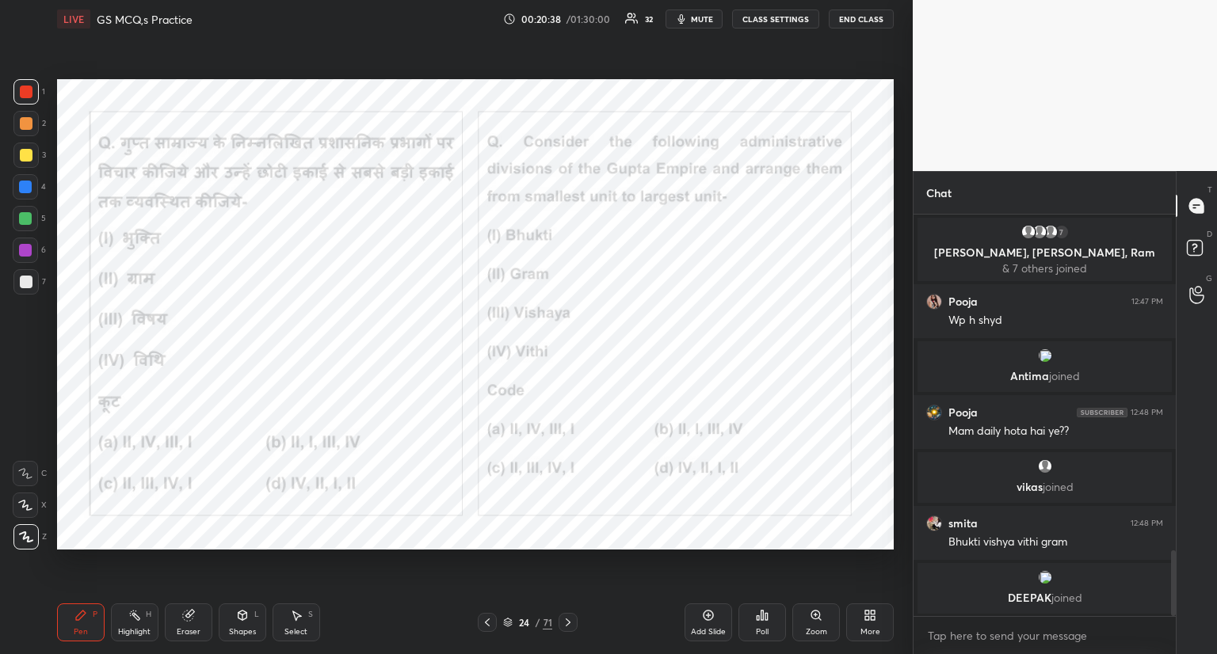
click at [566, 623] on icon at bounding box center [568, 622] width 13 height 13
click at [570, 620] on icon at bounding box center [568, 622] width 13 height 13
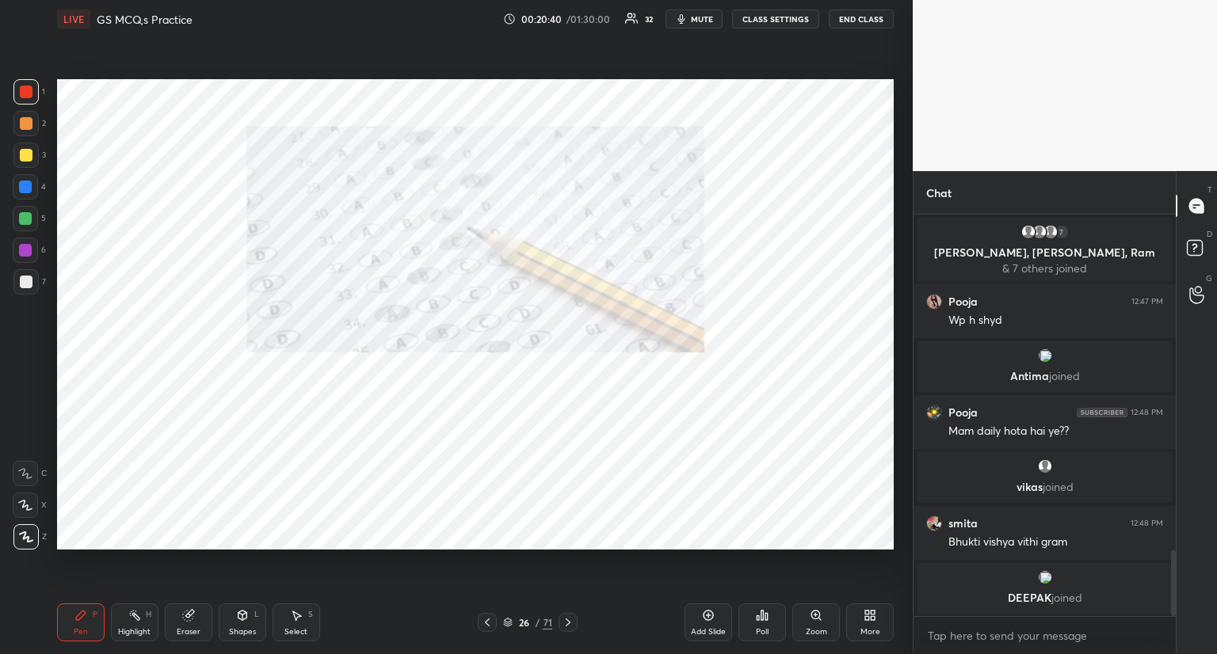
click at [563, 619] on icon at bounding box center [568, 622] width 13 height 13
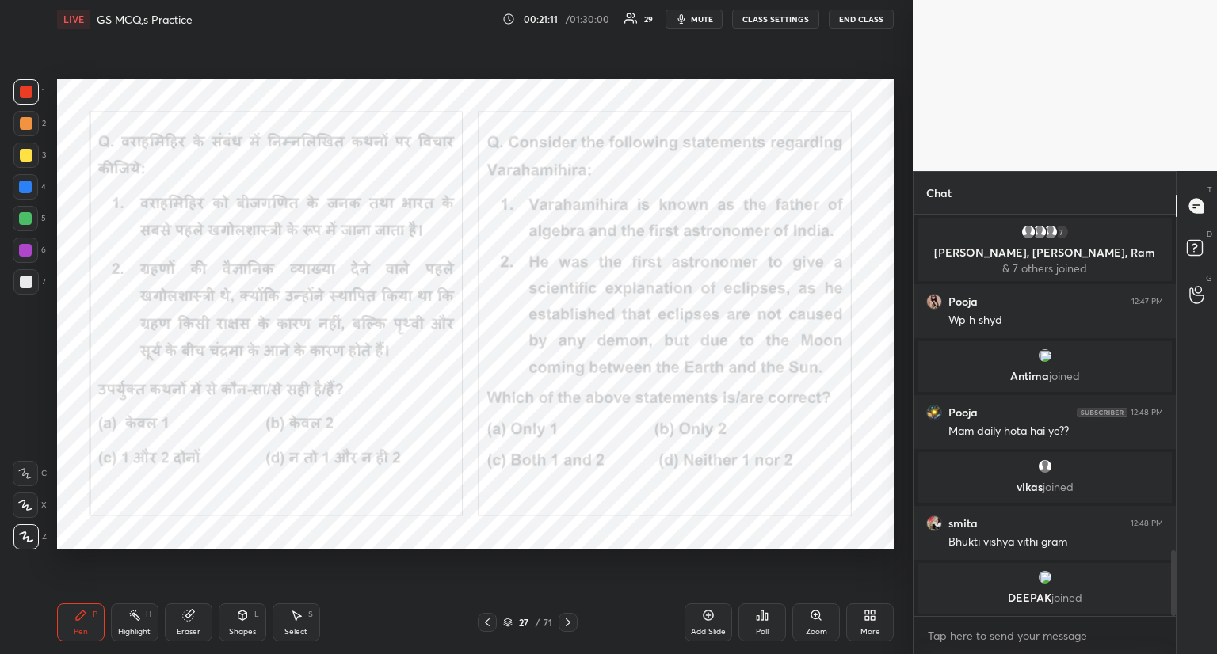
click at [762, 616] on icon at bounding box center [762, 616] width 2 height 10
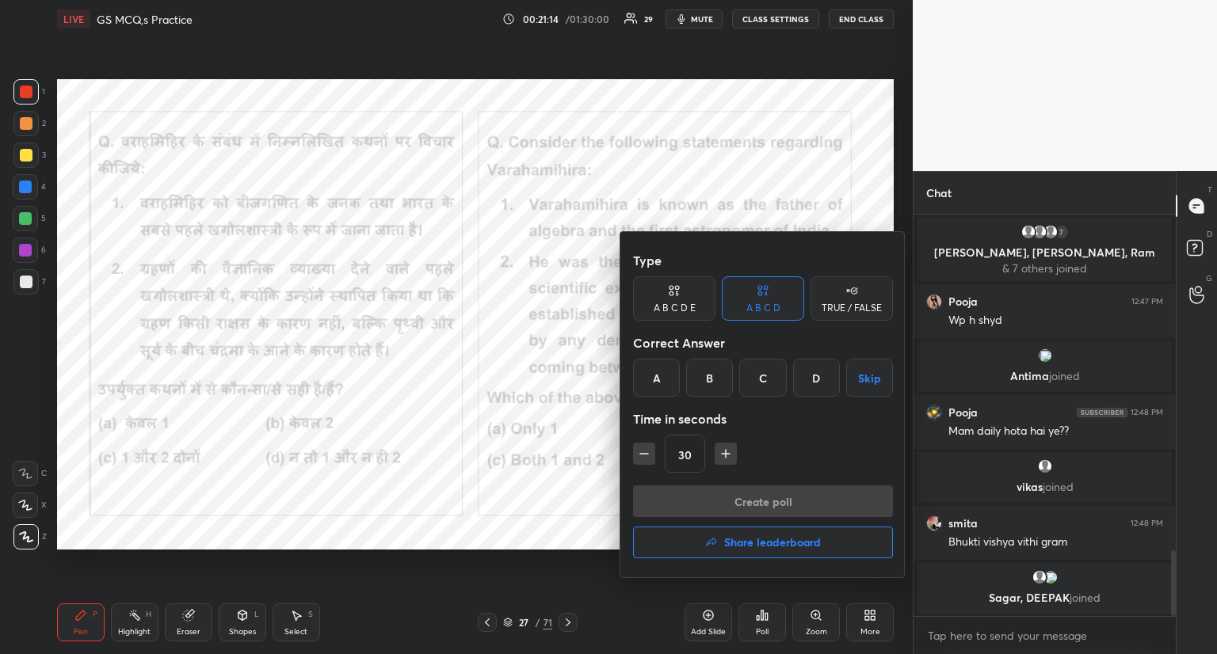
click at [815, 375] on div "D" at bounding box center [816, 378] width 47 height 38
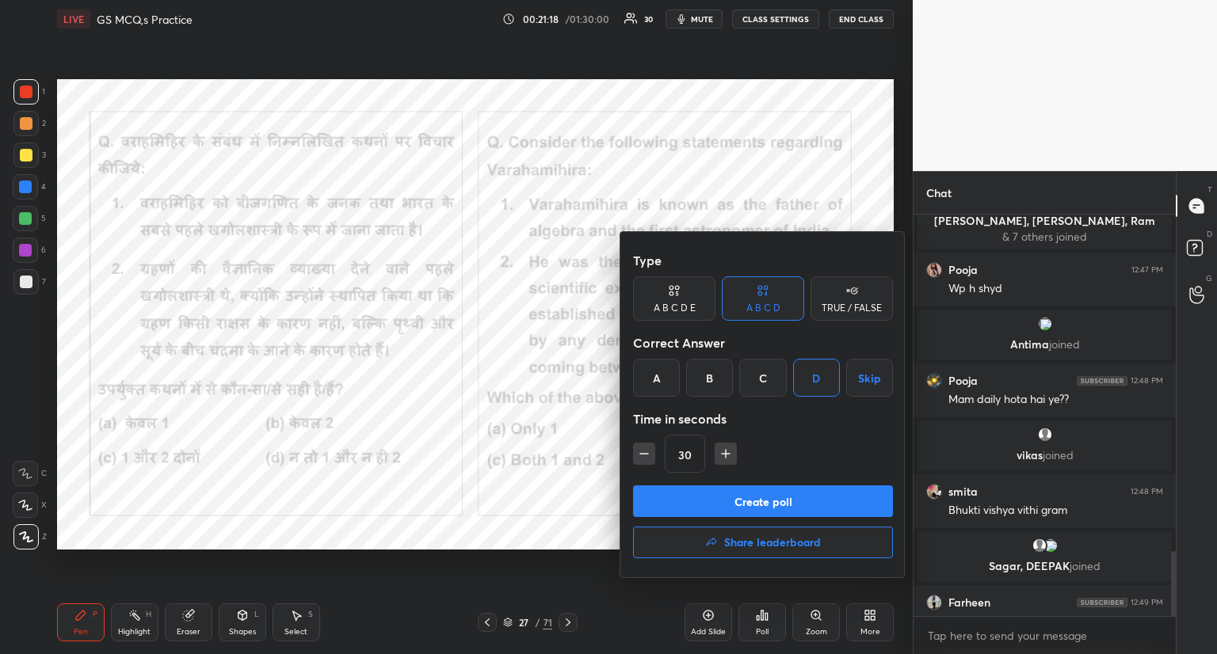
scroll to position [2073, 0]
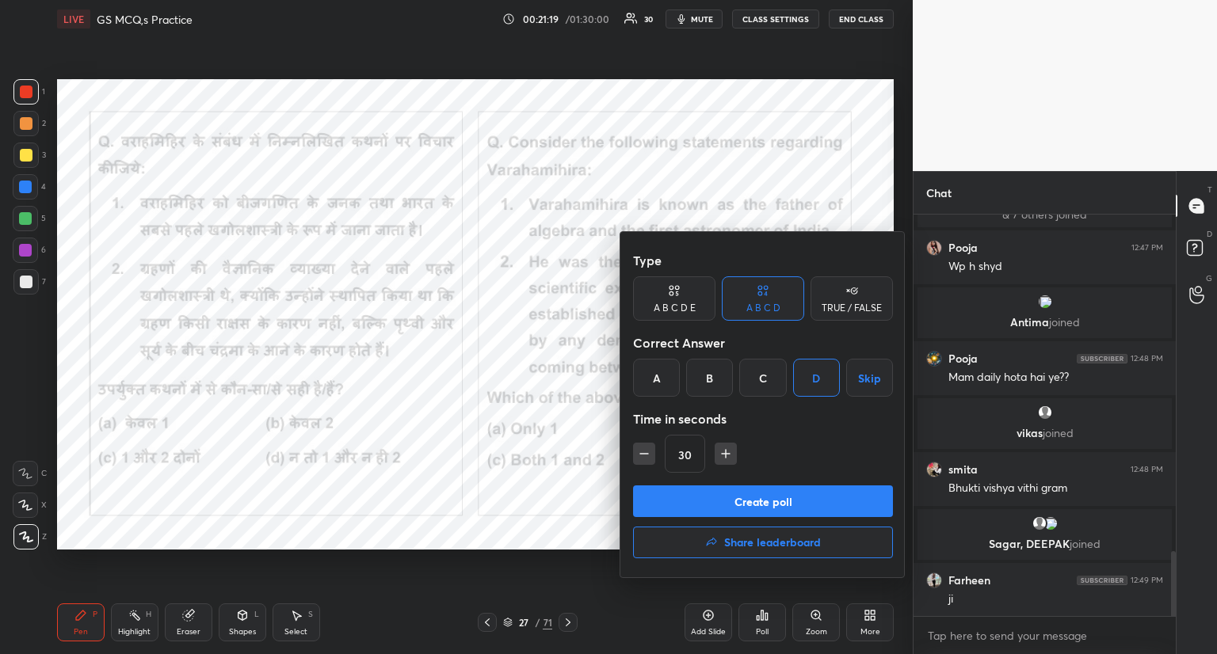
click at [794, 501] on button "Create poll" at bounding box center [763, 502] width 260 height 32
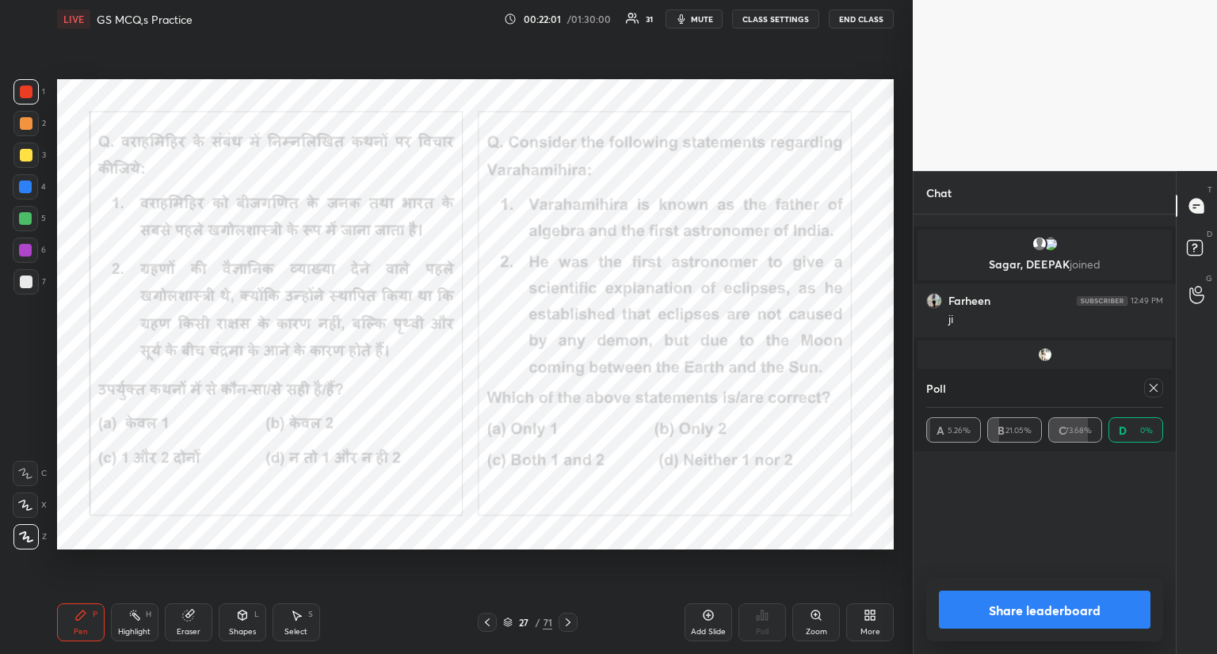
scroll to position [2230, 0]
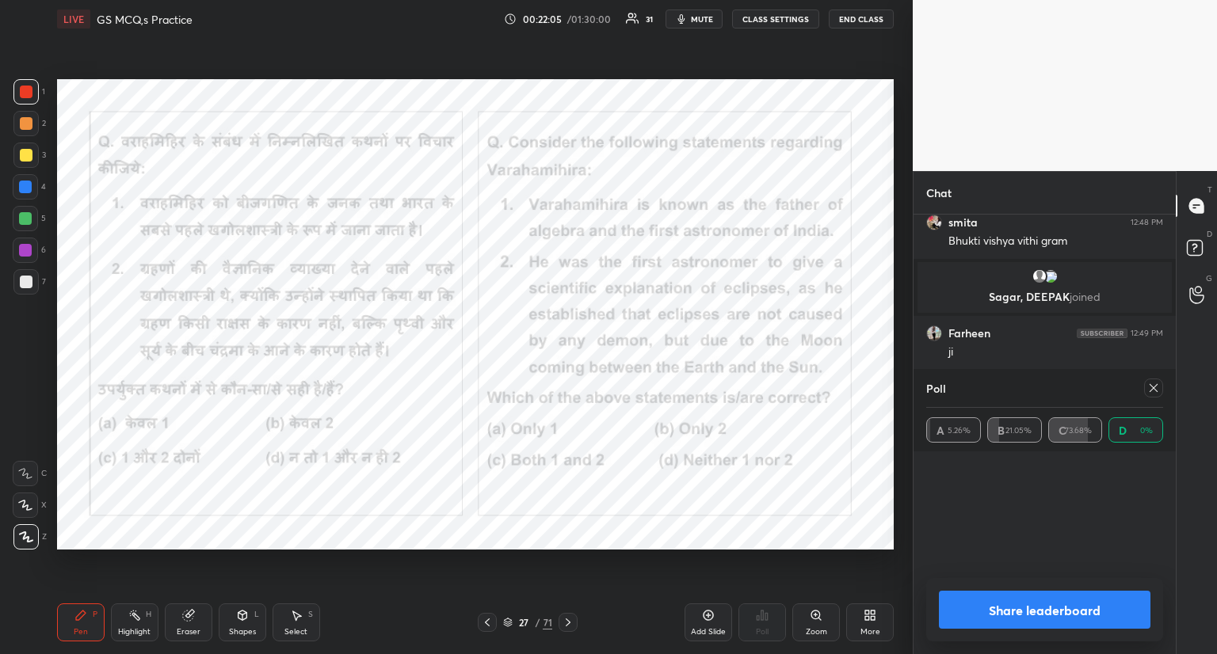
click at [1151, 386] on icon at bounding box center [1154, 388] width 8 height 8
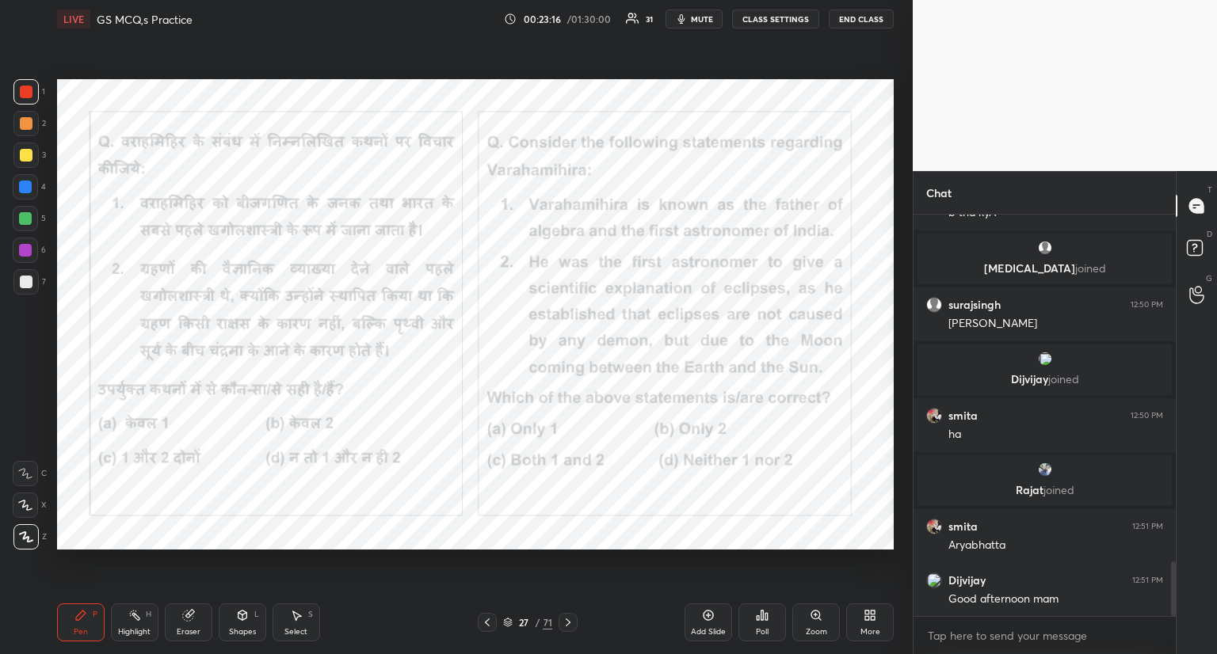
scroll to position [2624, 0]
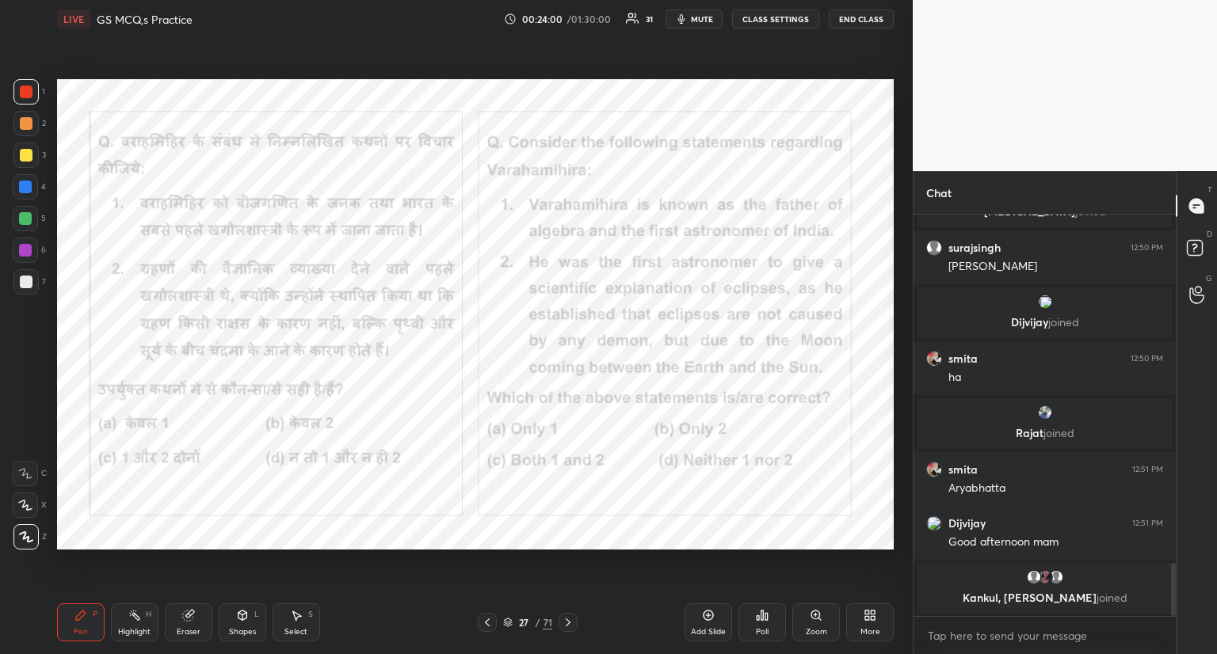
click at [560, 619] on div at bounding box center [568, 622] width 19 height 19
click at [566, 619] on icon at bounding box center [568, 622] width 13 height 13
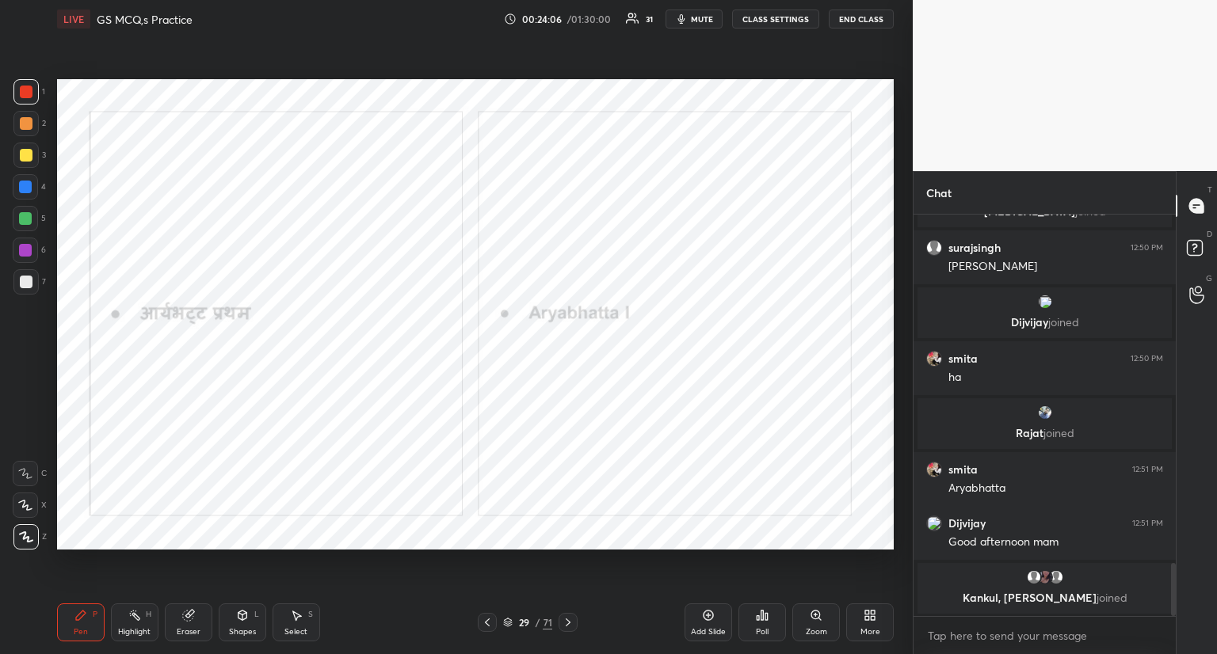
click at [564, 618] on icon at bounding box center [568, 622] width 13 height 13
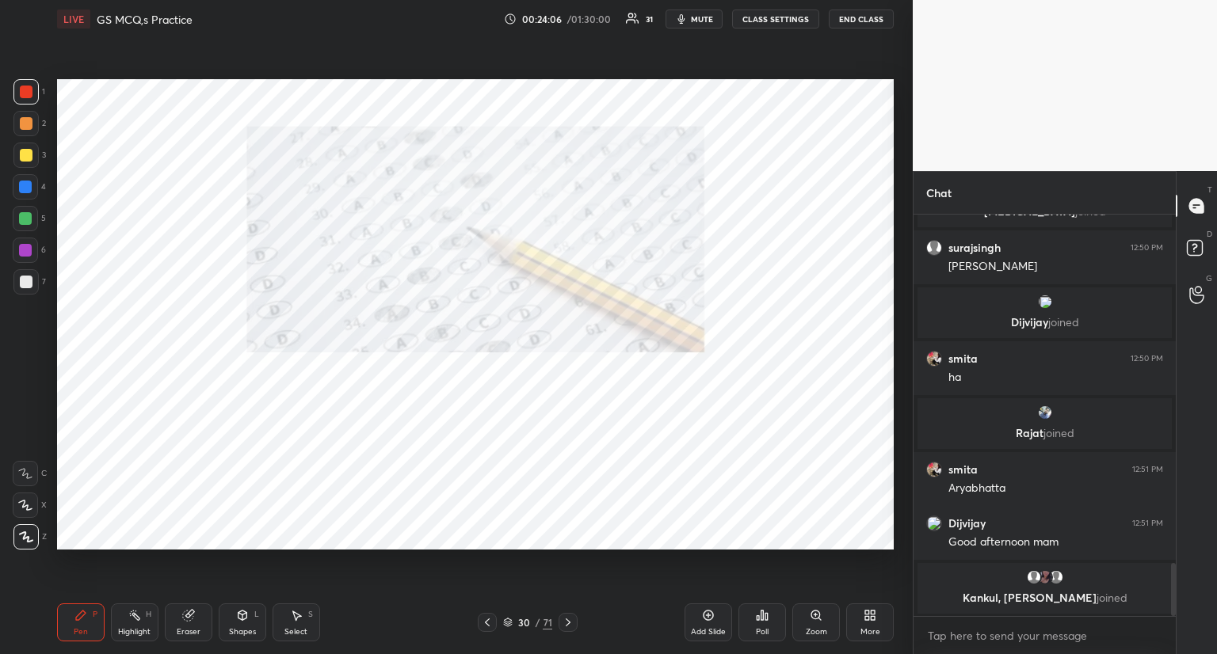
scroll to position [2602, 0]
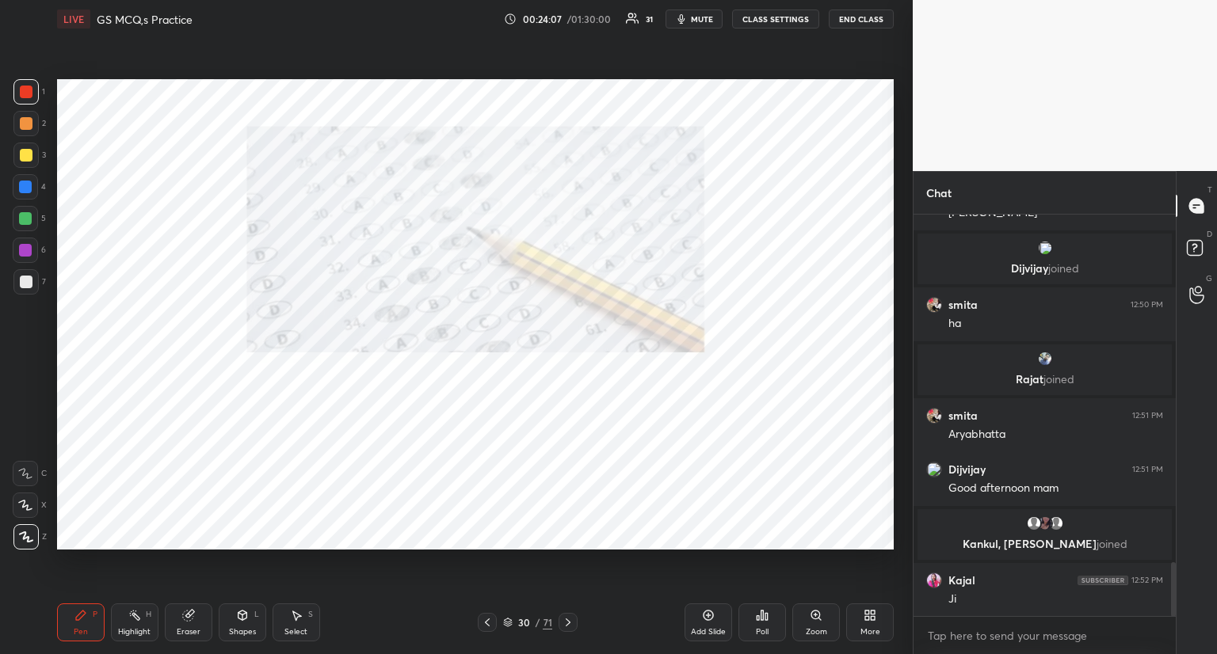
click at [566, 618] on icon at bounding box center [568, 622] width 13 height 13
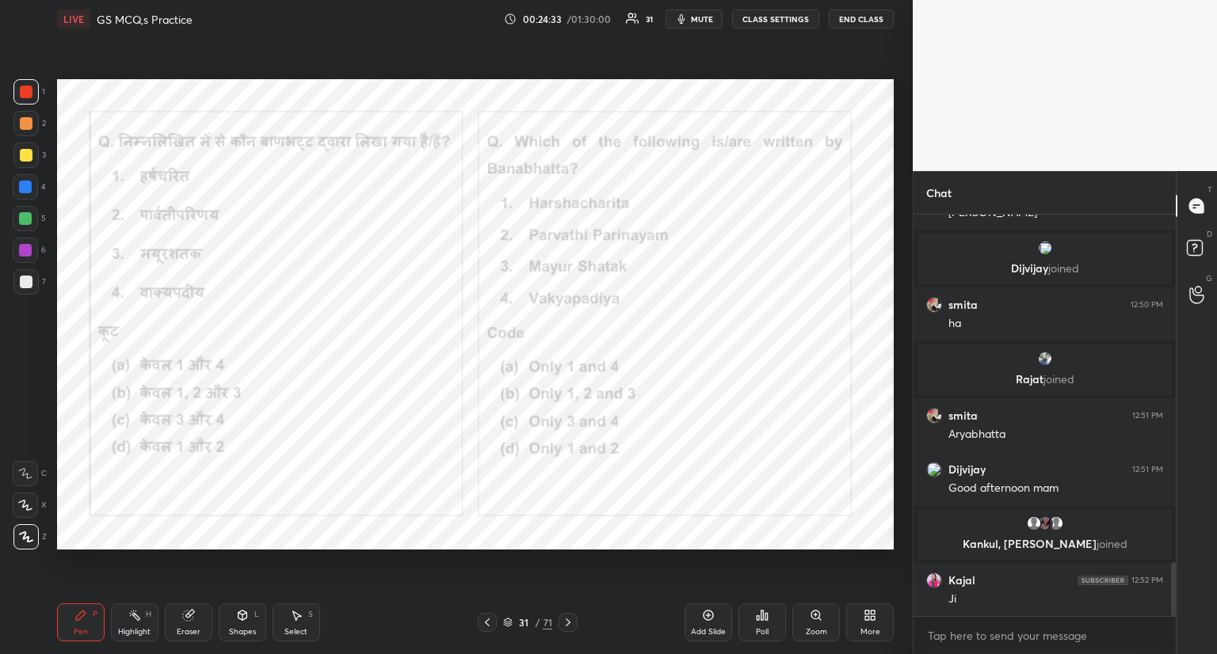
click at [765, 616] on icon at bounding box center [766, 616] width 2 height 7
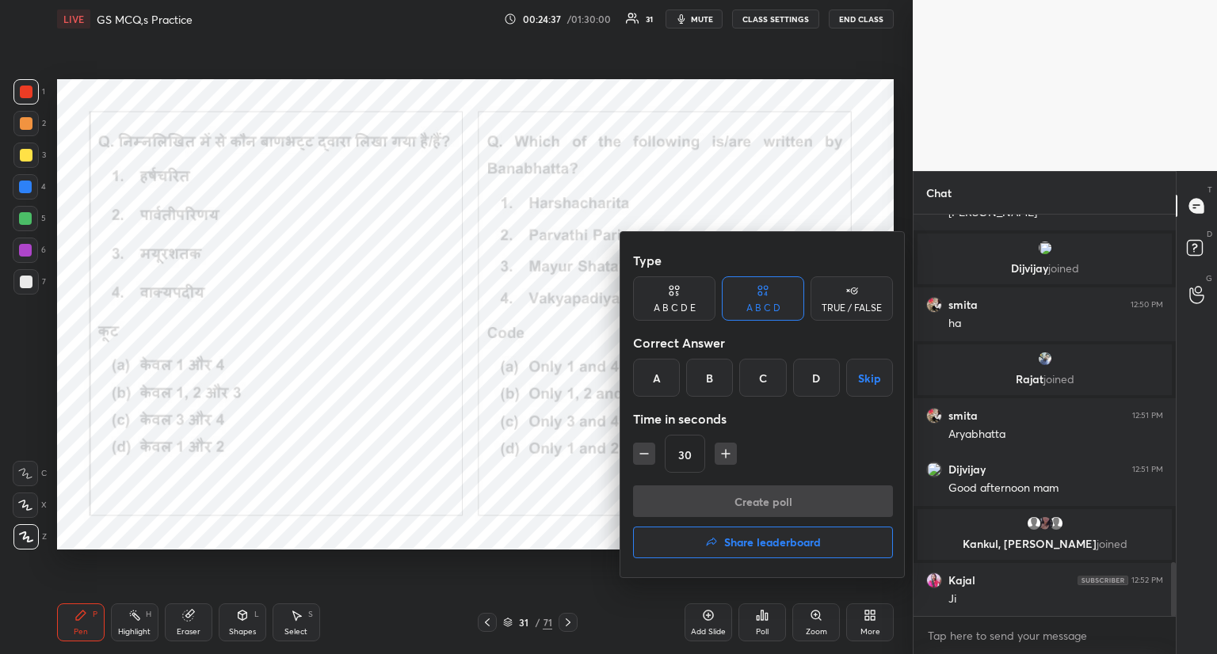
click at [814, 377] on div "D" at bounding box center [816, 378] width 47 height 38
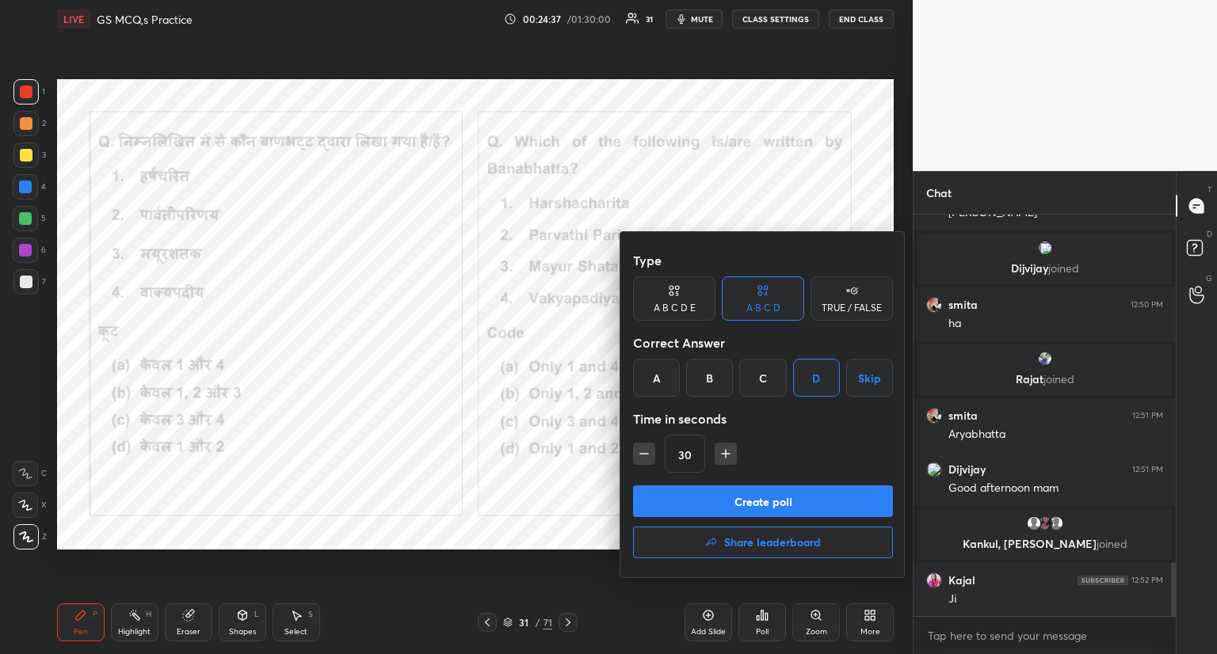
click at [747, 498] on button "Create poll" at bounding box center [763, 502] width 260 height 32
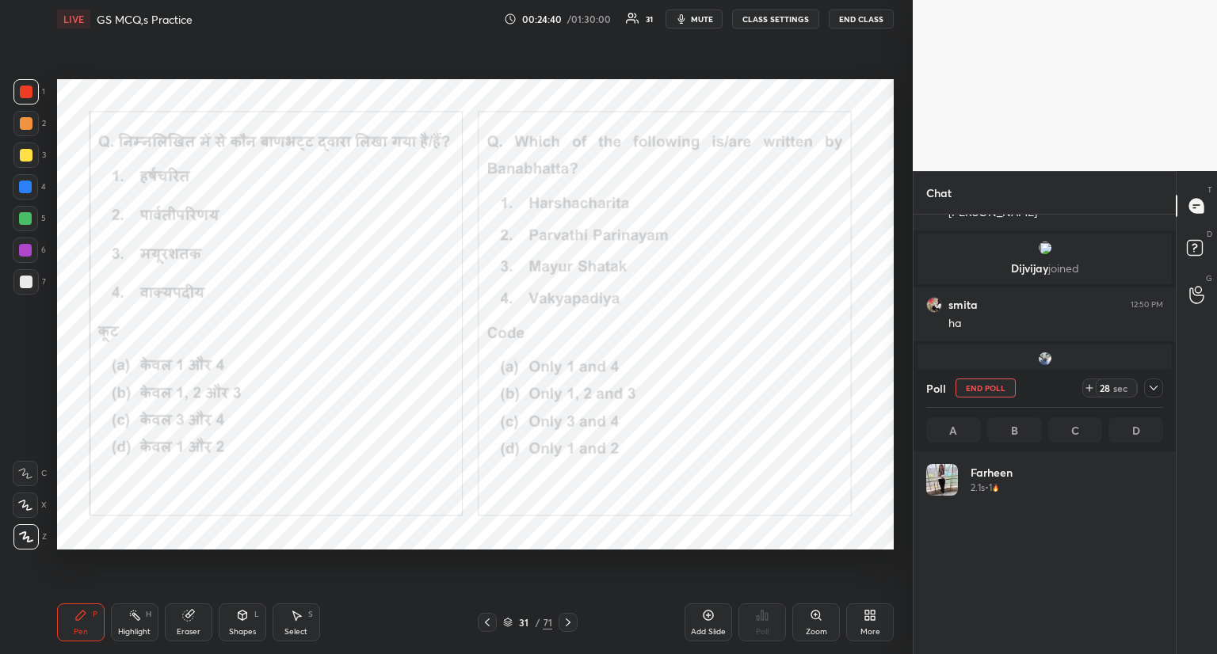
scroll to position [185, 232]
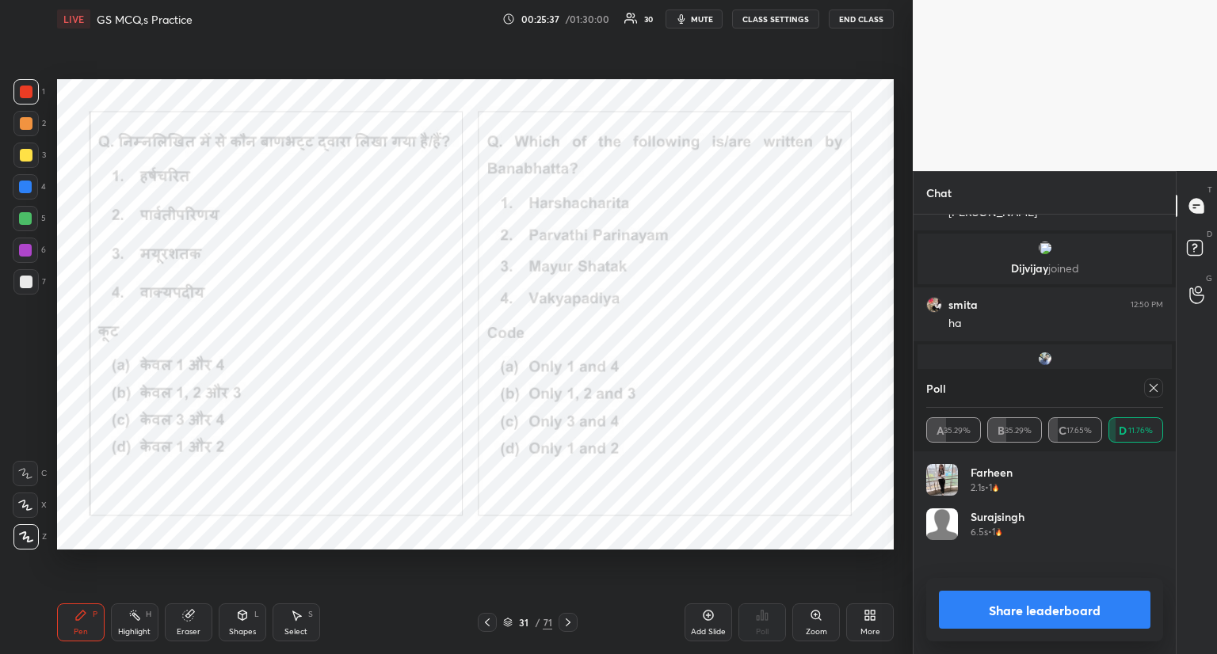
click at [1150, 387] on icon at bounding box center [1153, 388] width 13 height 13
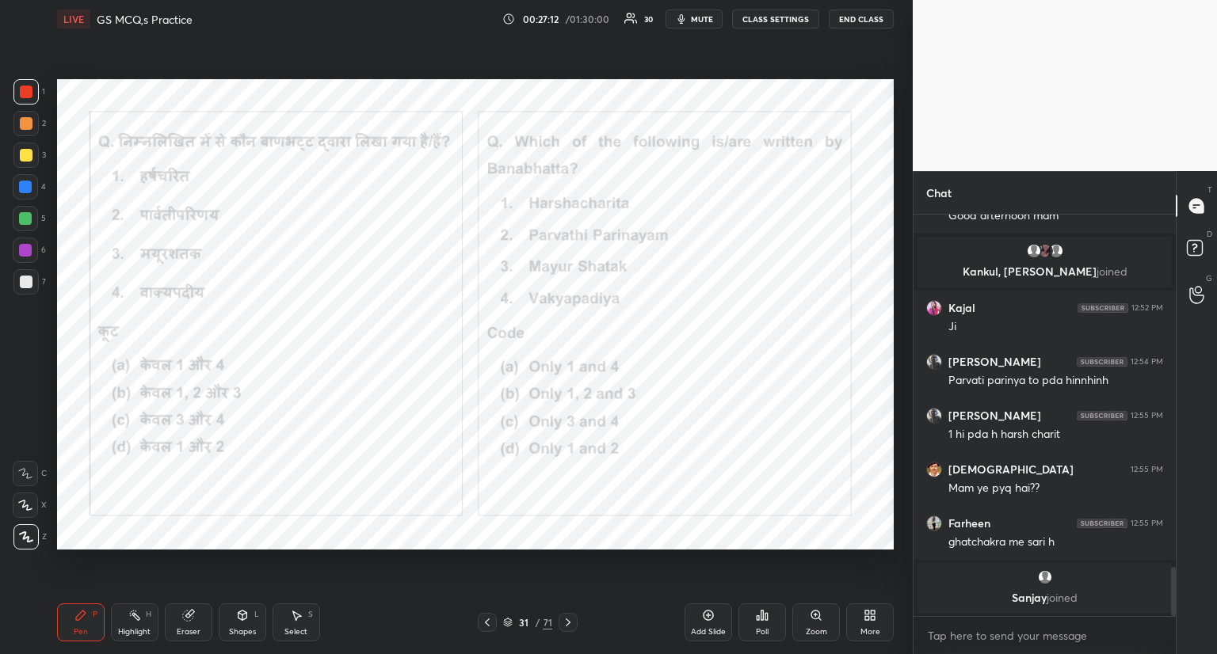
scroll to position [2833, 0]
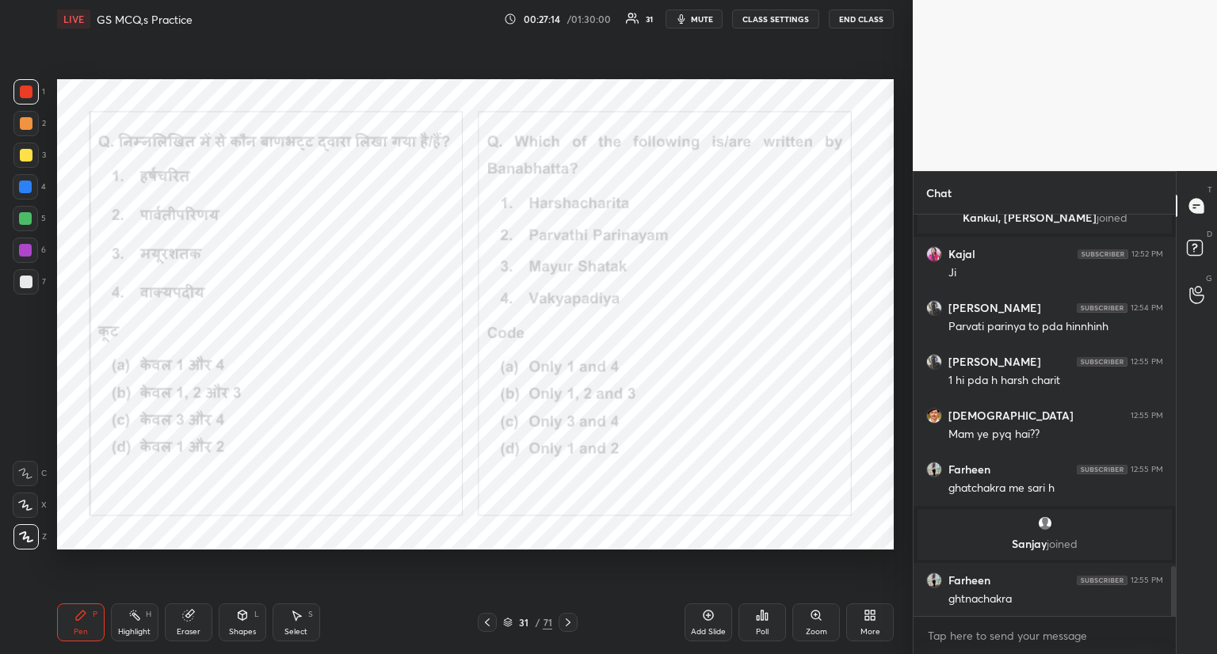
click at [565, 620] on icon at bounding box center [568, 622] width 13 height 13
click at [570, 619] on icon at bounding box center [568, 622] width 13 height 13
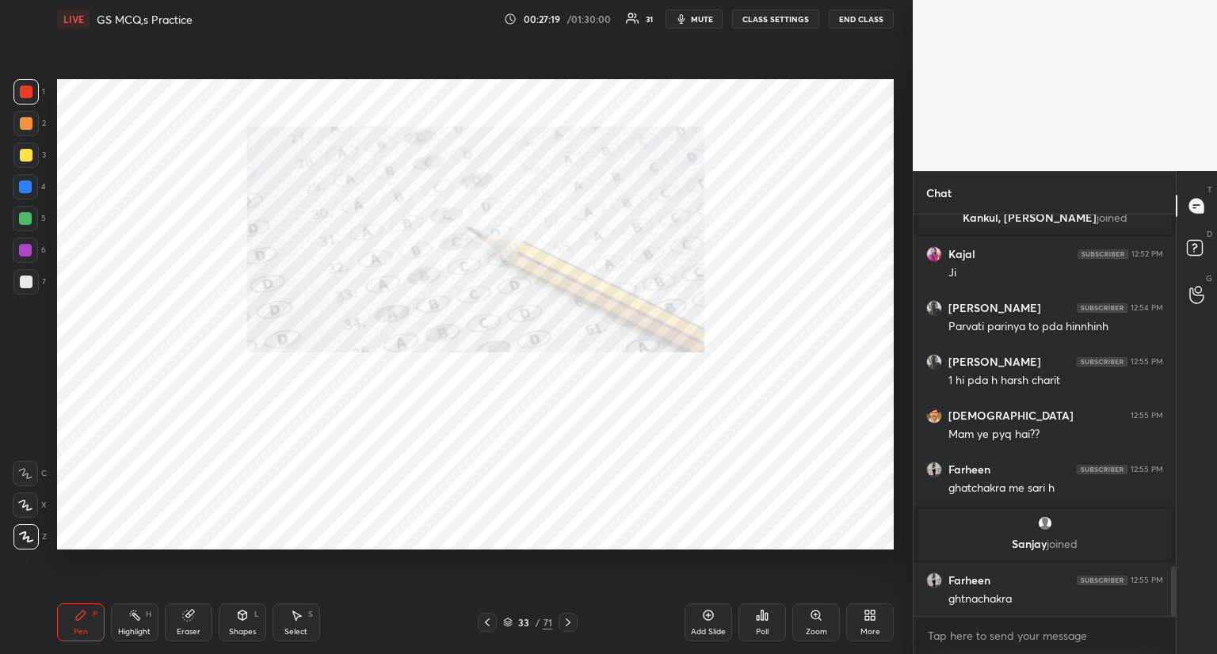
click at [567, 625] on icon at bounding box center [568, 622] width 13 height 13
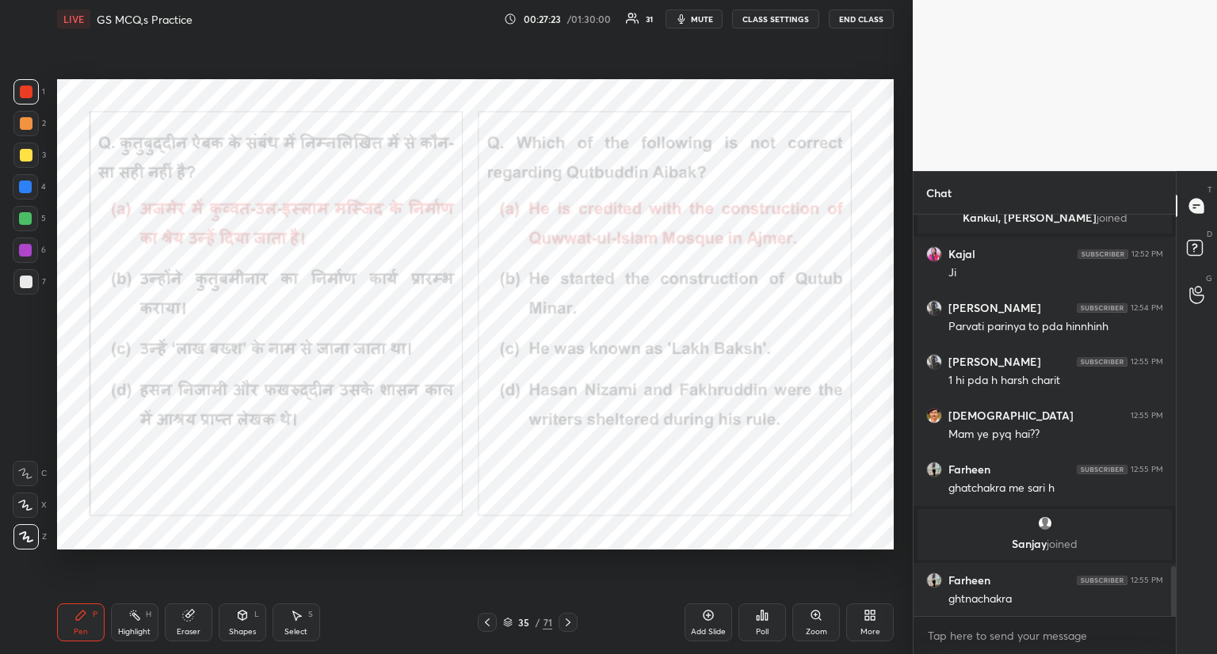
click at [564, 620] on icon at bounding box center [568, 622] width 13 height 13
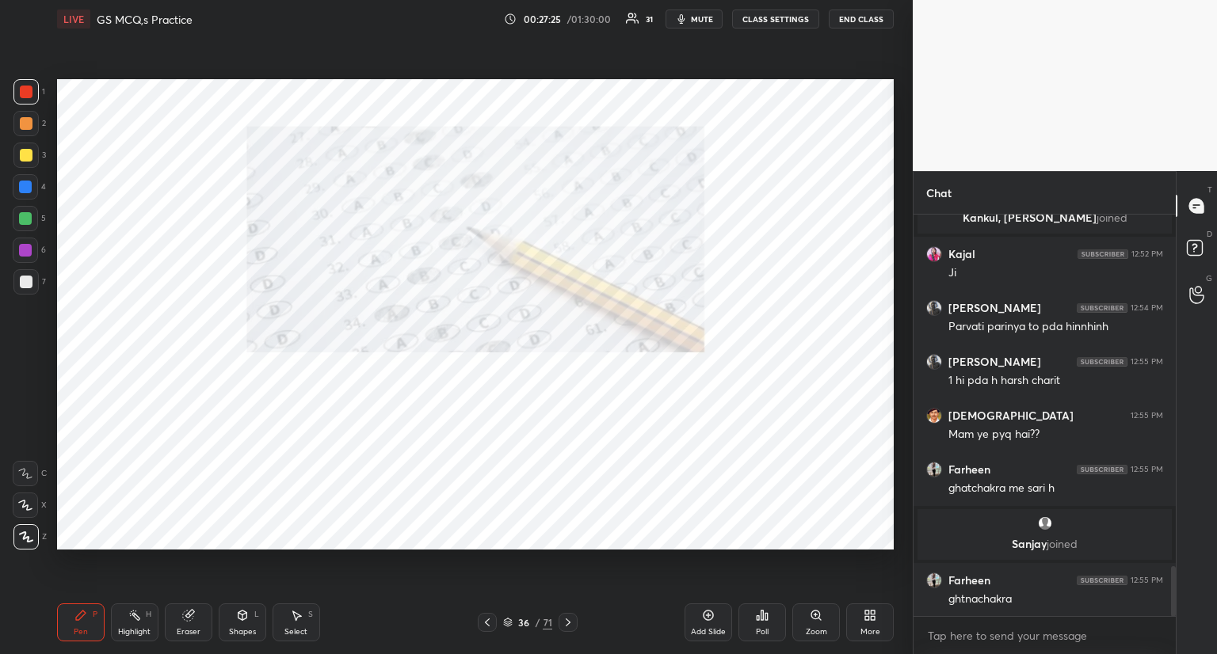
click at [564, 621] on icon at bounding box center [568, 622] width 13 height 13
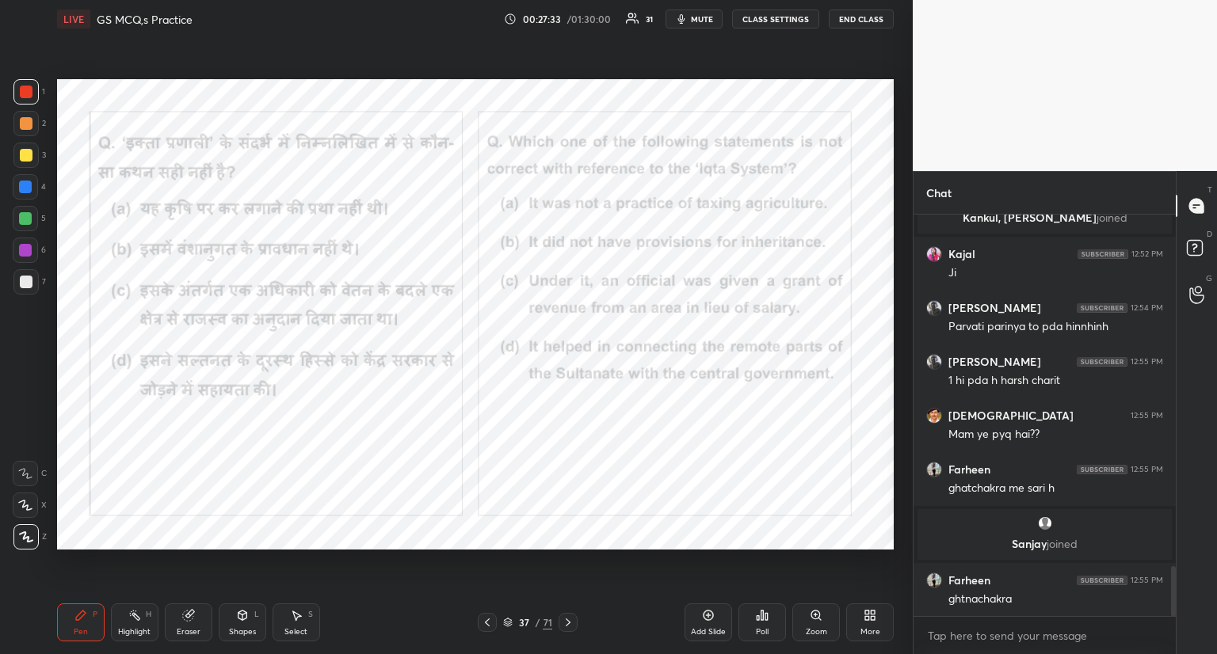
click at [487, 619] on icon at bounding box center [487, 622] width 13 height 13
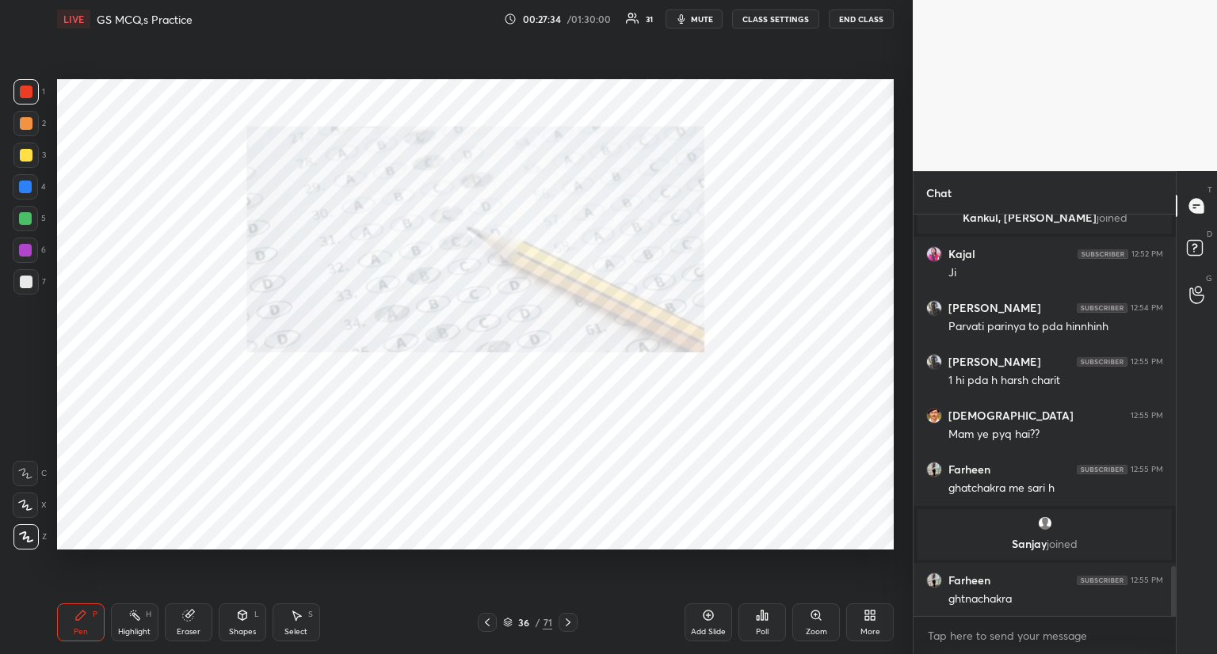
click at [492, 616] on icon at bounding box center [487, 622] width 13 height 13
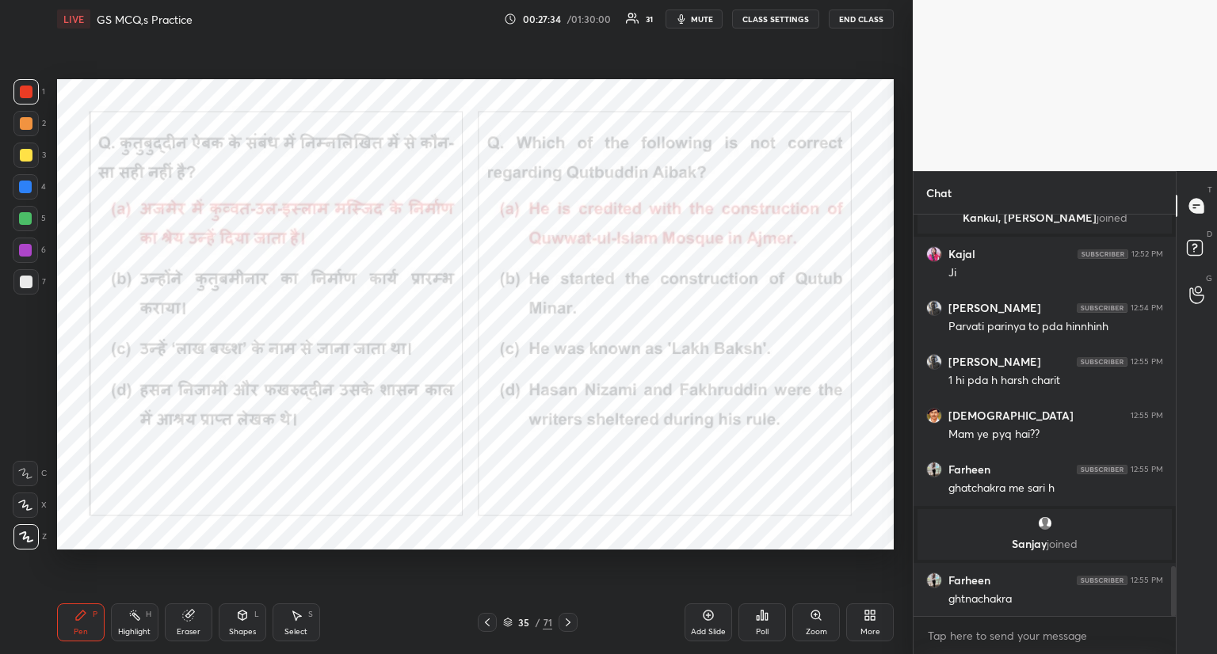
click at [492, 616] on icon at bounding box center [487, 622] width 13 height 13
click at [494, 616] on div at bounding box center [487, 622] width 19 height 19
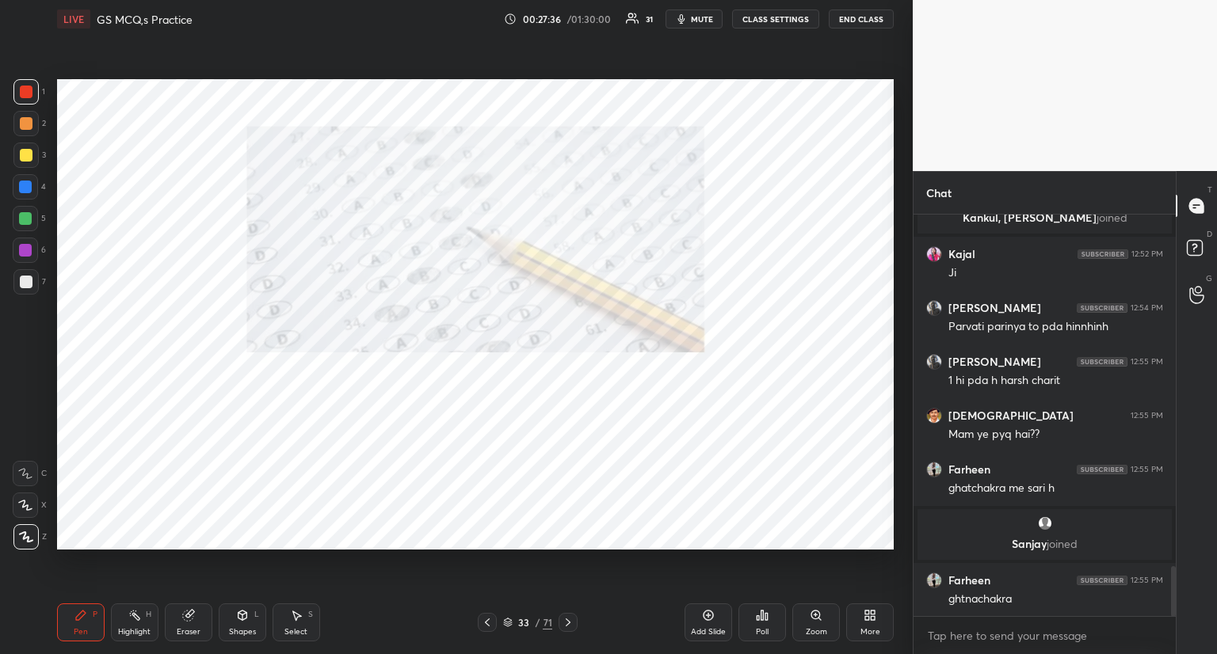
click at [562, 619] on icon at bounding box center [568, 622] width 13 height 13
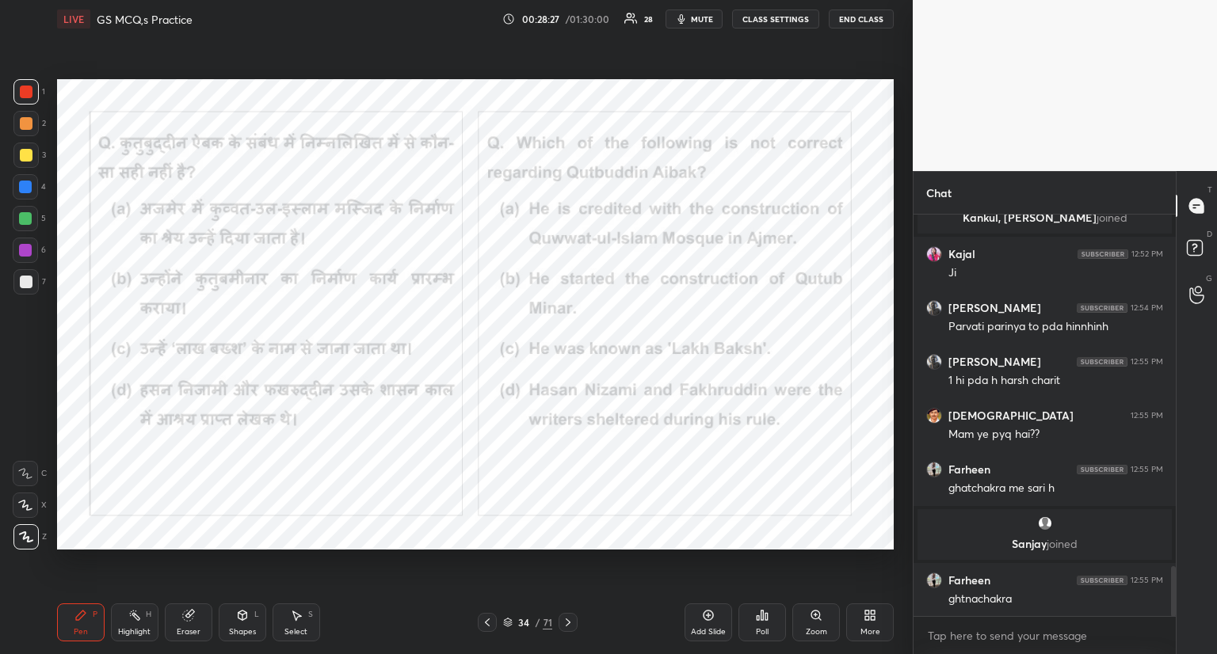
click at [564, 620] on icon at bounding box center [568, 622] width 13 height 13
click at [571, 619] on icon at bounding box center [568, 622] width 13 height 13
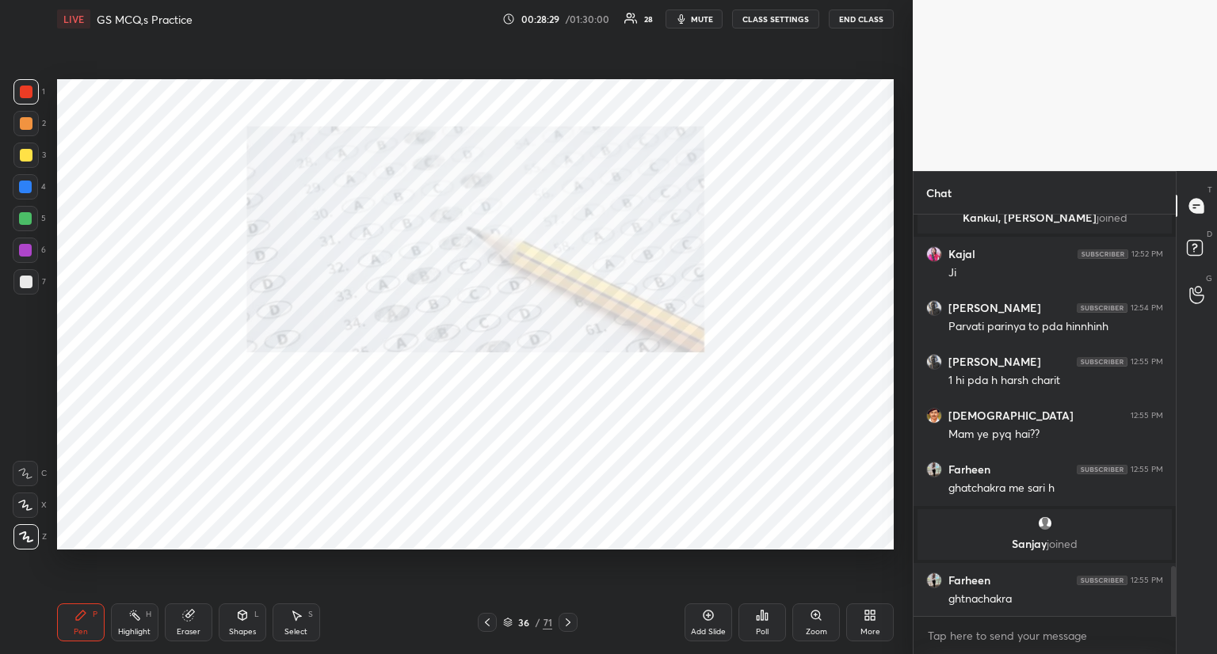
click at [567, 619] on icon at bounding box center [568, 622] width 13 height 13
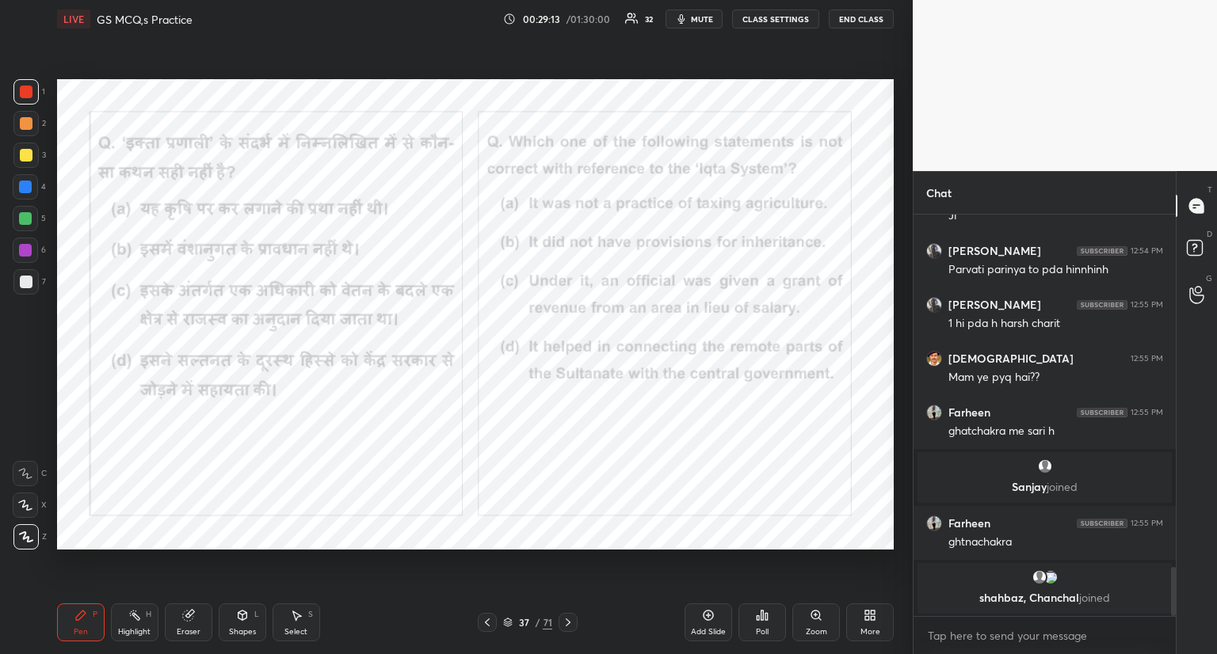
scroll to position [365, 258]
click at [762, 617] on icon at bounding box center [762, 616] width 2 height 10
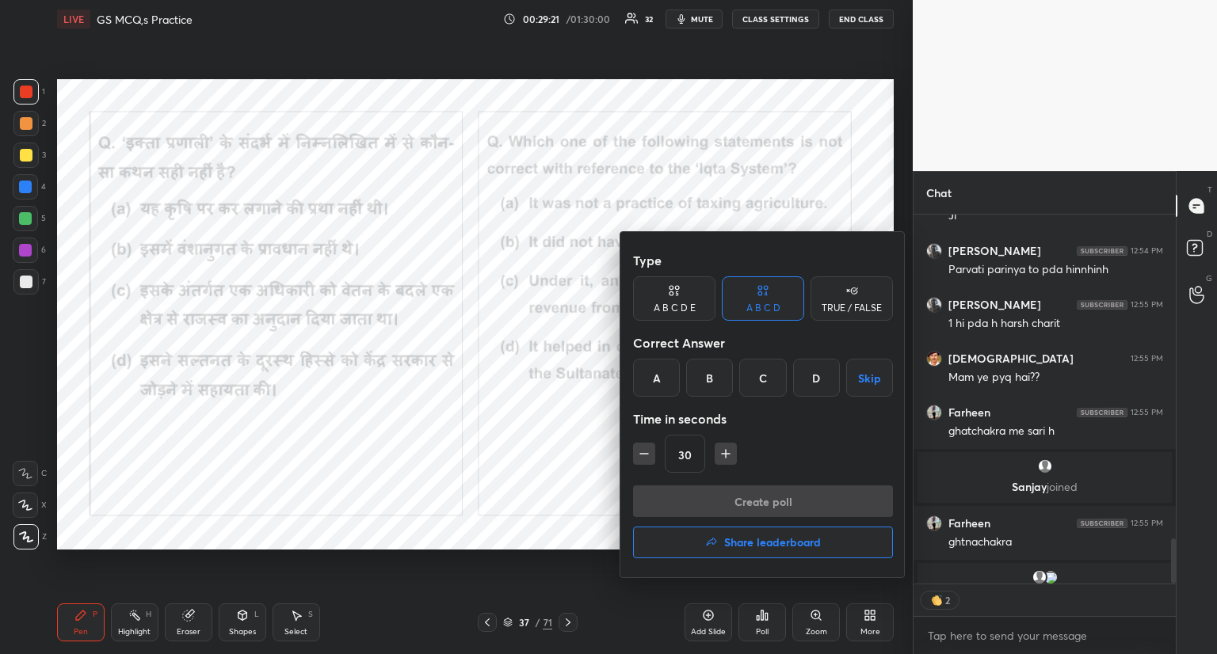
click at [713, 380] on div "B" at bounding box center [709, 378] width 47 height 38
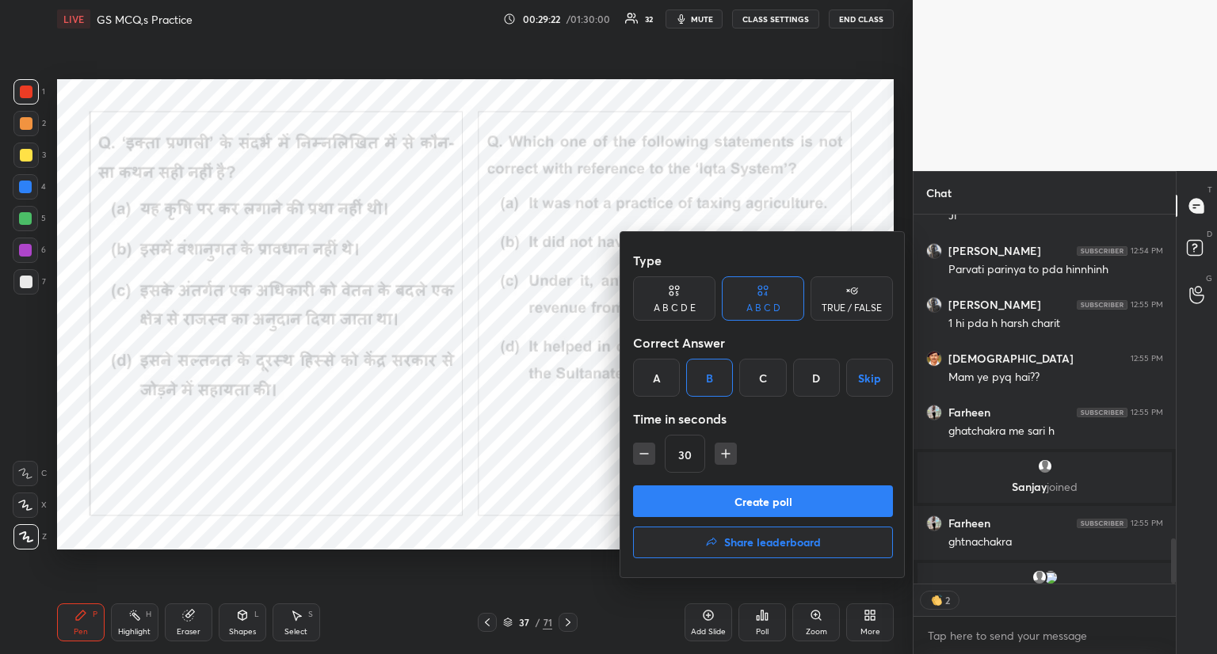
click at [725, 502] on button "Create poll" at bounding box center [763, 502] width 260 height 32
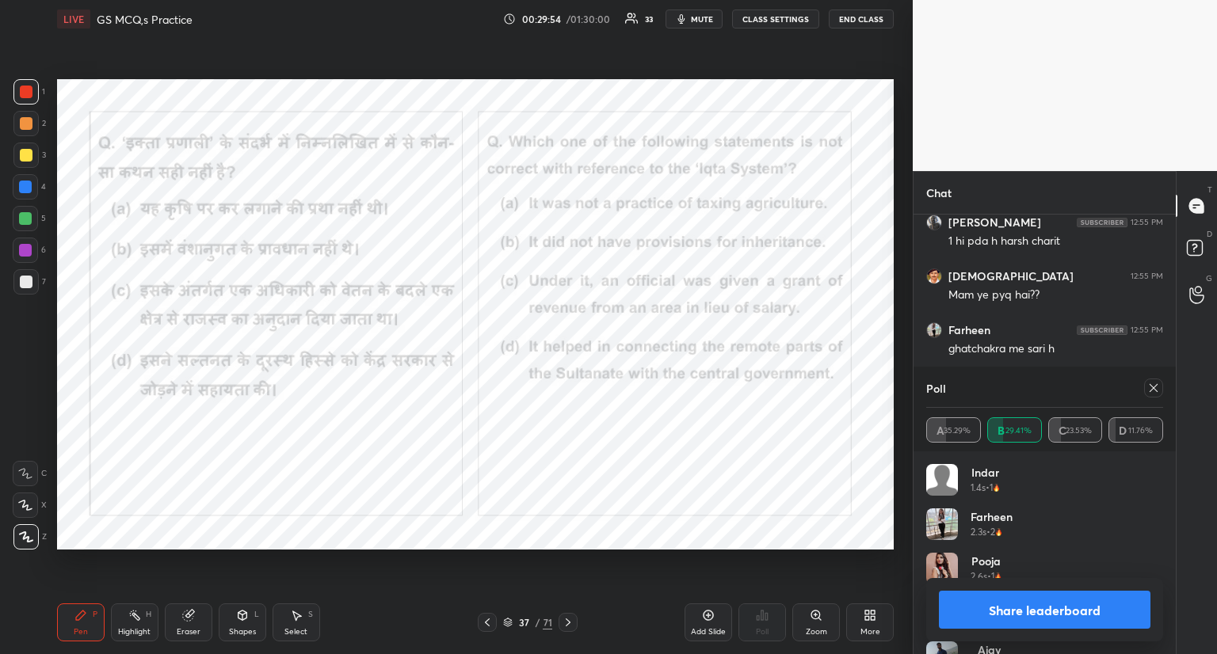
scroll to position [2986, 0]
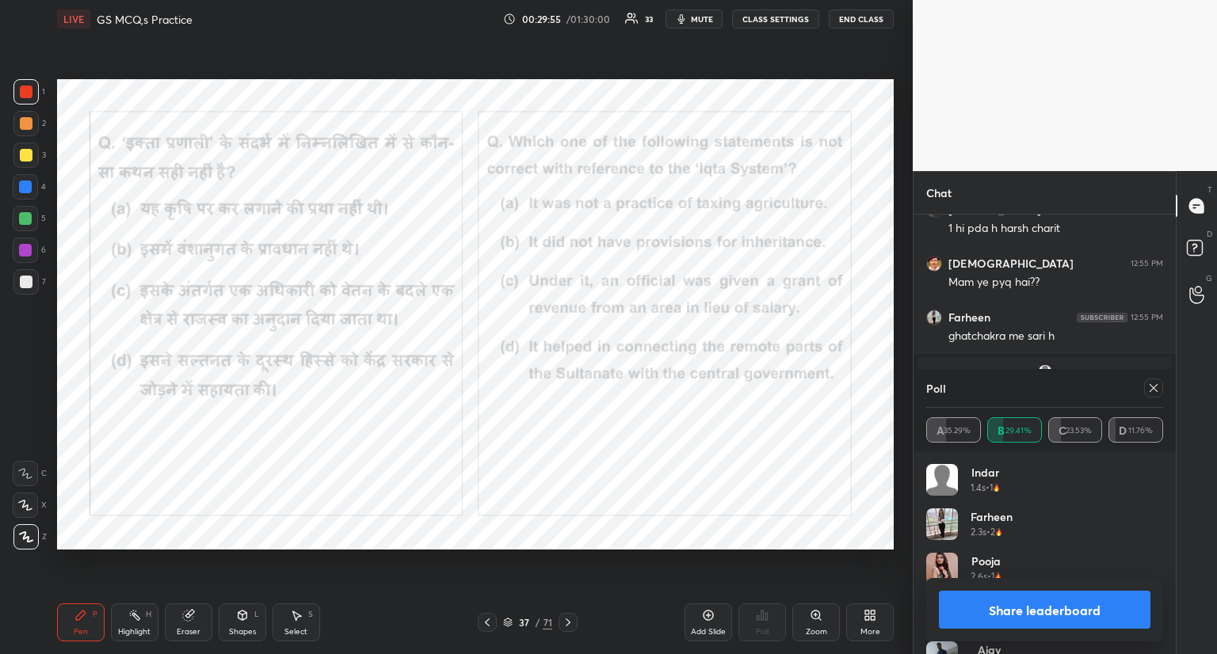
click at [1151, 391] on icon at bounding box center [1154, 388] width 8 height 8
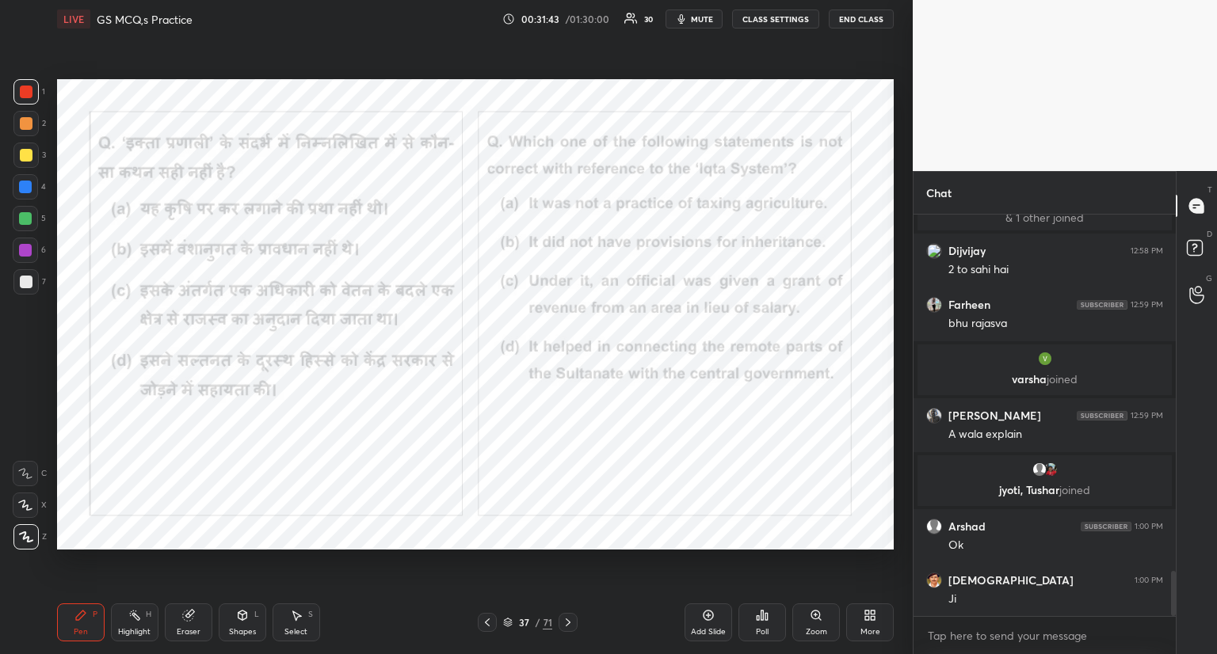
scroll to position [3238, 0]
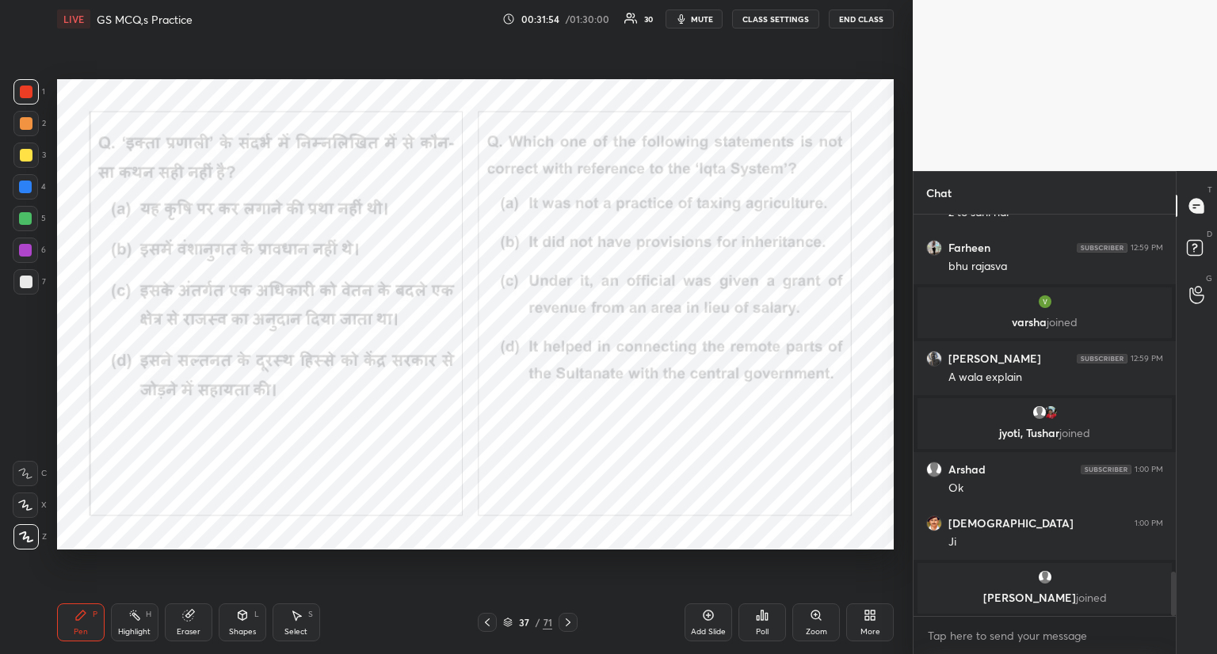
click at [568, 620] on icon at bounding box center [568, 622] width 13 height 13
click at [571, 622] on icon at bounding box center [568, 622] width 13 height 13
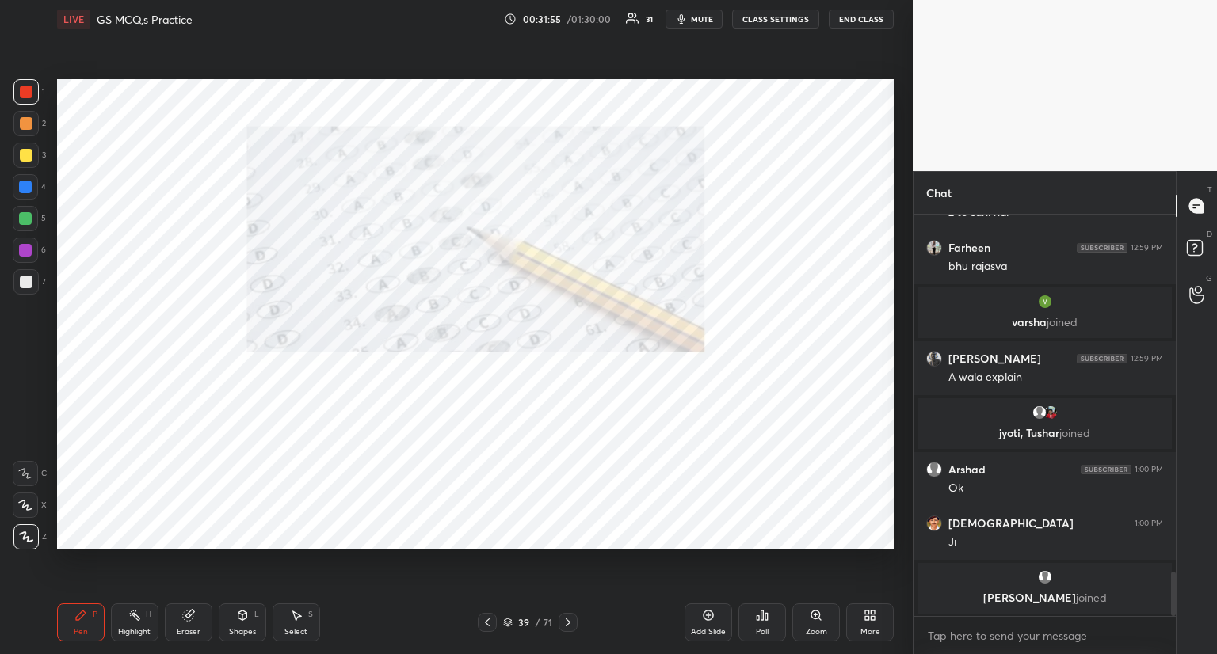
click at [568, 622] on icon at bounding box center [568, 623] width 5 height 8
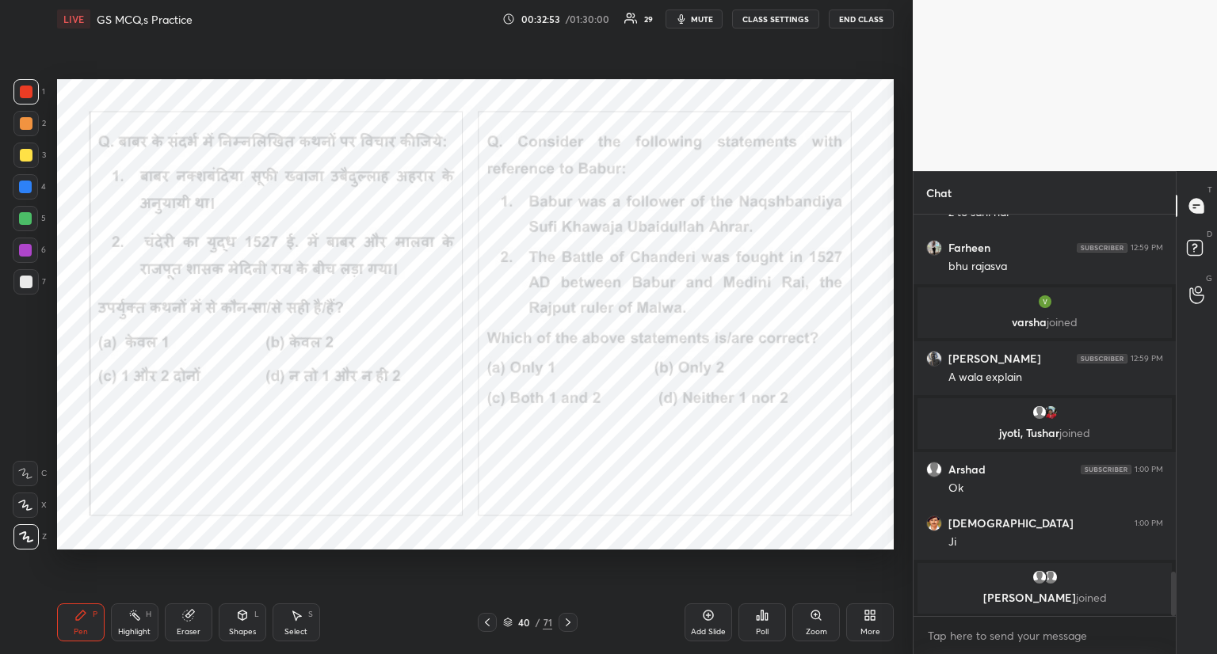
click at [768, 622] on icon at bounding box center [762, 615] width 13 height 13
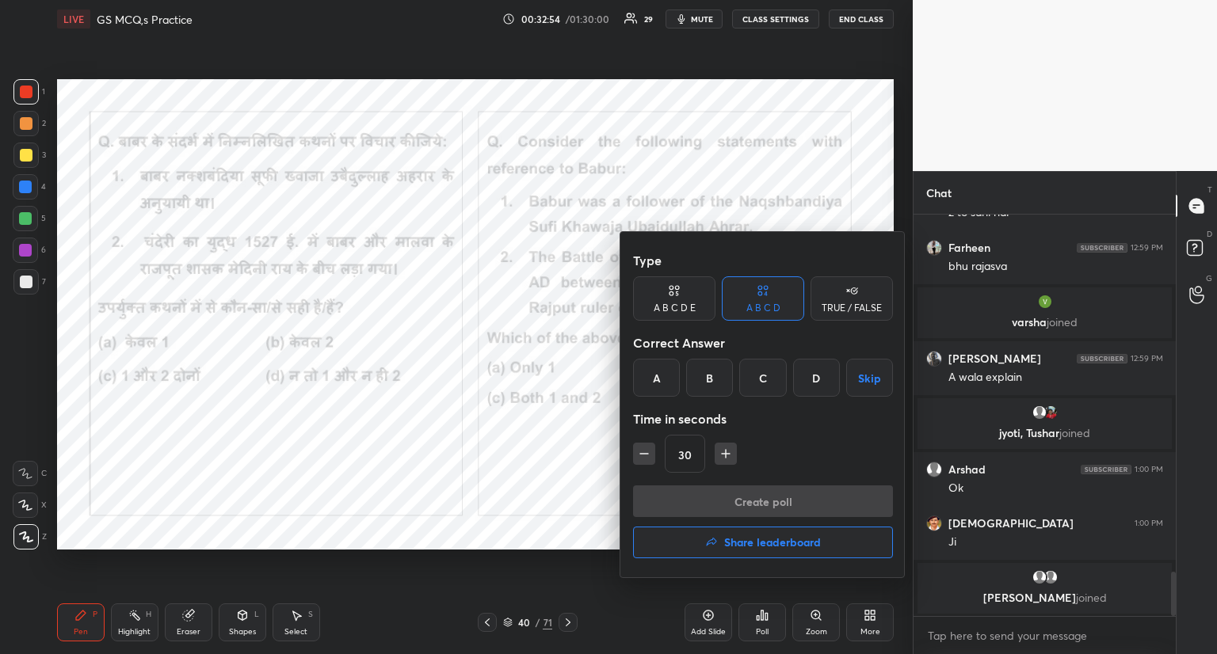
click at [651, 380] on div "A" at bounding box center [656, 378] width 47 height 38
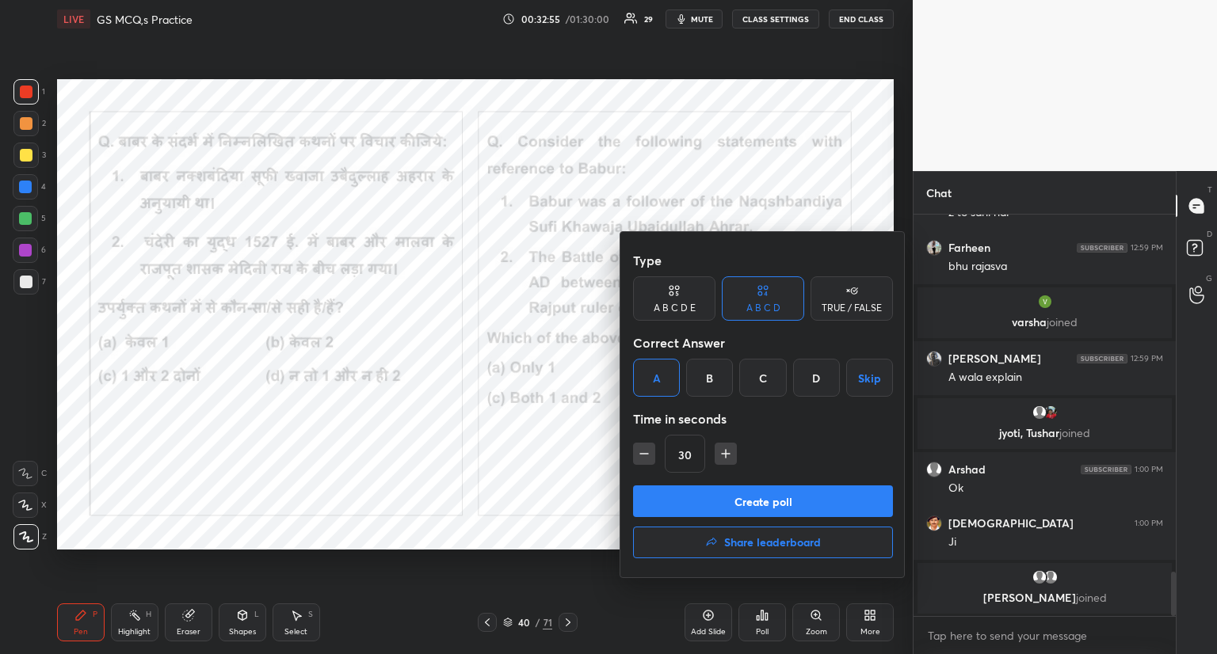
click at [670, 498] on button "Create poll" at bounding box center [763, 502] width 260 height 32
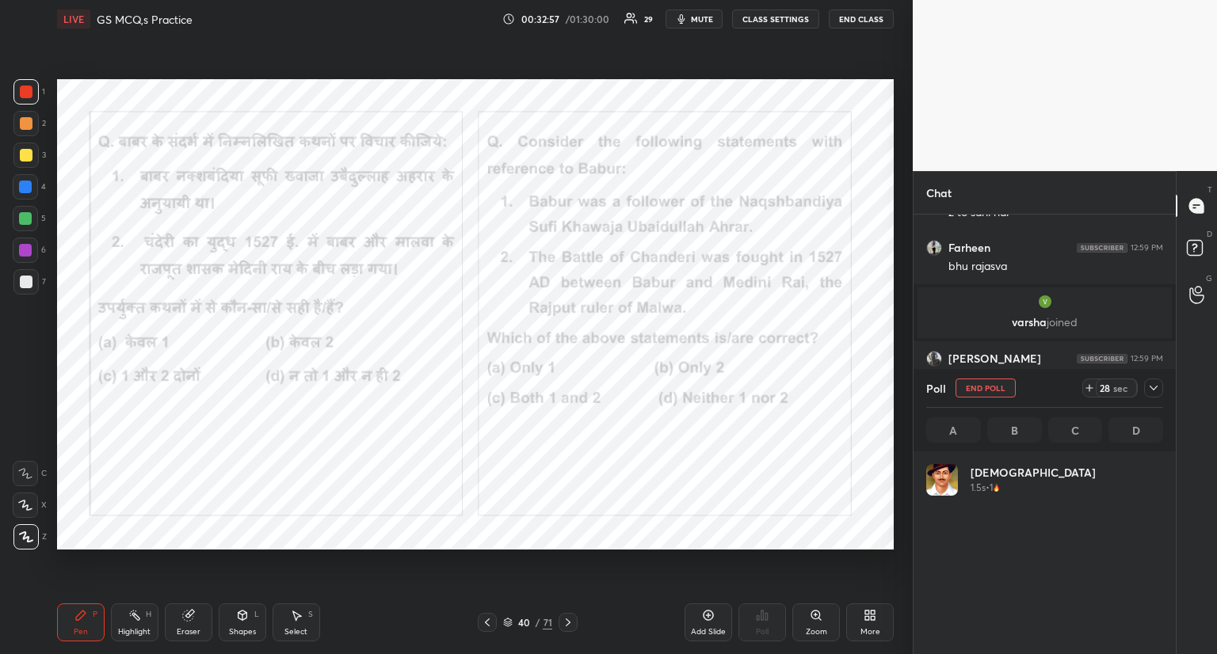
scroll to position [185, 232]
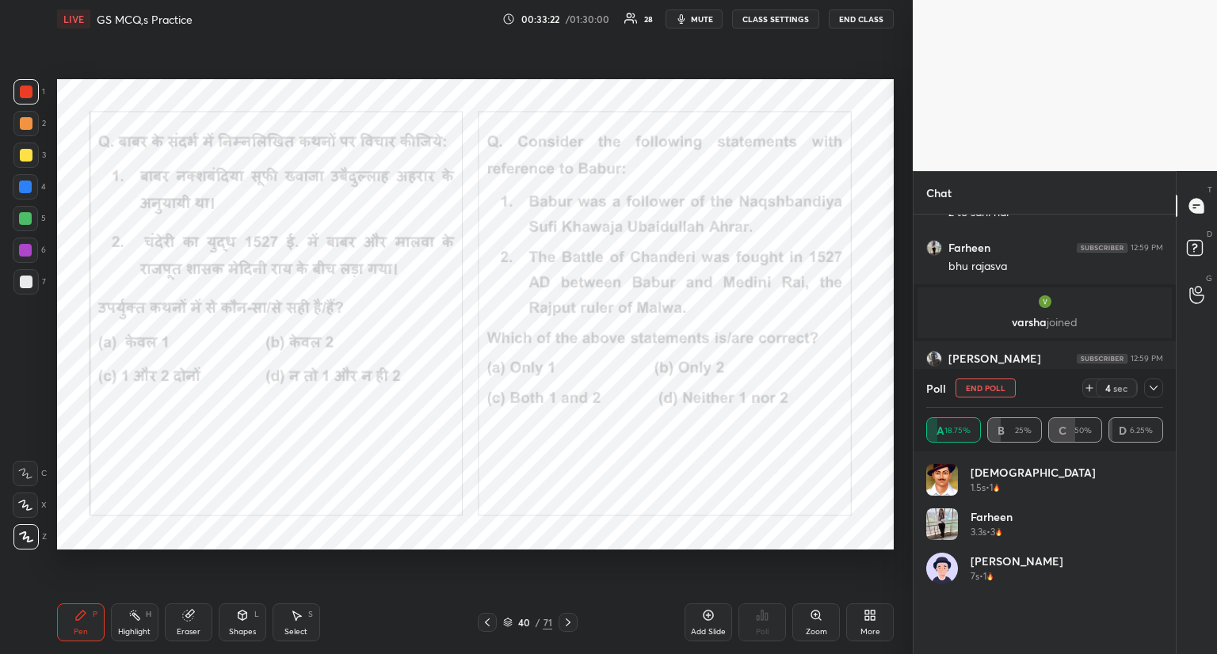
click at [995, 387] on button "End Poll" at bounding box center [986, 388] width 60 height 19
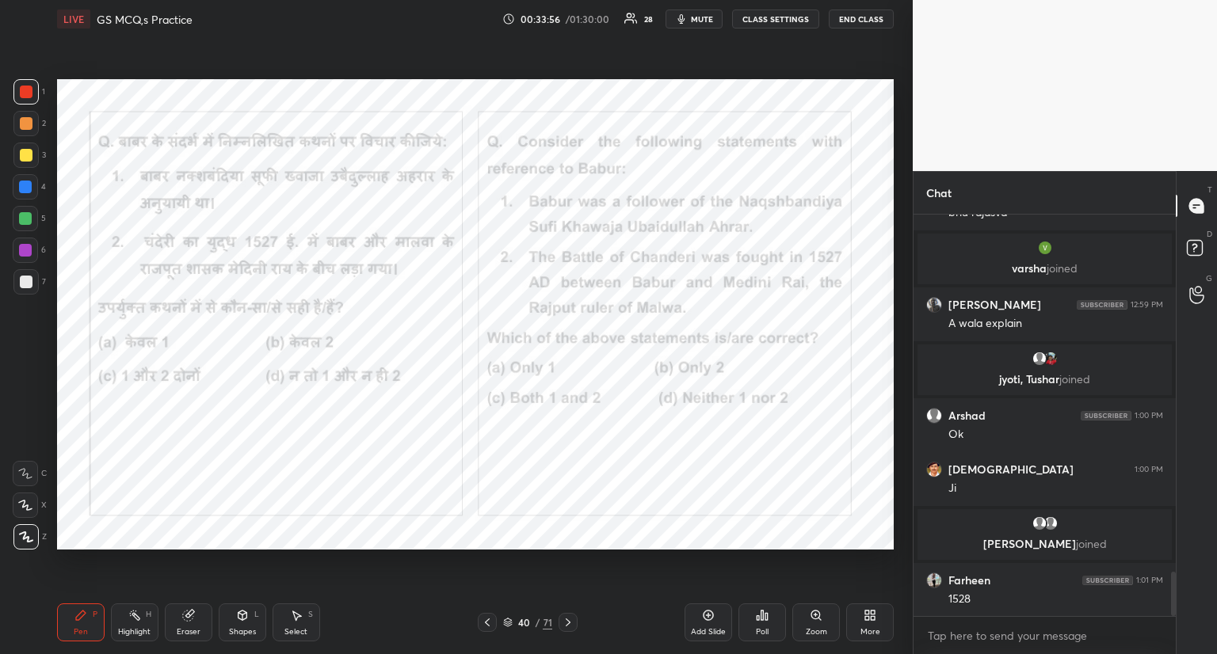
scroll to position [3285, 0]
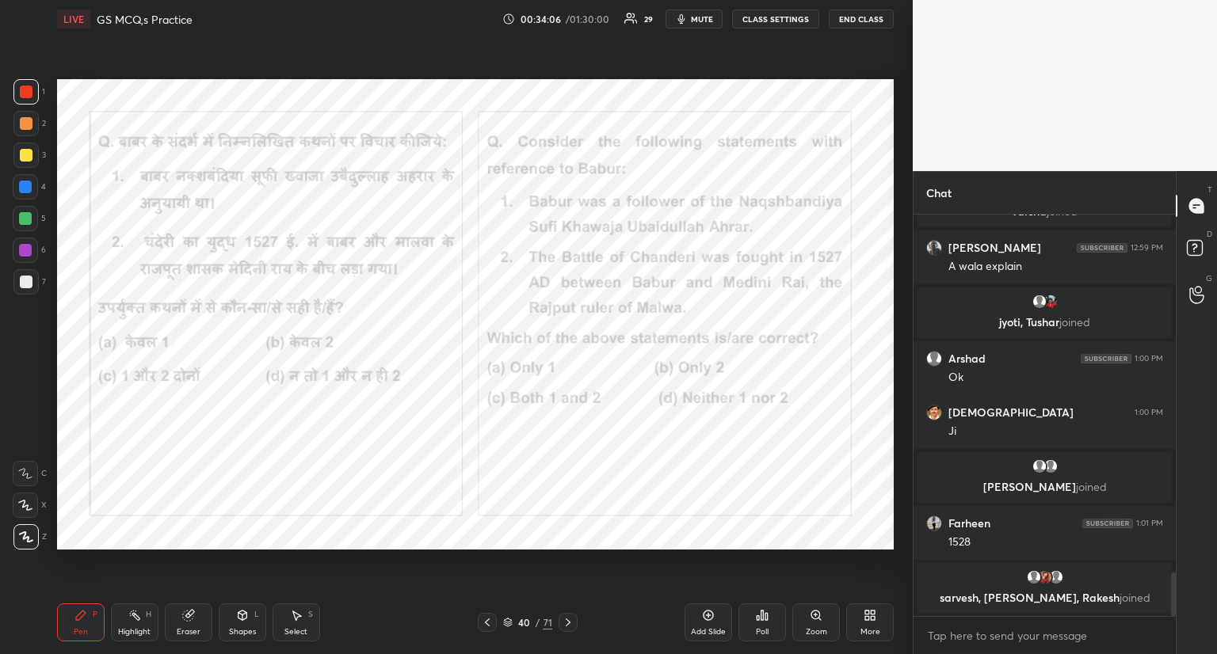
click at [567, 620] on icon at bounding box center [568, 622] width 13 height 13
click at [567, 618] on icon at bounding box center [568, 622] width 13 height 13
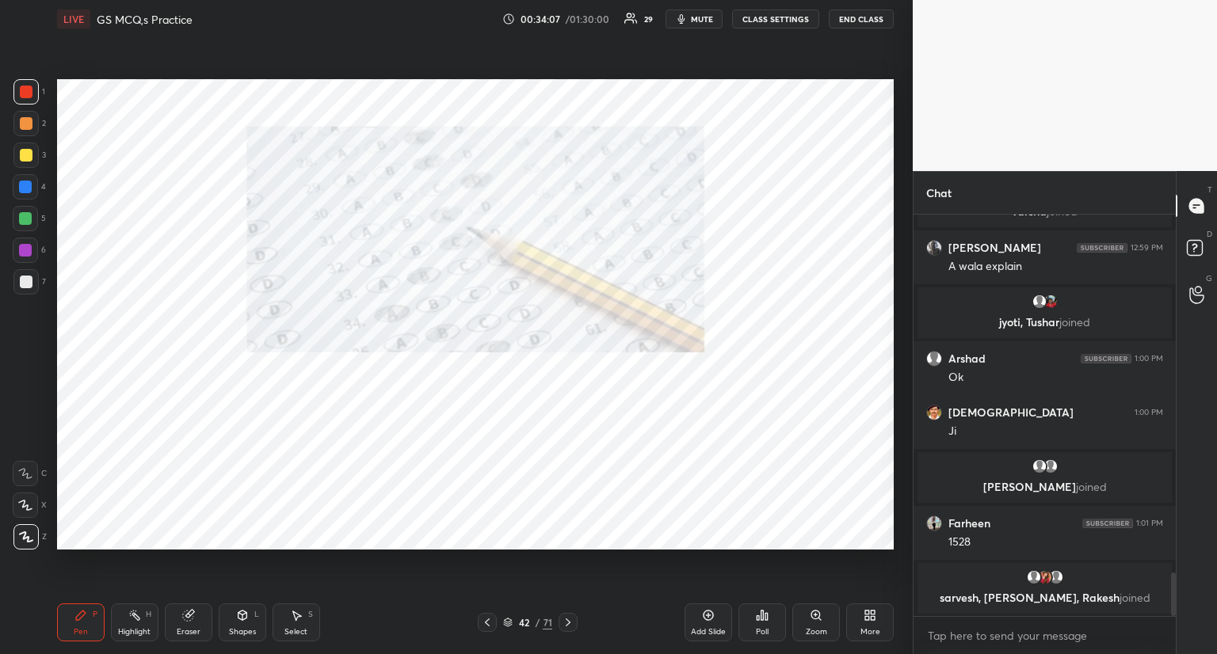
click at [567, 621] on icon at bounding box center [568, 622] width 13 height 13
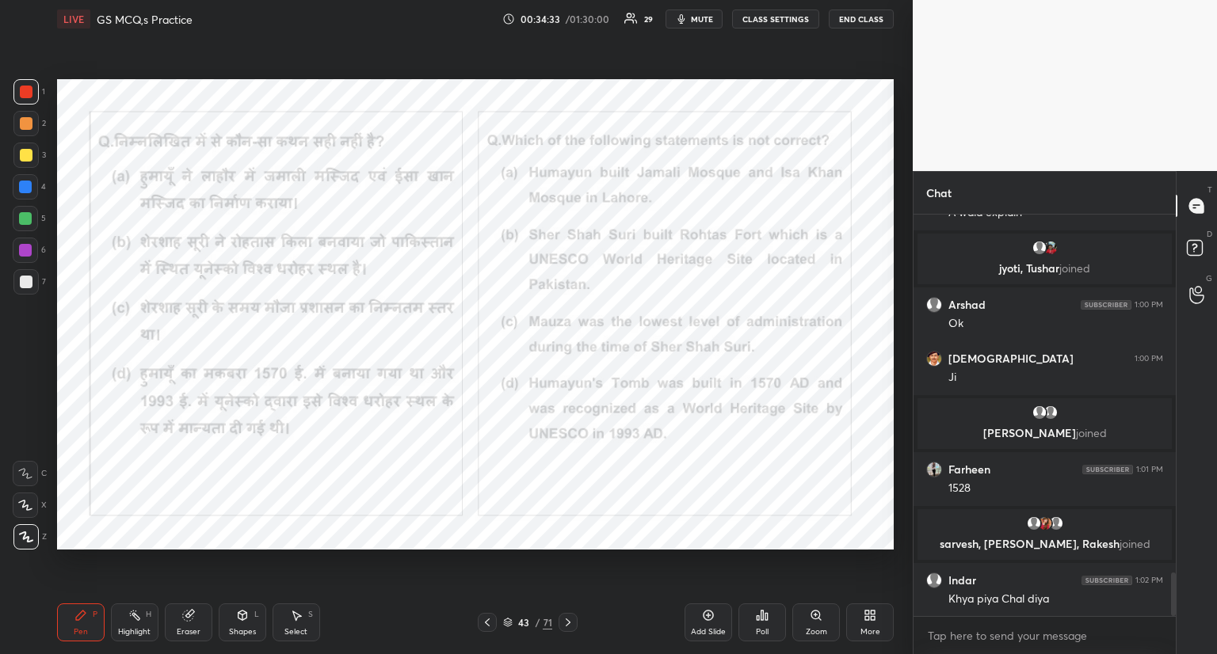
scroll to position [3379, 0]
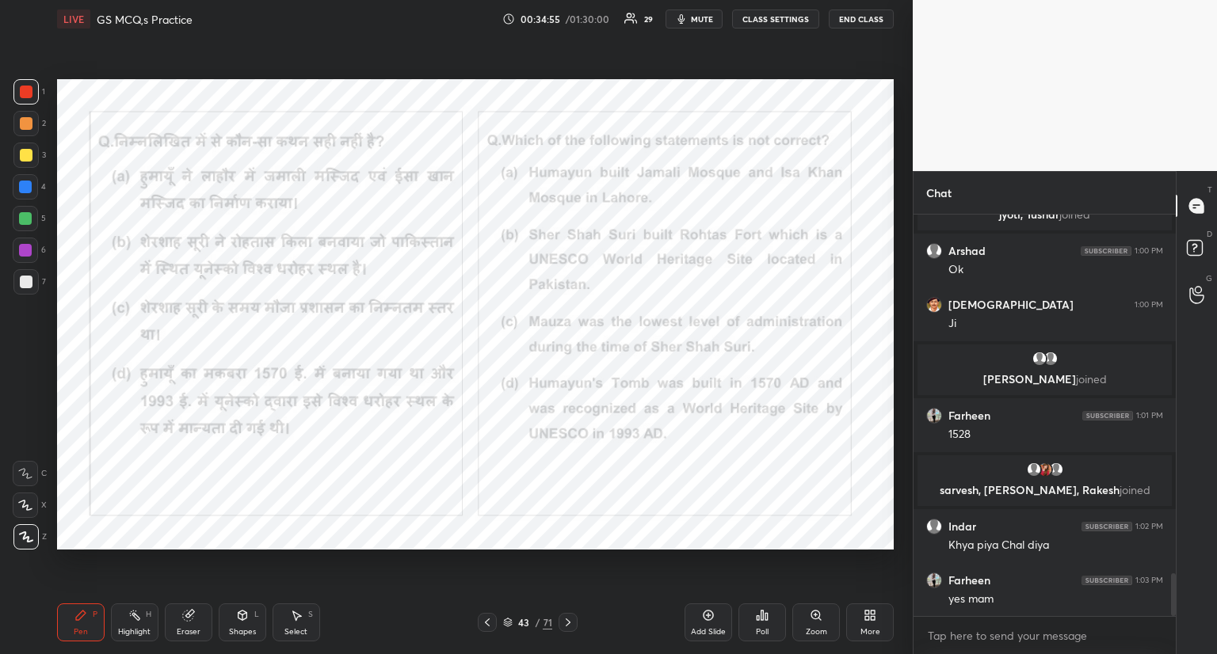
click at [760, 619] on icon at bounding box center [762, 615] width 13 height 13
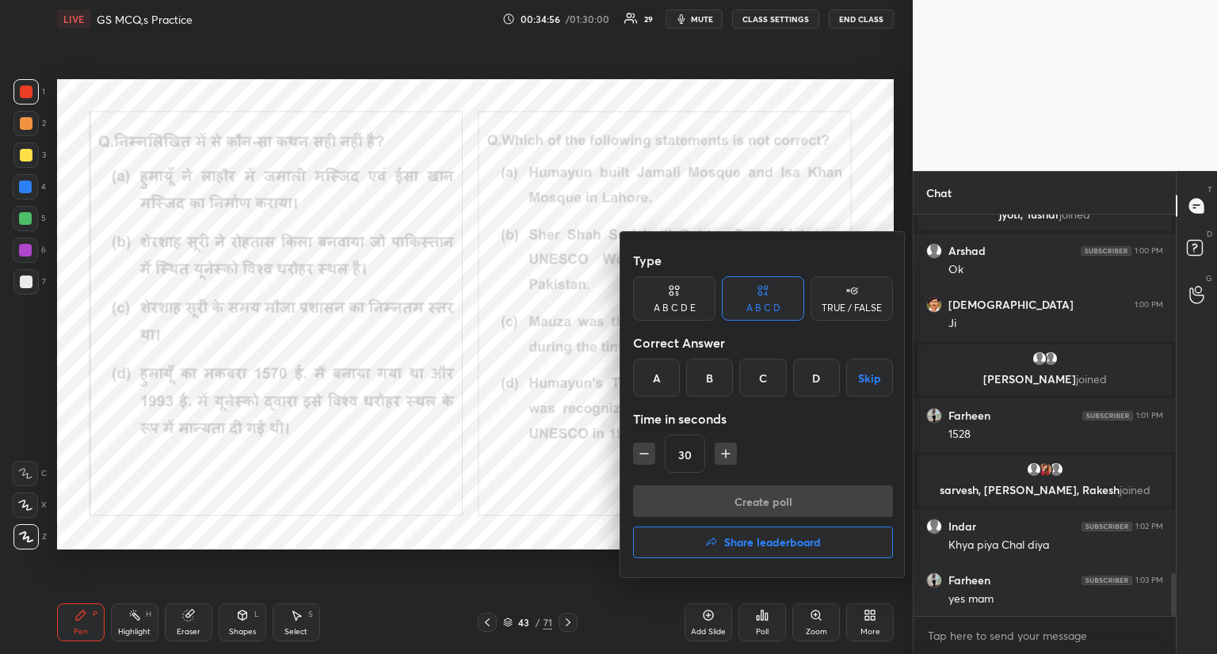
click at [651, 382] on div "A" at bounding box center [656, 378] width 47 height 38
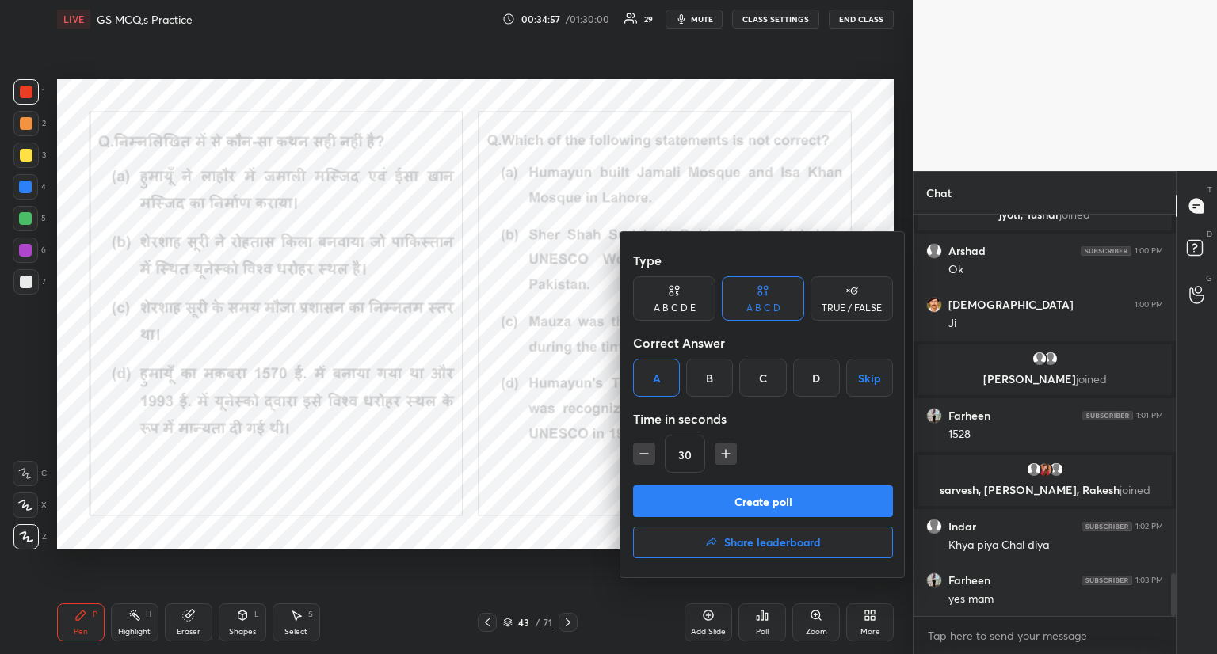
click at [677, 496] on button "Create poll" at bounding box center [763, 502] width 260 height 32
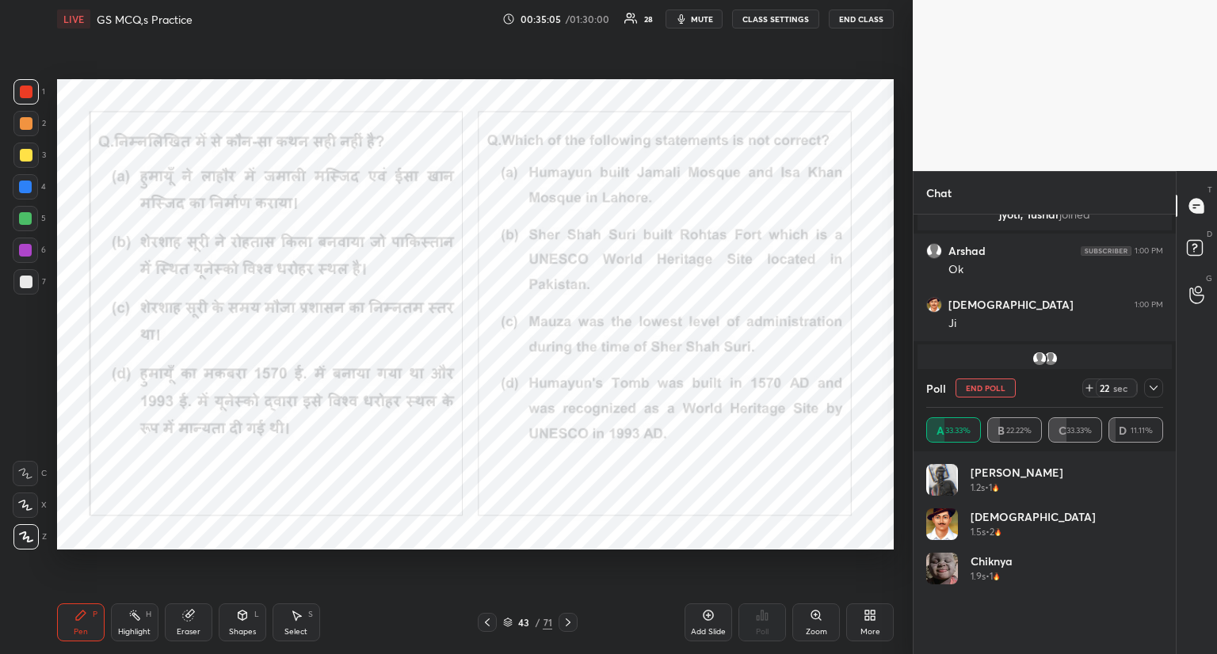
scroll to position [3515, 0]
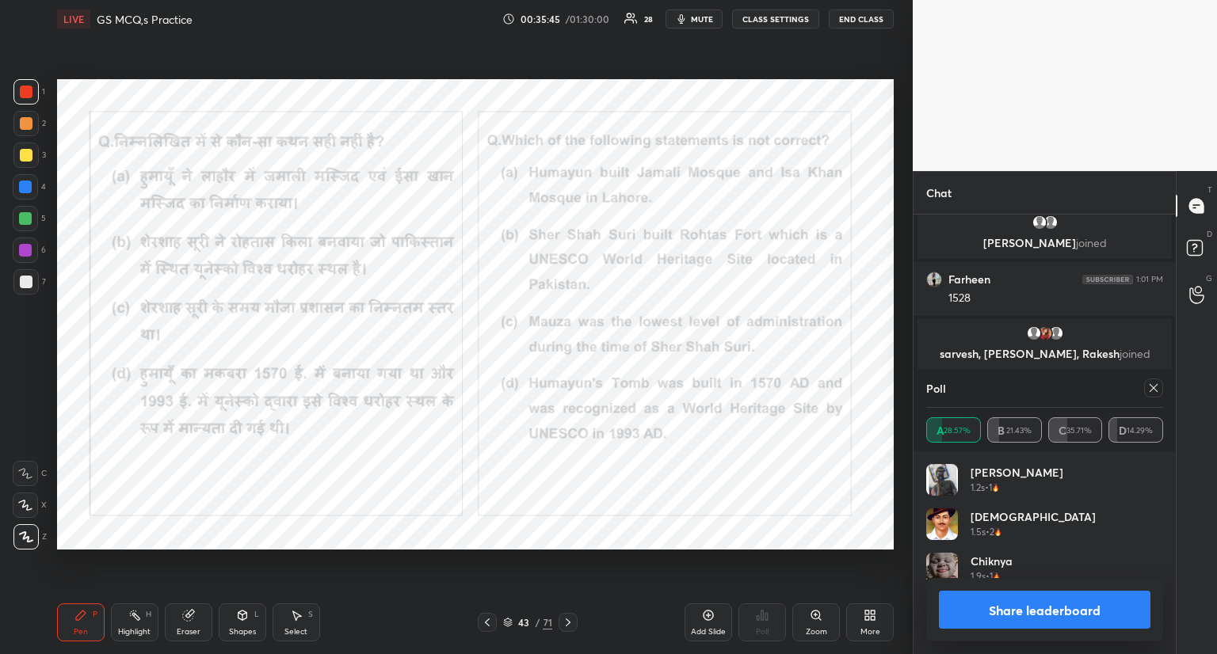
click at [1154, 391] on icon at bounding box center [1153, 388] width 13 height 13
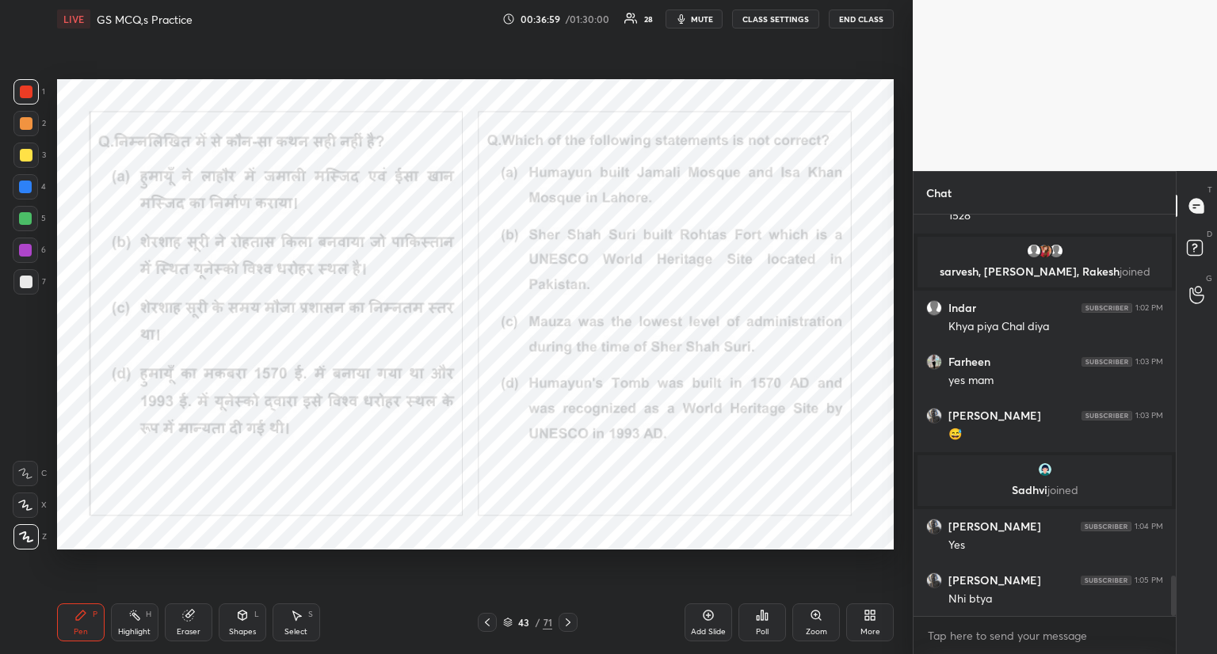
scroll to position [3594, 0]
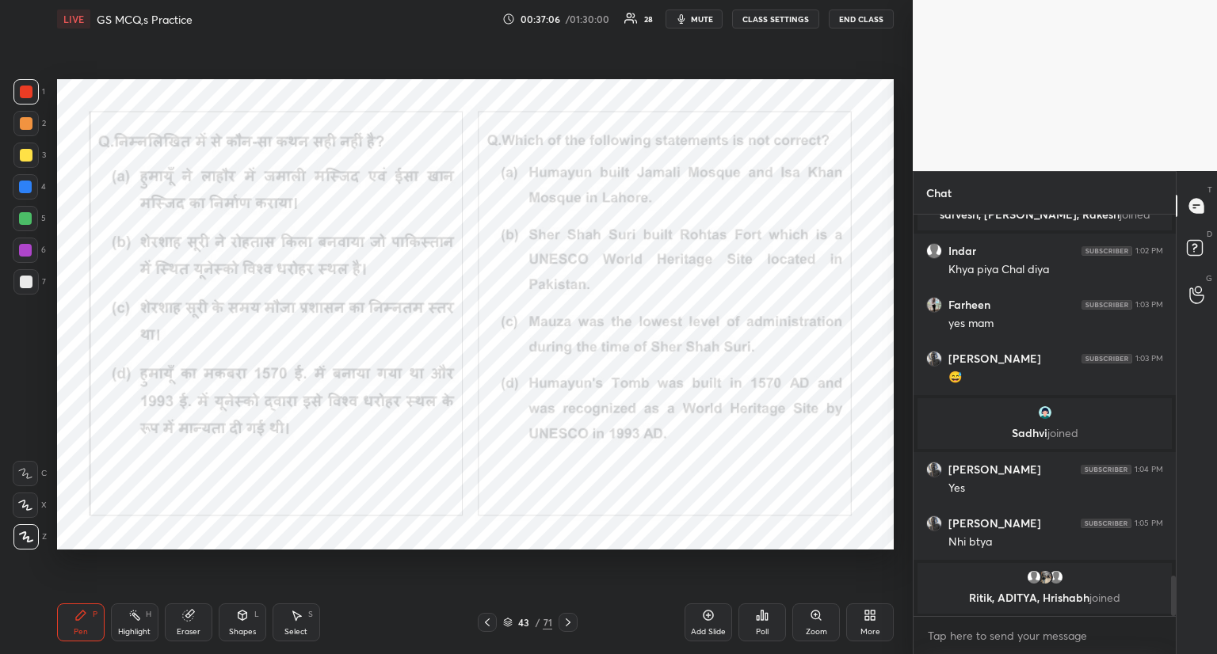
click at [572, 624] on icon at bounding box center [568, 622] width 13 height 13
click at [575, 624] on div at bounding box center [568, 622] width 19 height 19
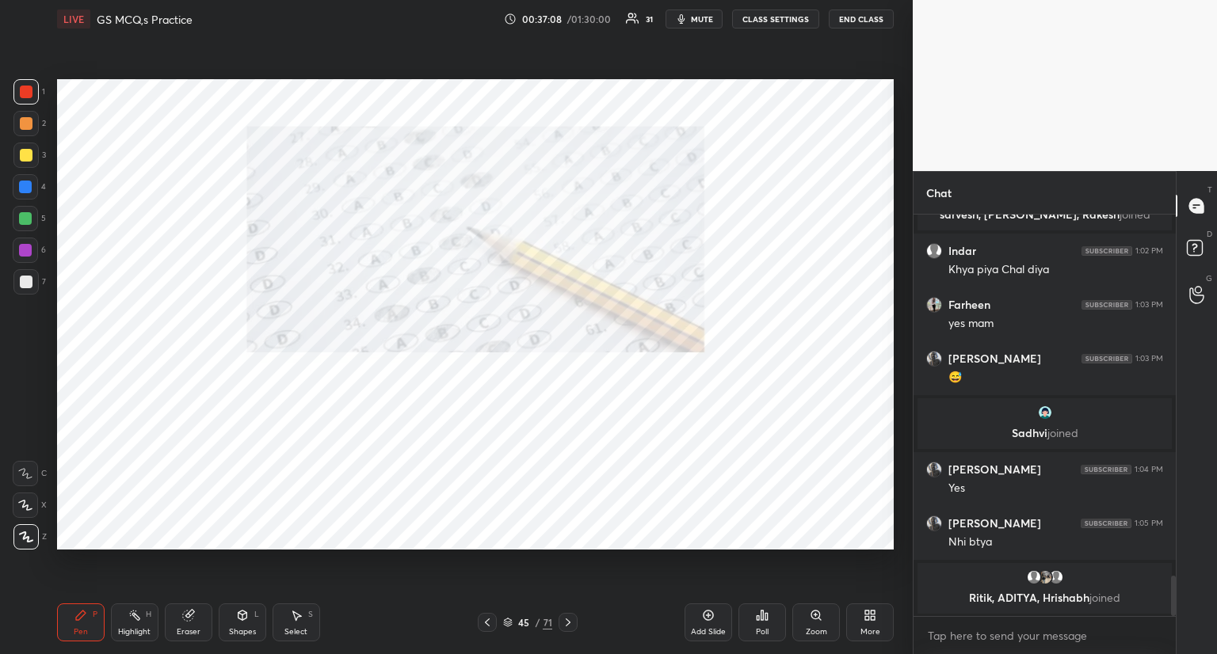
click at [570, 623] on icon at bounding box center [568, 623] width 5 height 8
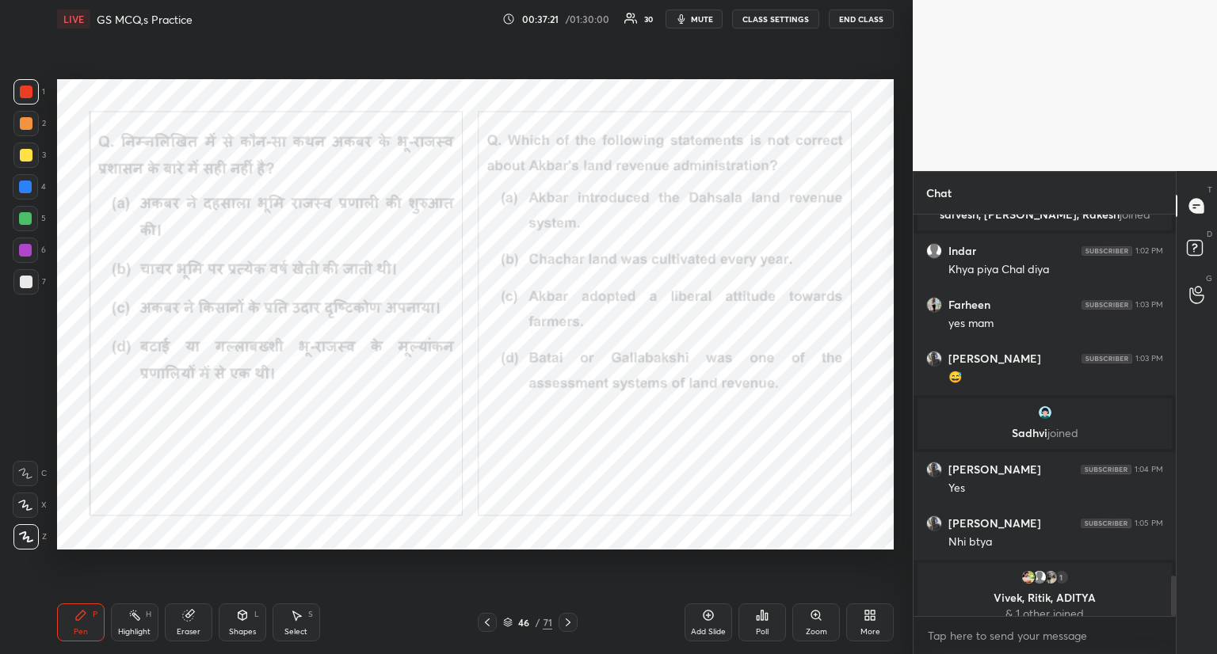
scroll to position [3607, 0]
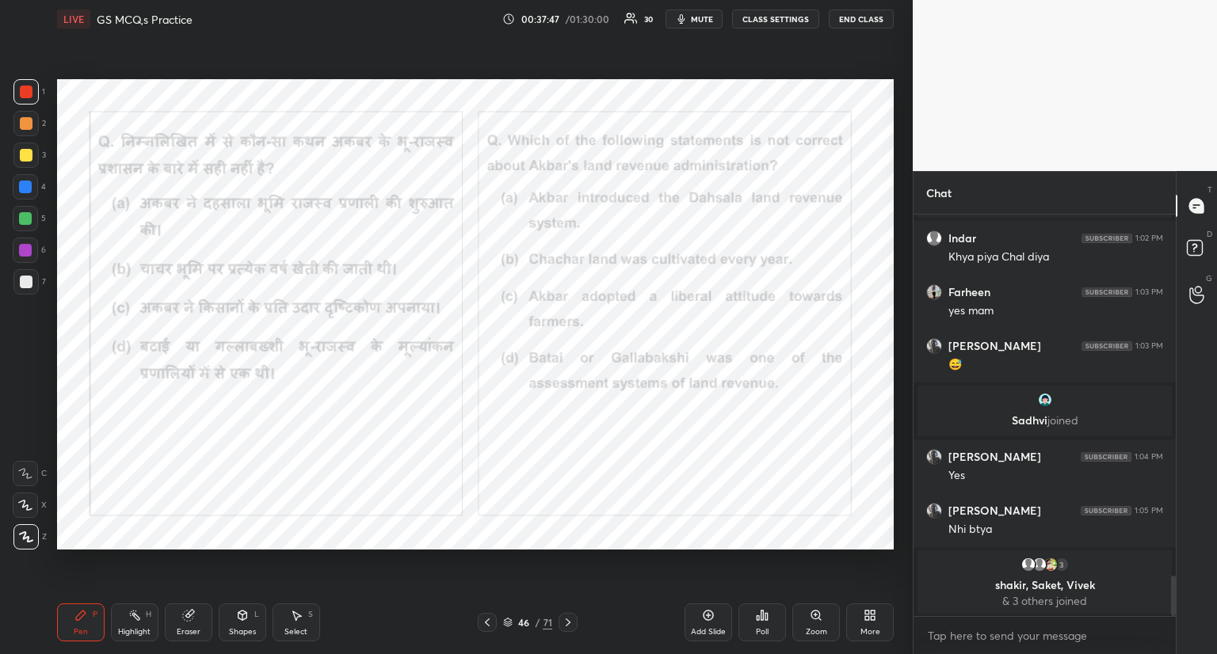
click at [768, 616] on icon at bounding box center [762, 615] width 13 height 13
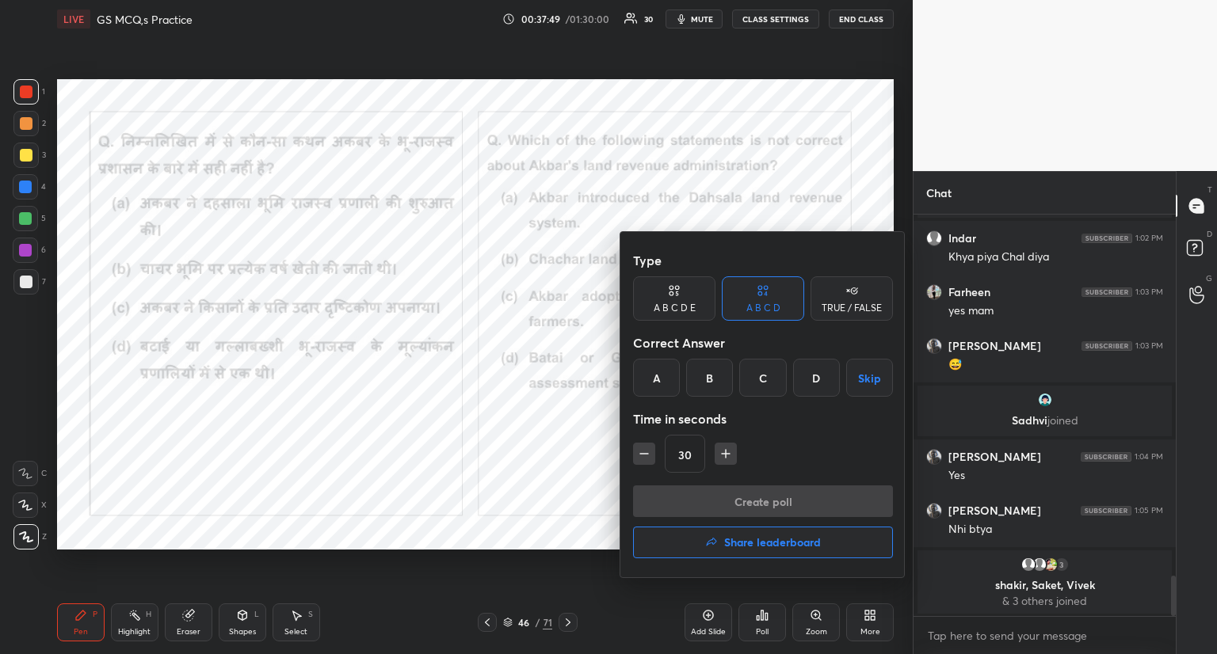
click at [712, 375] on div "B" at bounding box center [709, 378] width 47 height 38
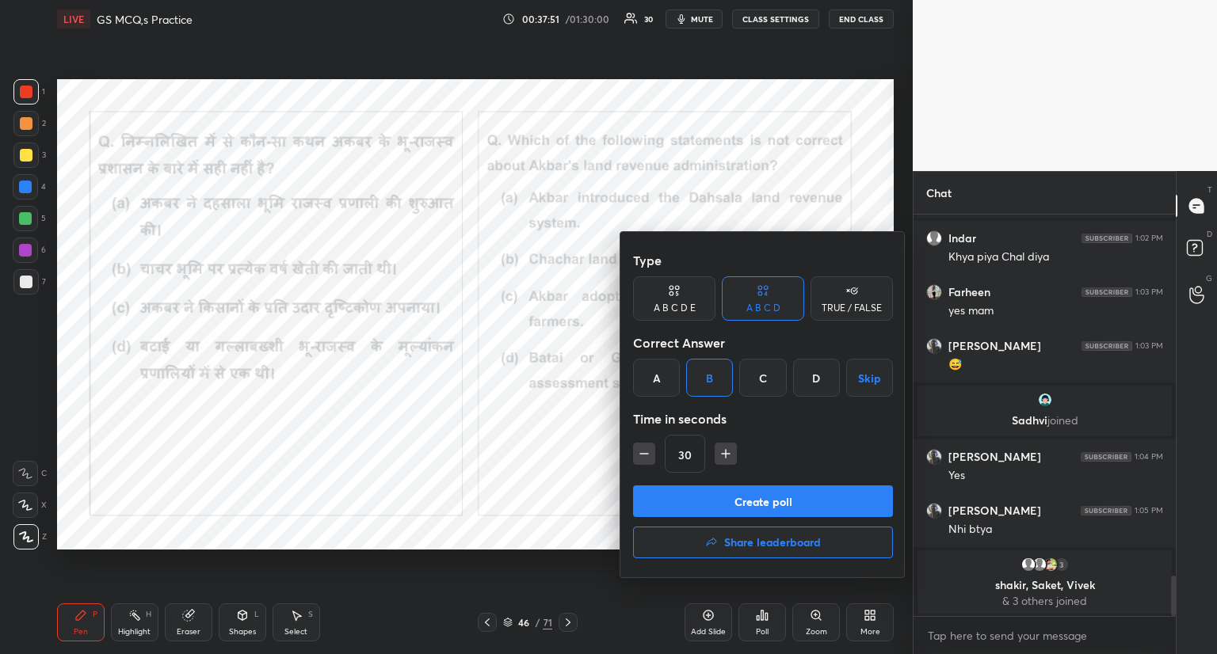
click at [726, 497] on button "Create poll" at bounding box center [763, 502] width 260 height 32
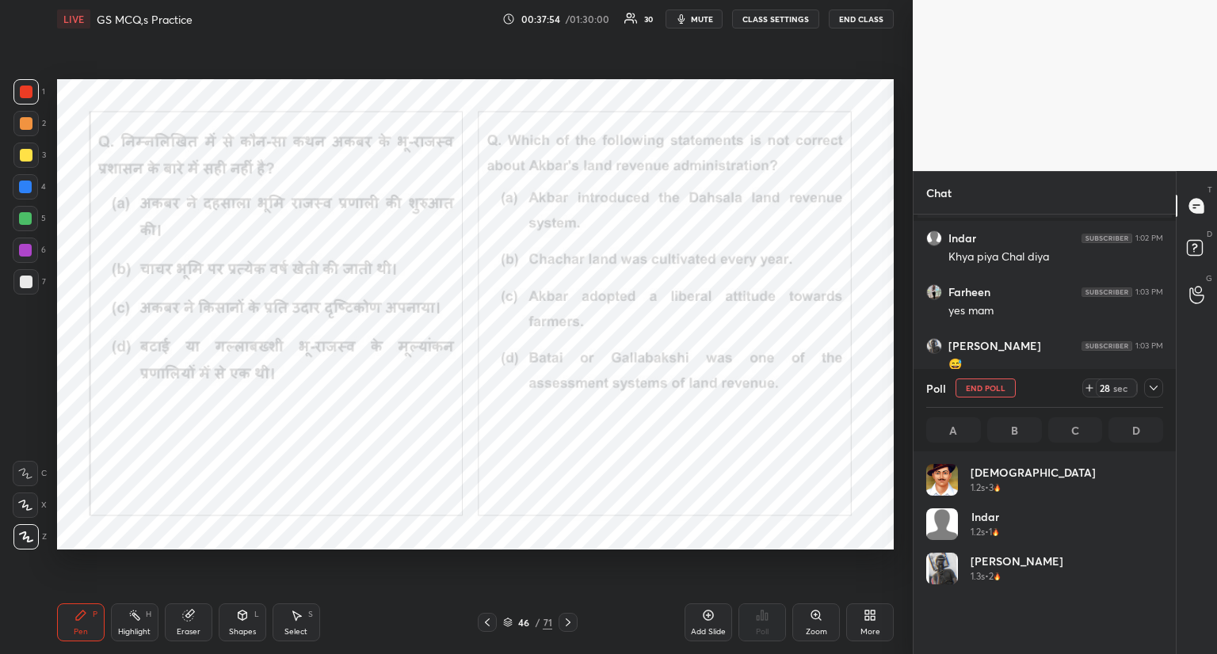
scroll to position [185, 232]
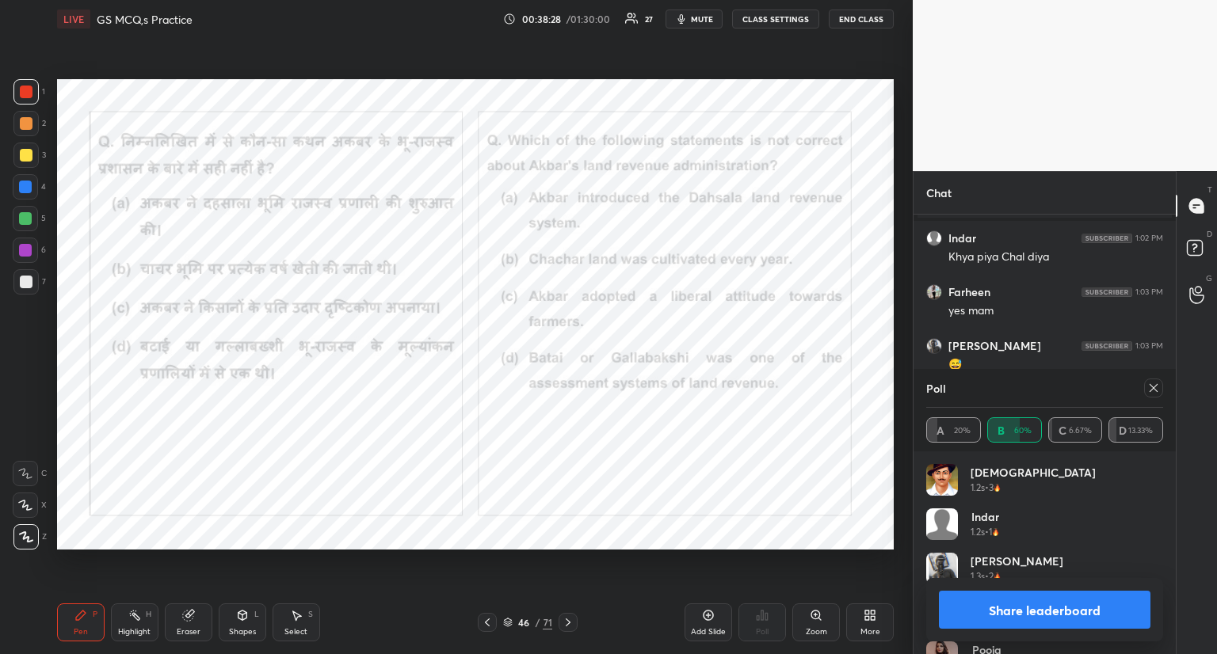
click at [1152, 387] on icon at bounding box center [1153, 388] width 13 height 13
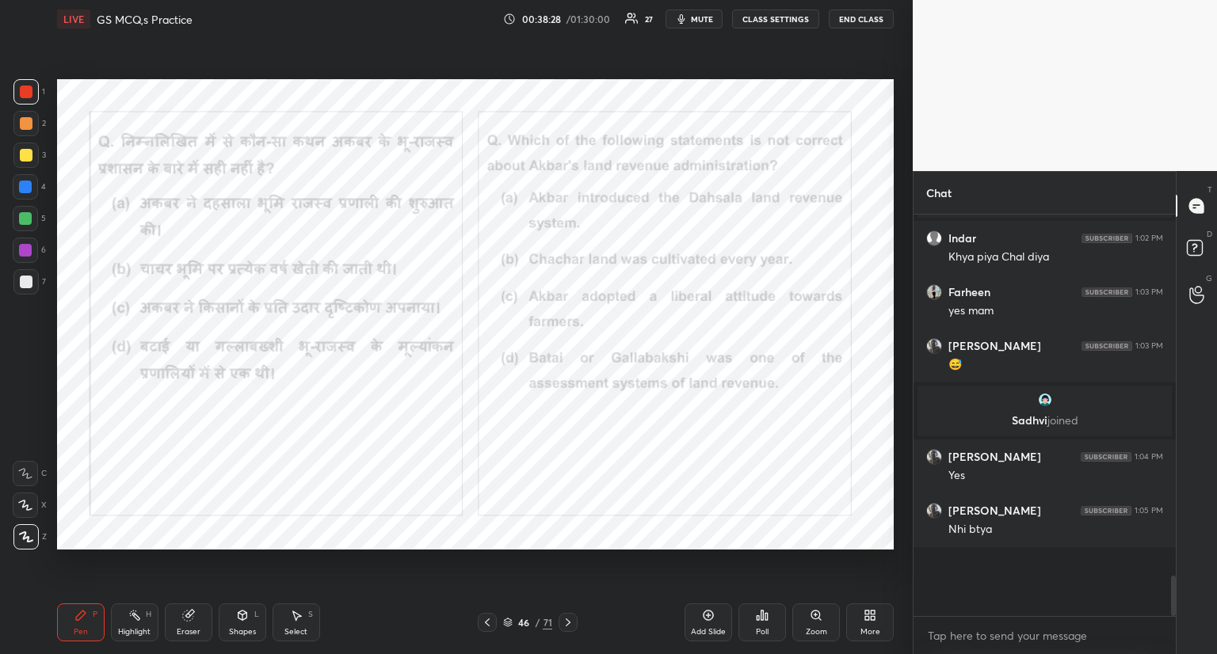
scroll to position [431, 258]
click at [193, 619] on icon at bounding box center [188, 616] width 10 height 10
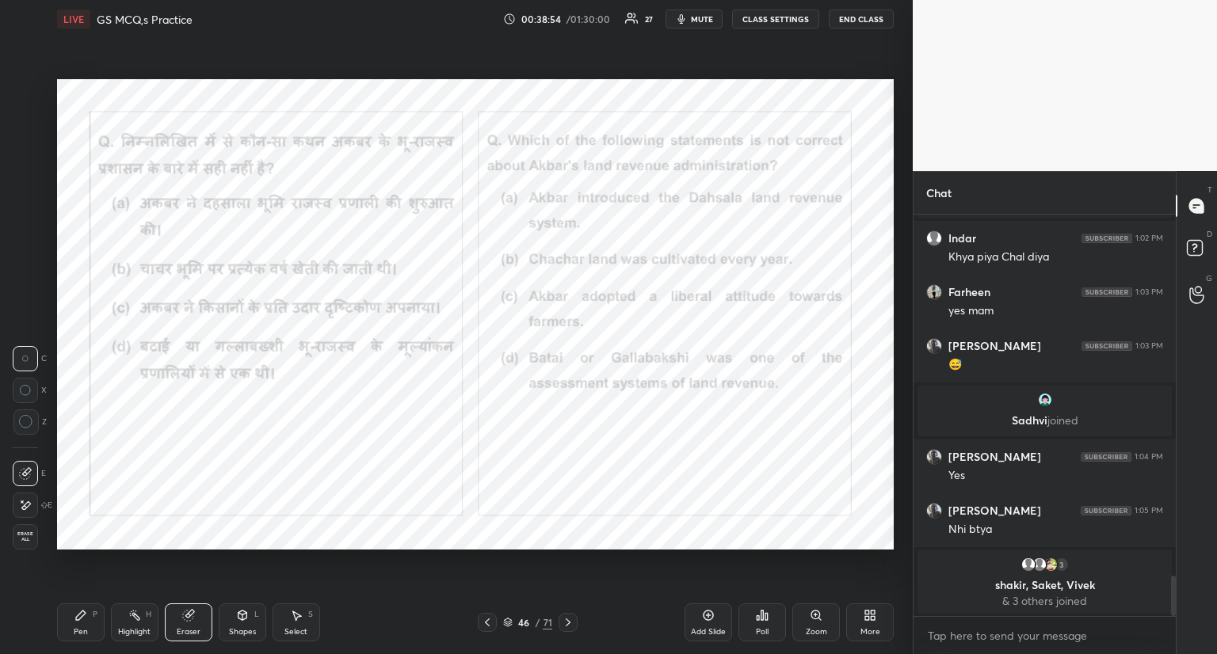
click at [78, 620] on icon at bounding box center [81, 616] width 10 height 10
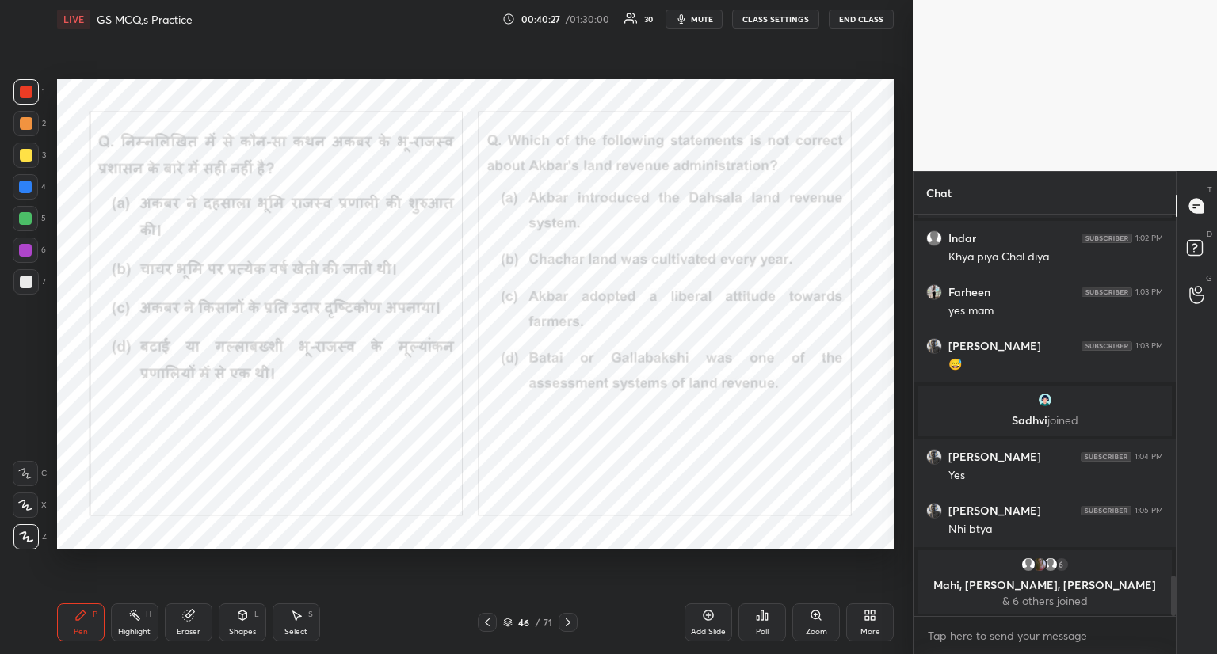
click at [567, 624] on icon at bounding box center [568, 622] width 13 height 13
click at [574, 621] on icon at bounding box center [568, 622] width 13 height 13
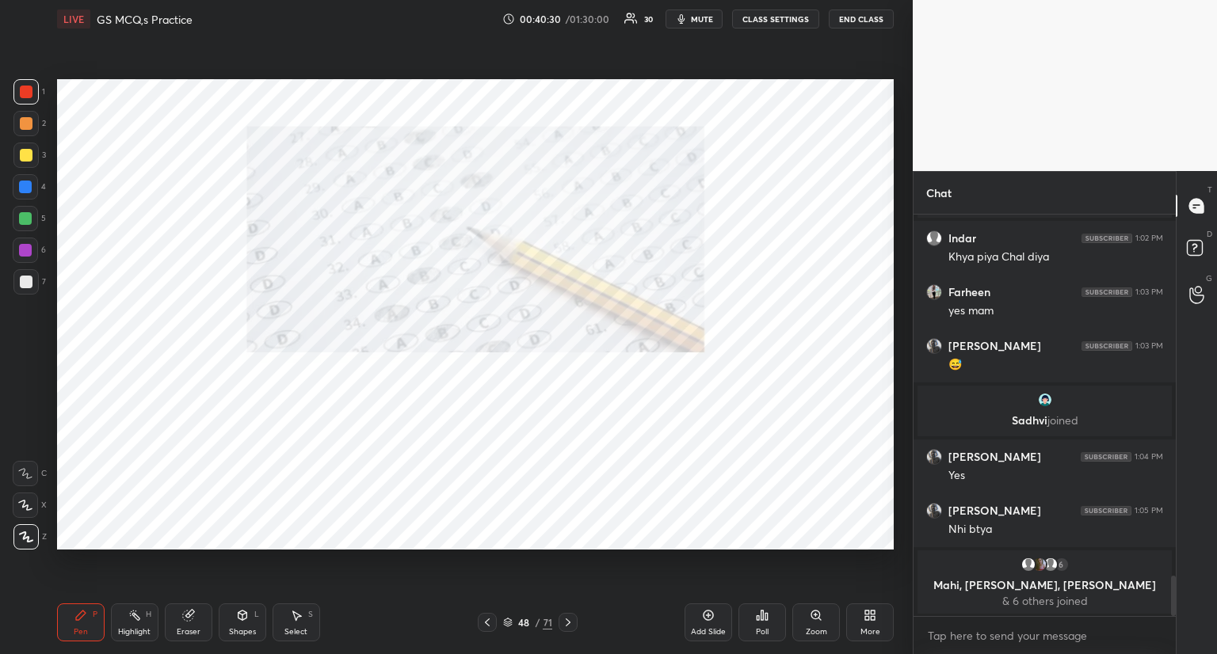
click at [567, 623] on icon at bounding box center [568, 622] width 13 height 13
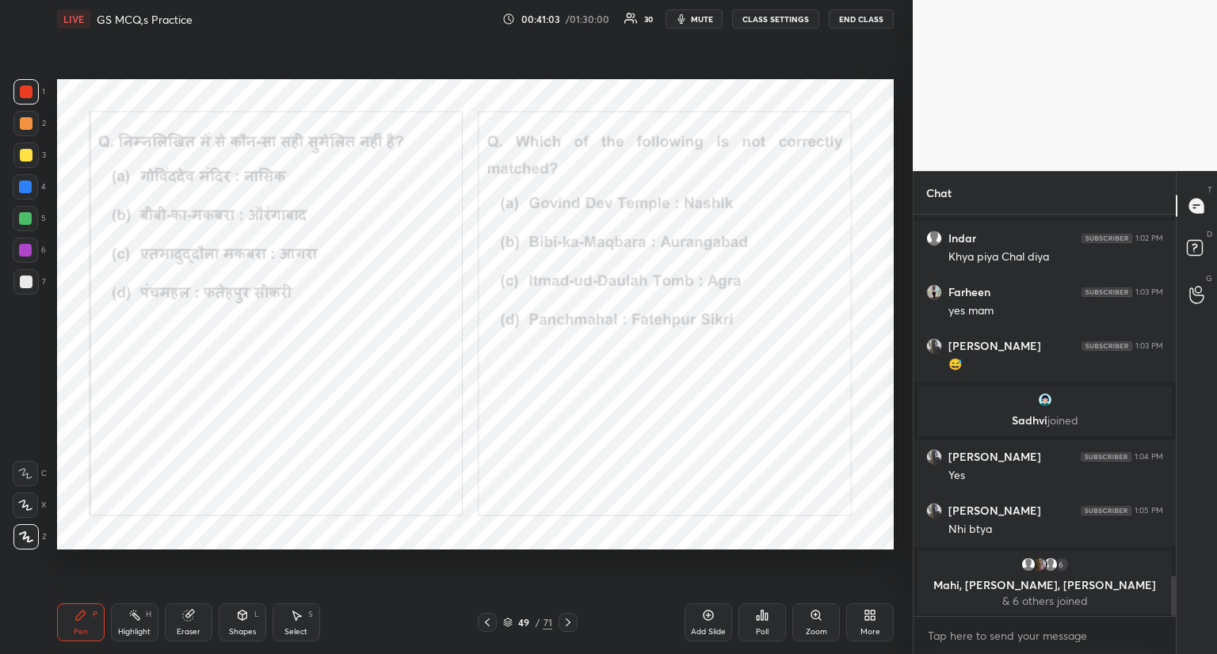
click at [769, 616] on div "Poll" at bounding box center [762, 623] width 48 height 38
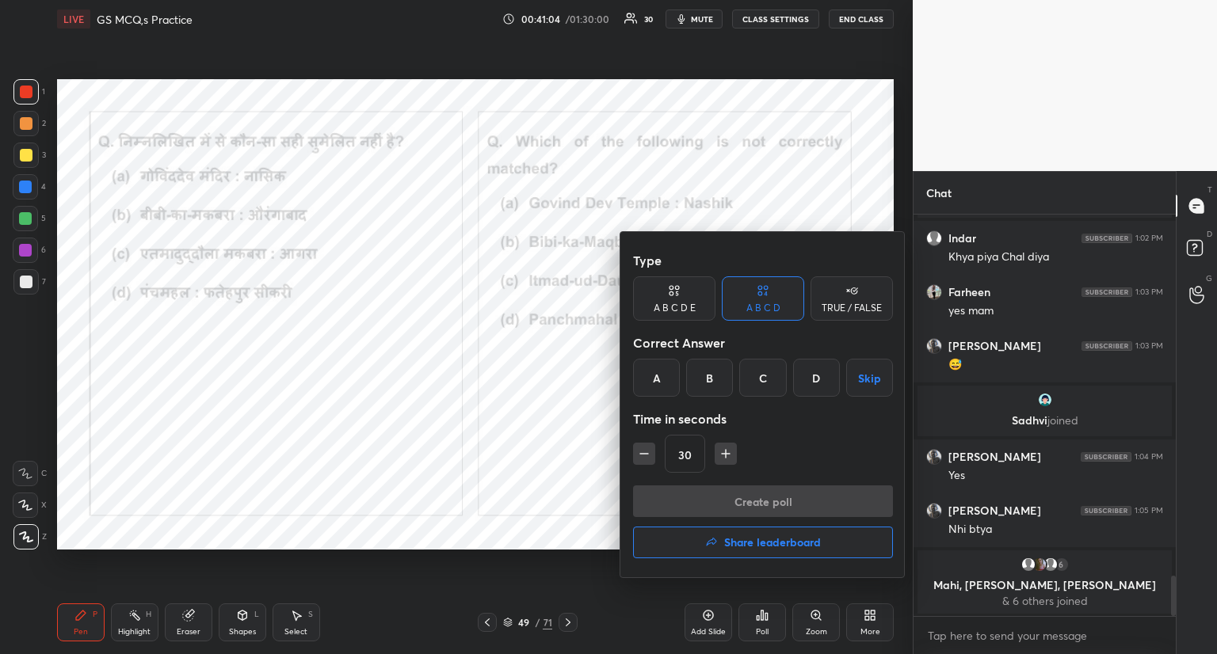
click at [656, 376] on div "A" at bounding box center [656, 378] width 47 height 38
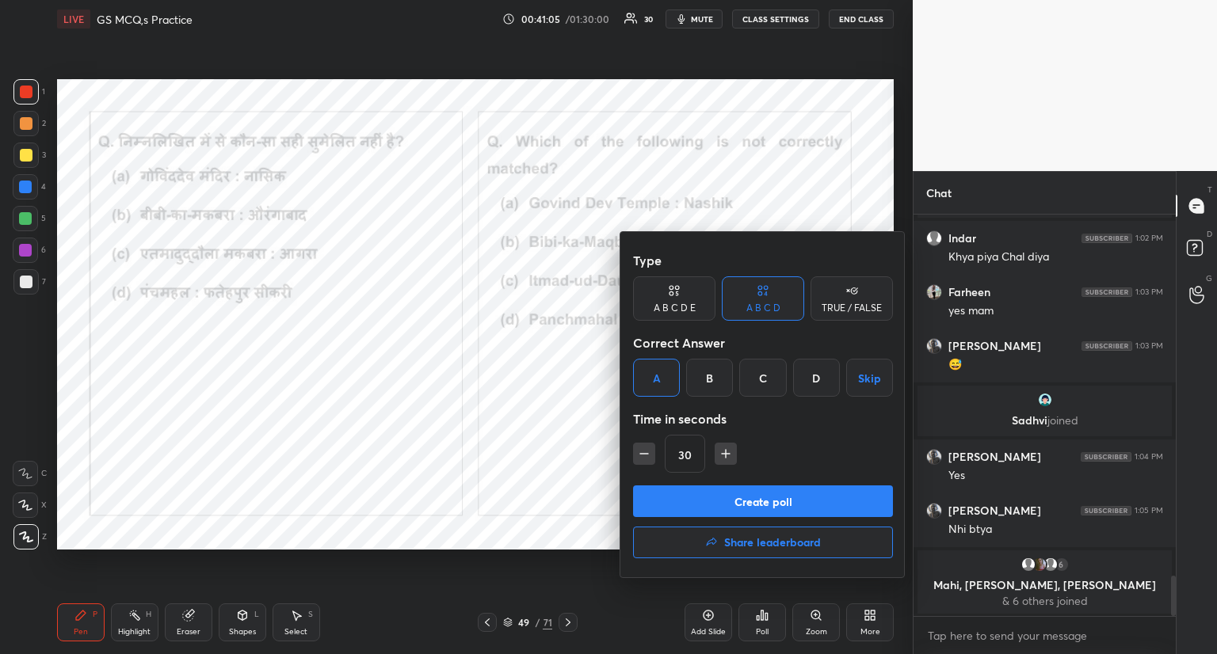
click at [665, 499] on button "Create poll" at bounding box center [763, 502] width 260 height 32
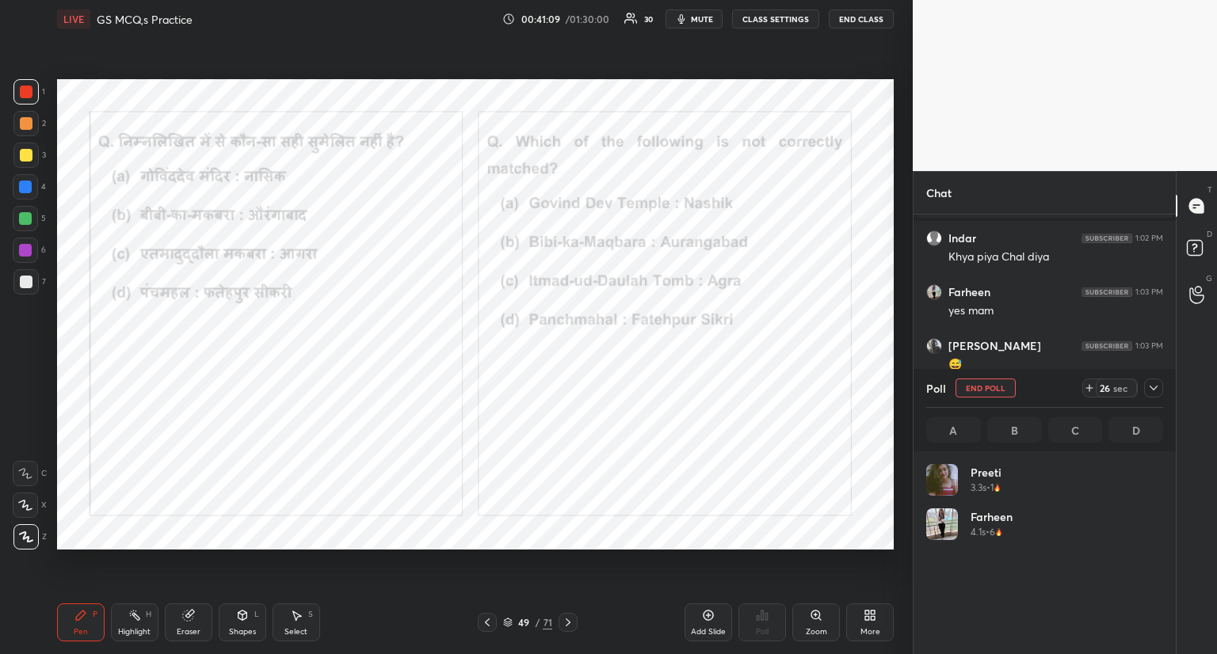
scroll to position [185, 232]
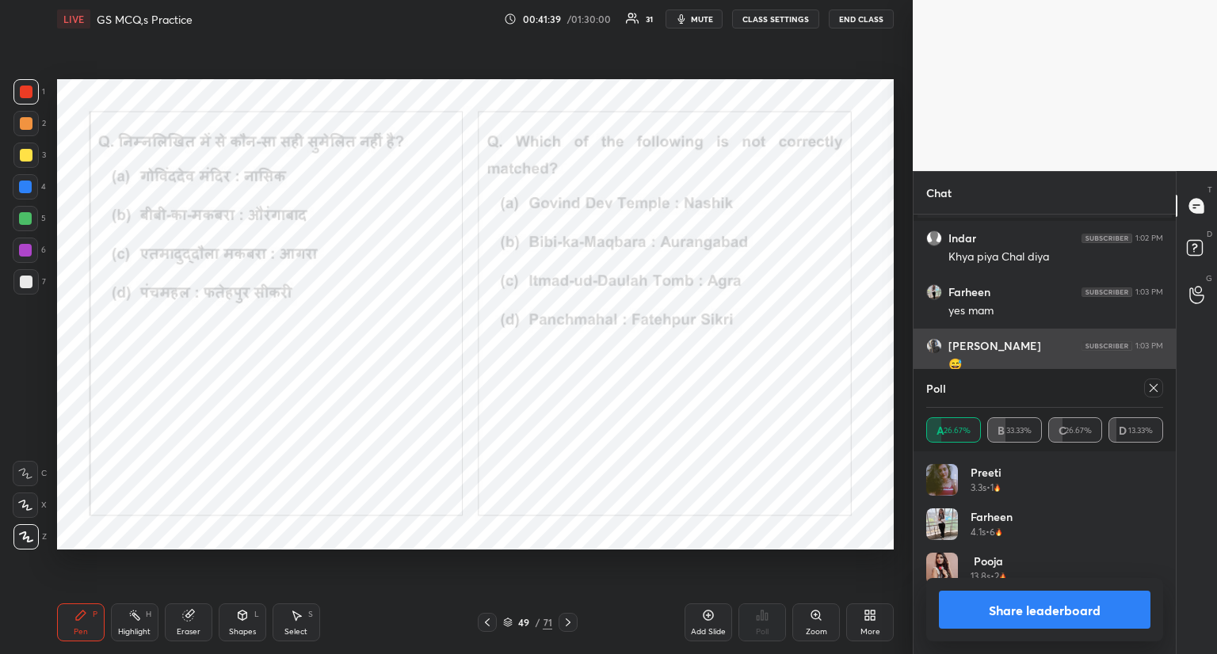
click at [1154, 385] on icon at bounding box center [1153, 388] width 13 height 13
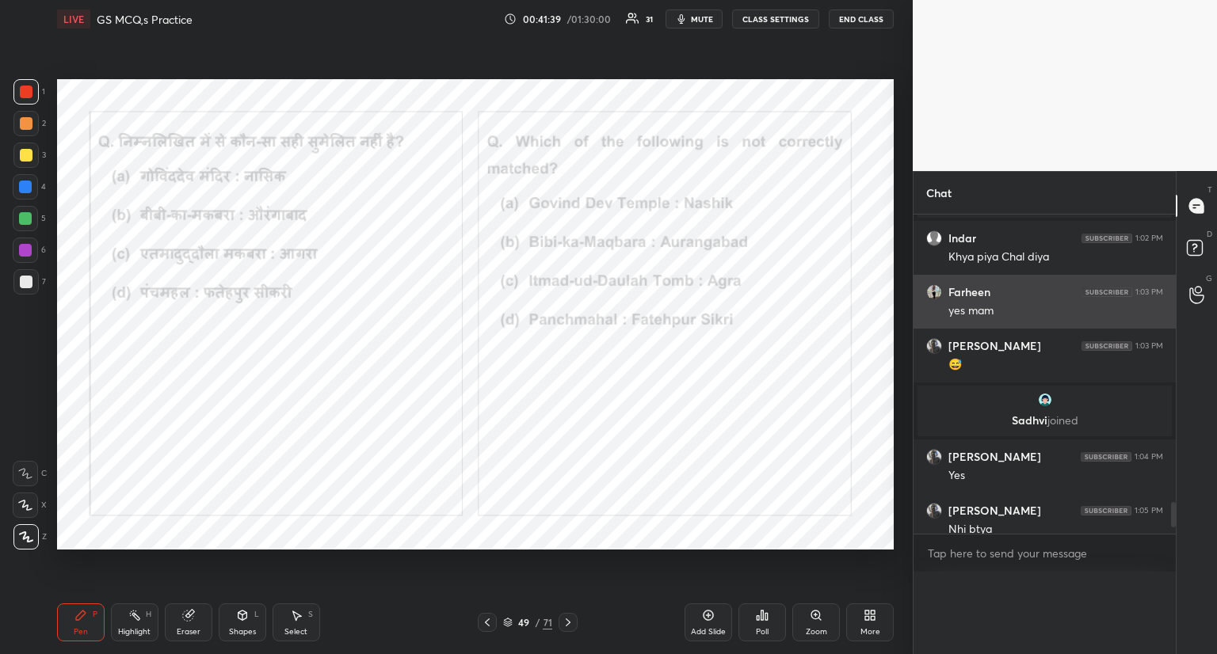
scroll to position [6, 5]
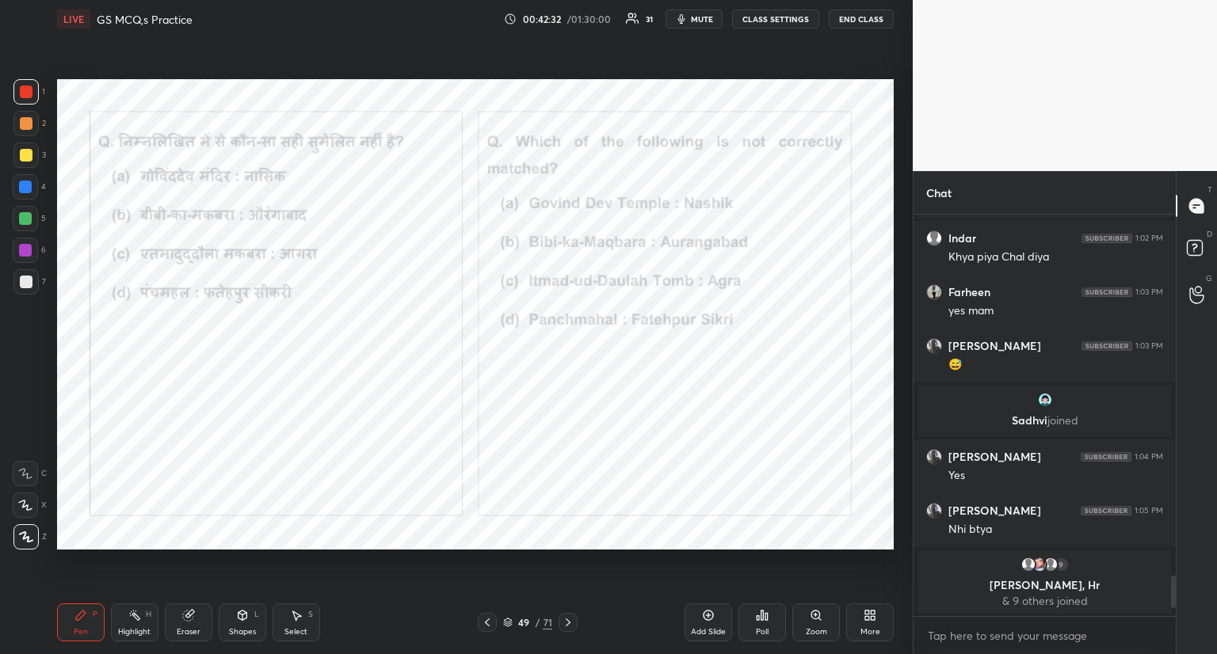
click at [570, 619] on icon at bounding box center [568, 622] width 13 height 13
click at [569, 622] on icon at bounding box center [568, 623] width 5 height 8
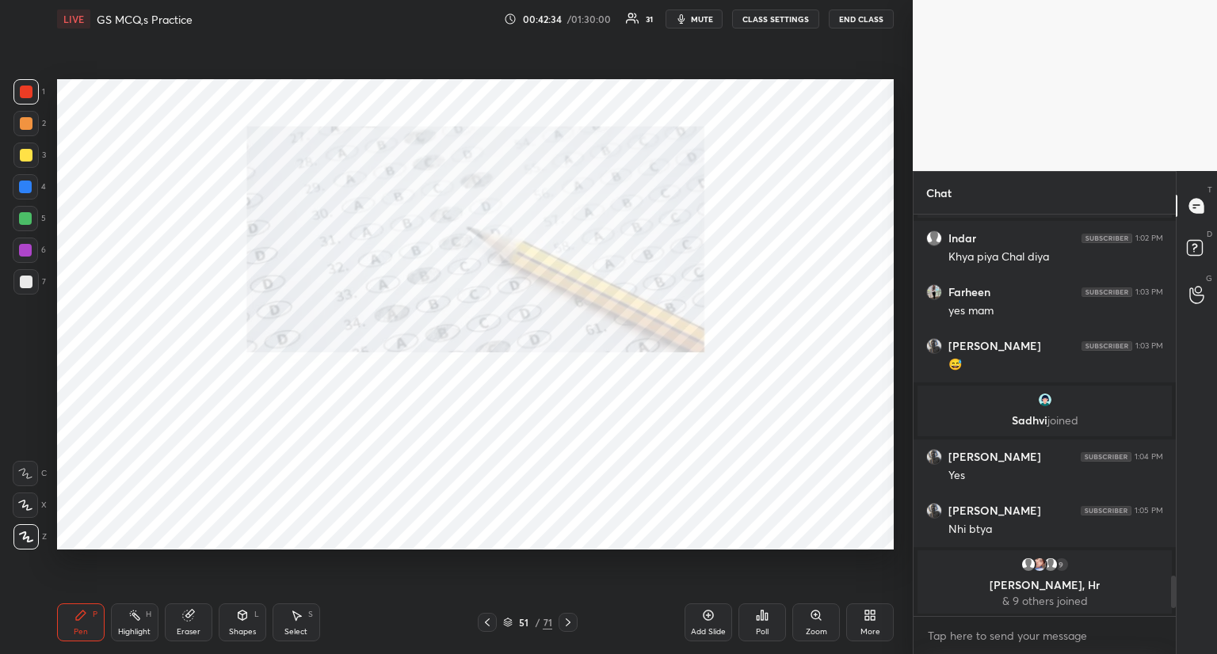
click at [569, 616] on div at bounding box center [568, 622] width 19 height 19
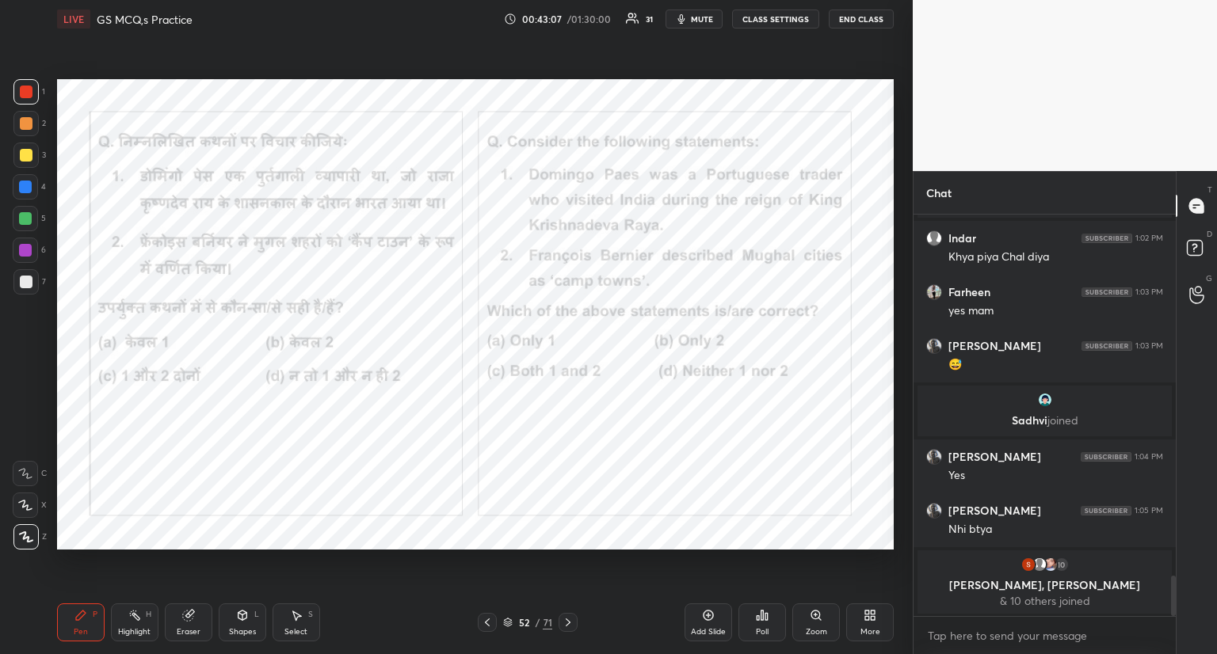
click at [765, 613] on icon at bounding box center [766, 616] width 2 height 7
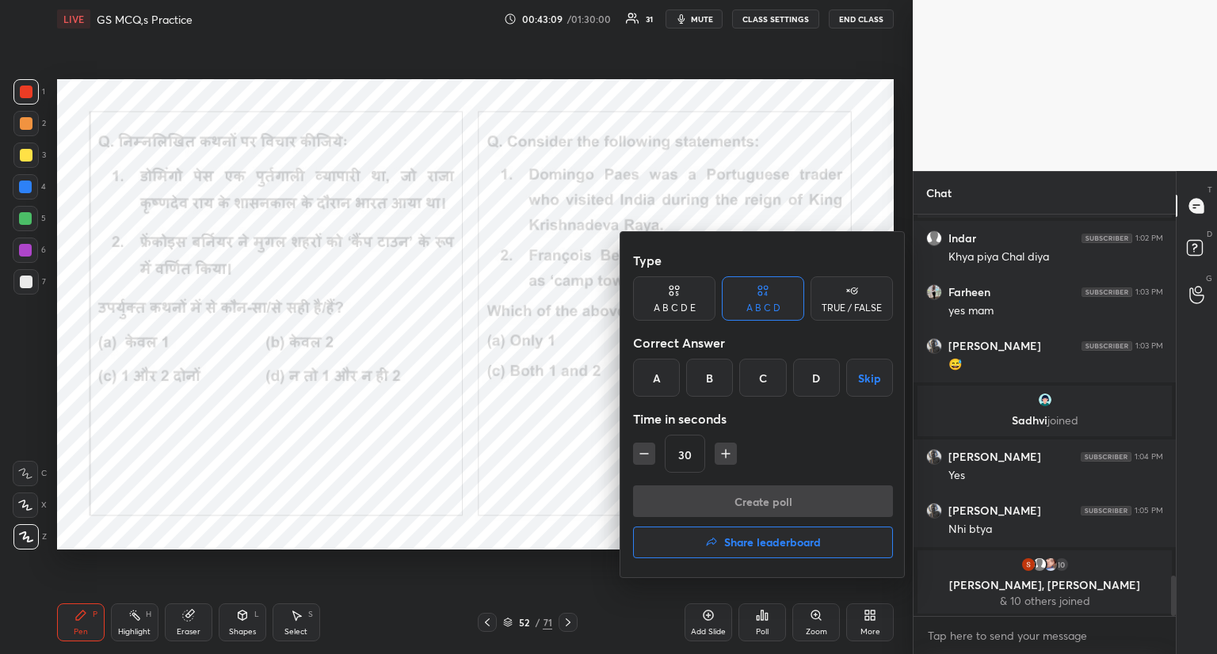
click at [762, 372] on div "C" at bounding box center [762, 378] width 47 height 38
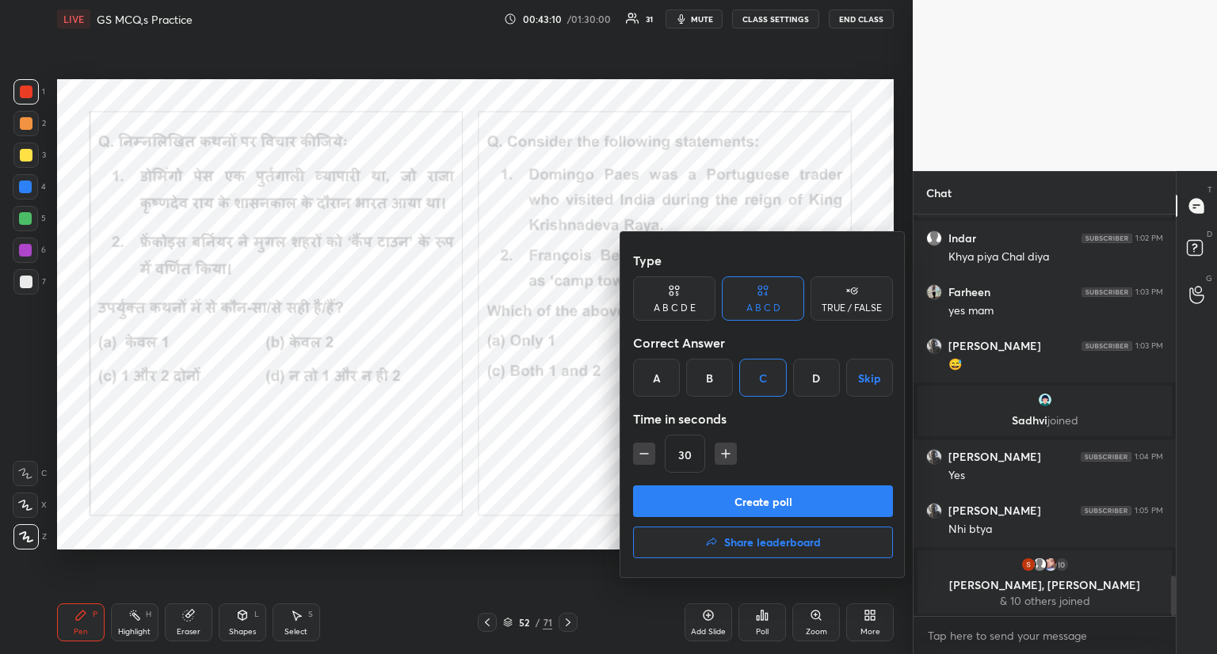
click at [777, 507] on button "Create poll" at bounding box center [763, 502] width 260 height 32
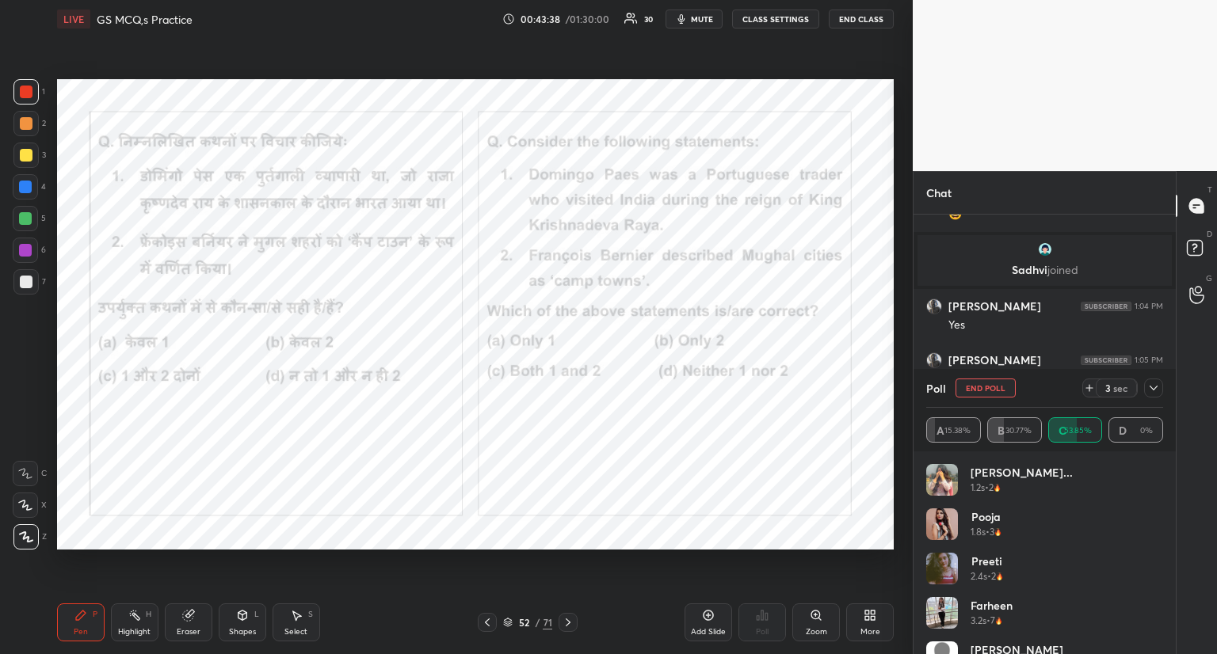
scroll to position [3683, 0]
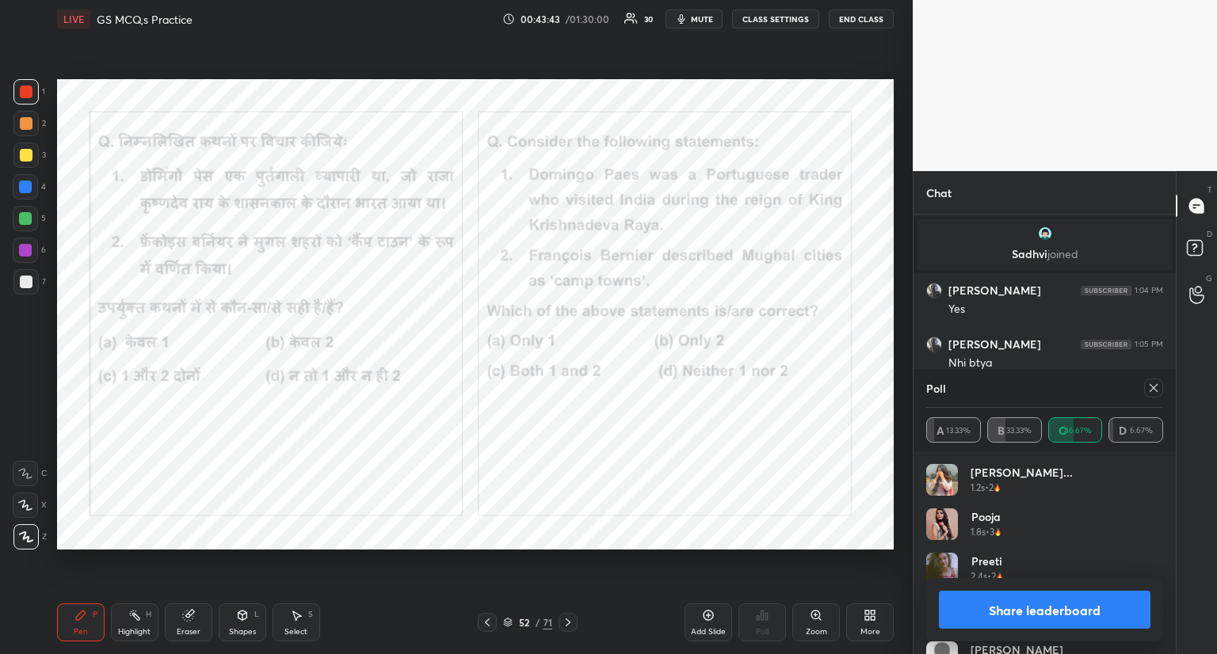
click at [1150, 388] on icon at bounding box center [1153, 388] width 13 height 13
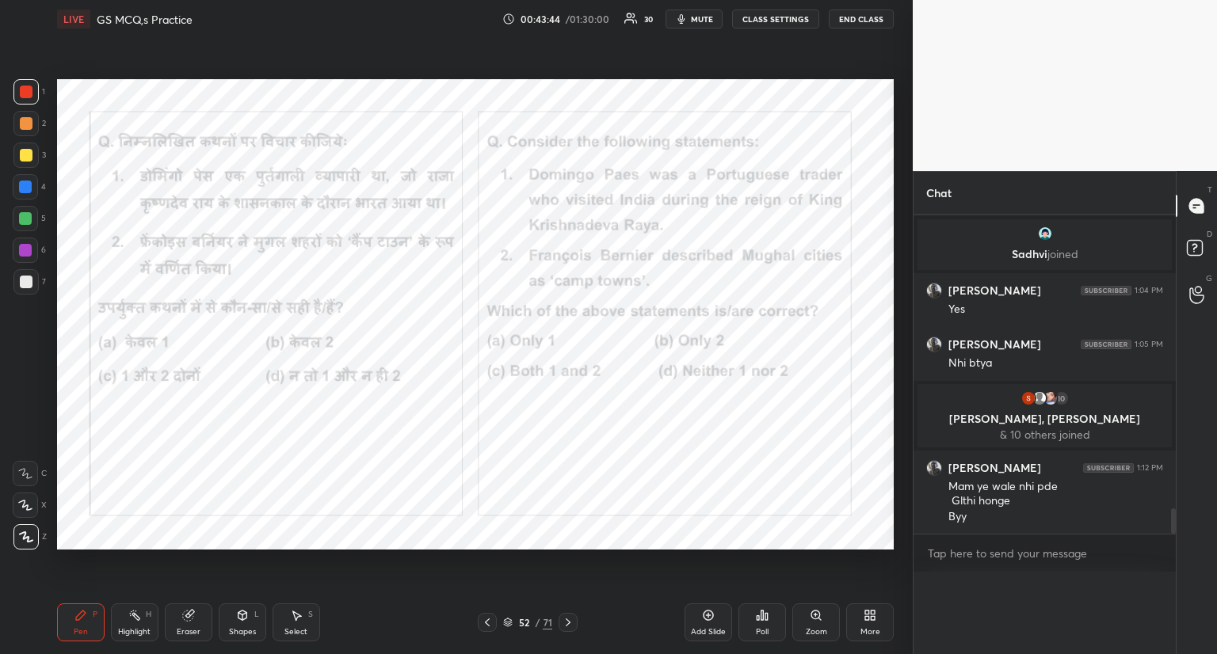
scroll to position [5, 5]
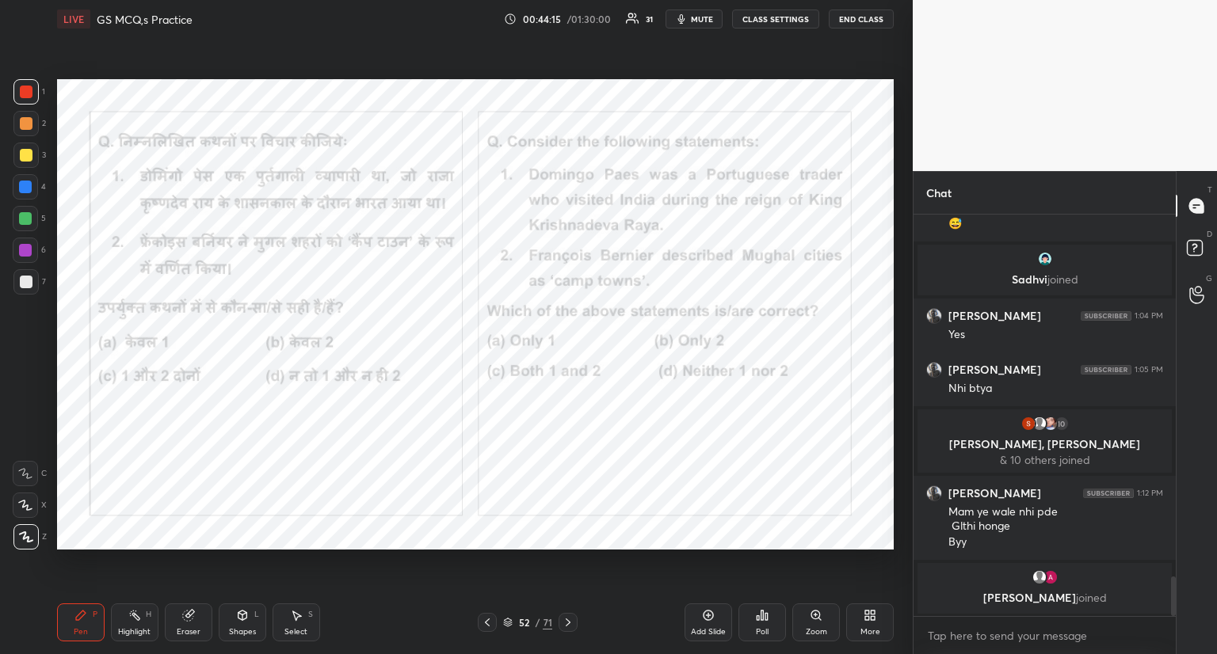
click at [569, 616] on icon at bounding box center [568, 622] width 13 height 13
click at [567, 616] on div at bounding box center [568, 622] width 19 height 19
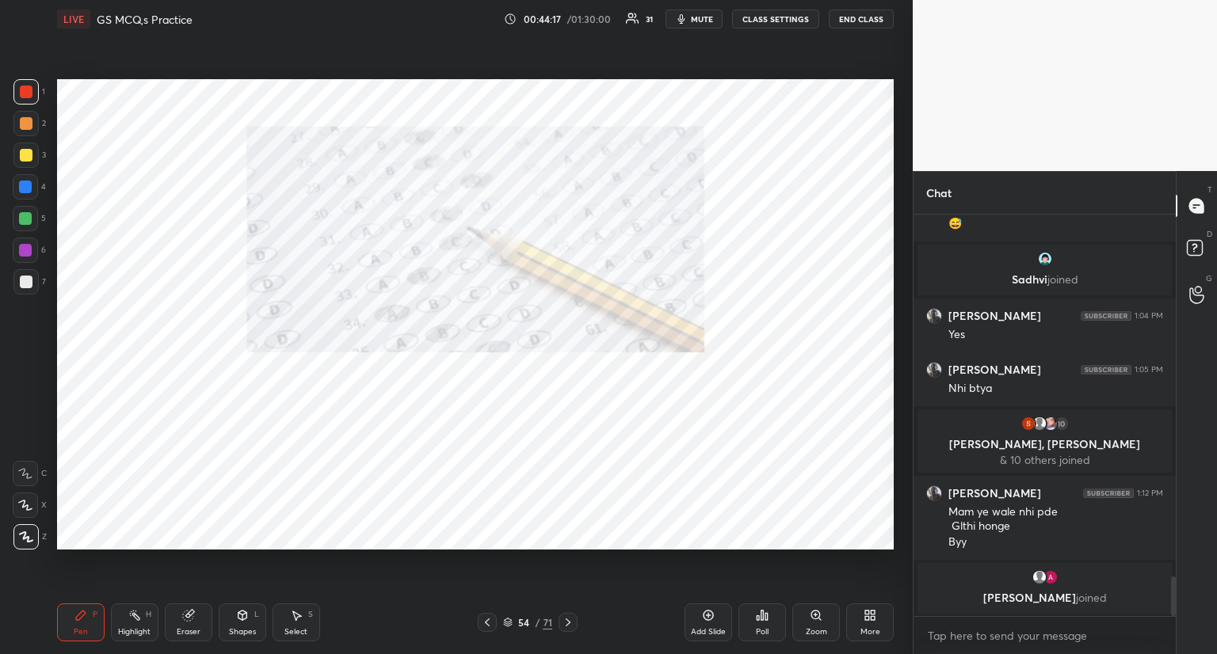
click at [566, 620] on icon at bounding box center [568, 622] width 13 height 13
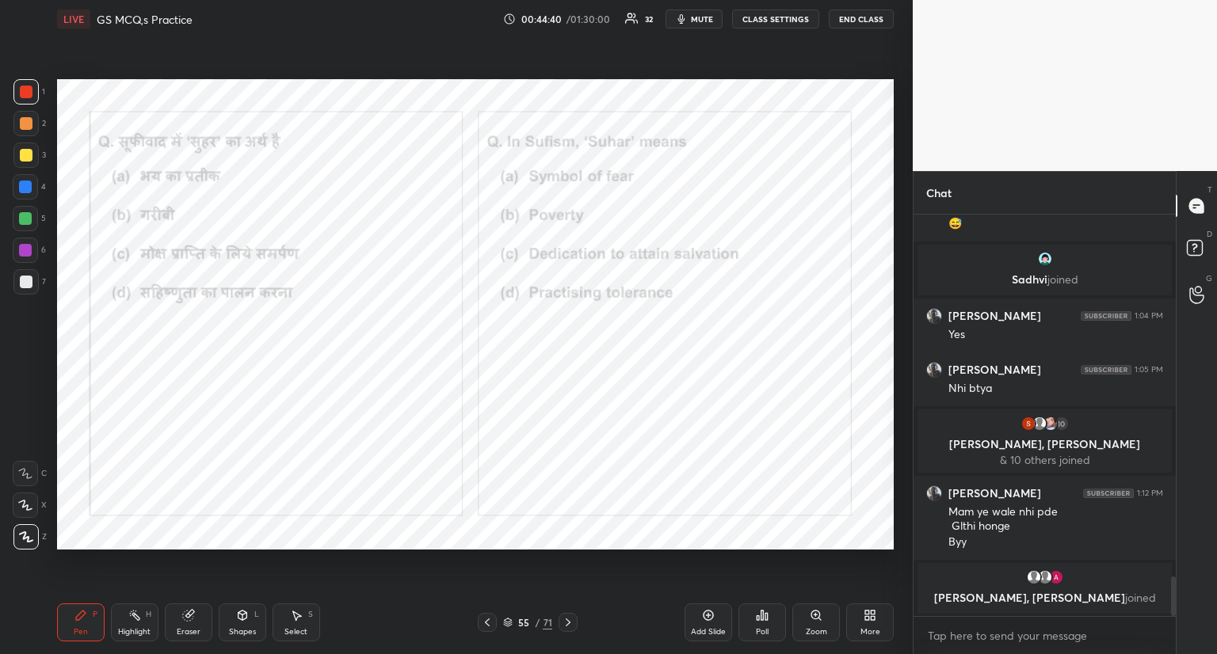
click at [764, 622] on icon at bounding box center [762, 615] width 13 height 13
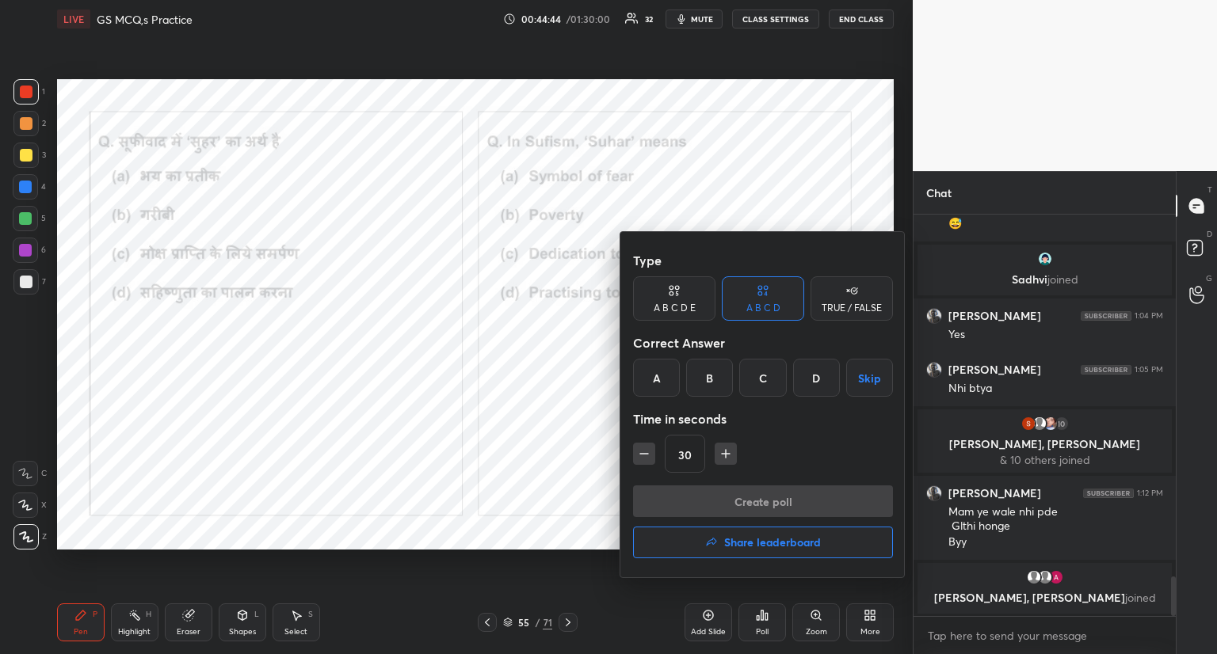
click at [818, 376] on div "D" at bounding box center [816, 378] width 47 height 38
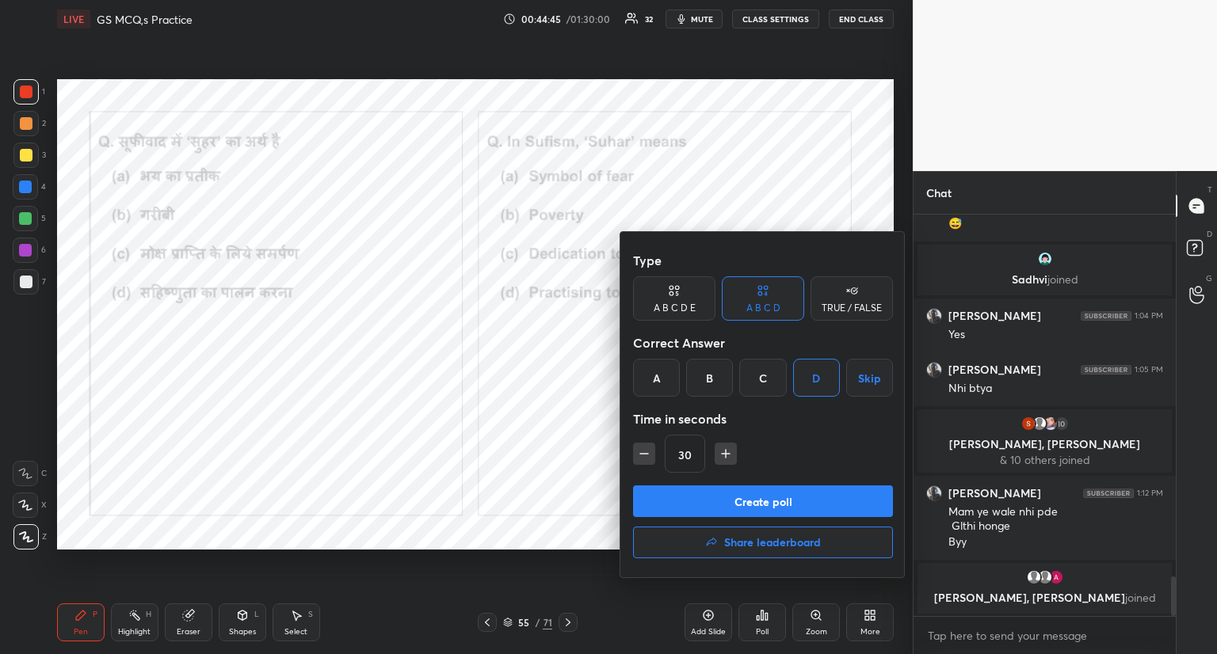
click at [766, 498] on button "Create poll" at bounding box center [763, 502] width 260 height 32
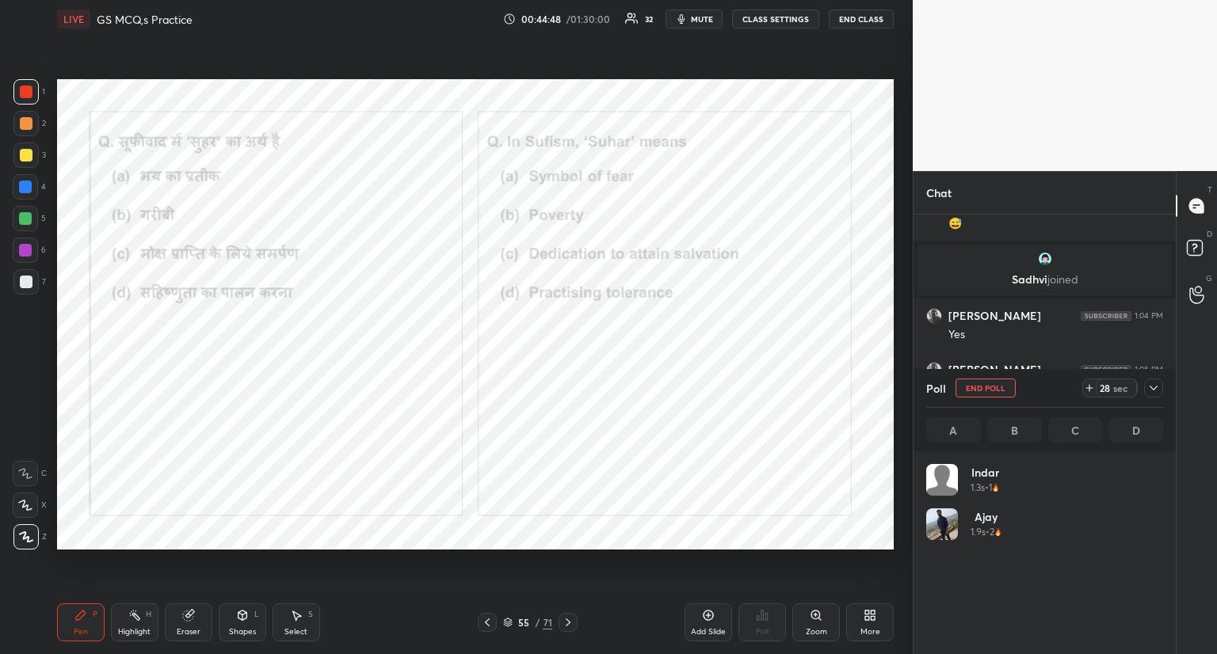
scroll to position [185, 232]
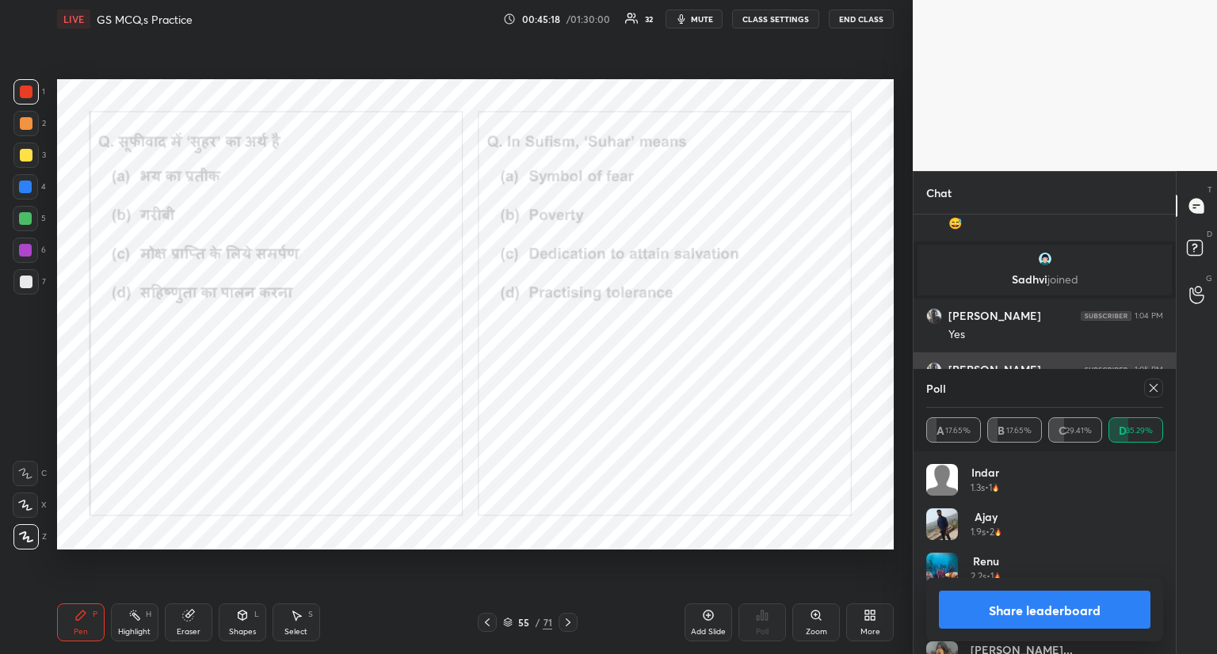
click at [1154, 391] on icon at bounding box center [1153, 388] width 13 height 13
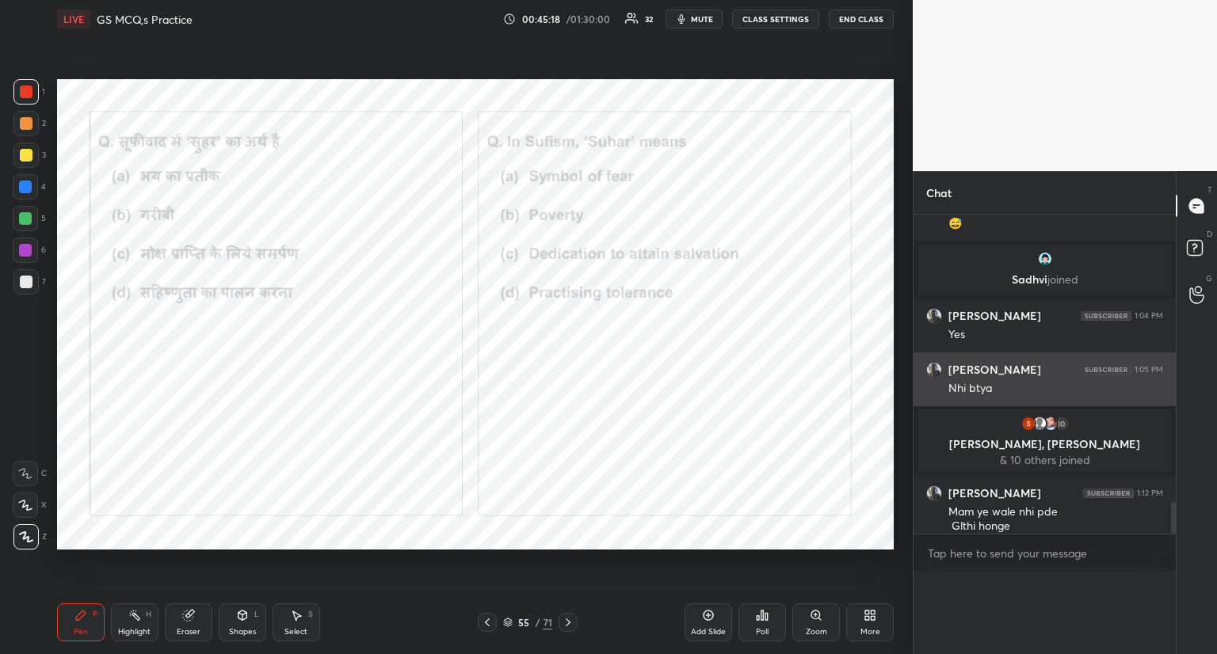
scroll to position [3, 5]
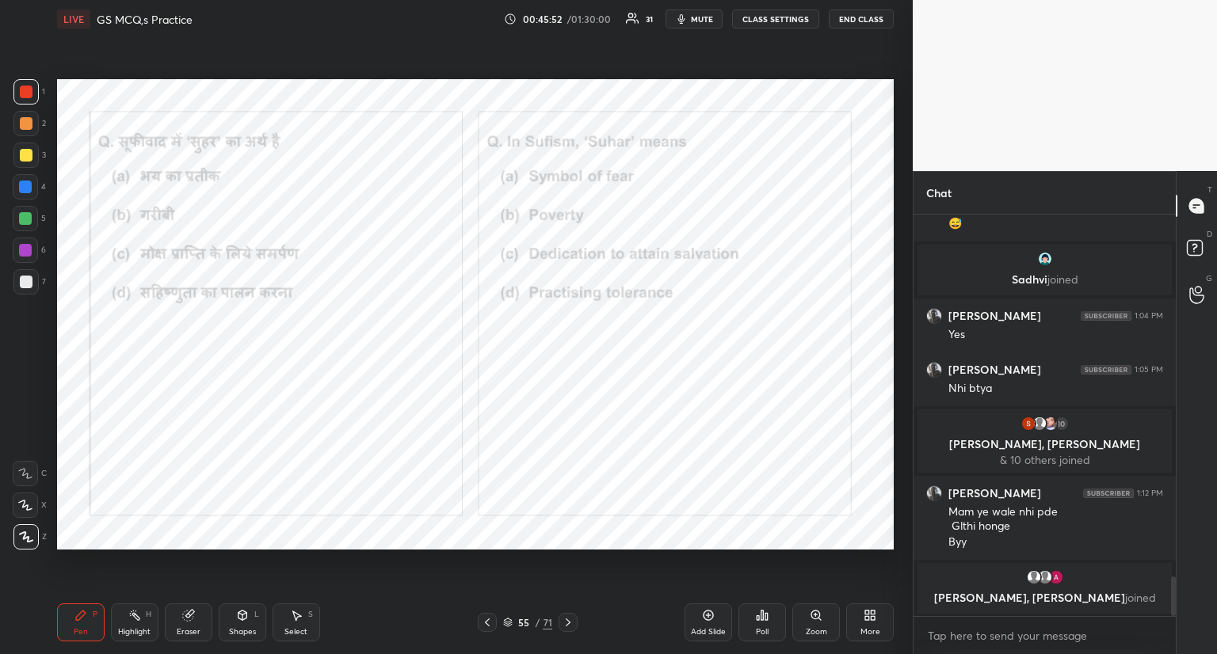
click at [567, 620] on icon at bounding box center [568, 622] width 13 height 13
click at [573, 626] on icon at bounding box center [568, 622] width 13 height 13
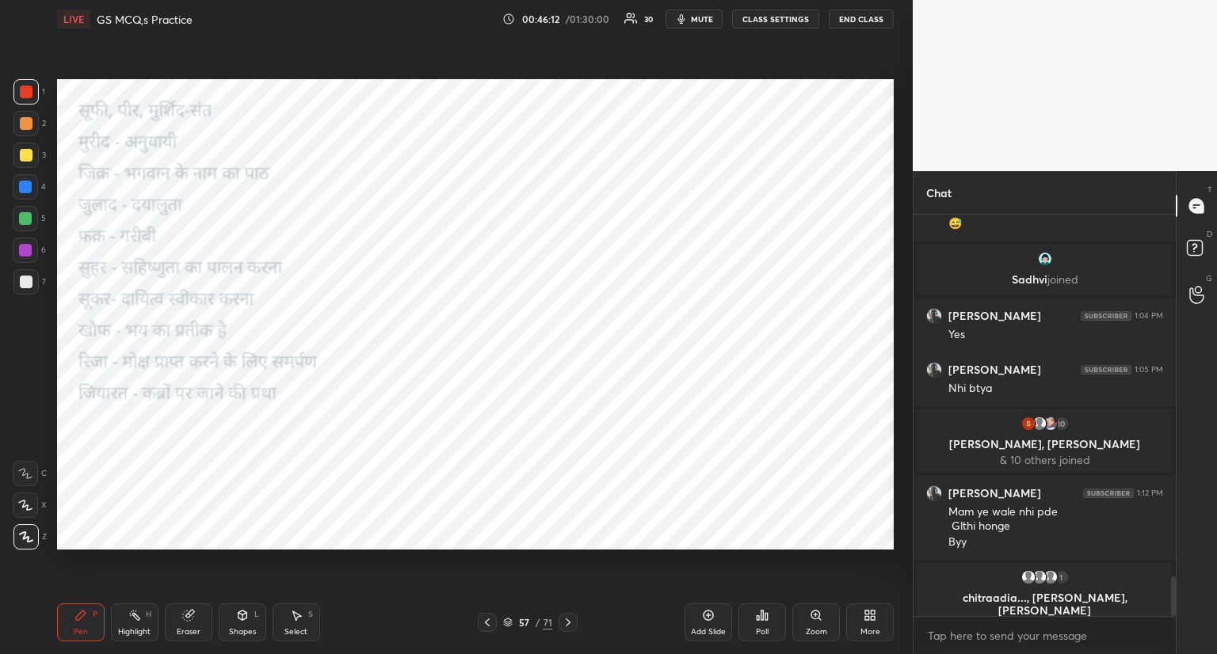
scroll to position [3670, 0]
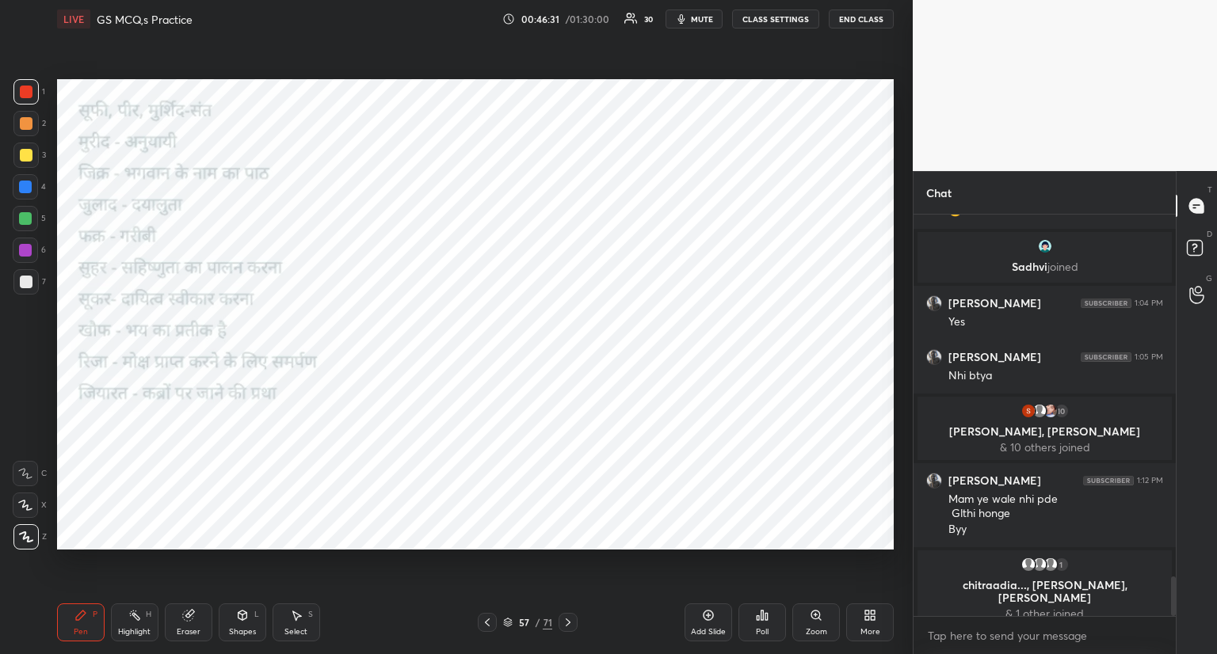
click at [567, 619] on icon at bounding box center [568, 622] width 13 height 13
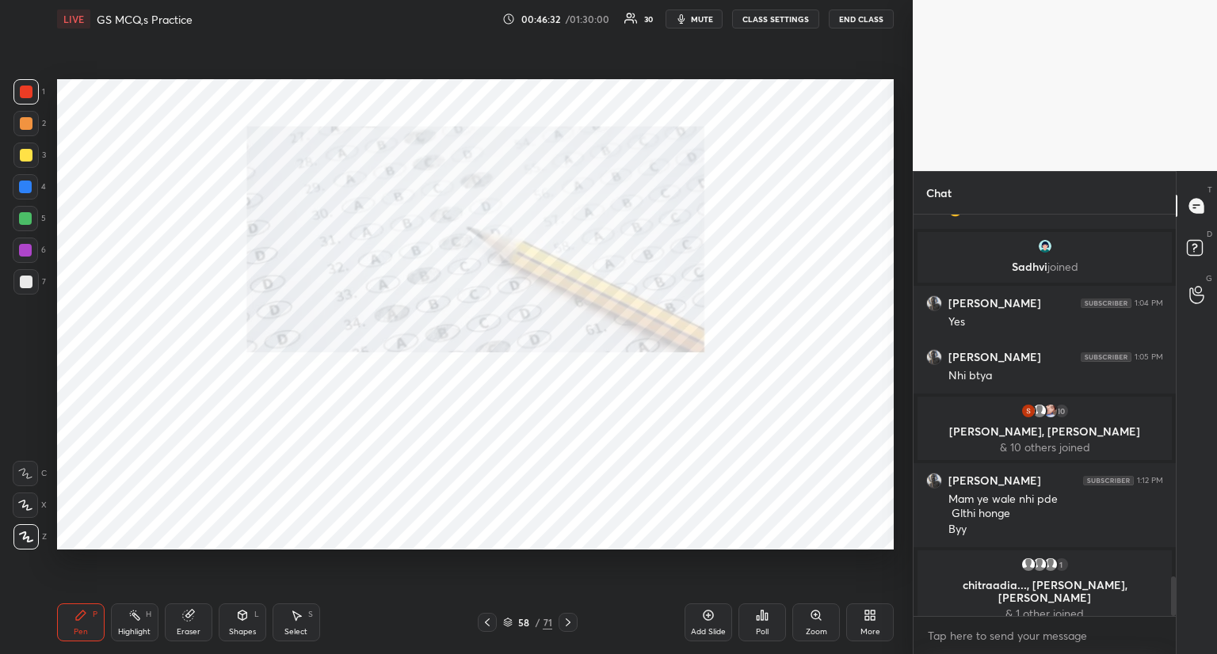
click at [573, 619] on icon at bounding box center [568, 622] width 13 height 13
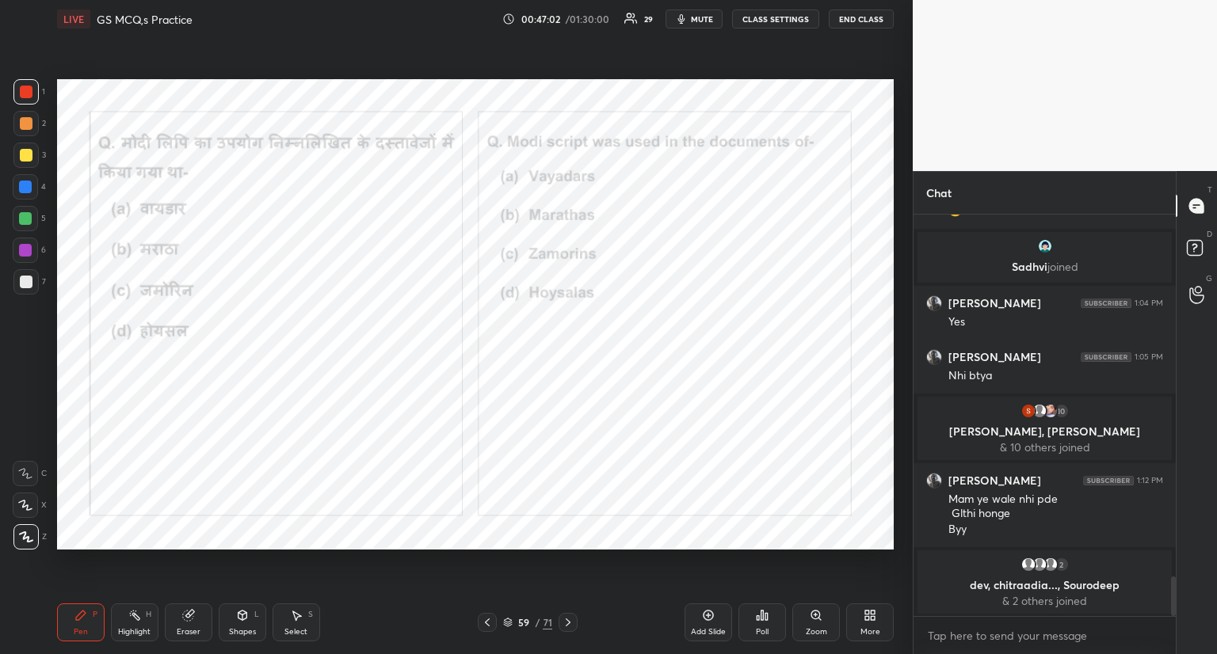
click at [767, 613] on icon at bounding box center [766, 616] width 2 height 7
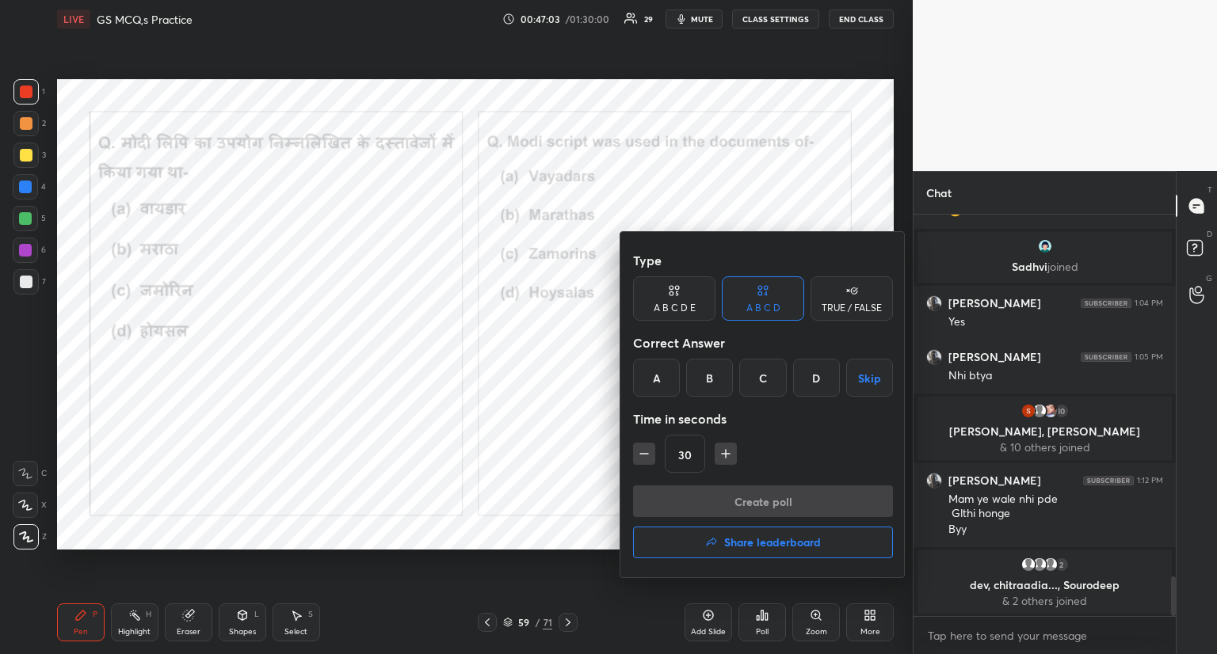
click at [708, 380] on div "B" at bounding box center [709, 378] width 47 height 38
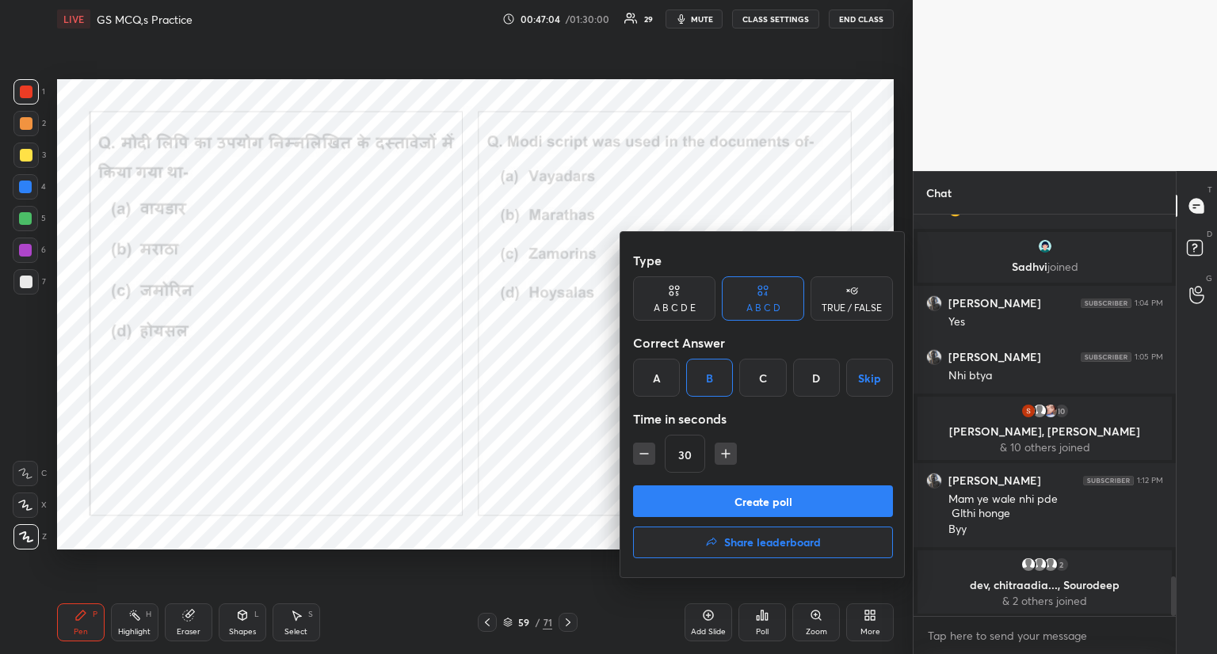
click at [719, 500] on button "Create poll" at bounding box center [763, 502] width 260 height 32
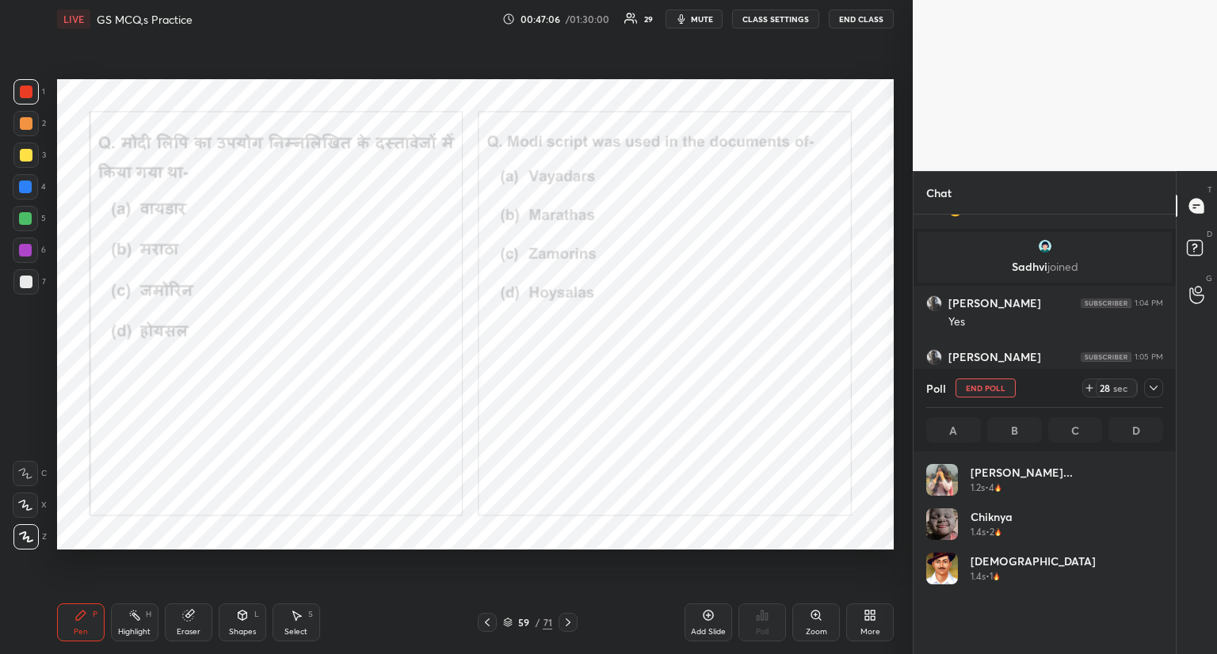
scroll to position [185, 232]
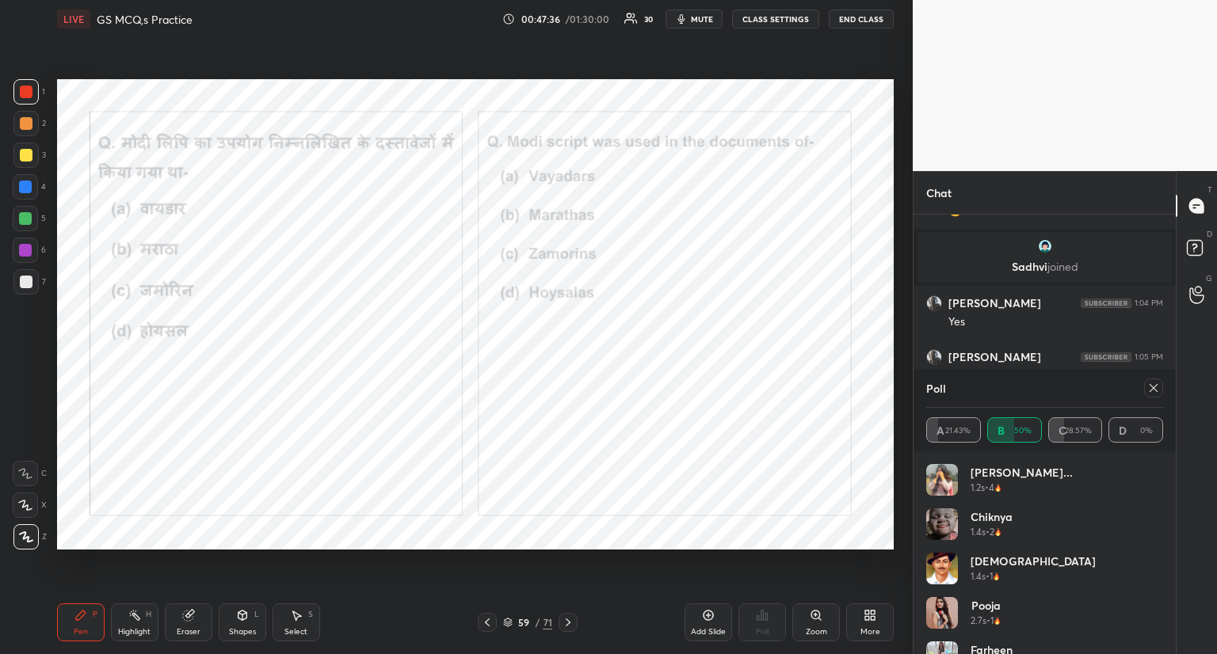
click at [1151, 390] on icon at bounding box center [1153, 388] width 13 height 13
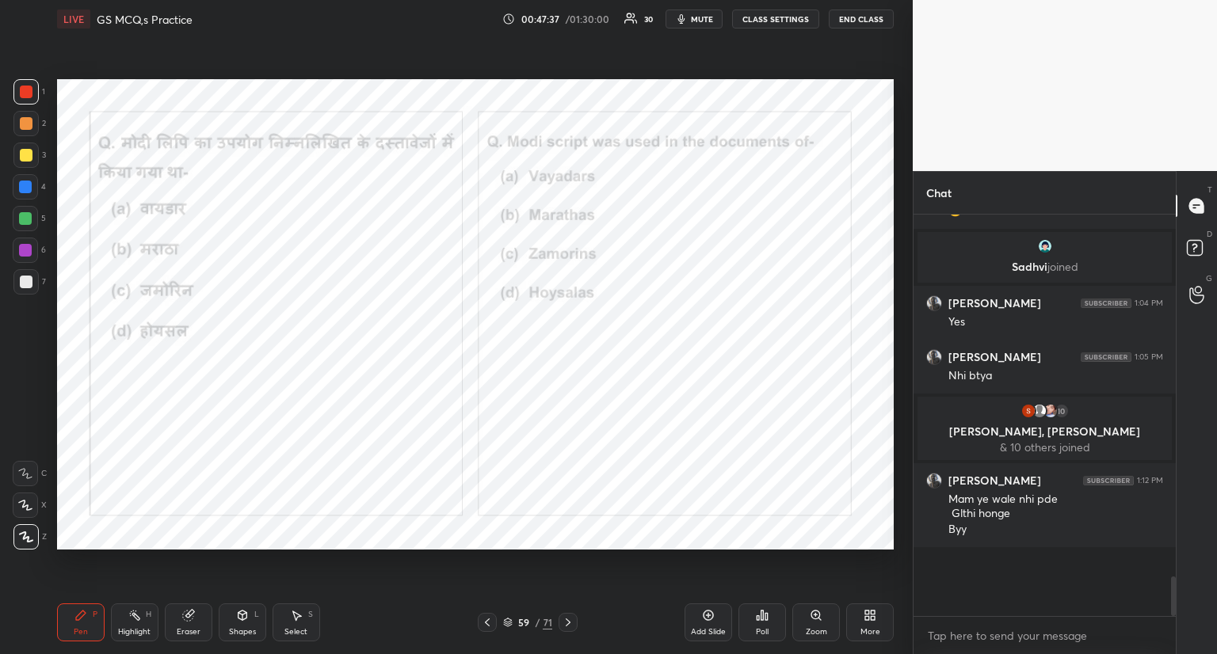
scroll to position [428, 258]
click at [571, 624] on icon at bounding box center [568, 622] width 13 height 13
click at [568, 622] on icon at bounding box center [568, 622] width 13 height 13
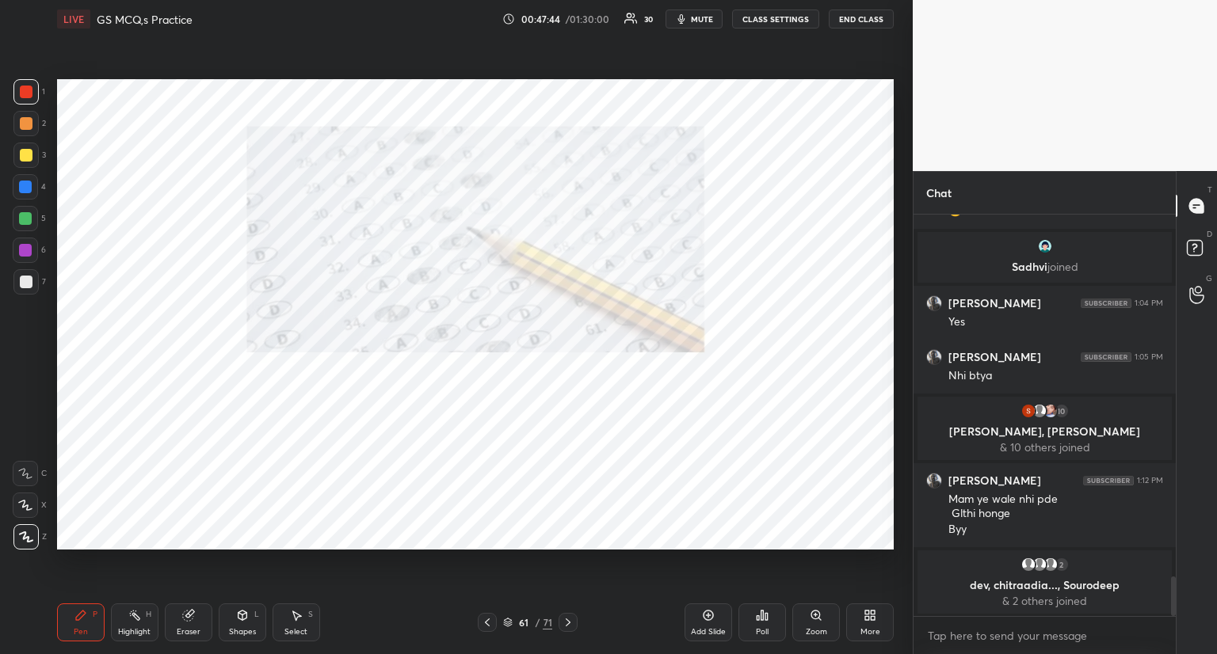
click at [567, 619] on icon at bounding box center [568, 622] width 13 height 13
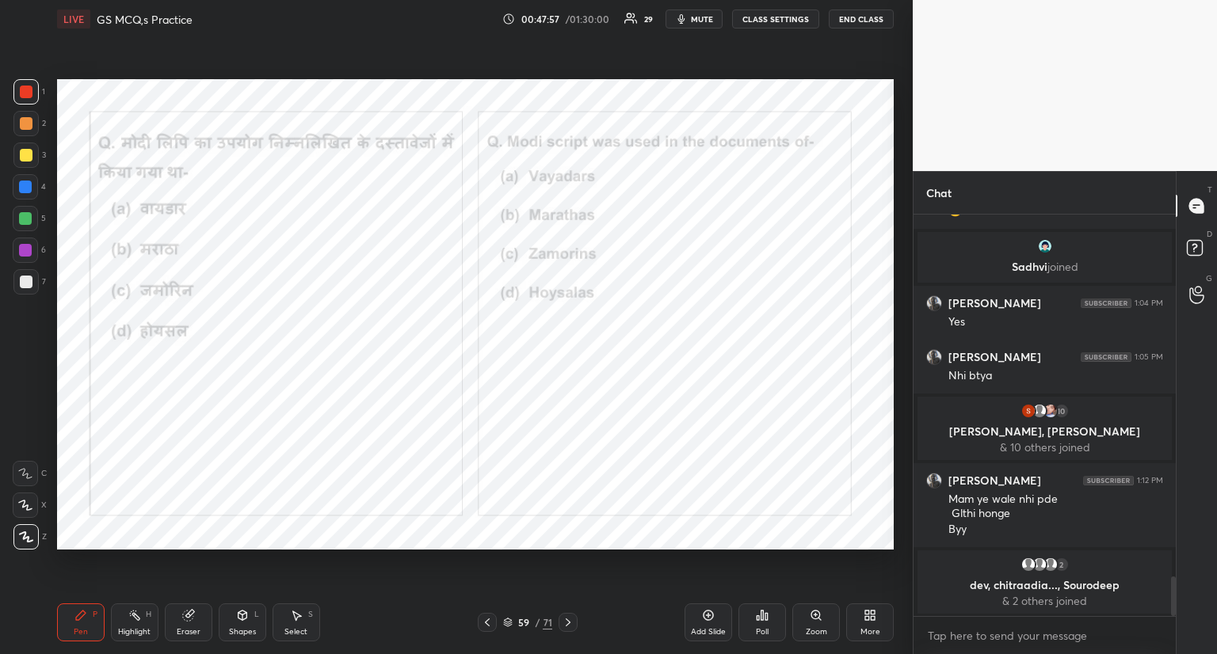
click at [560, 620] on div at bounding box center [568, 622] width 19 height 19
click at [567, 619] on icon at bounding box center [568, 622] width 13 height 13
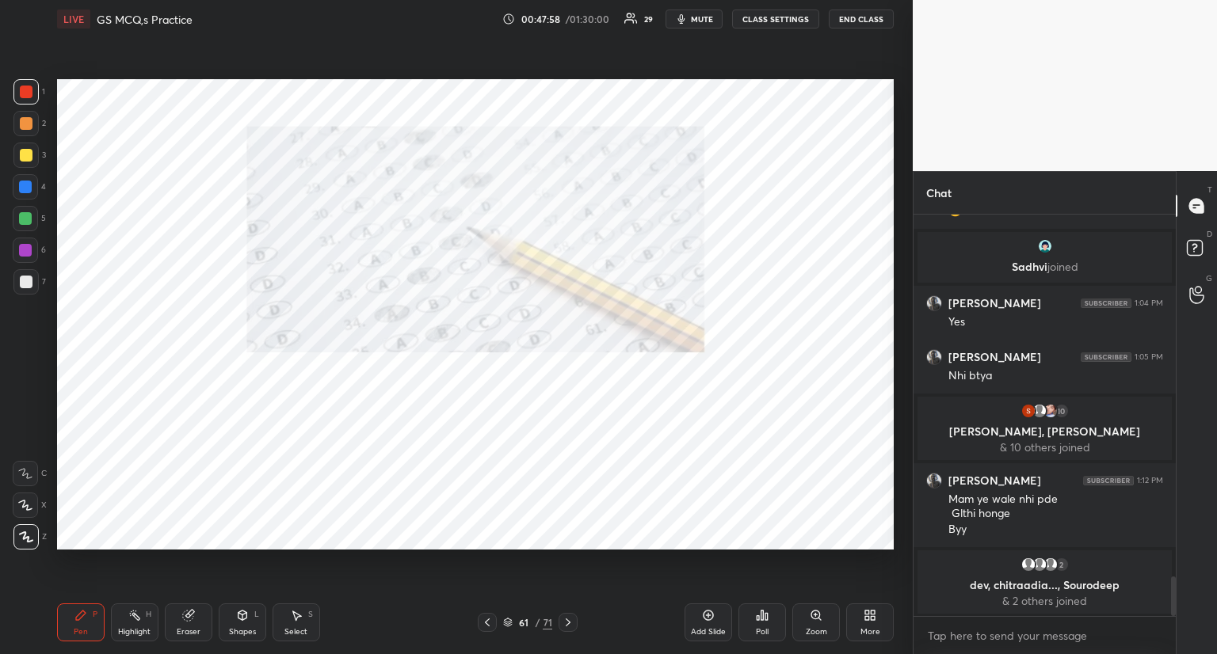
click at [567, 620] on icon at bounding box center [568, 622] width 13 height 13
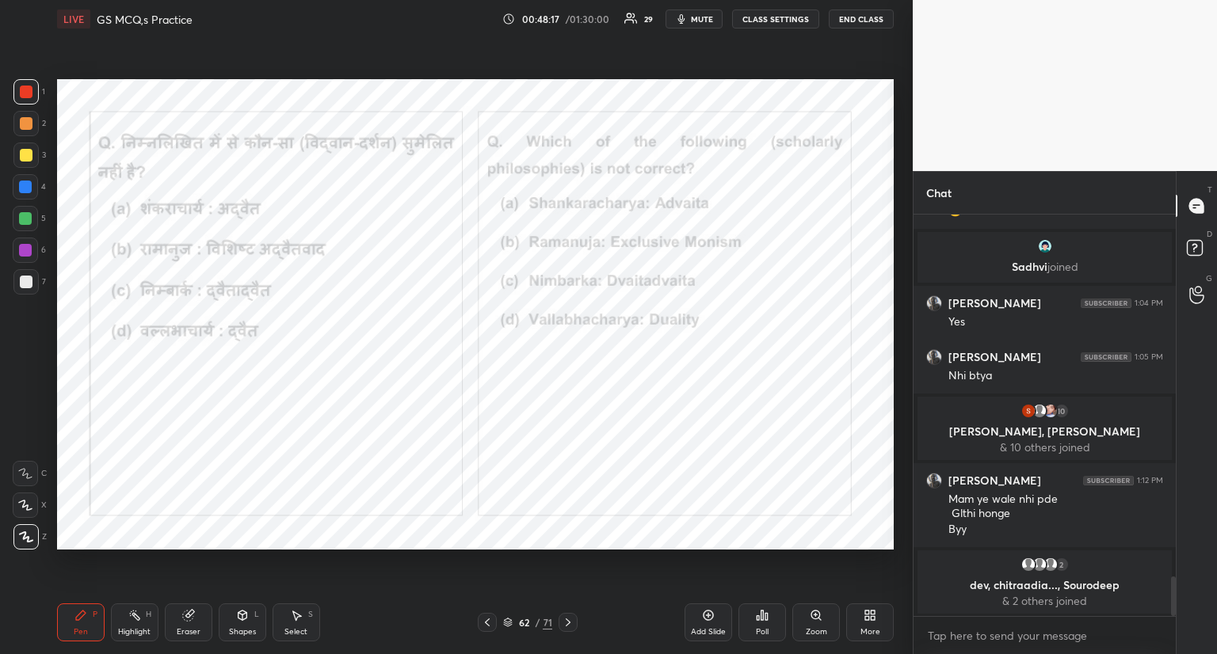
click at [762, 619] on icon at bounding box center [762, 616] width 2 height 10
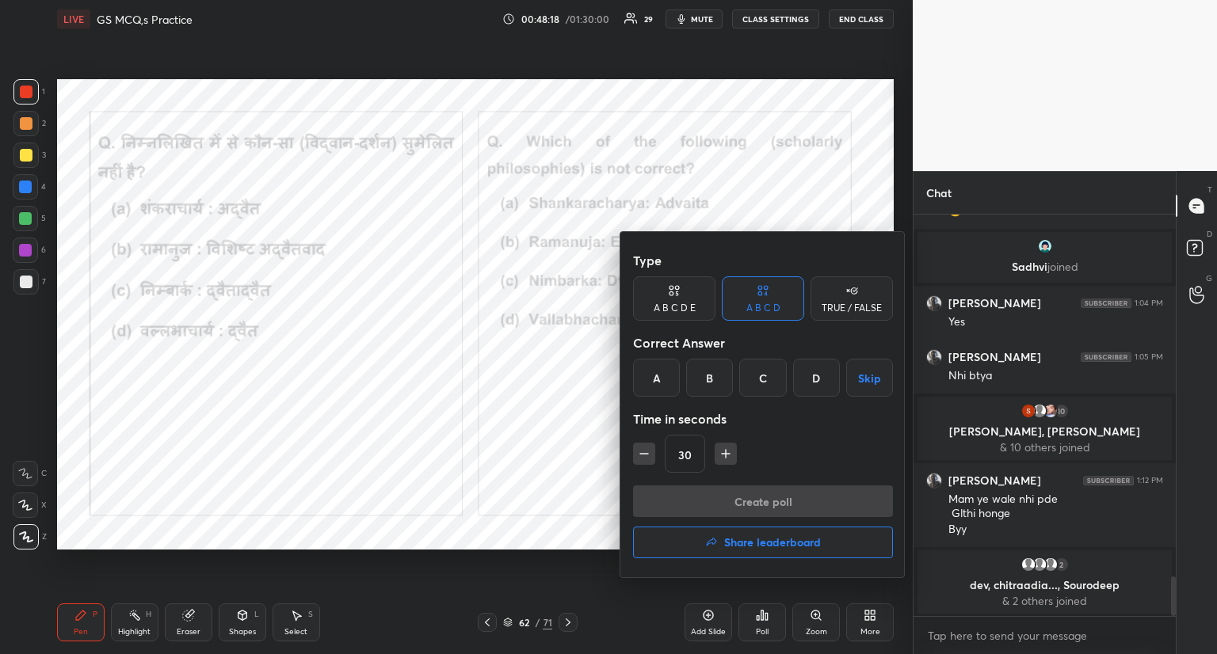
click at [629, 474] on div "Type A B C D E A B C D TRUE / FALSE Correct Answer A B C D Skip Time in seconds…" at bounding box center [762, 404] width 285 height 345
click at [567, 453] on div at bounding box center [608, 327] width 1217 height 654
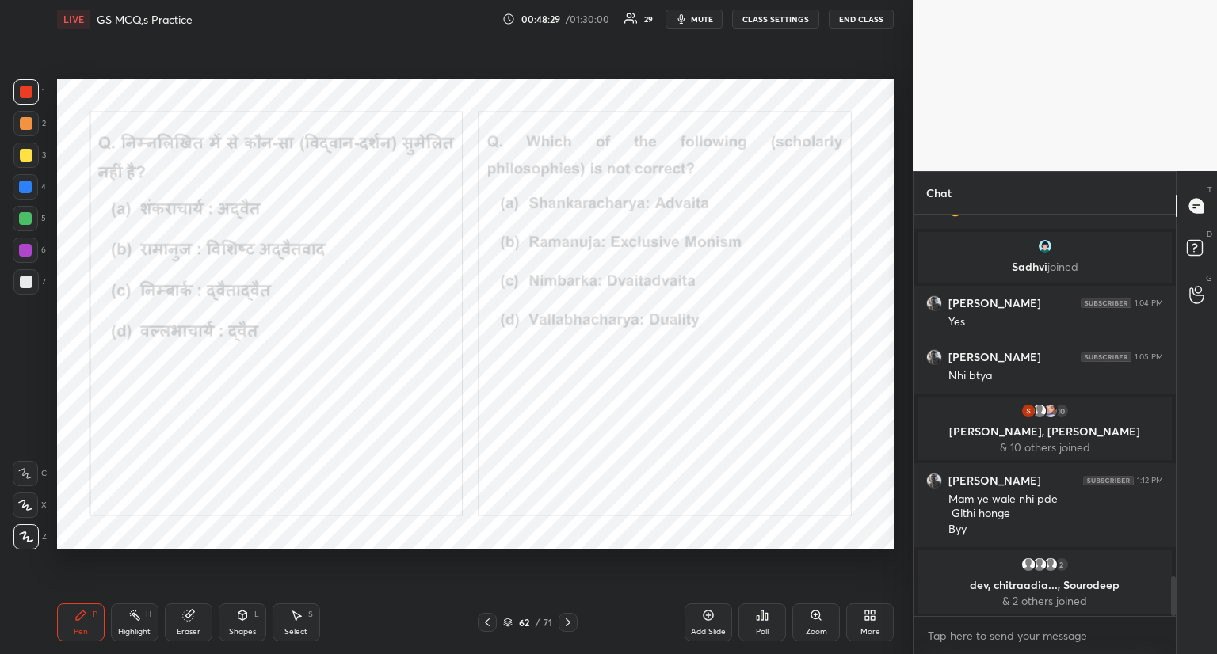
click at [765, 612] on icon at bounding box center [762, 615] width 13 height 13
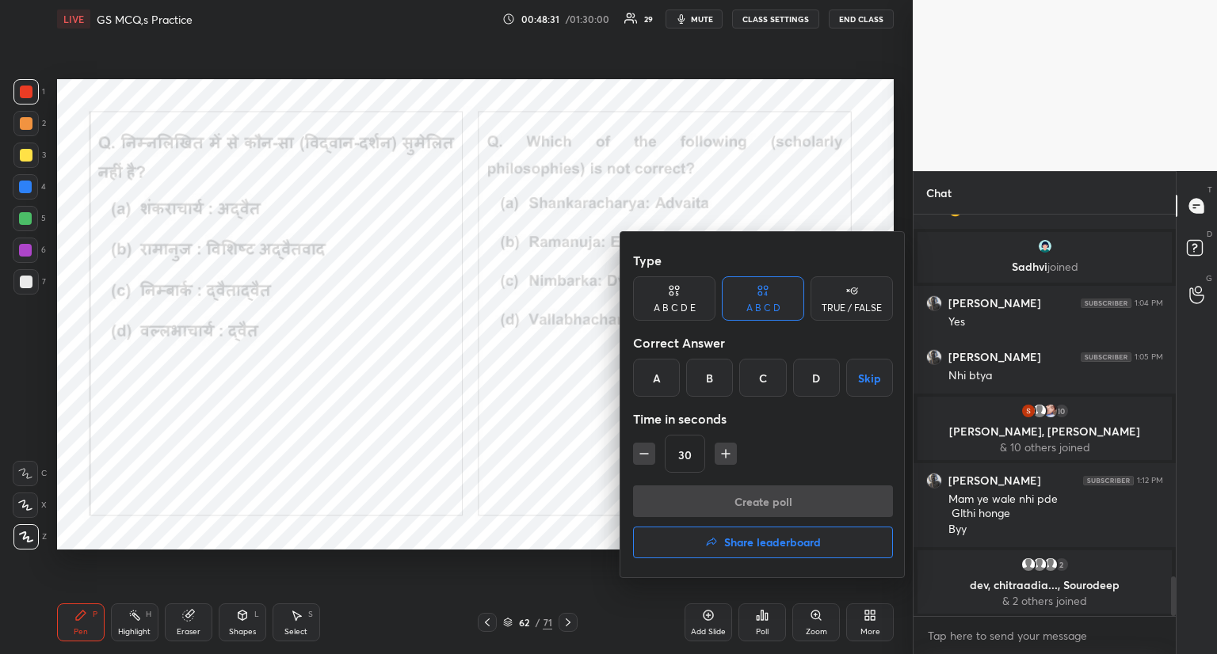
click at [812, 379] on div "D" at bounding box center [816, 378] width 47 height 38
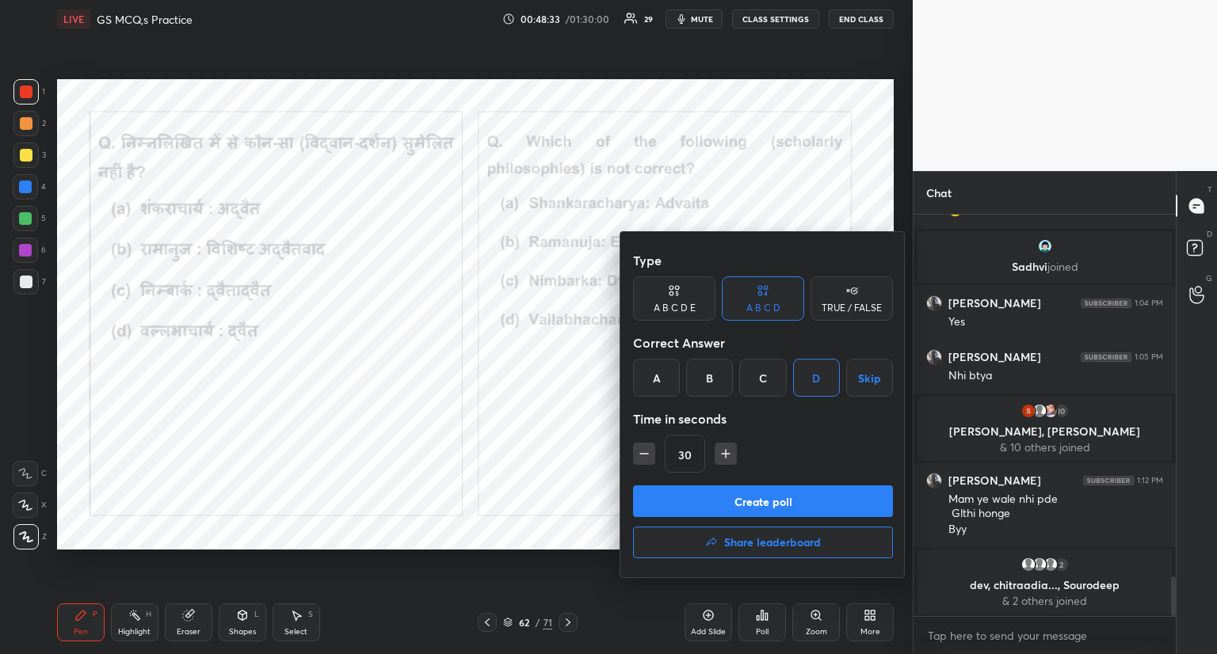
click at [745, 498] on button "Create poll" at bounding box center [763, 502] width 260 height 32
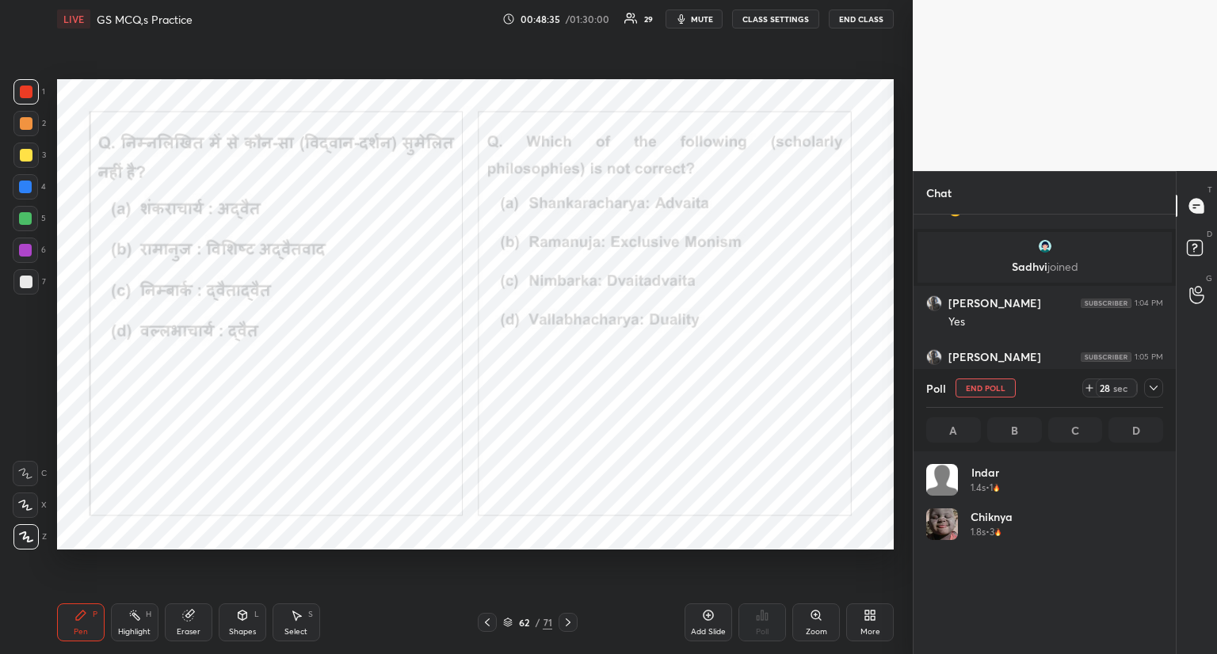
scroll to position [185, 232]
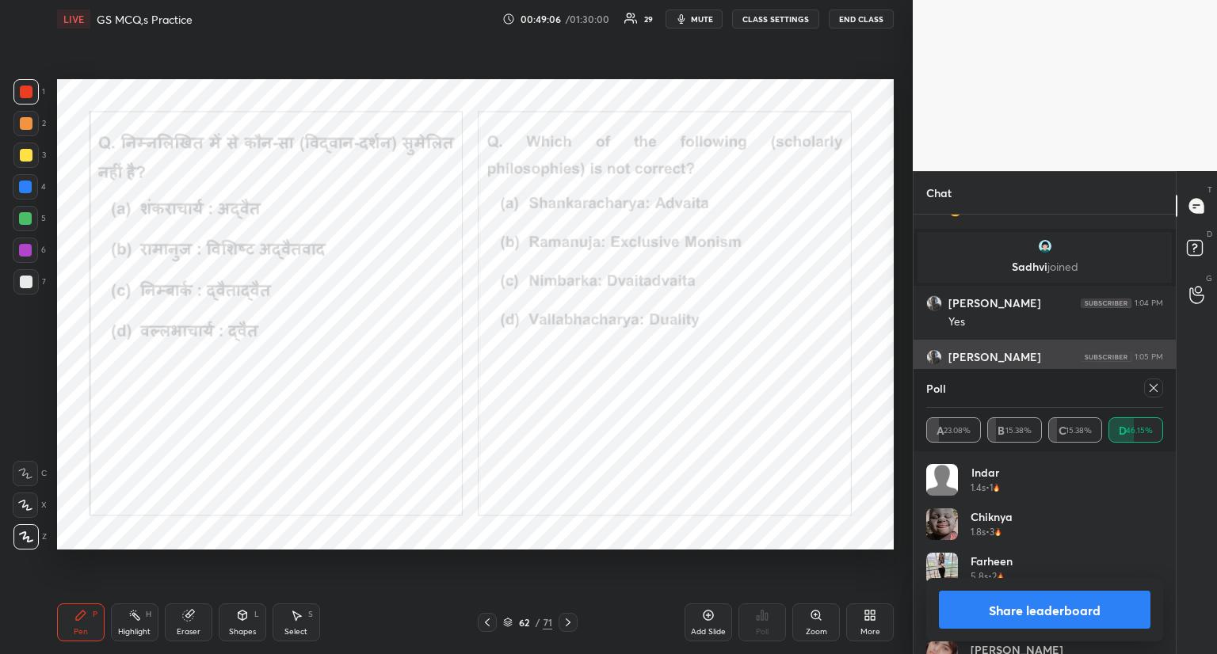
click at [1151, 383] on icon at bounding box center [1153, 388] width 13 height 13
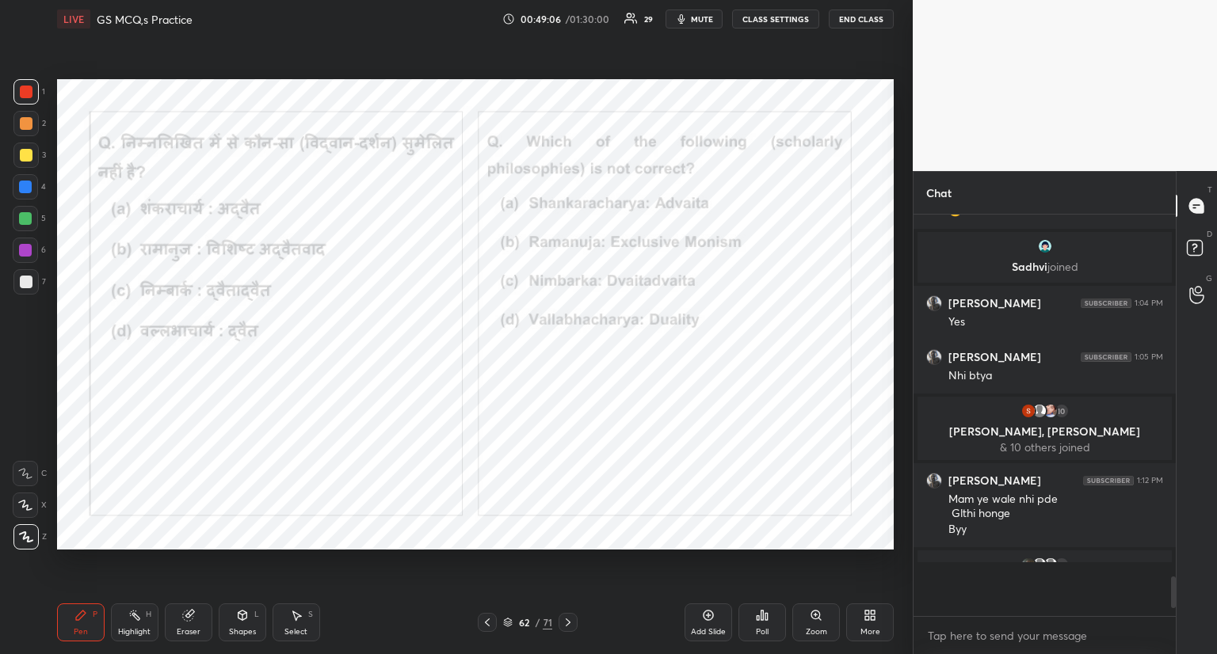
scroll to position [401, 258]
click at [570, 619] on icon at bounding box center [568, 622] width 13 height 13
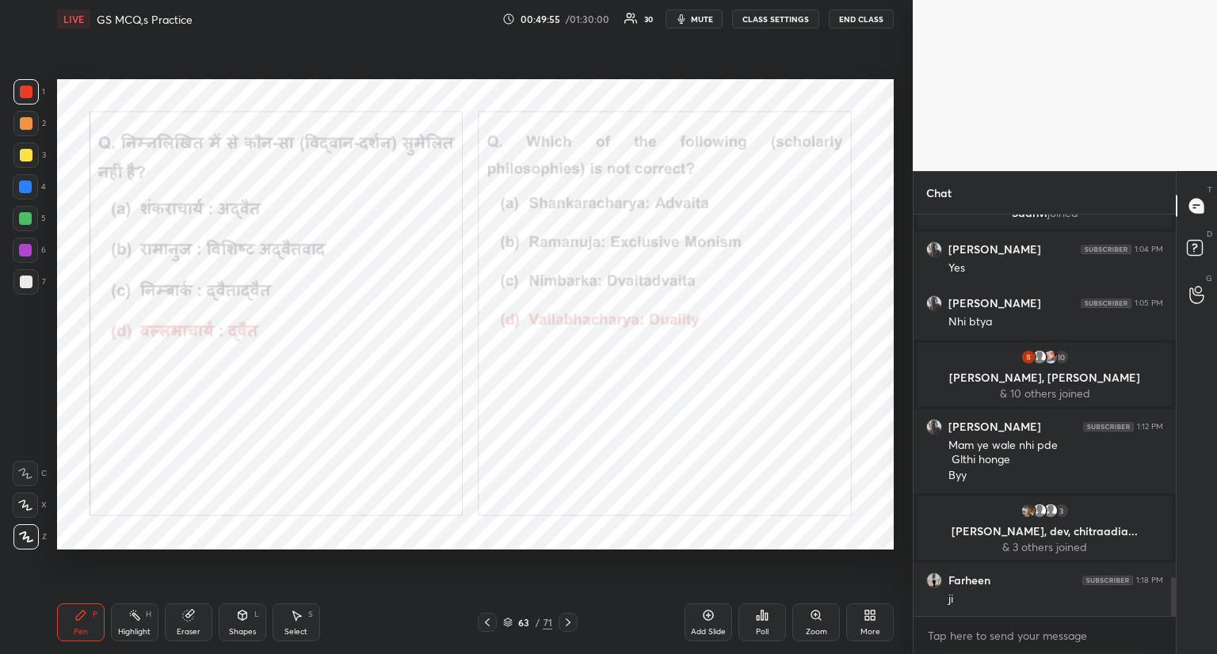
click at [566, 620] on icon at bounding box center [568, 622] width 13 height 13
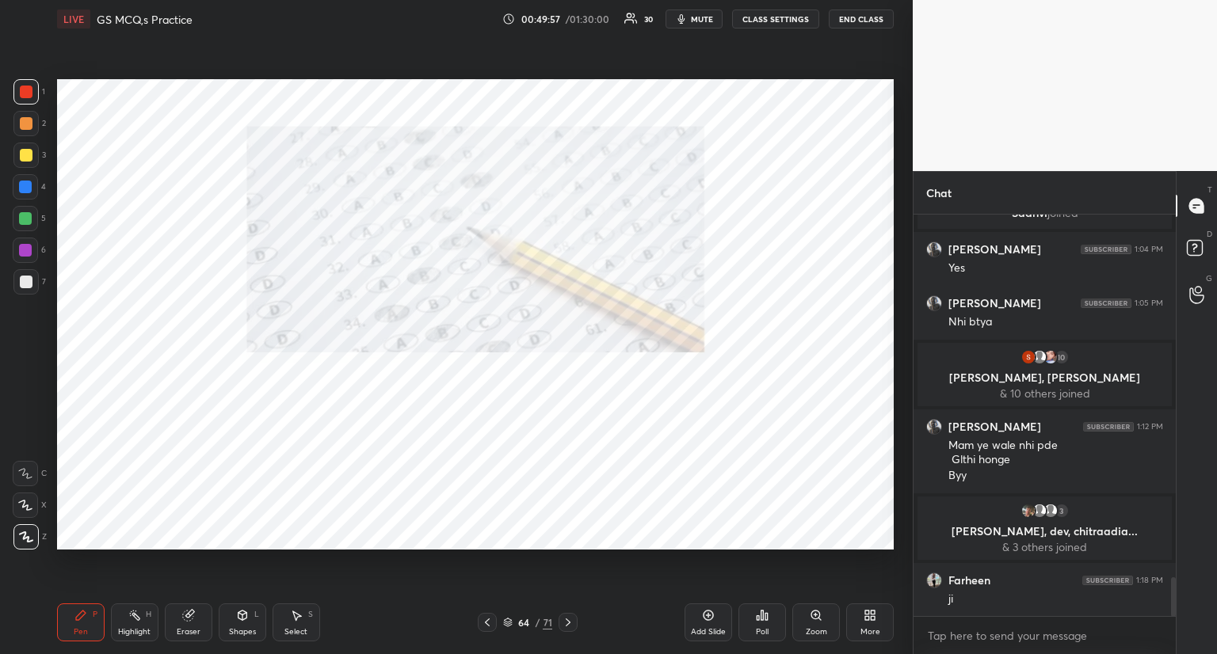
click at [573, 619] on icon at bounding box center [568, 622] width 13 height 13
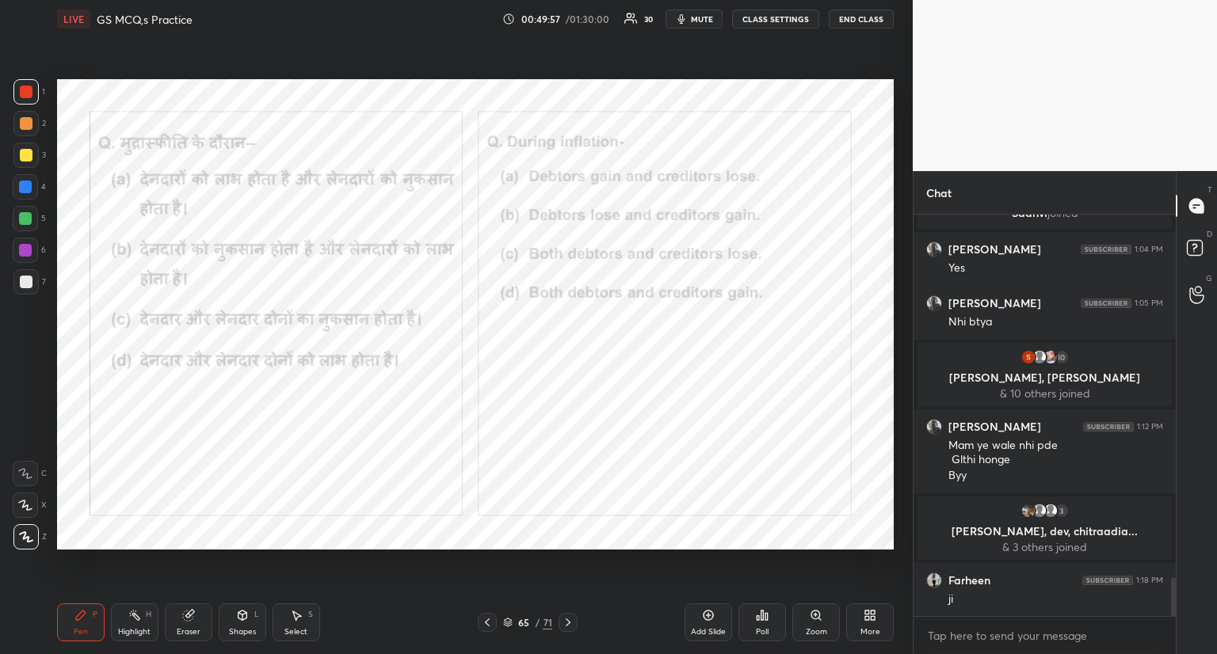
scroll to position [3781, 0]
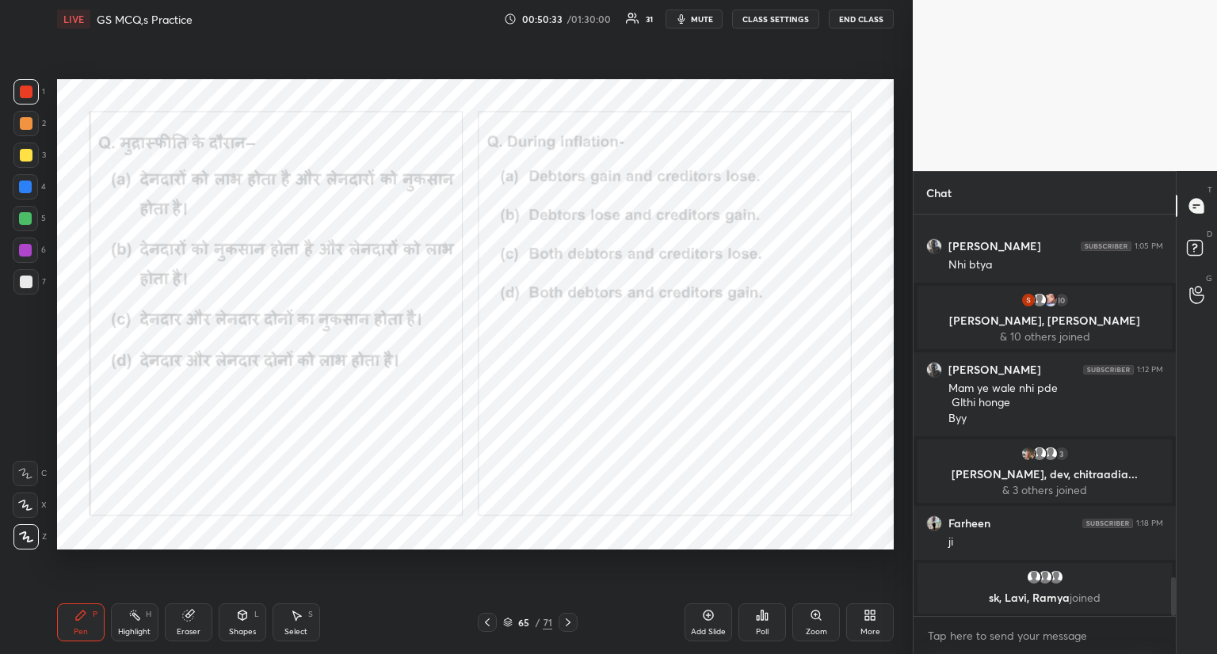
click at [761, 606] on div "Poll" at bounding box center [762, 623] width 48 height 38
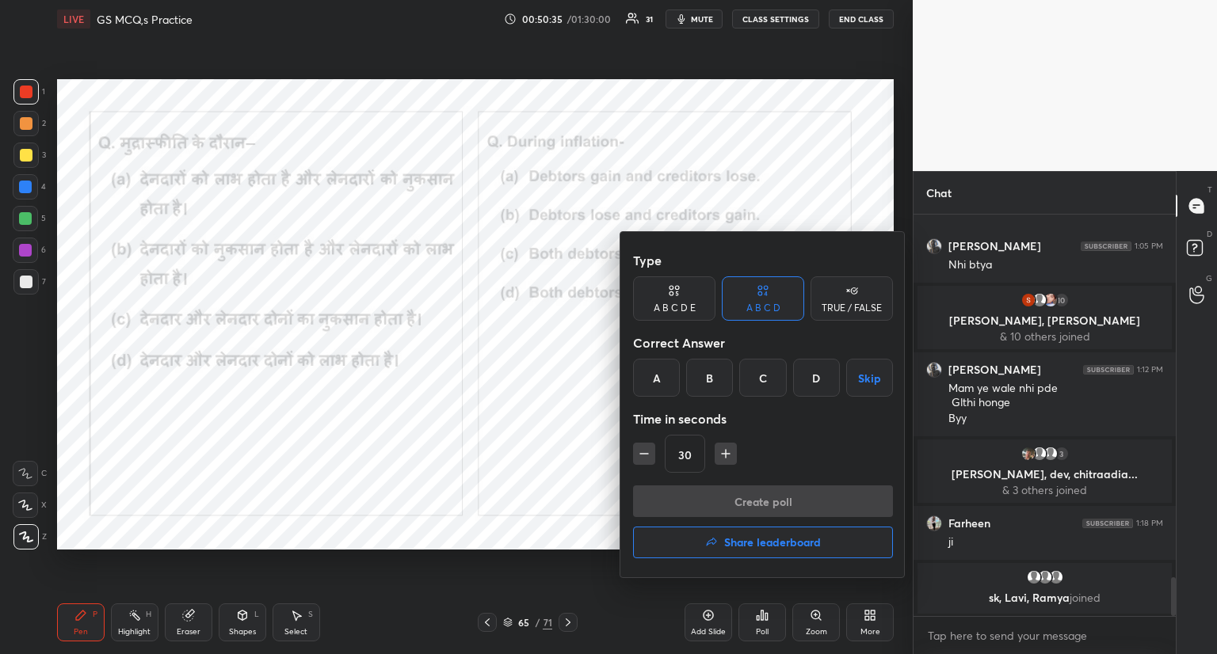
click at [654, 374] on div "A" at bounding box center [656, 378] width 47 height 38
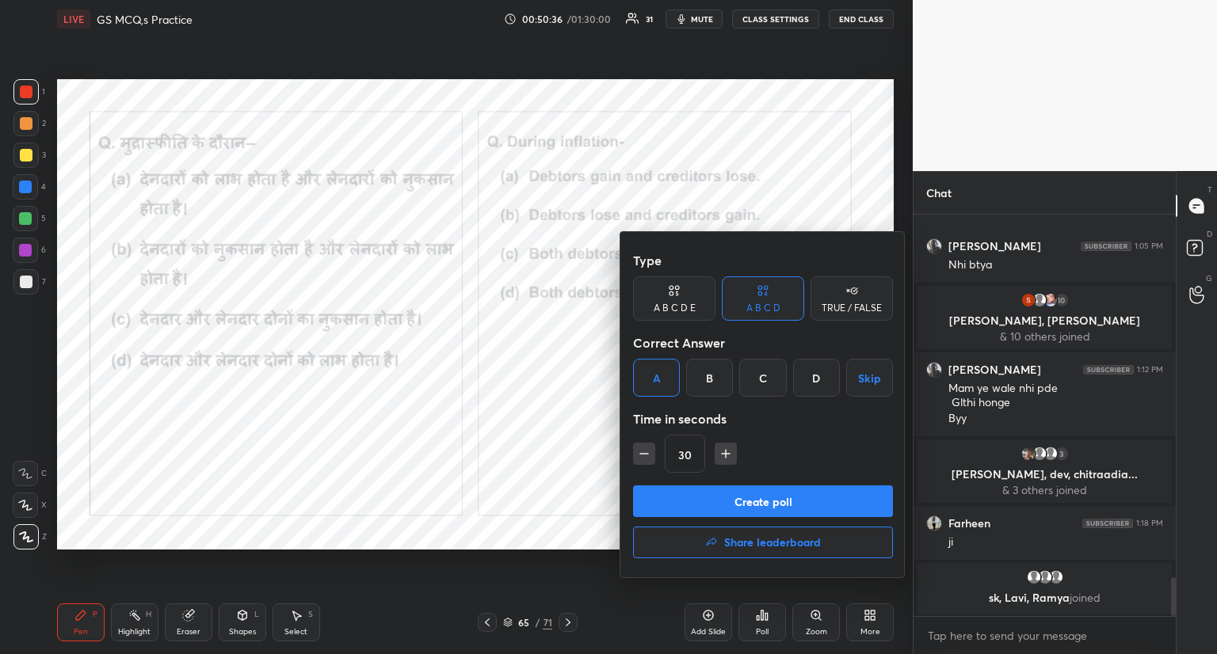
click at [670, 494] on button "Create poll" at bounding box center [763, 502] width 260 height 32
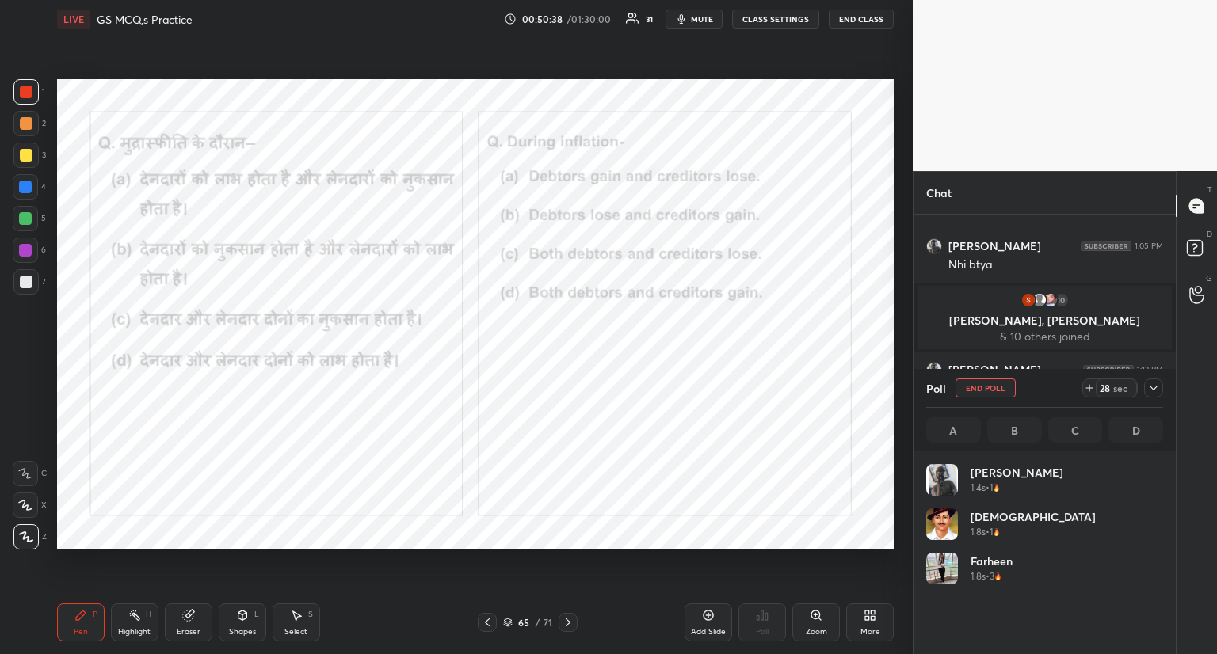
scroll to position [185, 232]
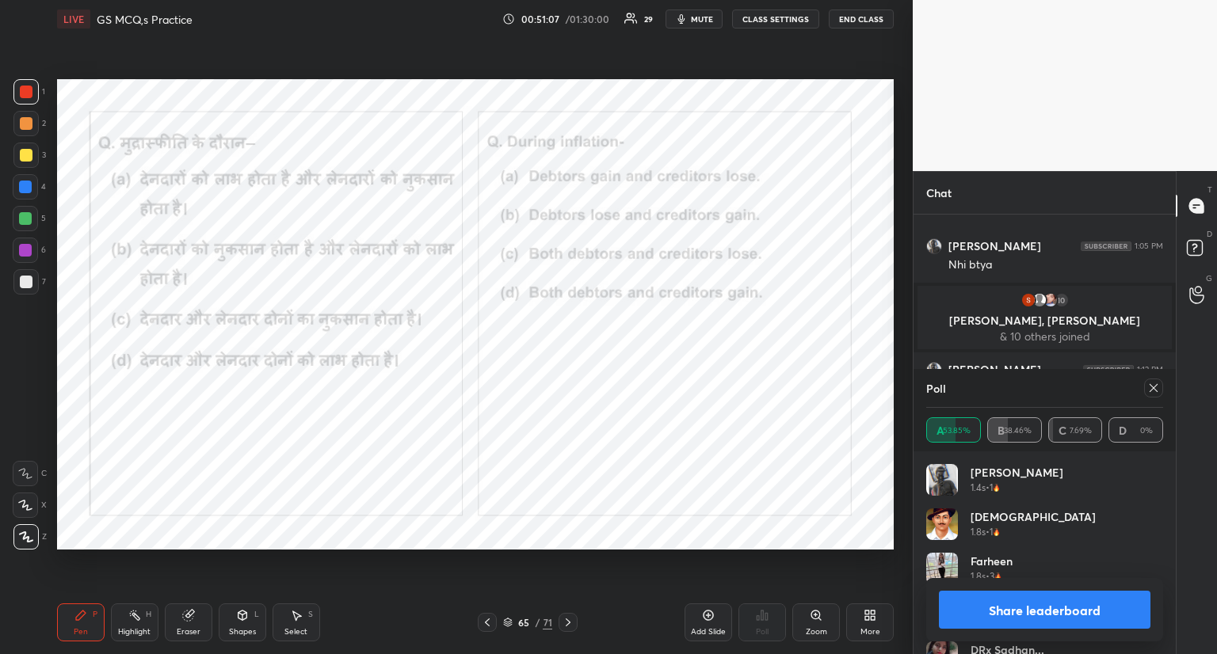
click at [1150, 388] on icon at bounding box center [1153, 388] width 13 height 13
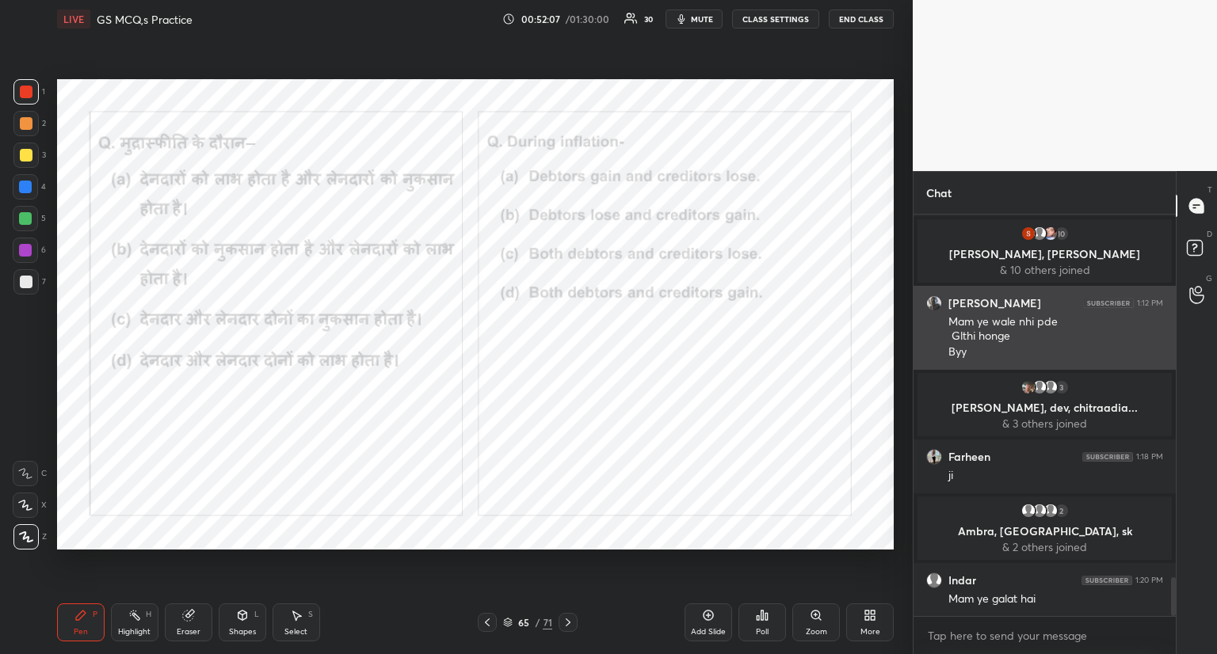
scroll to position [3859, 0]
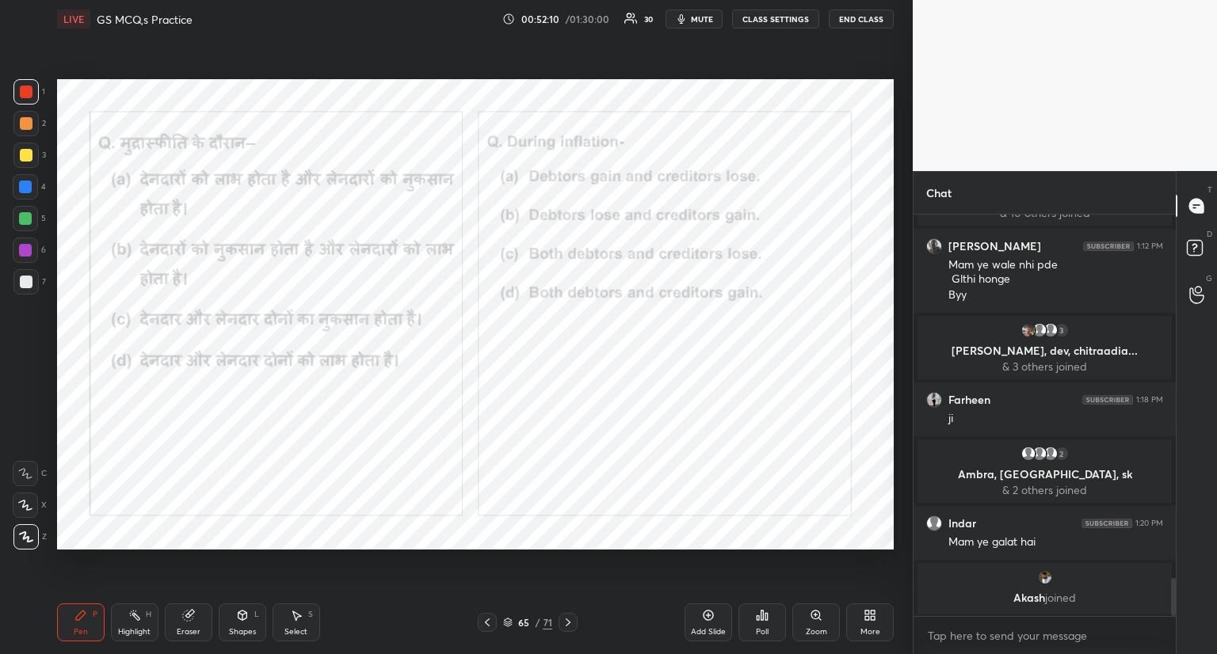
click at [573, 622] on icon at bounding box center [568, 622] width 13 height 13
click at [570, 628] on icon at bounding box center [568, 622] width 13 height 13
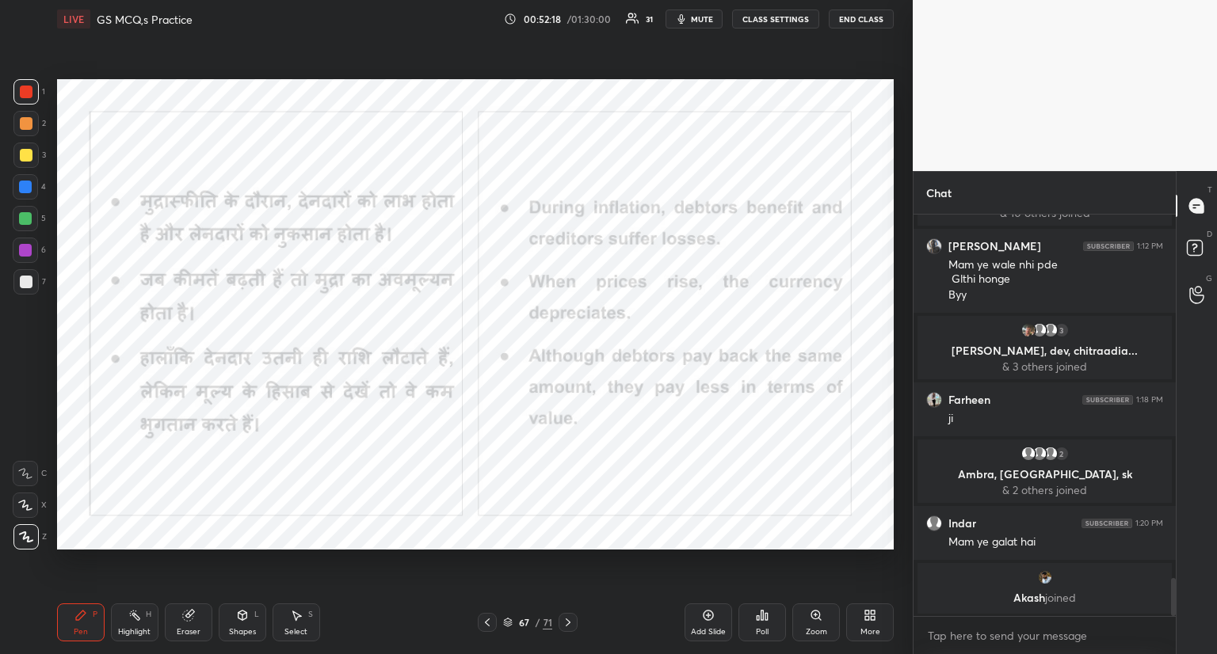
scroll to position [3881, 0]
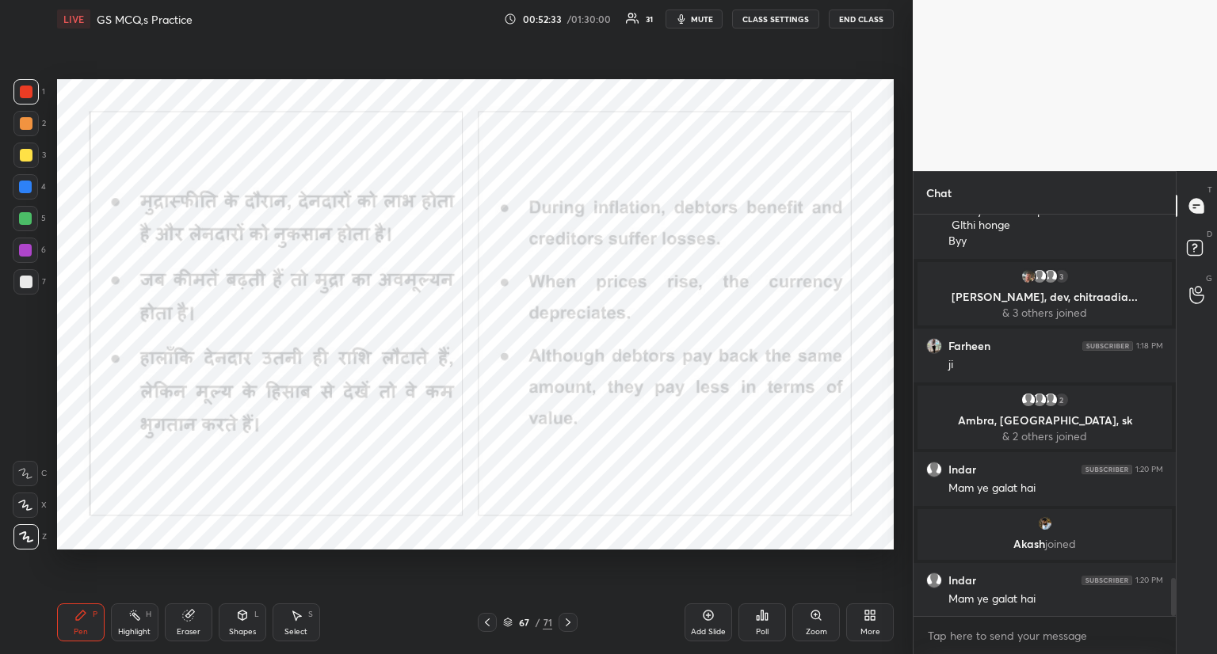
click at [572, 619] on icon at bounding box center [568, 622] width 13 height 13
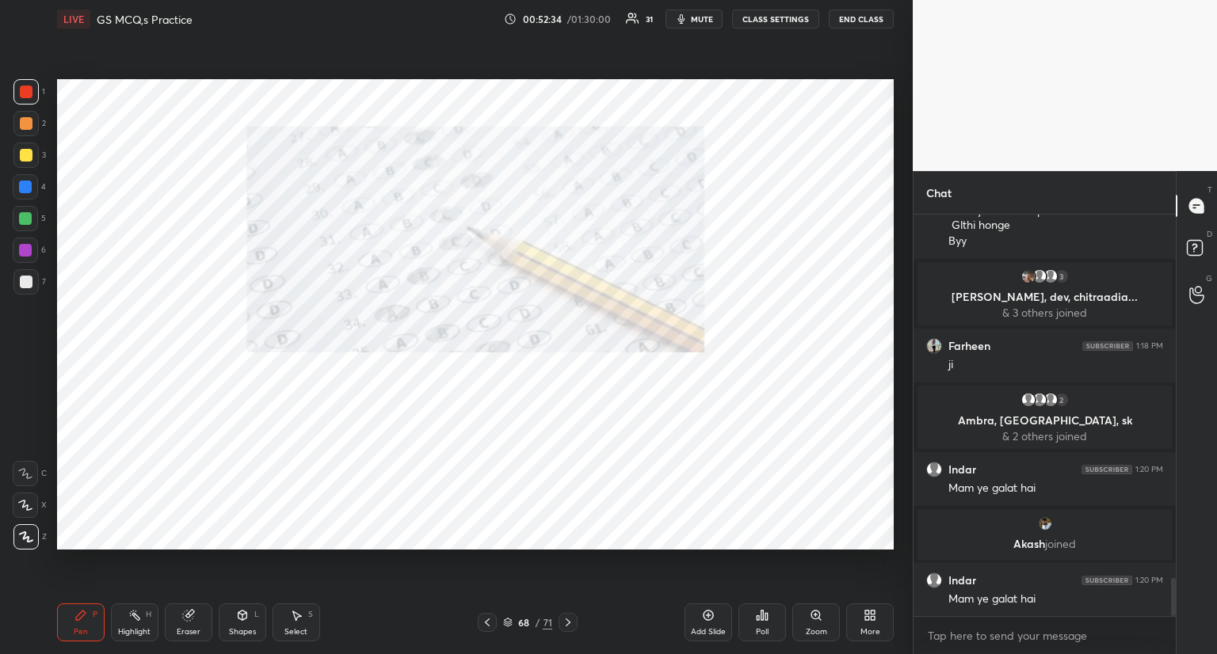
click at [566, 622] on icon at bounding box center [568, 622] width 13 height 13
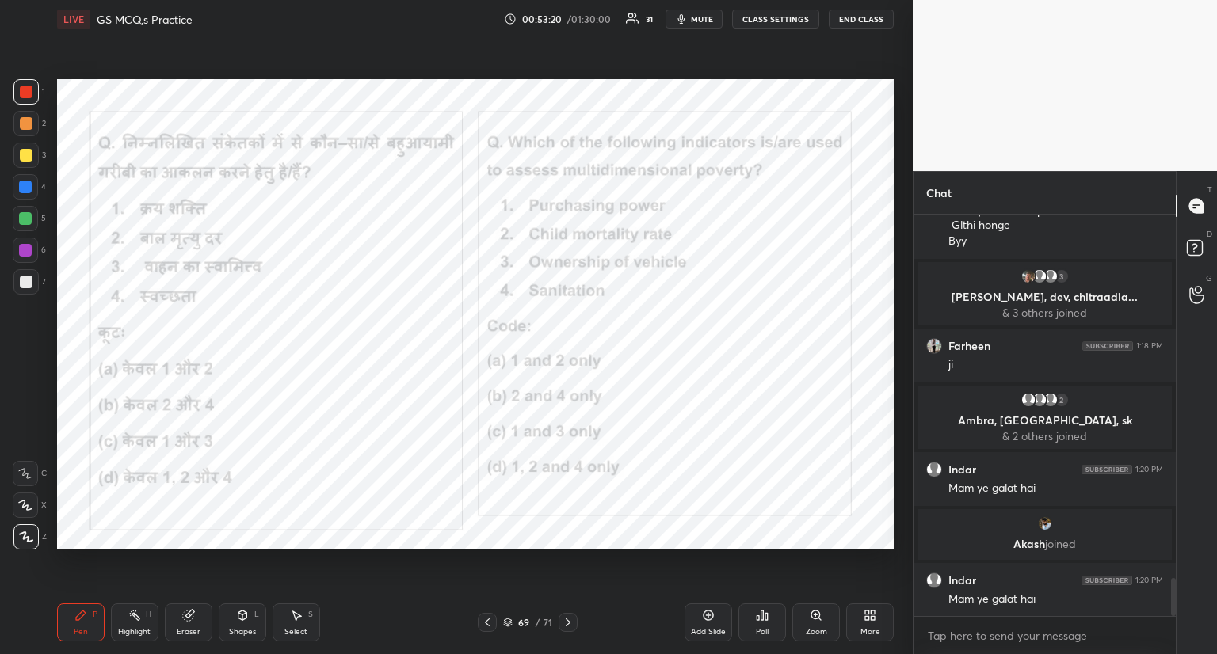
click at [763, 617] on icon at bounding box center [762, 616] width 2 height 10
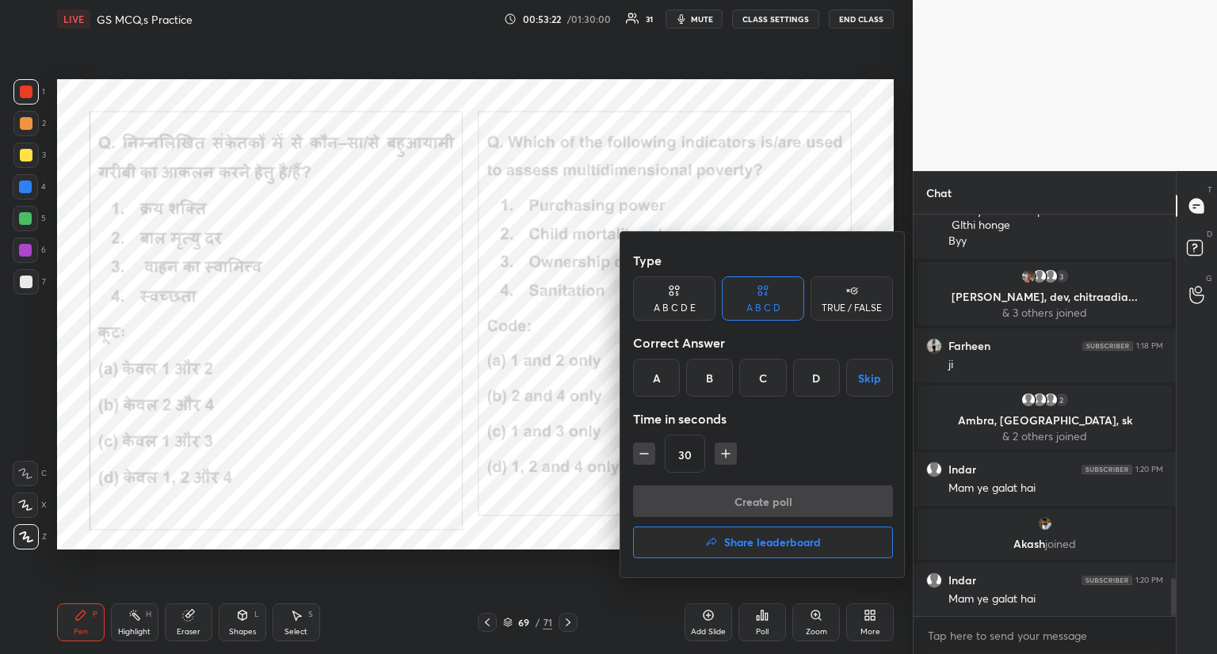
scroll to position [3938, 0]
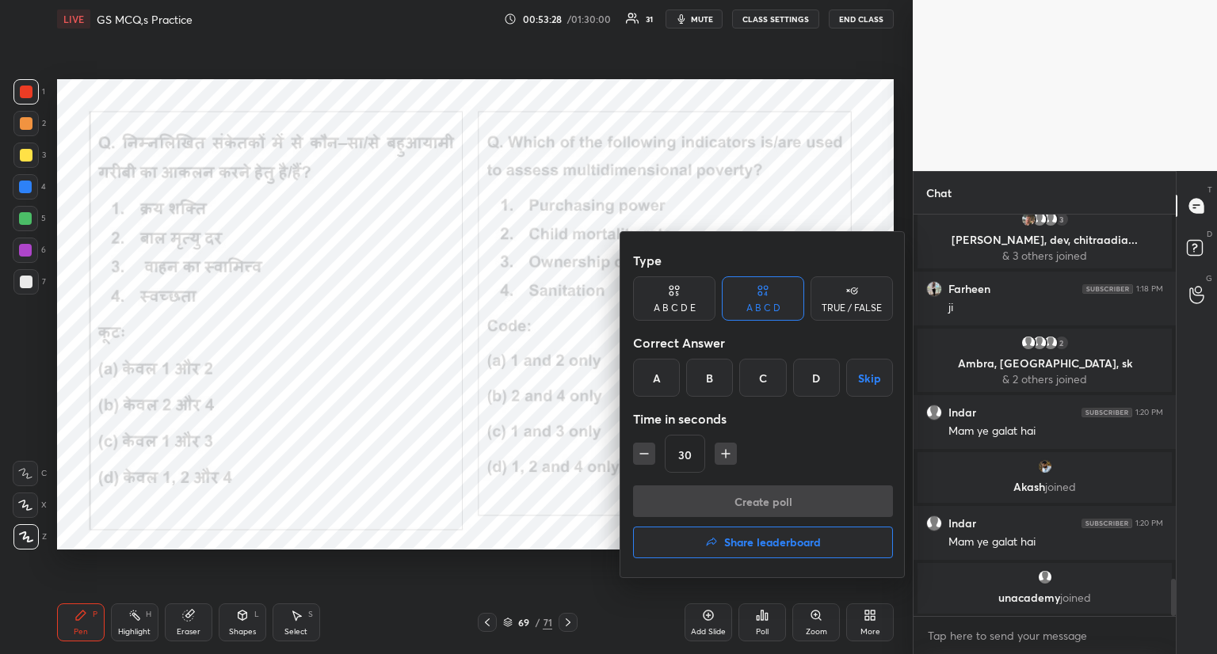
click at [707, 379] on div "B" at bounding box center [709, 378] width 47 height 38
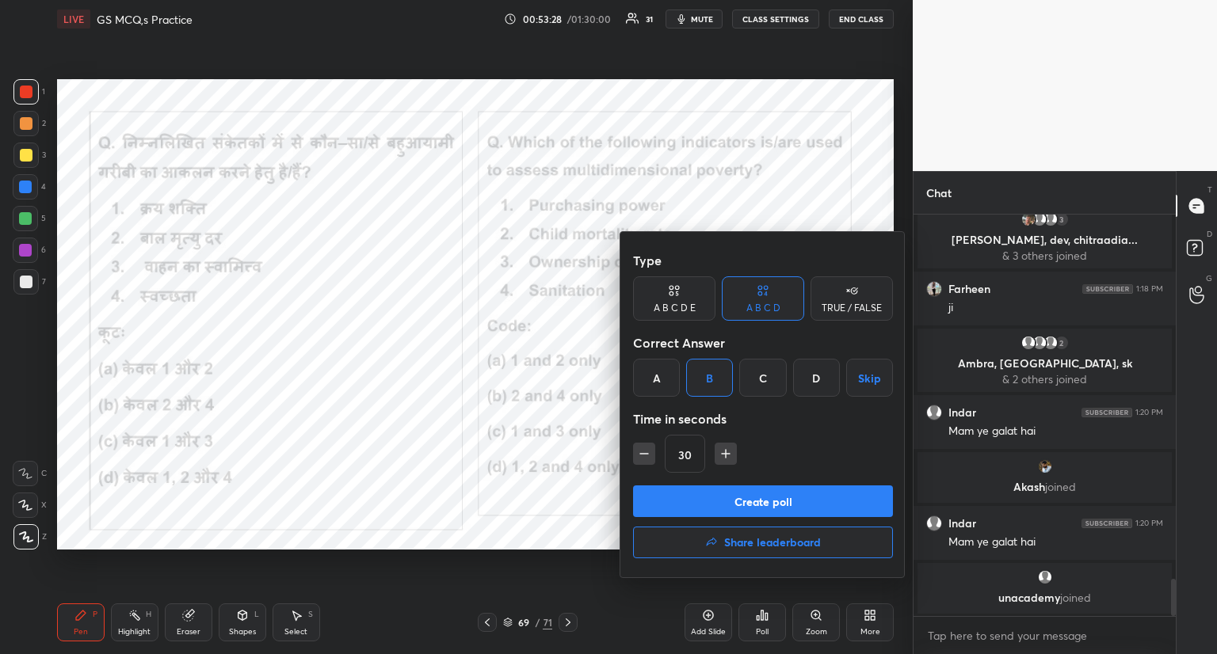
click at [716, 506] on button "Create poll" at bounding box center [763, 502] width 260 height 32
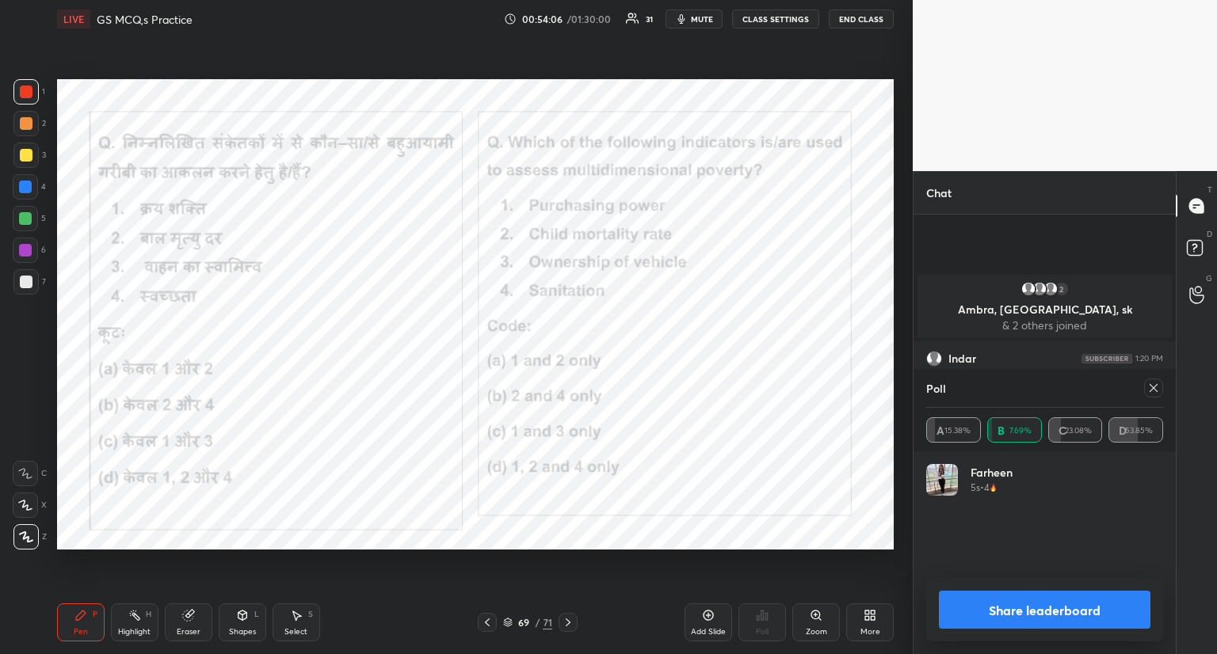
scroll to position [4117, 0]
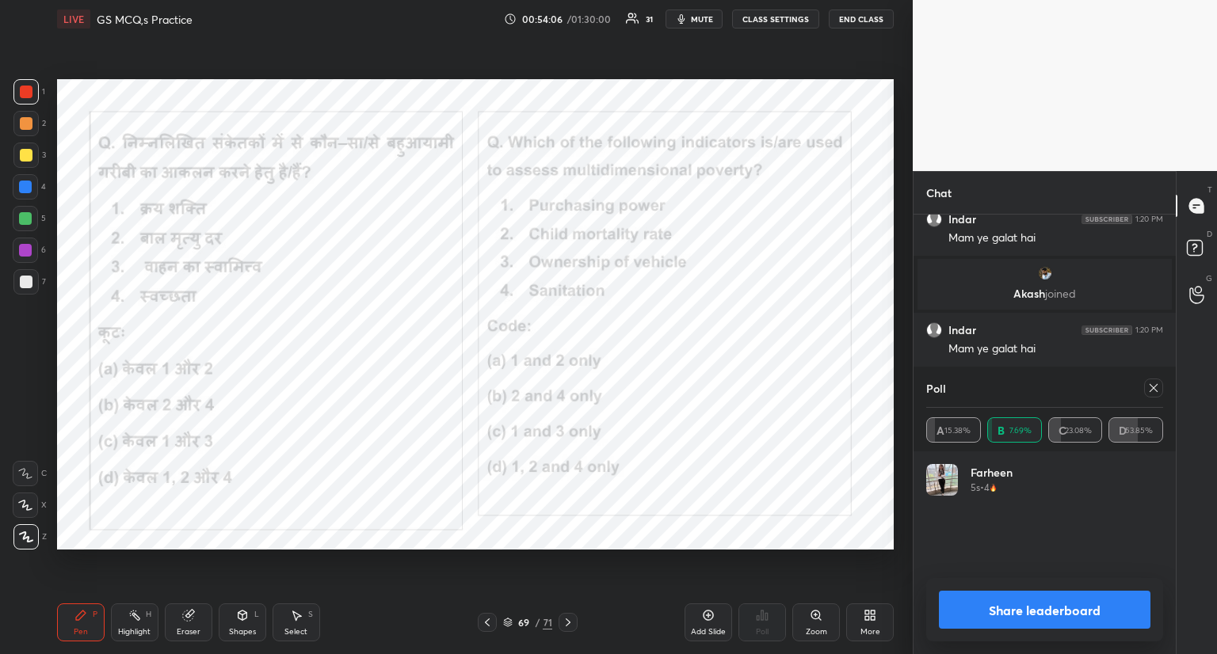
click at [1158, 383] on icon at bounding box center [1153, 388] width 13 height 13
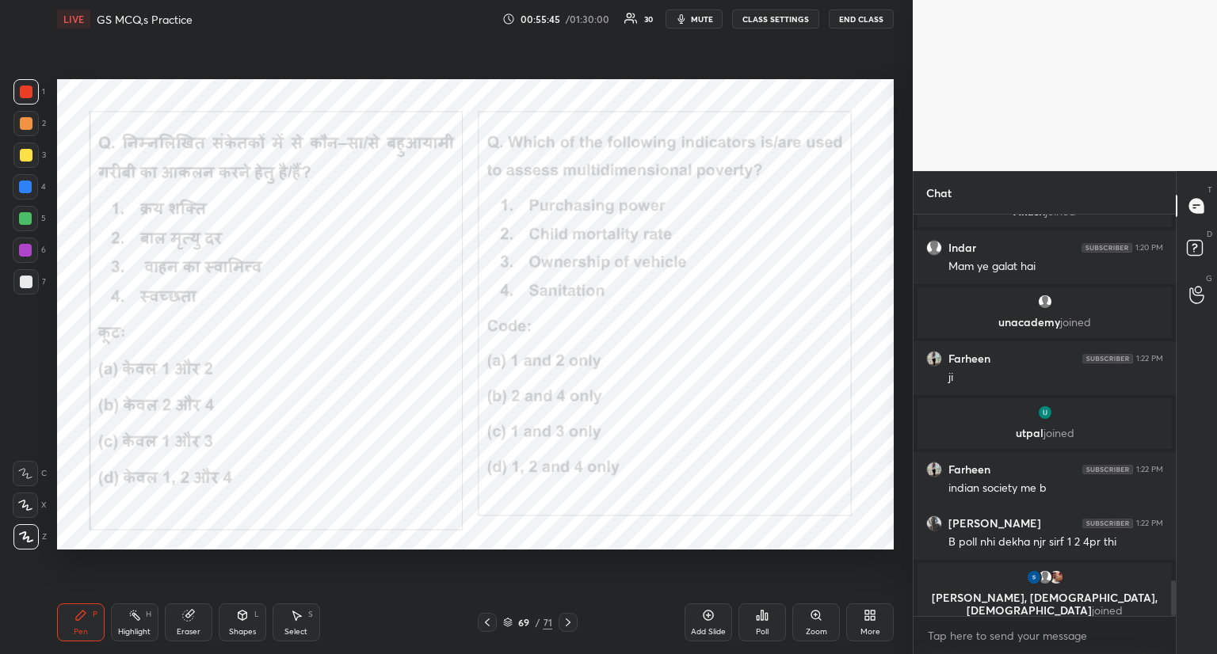
scroll to position [4149, 0]
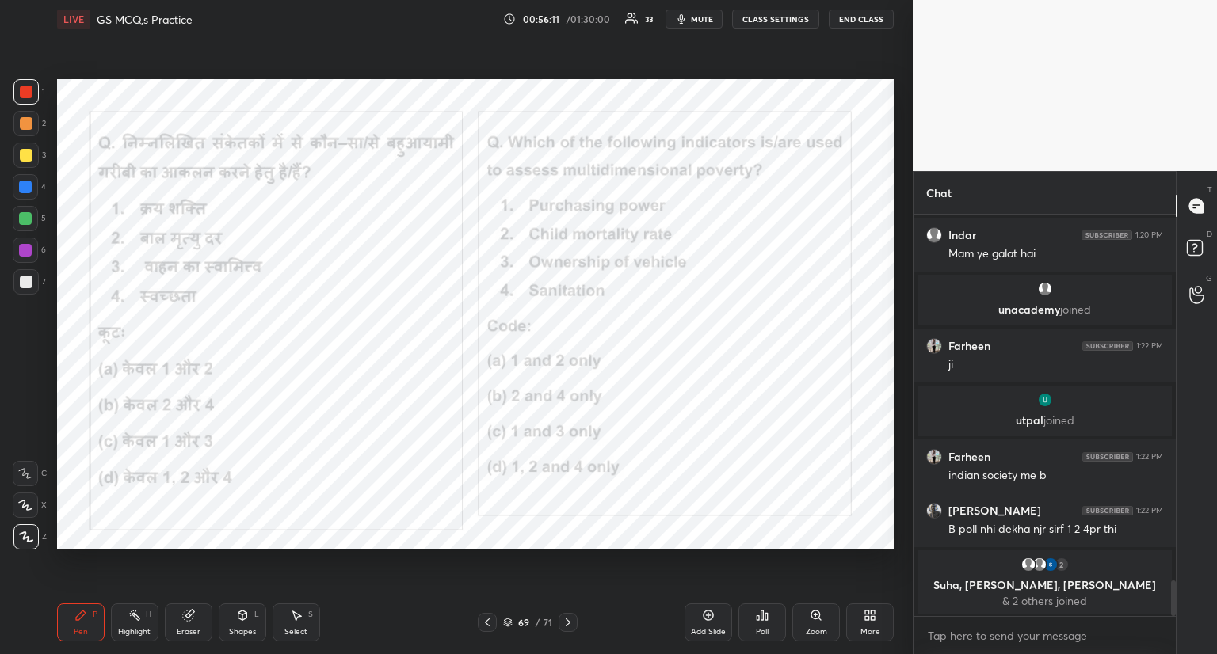
click at [567, 622] on icon at bounding box center [568, 622] width 13 height 13
click at [569, 619] on icon at bounding box center [568, 622] width 13 height 13
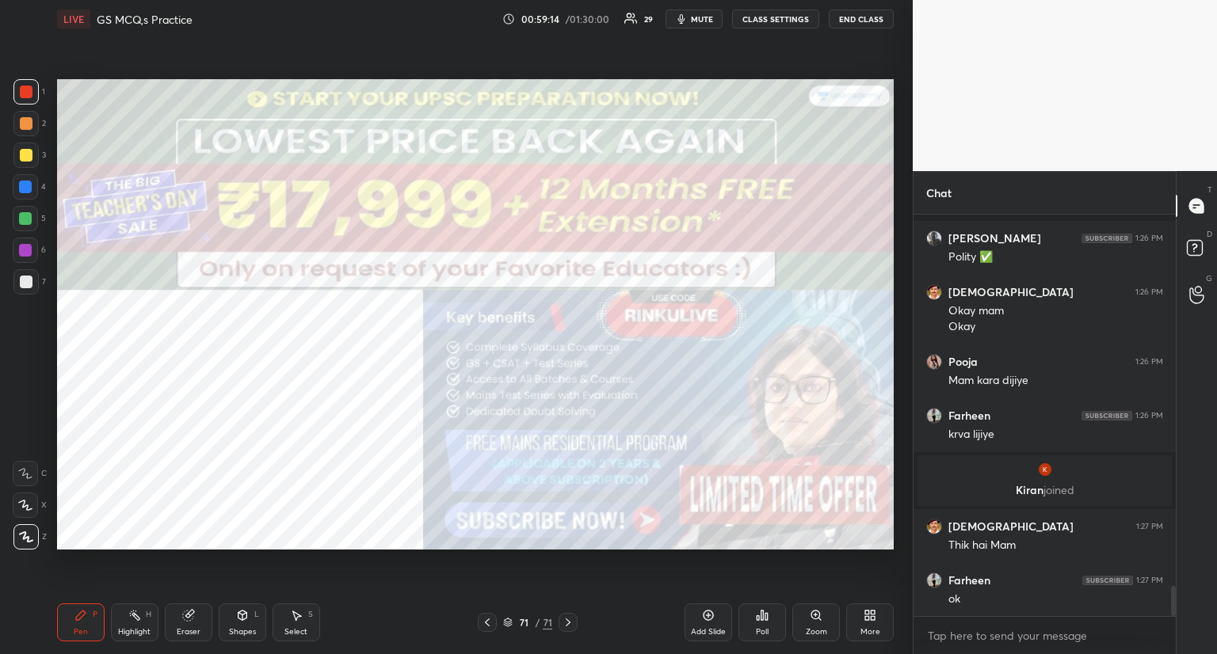
scroll to position [4987, 0]
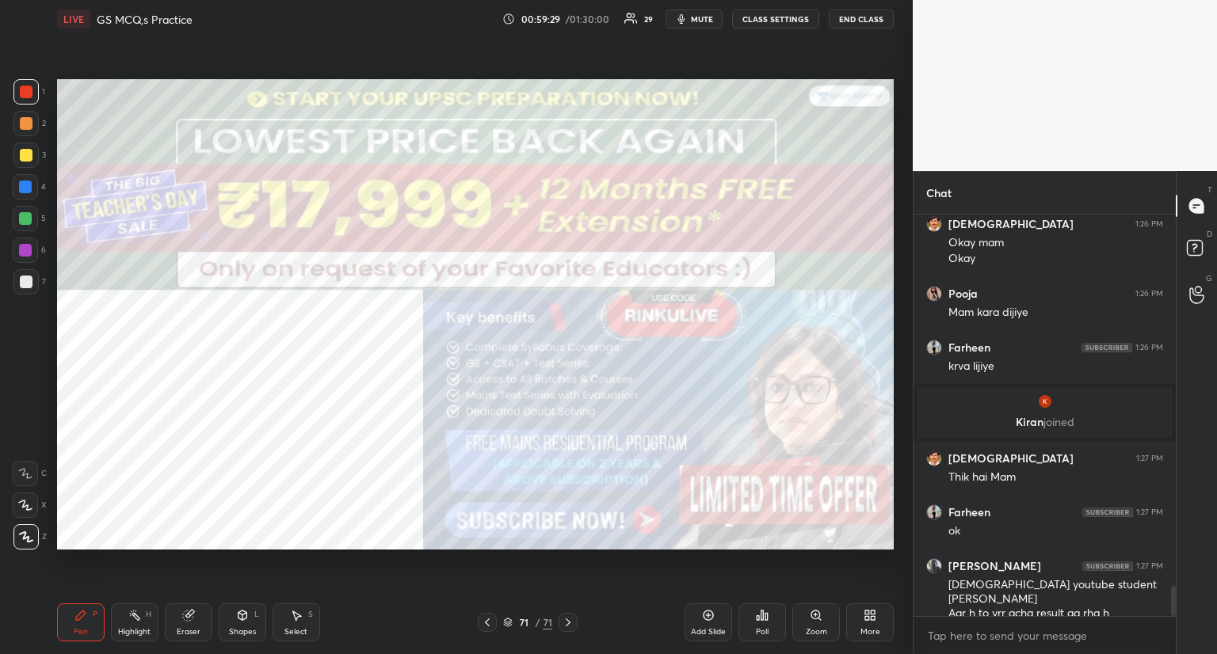
click at [872, 611] on icon at bounding box center [873, 613] width 4 height 4
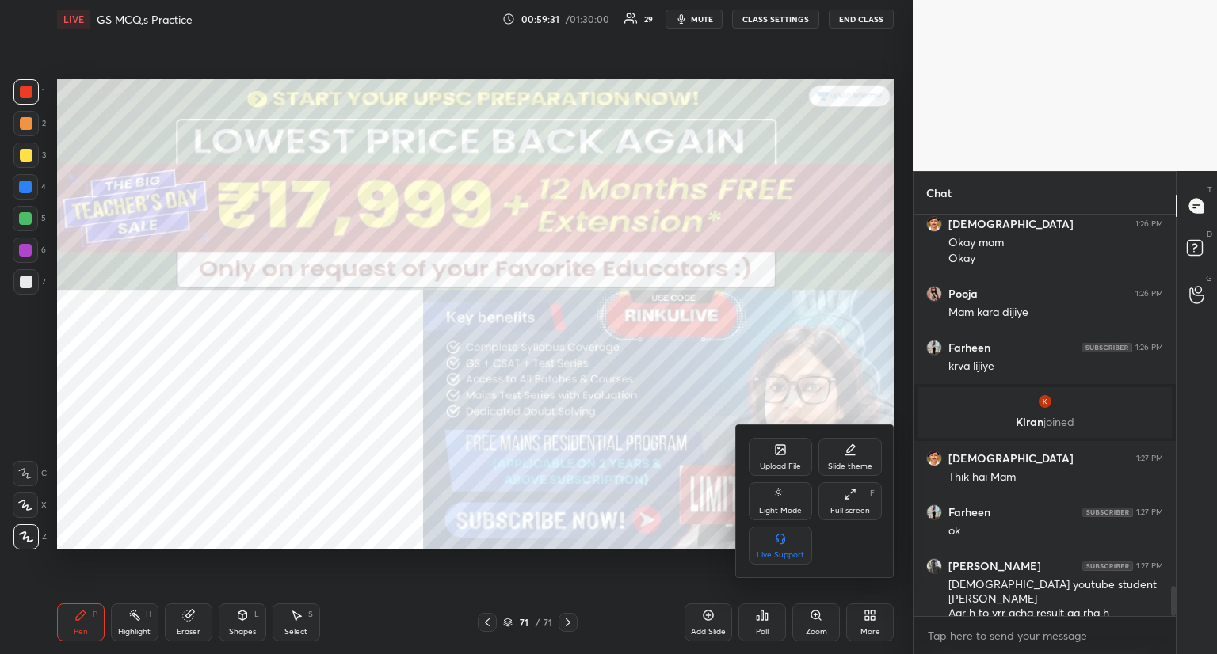
click at [315, 460] on div at bounding box center [608, 327] width 1217 height 654
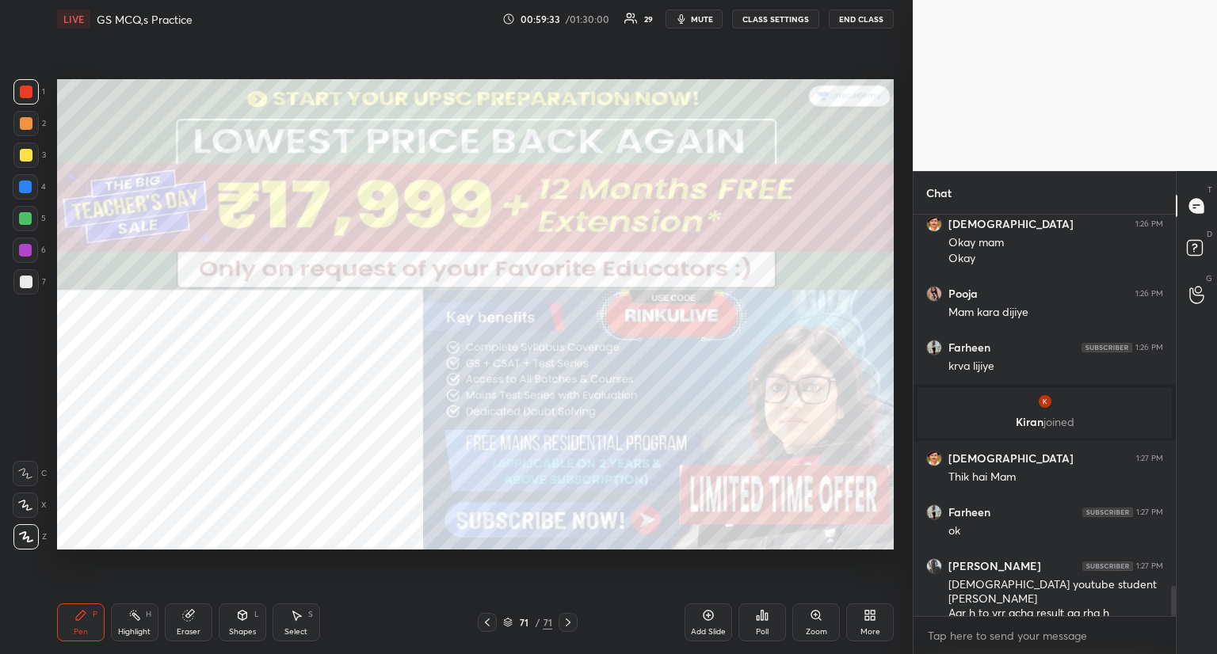
click at [753, 612] on div "Poll" at bounding box center [762, 623] width 48 height 38
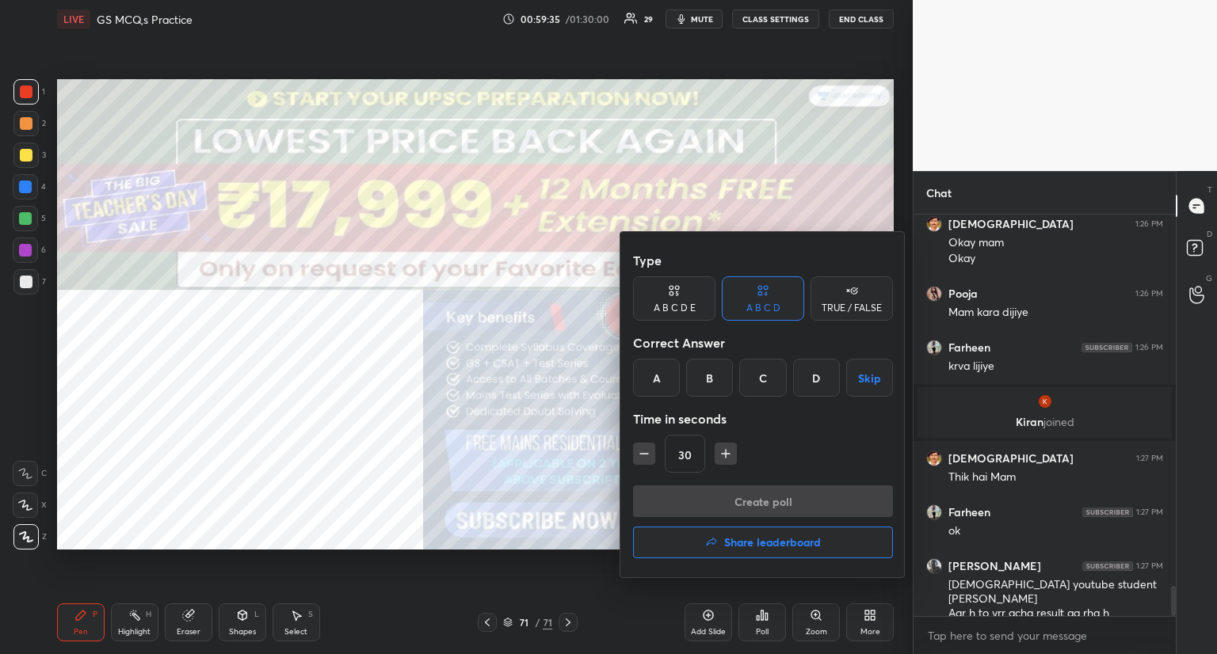
click at [759, 537] on h4 "Share leaderboard" at bounding box center [772, 542] width 97 height 11
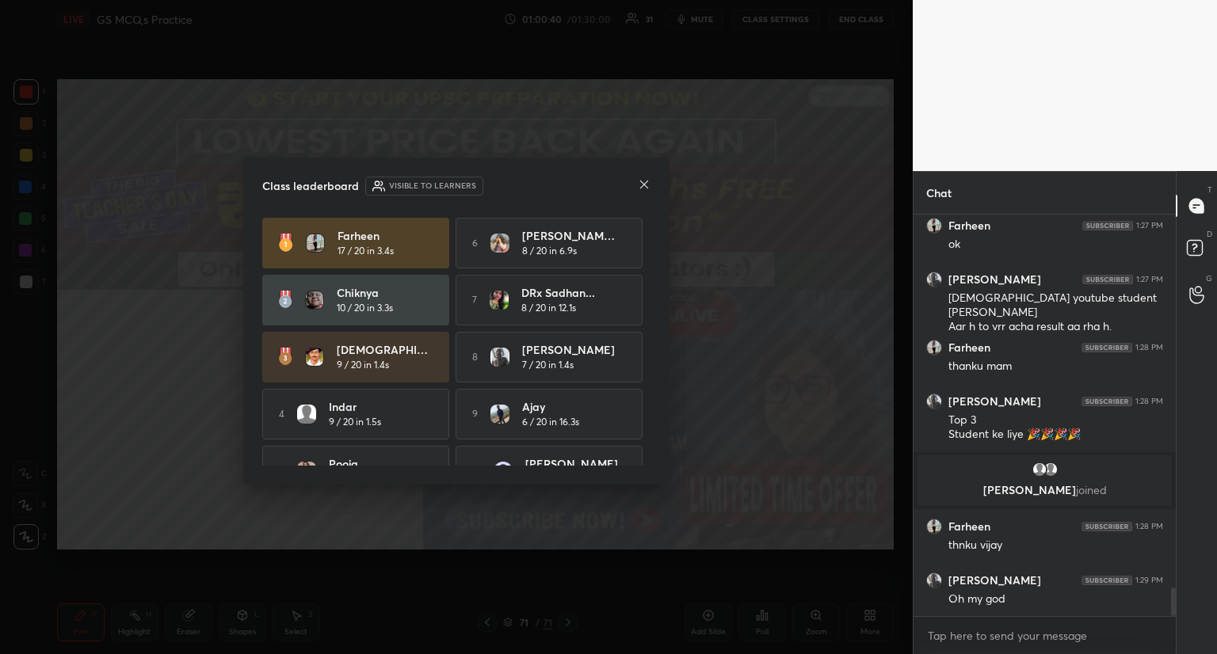
scroll to position [5285, 0]
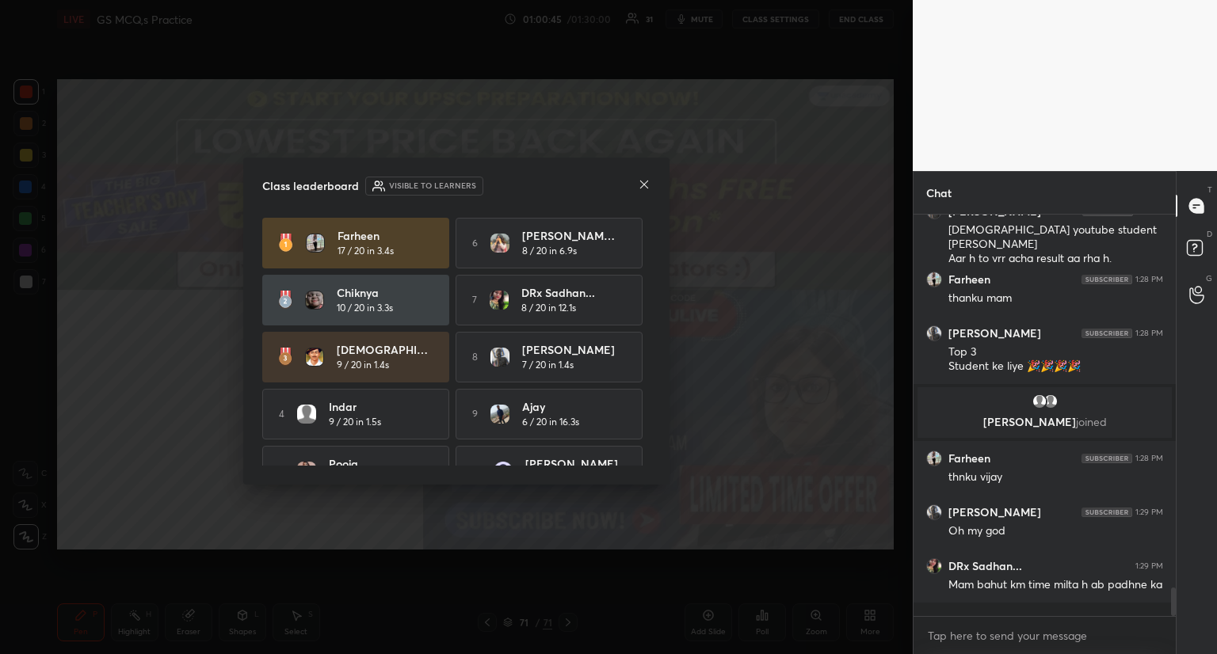
click at [641, 182] on icon at bounding box center [644, 184] width 13 height 13
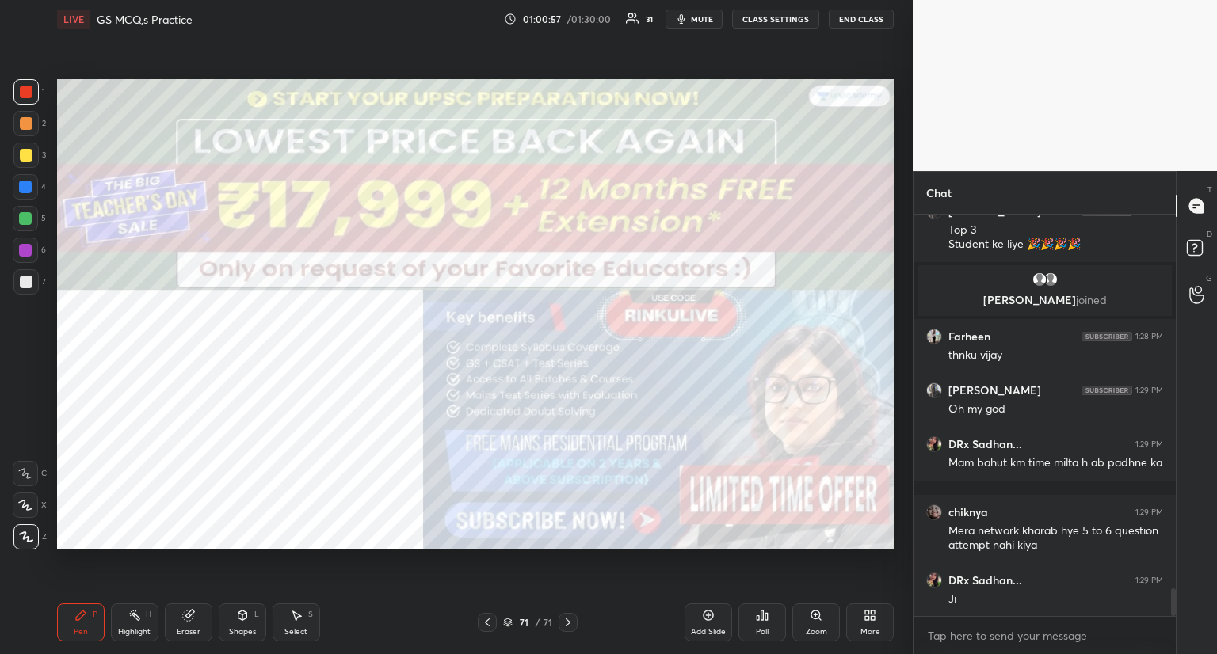
scroll to position [5461, 0]
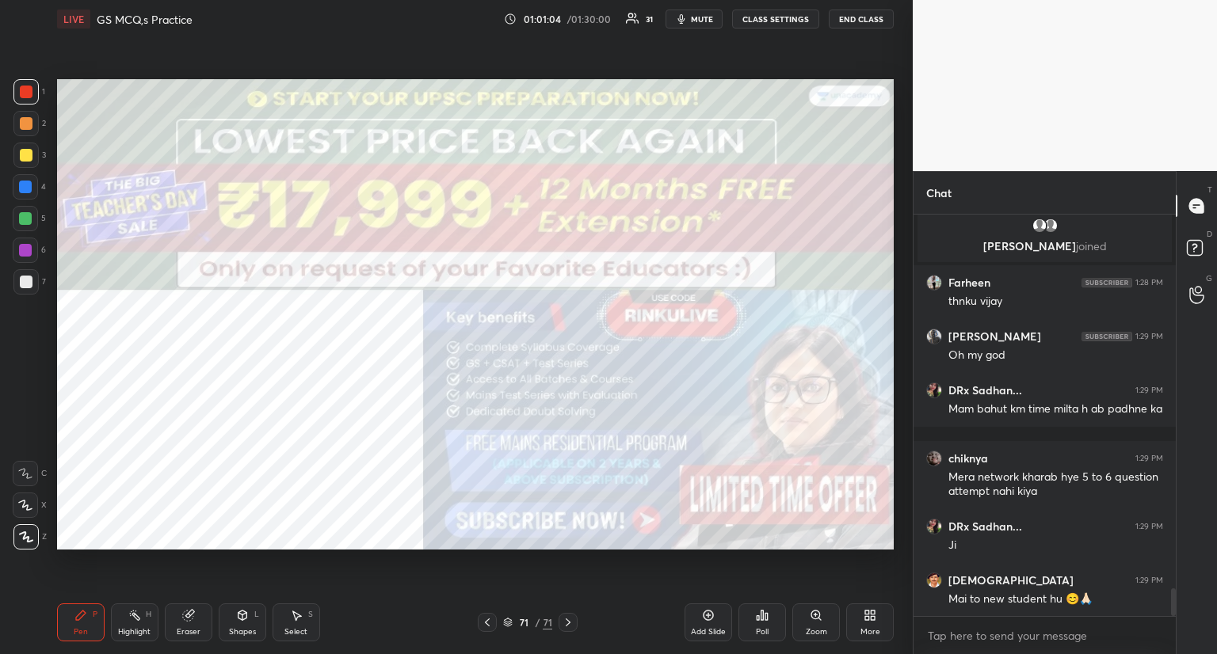
click at [868, 609] on icon at bounding box center [870, 615] width 13 height 13
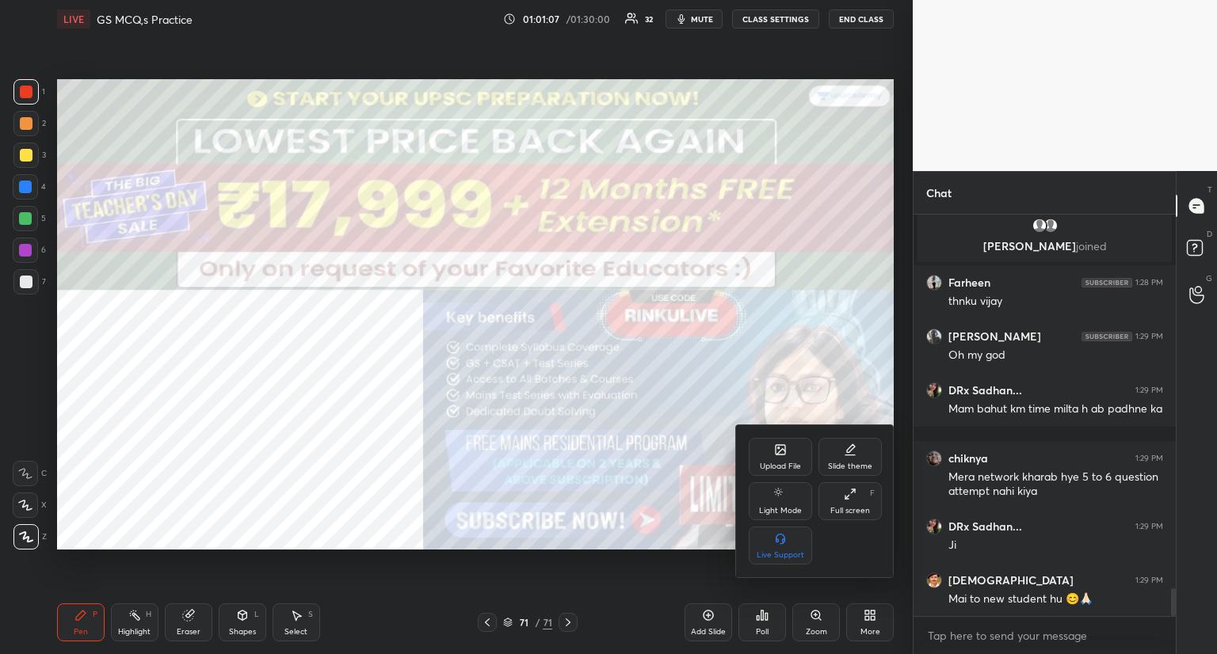
scroll to position [5515, 0]
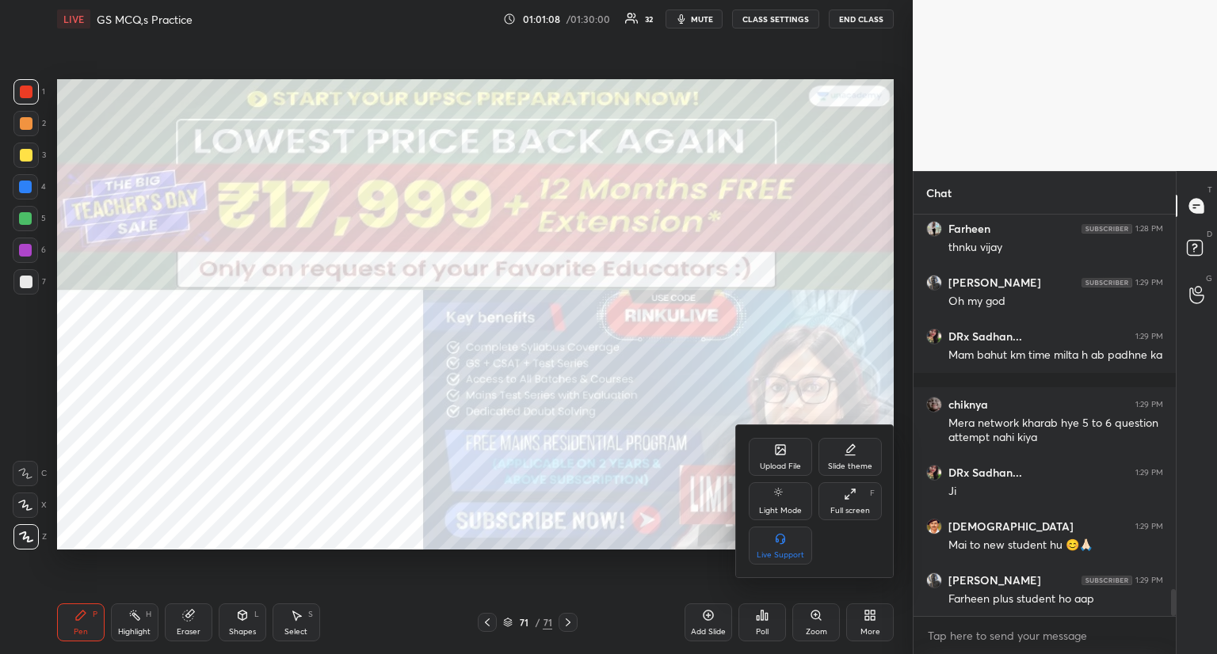
click at [777, 460] on div "Upload File" at bounding box center [780, 457] width 63 height 38
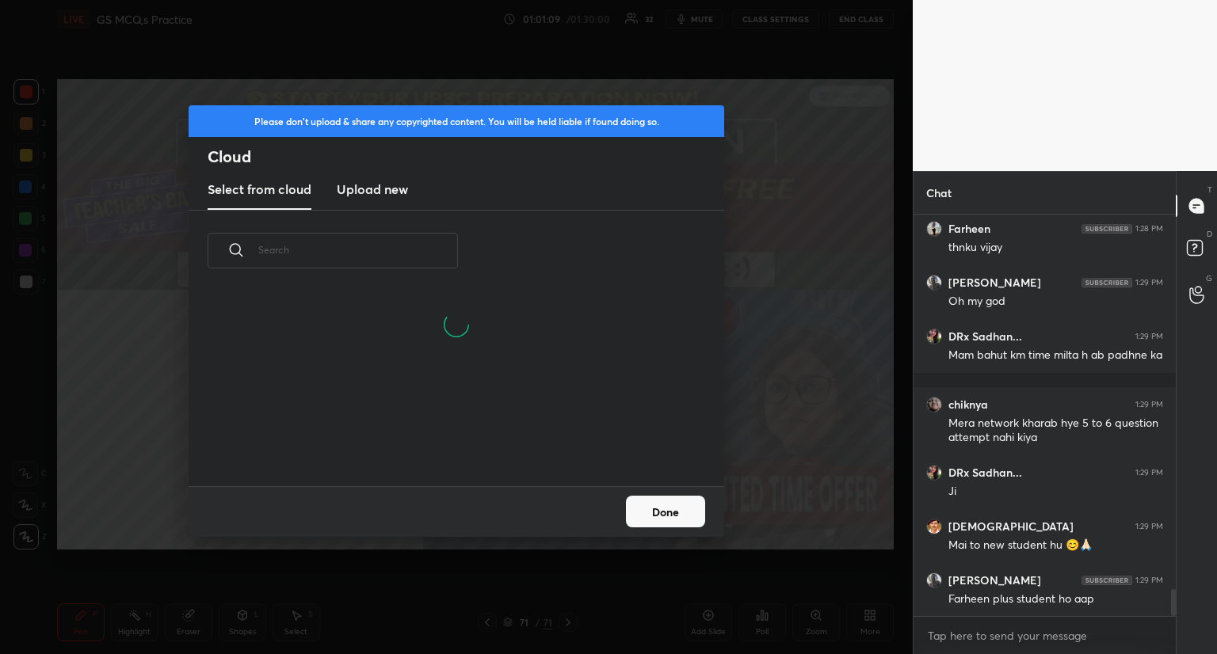
scroll to position [195, 509]
click at [370, 182] on h3 "Upload new" at bounding box center [372, 189] width 71 height 19
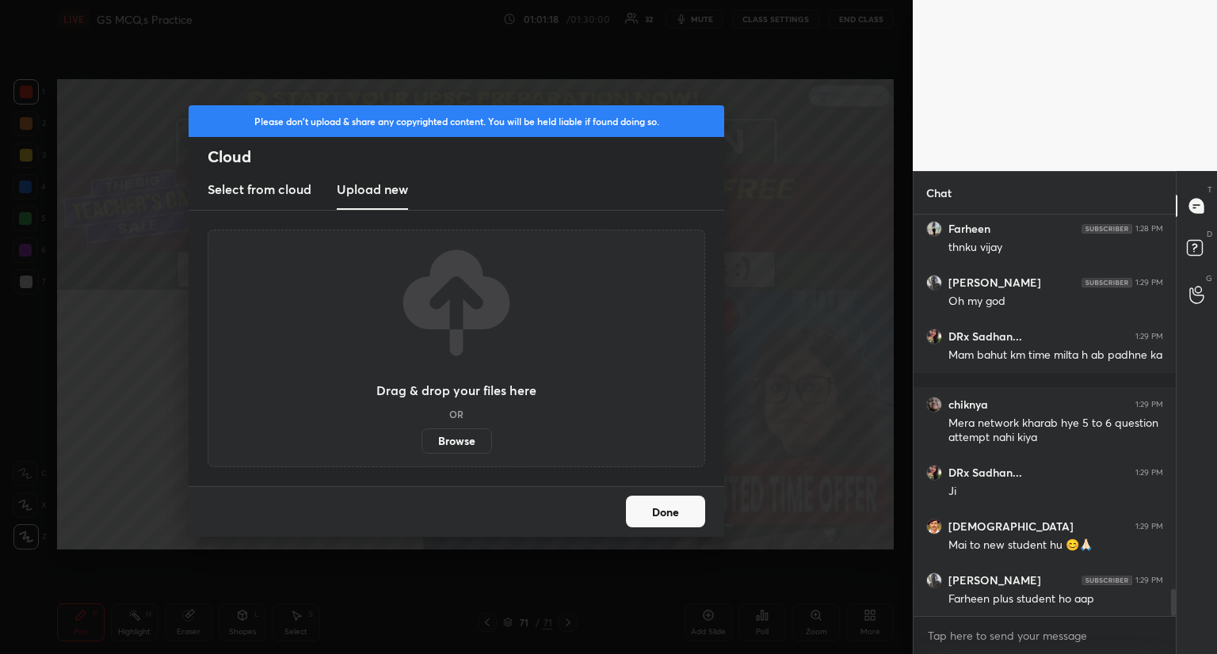
scroll to position [5569, 0]
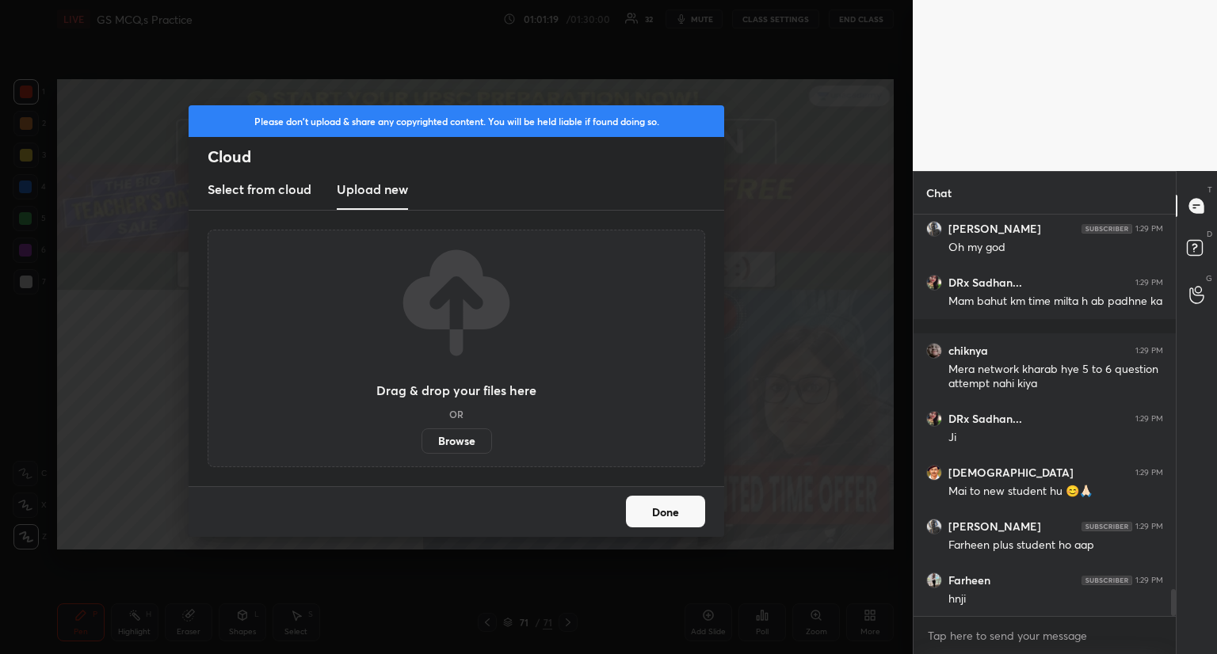
click at [460, 440] on label "Browse" at bounding box center [457, 441] width 71 height 25
click at [422, 440] on input "Browse" at bounding box center [422, 441] width 0 height 25
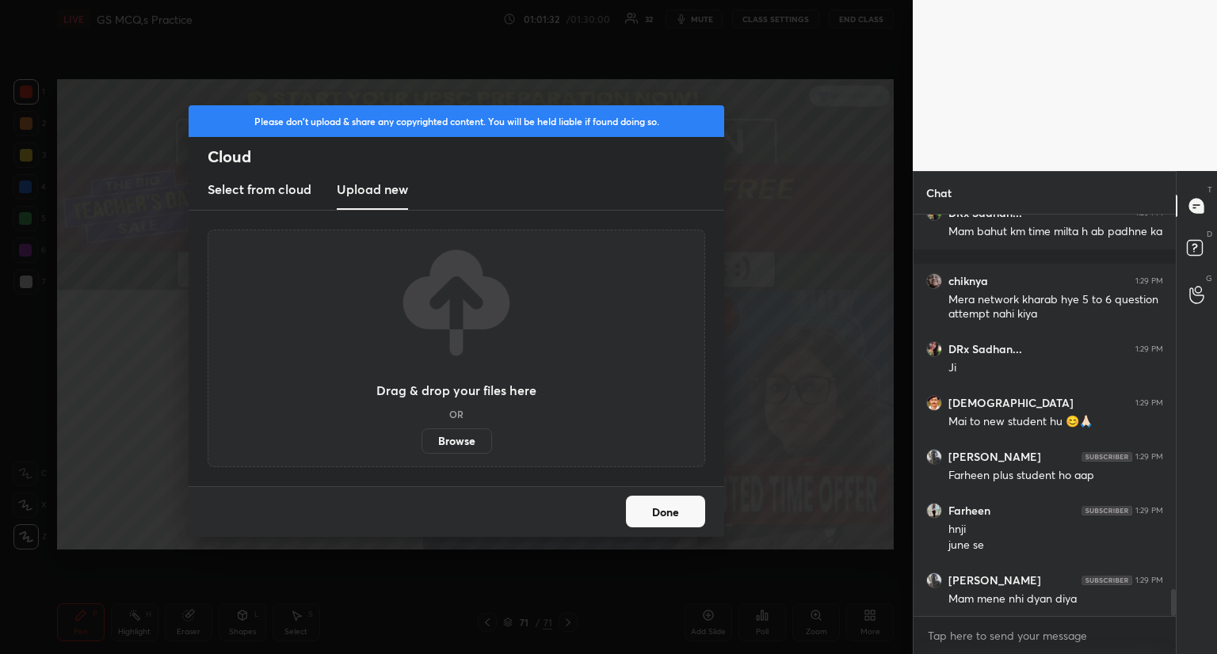
scroll to position [5695, 0]
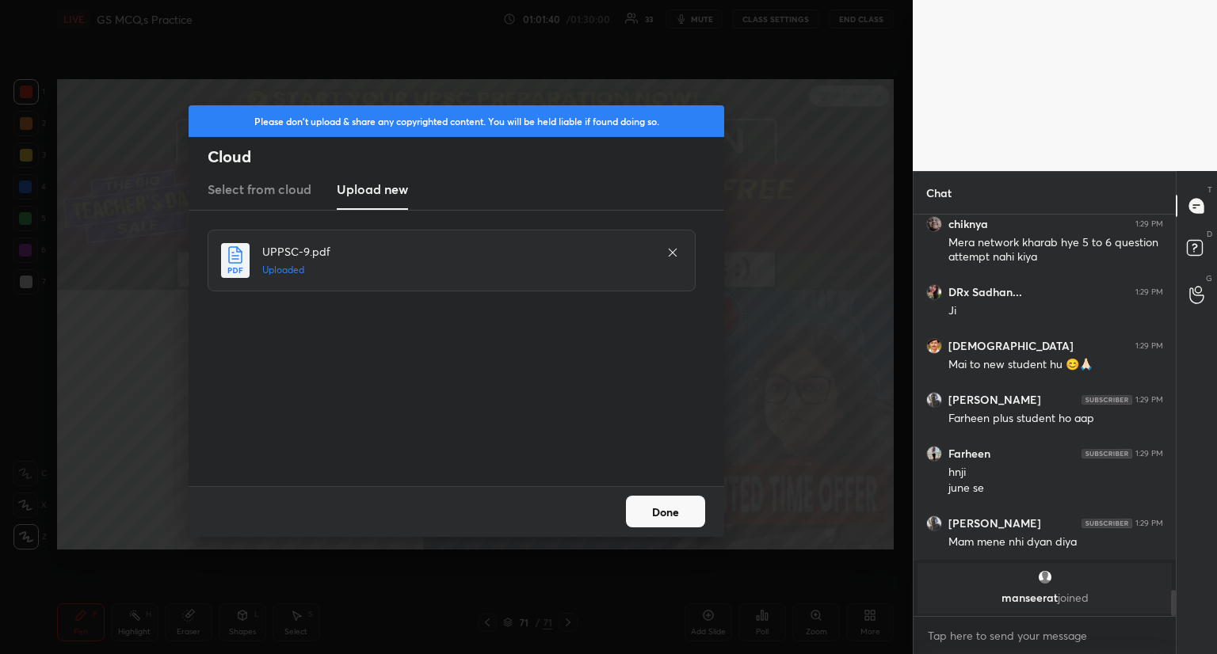
click at [666, 518] on button "Done" at bounding box center [665, 512] width 79 height 32
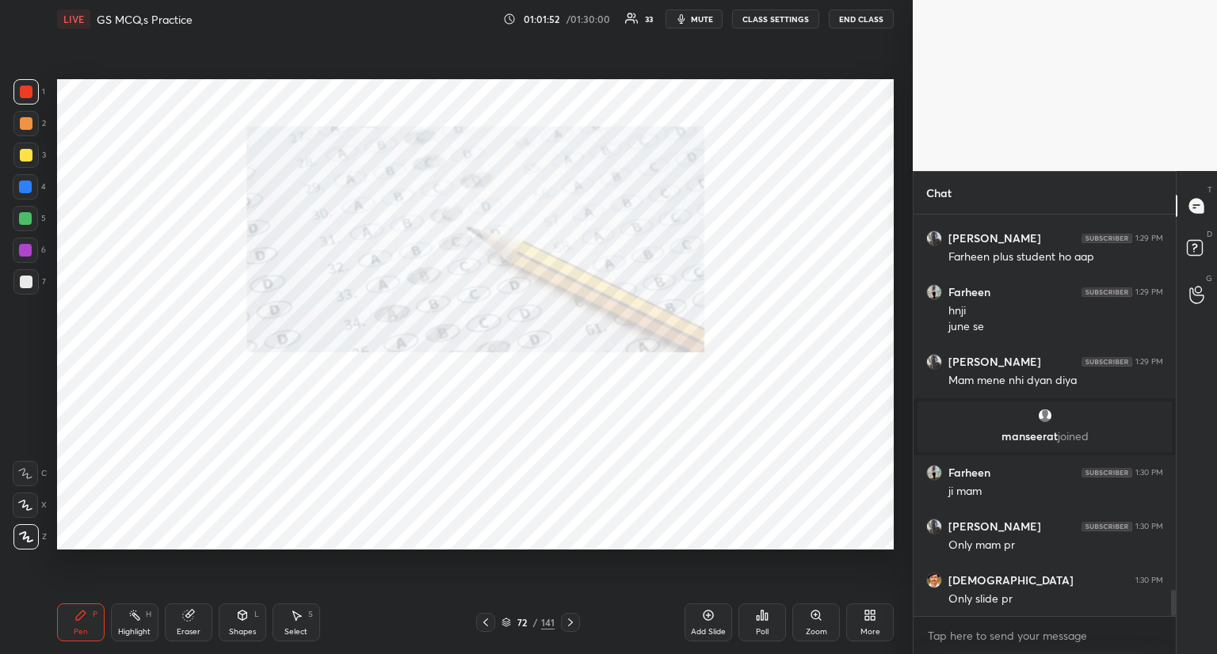
scroll to position [5753, 0]
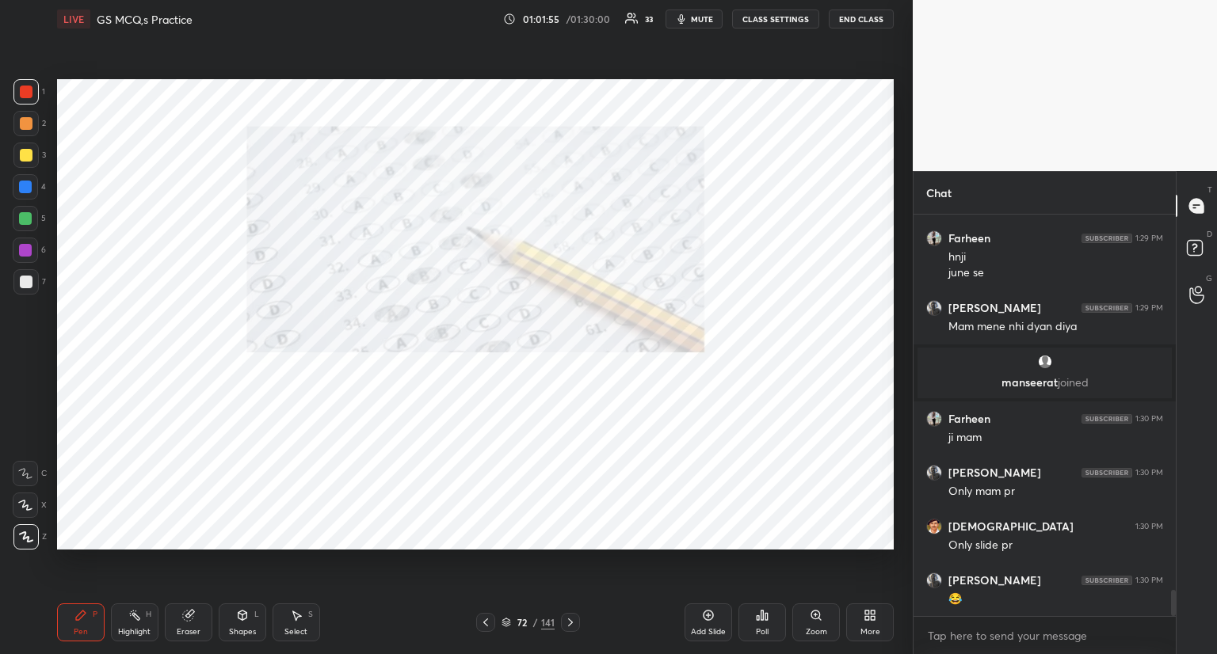
click at [701, 21] on span "mute" at bounding box center [702, 18] width 22 height 11
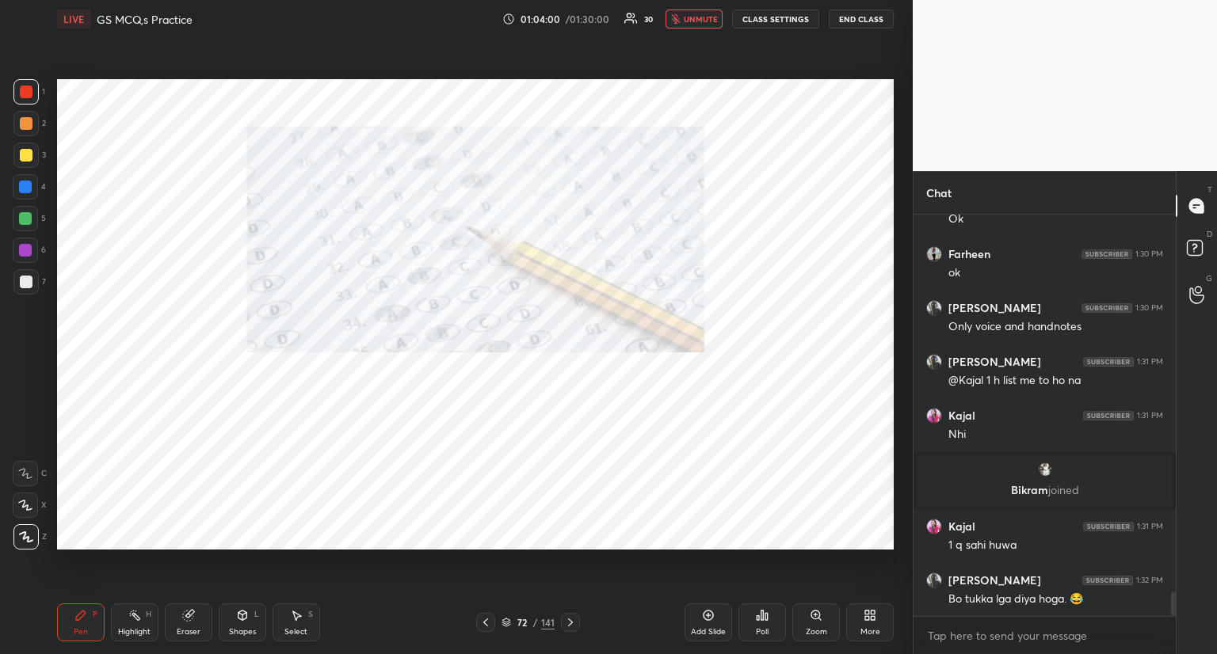
scroll to position [6185, 0]
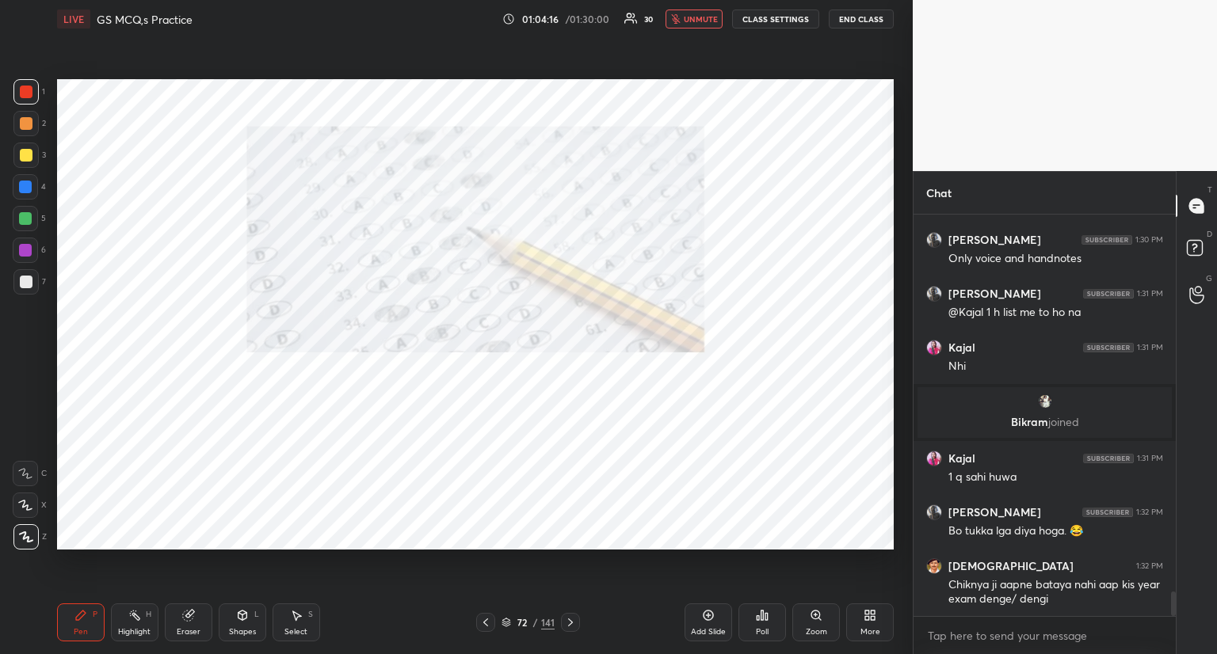
click at [701, 21] on span "unmute" at bounding box center [701, 18] width 34 height 11
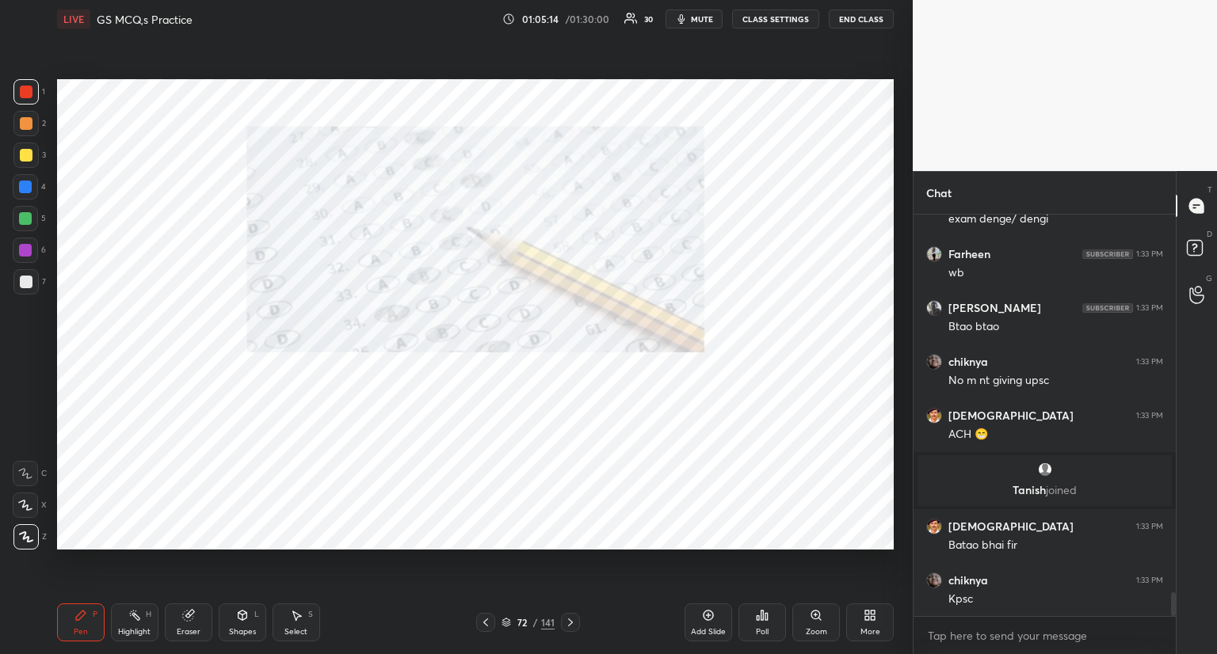
scroll to position [6447, 0]
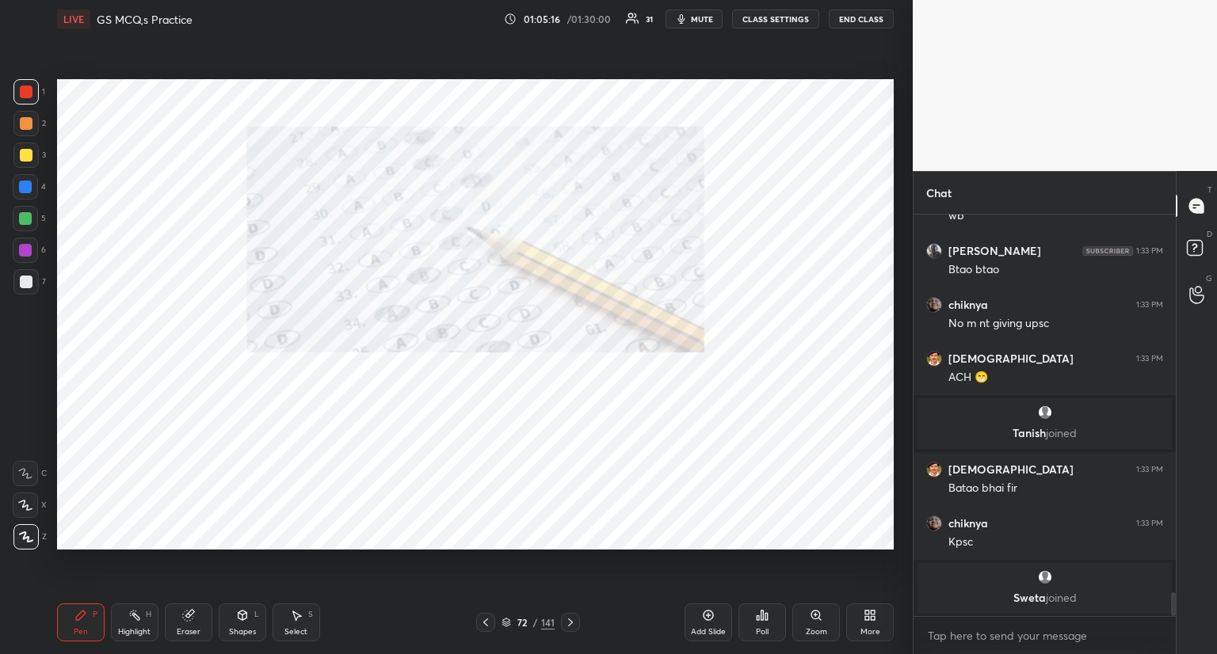
click at [570, 619] on icon at bounding box center [570, 622] width 13 height 13
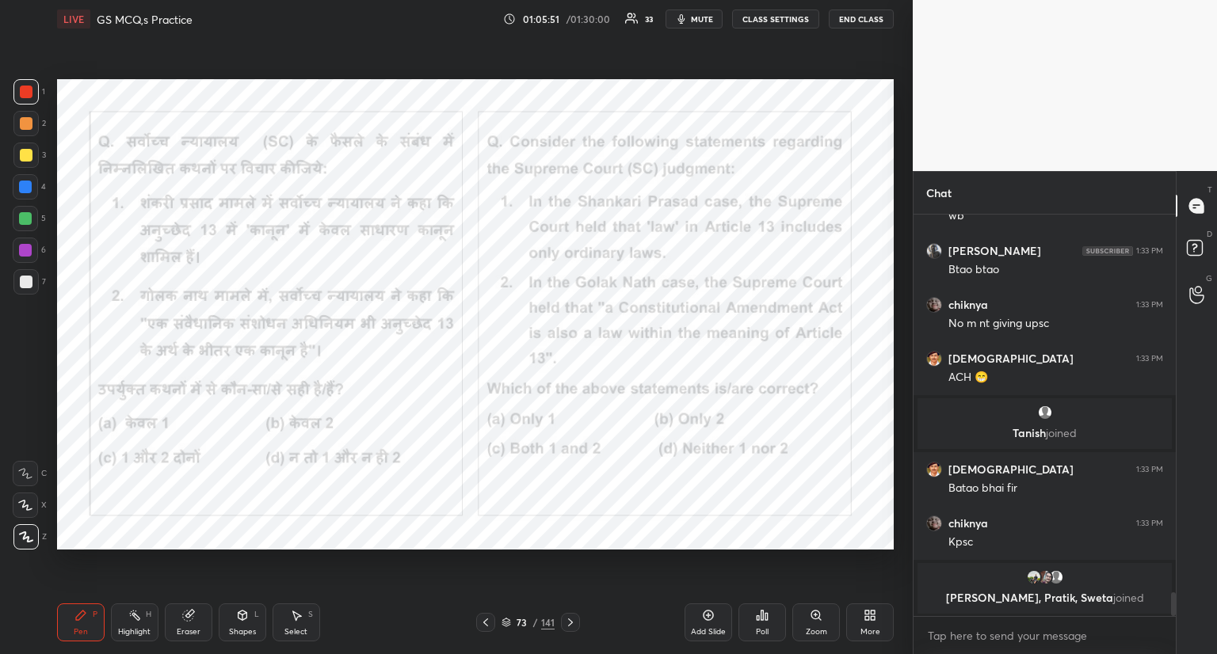
scroll to position [6459, 0]
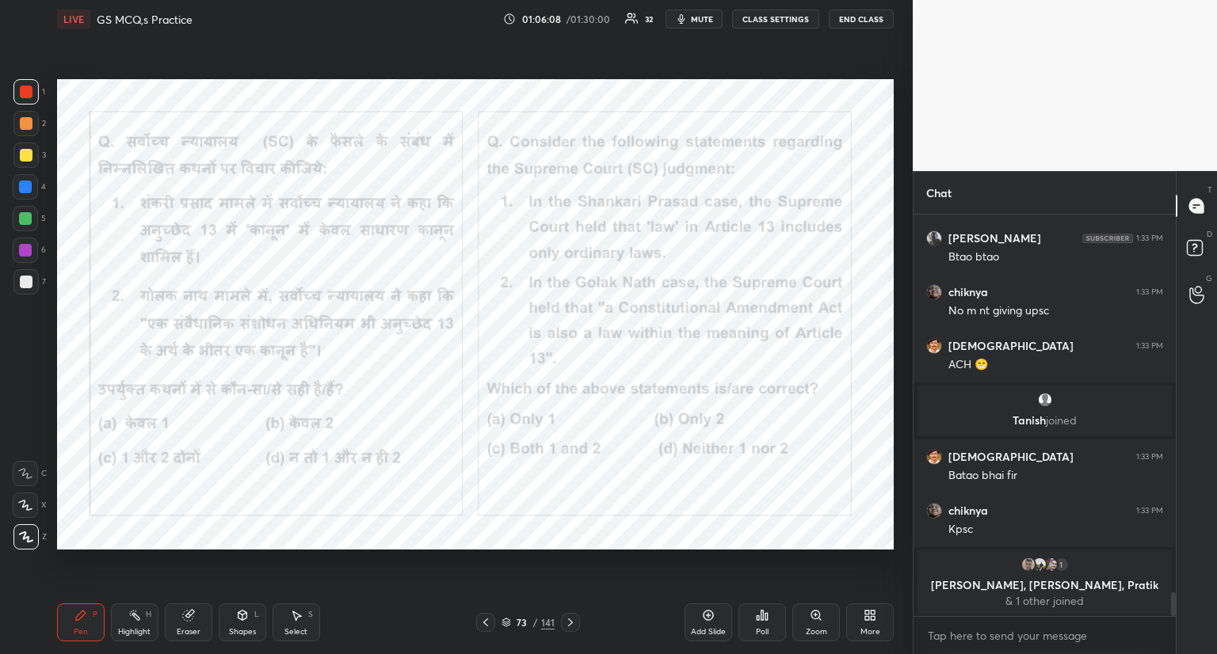
click at [764, 616] on icon at bounding box center [762, 616] width 2 height 10
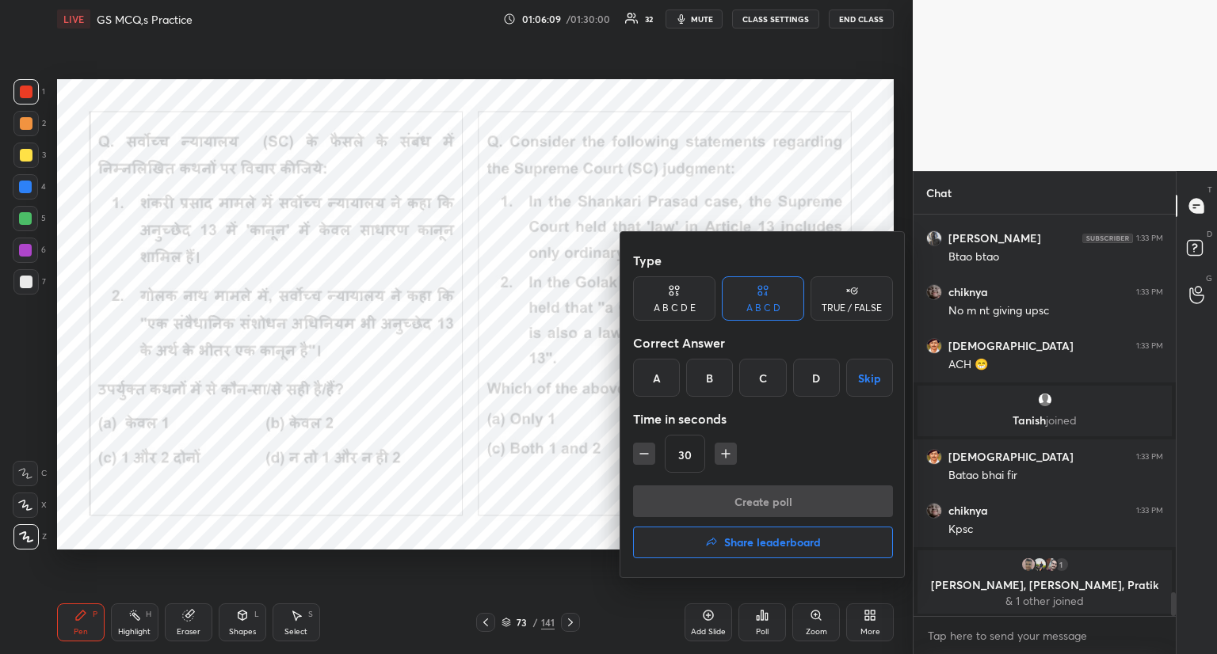
click at [760, 375] on div "C" at bounding box center [762, 378] width 47 height 38
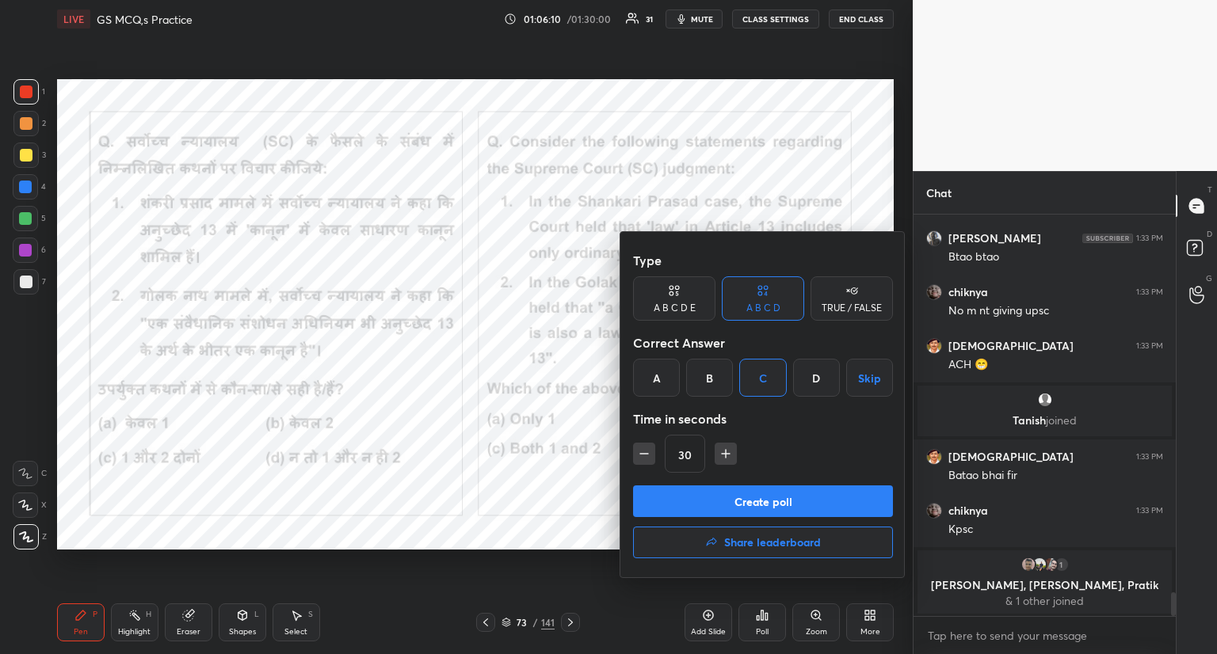
click at [767, 501] on button "Create poll" at bounding box center [763, 502] width 260 height 32
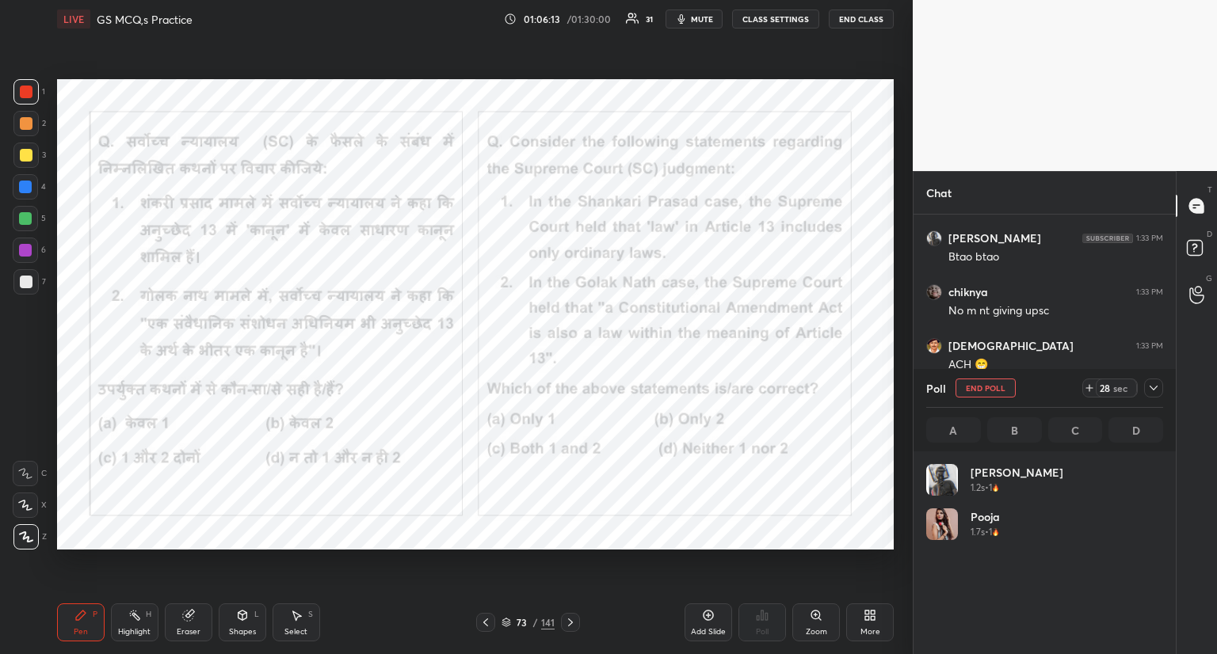
scroll to position [185, 232]
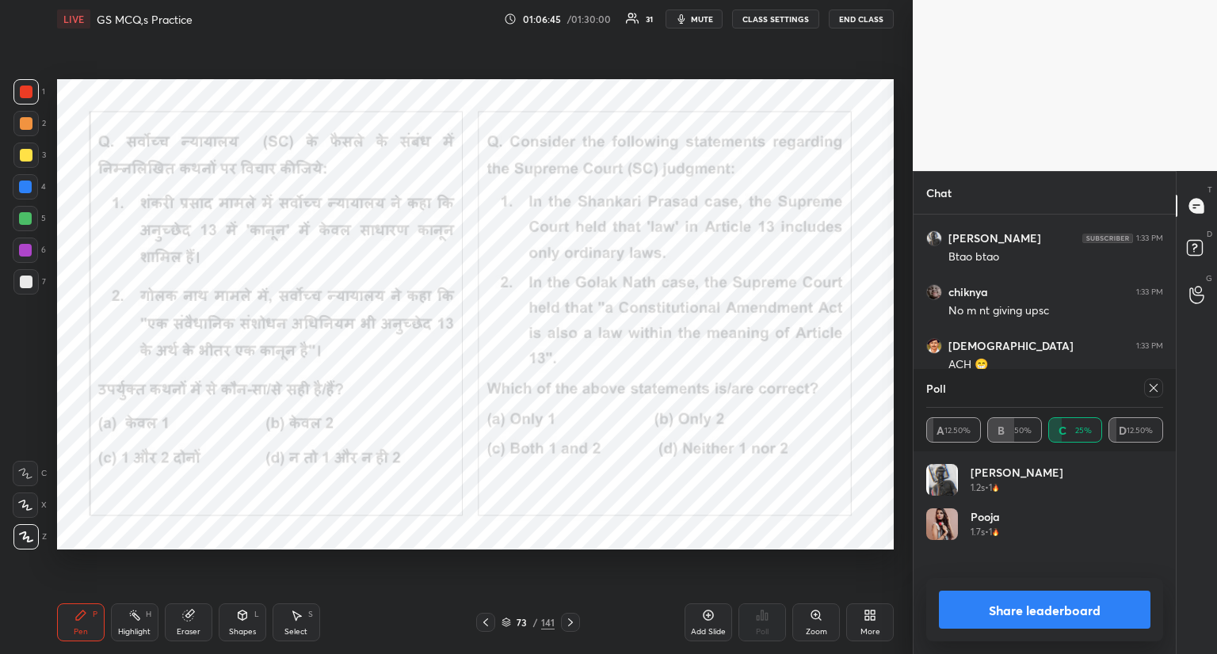
click at [1147, 391] on icon at bounding box center [1153, 388] width 13 height 13
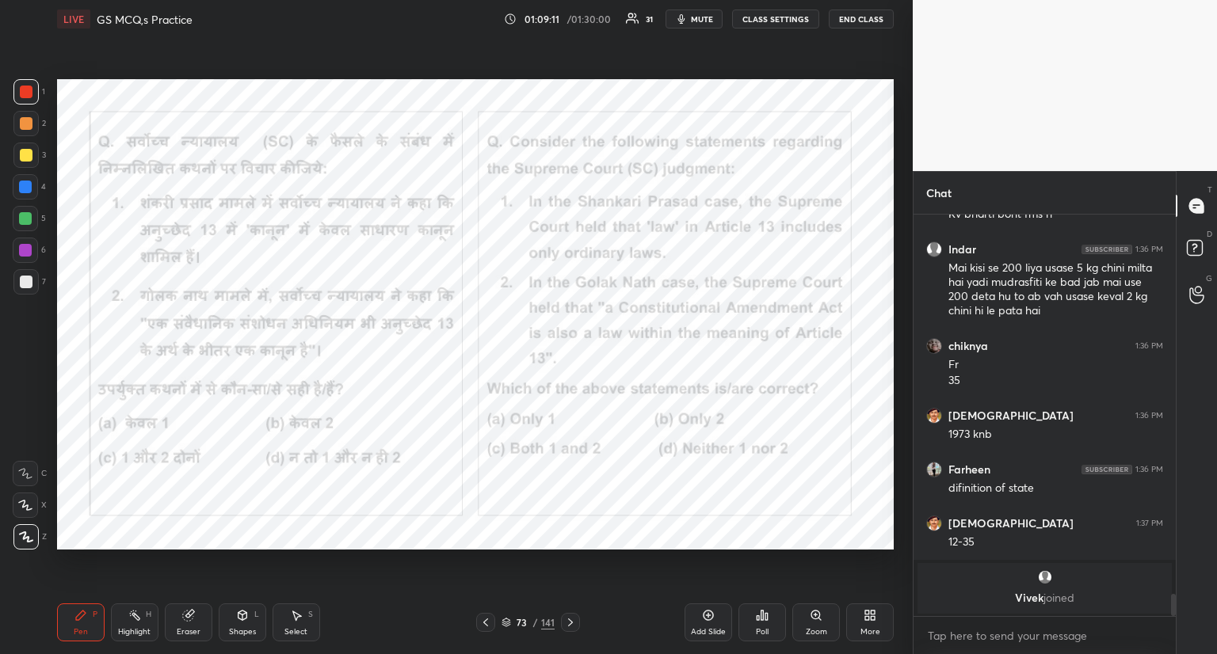
scroll to position [6792, 0]
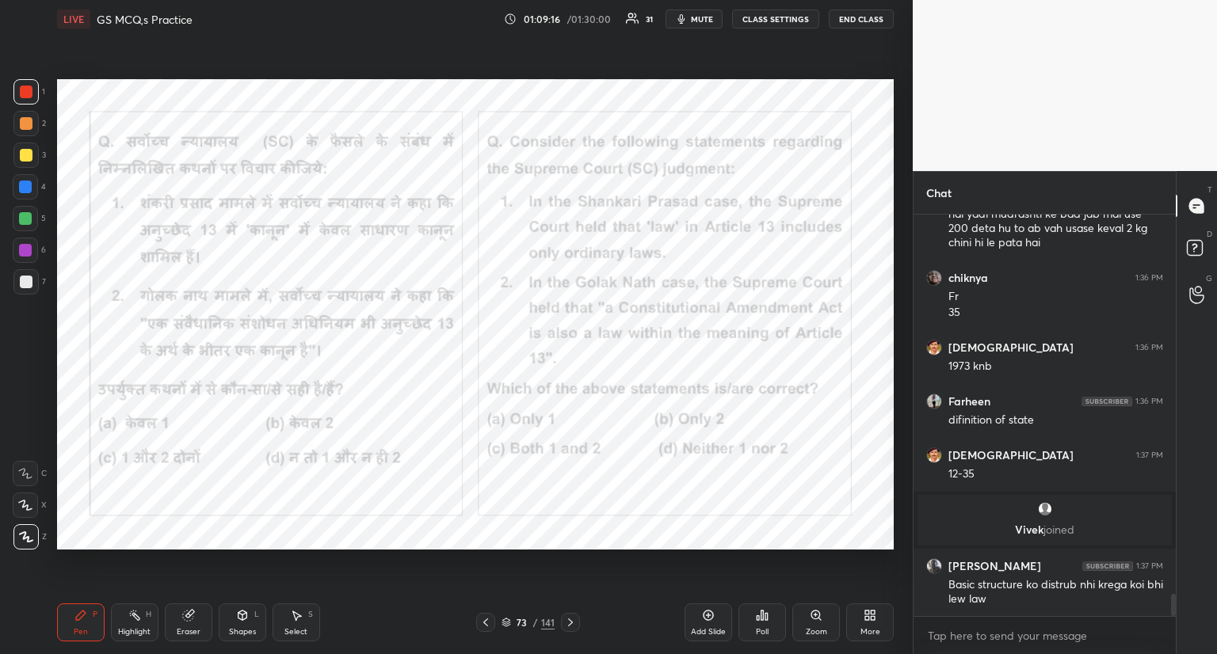
click at [570, 622] on icon at bounding box center [570, 623] width 5 height 8
click at [570, 624] on icon at bounding box center [570, 623] width 5 height 8
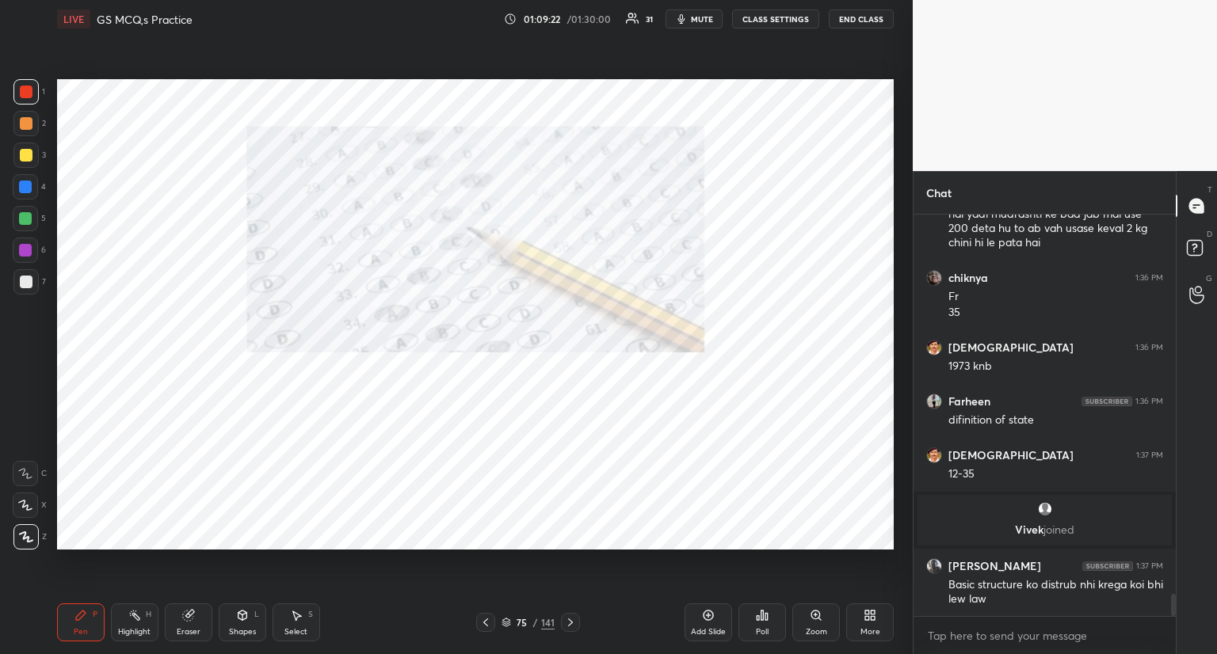
click at [574, 621] on icon at bounding box center [570, 622] width 13 height 13
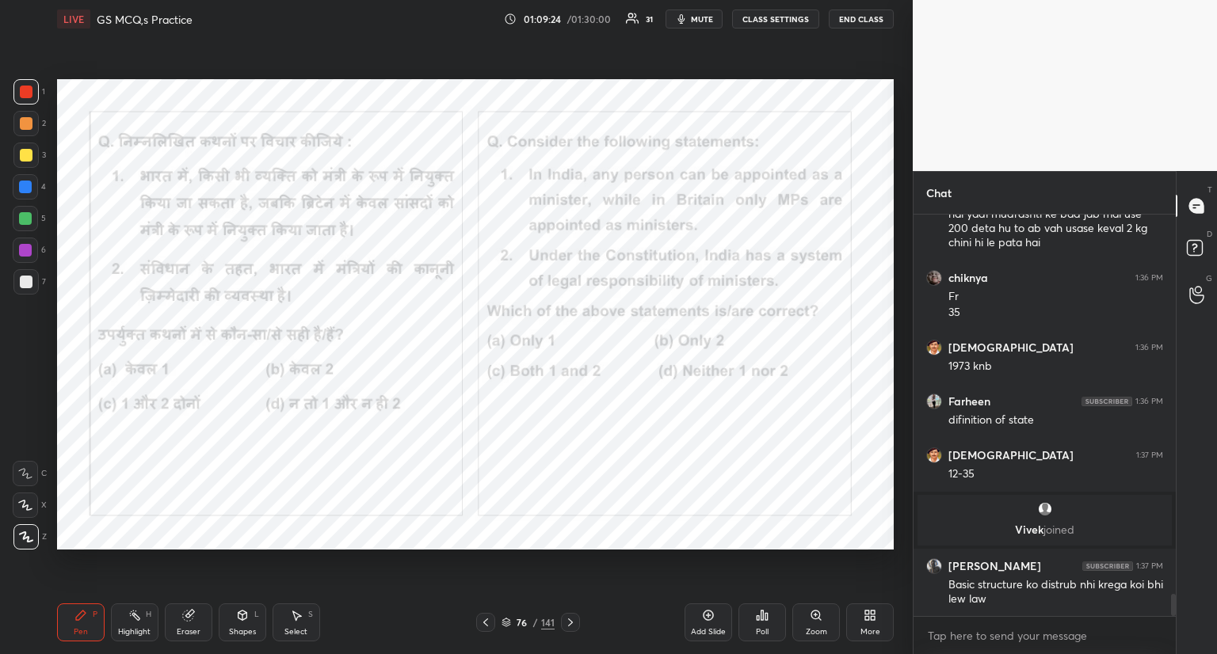
scroll to position [6846, 0]
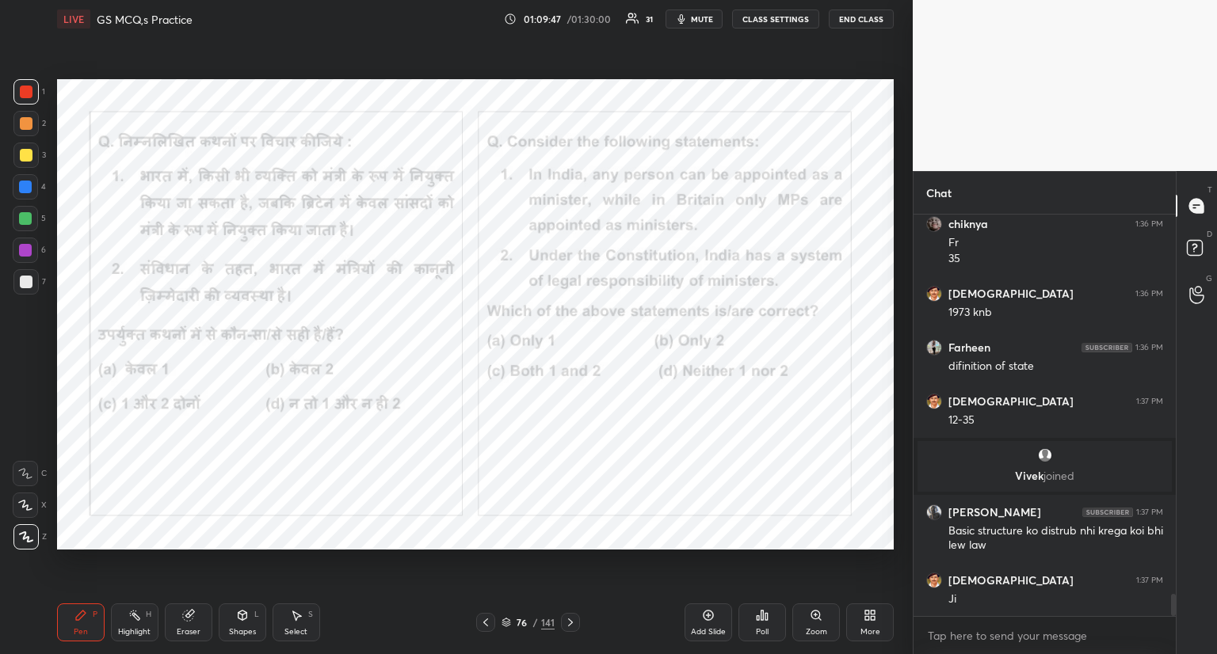
click at [764, 624] on div "Poll" at bounding box center [762, 623] width 48 height 38
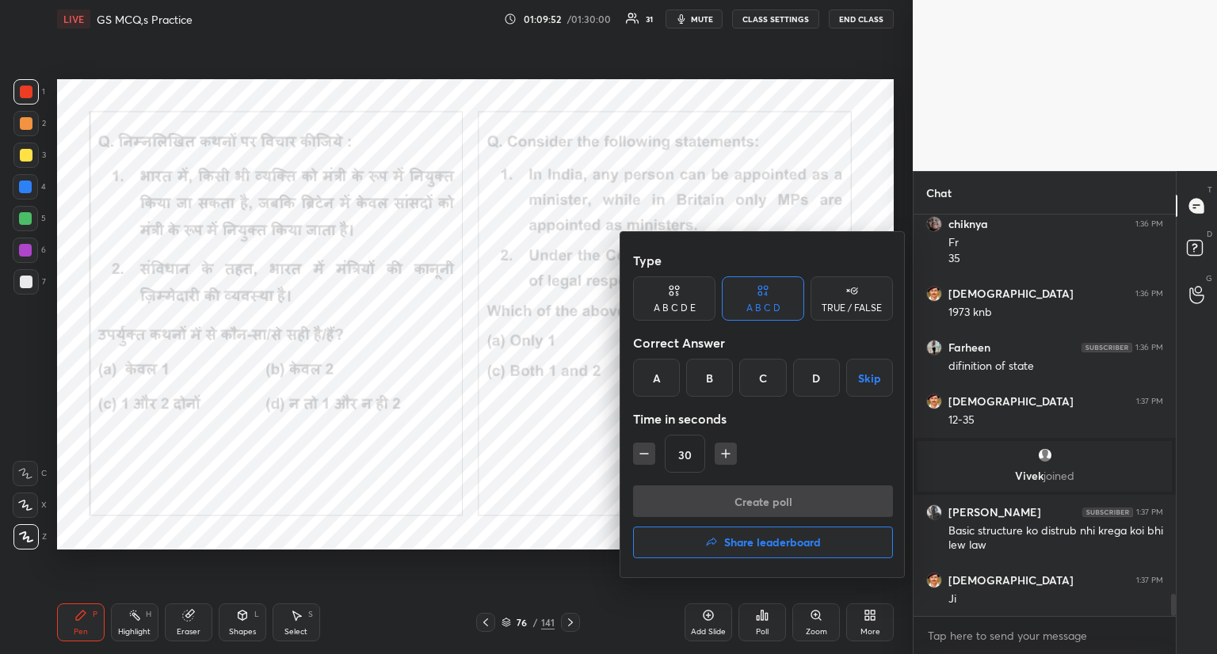
scroll to position [6914, 0]
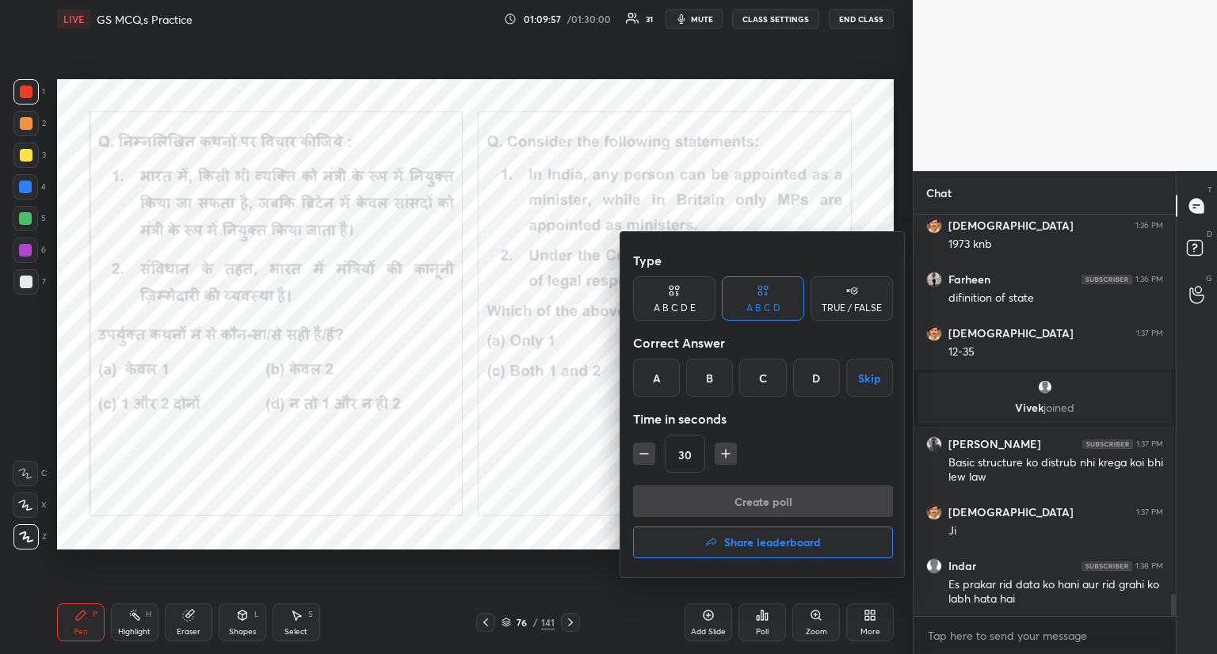
click at [649, 380] on div "A" at bounding box center [656, 378] width 47 height 38
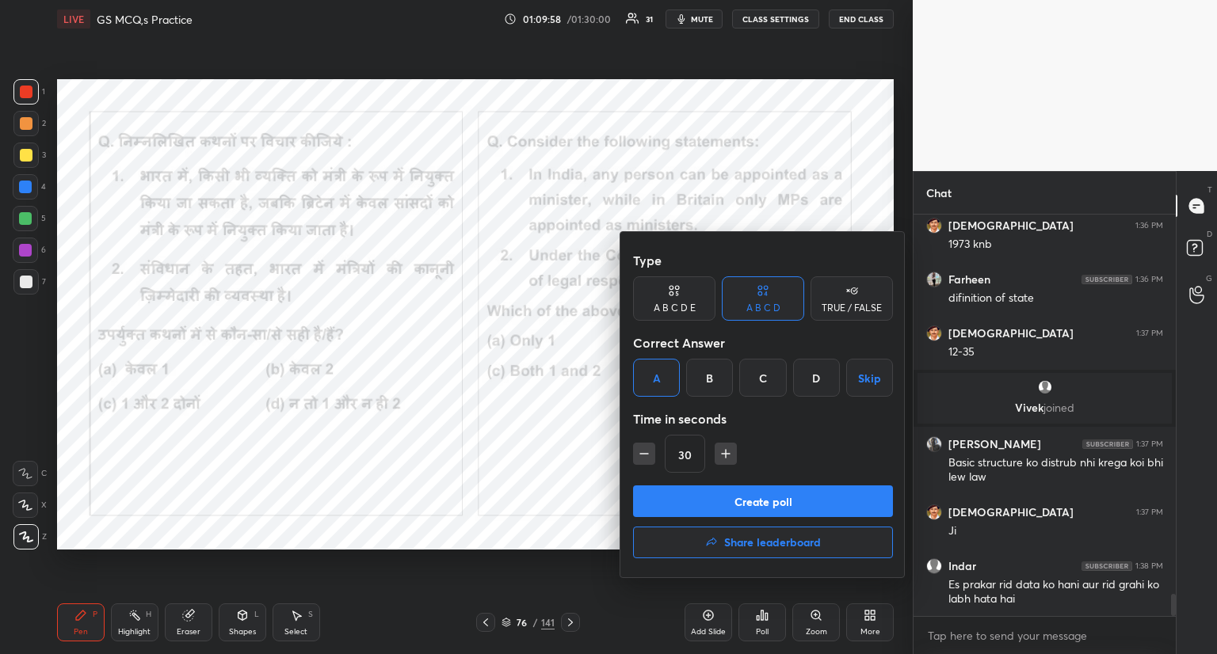
click at [689, 498] on button "Create poll" at bounding box center [763, 502] width 260 height 32
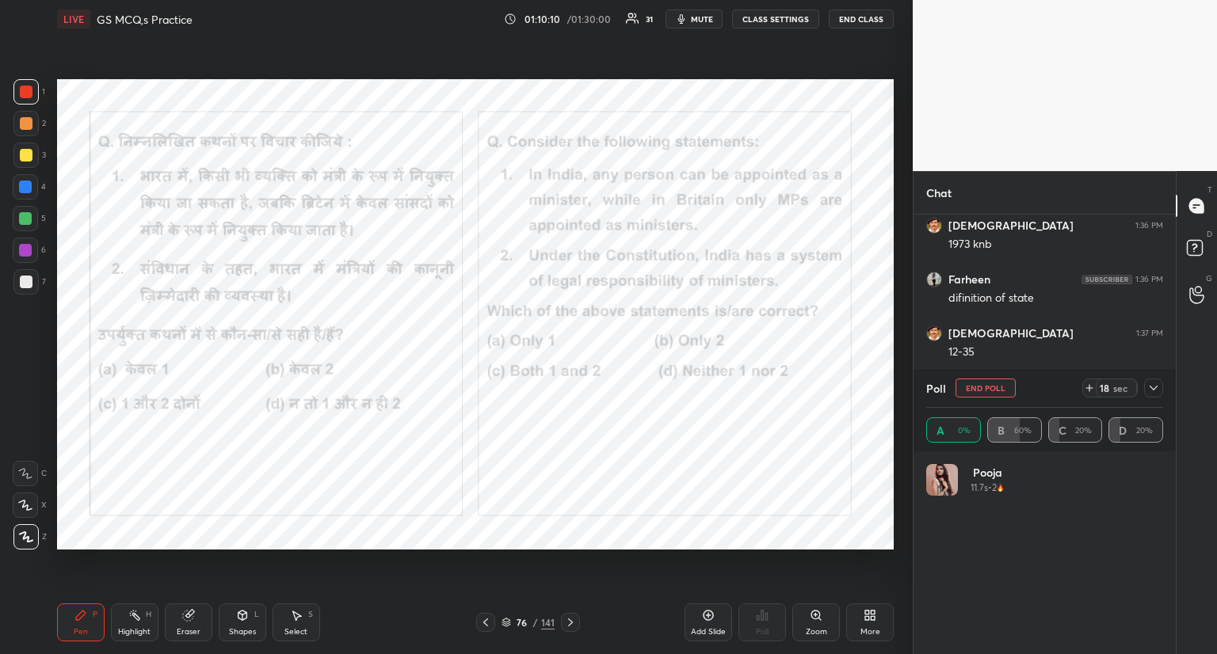
scroll to position [185, 232]
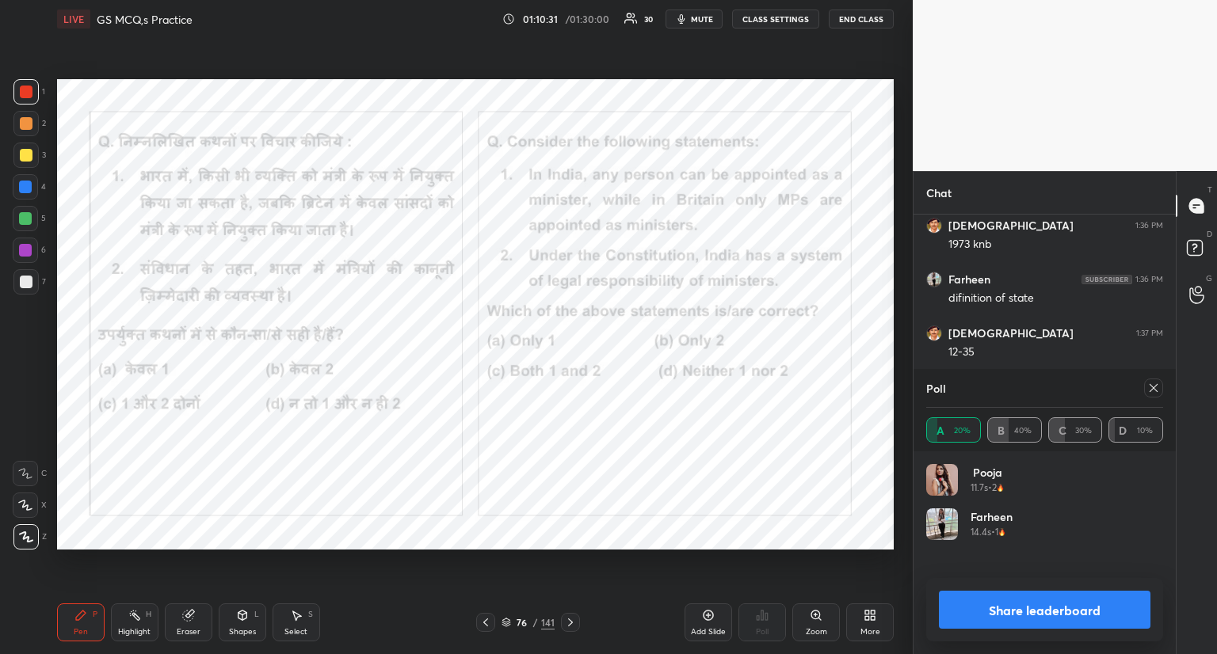
click at [1158, 391] on icon at bounding box center [1153, 388] width 13 height 13
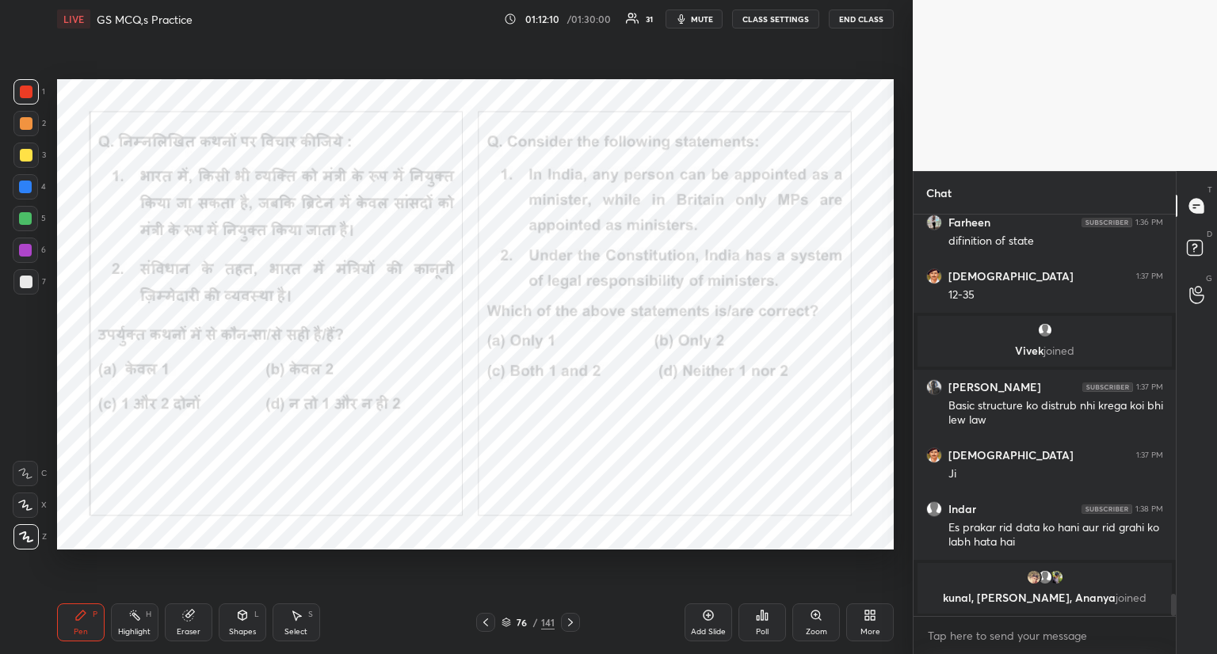
scroll to position [6939, 0]
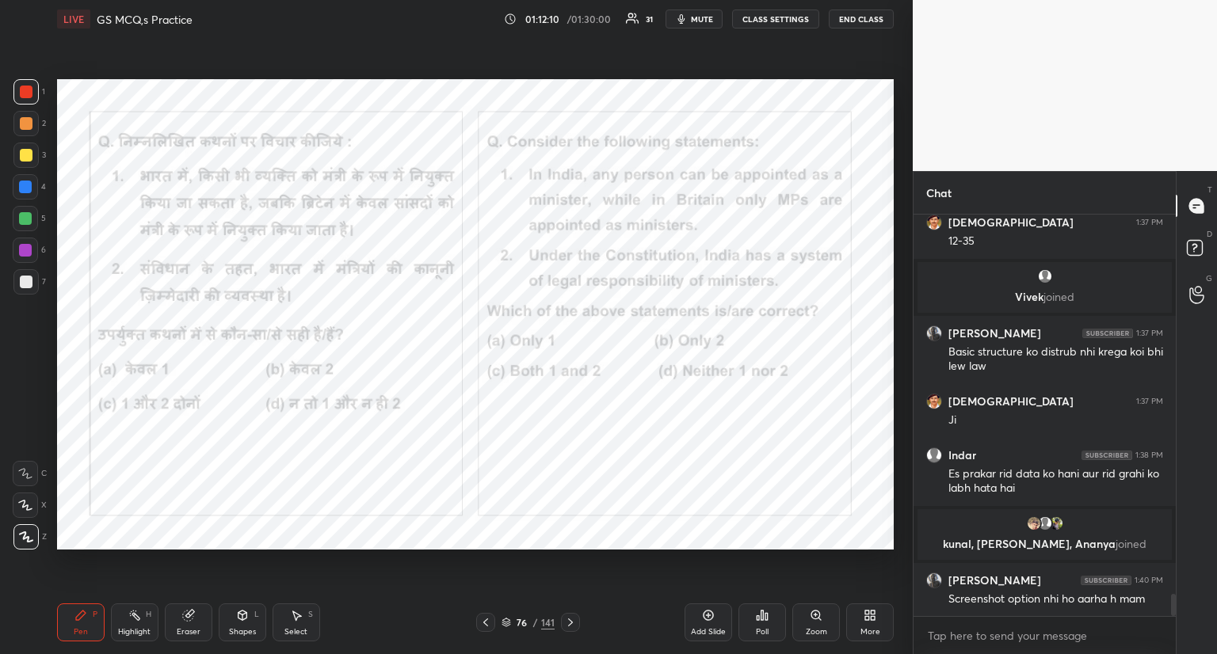
click at [569, 622] on icon at bounding box center [570, 622] width 13 height 13
click at [567, 620] on icon at bounding box center [570, 622] width 13 height 13
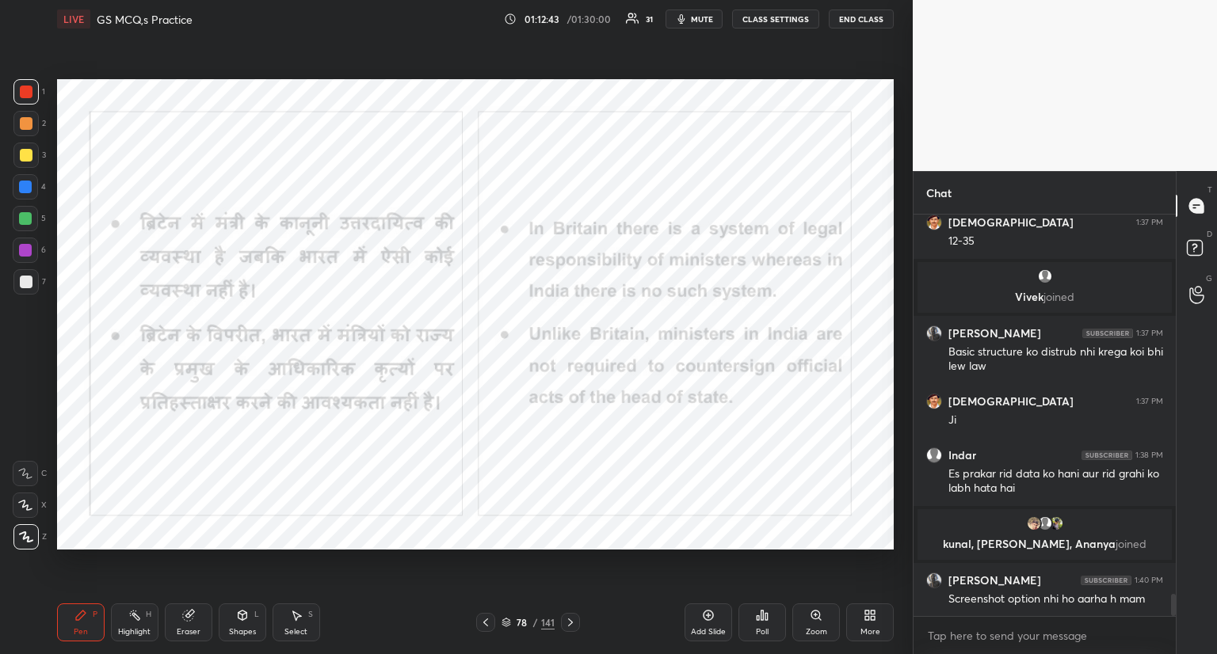
click at [570, 626] on icon at bounding box center [570, 622] width 13 height 13
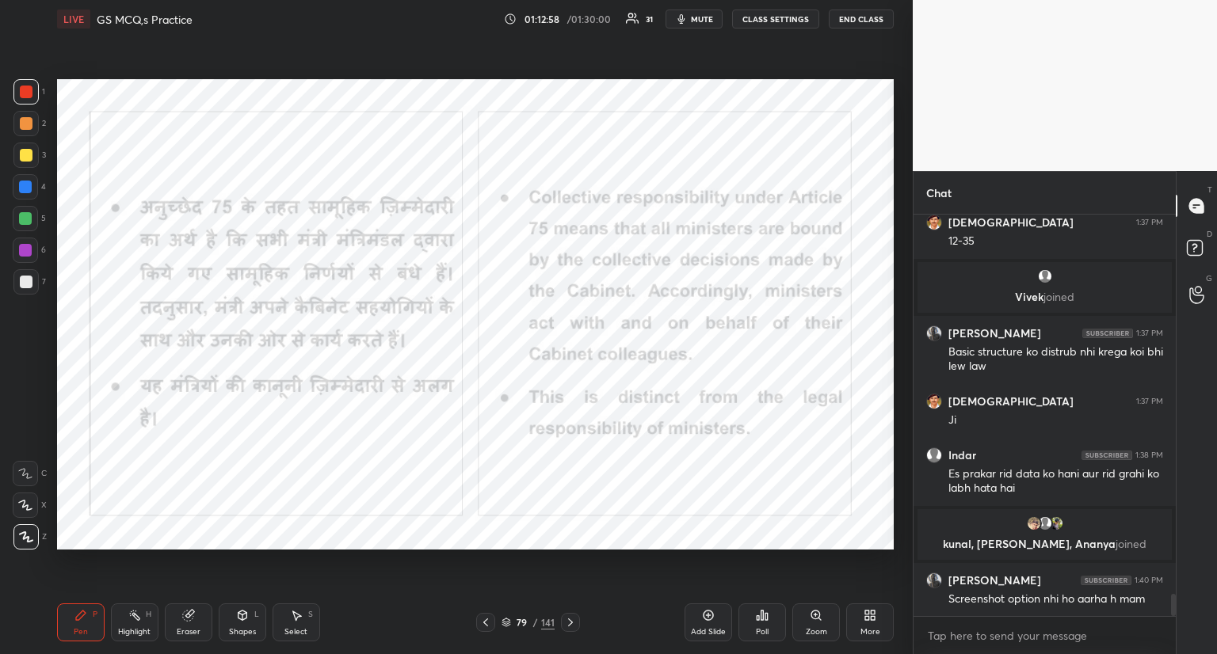
click at [567, 622] on icon at bounding box center [570, 622] width 13 height 13
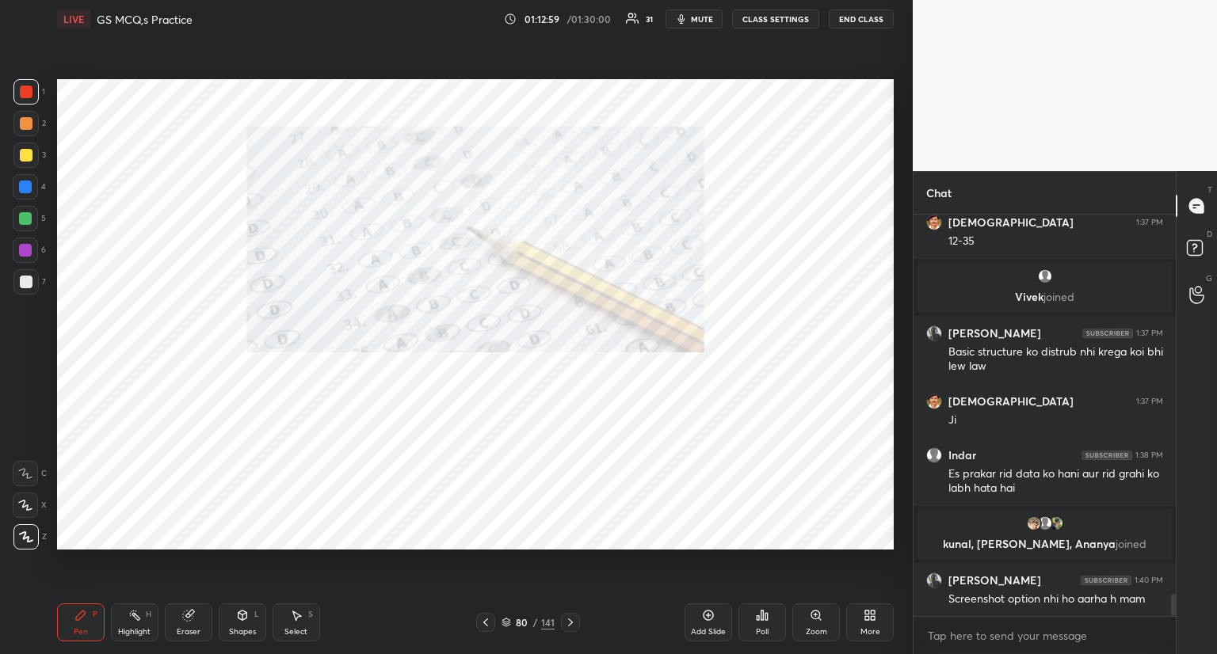
click at [570, 622] on icon at bounding box center [570, 623] width 5 height 8
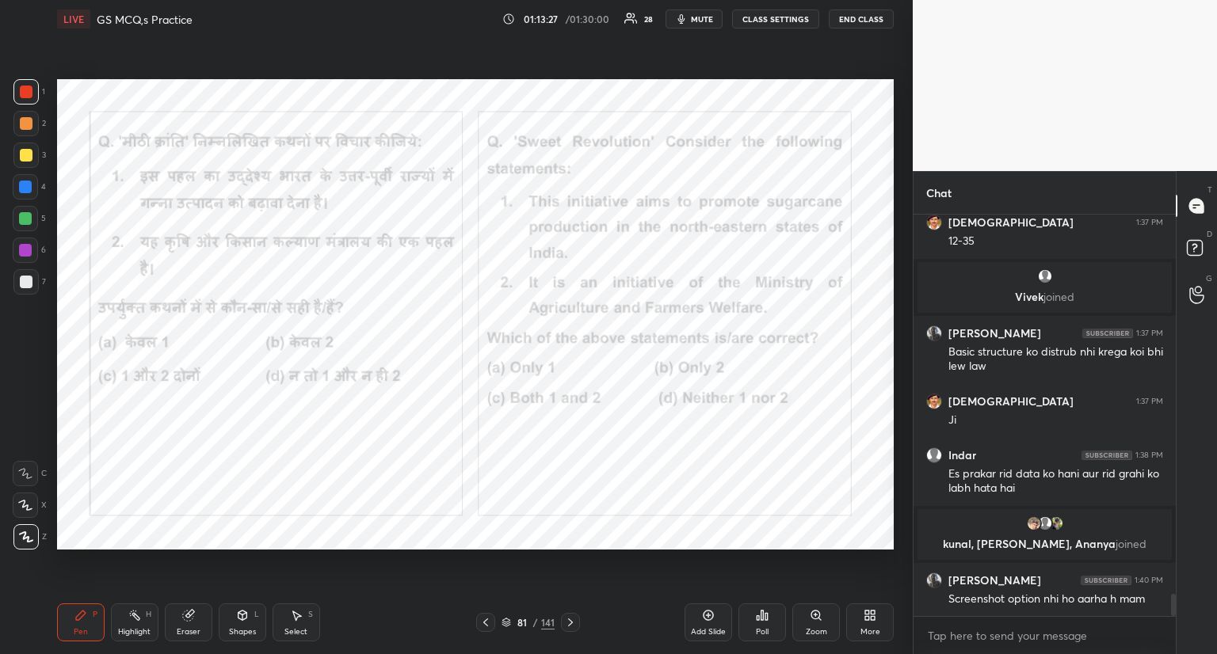
click at [763, 619] on icon at bounding box center [762, 616] width 2 height 10
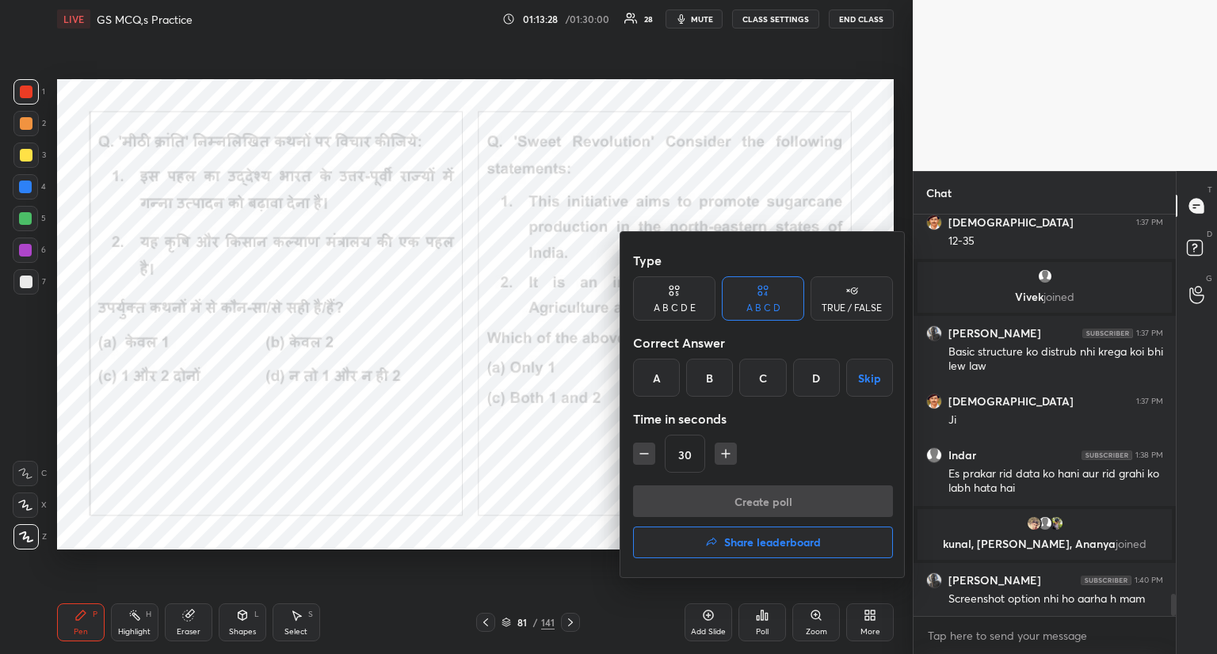
click at [704, 377] on div "B" at bounding box center [709, 378] width 47 height 38
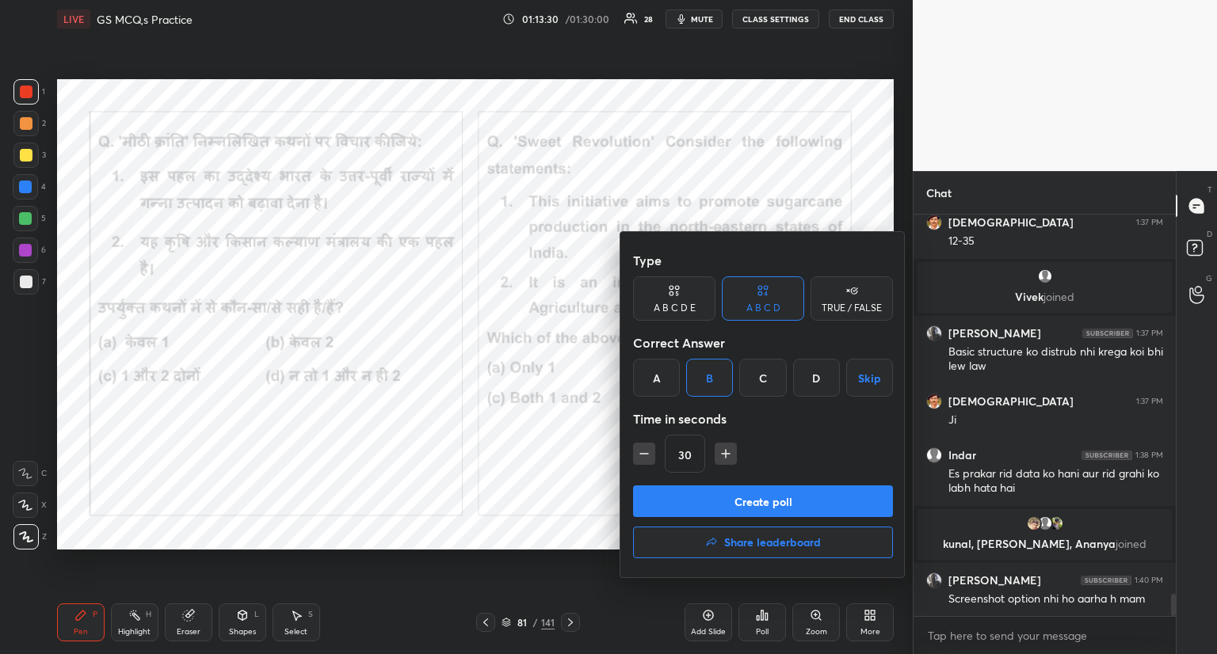
scroll to position [6993, 0]
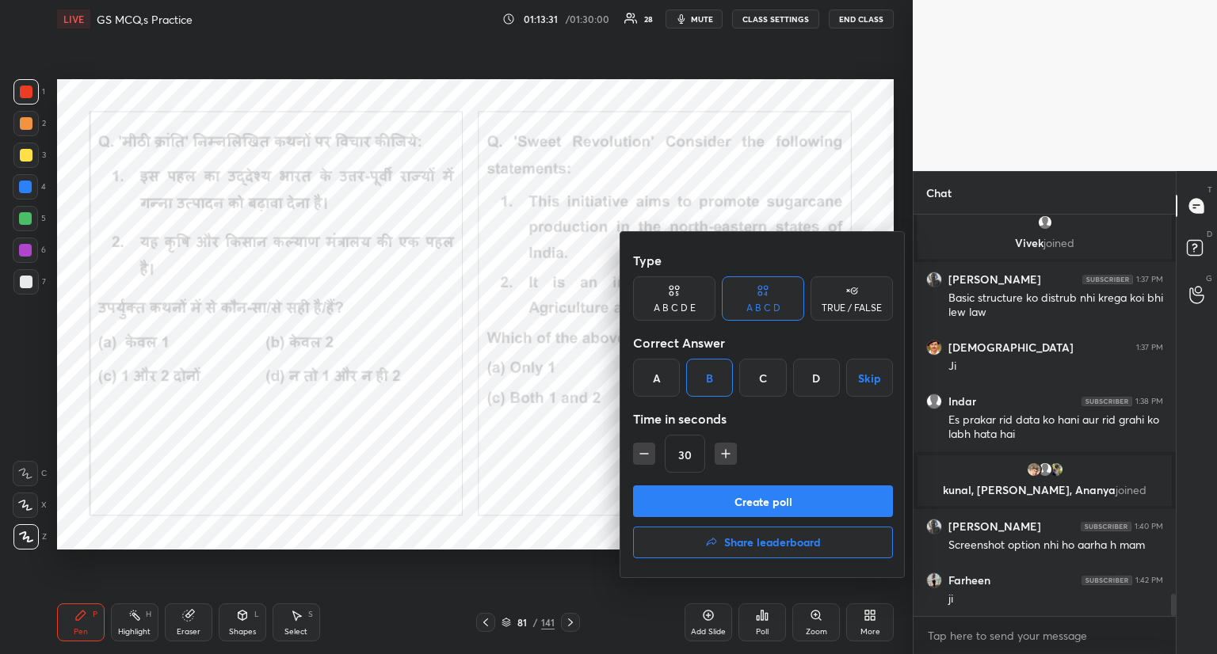
click at [739, 503] on button "Create poll" at bounding box center [763, 502] width 260 height 32
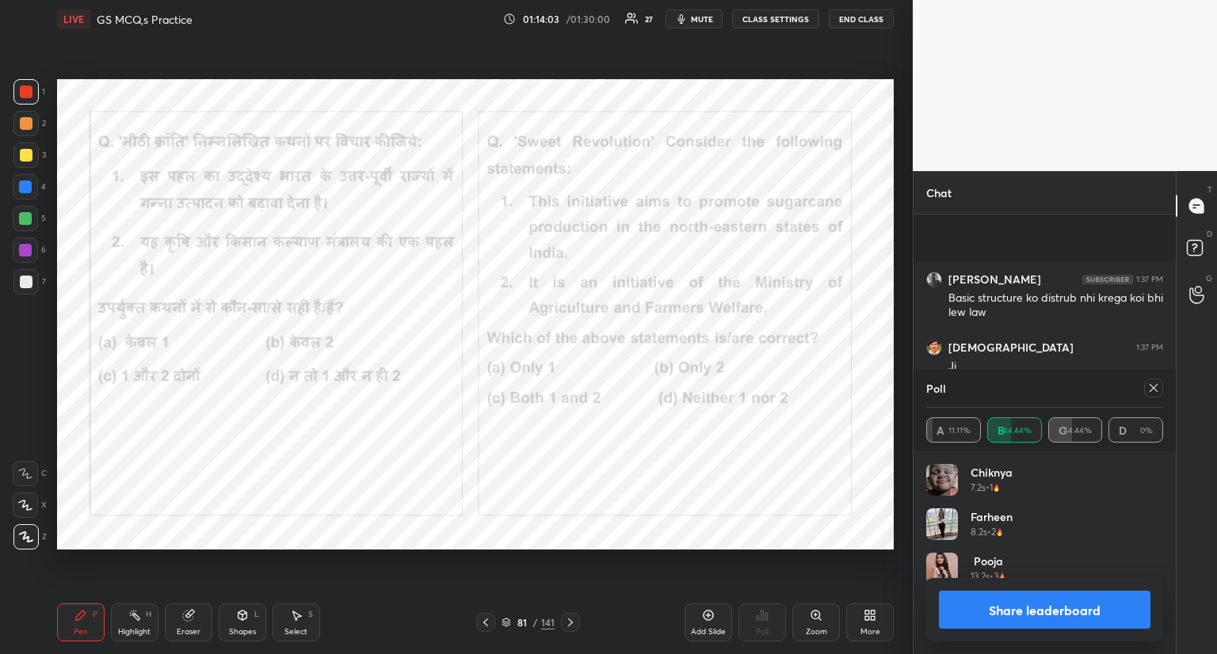
scroll to position [7130, 0]
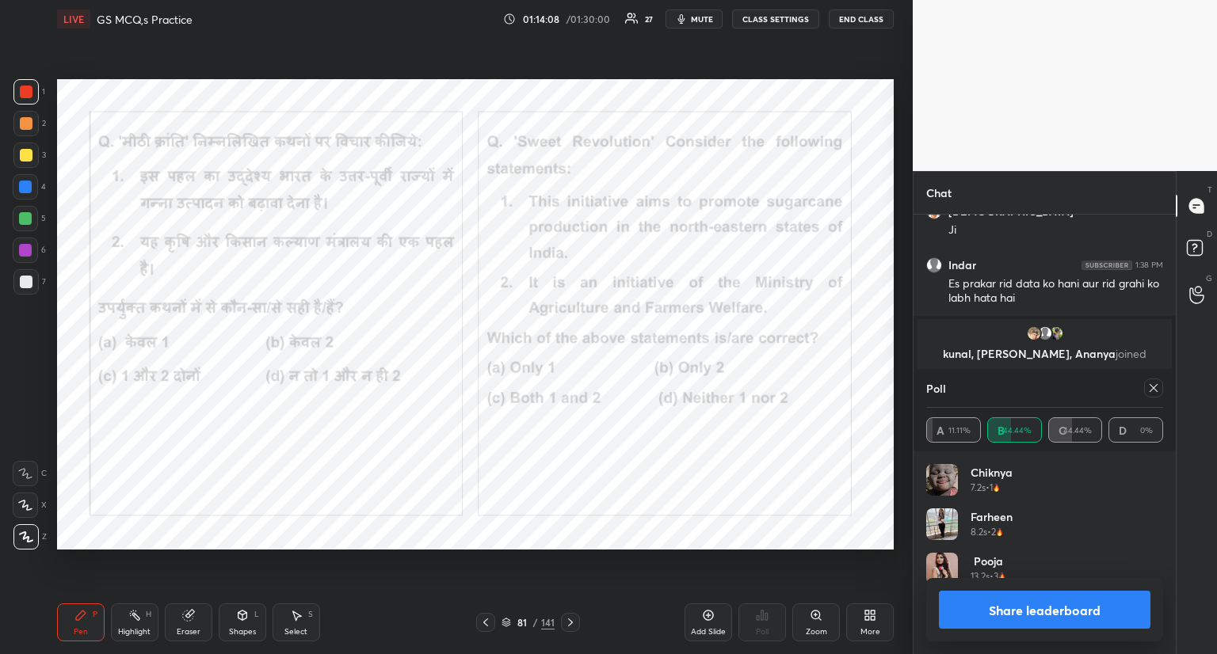
click at [1154, 391] on icon at bounding box center [1153, 388] width 13 height 13
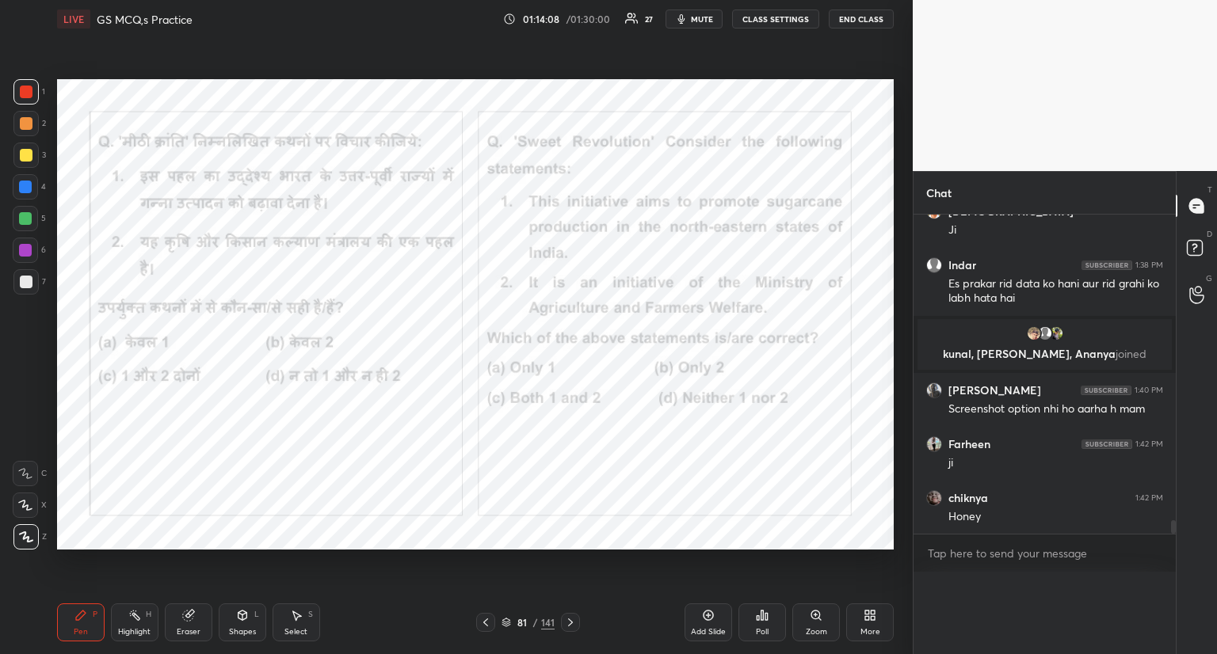
scroll to position [6, 5]
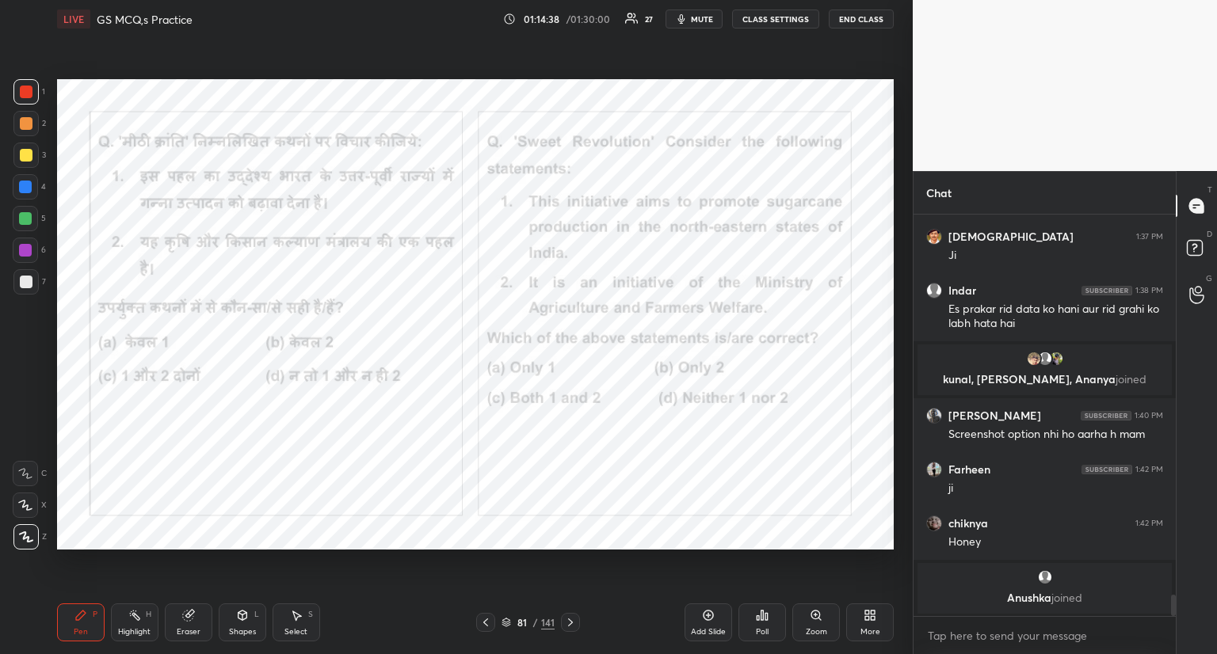
click at [573, 616] on icon at bounding box center [570, 622] width 13 height 13
click at [570, 624] on icon at bounding box center [570, 623] width 5 height 8
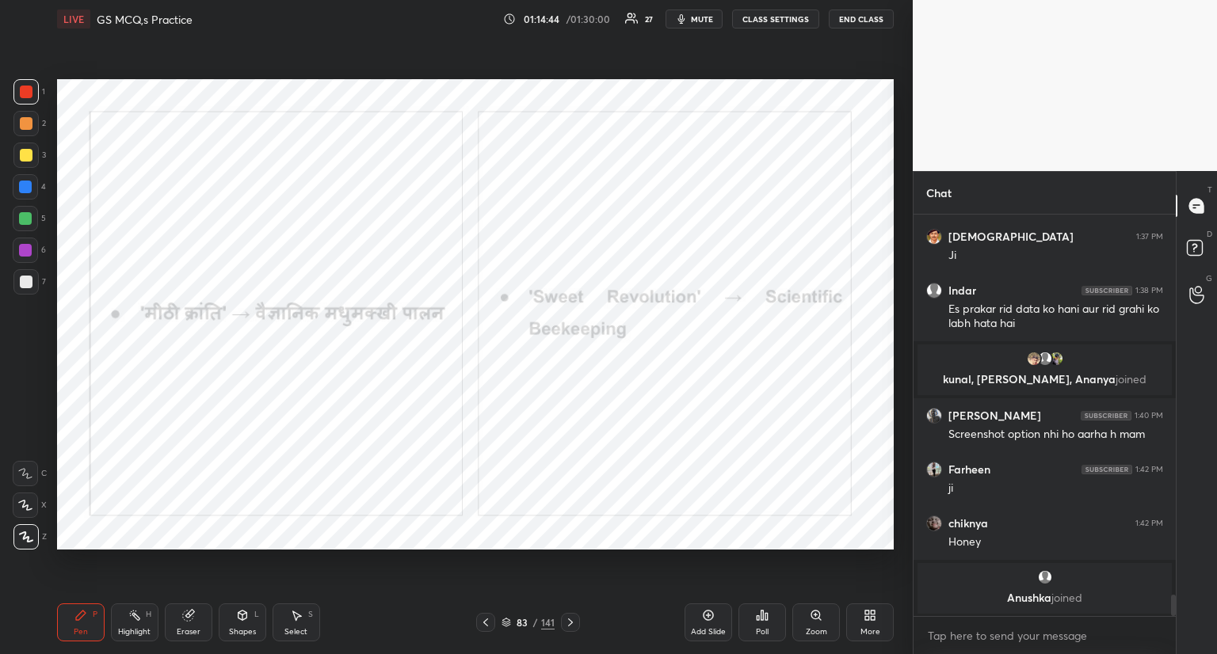
click at [567, 622] on icon at bounding box center [570, 622] width 13 height 13
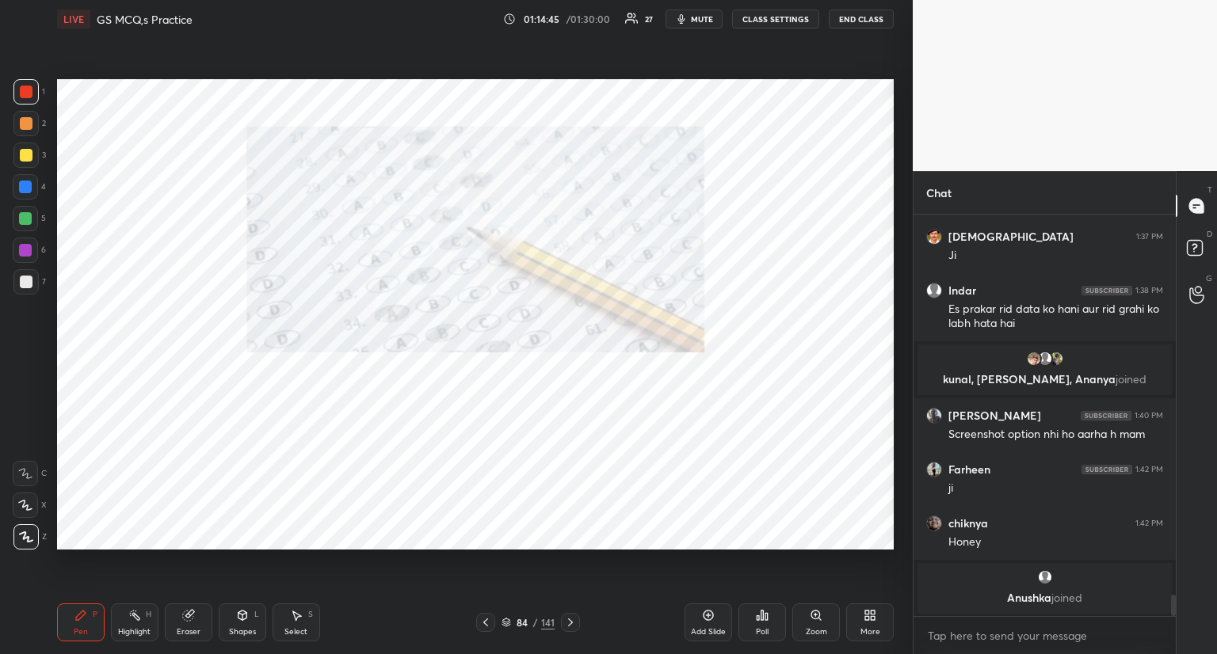
click at [567, 625] on icon at bounding box center [570, 622] width 13 height 13
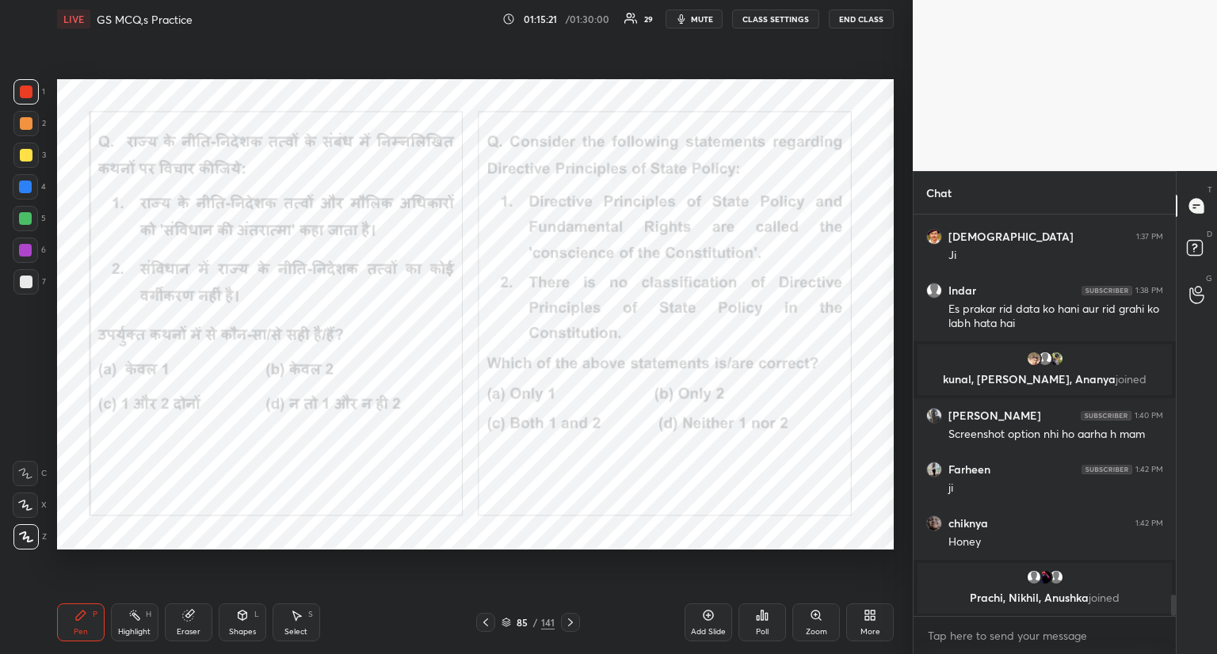
scroll to position [7117, 0]
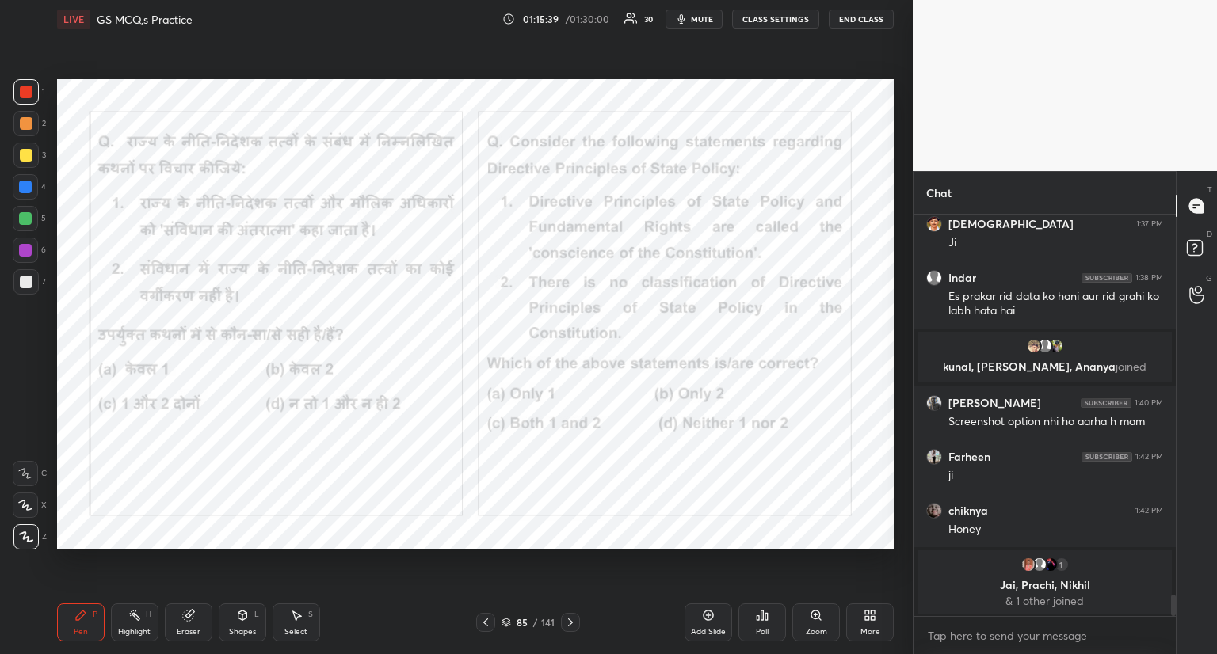
click at [764, 616] on icon at bounding box center [762, 615] width 13 height 13
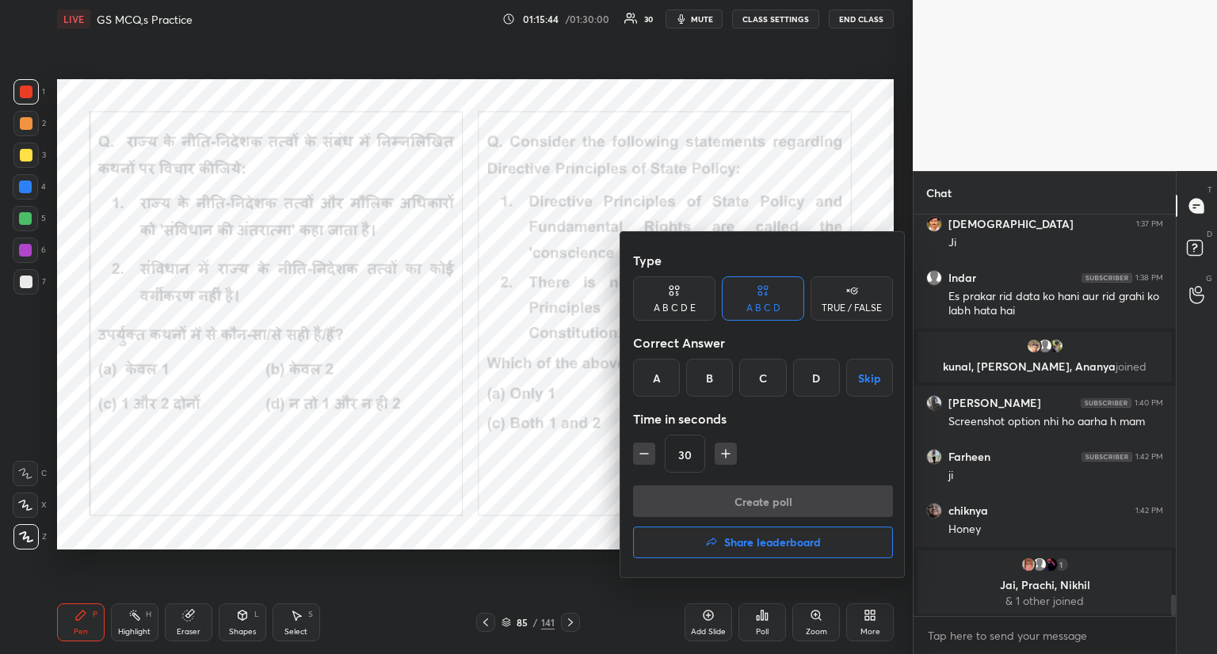
click at [654, 375] on div "A" at bounding box center [656, 378] width 47 height 38
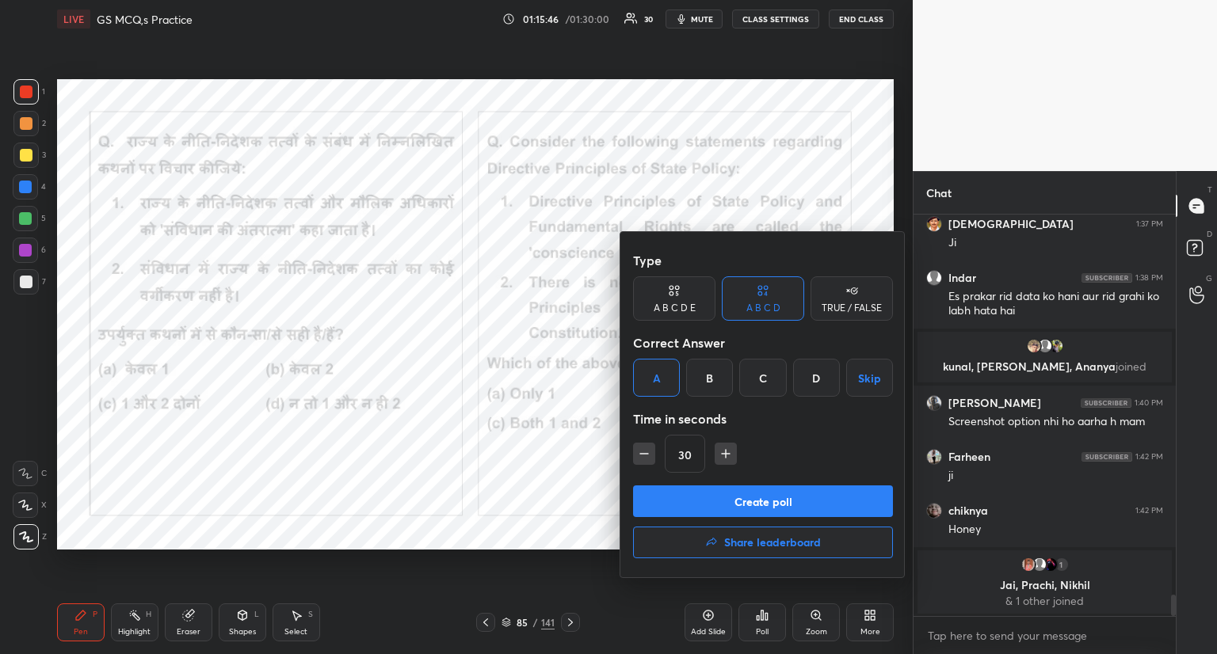
click at [683, 496] on button "Create poll" at bounding box center [763, 502] width 260 height 32
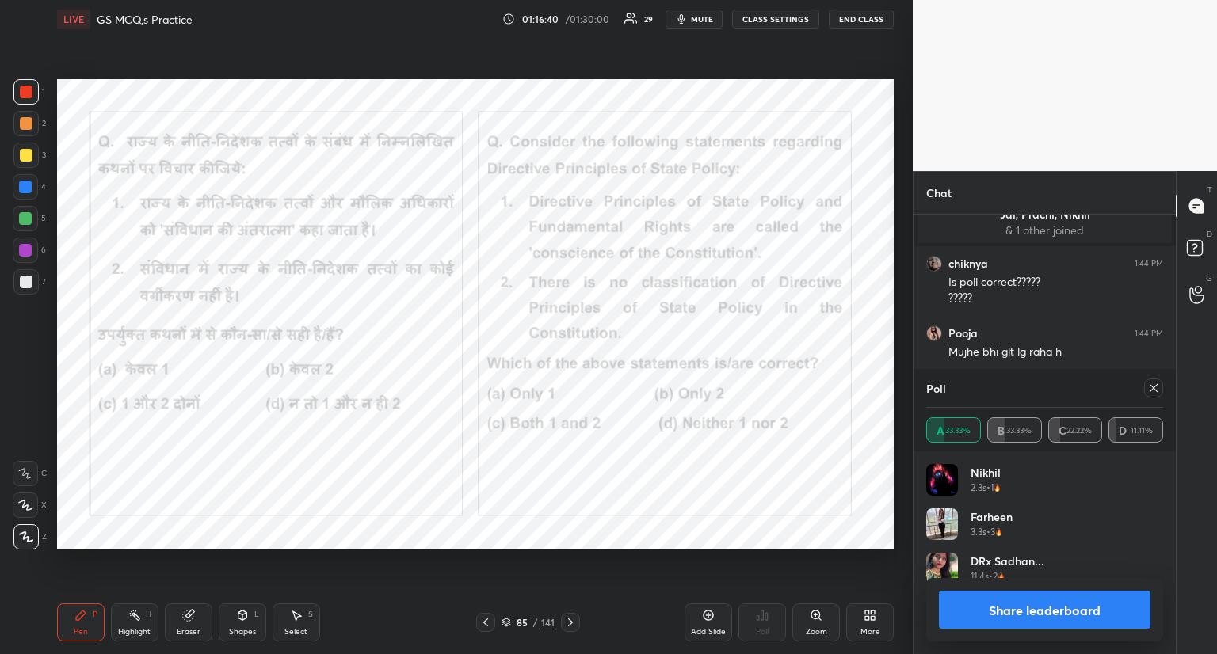
scroll to position [7467, 0]
click at [1156, 387] on icon at bounding box center [1153, 388] width 13 height 13
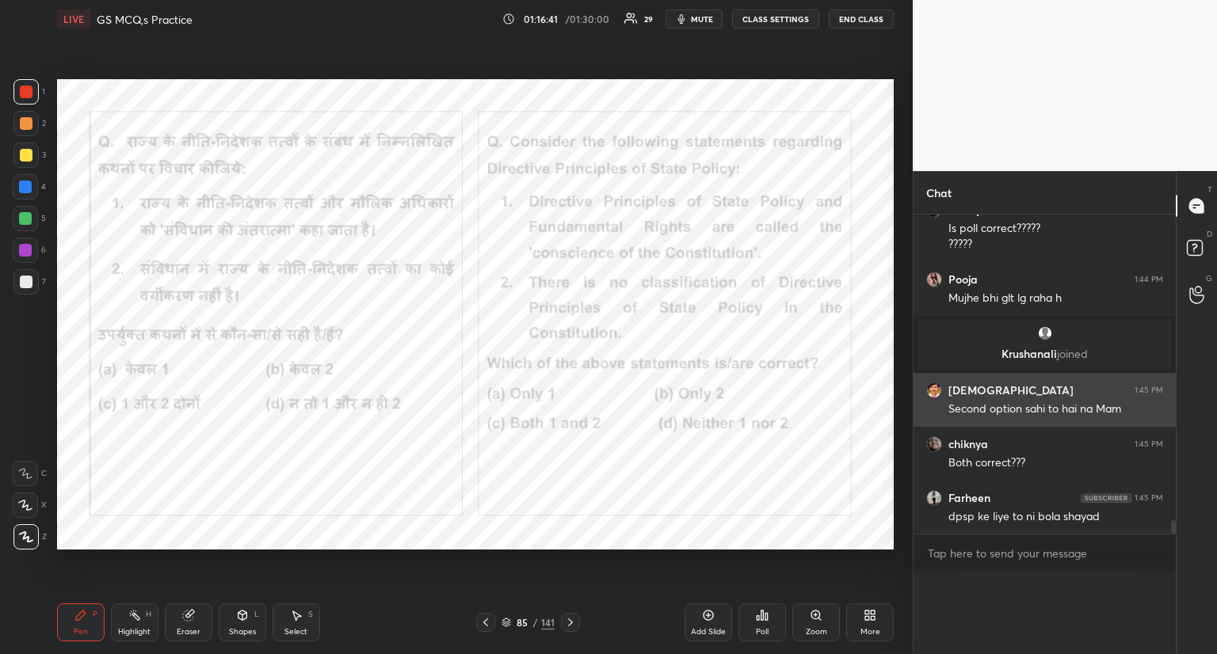
scroll to position [0, 0]
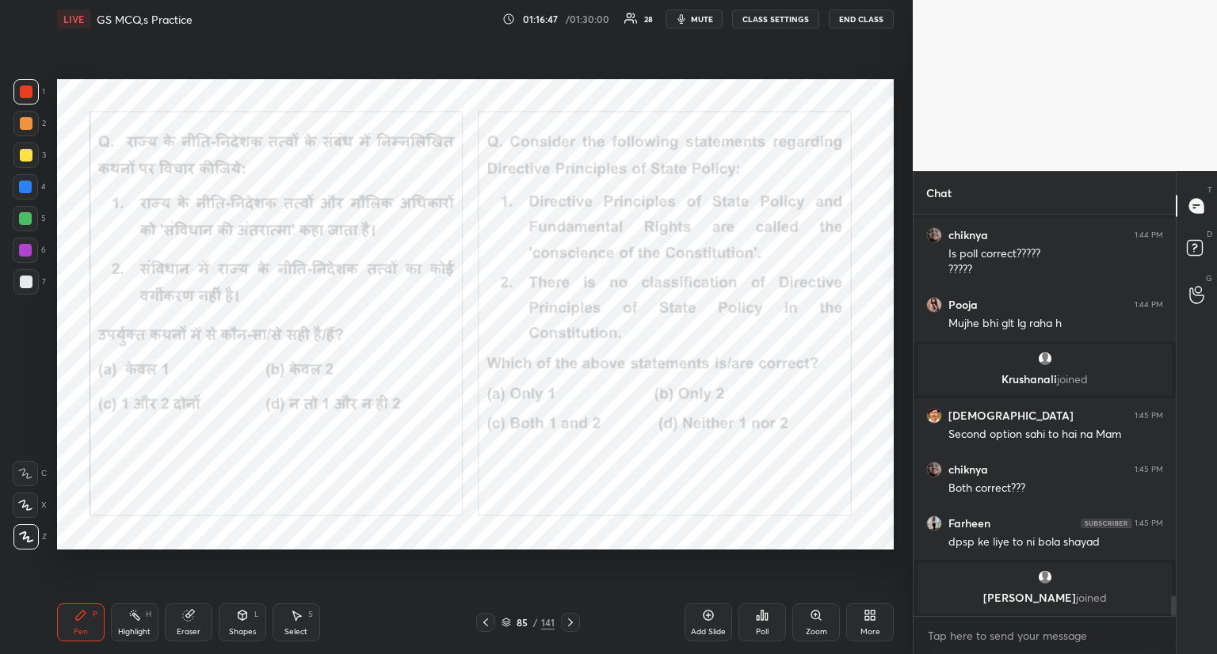
click at [570, 619] on icon at bounding box center [570, 622] width 13 height 13
click at [576, 622] on div at bounding box center [570, 622] width 19 height 19
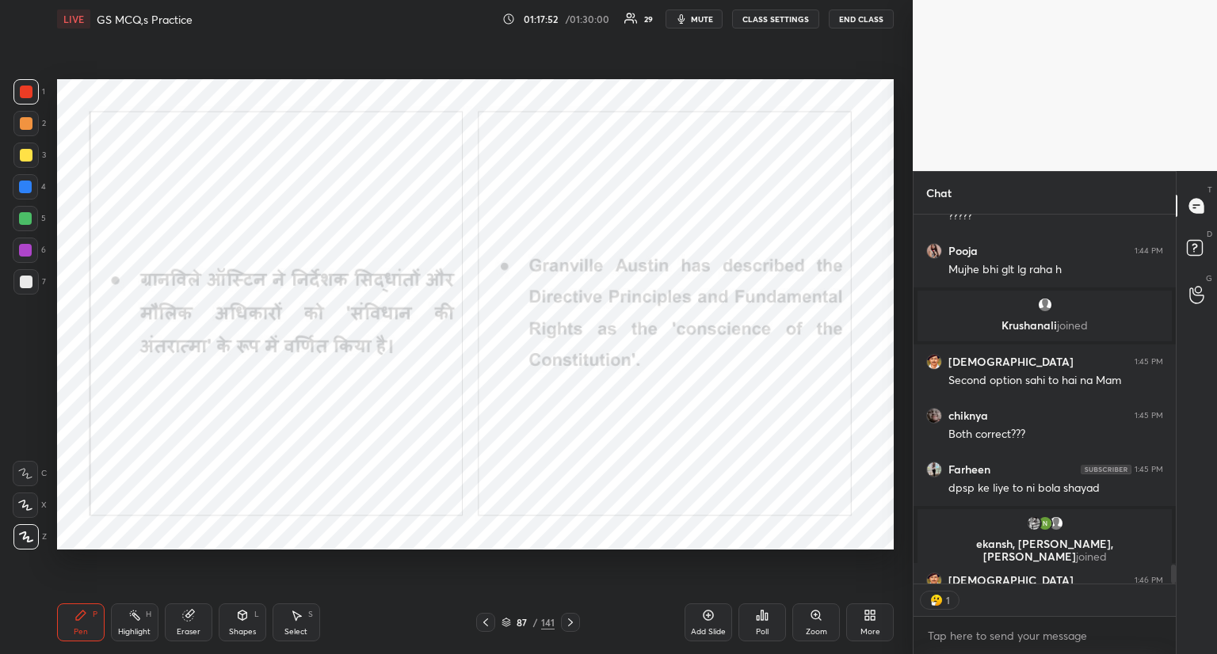
scroll to position [6, 5]
click at [569, 619] on icon at bounding box center [570, 622] width 13 height 13
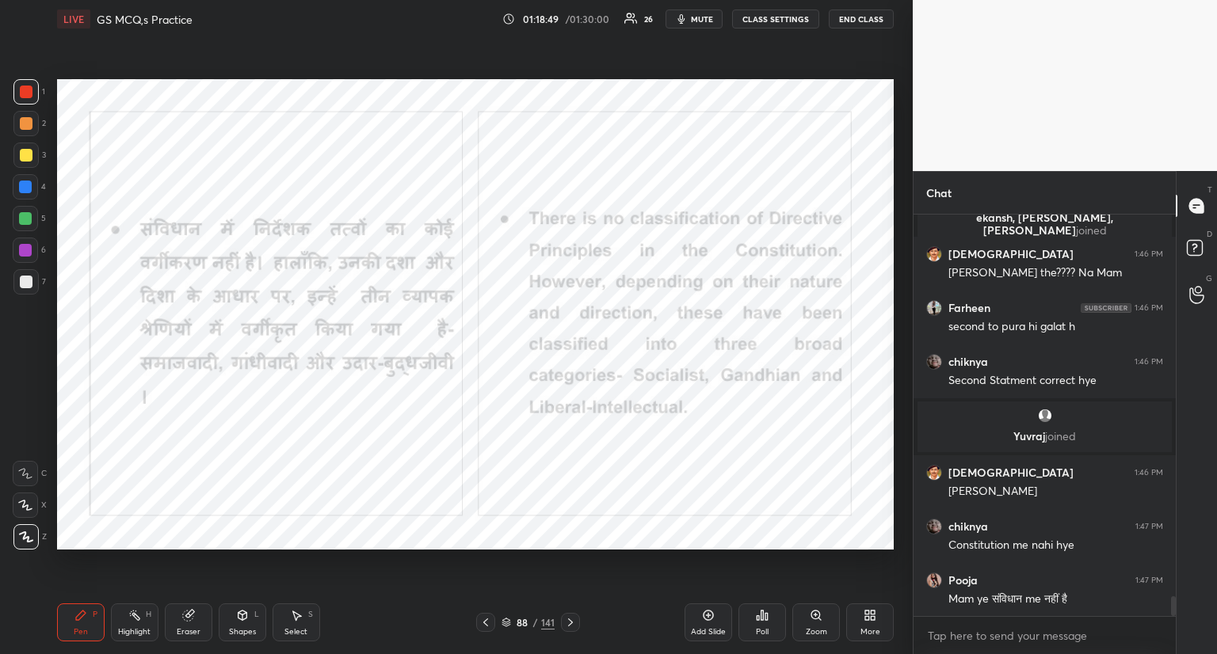
scroll to position [7716, 0]
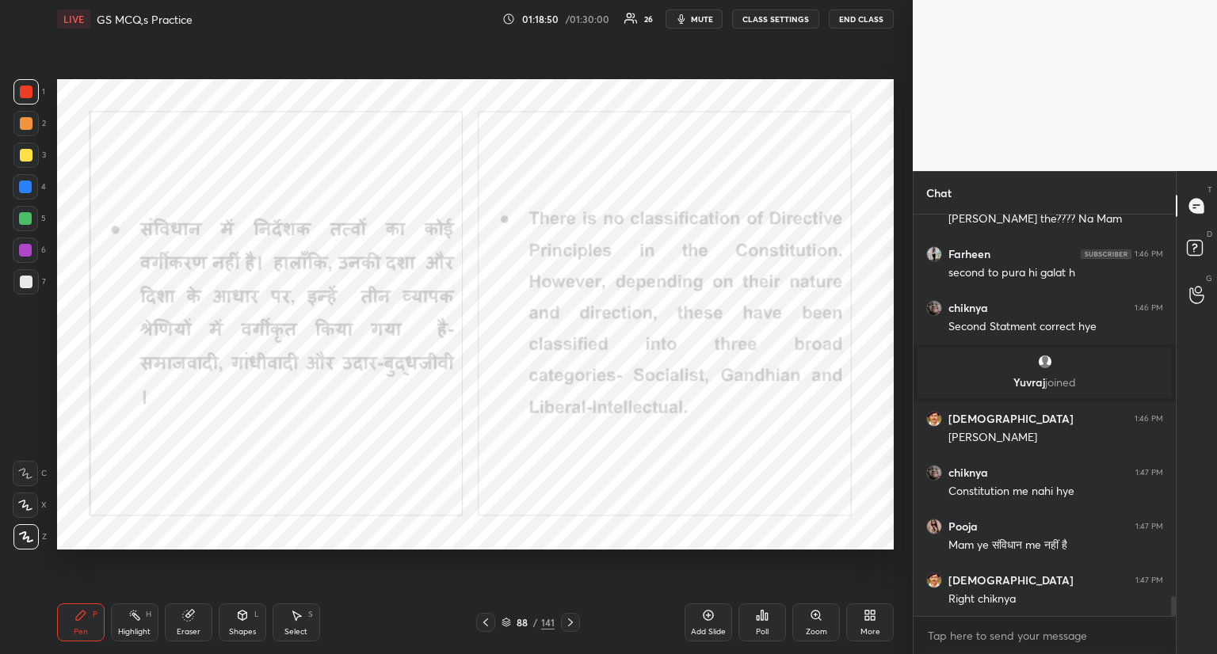
click at [490, 619] on icon at bounding box center [485, 622] width 13 height 13
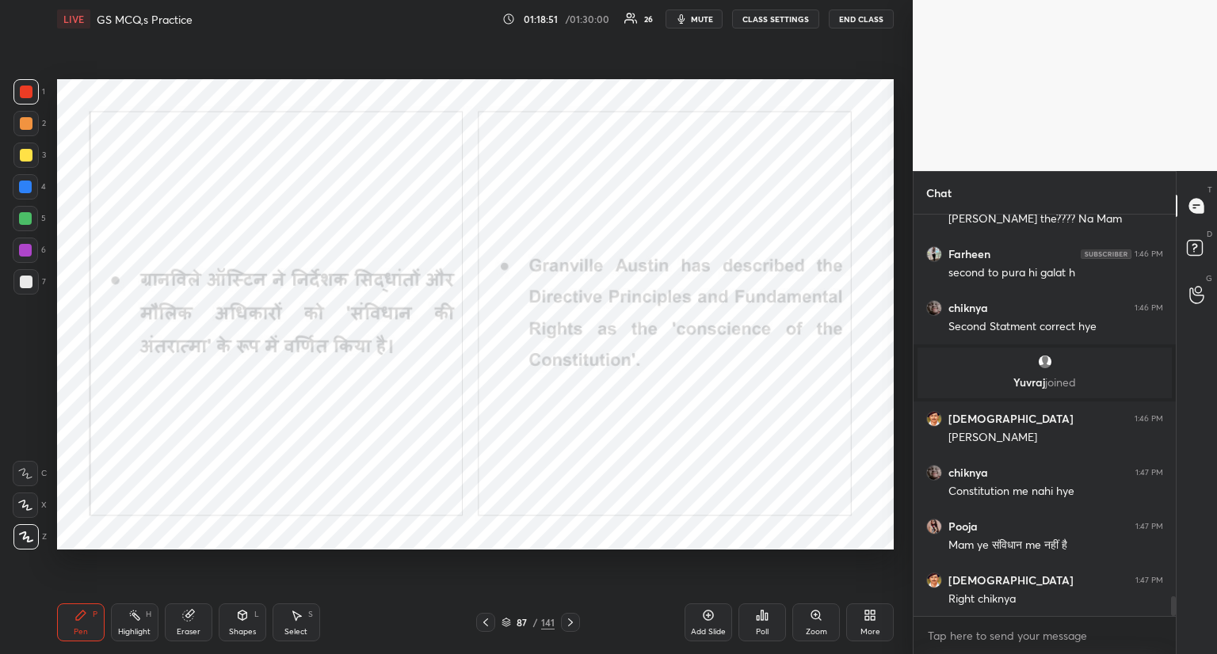
click at [490, 619] on icon at bounding box center [485, 622] width 13 height 13
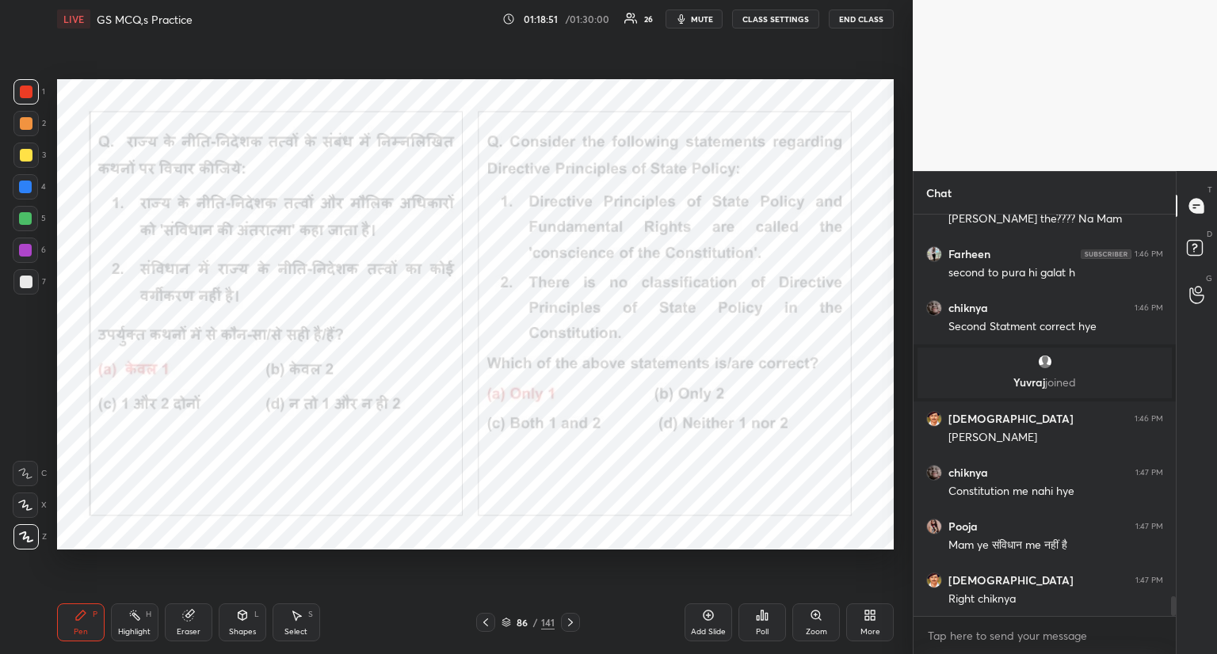
click at [487, 616] on icon at bounding box center [485, 622] width 13 height 13
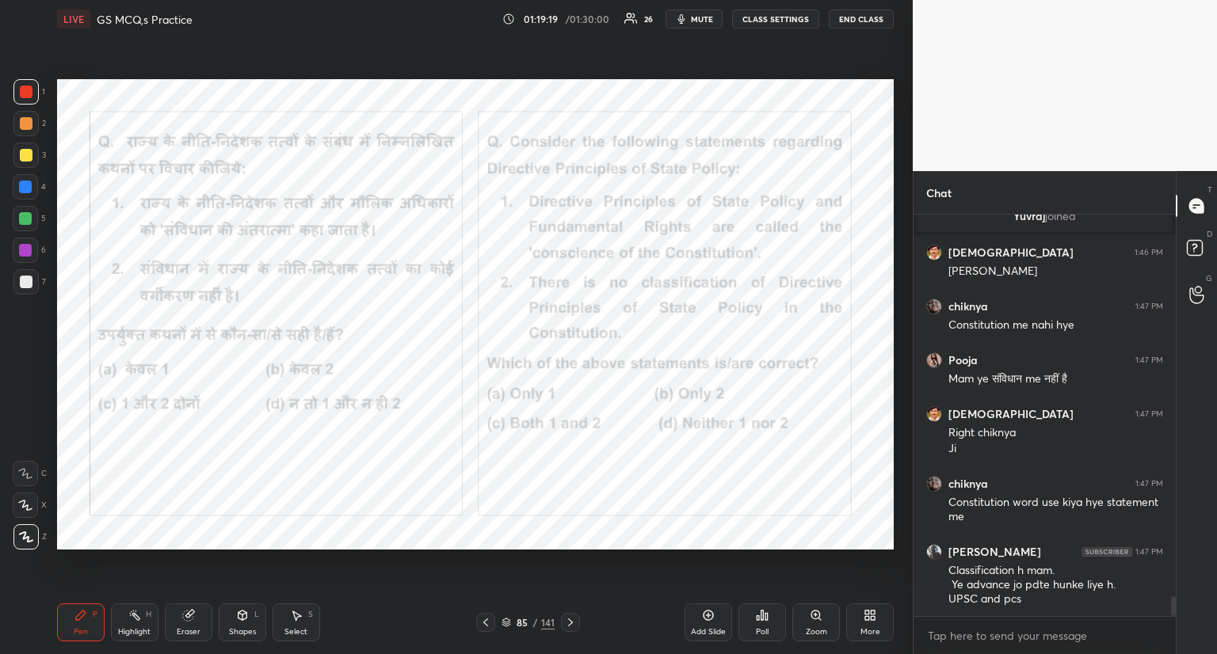
scroll to position [7936, 0]
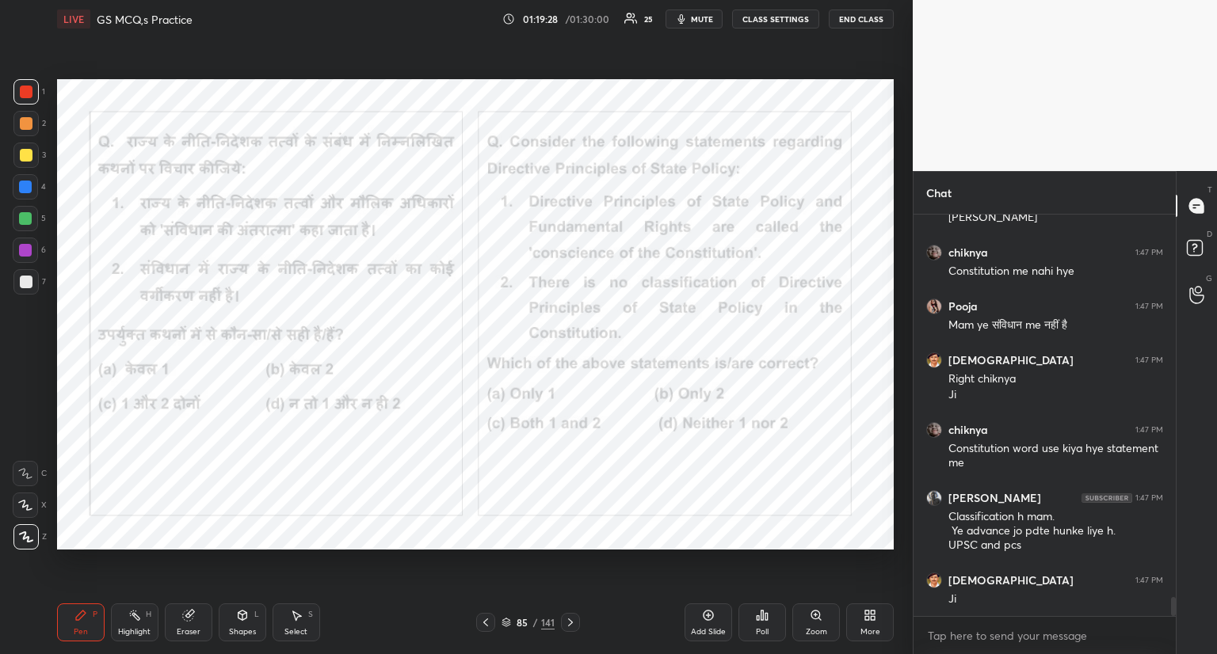
click at [570, 619] on icon at bounding box center [570, 622] width 13 height 13
click at [568, 622] on icon at bounding box center [570, 622] width 13 height 13
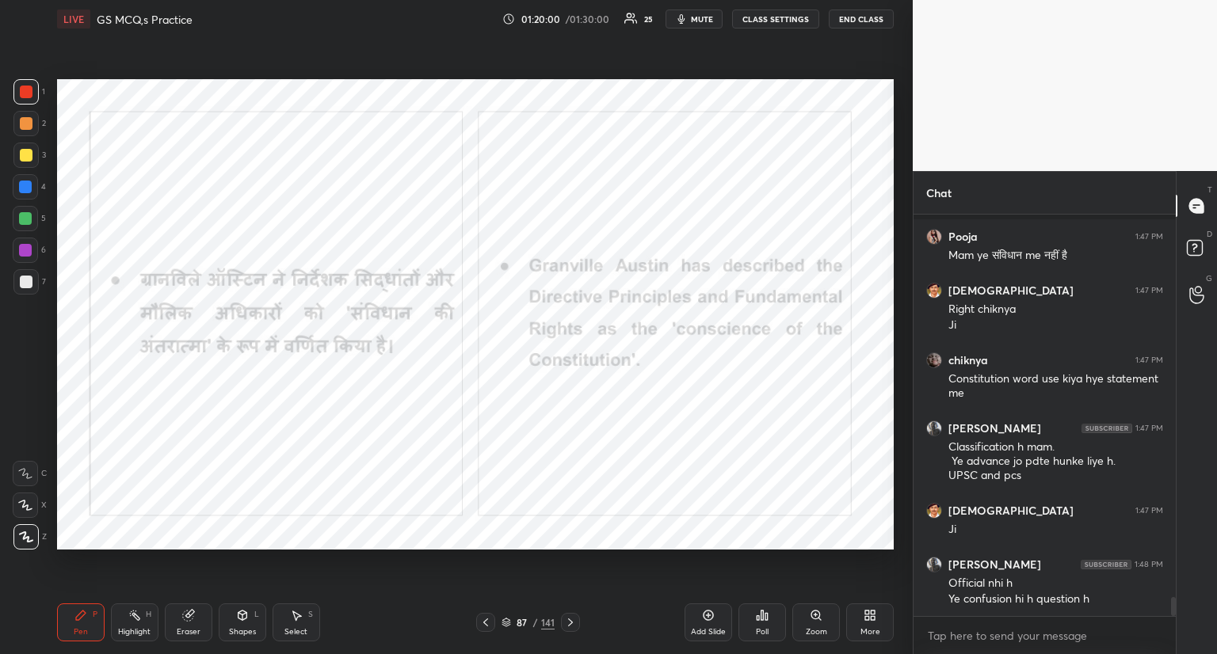
scroll to position [8074, 0]
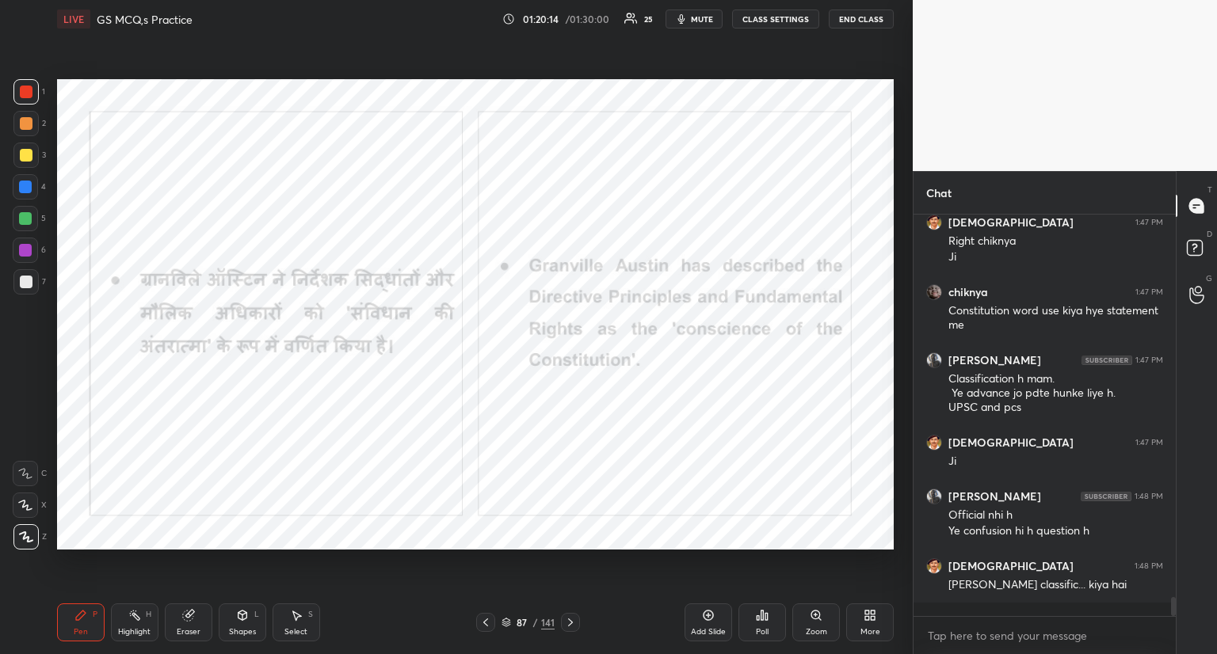
click at [570, 620] on icon at bounding box center [570, 622] width 13 height 13
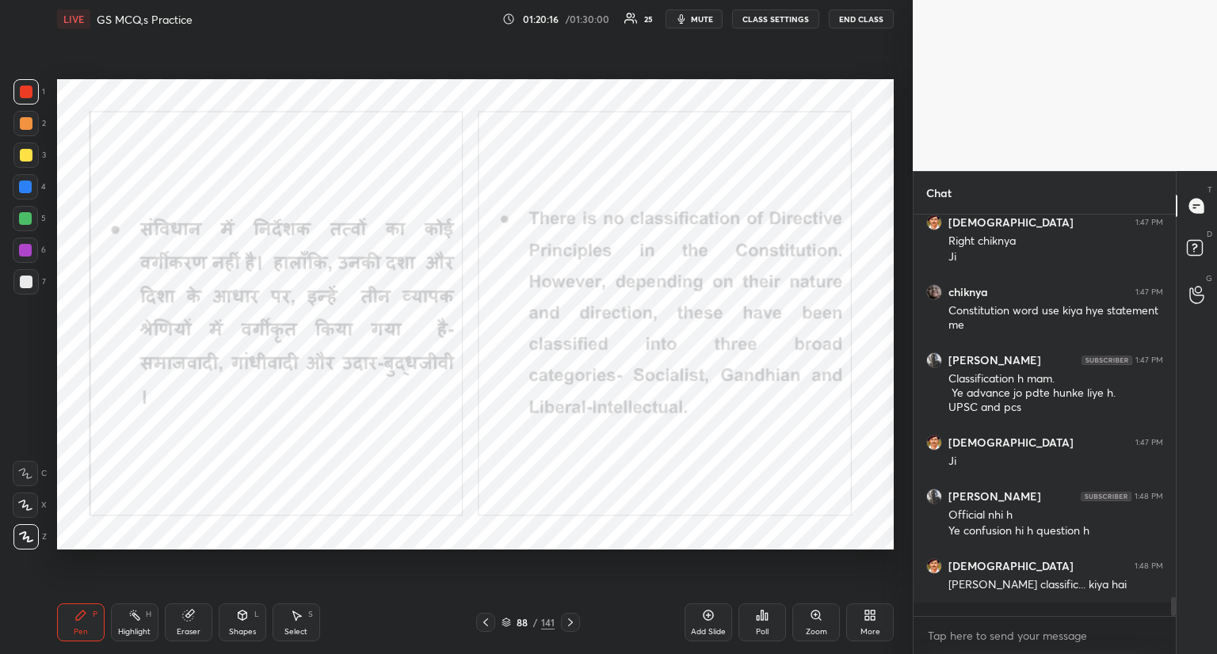
click at [567, 624] on icon at bounding box center [570, 622] width 13 height 13
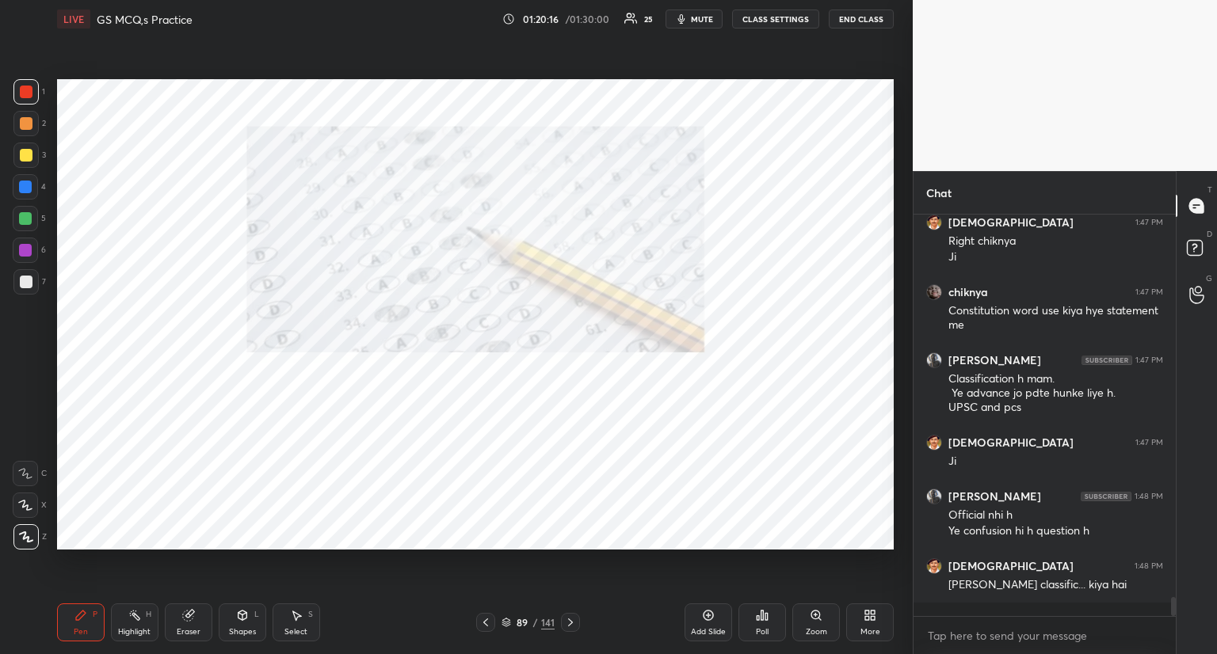
click at [570, 623] on icon at bounding box center [570, 622] width 13 height 13
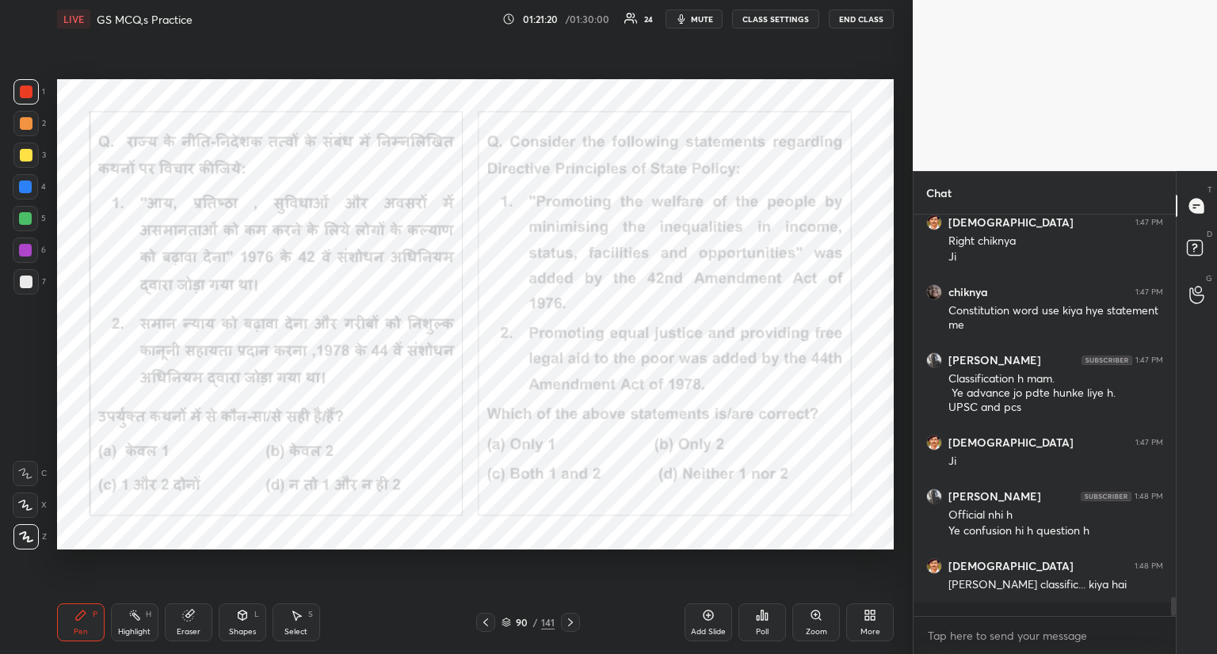
click at [760, 616] on icon at bounding box center [762, 615] width 13 height 13
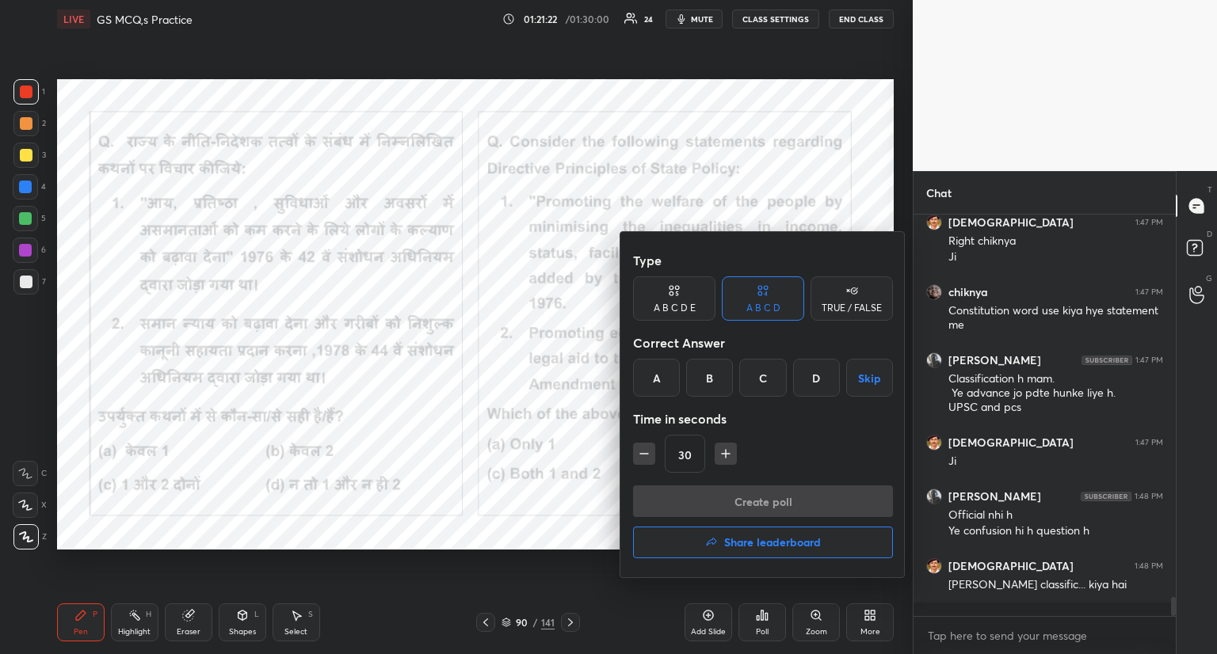
click at [813, 376] on div "D" at bounding box center [816, 378] width 47 height 38
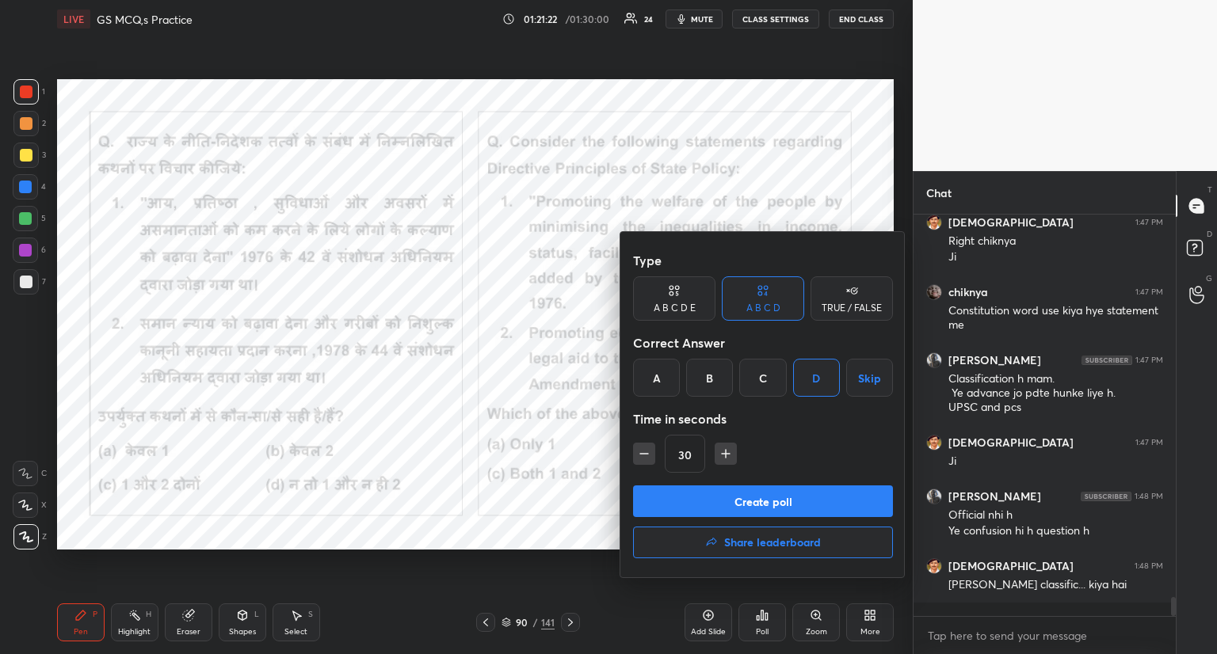
click at [787, 502] on button "Create poll" at bounding box center [763, 502] width 260 height 32
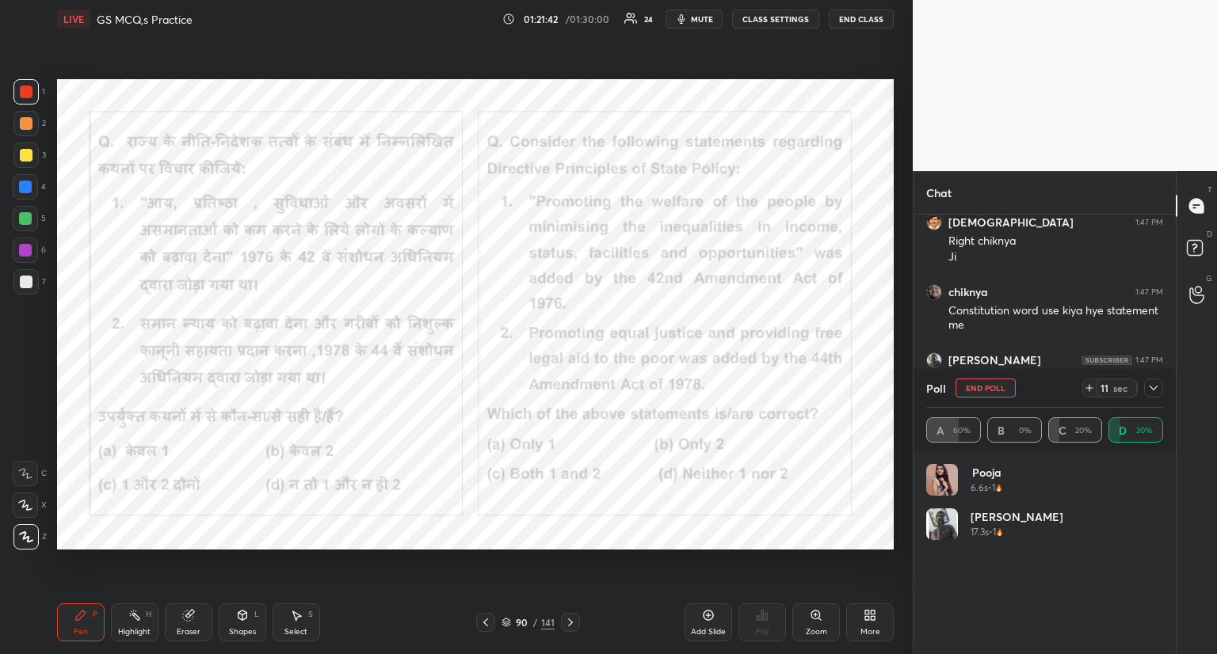
scroll to position [8214, 0]
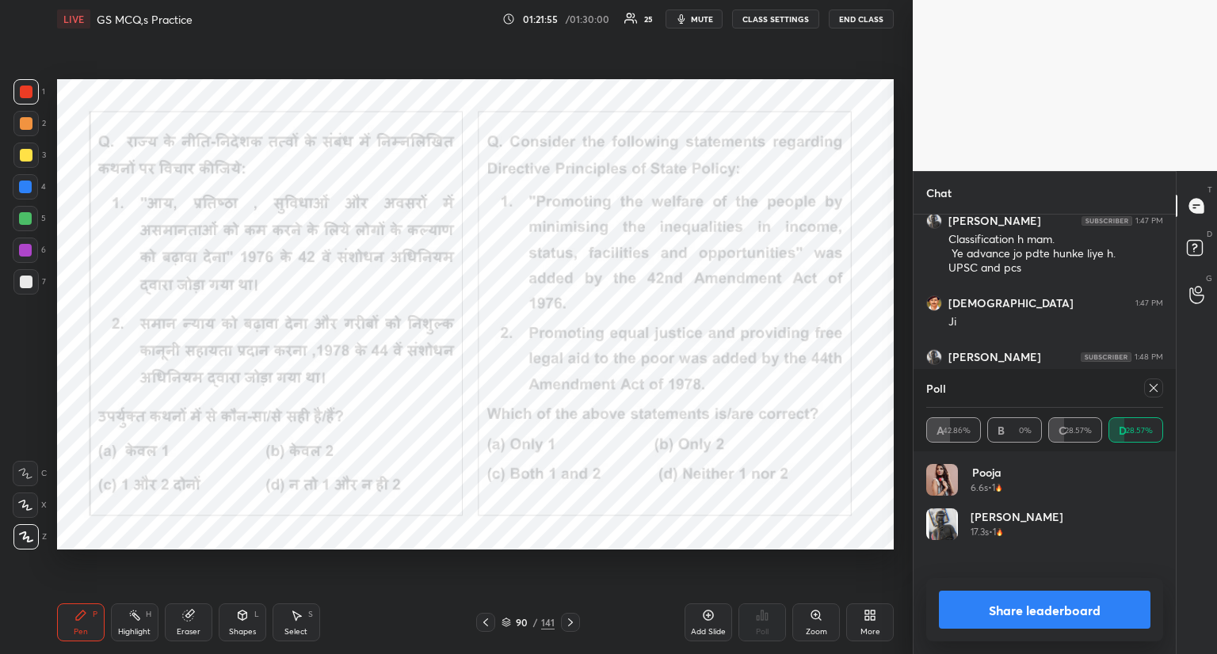
click at [1151, 390] on icon at bounding box center [1153, 388] width 13 height 13
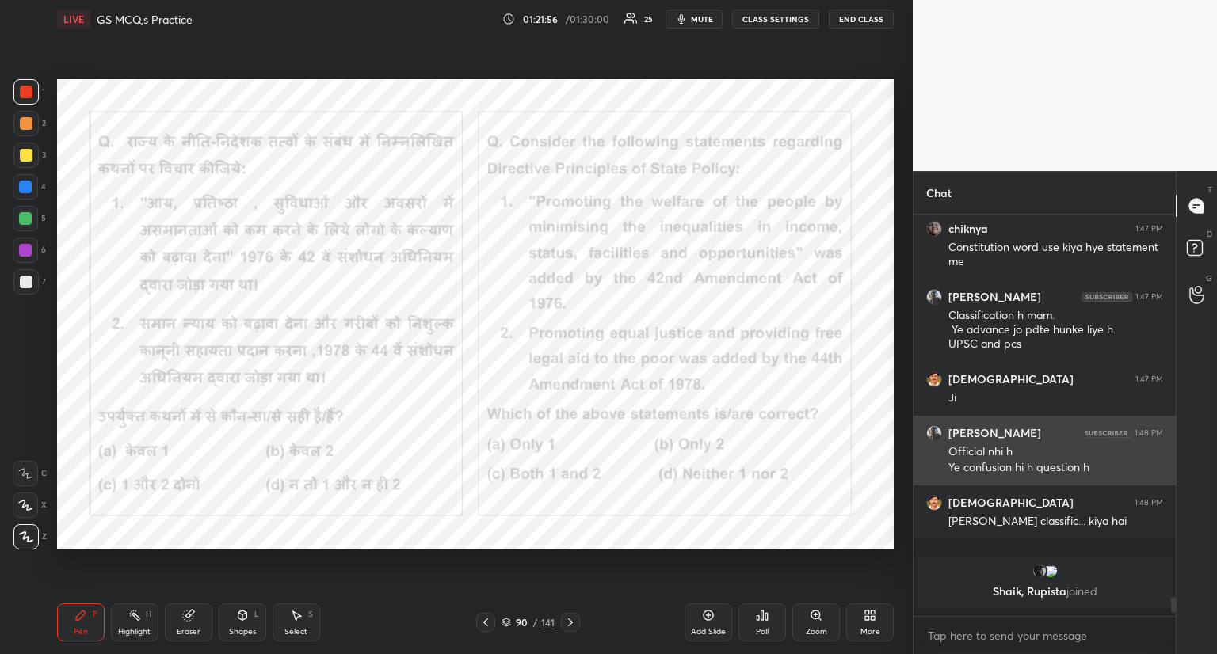
scroll to position [397, 258]
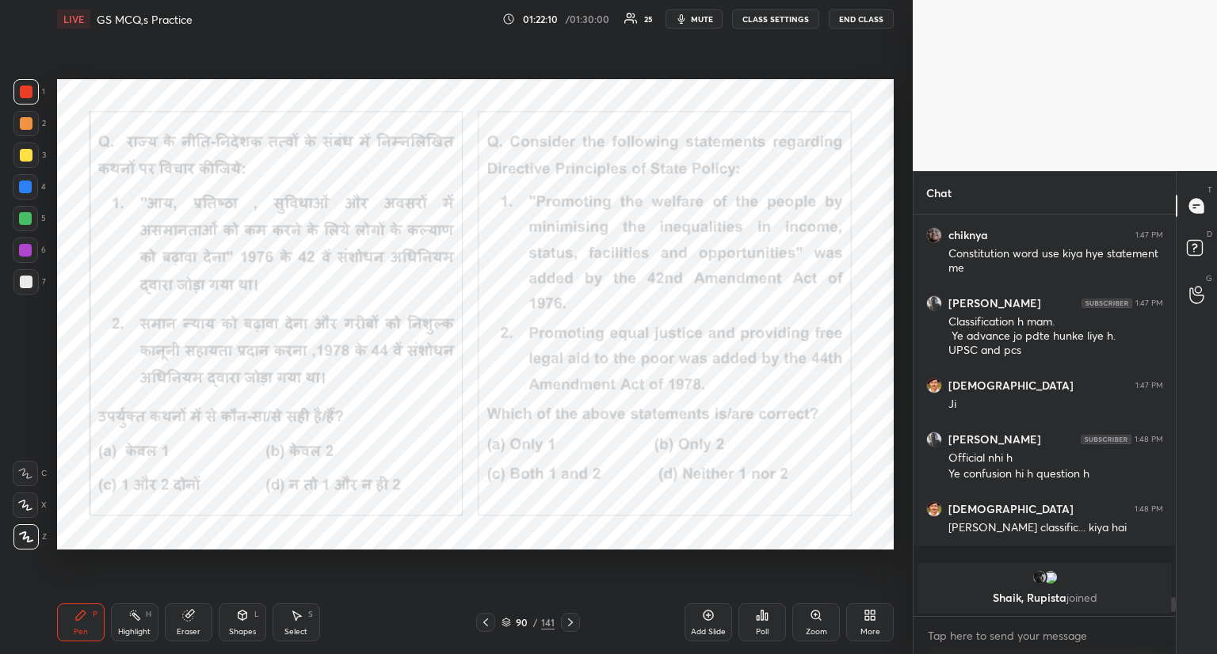
click at [568, 624] on icon at bounding box center [570, 622] width 13 height 13
click at [575, 626] on icon at bounding box center [570, 622] width 13 height 13
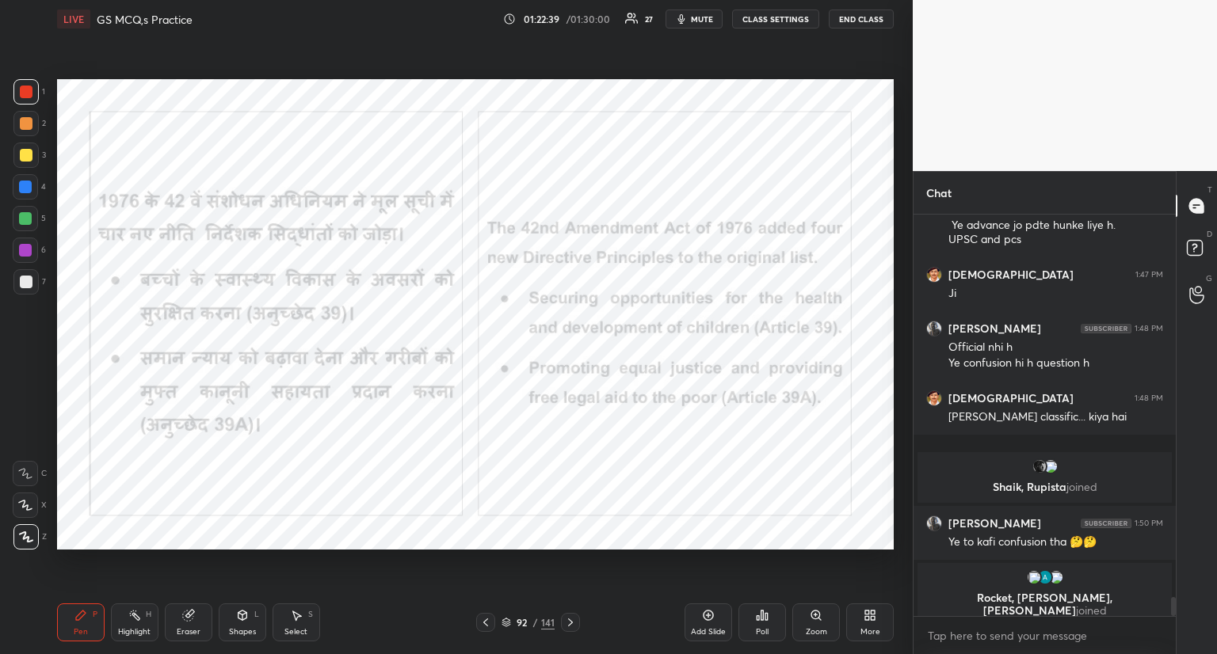
scroll to position [7985, 0]
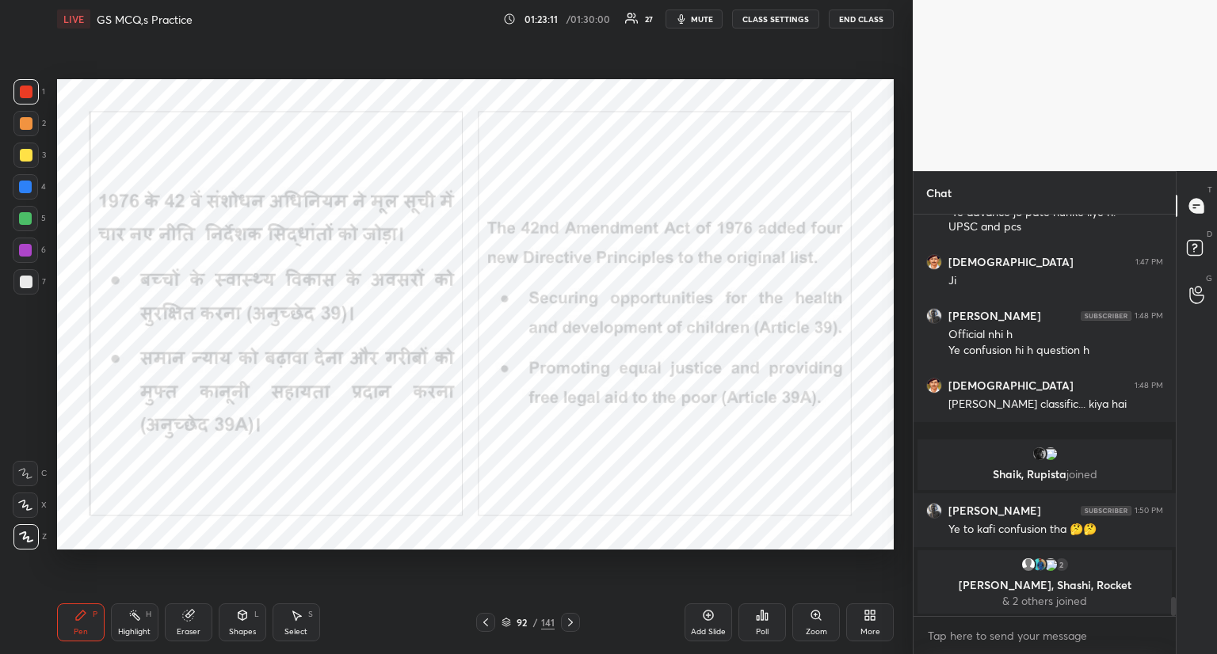
click at [569, 616] on div at bounding box center [570, 622] width 19 height 19
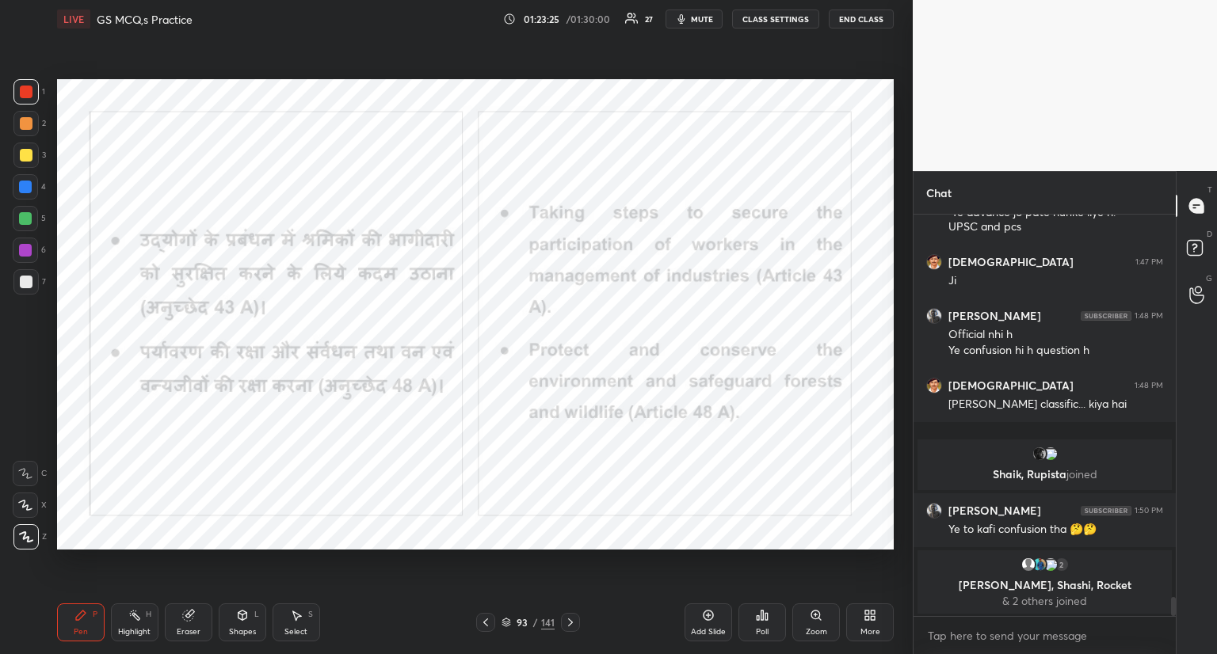
scroll to position [8039, 0]
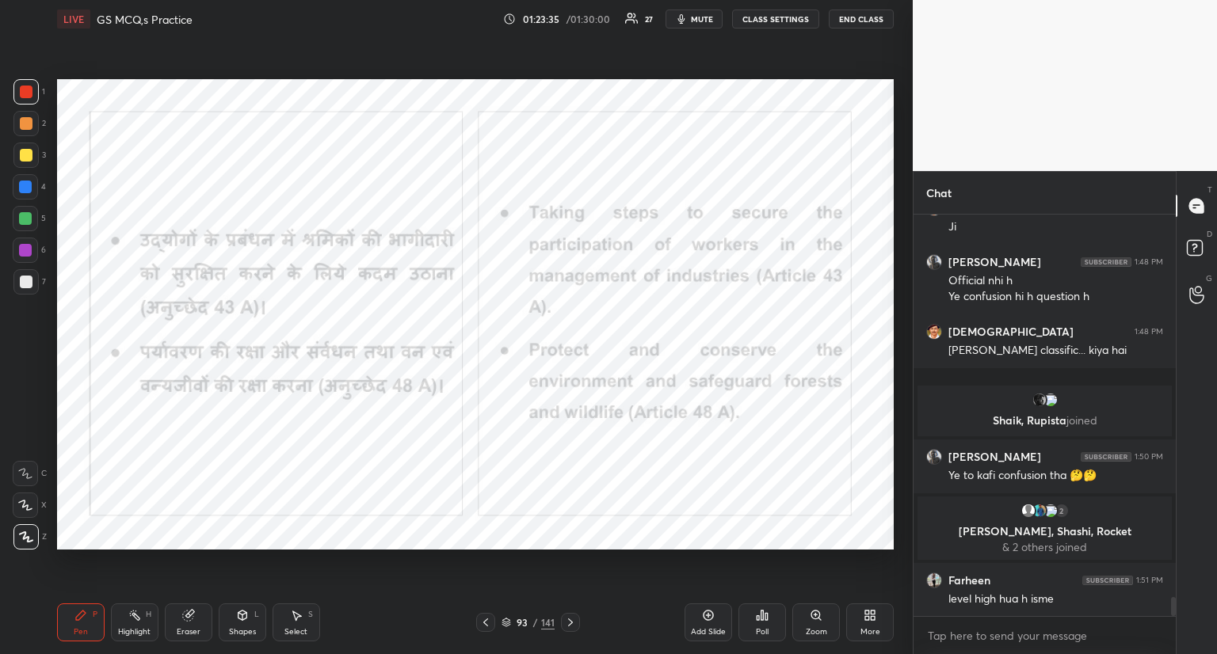
click at [568, 621] on icon at bounding box center [570, 622] width 13 height 13
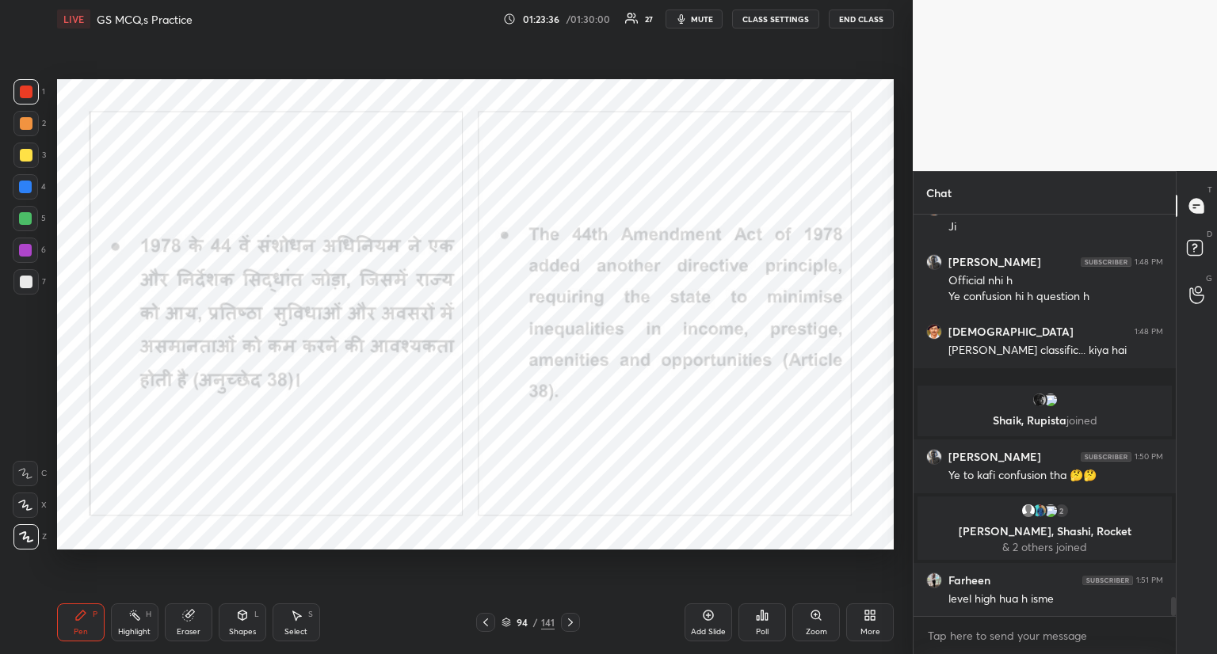
scroll to position [8093, 0]
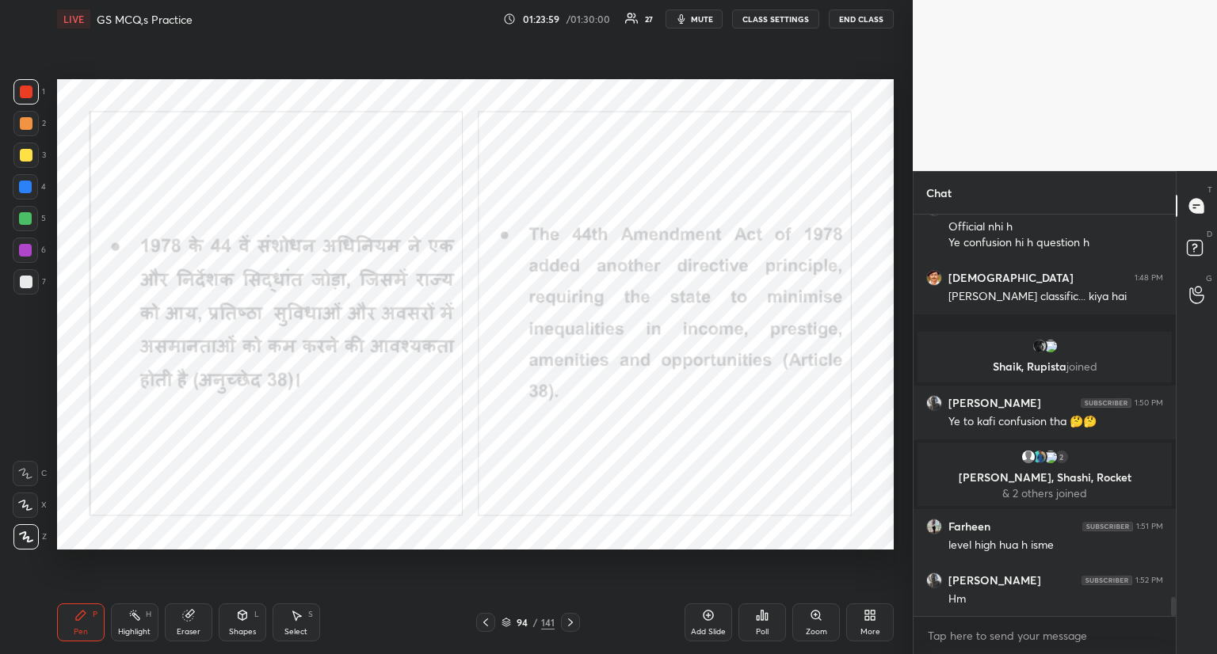
click at [568, 623] on icon at bounding box center [570, 622] width 13 height 13
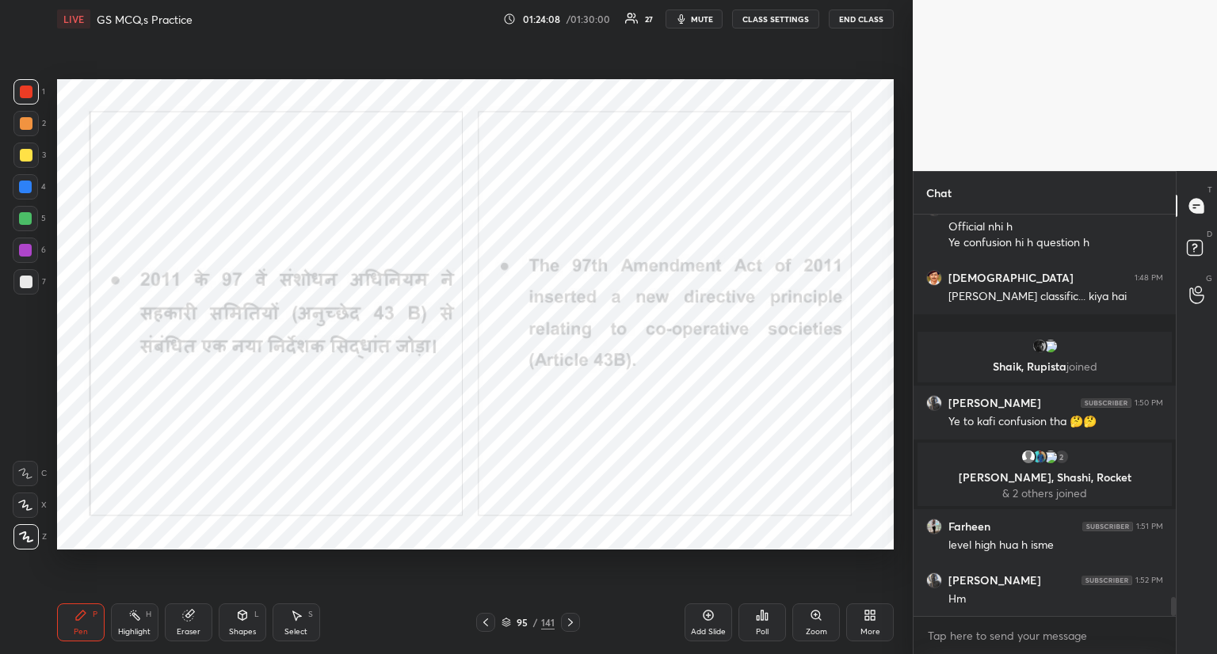
scroll to position [8150, 0]
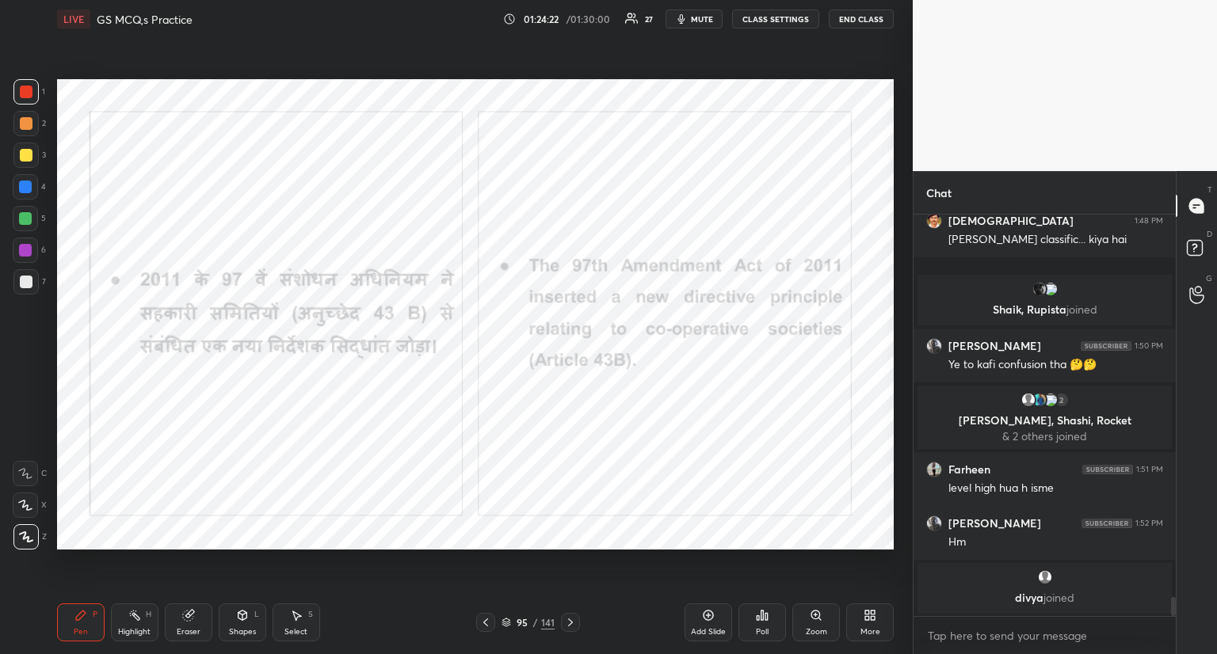
click at [571, 619] on icon at bounding box center [570, 622] width 13 height 13
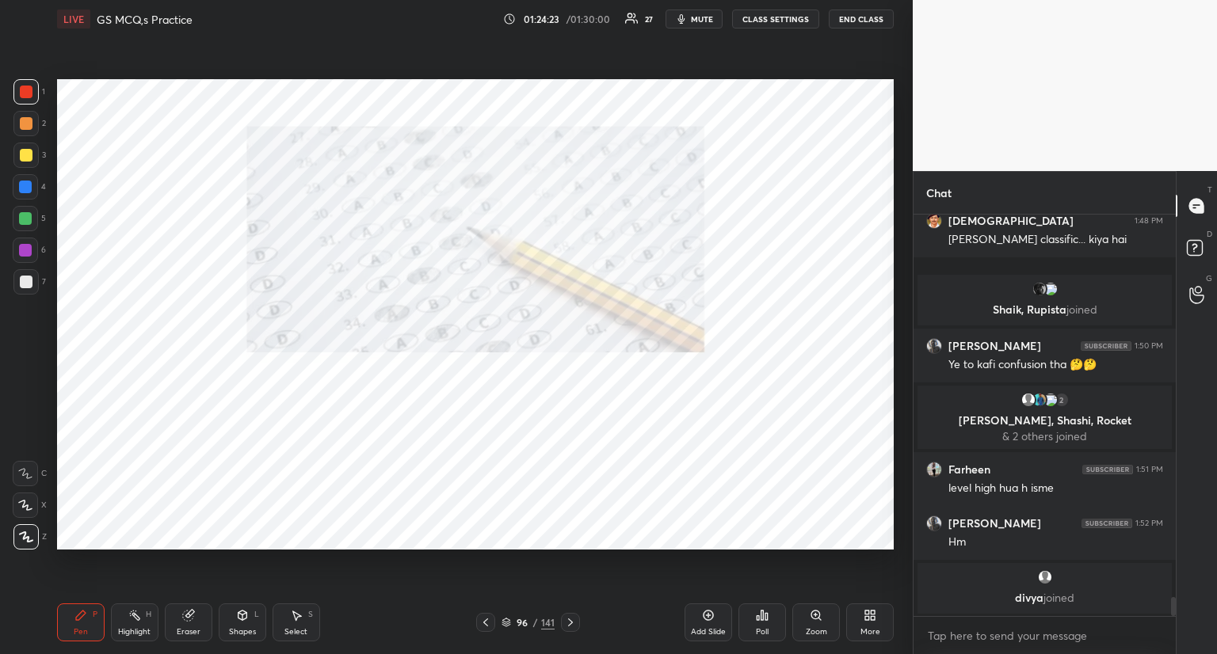
click at [564, 620] on icon at bounding box center [570, 622] width 13 height 13
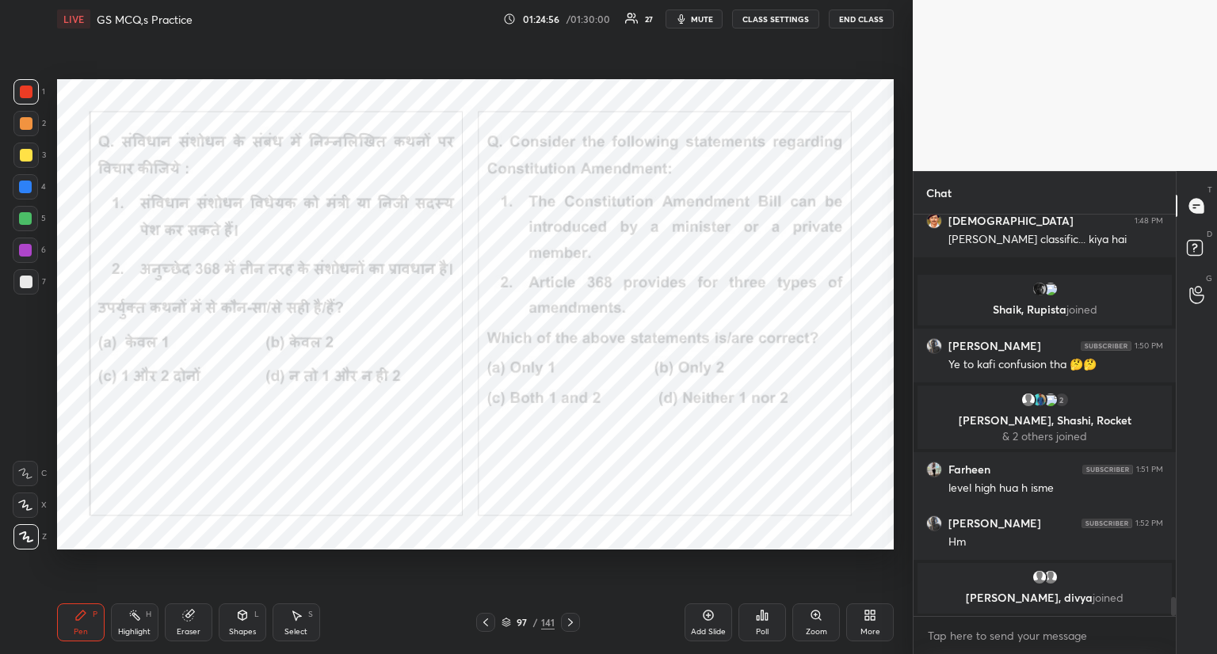
click at [763, 612] on icon at bounding box center [762, 616] width 2 height 10
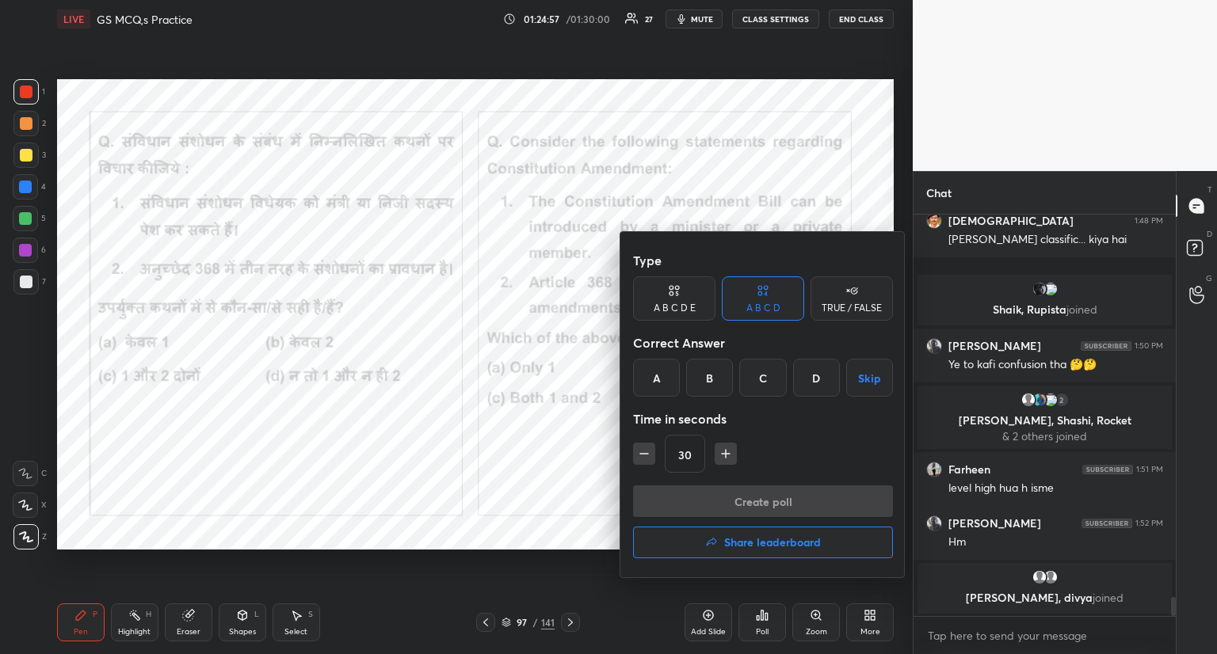
click at [662, 378] on div "A" at bounding box center [656, 378] width 47 height 38
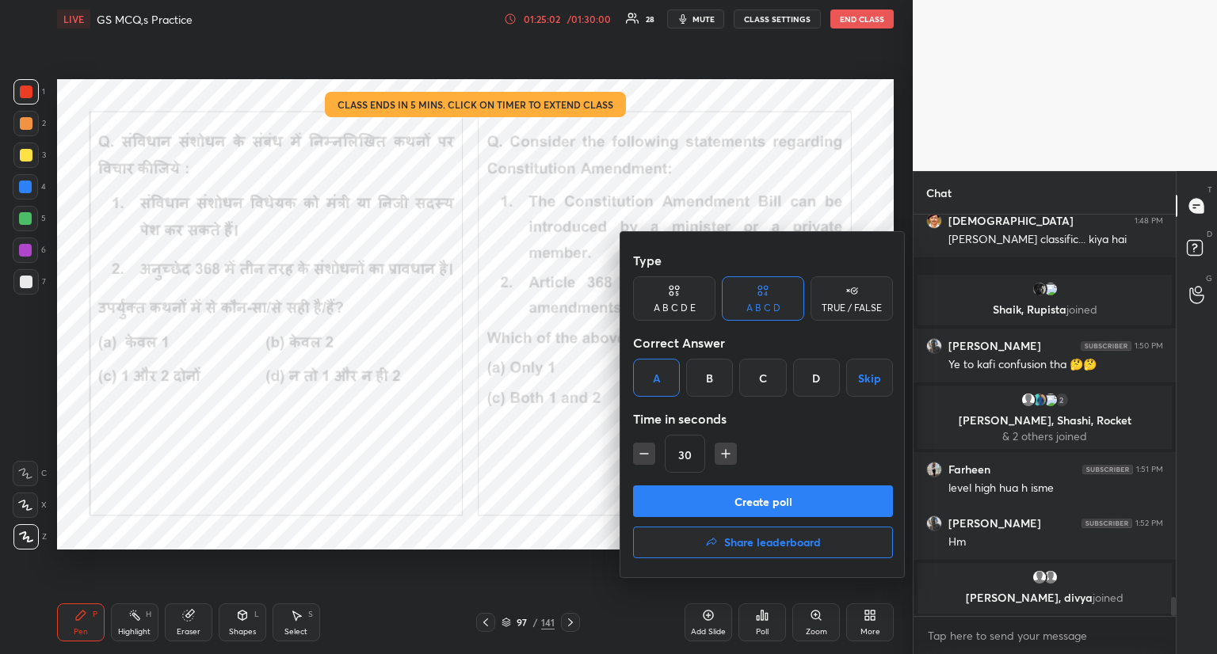
click at [689, 499] on button "Create poll" at bounding box center [763, 502] width 260 height 32
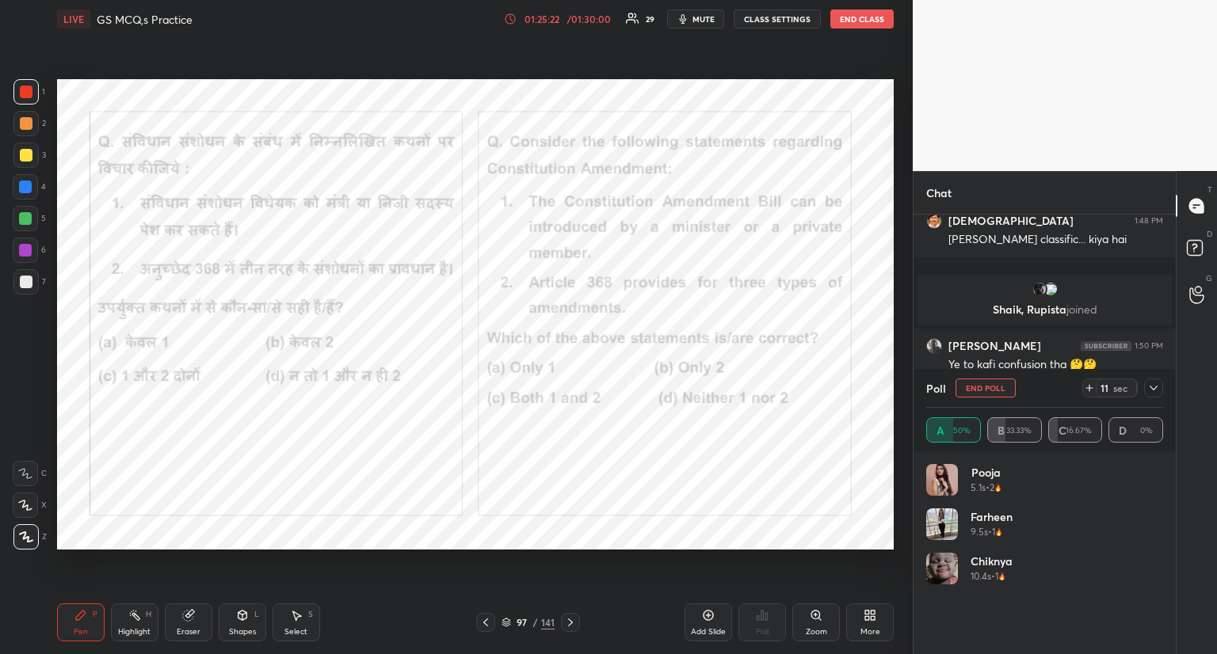
scroll to position [8245, 0]
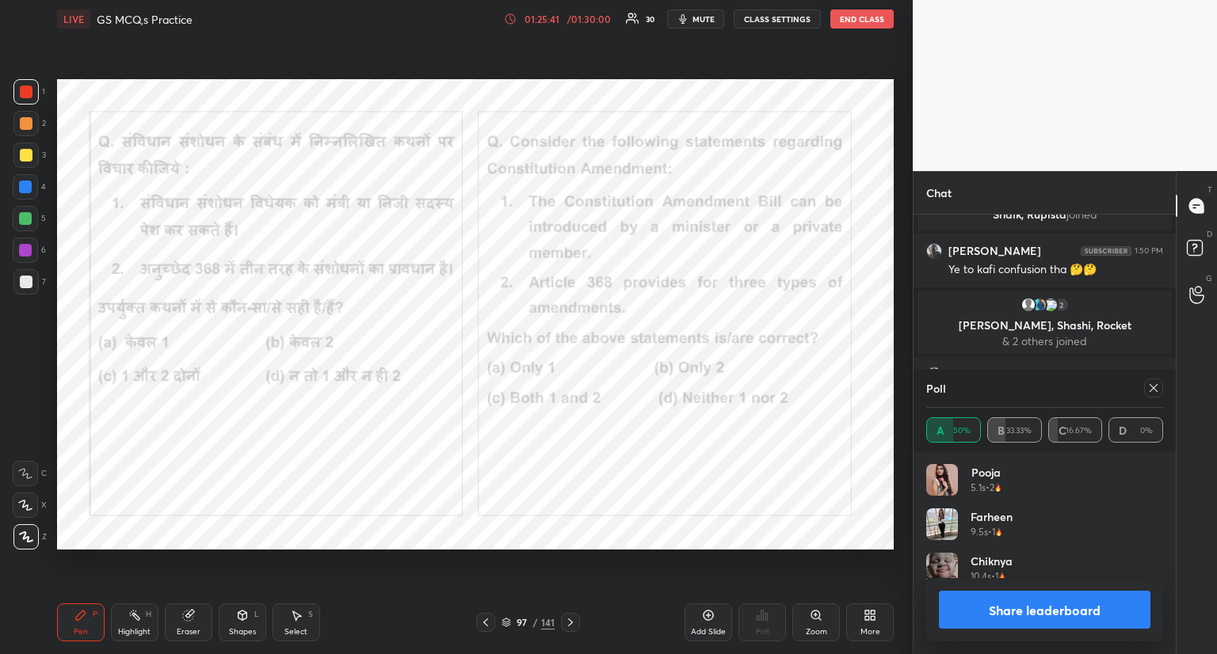
click at [1151, 388] on icon at bounding box center [1153, 388] width 13 height 13
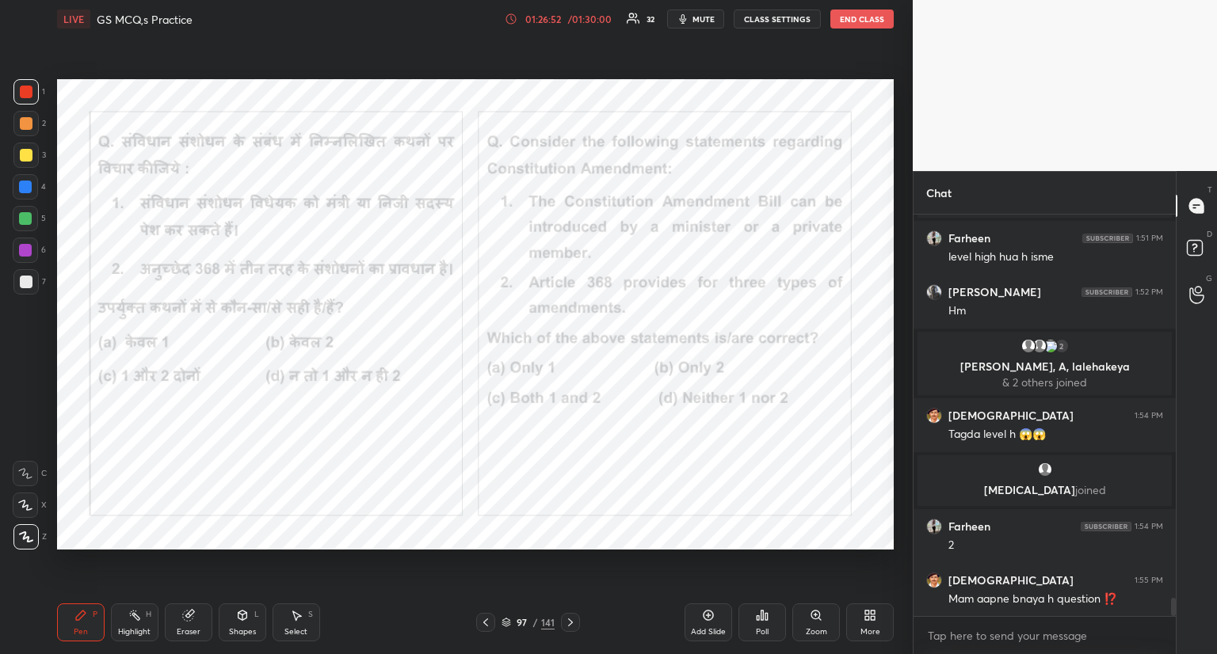
scroll to position [8378, 0]
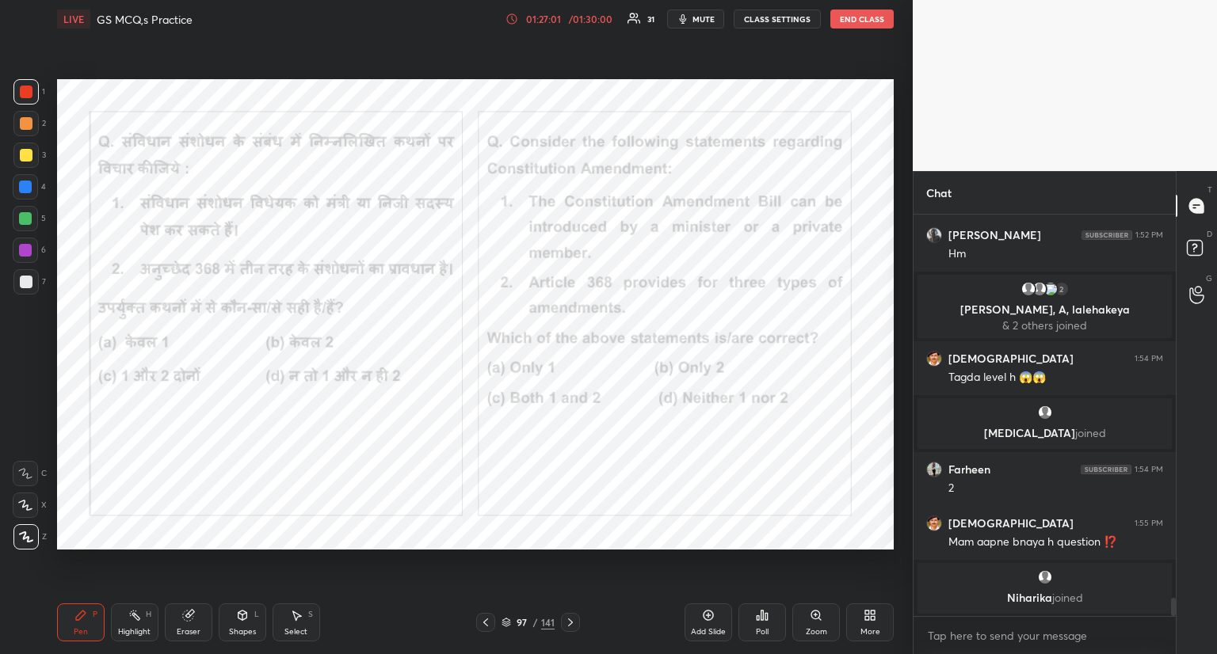
click at [570, 621] on icon at bounding box center [570, 622] width 13 height 13
click at [571, 621] on icon at bounding box center [570, 622] width 13 height 13
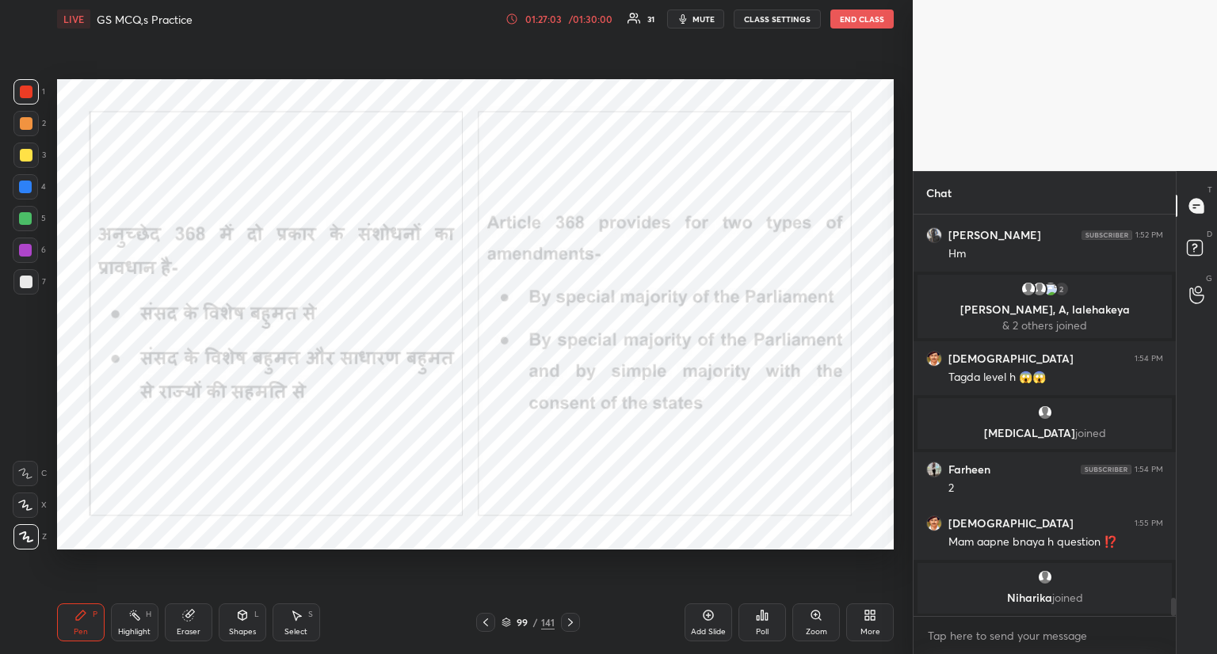
scroll to position [8404, 0]
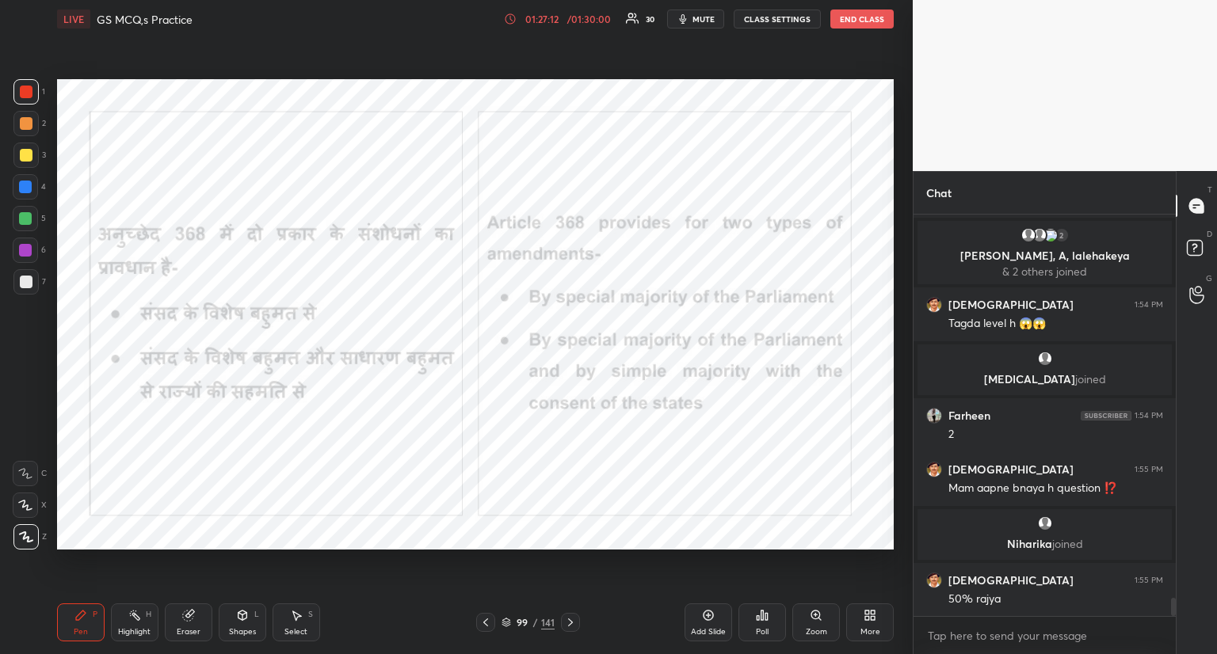
click at [570, 622] on icon at bounding box center [570, 623] width 5 height 8
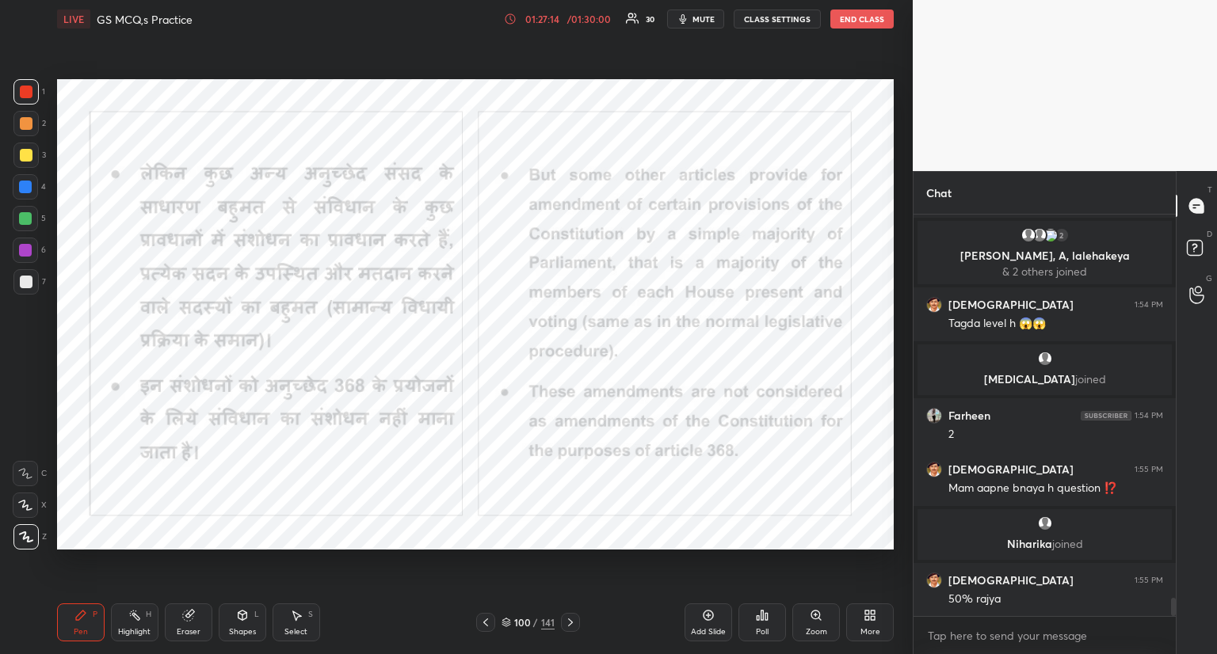
scroll to position [8420, 0]
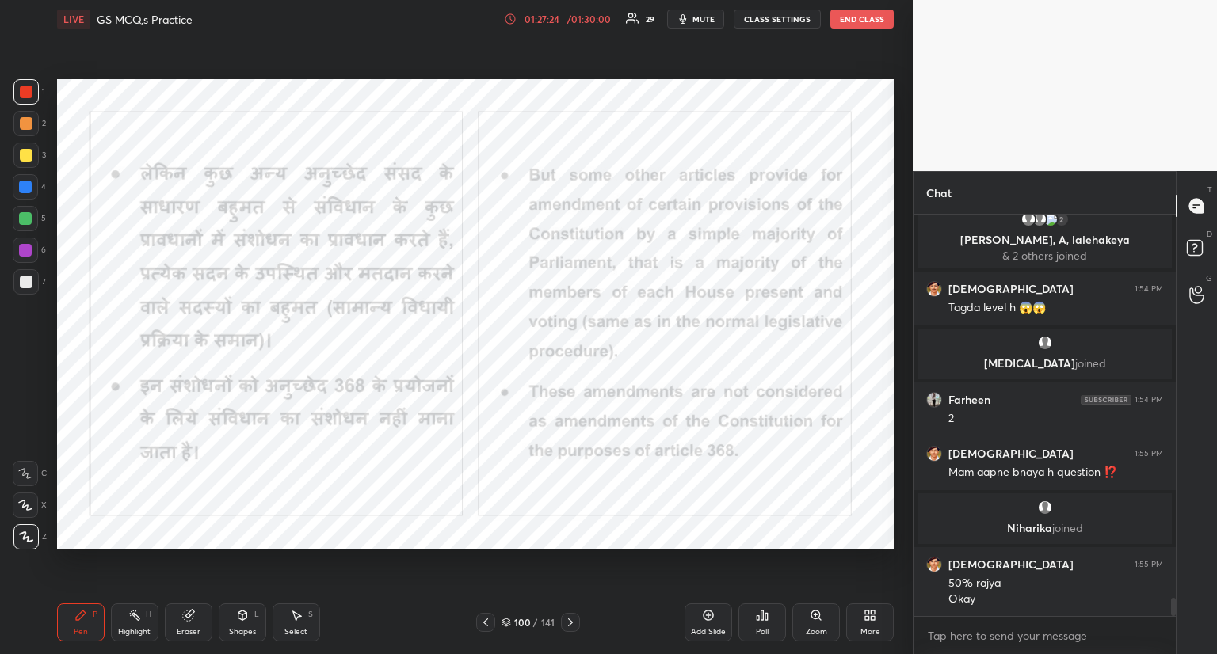
click at [570, 623] on icon at bounding box center [570, 622] width 13 height 13
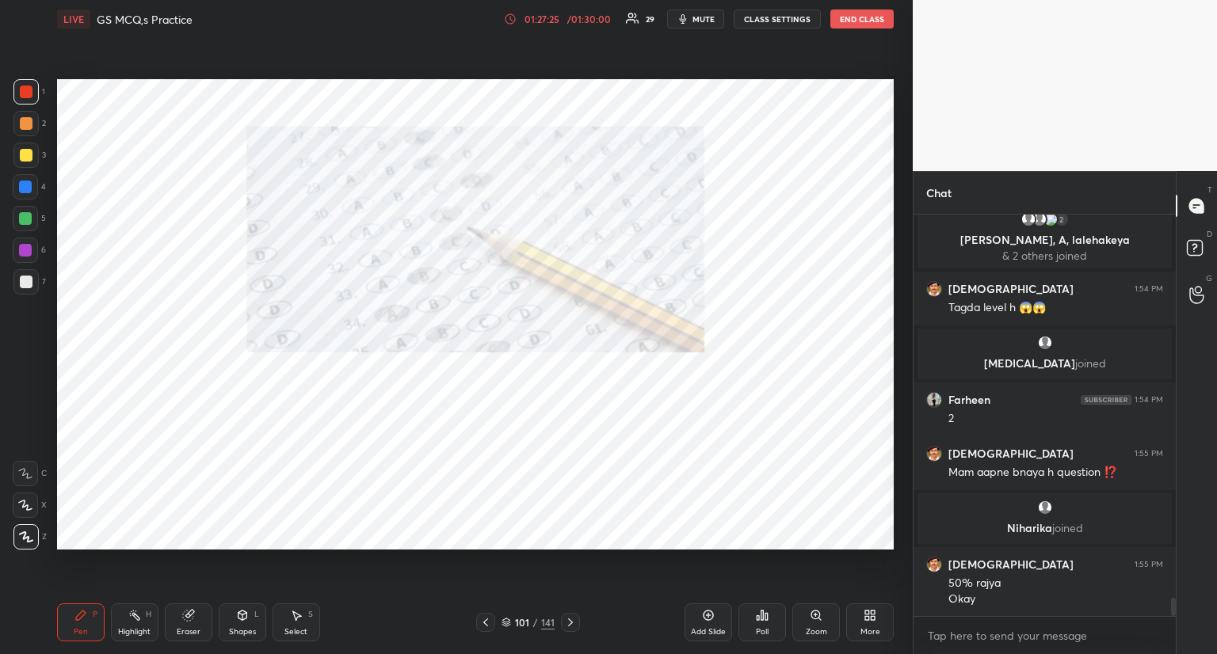
click at [487, 625] on icon at bounding box center [485, 623] width 5 height 8
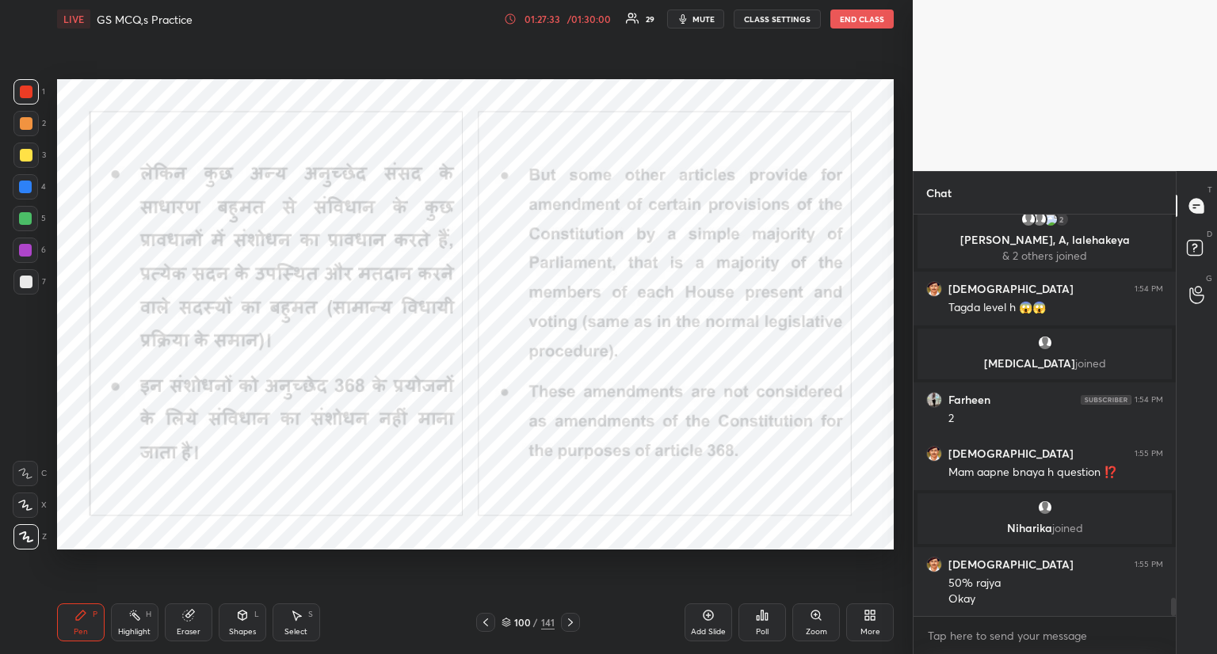
click at [569, 620] on icon at bounding box center [570, 622] width 13 height 13
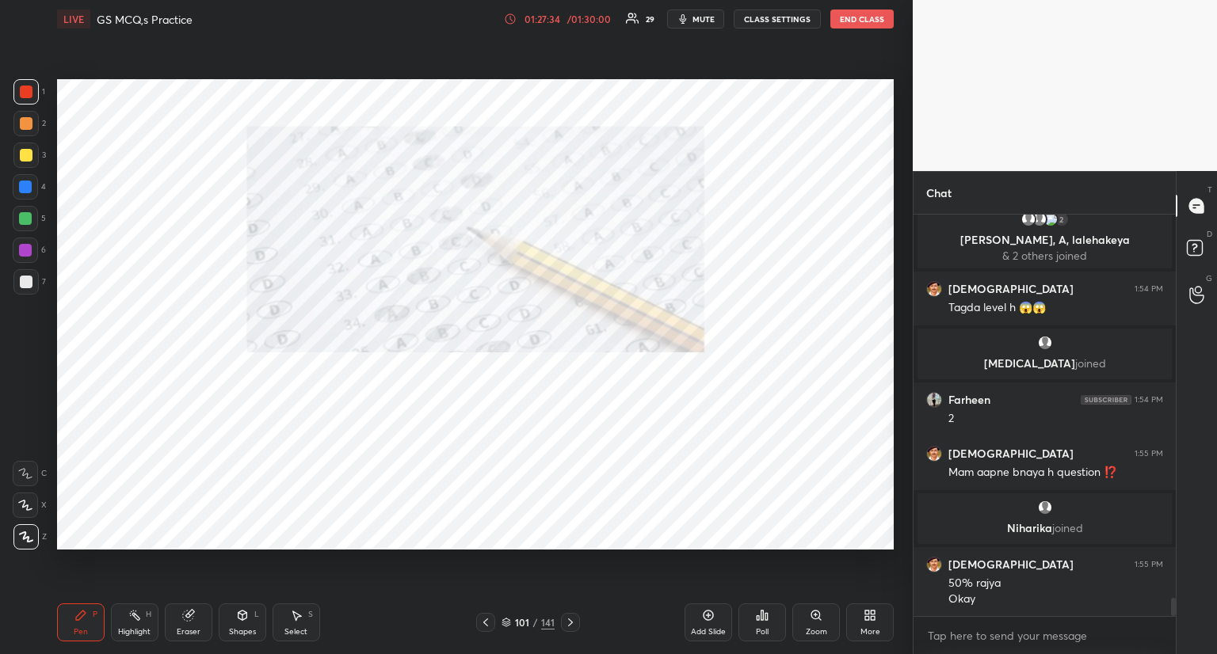
click at [574, 620] on icon at bounding box center [570, 622] width 13 height 13
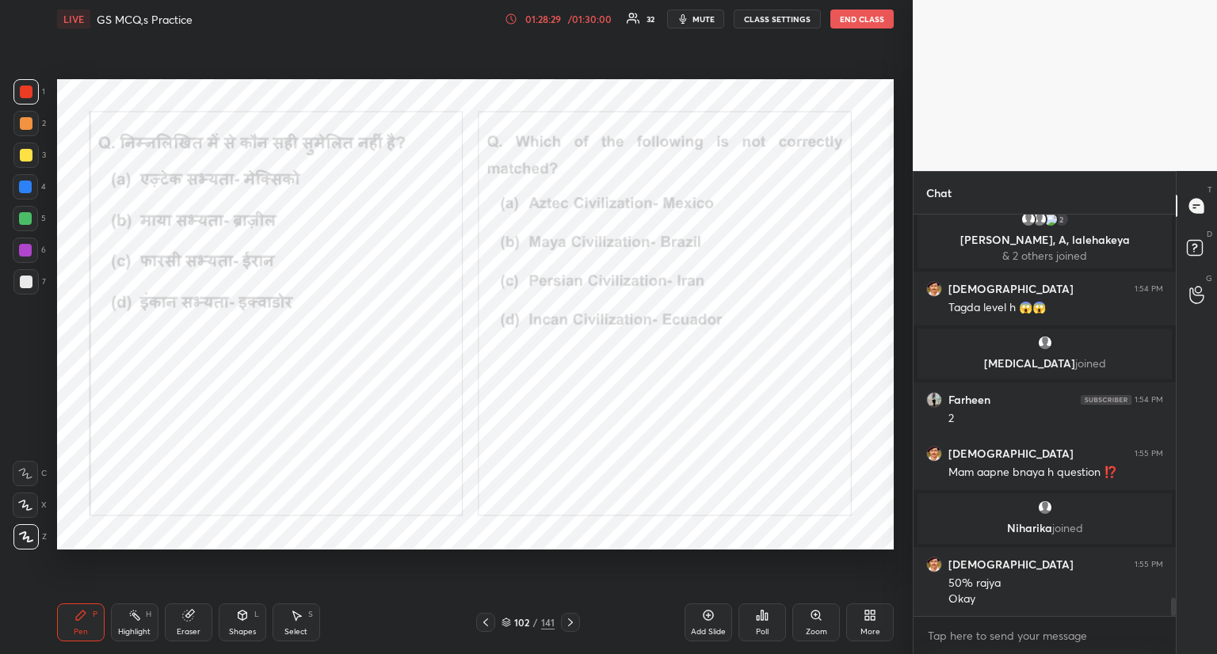
click at [762, 614] on icon at bounding box center [762, 616] width 2 height 10
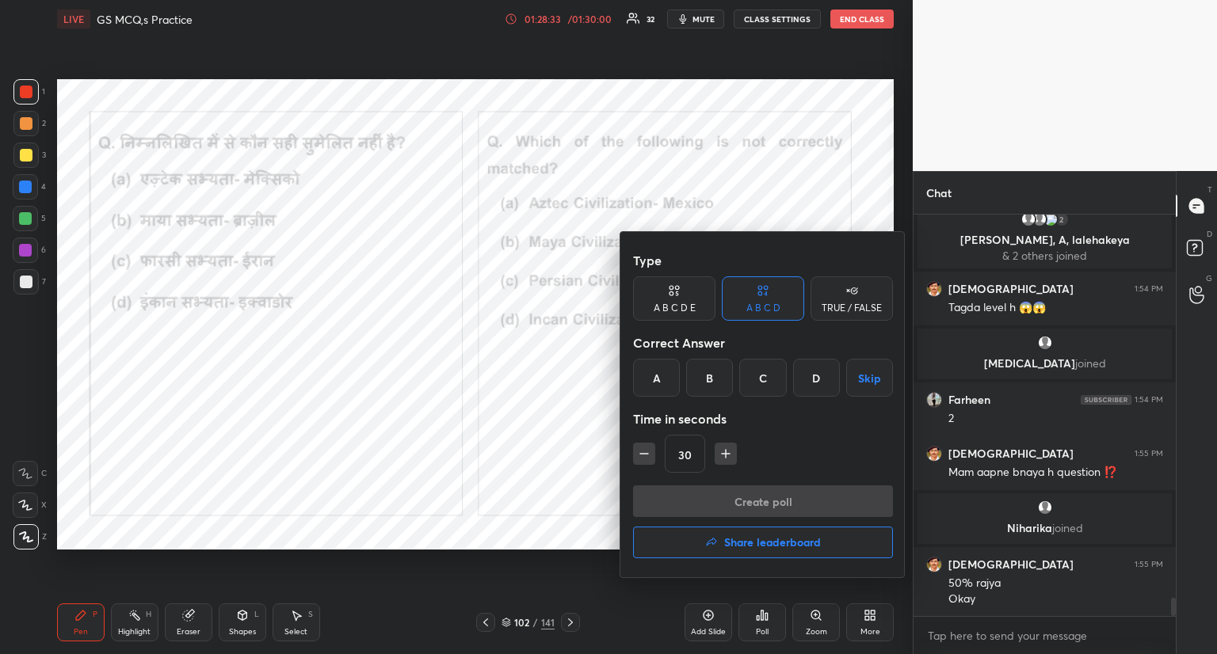
click at [710, 375] on div "B" at bounding box center [709, 378] width 47 height 38
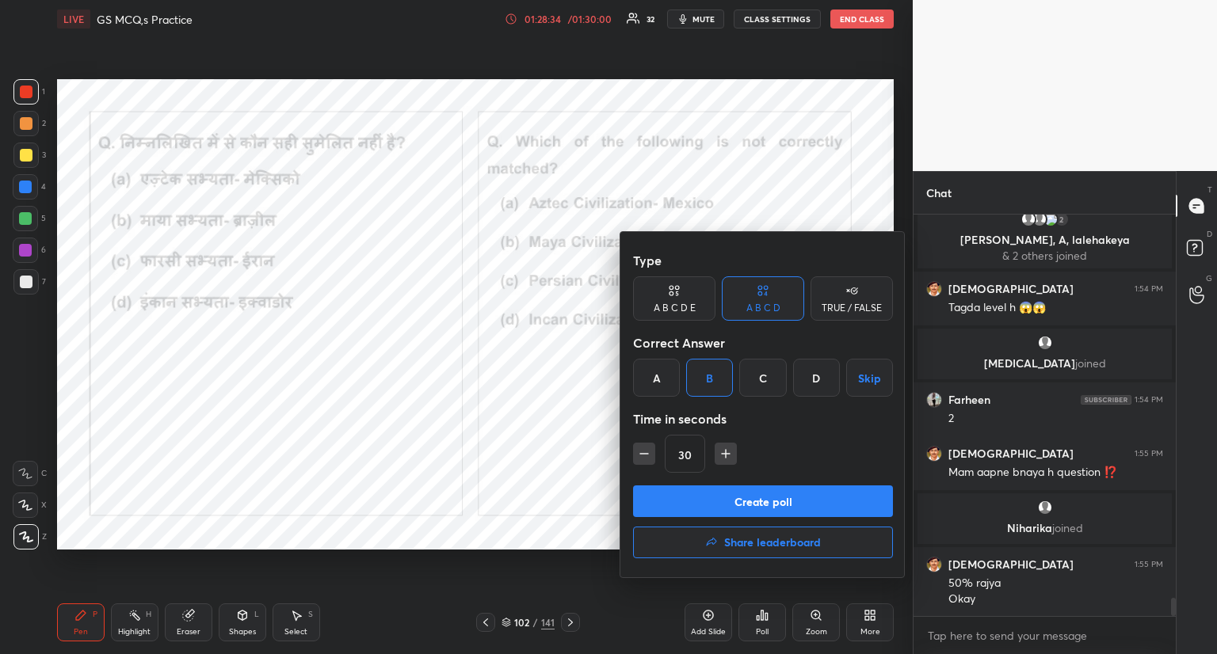
click at [699, 502] on button "Create poll" at bounding box center [763, 502] width 260 height 32
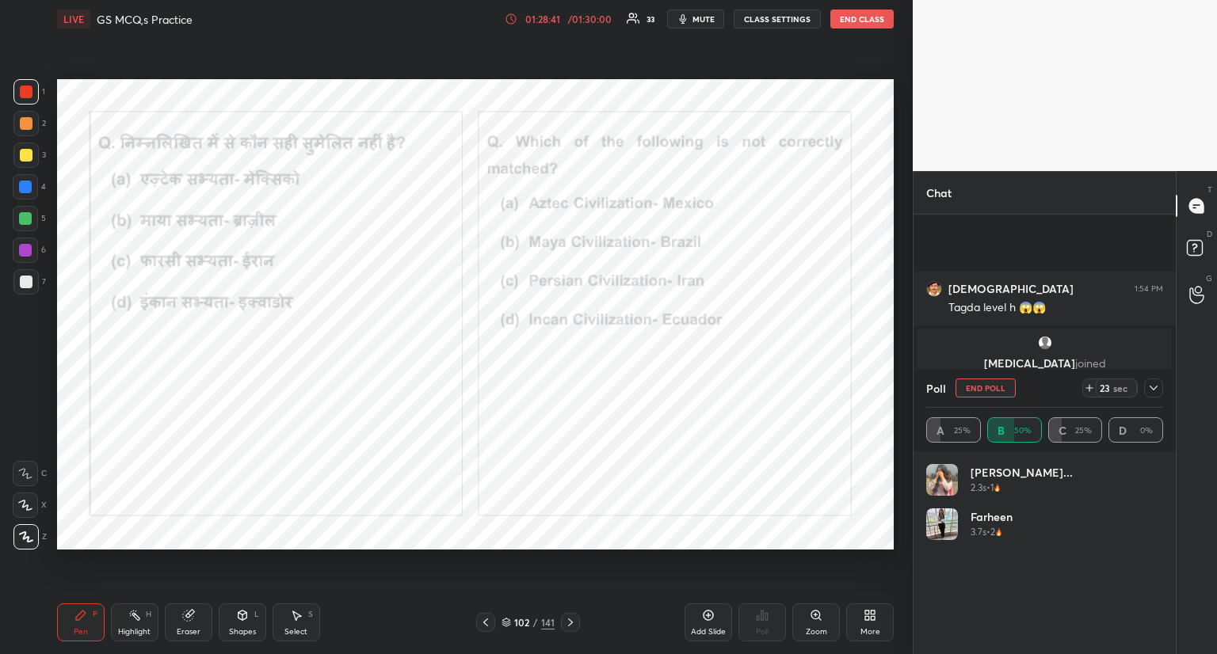
scroll to position [8559, 0]
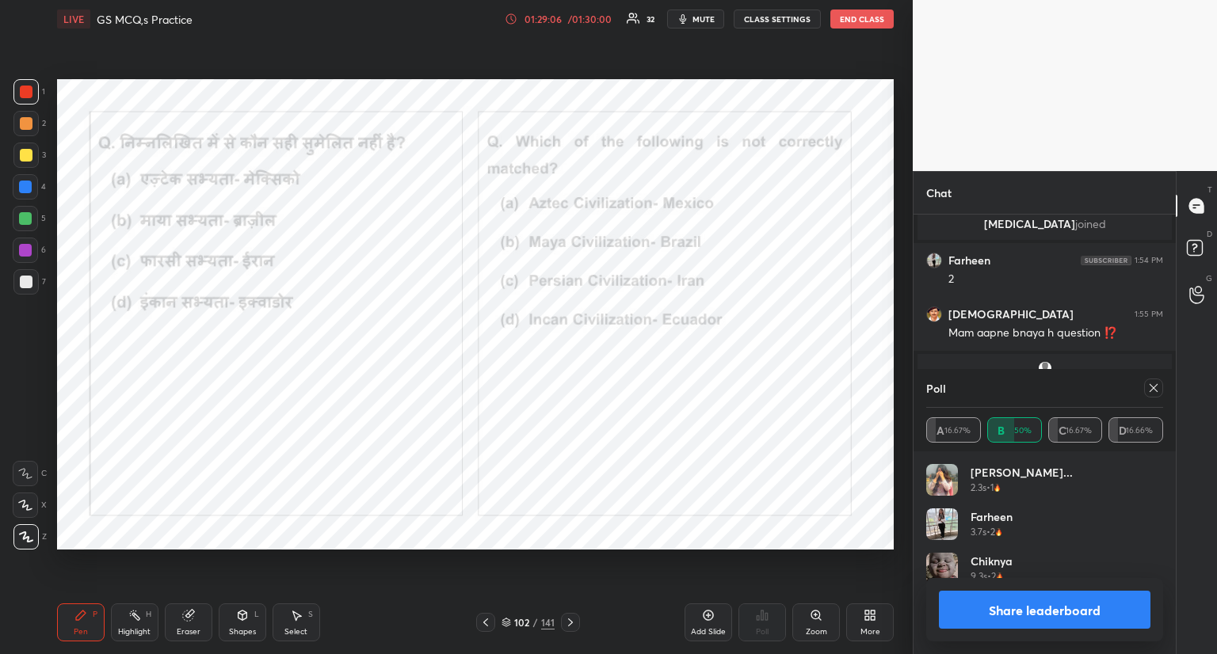
click at [1151, 389] on icon at bounding box center [1153, 388] width 13 height 13
type textarea "x"
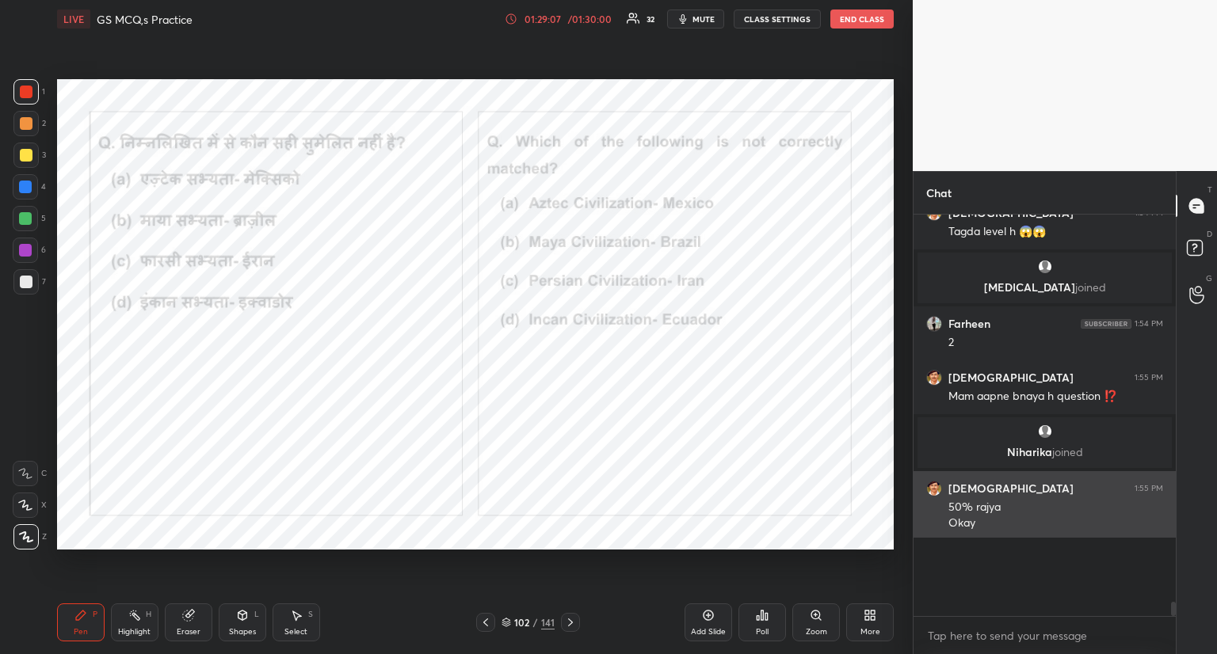
scroll to position [391, 258]
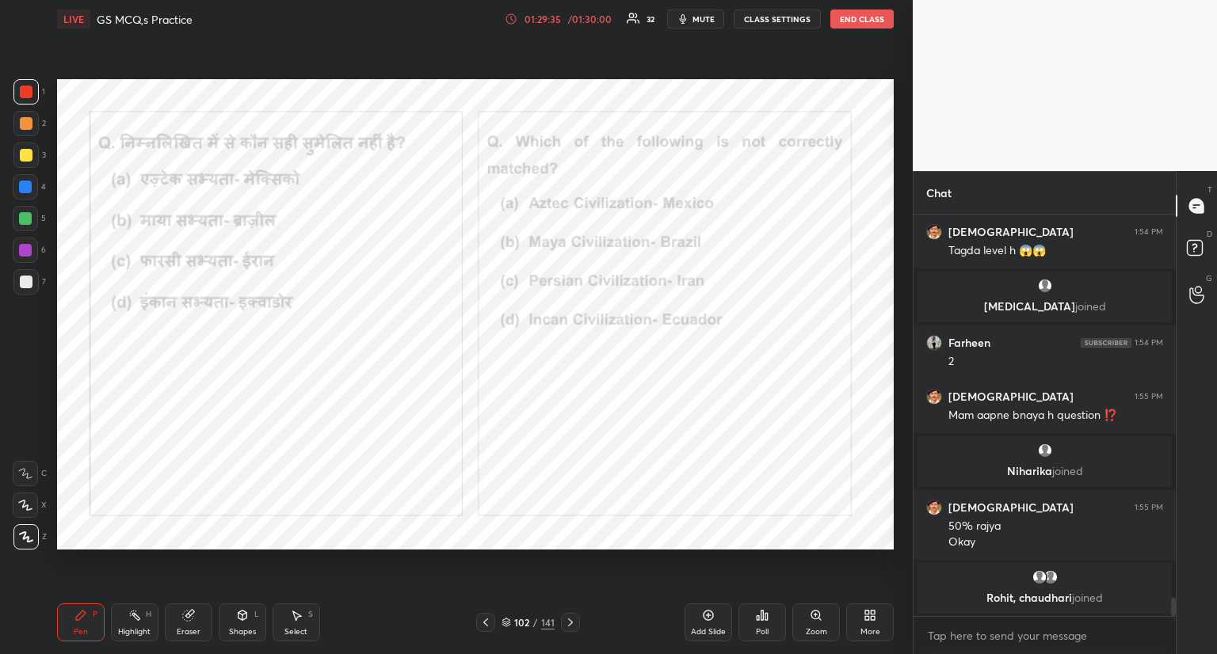
click at [569, 612] on div "Pen P Highlight H Eraser Shapes L Select S 102 / 141 Add Slide Poll Zoom More" at bounding box center [475, 622] width 837 height 63
click at [566, 625] on icon at bounding box center [570, 622] width 13 height 13
click at [565, 628] on icon at bounding box center [570, 622] width 13 height 13
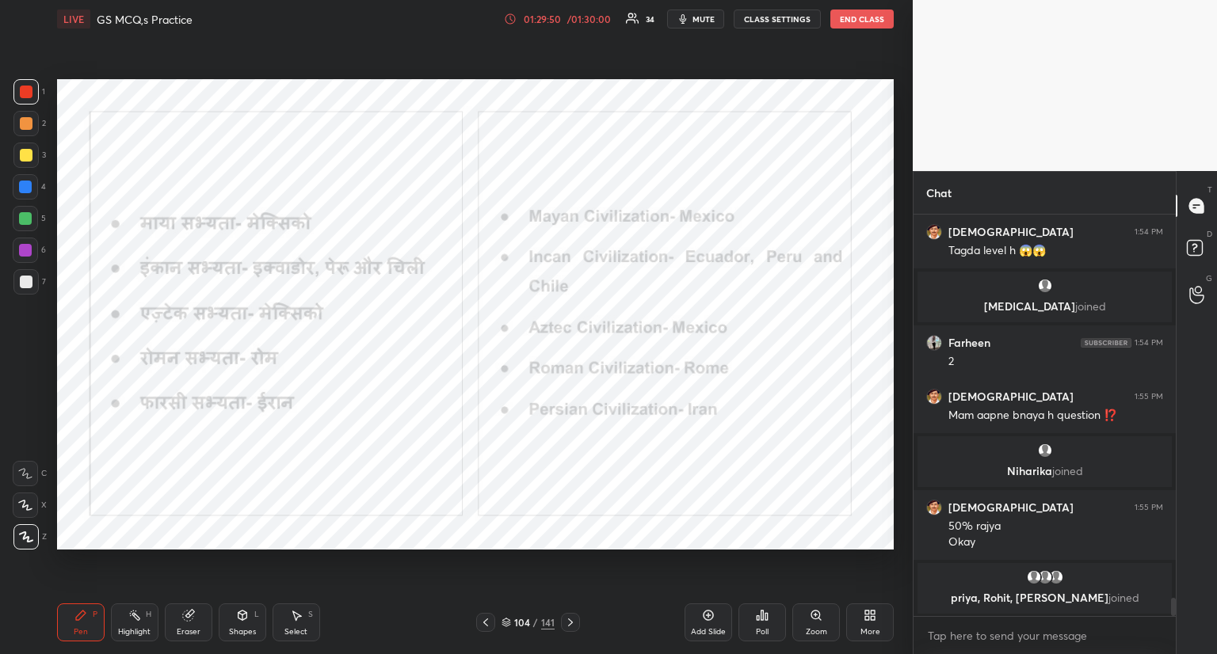
click at [760, 612] on icon at bounding box center [762, 615] width 13 height 13
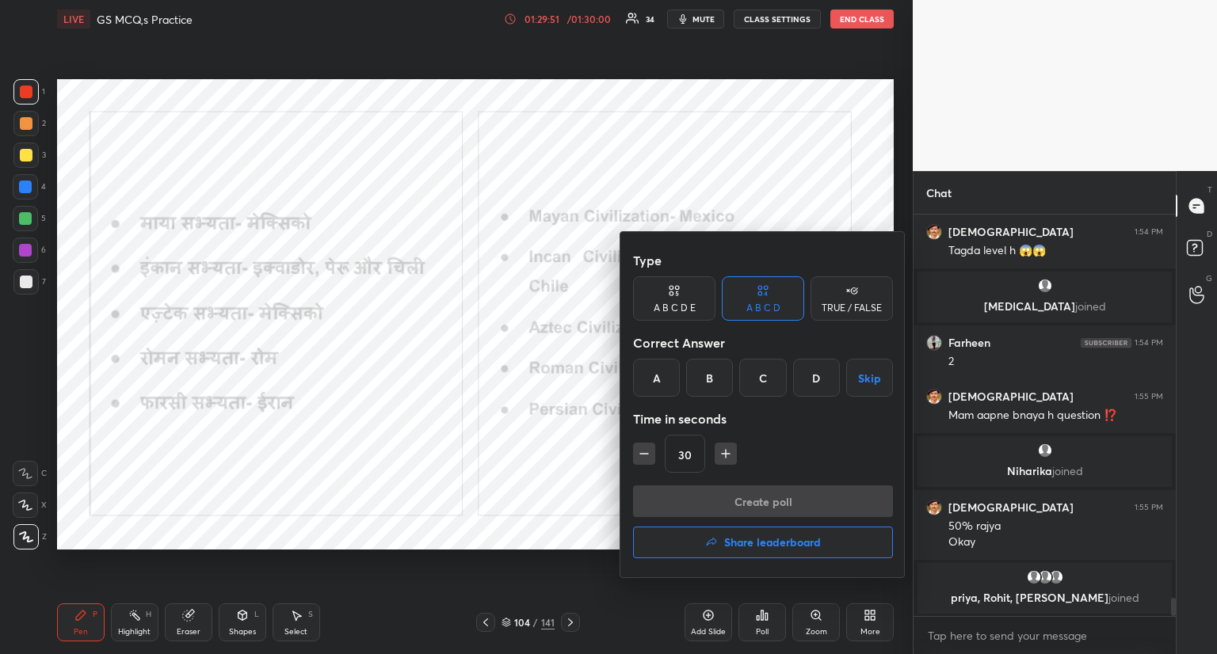
click at [754, 543] on h4 "Share leaderboard" at bounding box center [772, 542] width 97 height 11
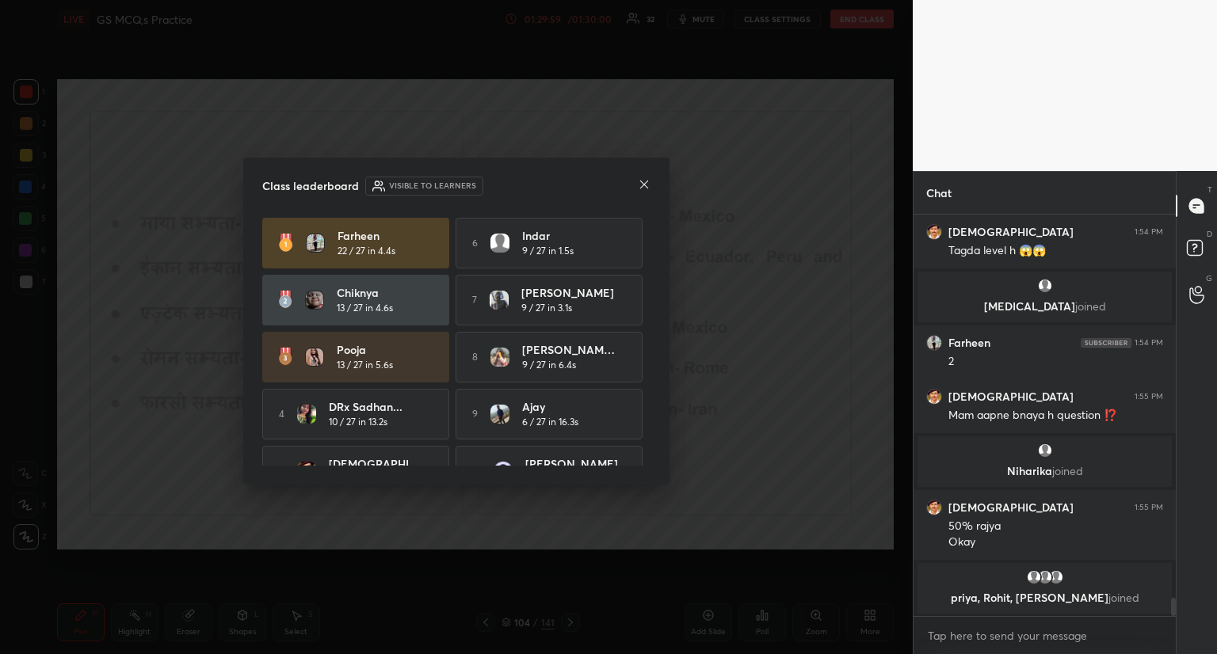
click at [643, 403] on div "[PERSON_NAME] 22 / 27 in 4.4s 6 [PERSON_NAME] 9 / 27 in 1.5s chiknya 13 / 27 in…" at bounding box center [456, 357] width 388 height 279
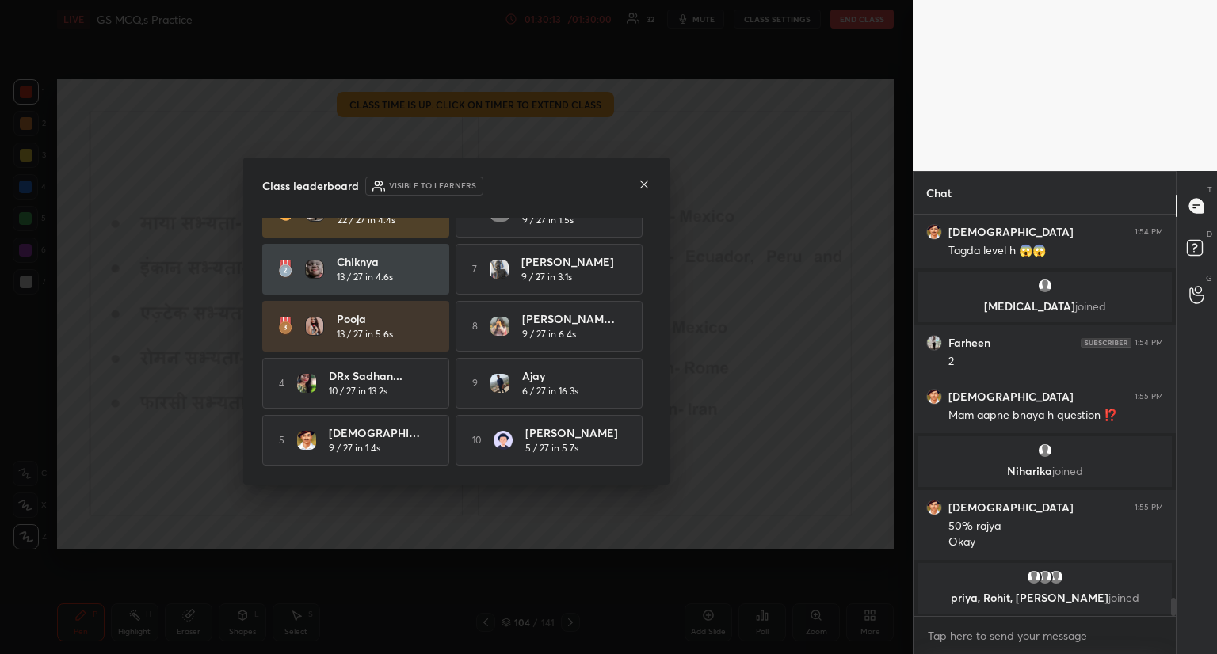
scroll to position [0, 0]
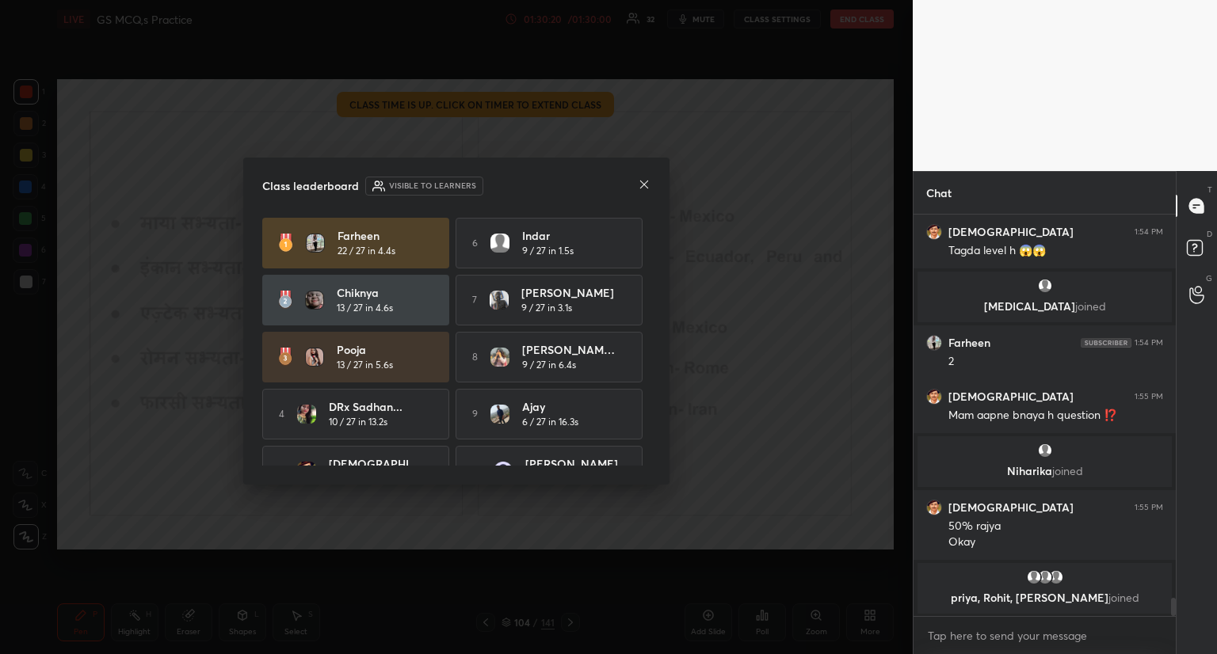
drag, startPoint x: 645, startPoint y: 364, endPoint x: 640, endPoint y: 390, distance: 26.6
click at [640, 390] on div "[PERSON_NAME] 22 / 27 in 4.4s 6 [PERSON_NAME] 9 / 27 in 1.5s chiknya 13 / 27 in…" at bounding box center [456, 357] width 388 height 279
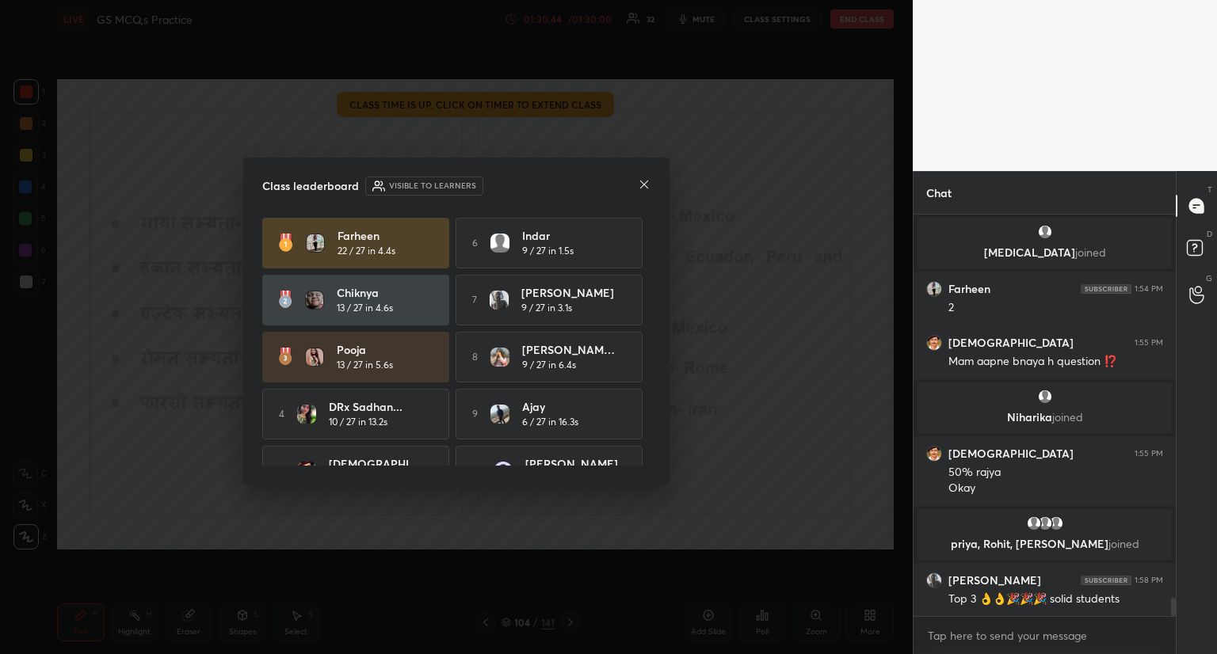
click at [639, 189] on icon at bounding box center [644, 184] width 13 height 13
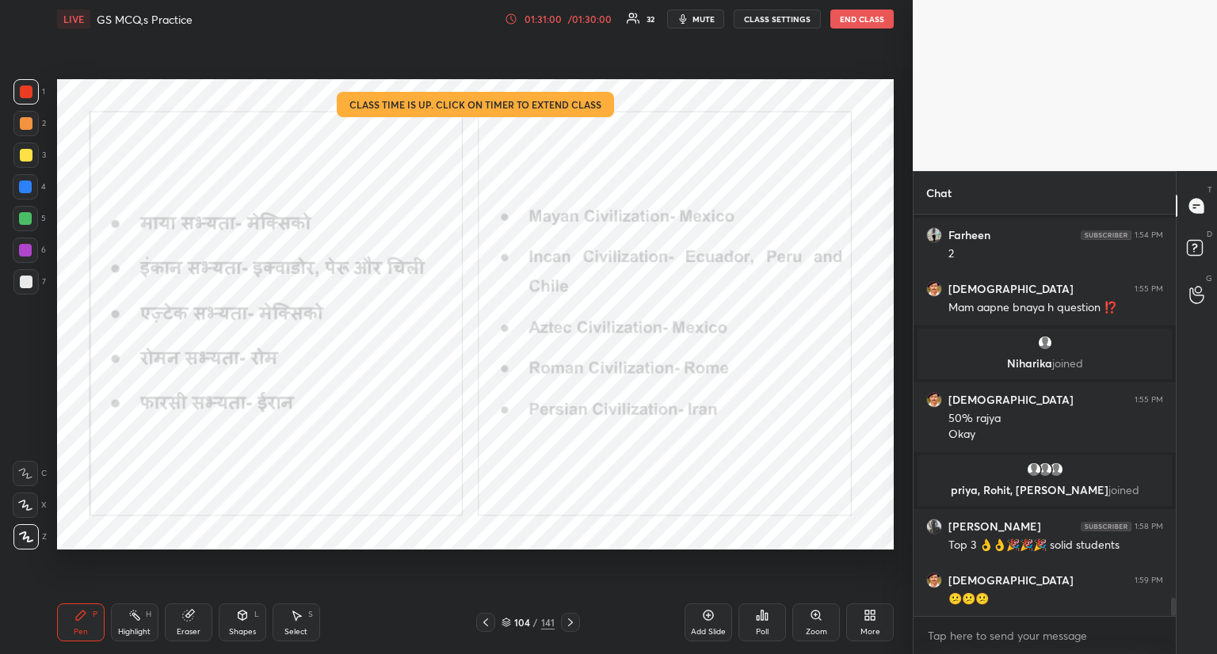
scroll to position [8519, 0]
